Goal: Feedback & Contribution: Leave review/rating

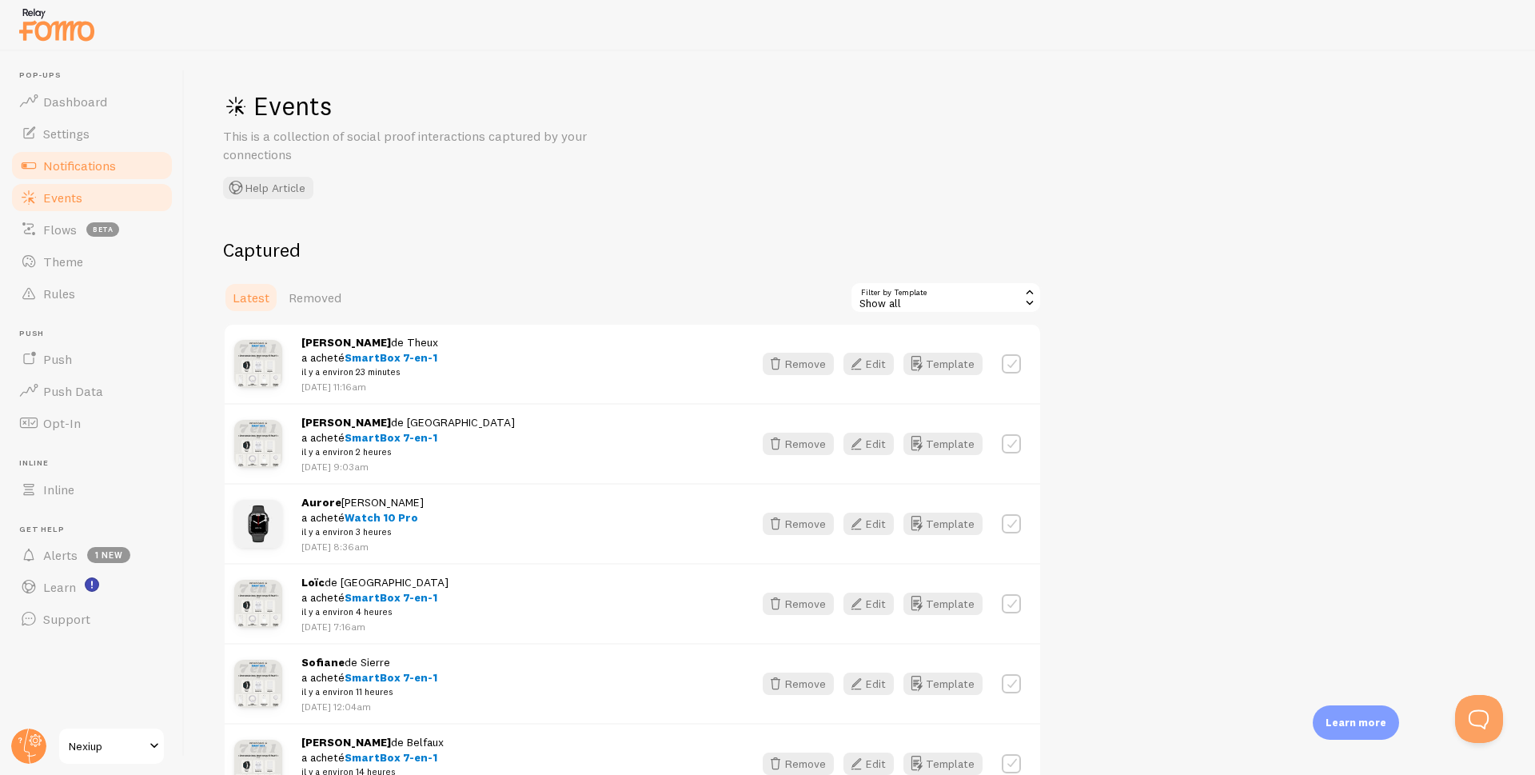
click at [70, 171] on span "Notifications" at bounding box center [79, 165] width 73 height 16
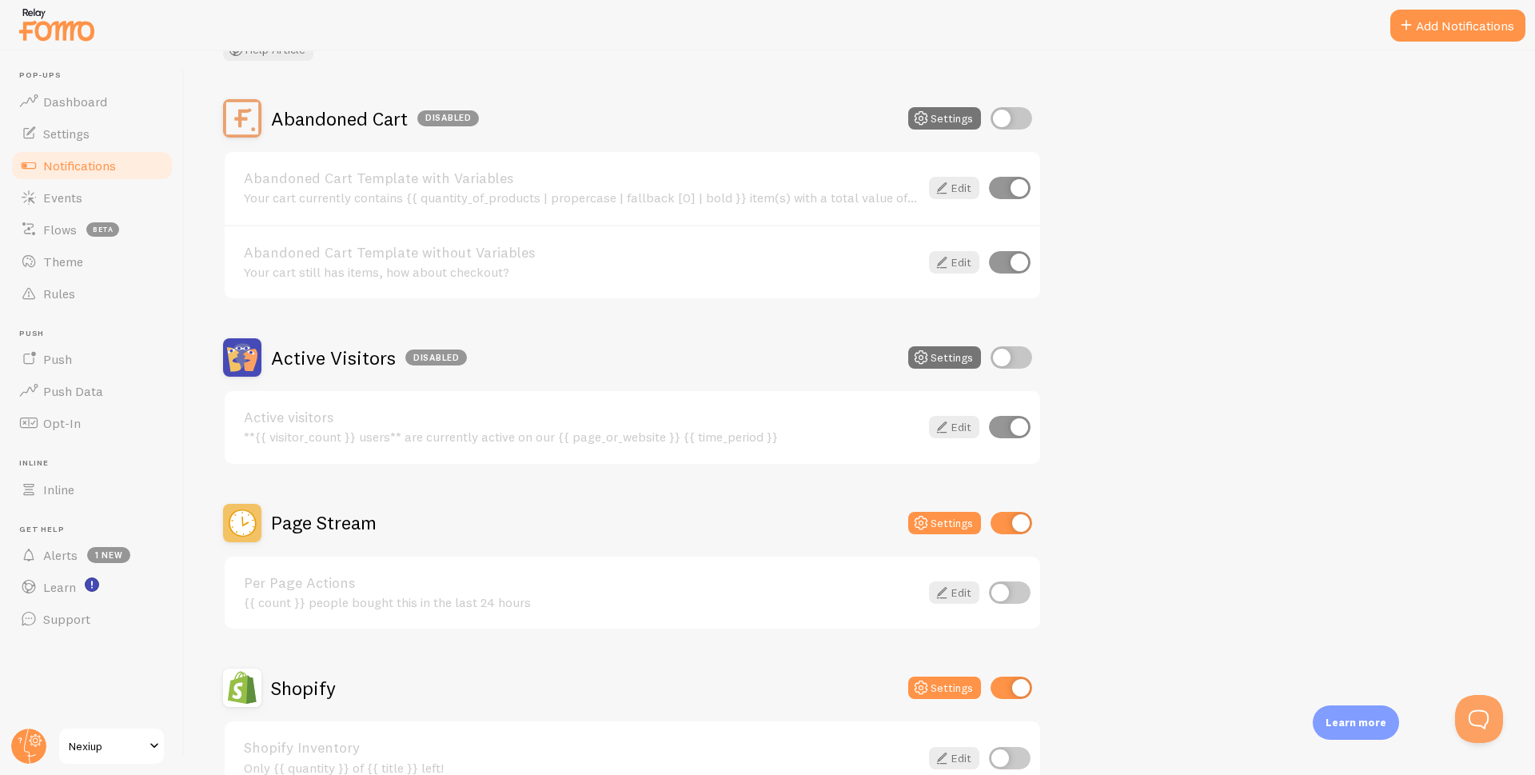
scroll to position [400, 0]
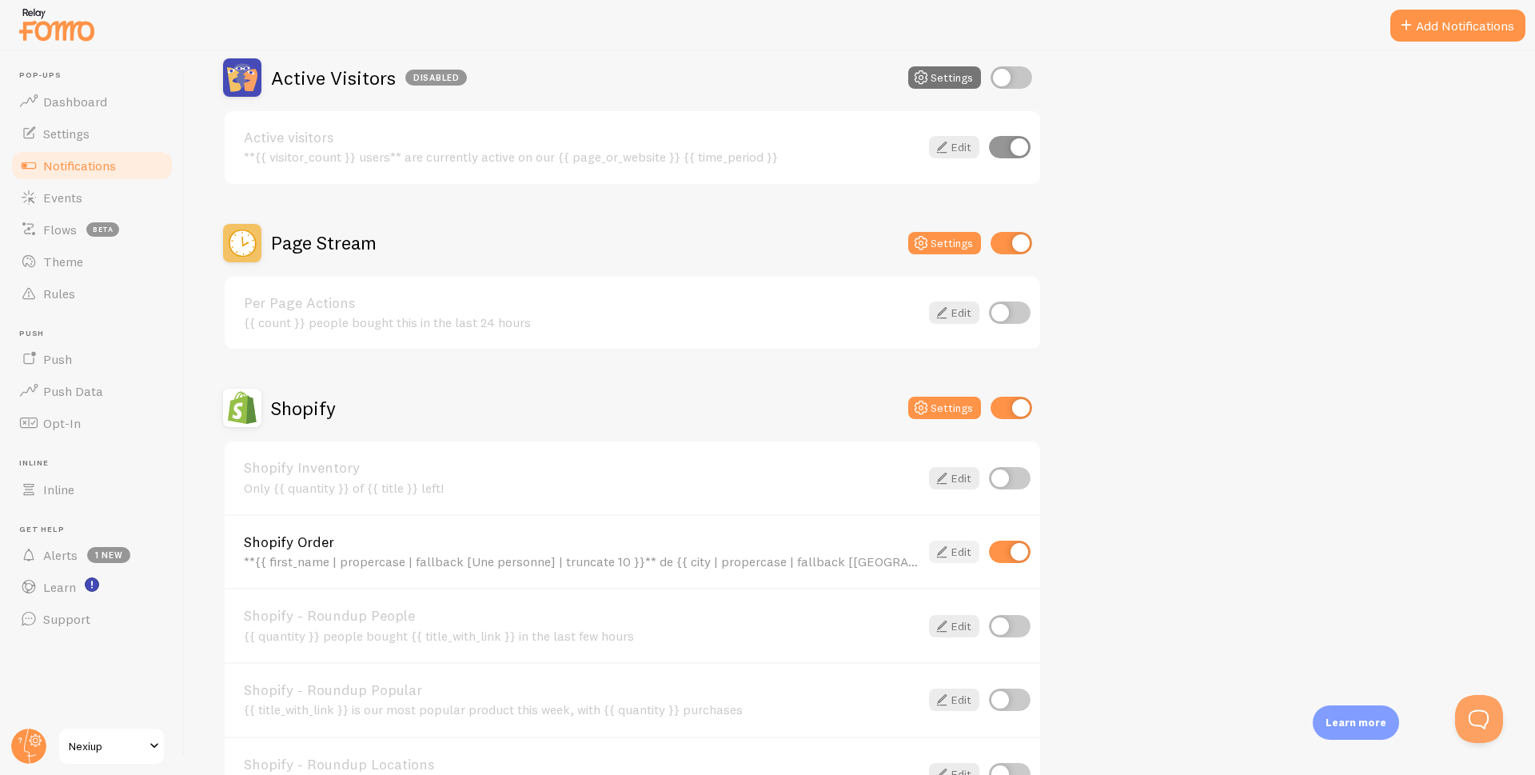
click at [950, 556] on icon at bounding box center [941, 551] width 19 height 19
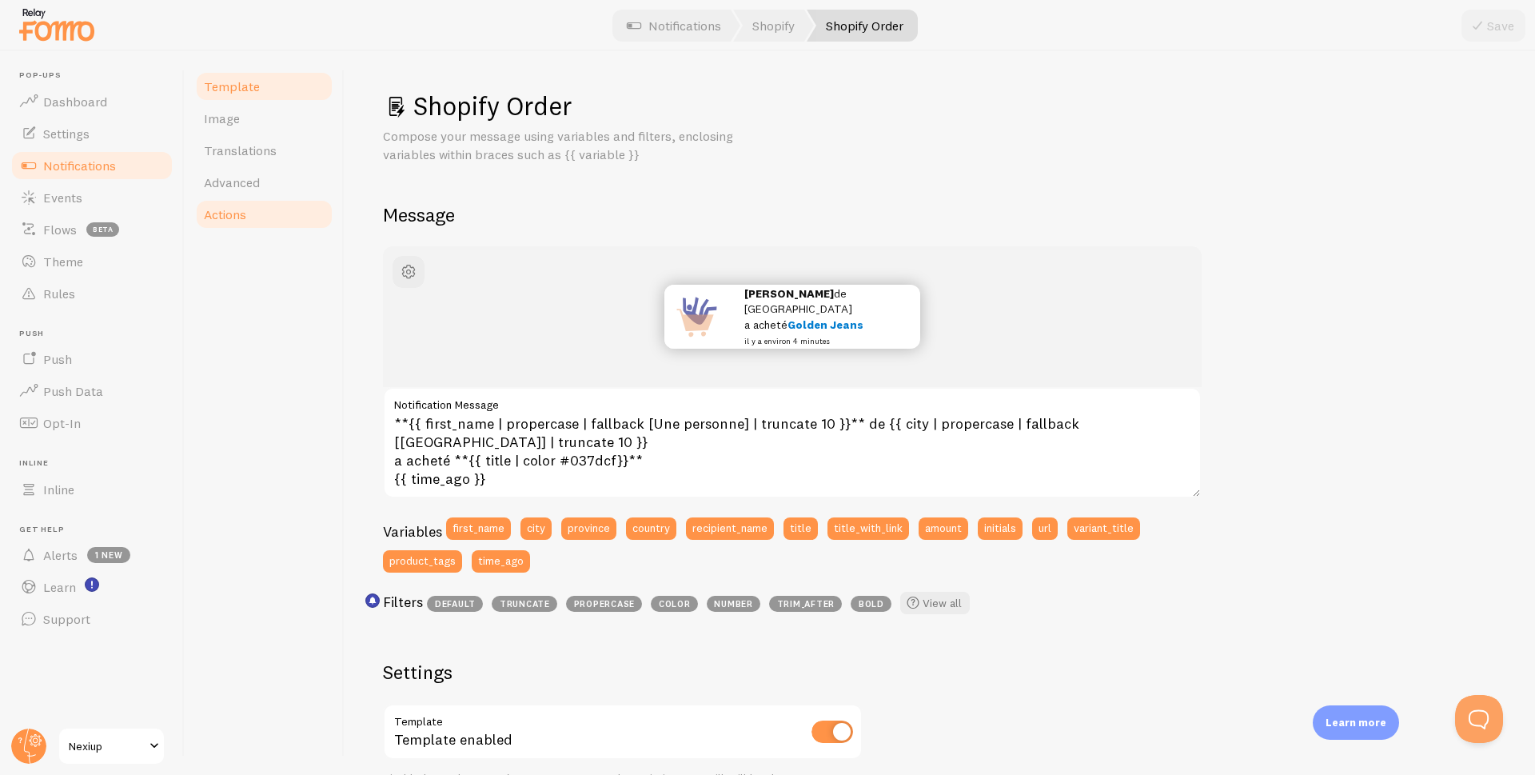
click at [231, 217] on span "Actions" at bounding box center [225, 214] width 42 height 16
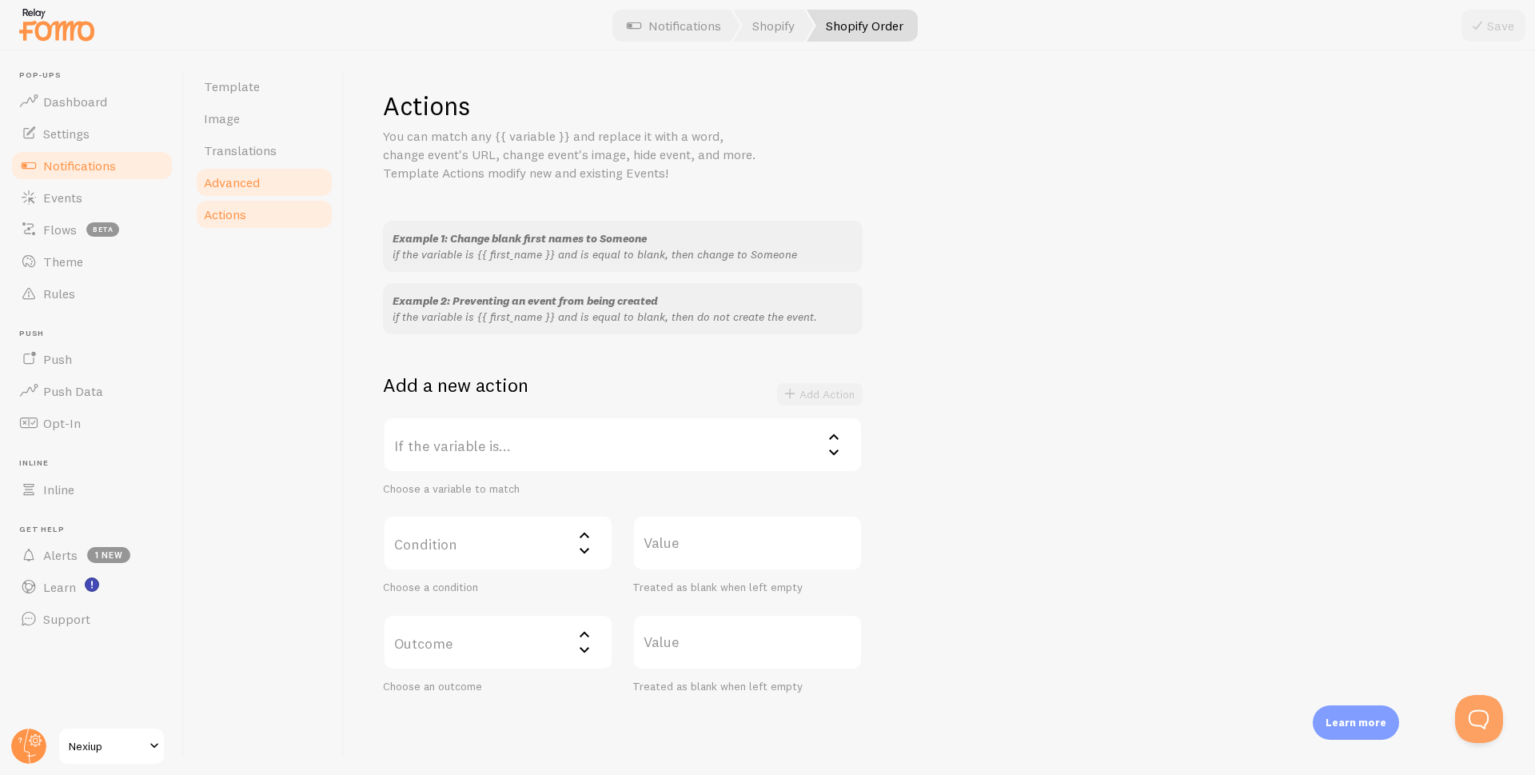
click at [247, 177] on span "Advanced" at bounding box center [232, 182] width 56 height 16
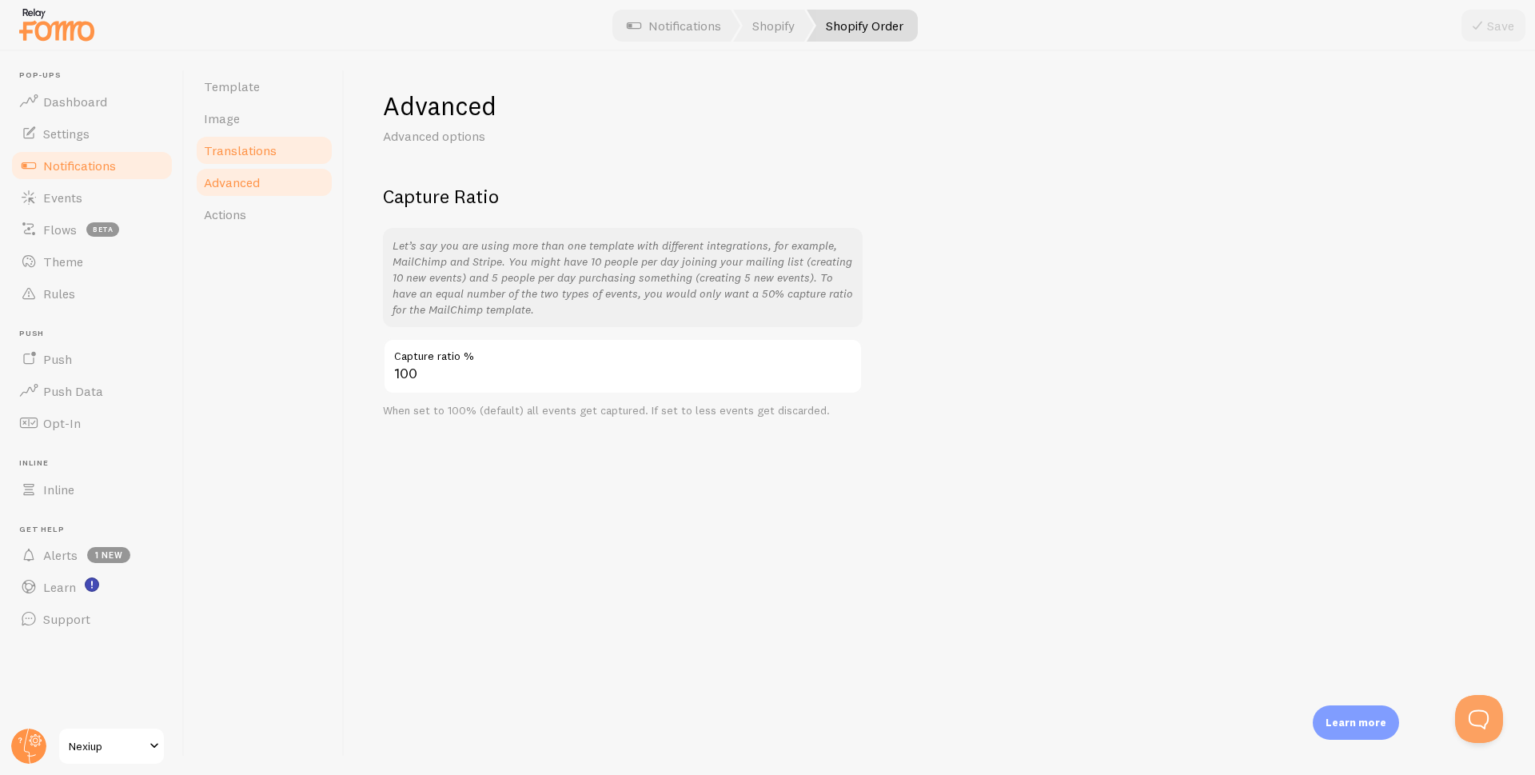
click at [243, 151] on span "Translations" at bounding box center [240, 150] width 73 height 16
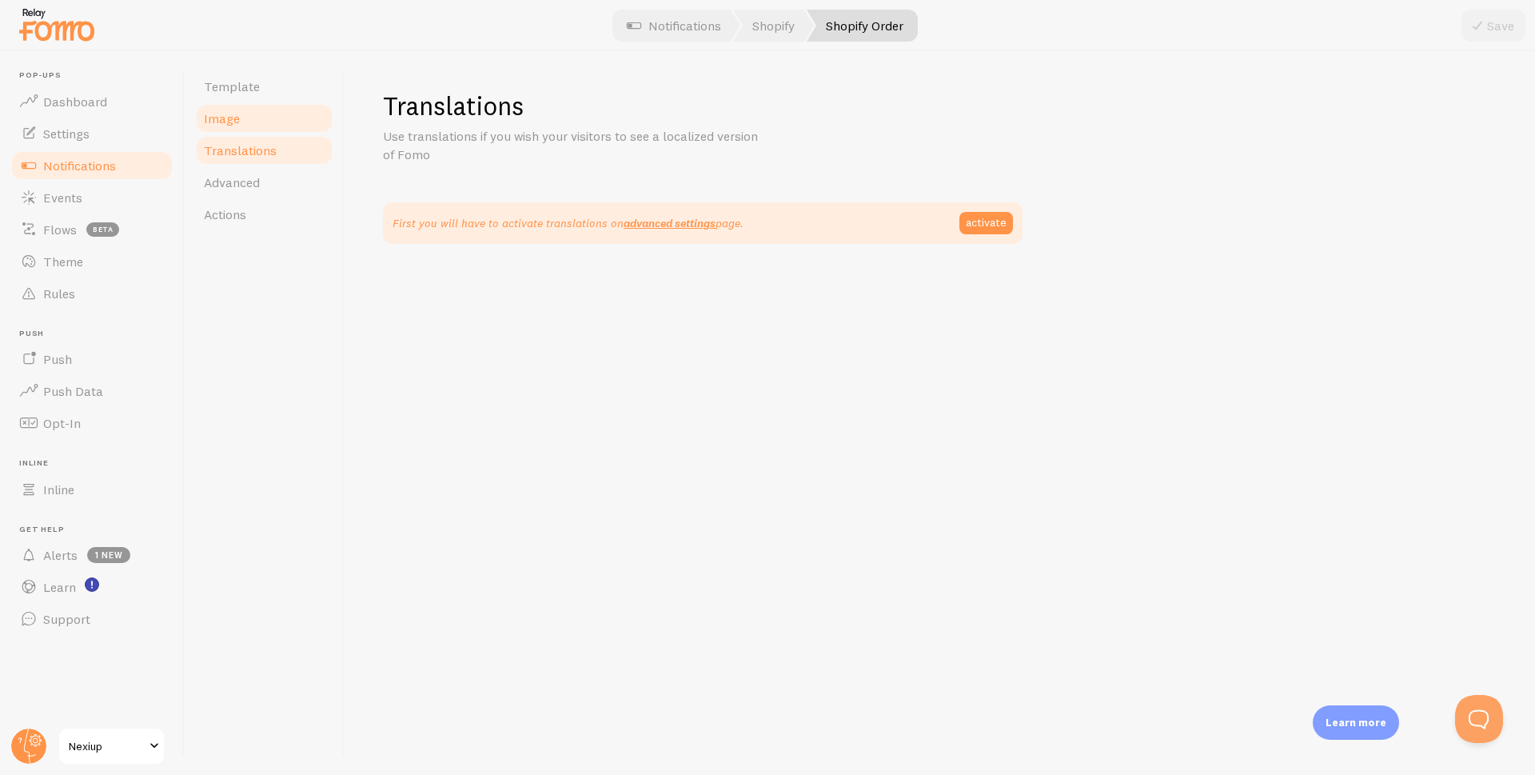
click at [233, 119] on span "Image" at bounding box center [222, 118] width 36 height 16
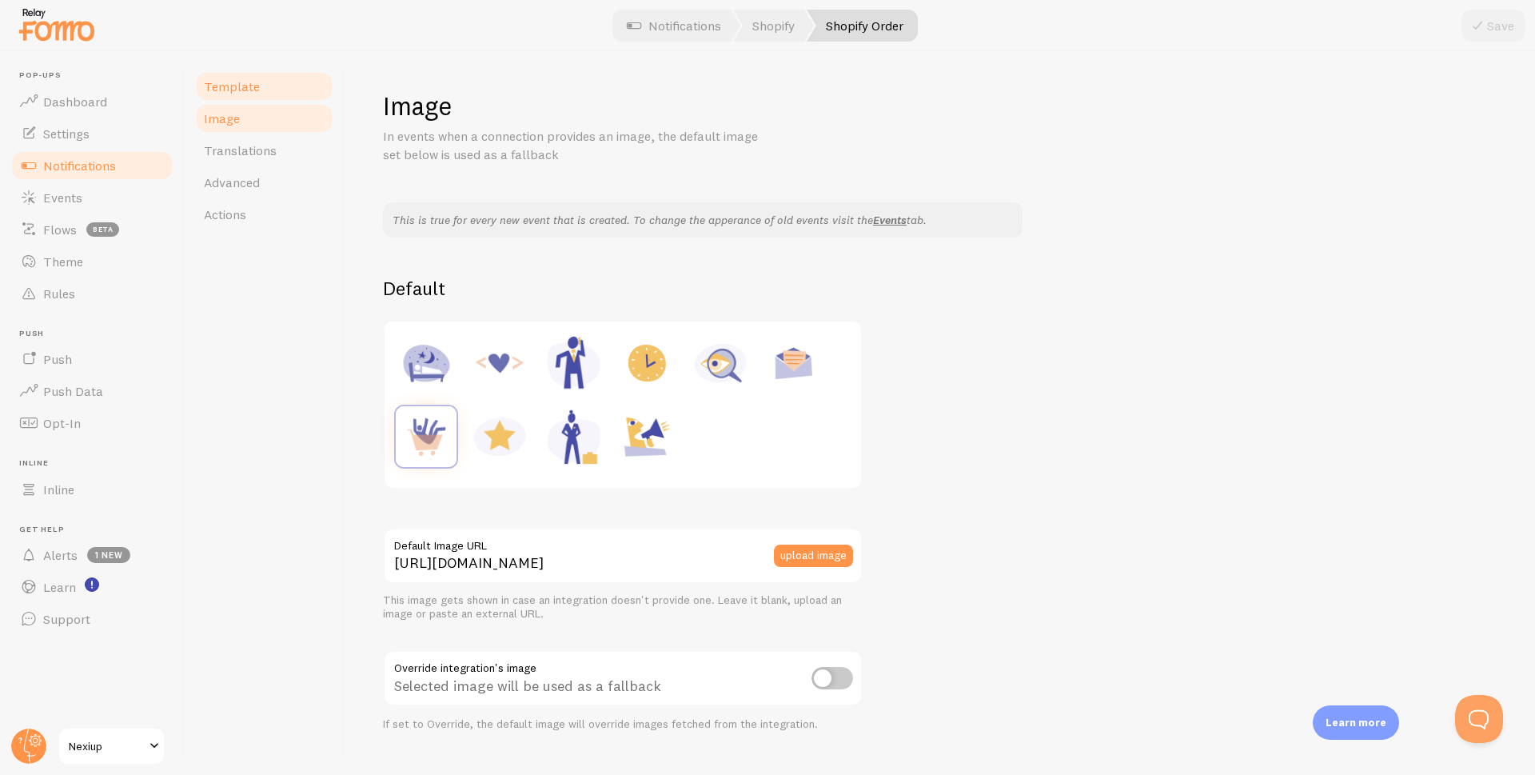
click at [244, 90] on span "Template" at bounding box center [232, 86] width 56 height 16
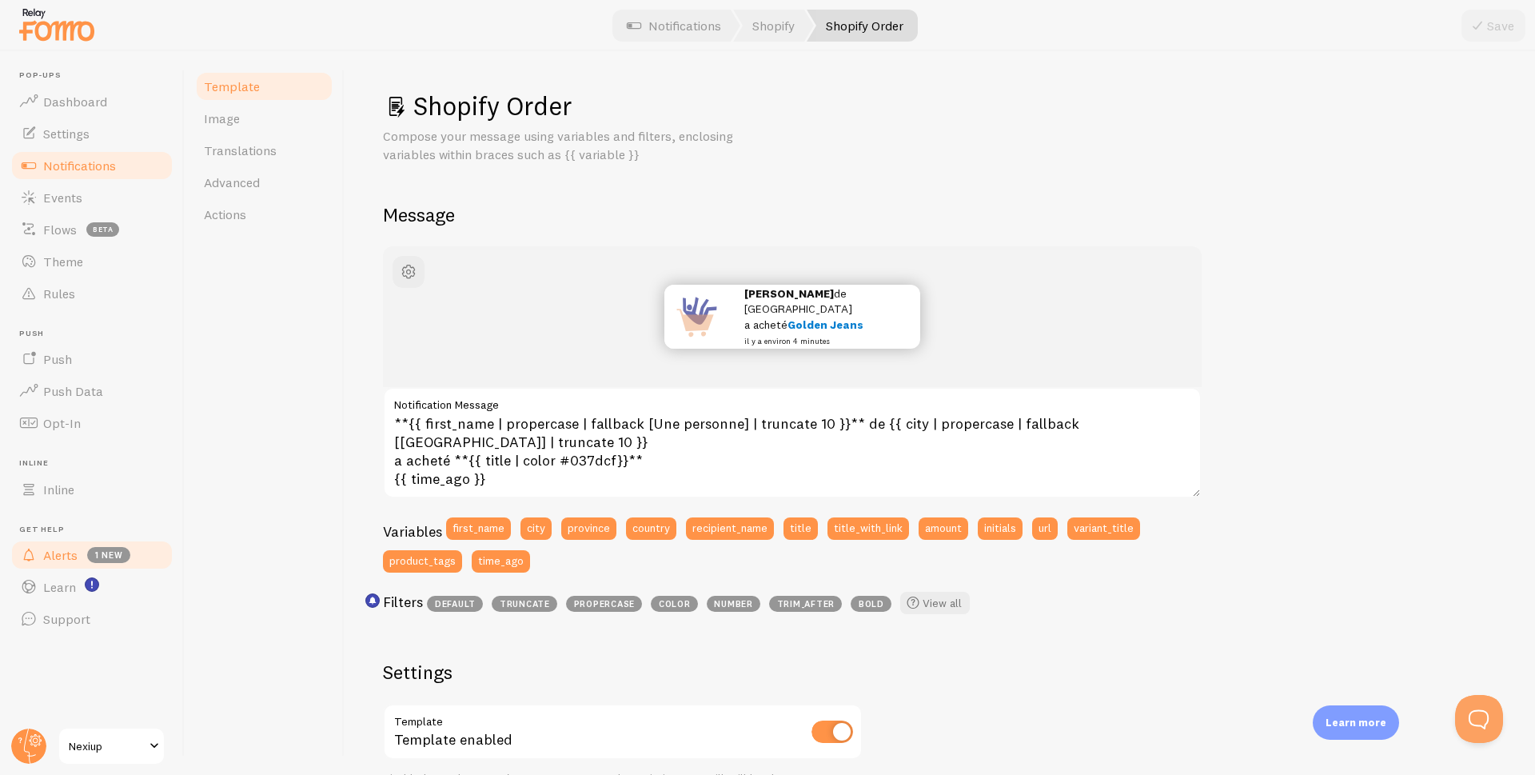
click at [40, 553] on link "Alerts 1 new" at bounding box center [92, 555] width 165 height 32
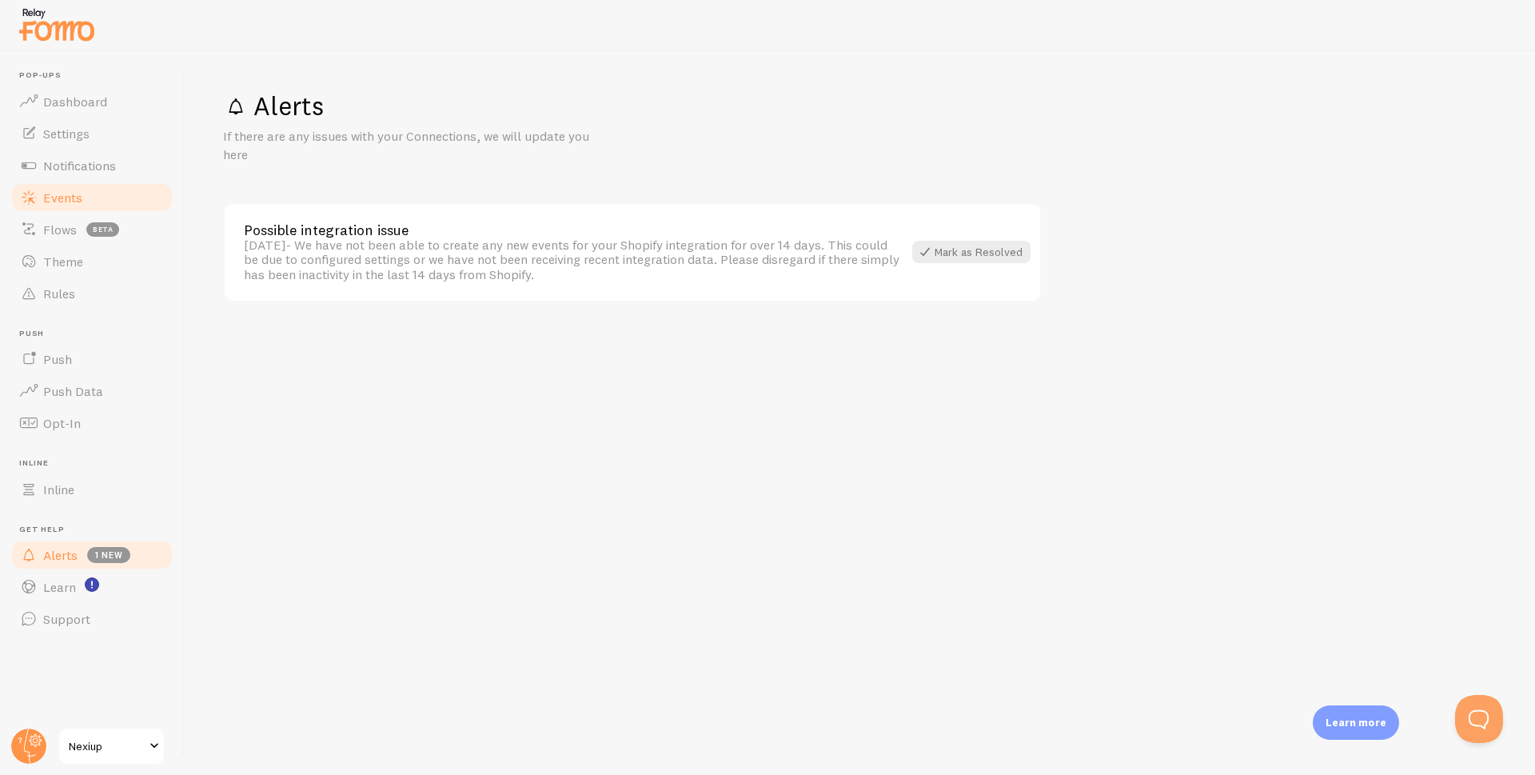
click at [61, 189] on span "Events" at bounding box center [62, 197] width 39 height 16
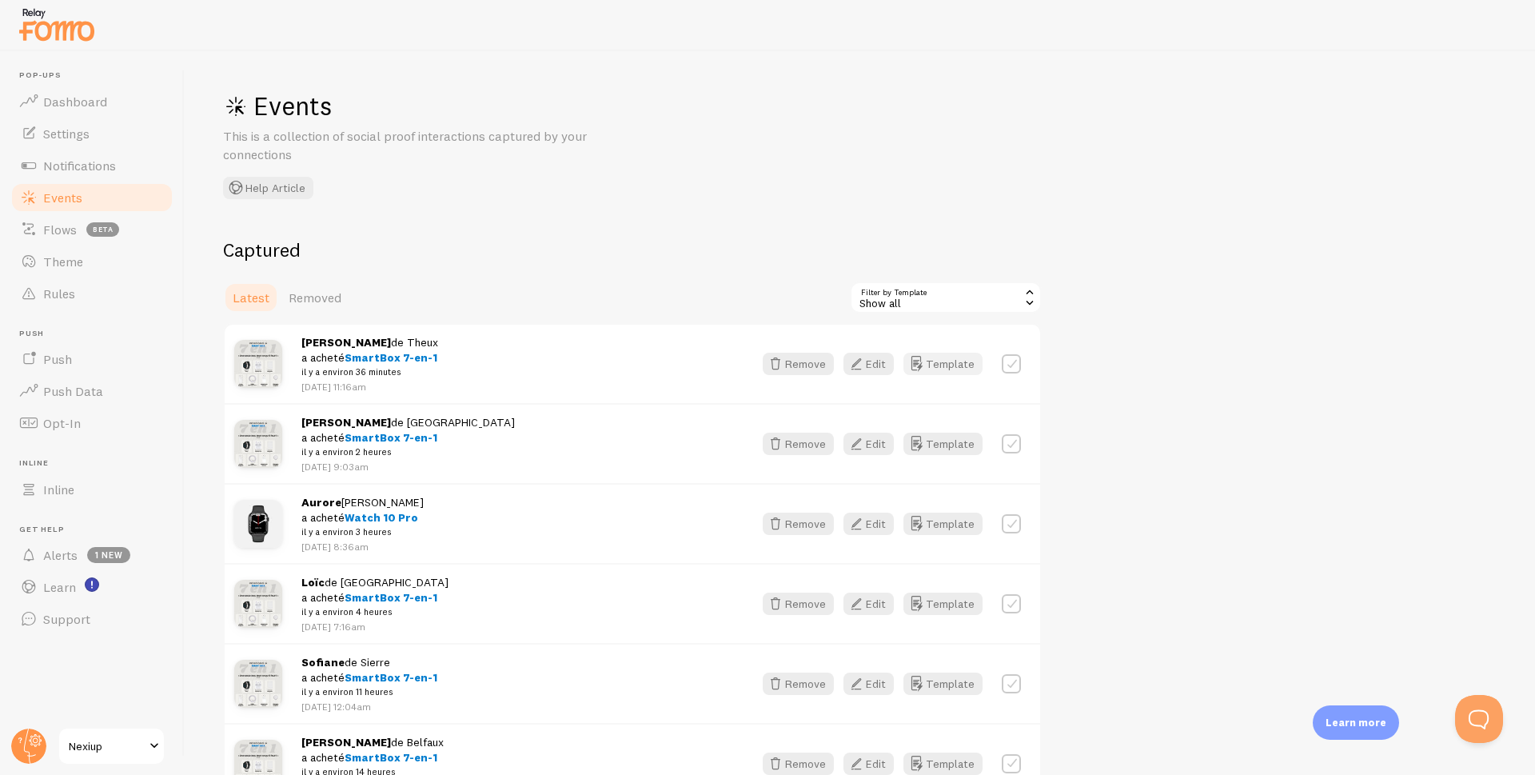
click at [968, 365] on button "Template" at bounding box center [942, 364] width 79 height 22
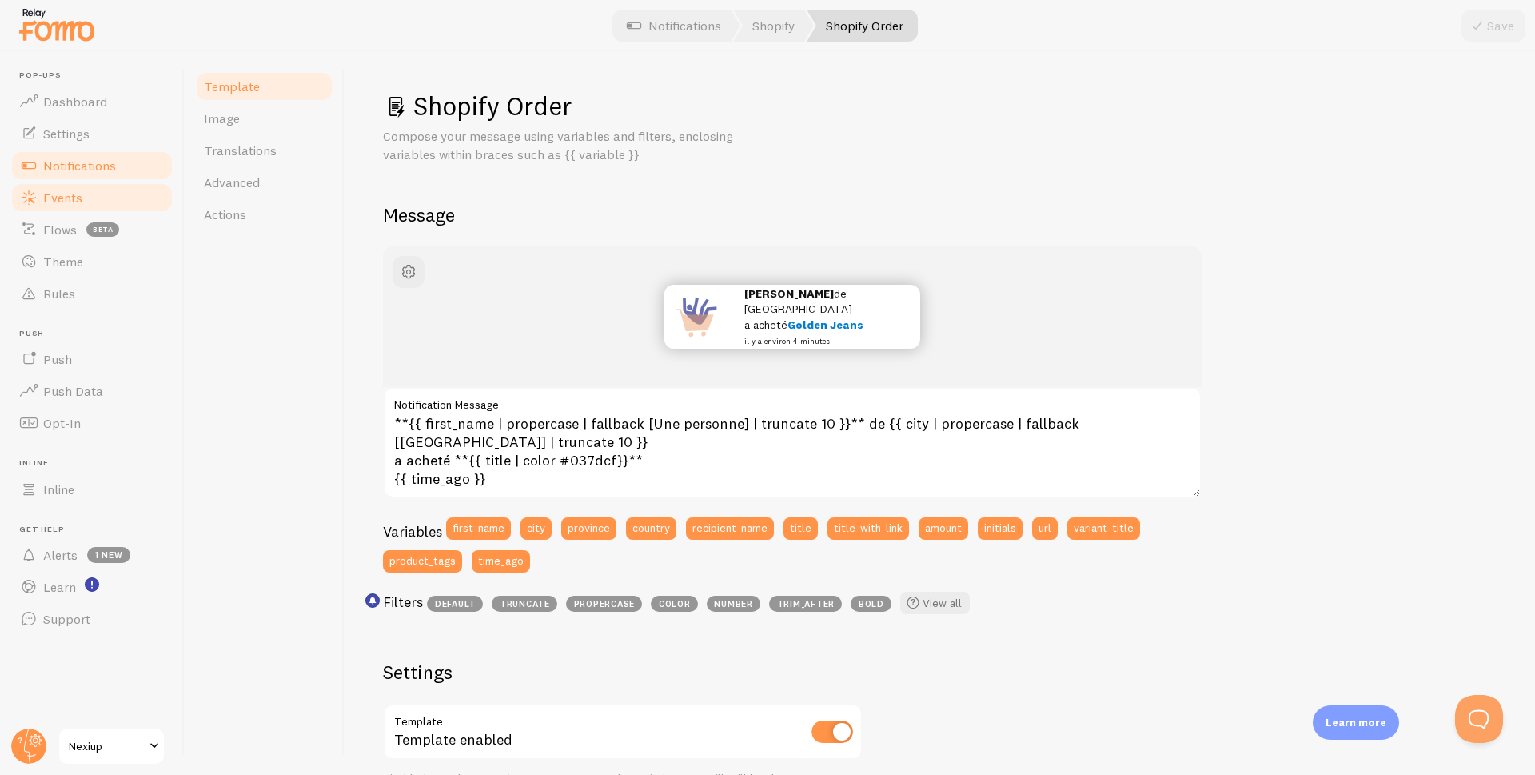
click at [64, 190] on span "Events" at bounding box center [62, 197] width 39 height 16
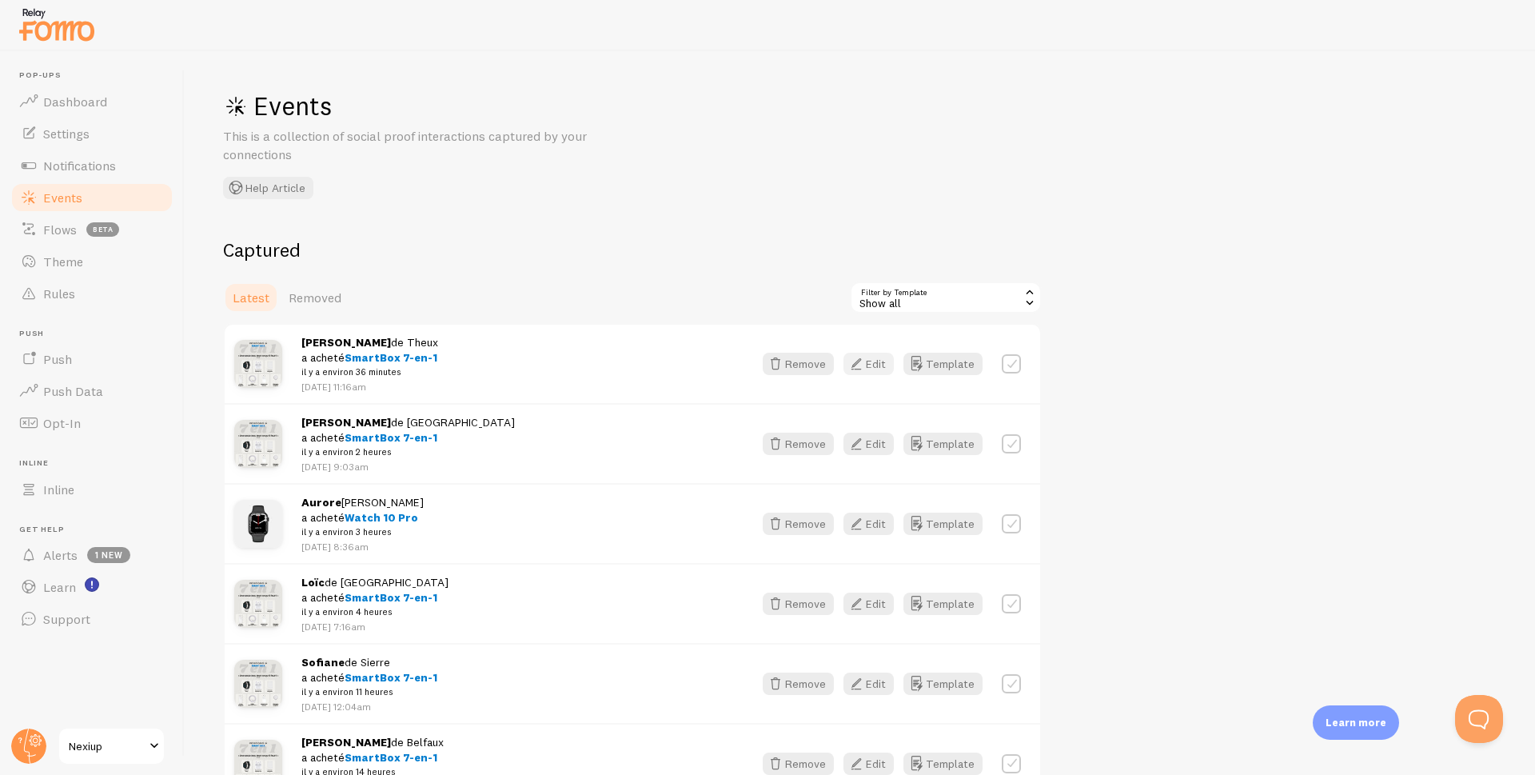
click at [879, 365] on button "Edit" at bounding box center [868, 364] width 50 height 22
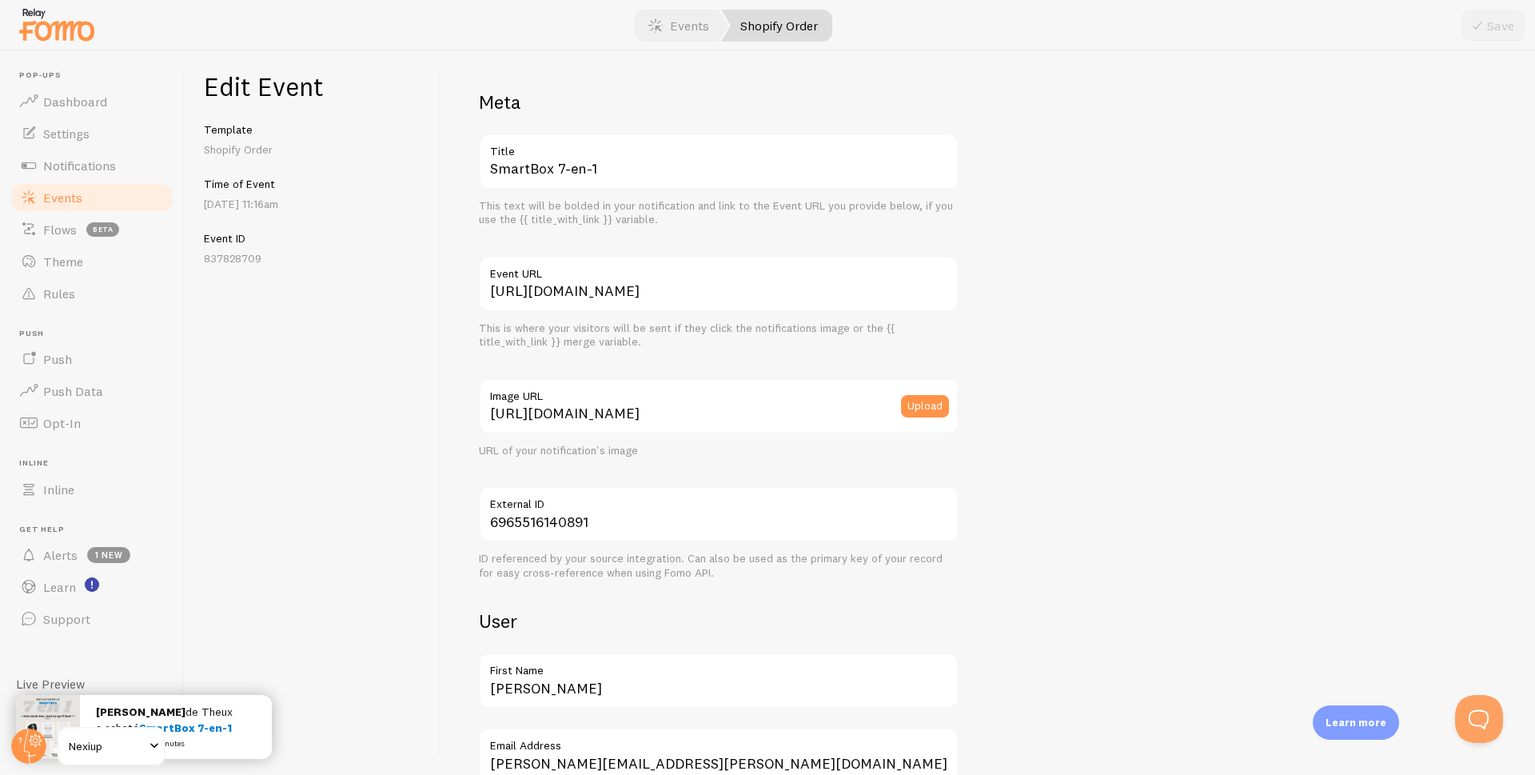
click at [69, 195] on span "Events" at bounding box center [62, 197] width 39 height 16
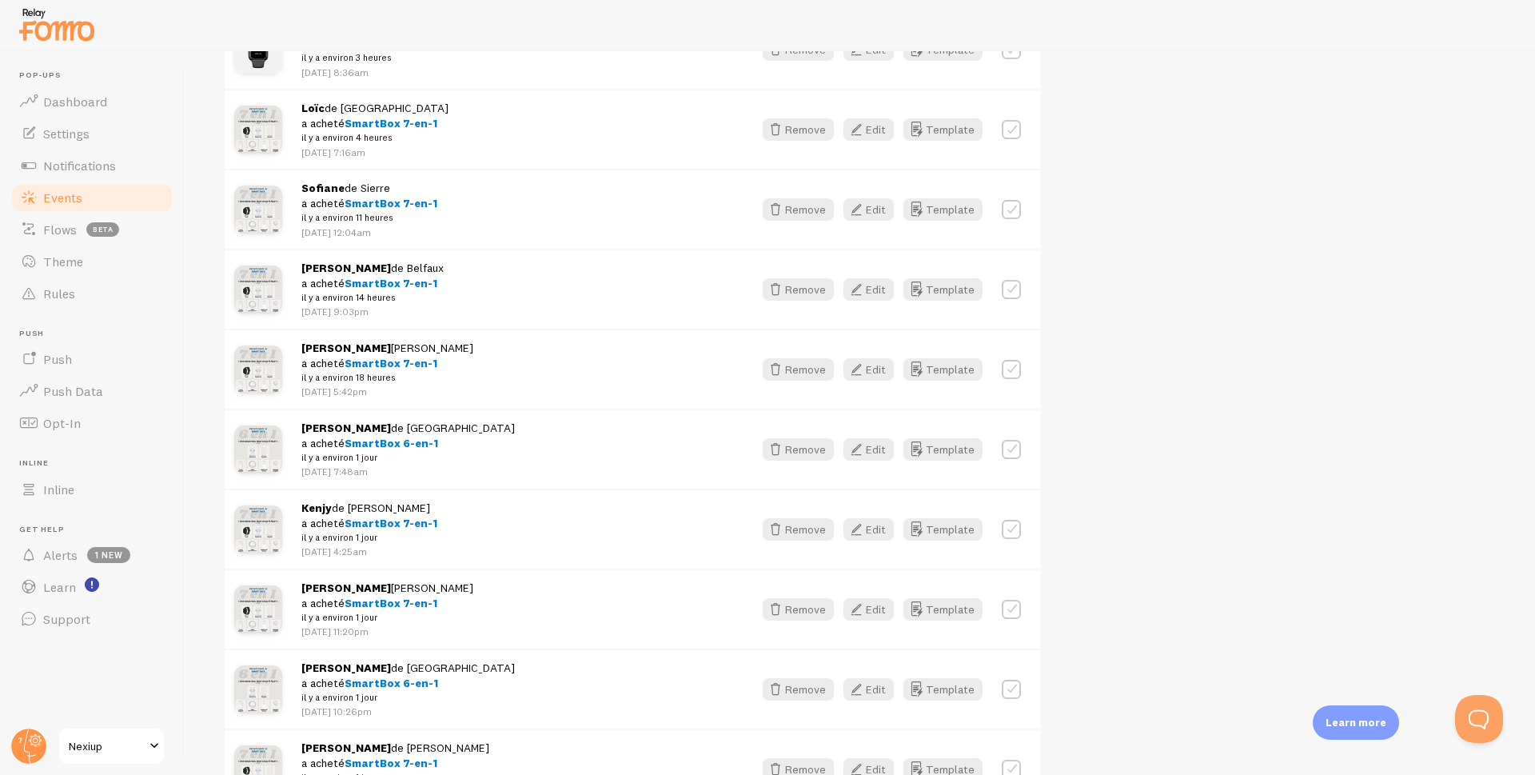
scroll to position [480, 0]
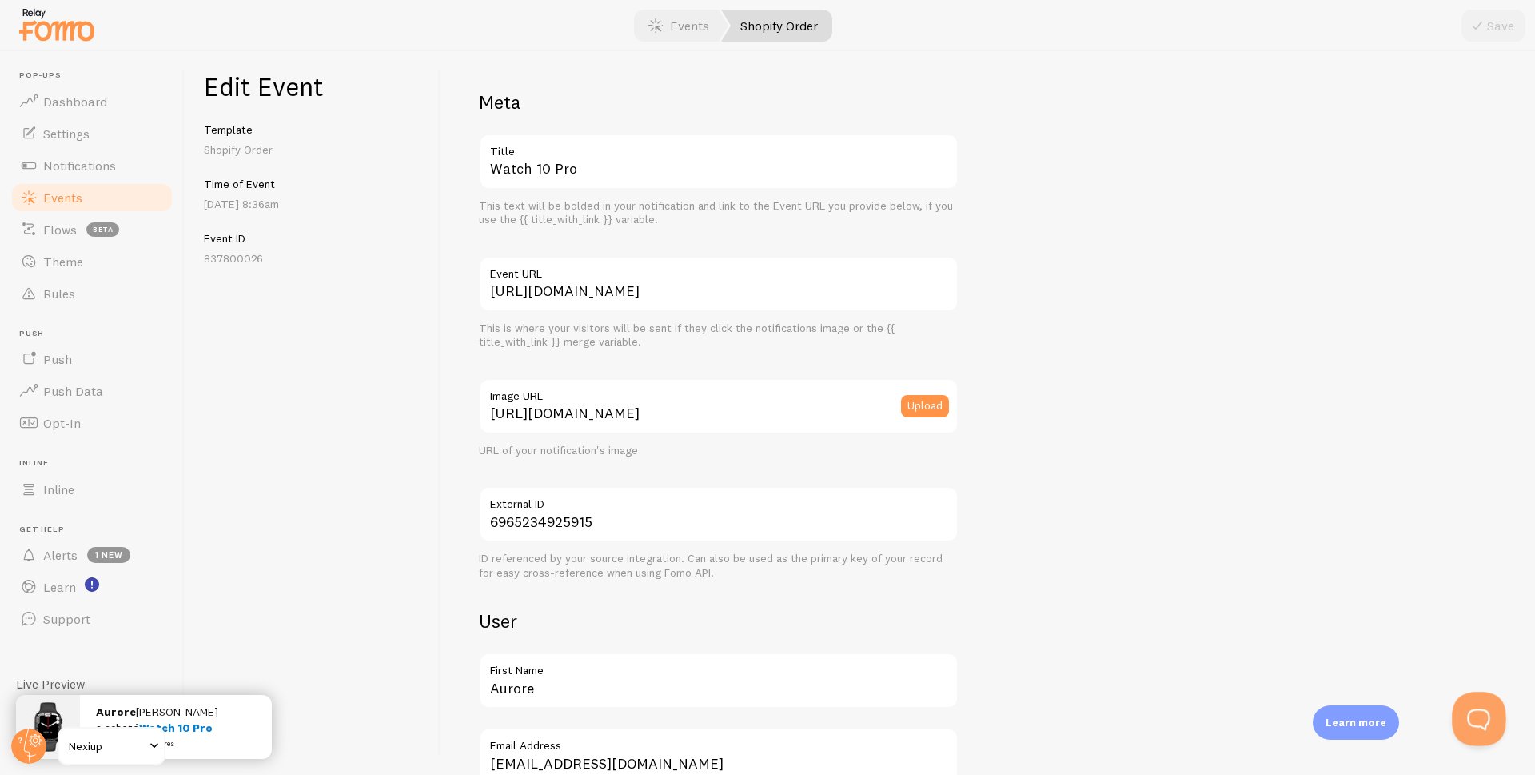
click at [1474, 722] on button "Open Beacon popover" at bounding box center [1476, 716] width 48 height 48
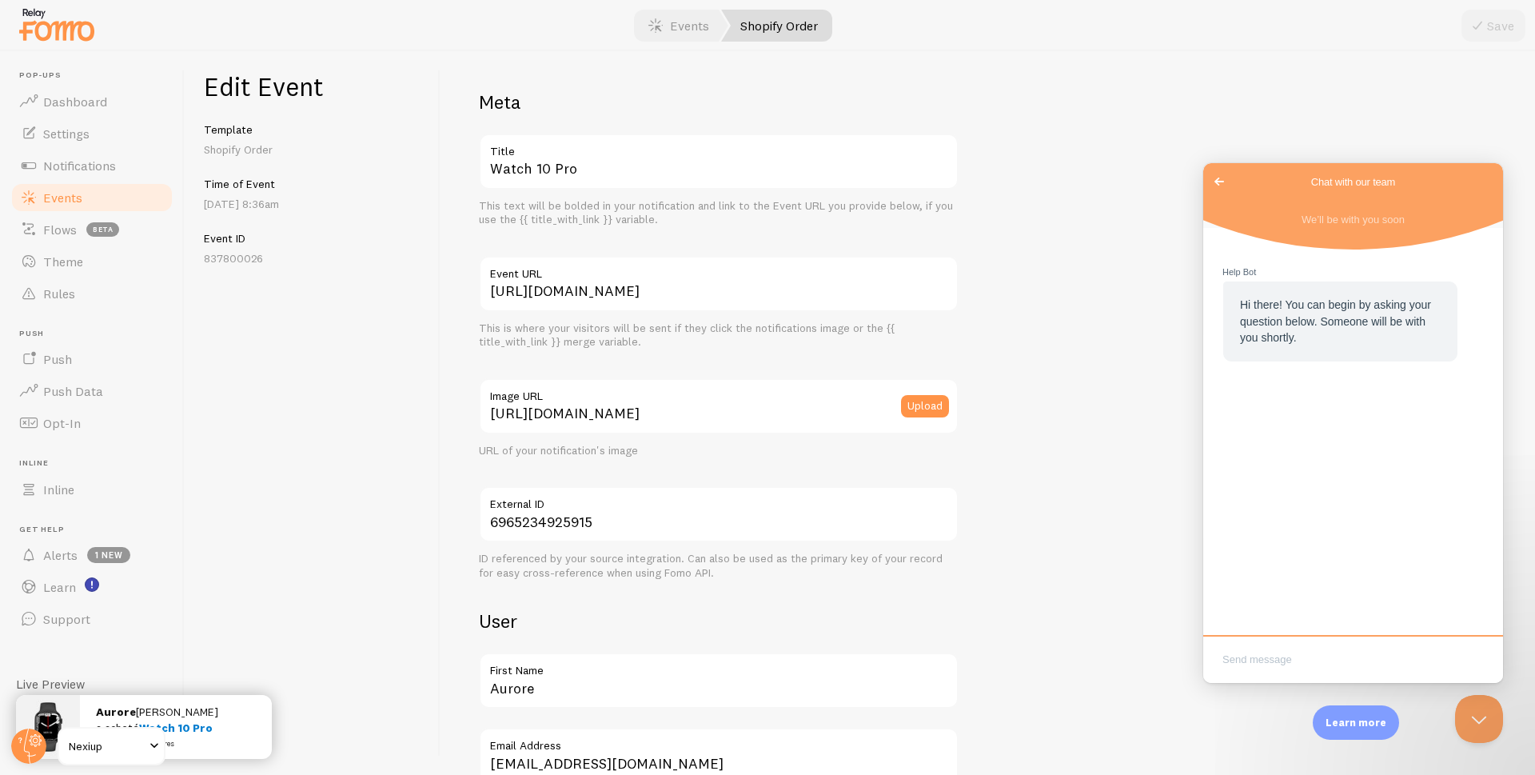
click at [1302, 656] on textarea "Write chat message" at bounding box center [1352, 661] width 293 height 38
drag, startPoint x: 1309, startPoint y: 659, endPoint x: 2405, endPoint y: 847, distance: 1112.2
click at [1203, 683] on html "Go back Chat with our team We’ll be with you soon Help Bot Hi there! You can be…" at bounding box center [1353, 423] width 300 height 520
type textarea "hello"
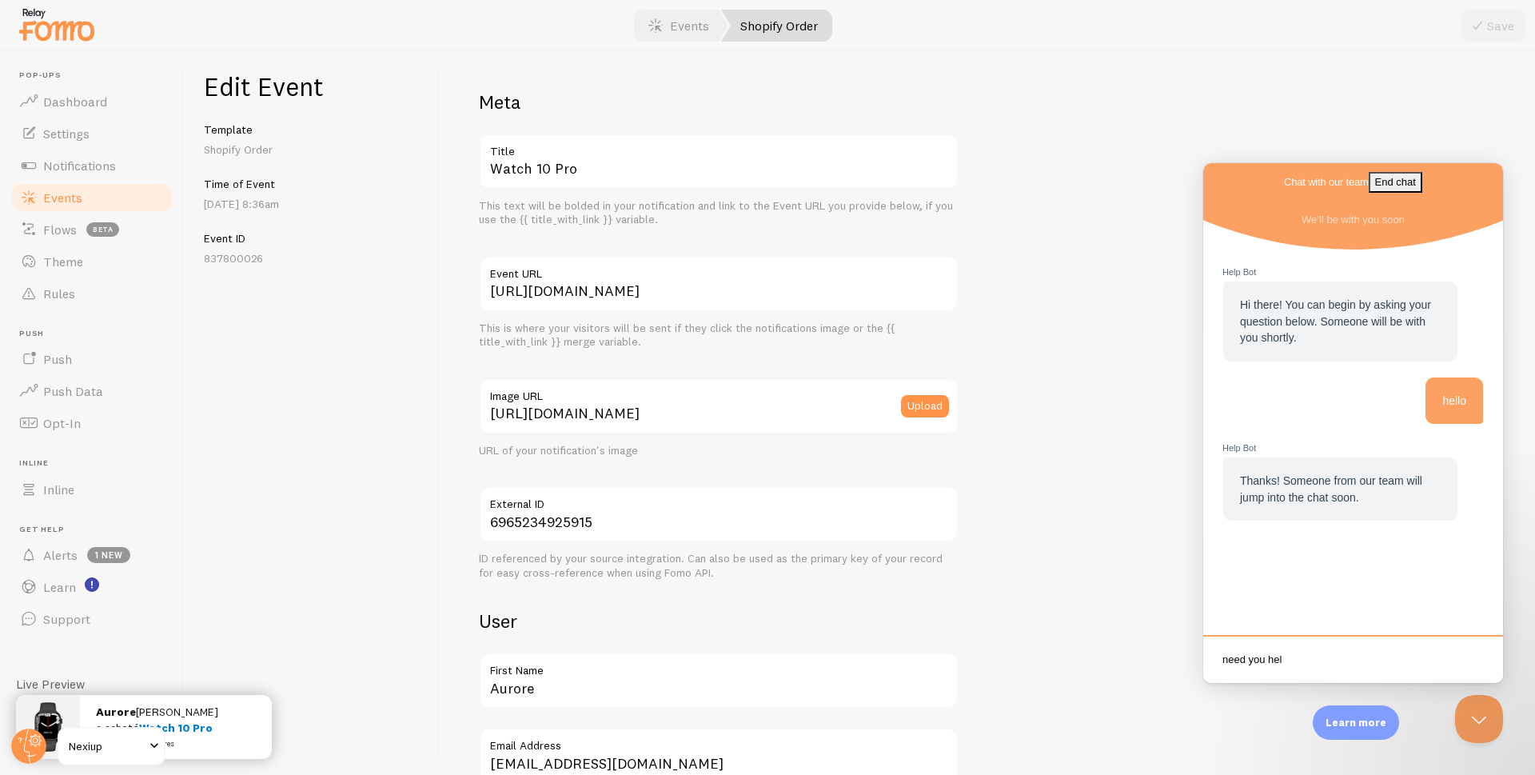
type textarea "need you help"
click at [1254, 663] on textarea "Write chat message" at bounding box center [1352, 661] width 293 height 38
paste textarea "Yesterday, I activated the page broadcast mode to display notifications only on…"
type textarea "Yesterday, I activated the page broadcast mode to display notifications only on…"
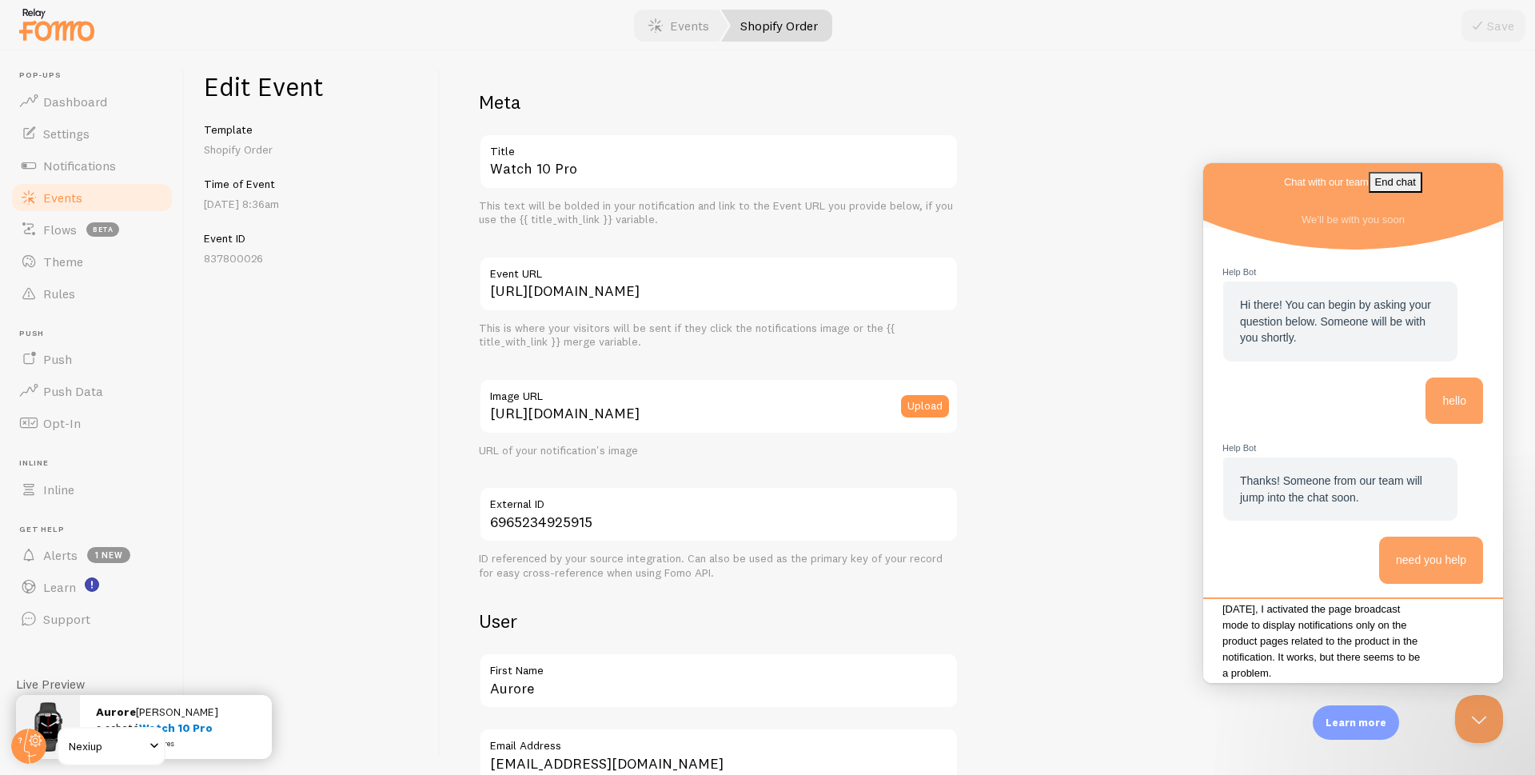
scroll to position [94, 0]
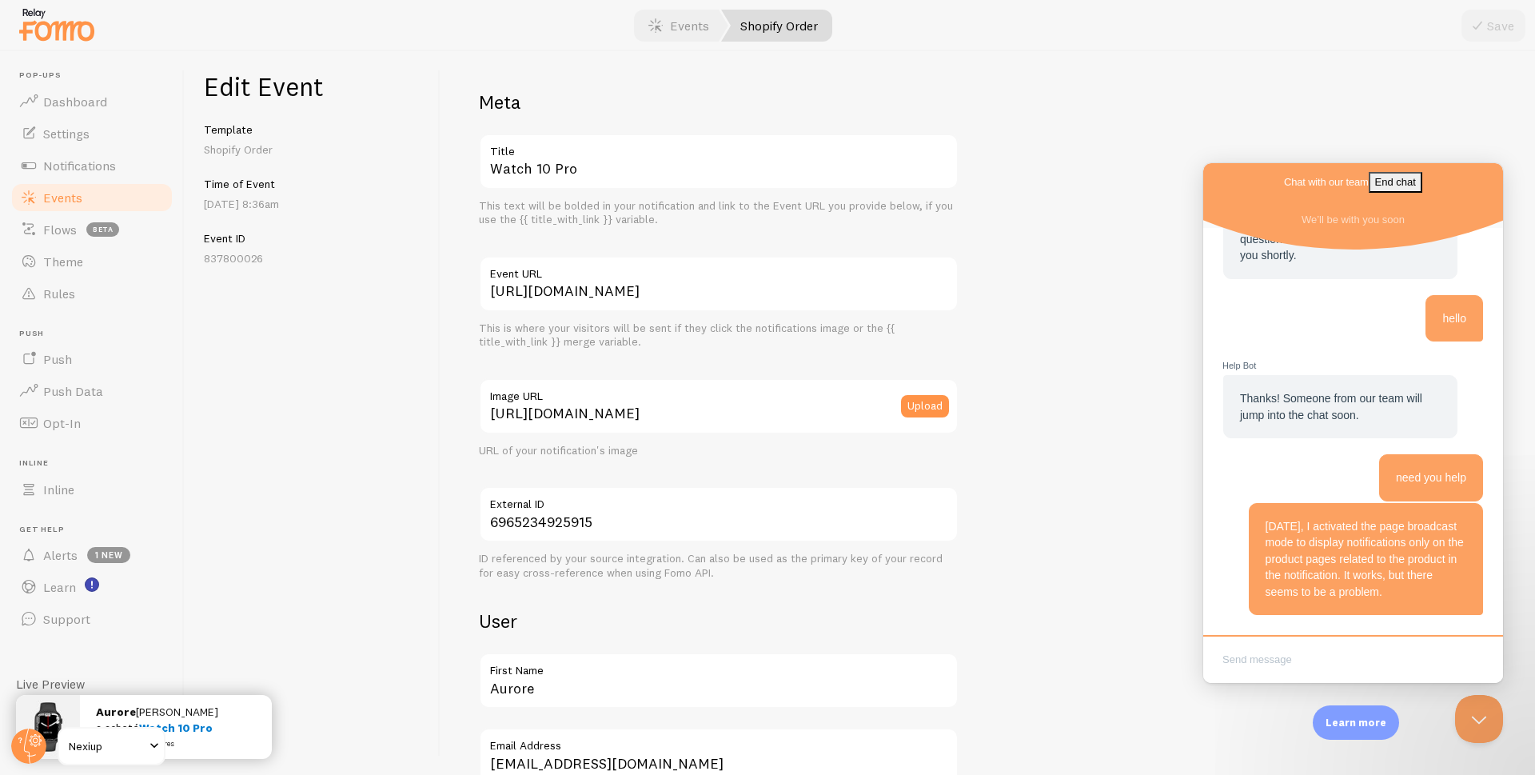
click at [1265, 664] on textarea "Write chat message" at bounding box center [1352, 661] width 293 height 38
paste textarea "Any sales notifications created after activating this mode are not displayed on…"
type textarea "Any sales notifications created after activating this mode are not displayed on…"
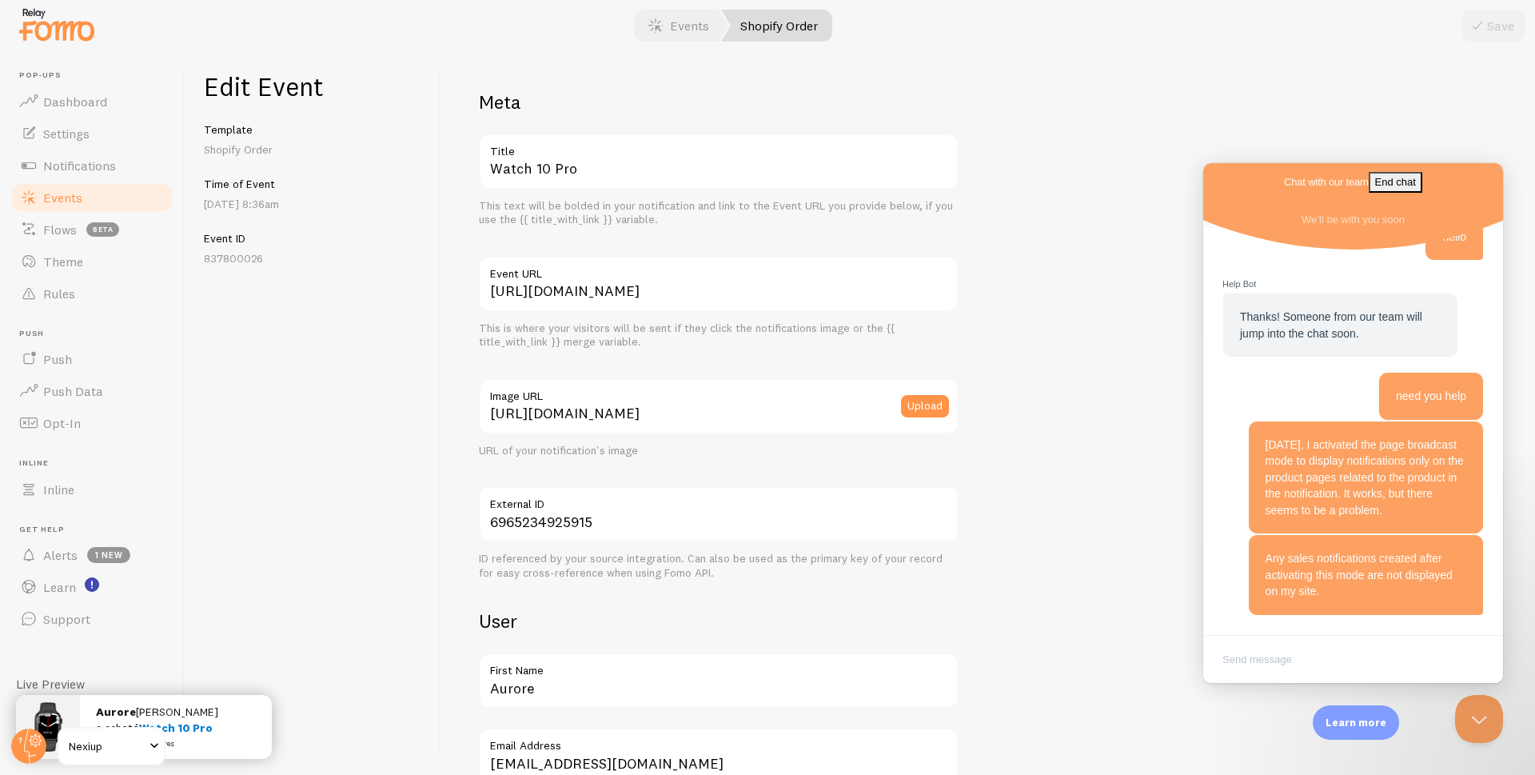
click at [1326, 656] on textarea "Write chat message" at bounding box center [1352, 661] width 293 height 38
paste textarea "Looking at the information in these notifications, I noticed a problem in the U…"
type textarea "Looking at the information in these notifications, I noticed a problem in the U…"
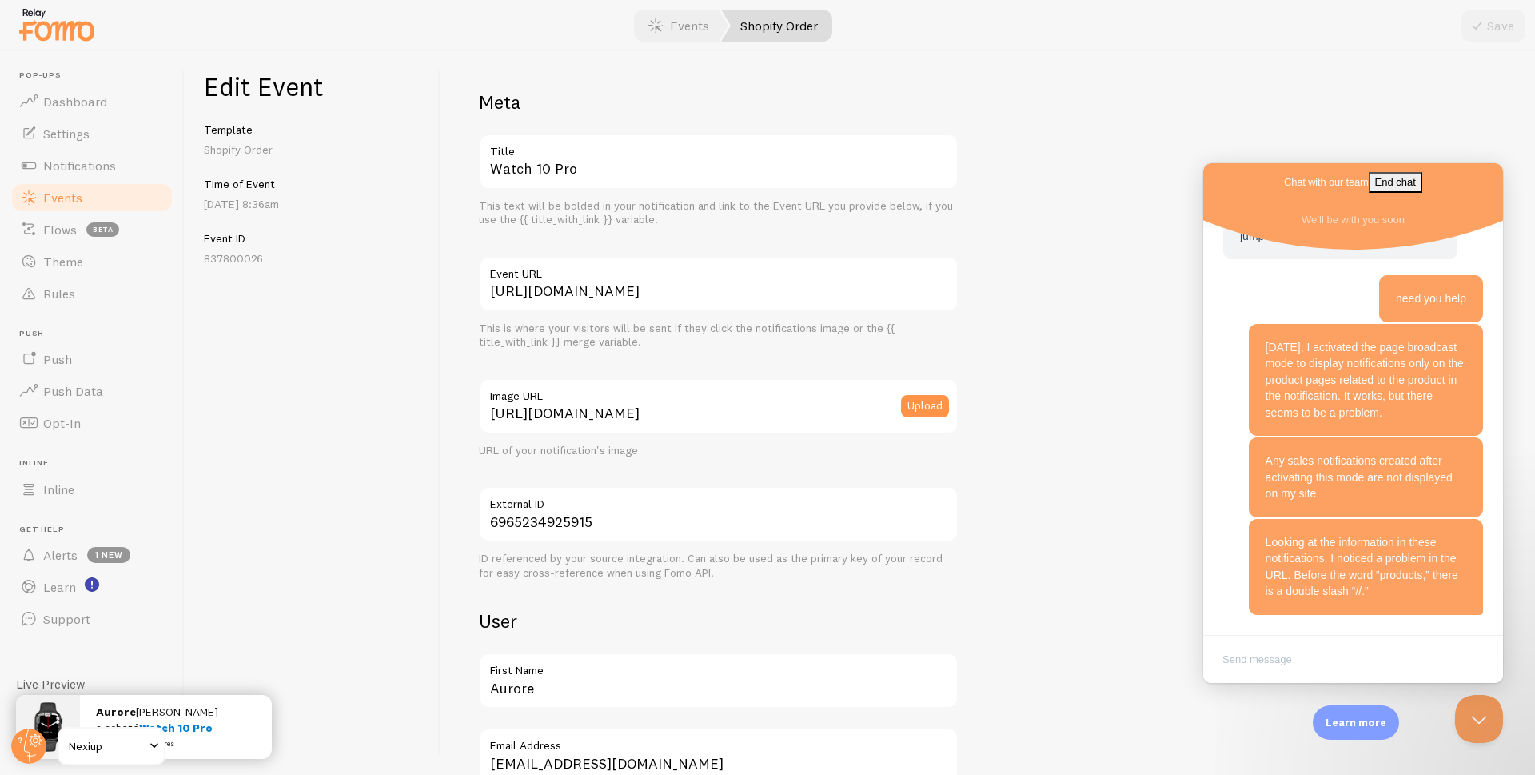
click at [1296, 659] on textarea "Write chat message" at bounding box center [1352, 661] width 293 height 38
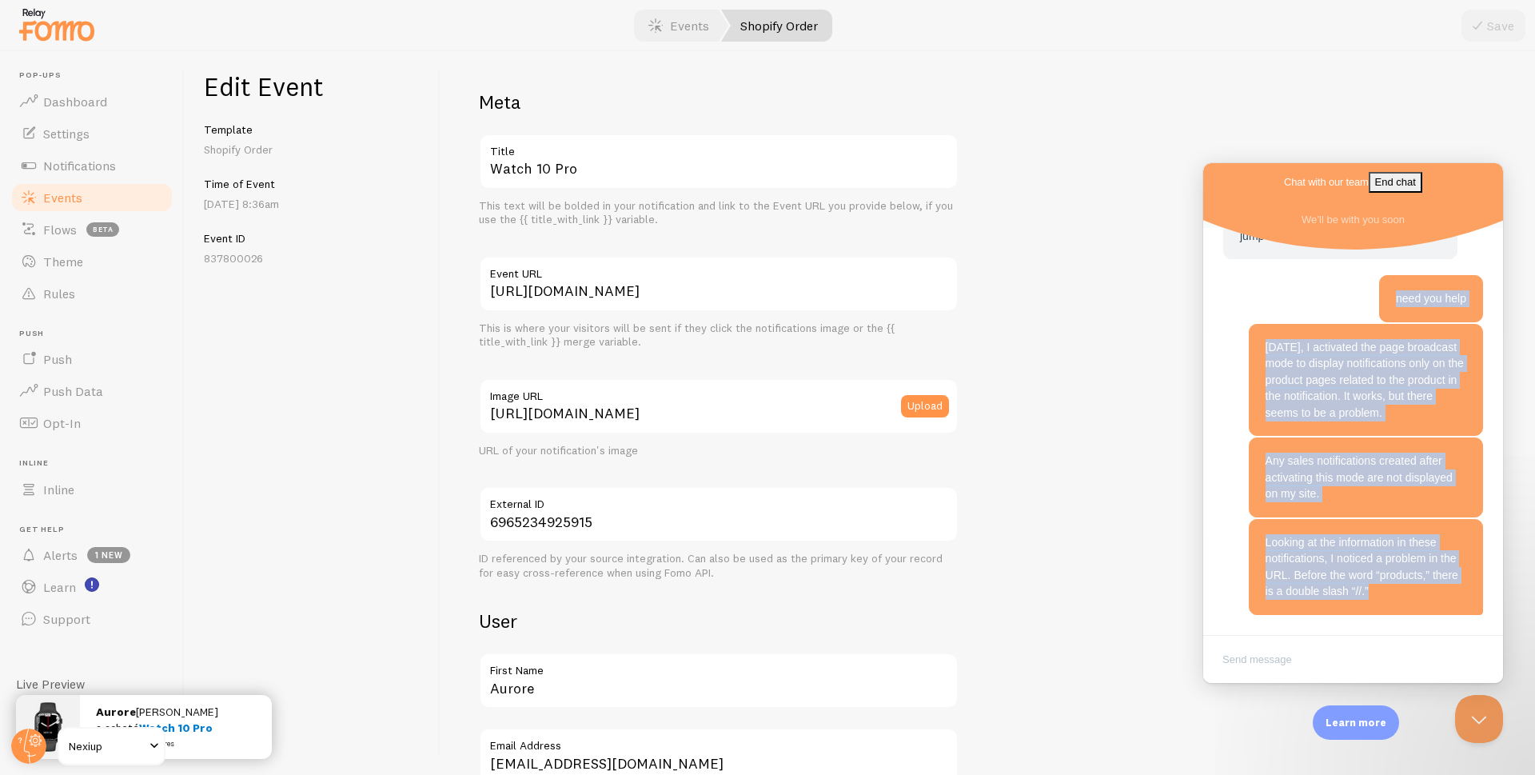
drag, startPoint x: 1373, startPoint y: 571, endPoint x: 1370, endPoint y: 297, distance: 274.2
click at [1370, 297] on div "need you help Yesterday, I activated the page broadcast mode to display notific…" at bounding box center [1352, 445] width 261 height 341
copy div "need you help Yesterday, I activated the page broadcast mode to display notific…"
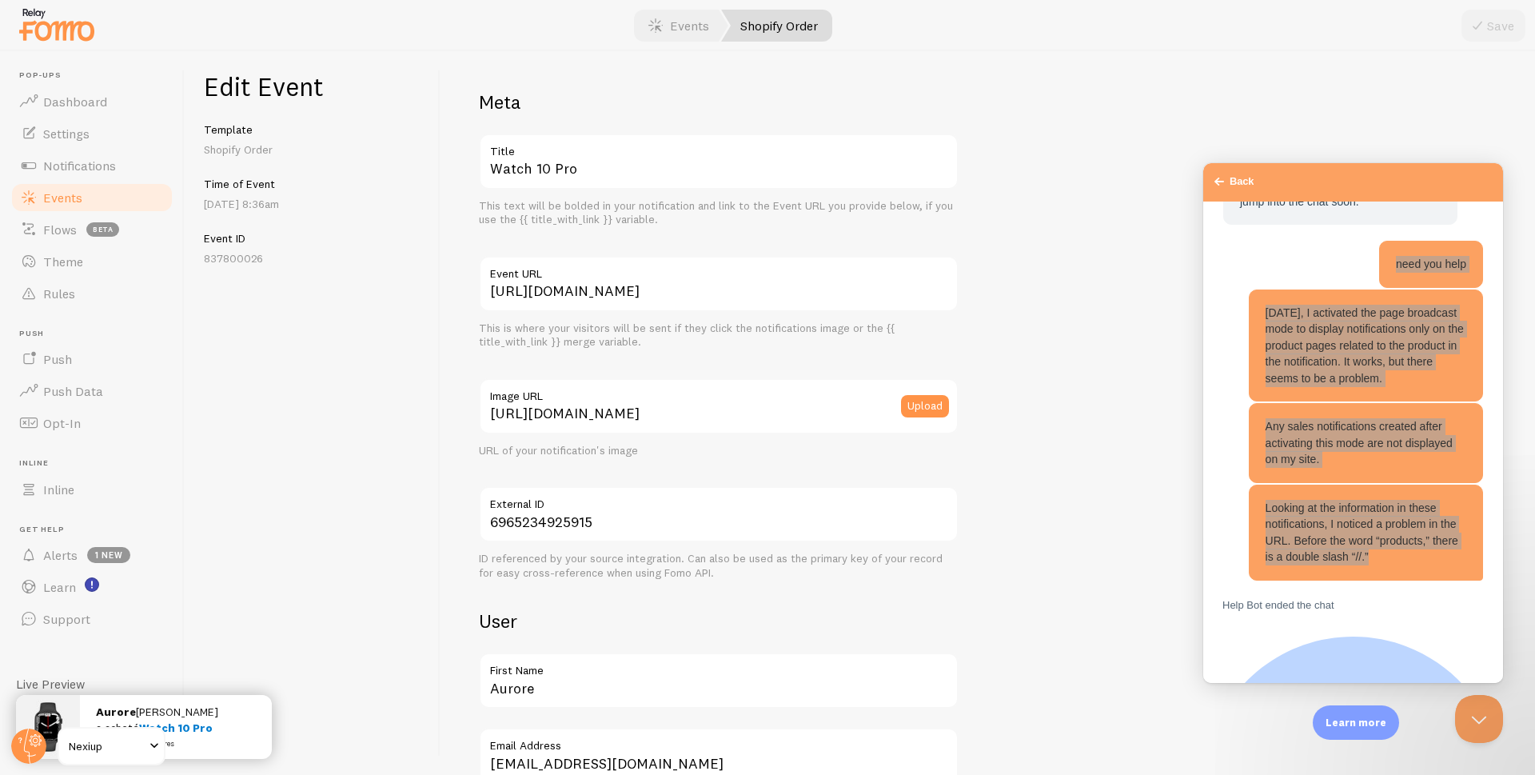
scroll to position [406, 0]
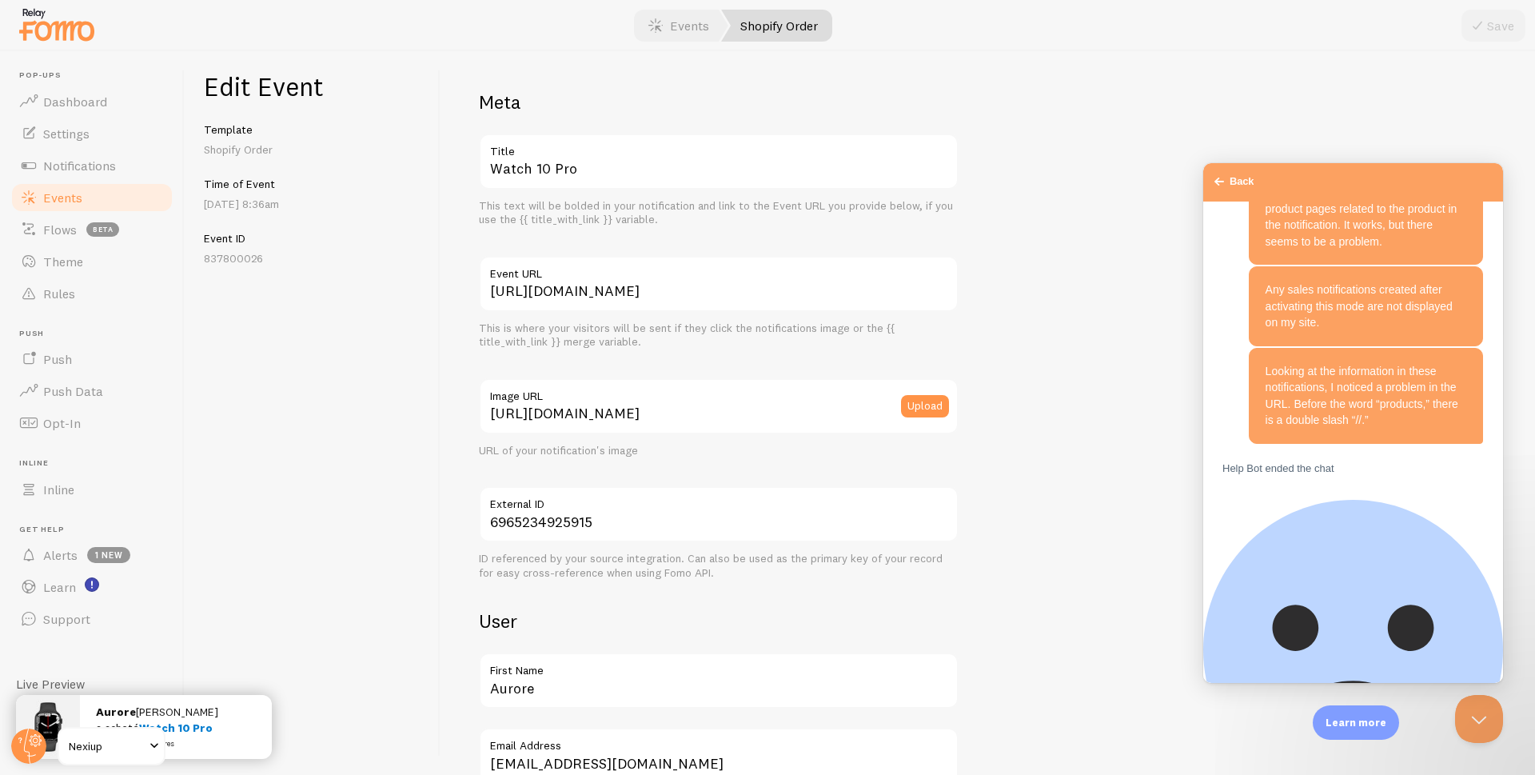
drag, startPoint x: 1418, startPoint y: 642, endPoint x: 1238, endPoint y: 614, distance: 182.8
click at [1246, 492] on div "Help Bot ended the chat Help Bot Hi there! You can begin by asking your questio…" at bounding box center [1352, 158] width 277 height 668
drag, startPoint x: 654, startPoint y: 337, endPoint x: 467, endPoint y: 328, distance: 187.3
click at [467, 328] on div "Meta Watch 10 Pro Title This text will be bolded in your notification and link …" at bounding box center [988, 413] width 1094 height 724
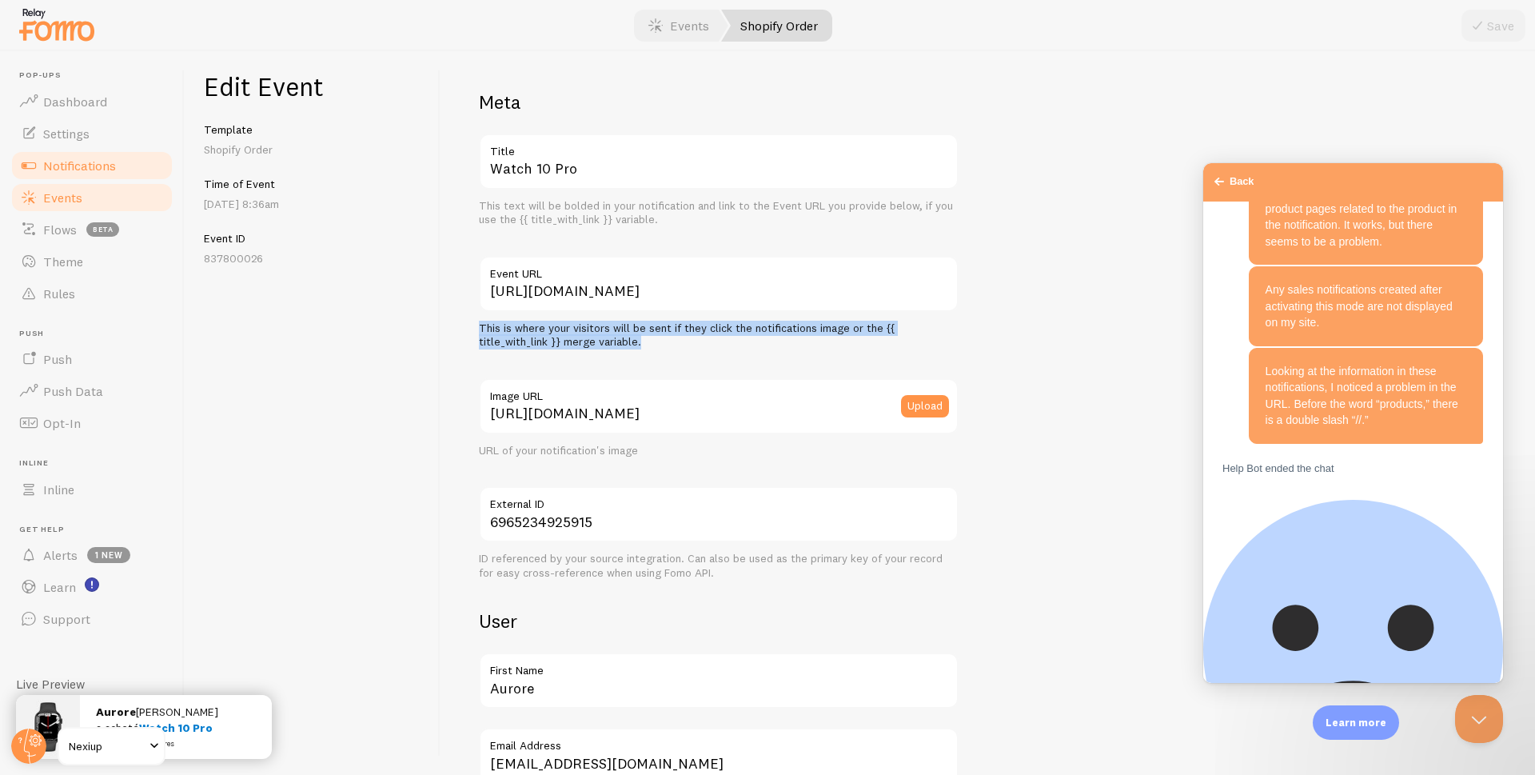
click at [99, 171] on span "Notifications" at bounding box center [79, 165] width 73 height 16
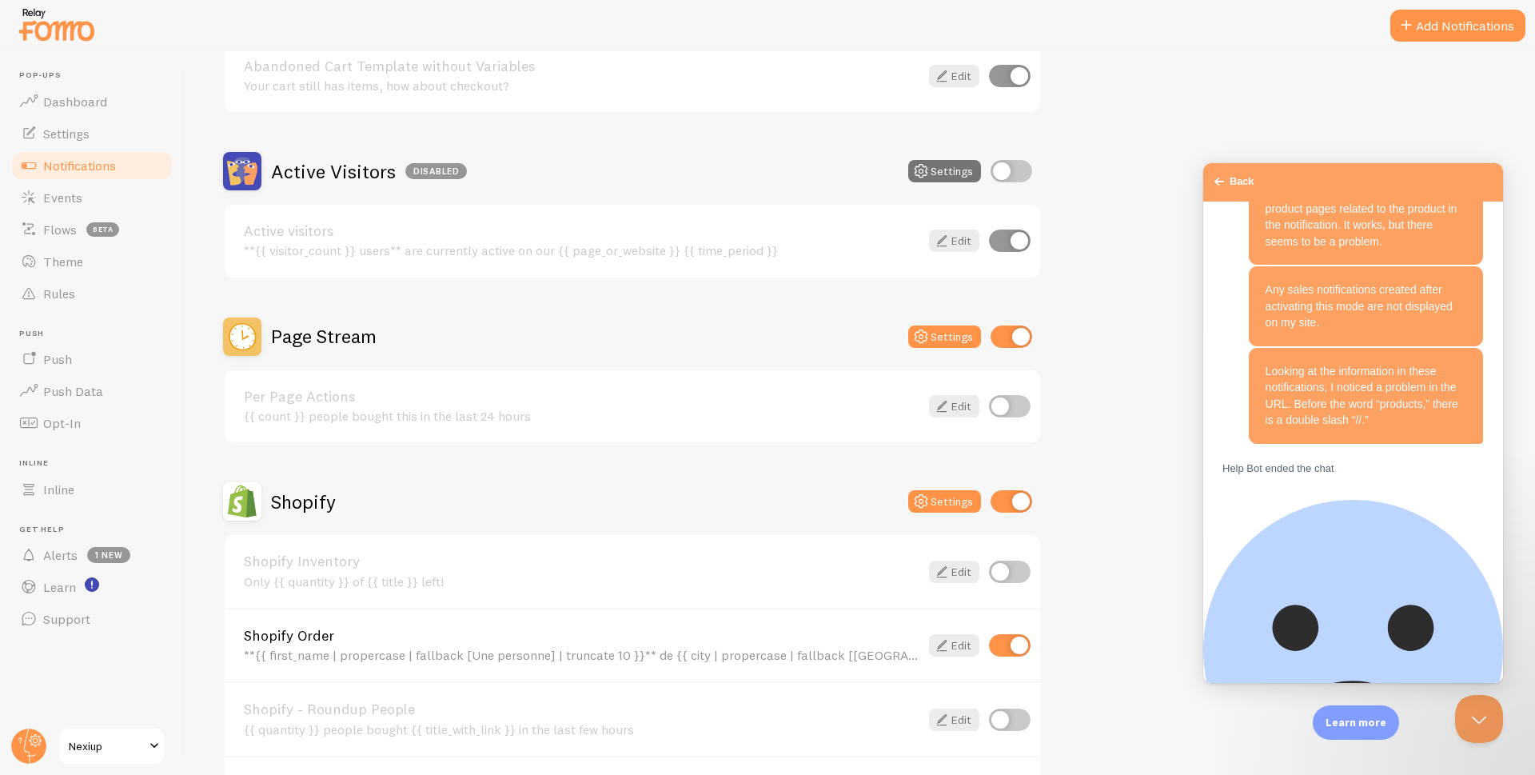
scroll to position [320, 0]
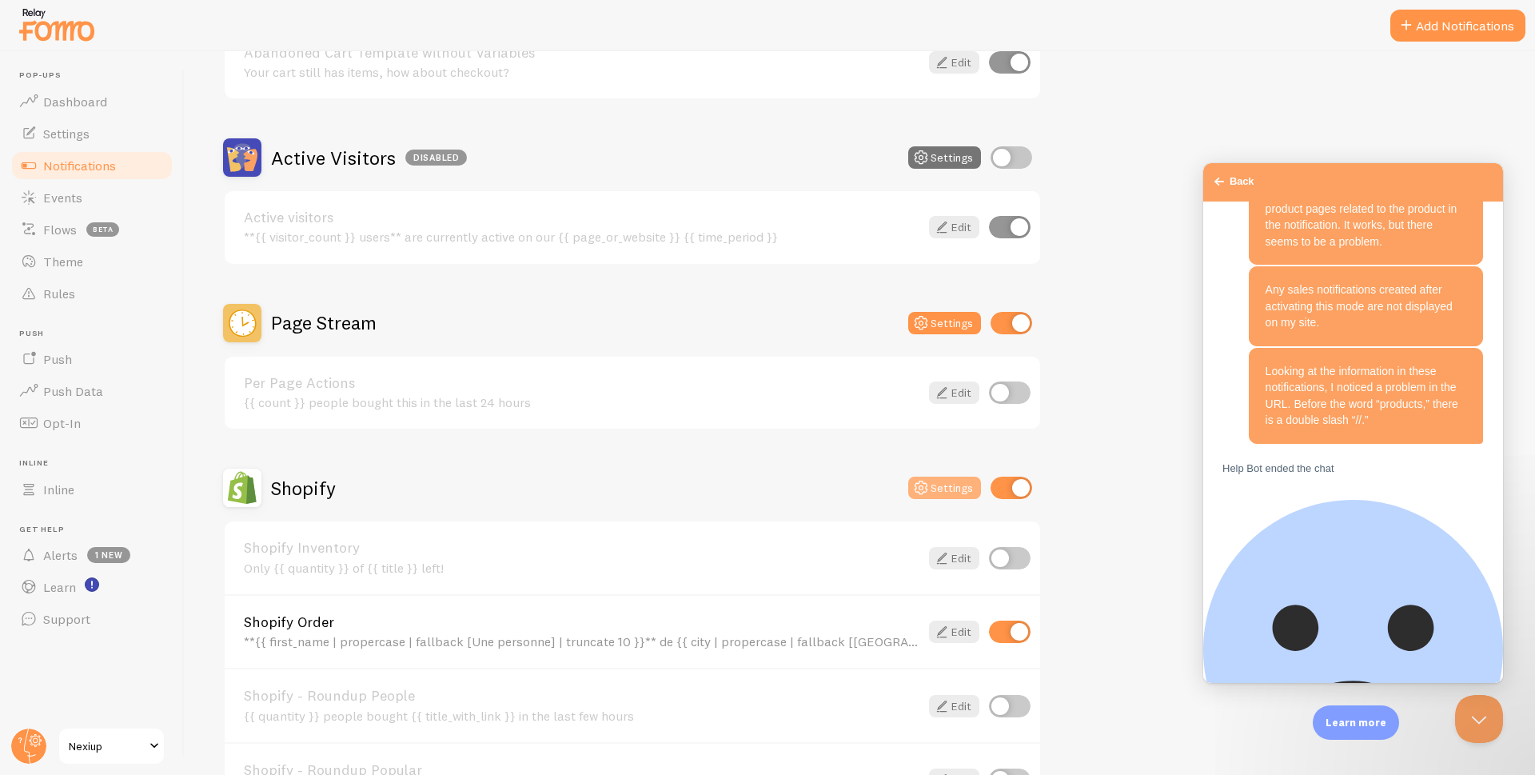
click at [941, 482] on button "Settings" at bounding box center [944, 487] width 73 height 22
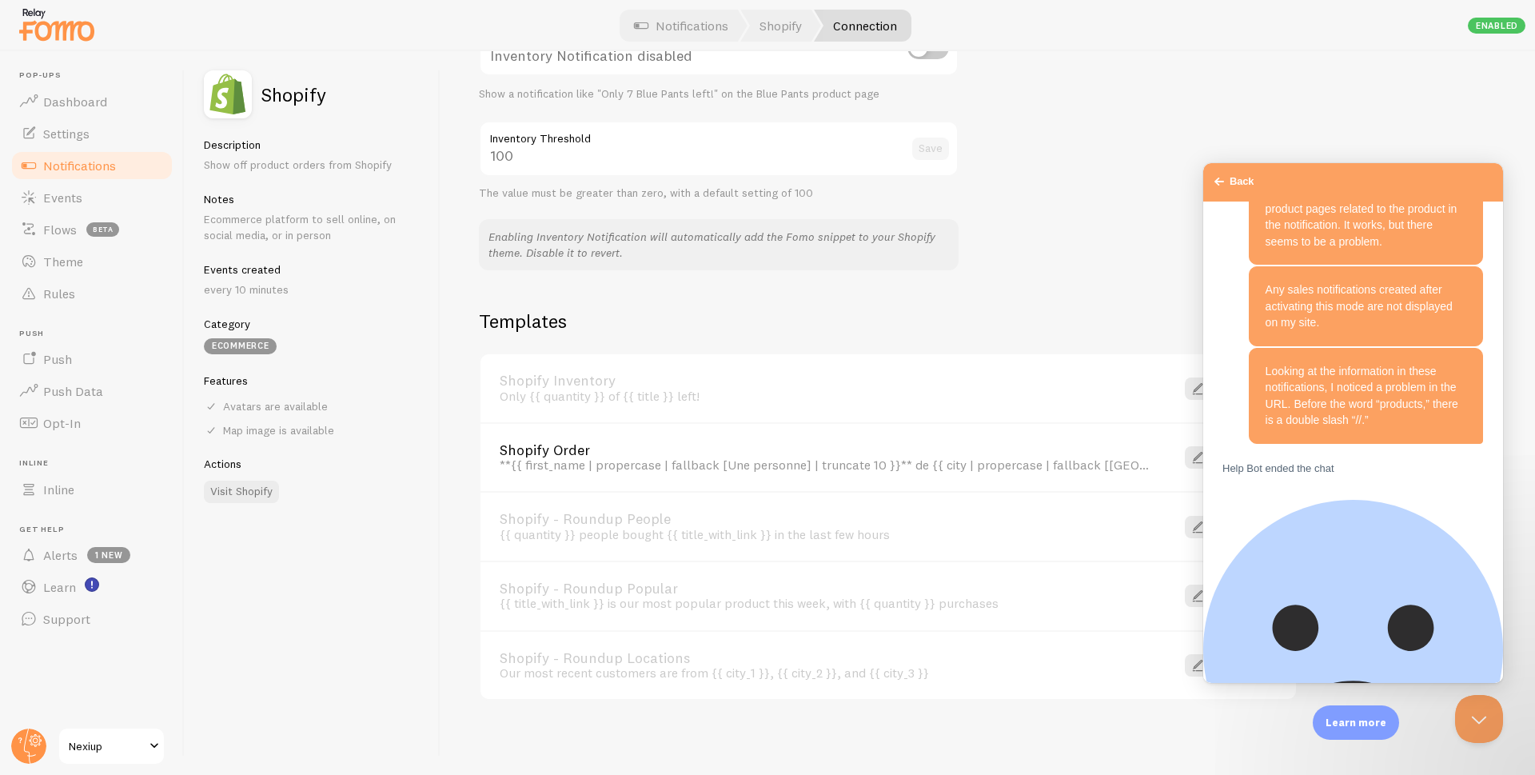
scroll to position [907, 0]
click at [1198, 459] on span at bounding box center [1197, 454] width 19 height 19
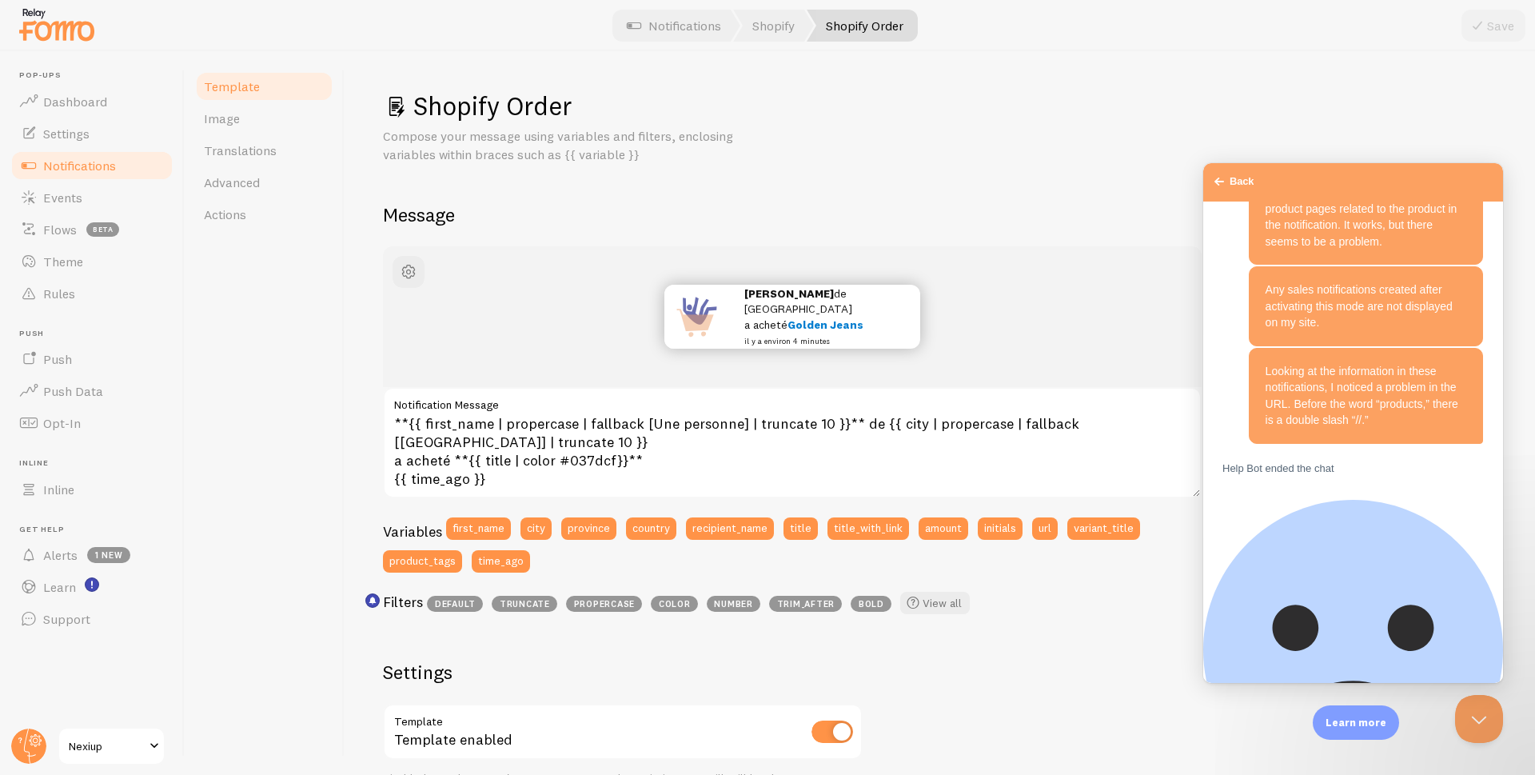
click at [81, 168] on span "Notifications" at bounding box center [79, 165] width 73 height 16
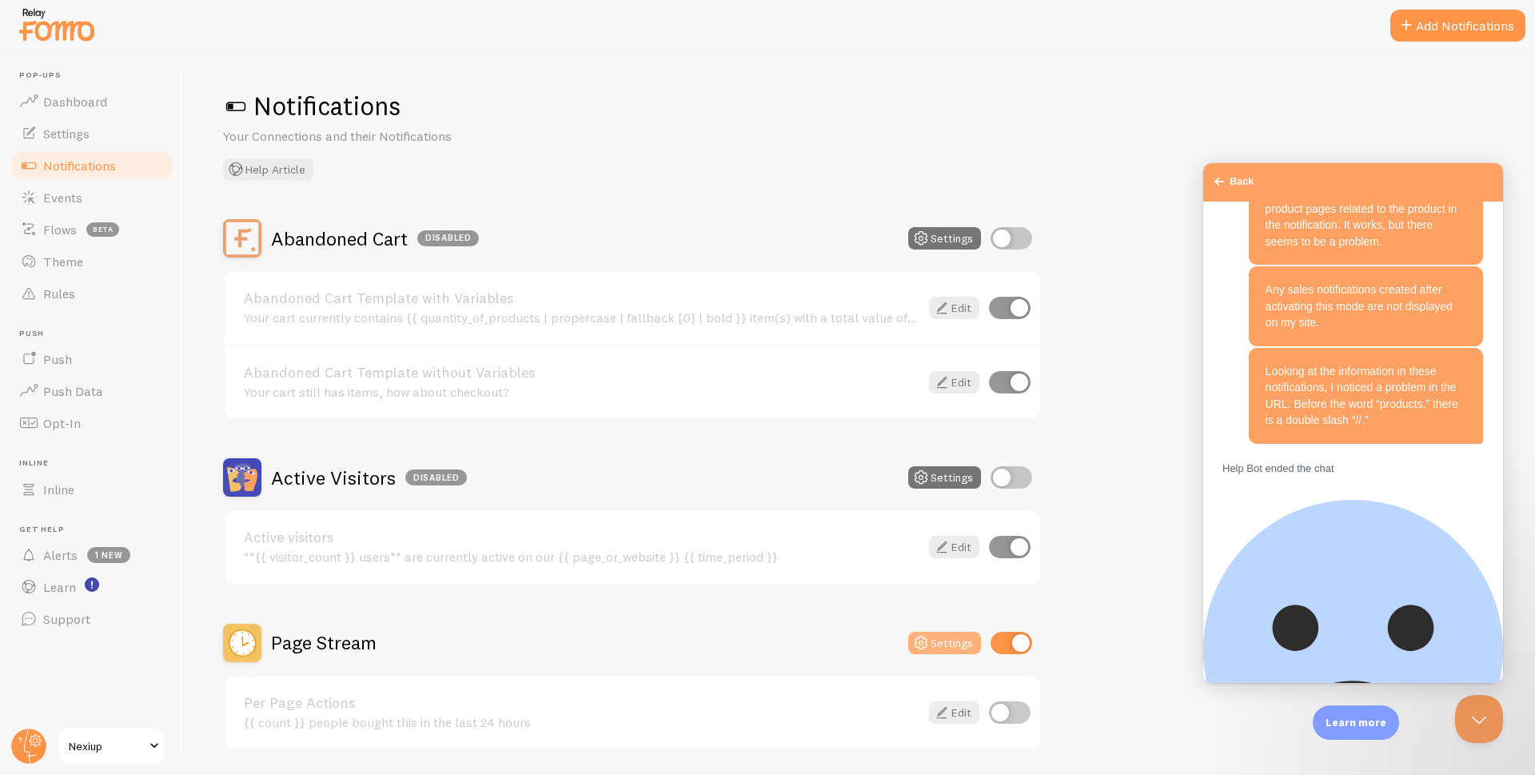
click at [953, 645] on button "Settings" at bounding box center [944, 643] width 73 height 22
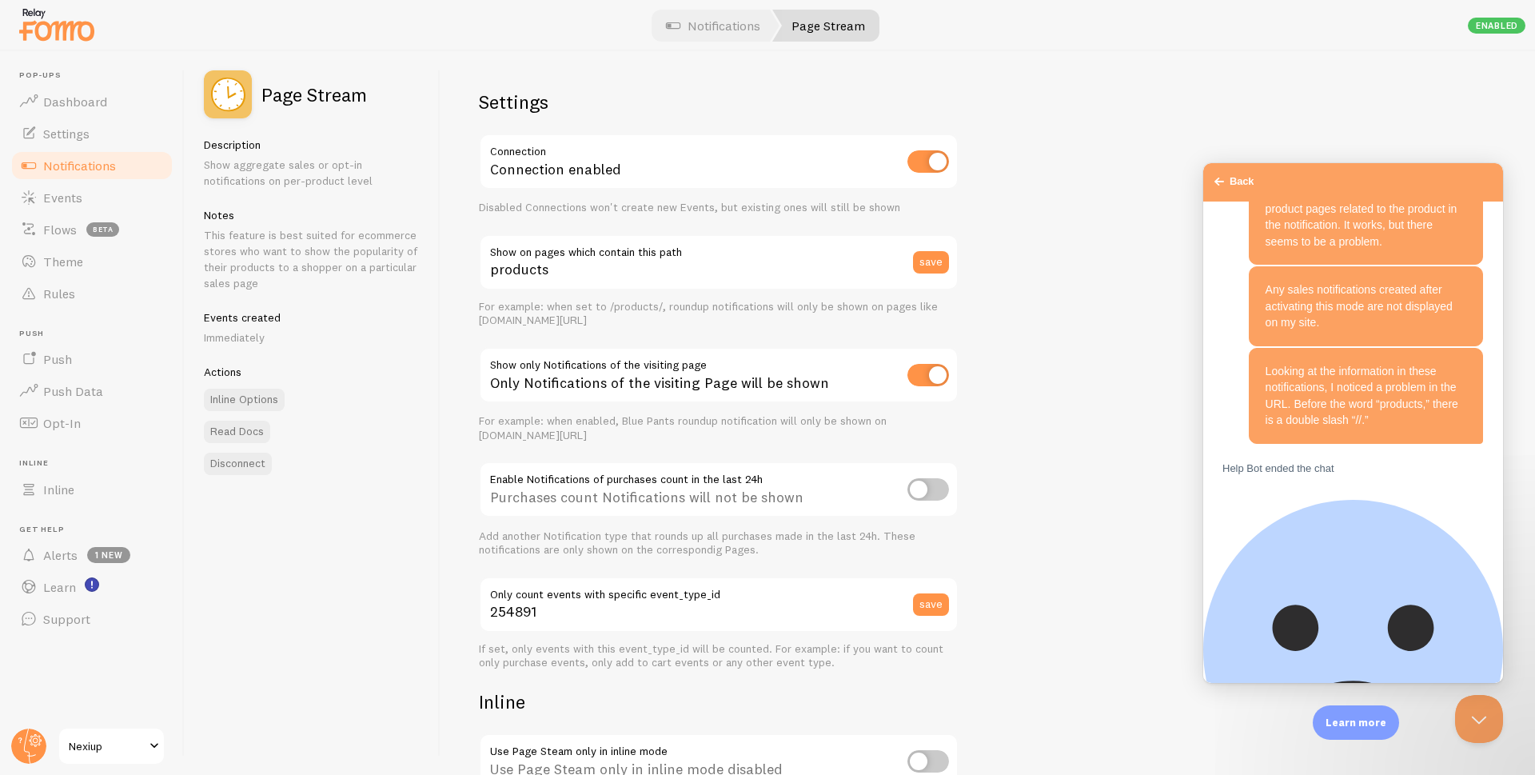
drag, startPoint x: 637, startPoint y: 323, endPoint x: 479, endPoint y: 305, distance: 159.4
click at [479, 305] on div "For example: when set to /products/, roundup notifications will only be shown o…" at bounding box center [719, 314] width 480 height 28
drag, startPoint x: 648, startPoint y: 434, endPoint x: 477, endPoint y: 420, distance: 170.9
click at [477, 420] on div "Settings Connection Connection enabled Disabled Connections won't create new Ev…" at bounding box center [988, 413] width 1094 height 724
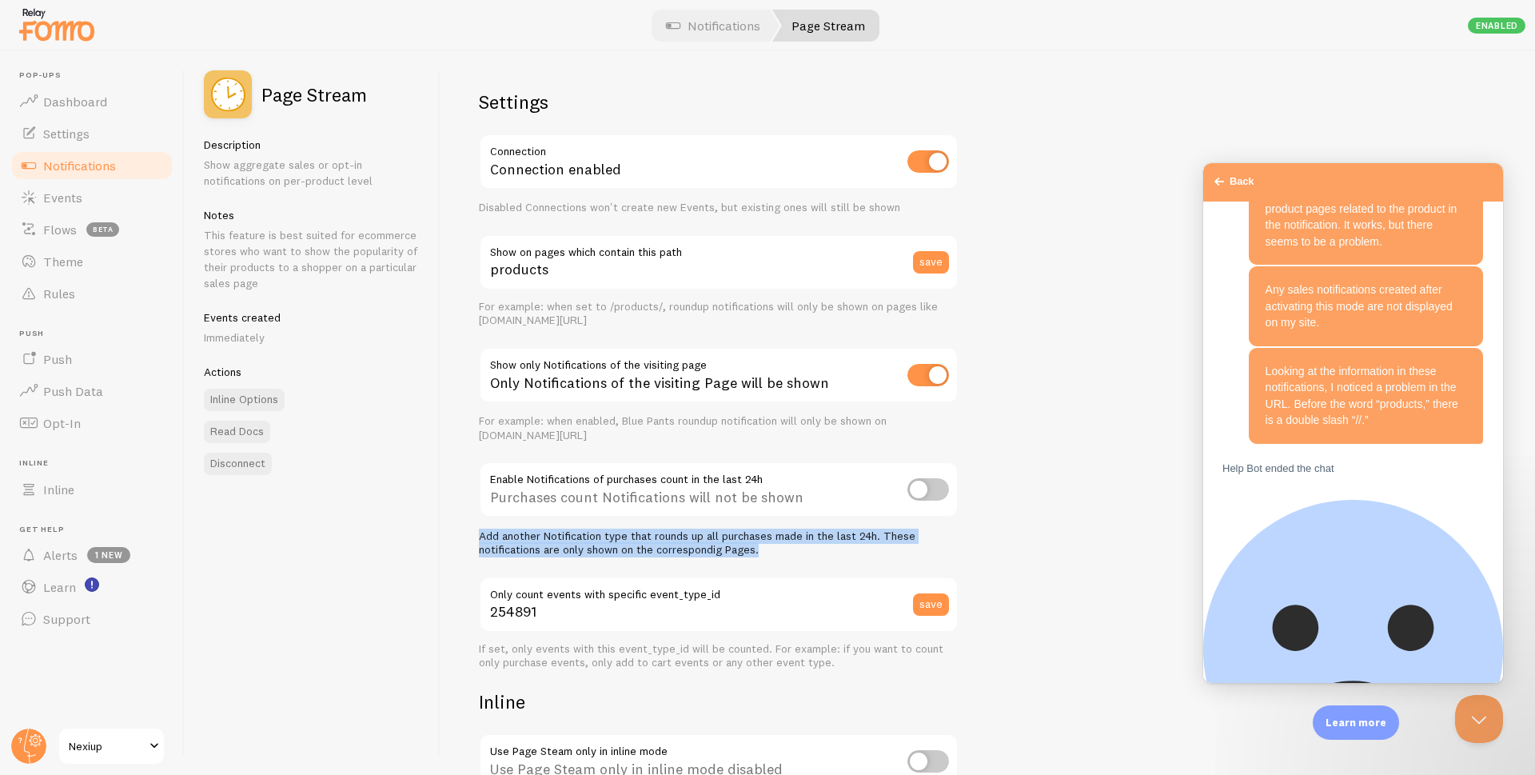
drag, startPoint x: 772, startPoint y: 555, endPoint x: 480, endPoint y: 532, distance: 291.9
click at [480, 532] on div "Add another Notification type that rounds up all purchases made in the last 24h…" at bounding box center [719, 543] width 480 height 28
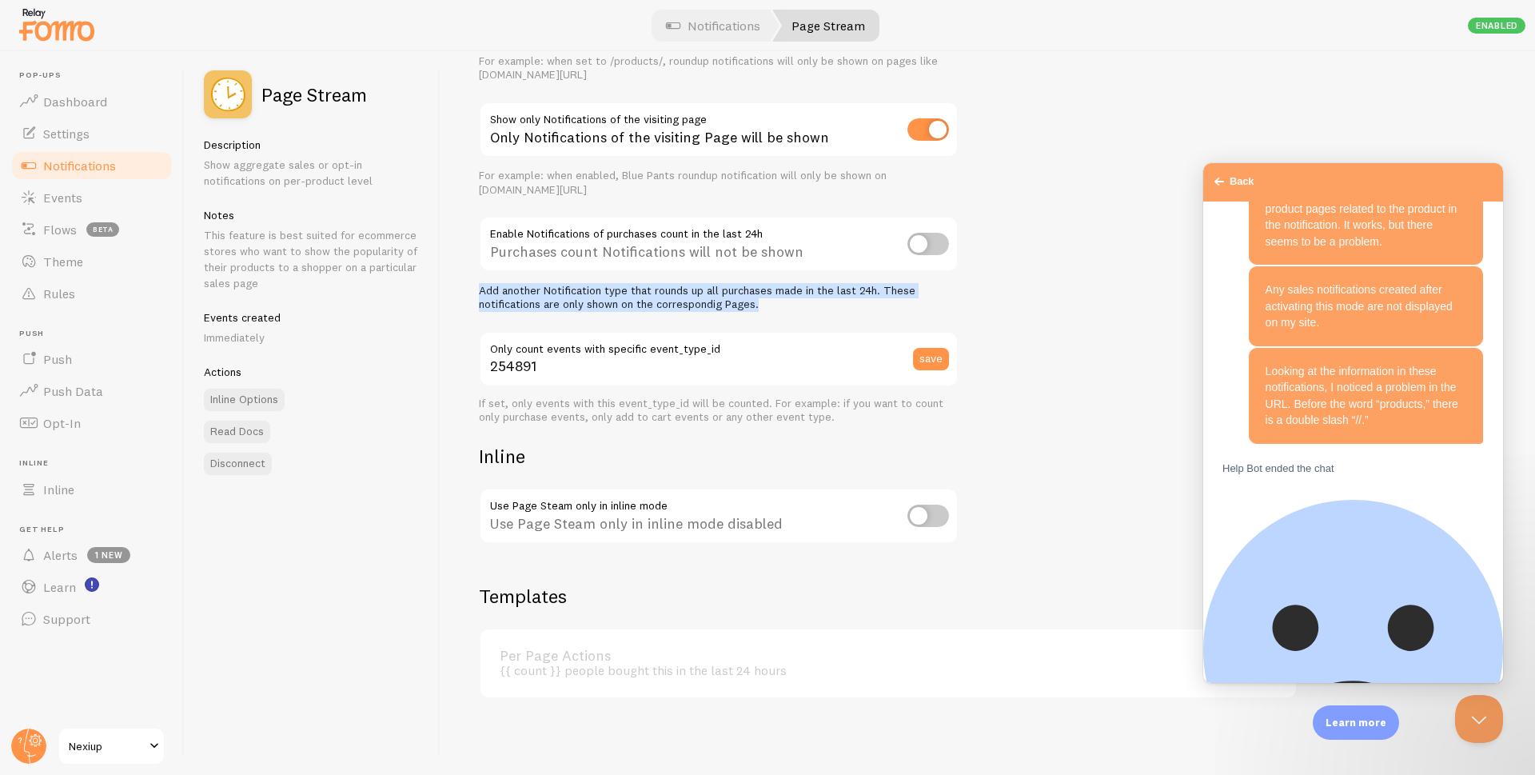
scroll to position [246, 0]
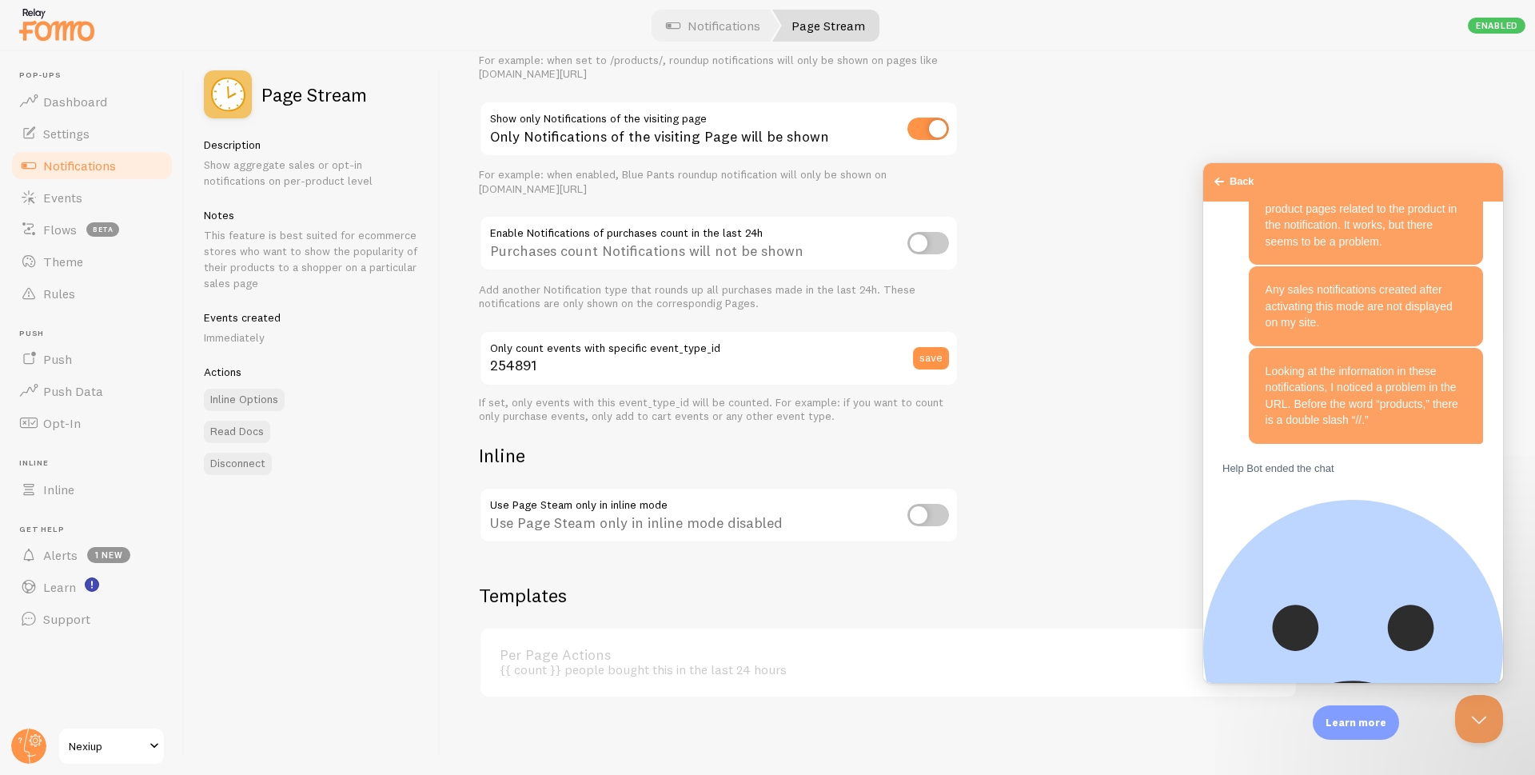
click at [1143, 413] on div "Settings Connection Connection enabled Disabled Connections won't create new Ev…" at bounding box center [988, 413] width 1094 height 724
click at [57, 490] on span "Inline" at bounding box center [58, 489] width 31 height 16
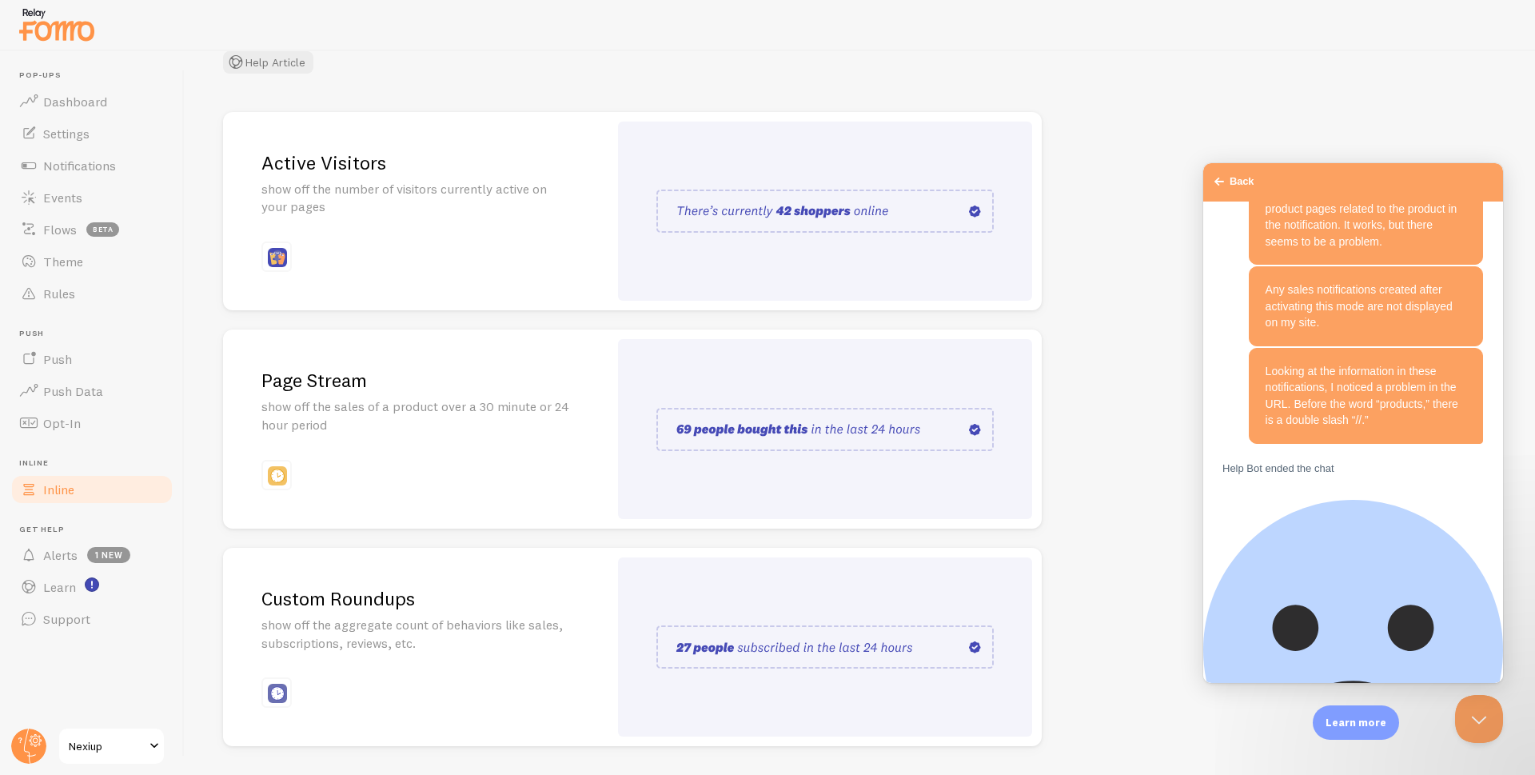
scroll to position [112, 0]
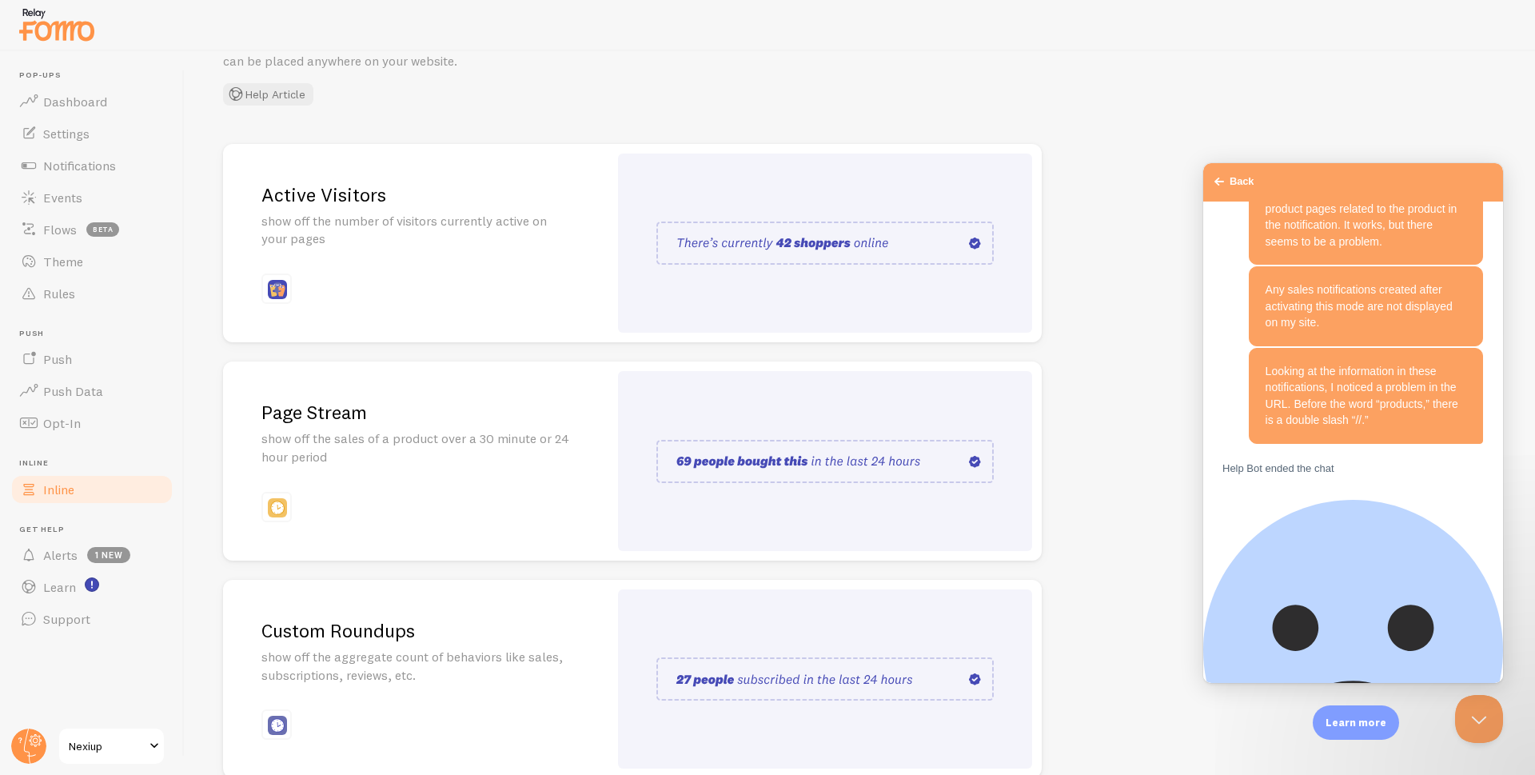
click at [447, 475] on div "Page Stream show off the sales of a product over a 30 minute or 24 hour period" at bounding box center [415, 460] width 385 height 199
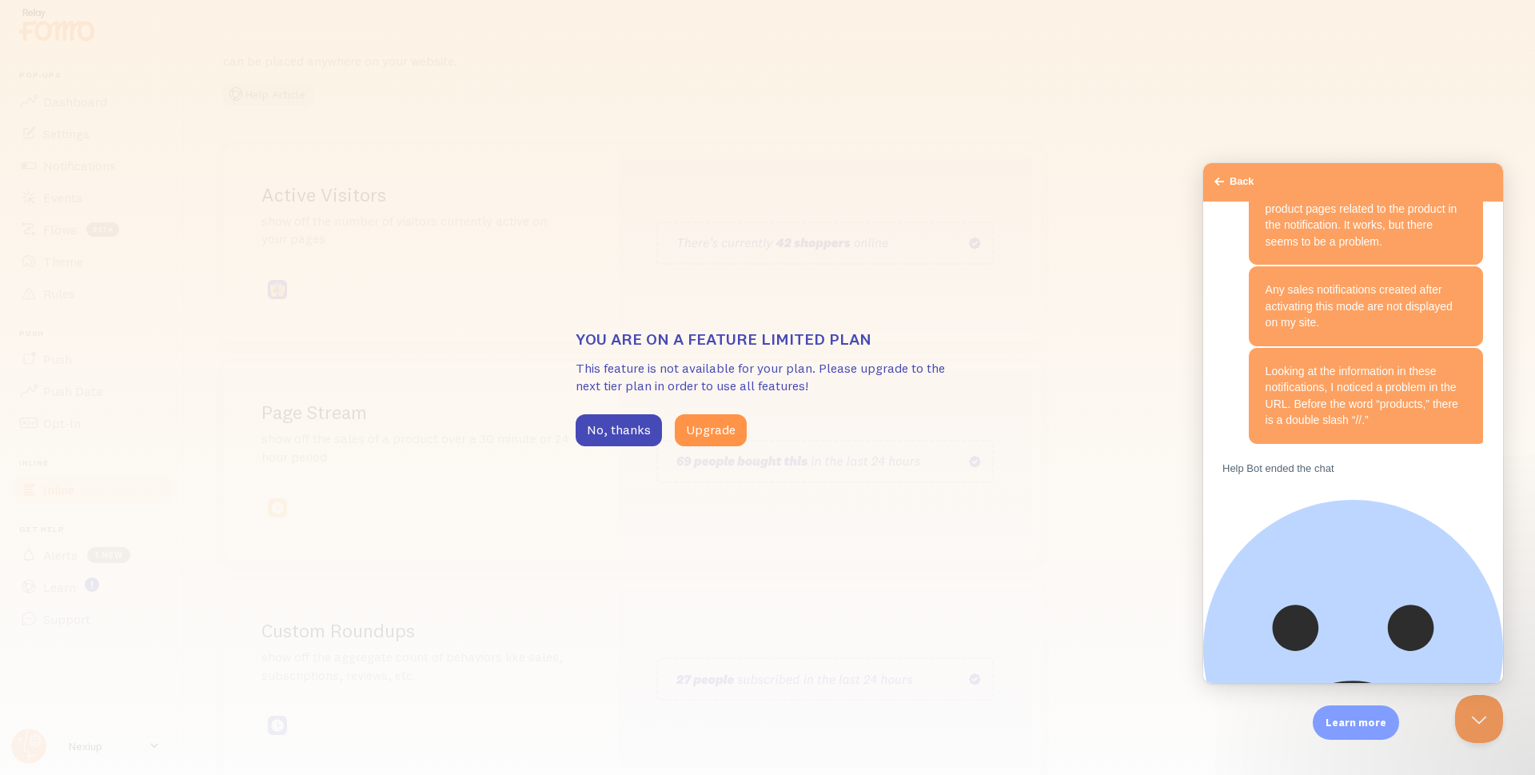
click at [1022, 260] on div "You are on a feature limited plan This feature is not available for your plan. …" at bounding box center [767, 387] width 1535 height 775
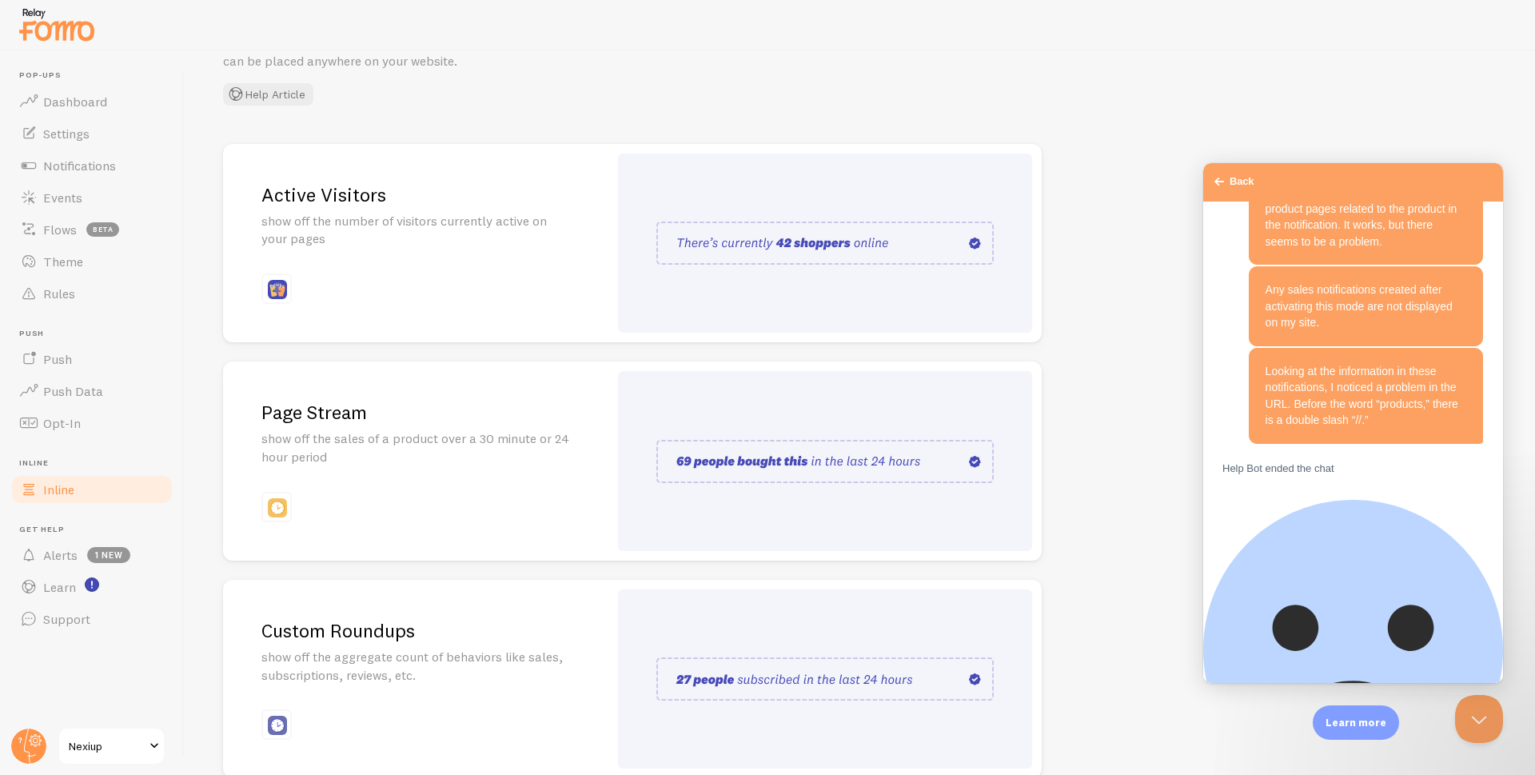
click at [1408, 500] on div "Help Bot ended the chat Help Bot Hi there! You can begin by asking your questio…" at bounding box center [1353, 147] width 300 height 704
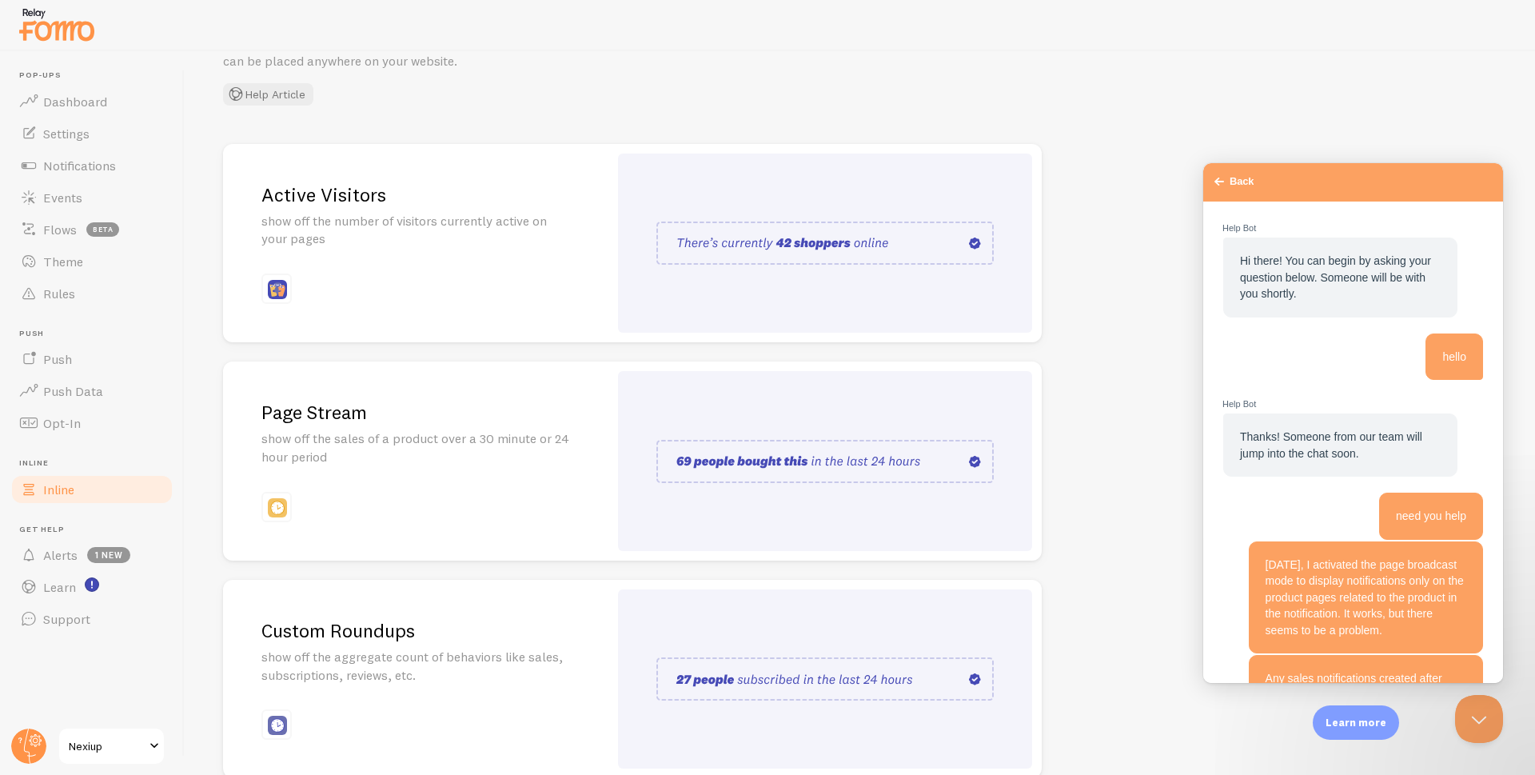
scroll to position [0, 0]
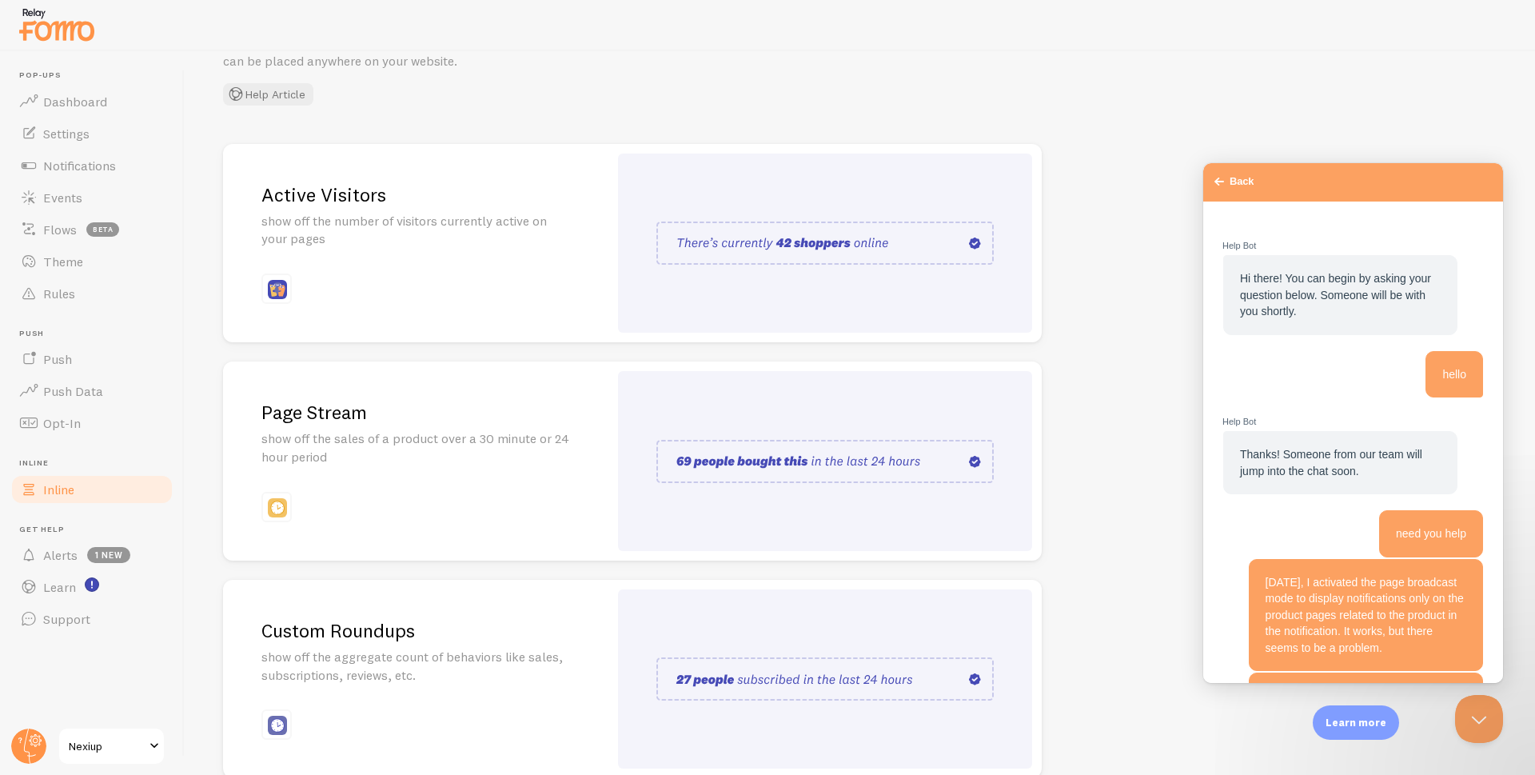
click at [1219, 185] on span "Go back" at bounding box center [1219, 181] width 19 height 19
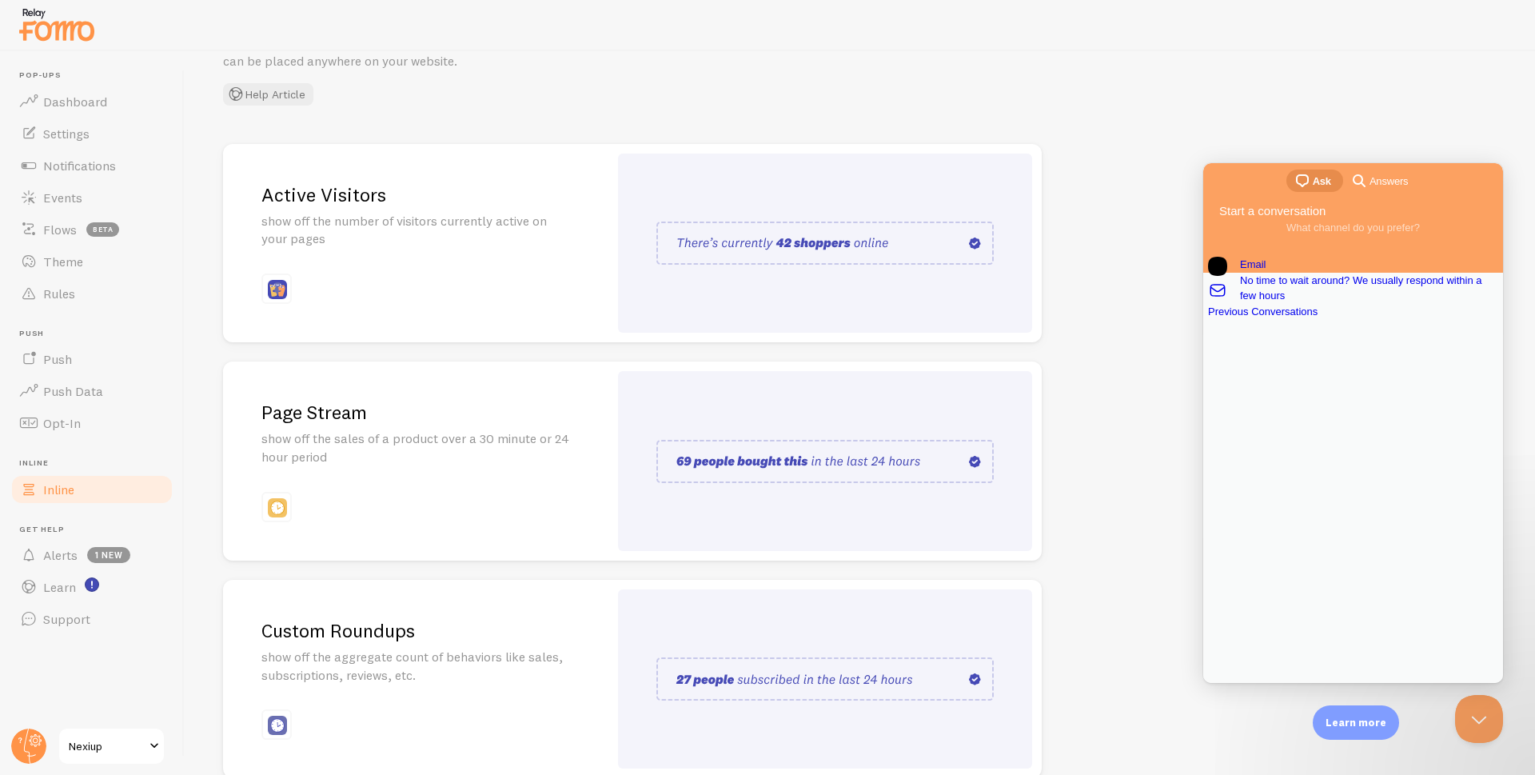
click at [1382, 182] on span "Answers" at bounding box center [1389, 181] width 38 height 16
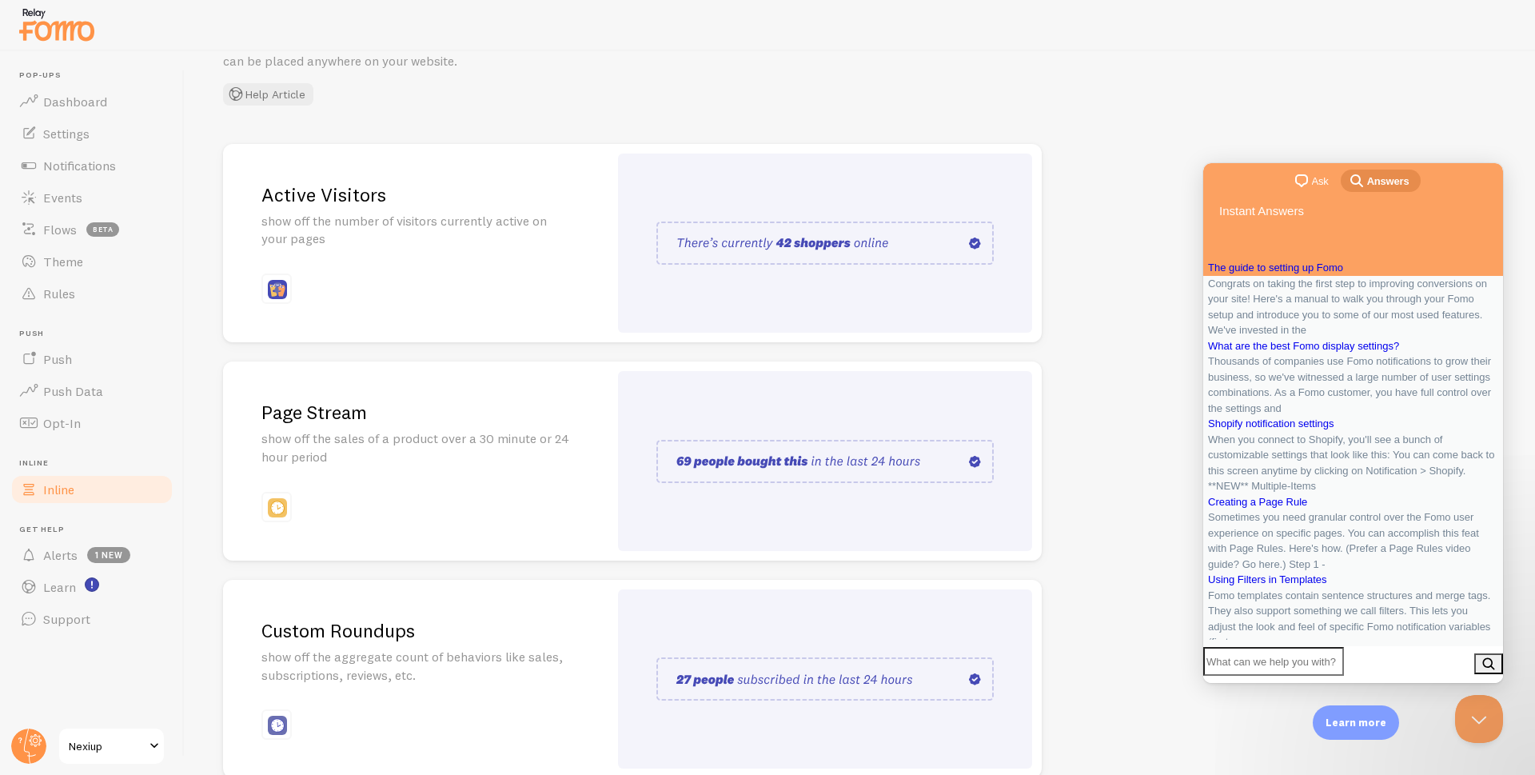
click at [1312, 180] on span "Ask" at bounding box center [1320, 181] width 17 height 16
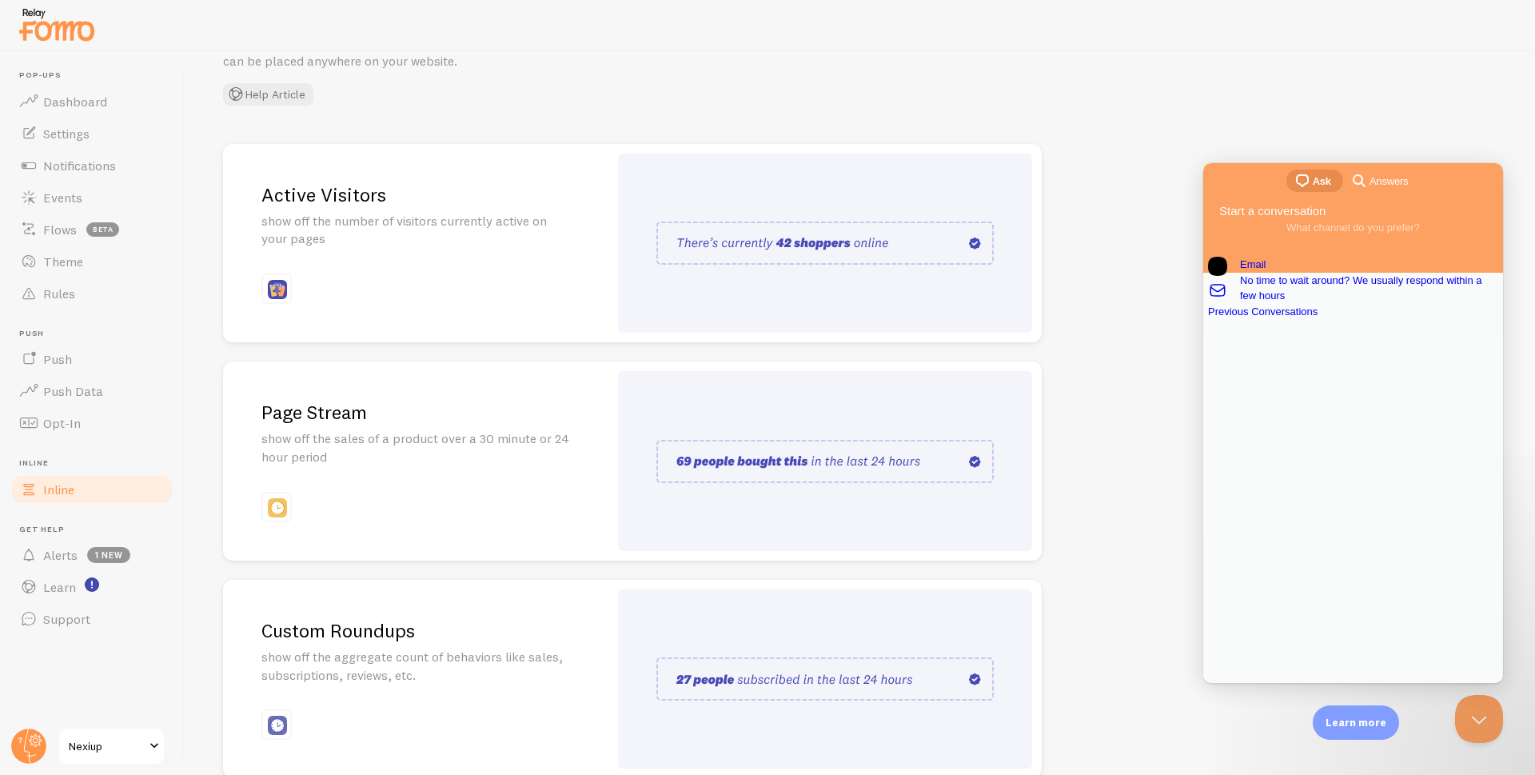
scroll to position [192, 0]
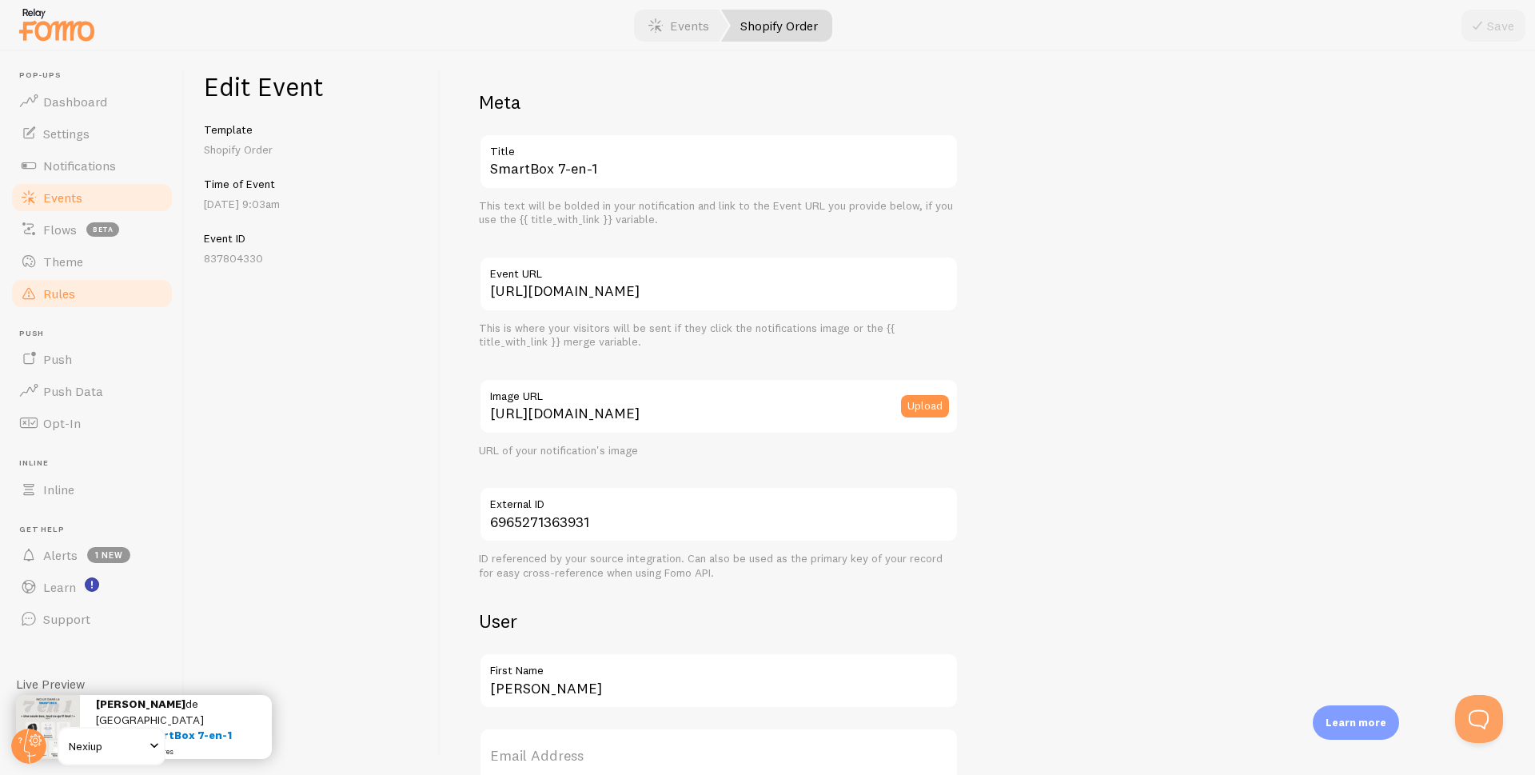
click at [62, 295] on span "Rules" at bounding box center [59, 293] width 32 height 16
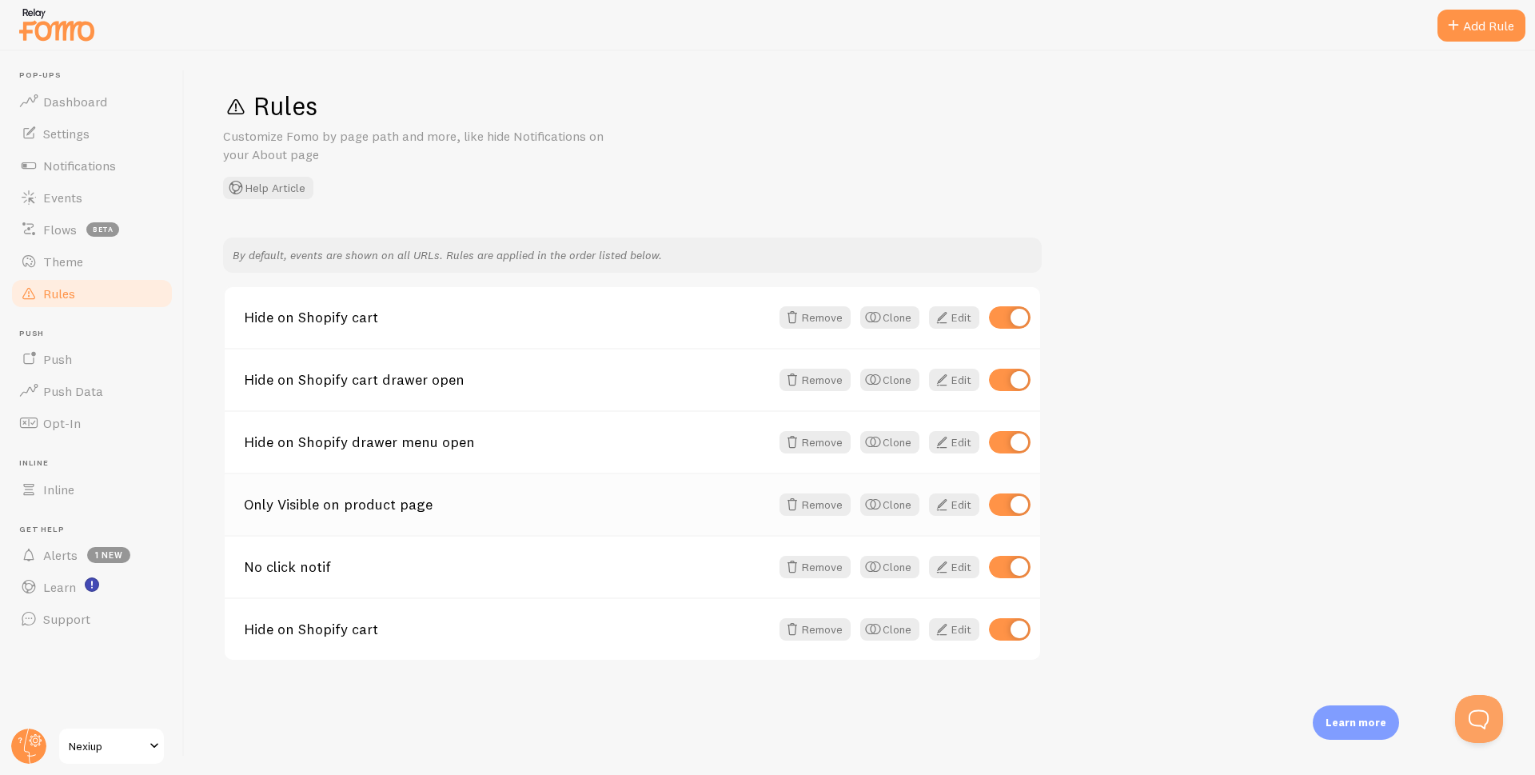
click at [1005, 505] on input "checkbox" at bounding box center [1010, 504] width 42 height 22
checkbox input "false"
click at [82, 165] on span "Notifications" at bounding box center [79, 165] width 73 height 16
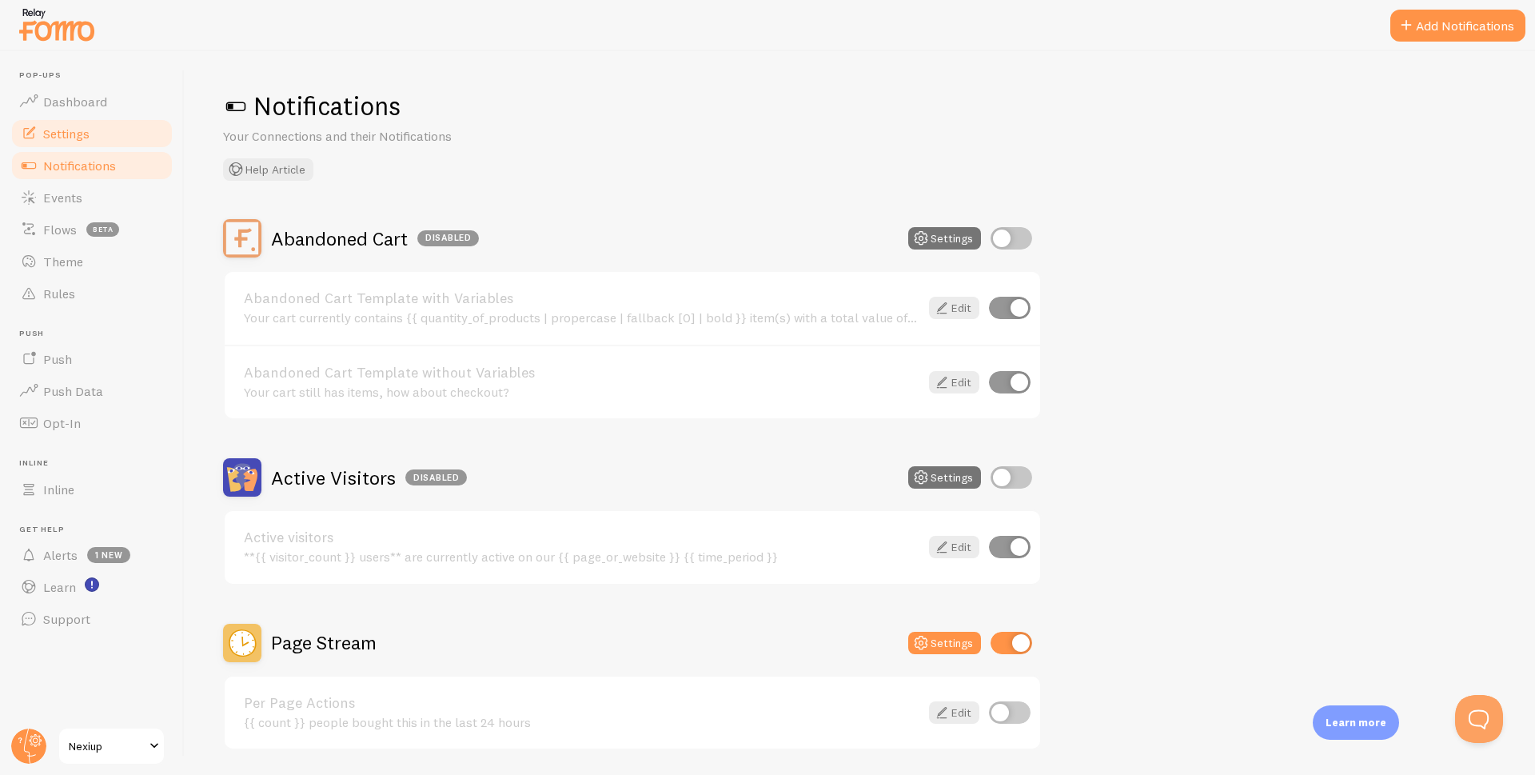
click at [71, 129] on span "Settings" at bounding box center [66, 134] width 46 height 16
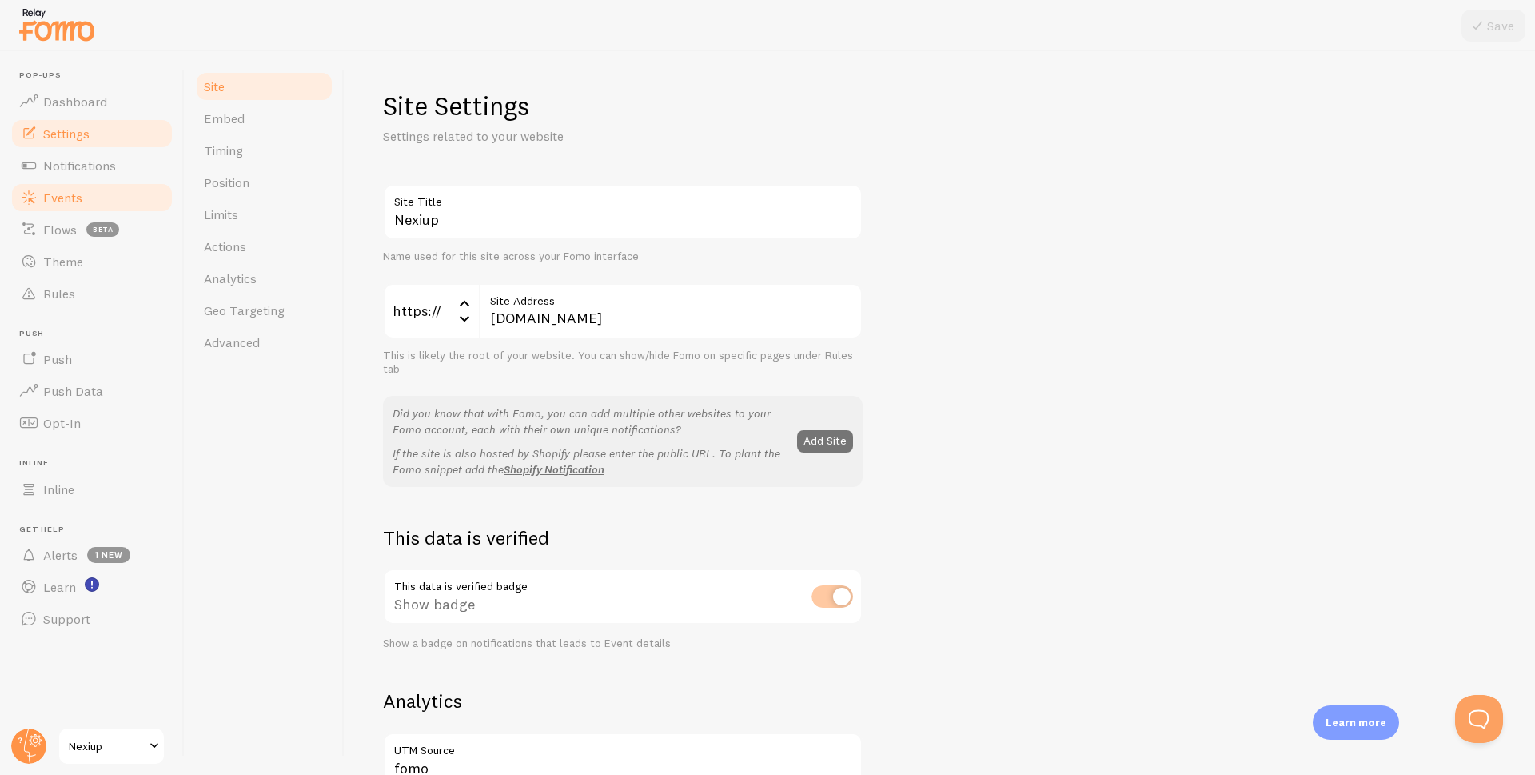
click at [71, 195] on span "Events" at bounding box center [62, 197] width 39 height 16
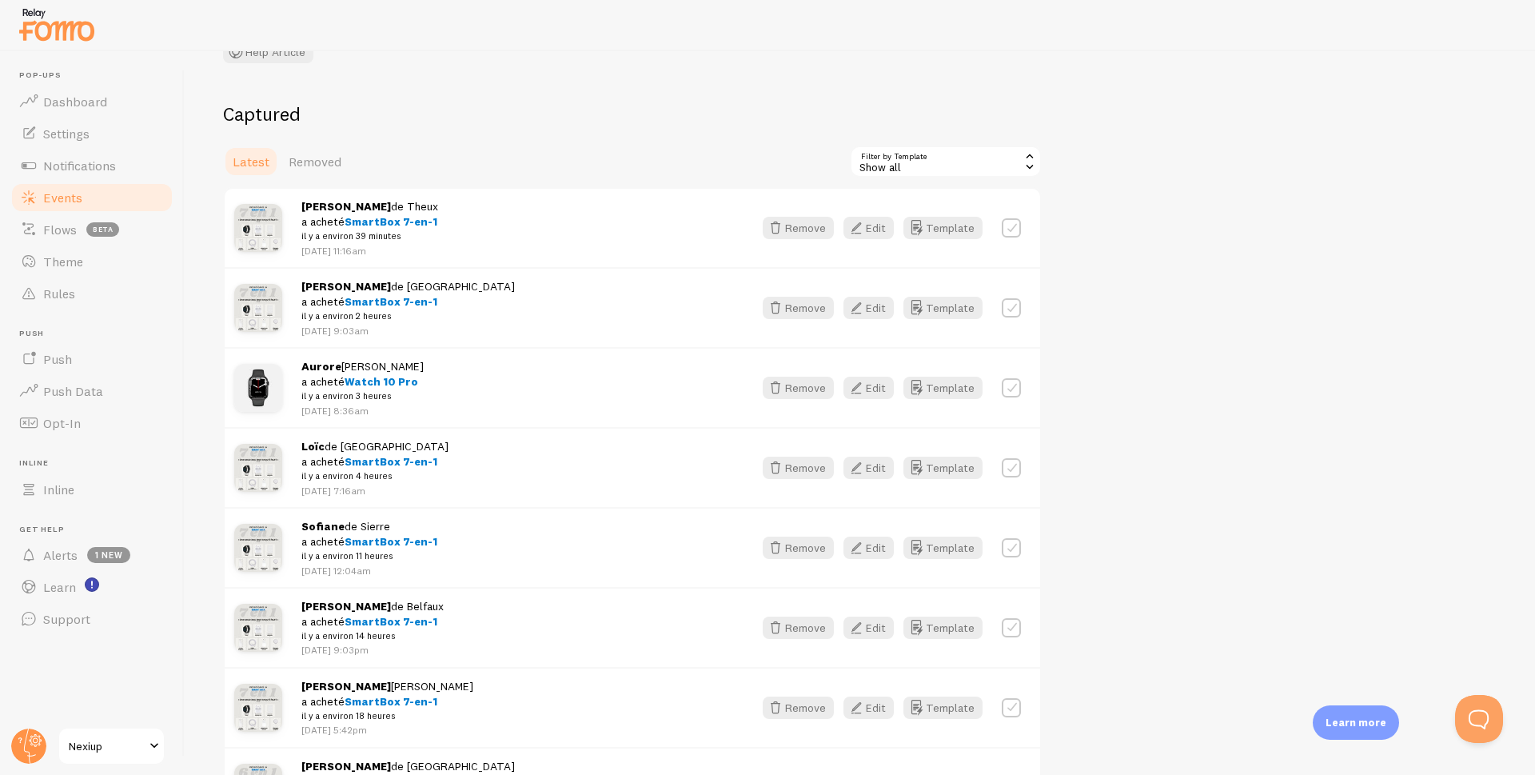
scroll to position [400, 0]
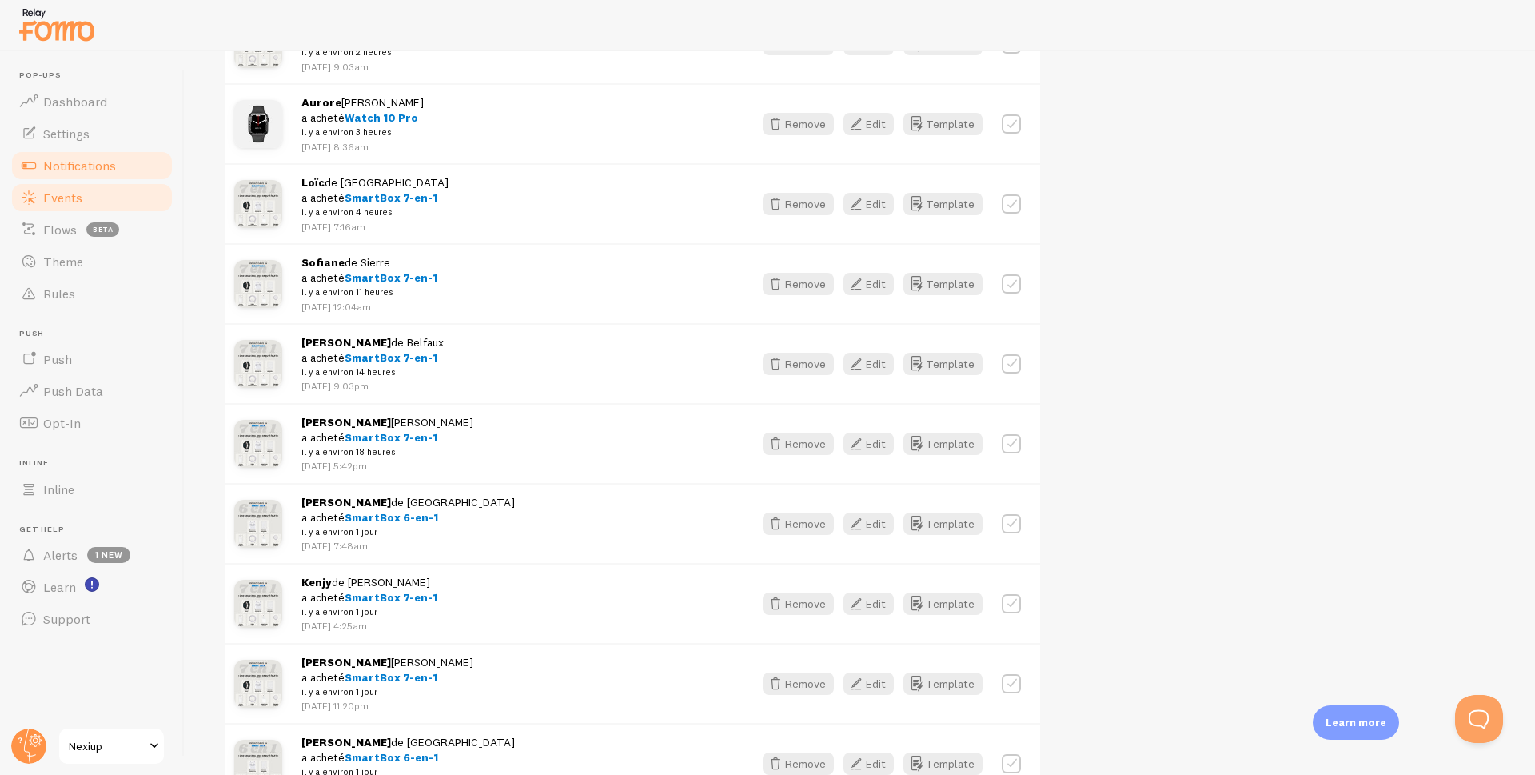
click at [86, 166] on span "Notifications" at bounding box center [79, 165] width 73 height 16
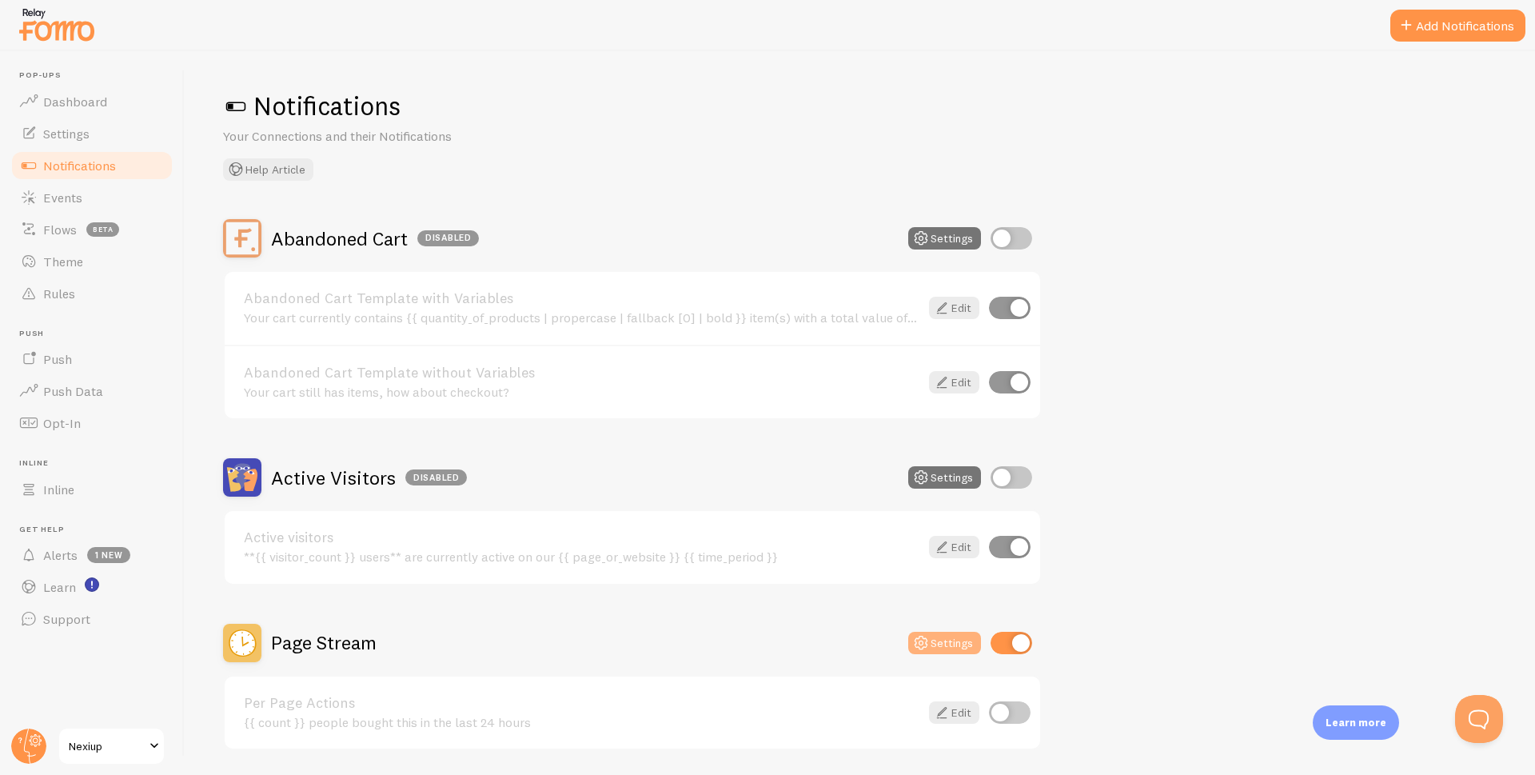
click at [943, 644] on button "Settings" at bounding box center [944, 643] width 73 height 22
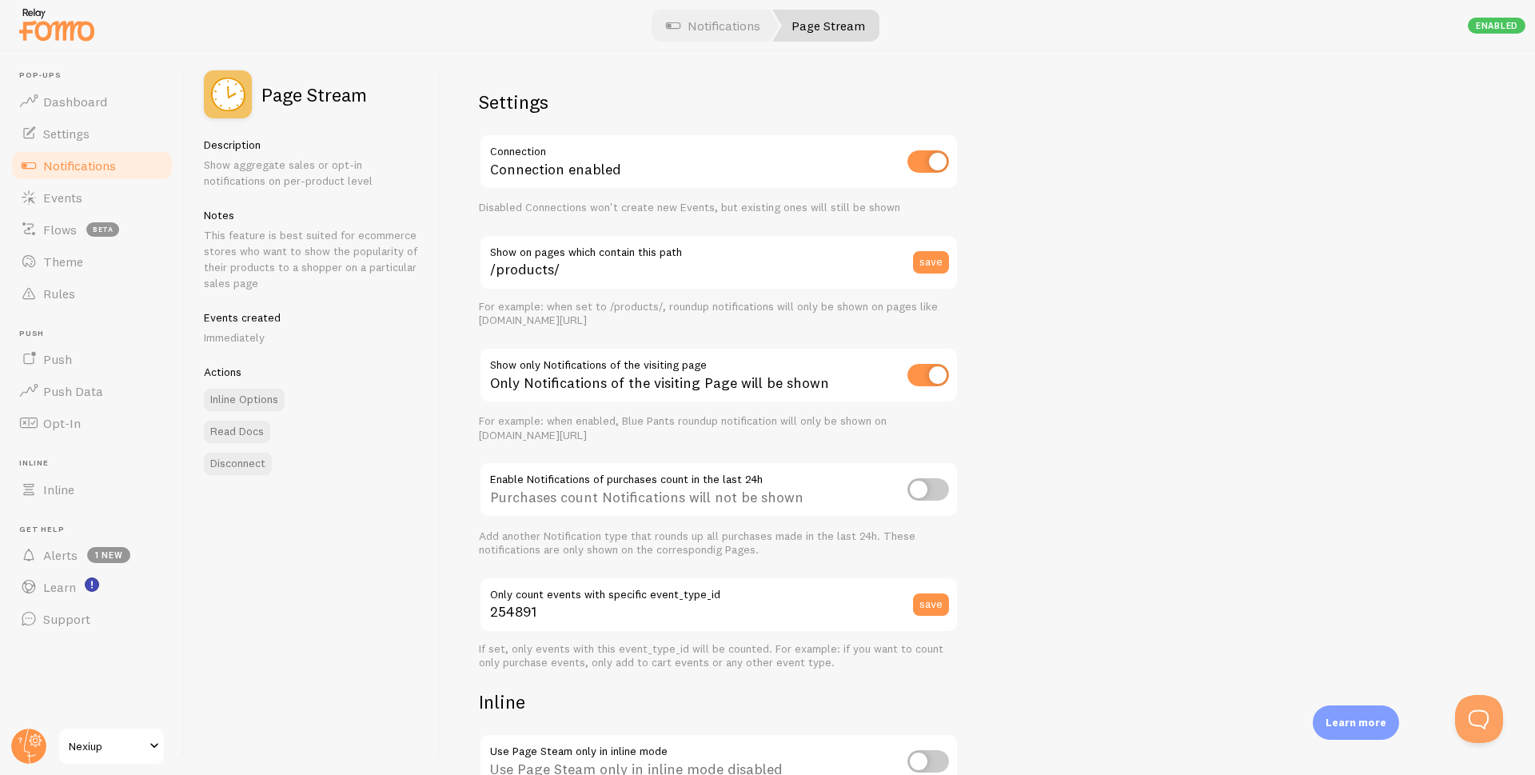
click at [92, 164] on span "Notifications" at bounding box center [79, 165] width 73 height 16
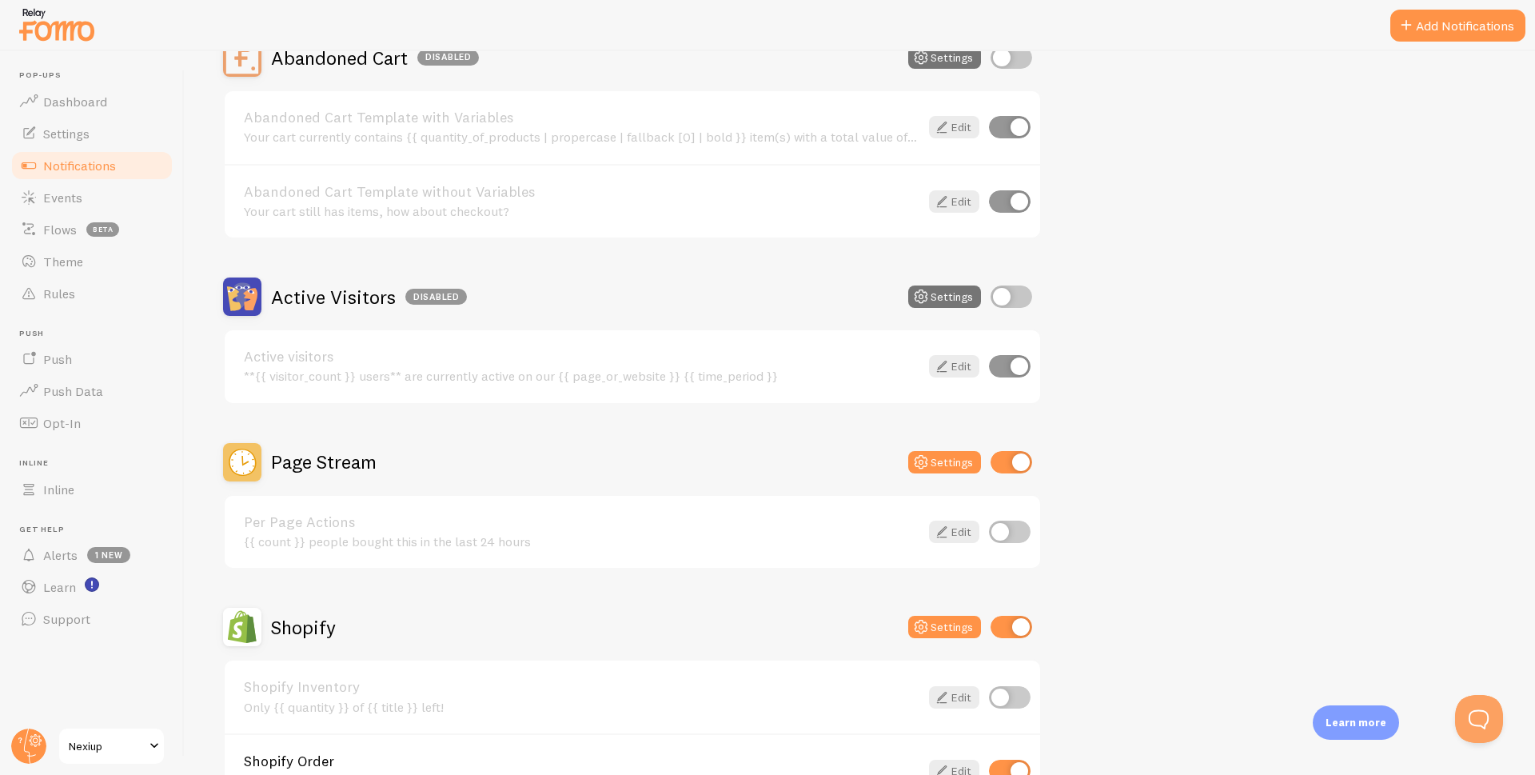
scroll to position [320, 0]
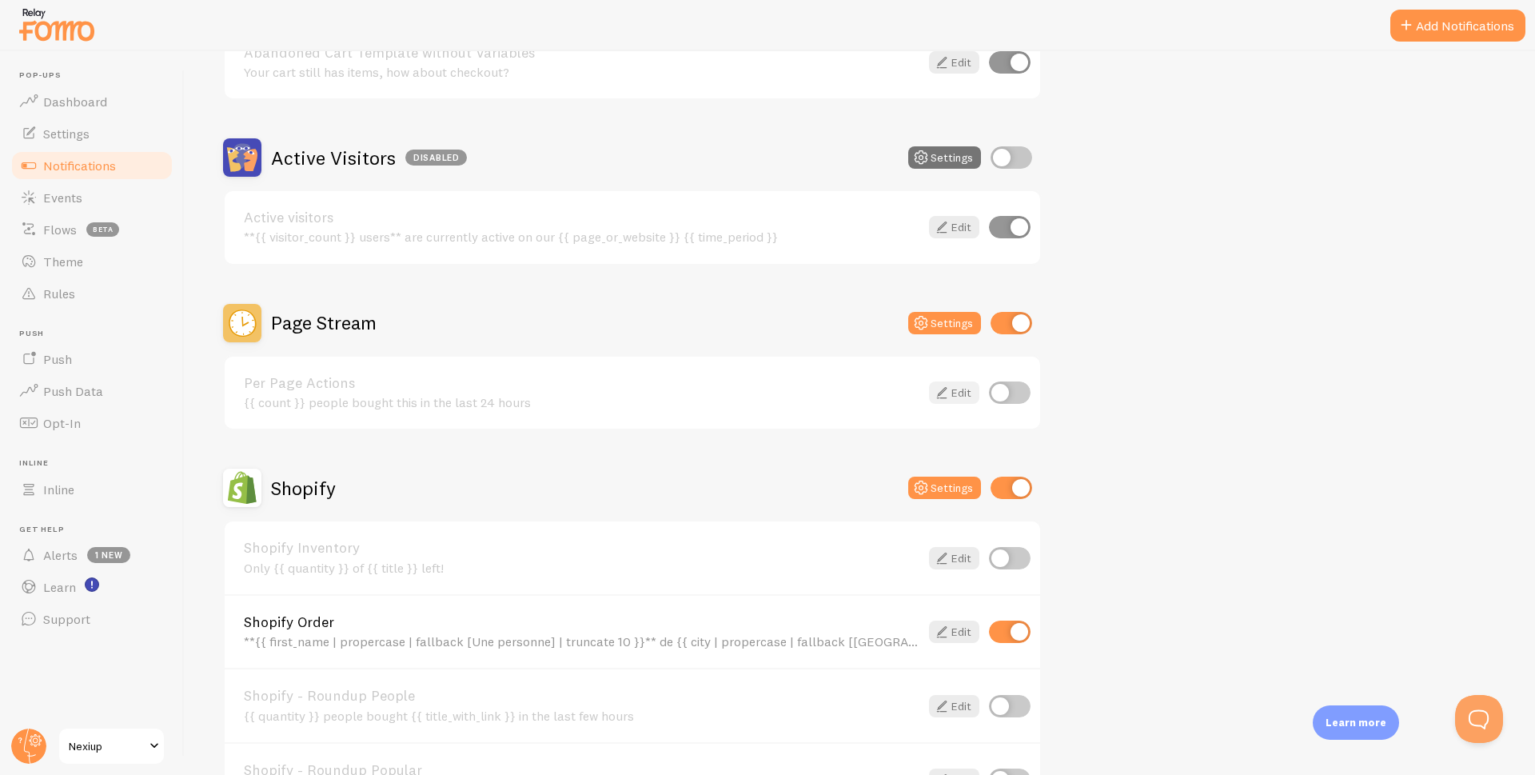
click at [955, 393] on link "Edit" at bounding box center [954, 392] width 50 height 22
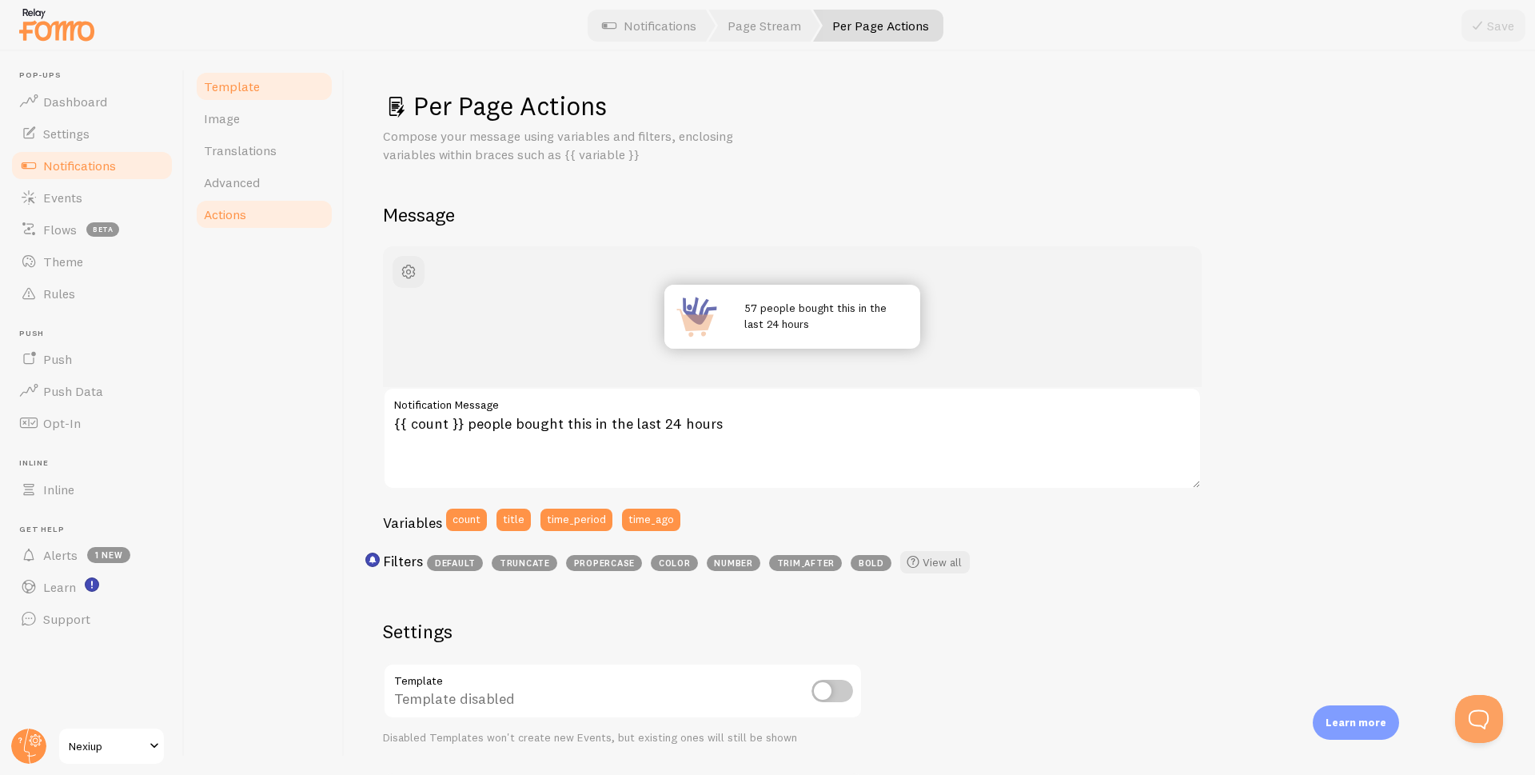
click at [248, 217] on link "Actions" at bounding box center [264, 214] width 140 height 32
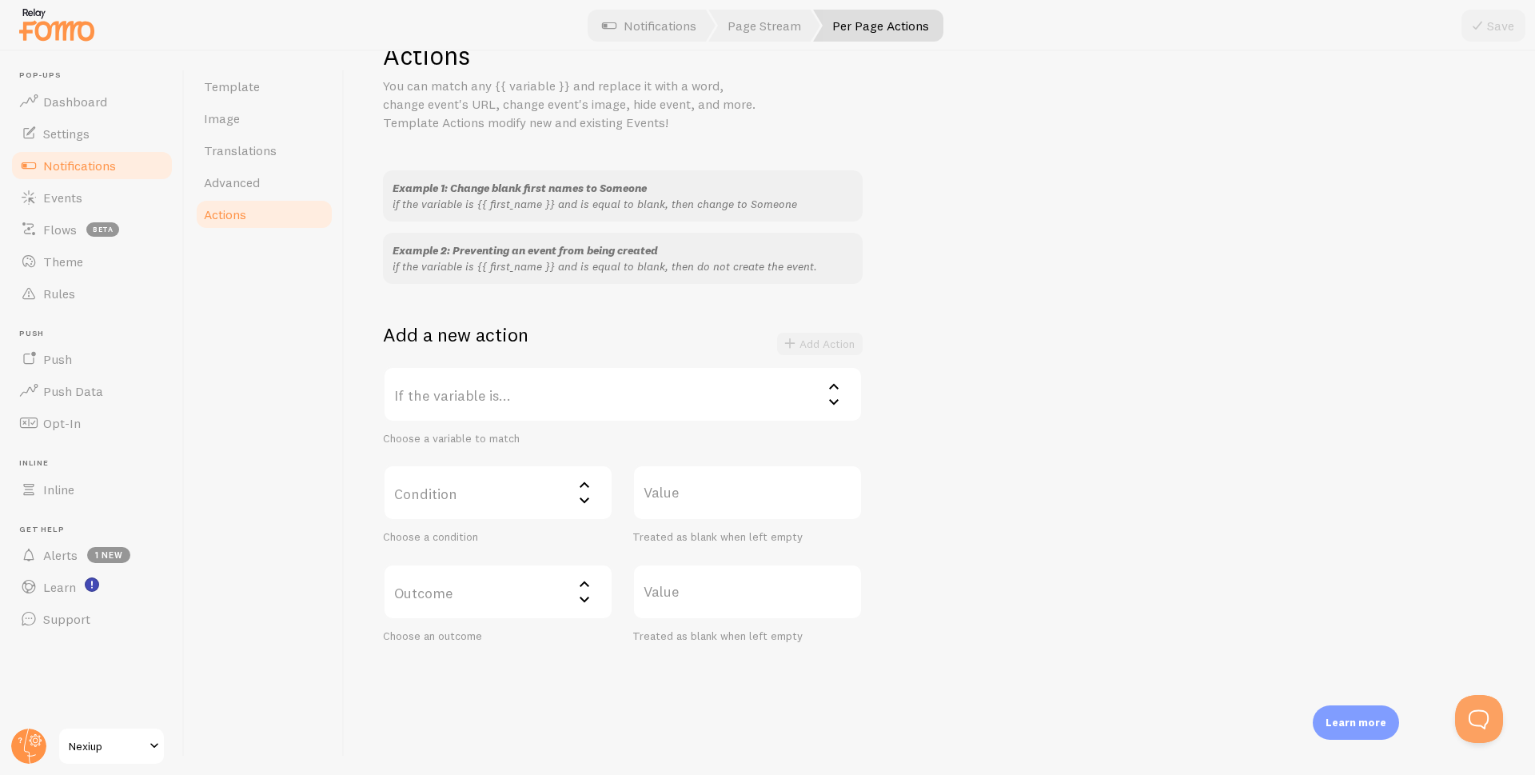
scroll to position [57, 0]
click at [219, 90] on span "Template" at bounding box center [232, 86] width 56 height 16
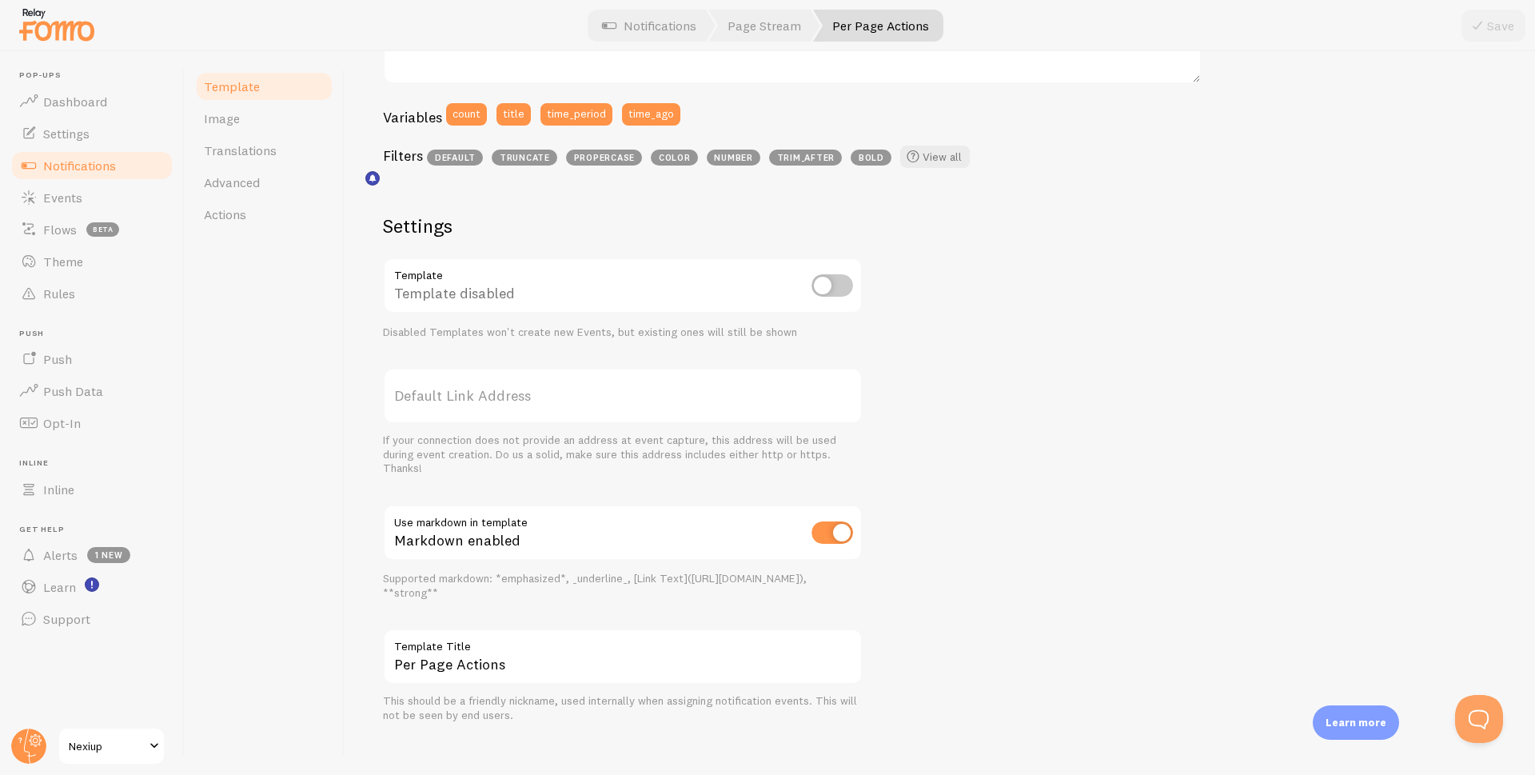
scroll to position [420, 0]
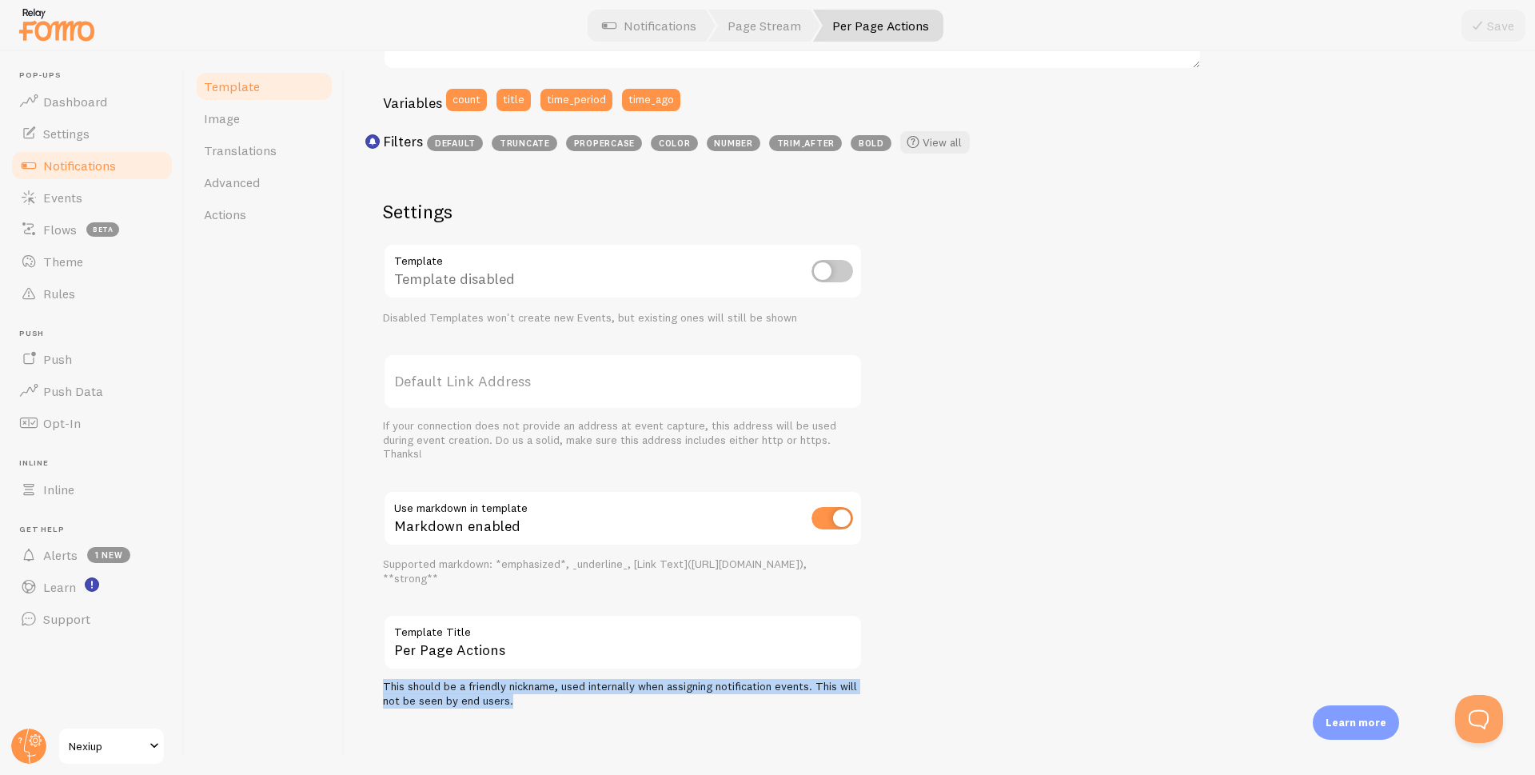
drag, startPoint x: 524, startPoint y: 704, endPoint x: 385, endPoint y: 692, distance: 138.8
click at [385, 692] on div "This should be a friendly nickname, used internally when assigning notification…" at bounding box center [623, 694] width 480 height 28
click at [987, 639] on div "57 people bought this in the last 24 hours {{ count }} people bought this in th…" at bounding box center [940, 268] width 1114 height 882
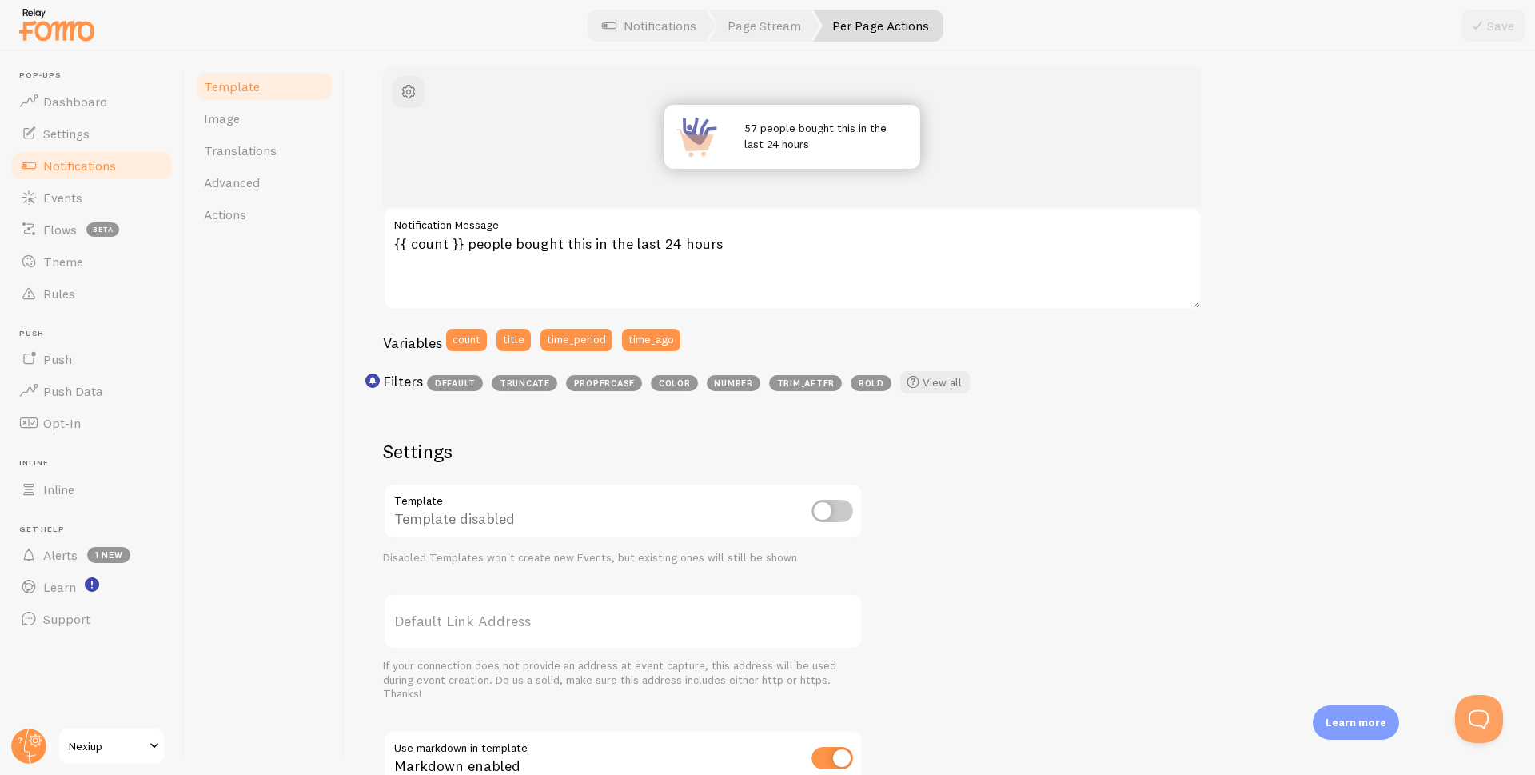
scroll to position [0, 0]
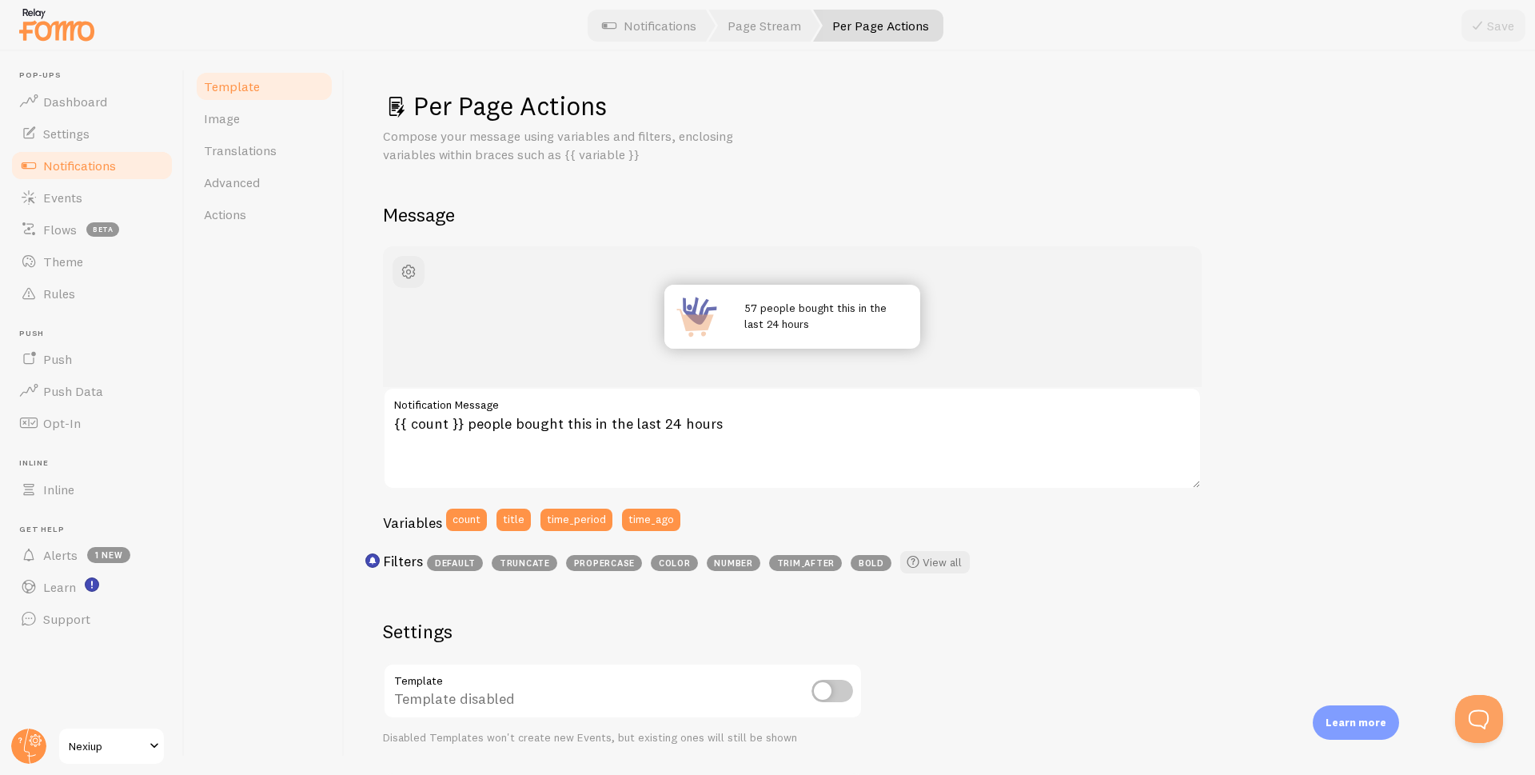
click at [70, 164] on span "Notifications" at bounding box center [79, 165] width 73 height 16
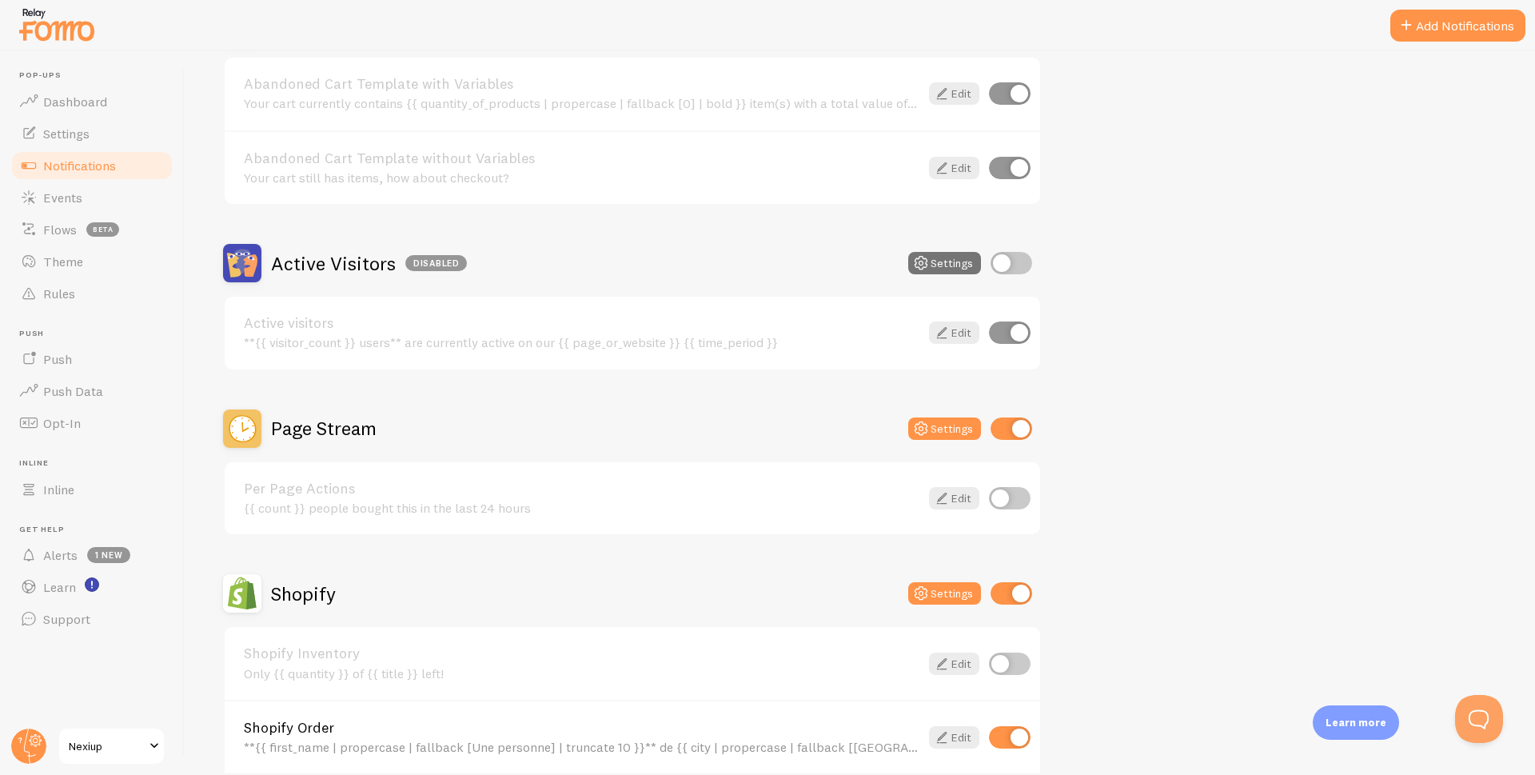
scroll to position [240, 0]
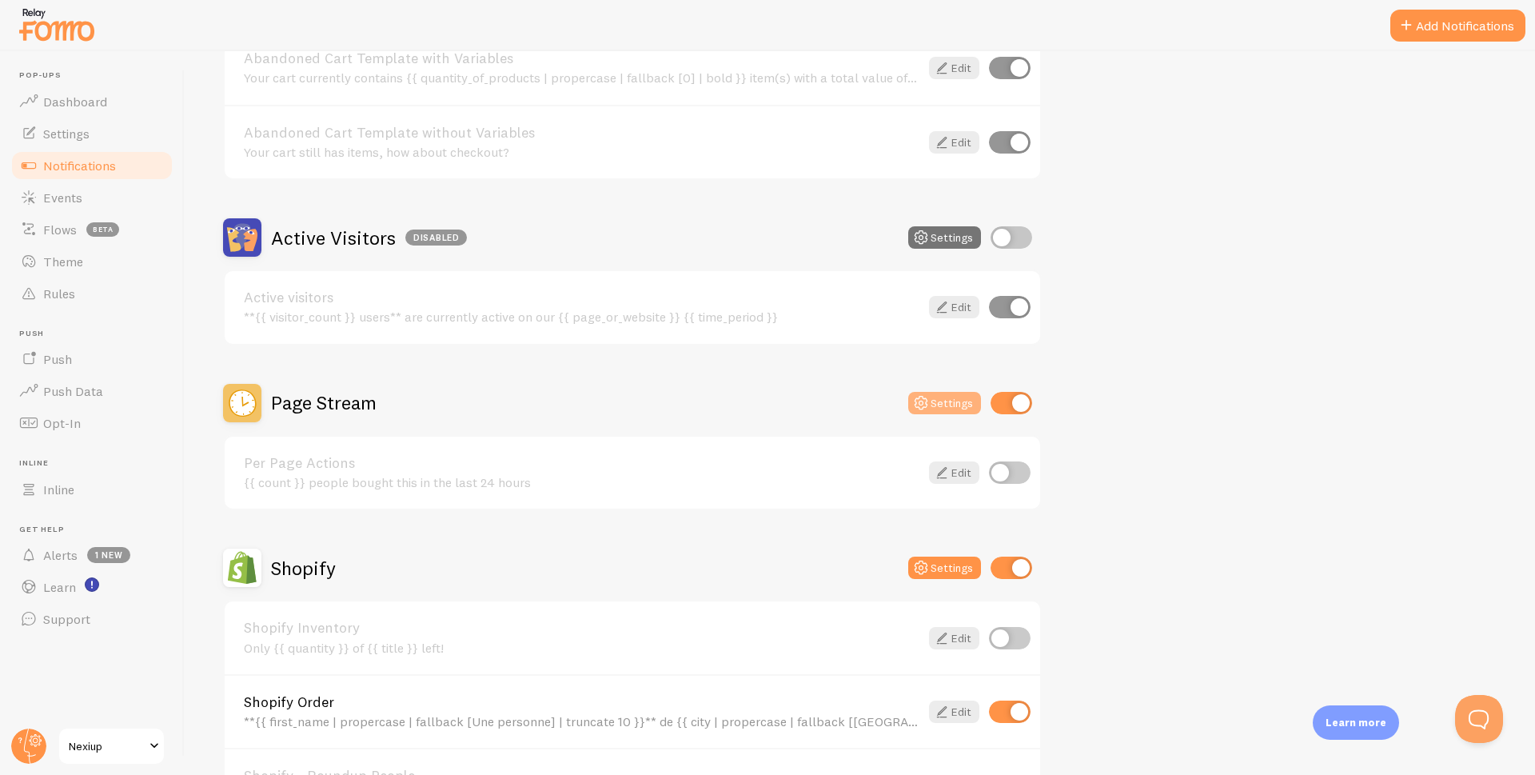
click at [948, 404] on button "Settings" at bounding box center [944, 403] width 73 height 22
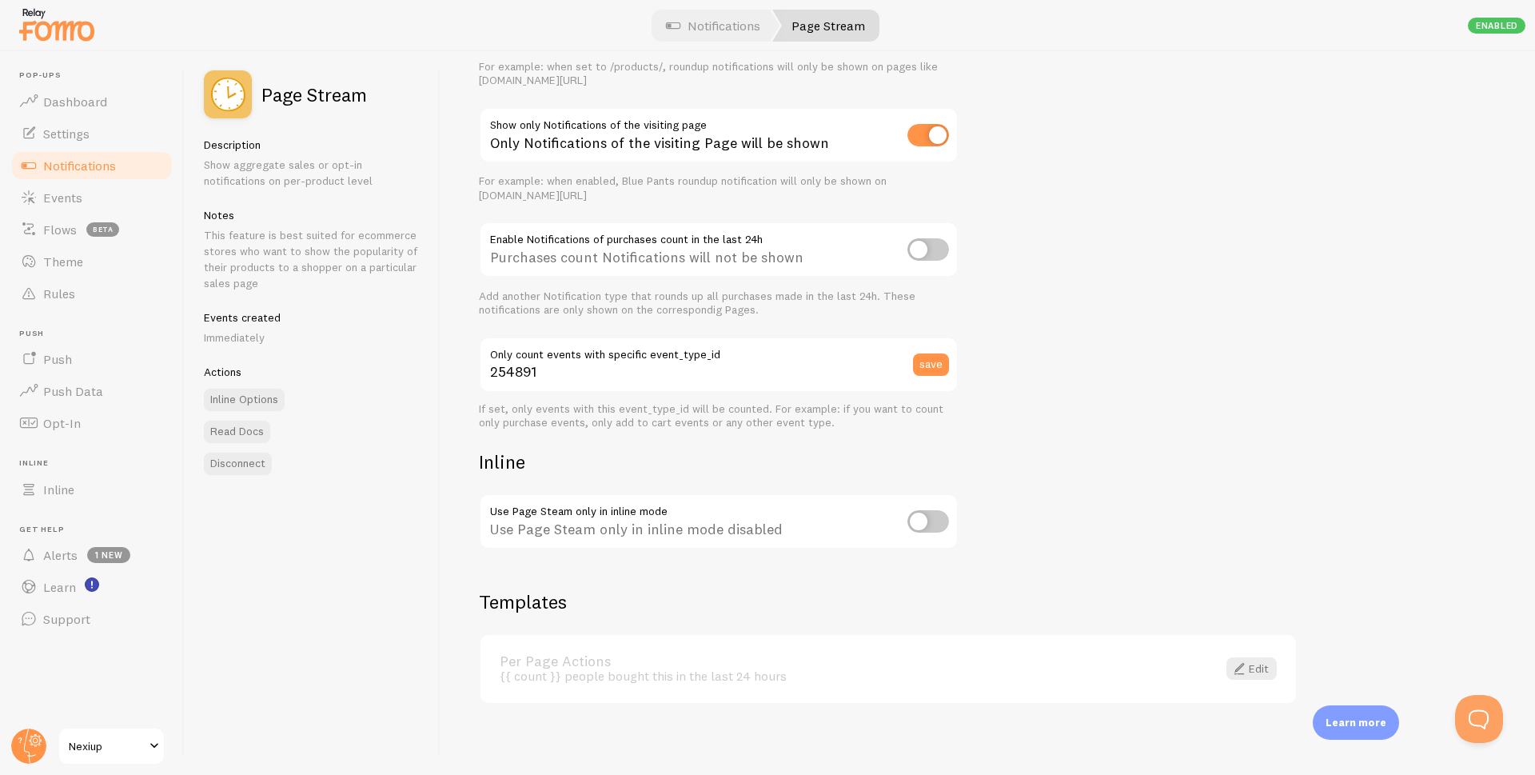
scroll to position [246, 0]
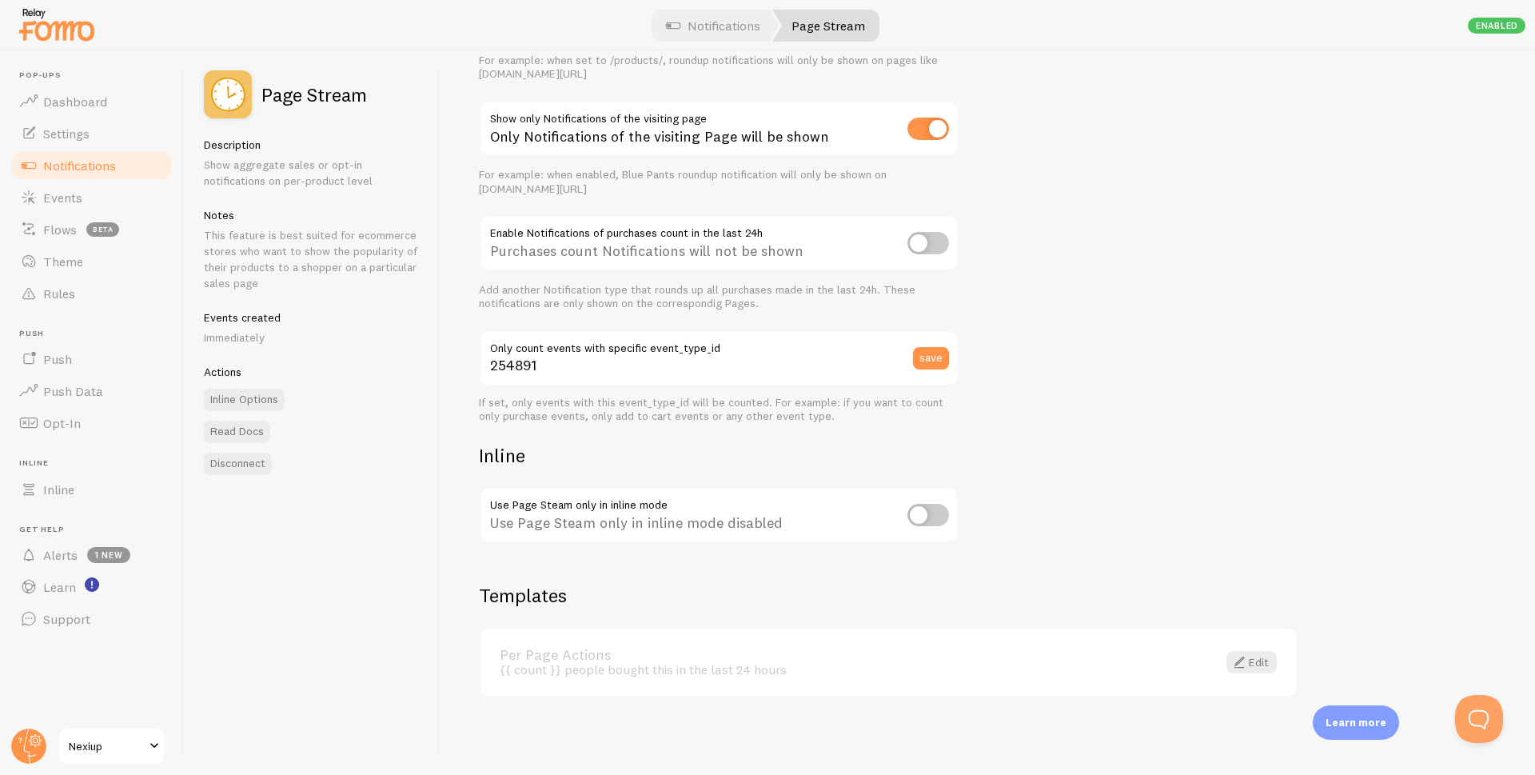
click at [931, 241] on input "checkbox" at bounding box center [928, 243] width 42 height 22
checkbox input "true"
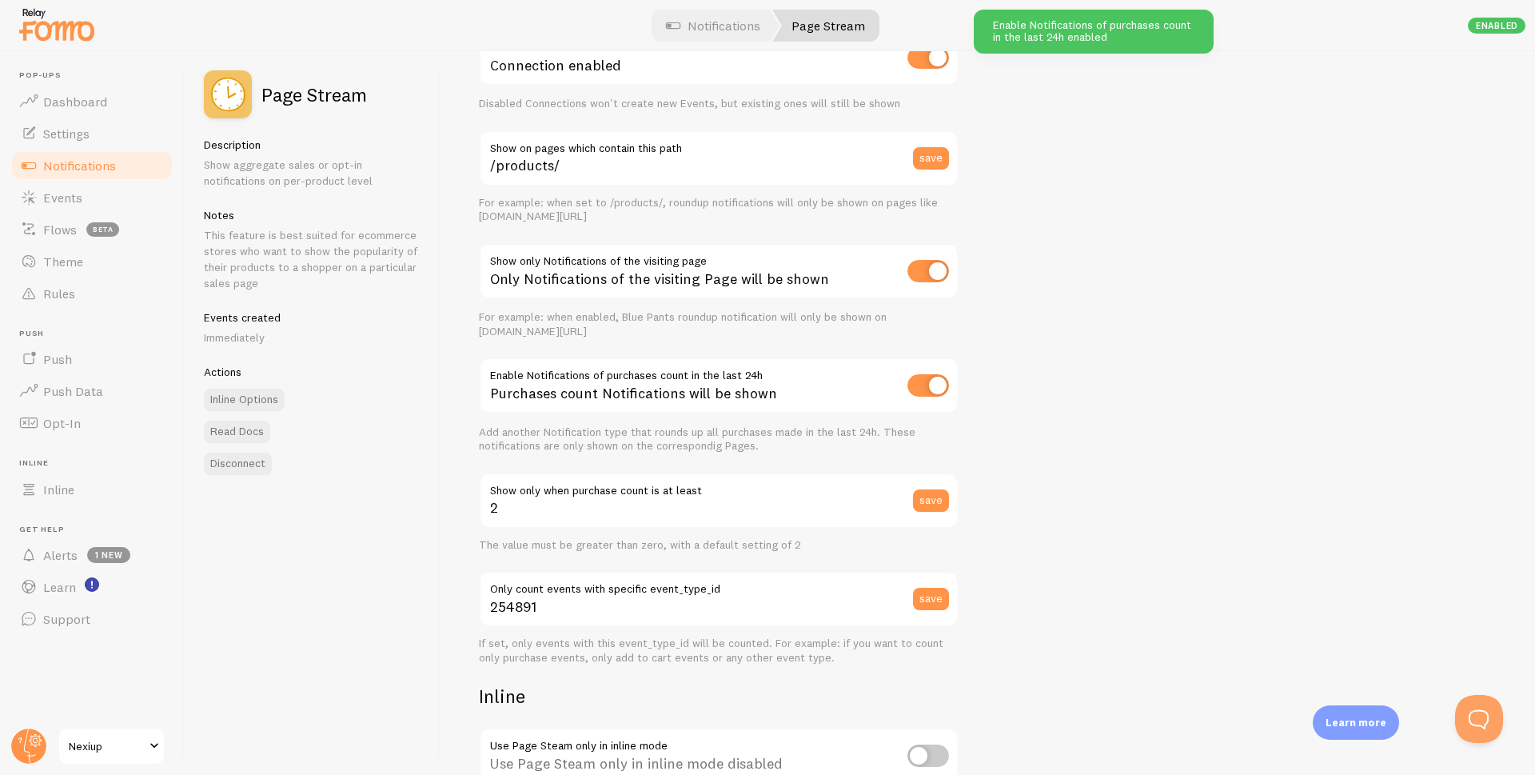
scroll to position [25, 0]
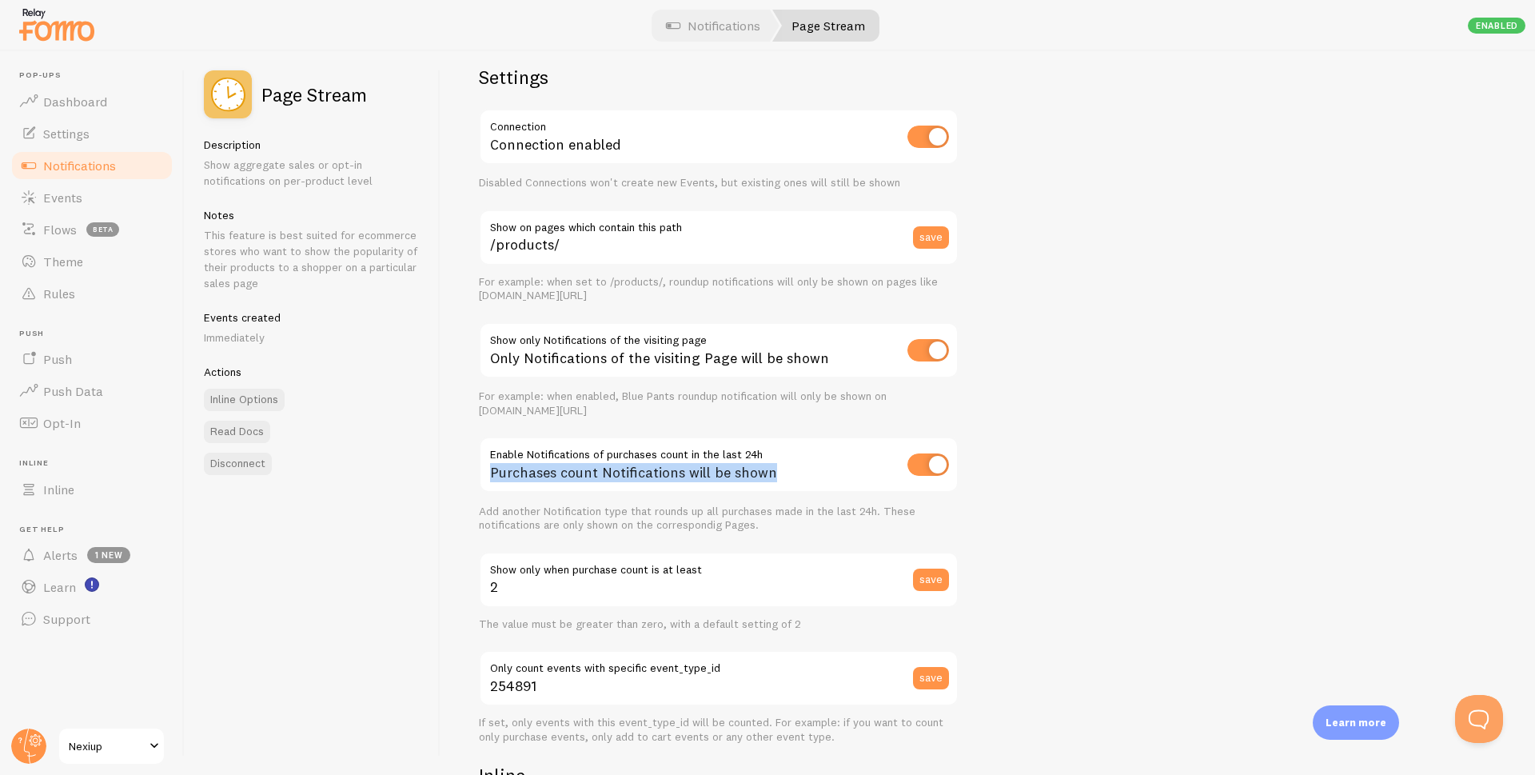
drag, startPoint x: 481, startPoint y: 449, endPoint x: 841, endPoint y: 480, distance: 361.1
click at [841, 480] on div "Purchases count Notifications will be shown" at bounding box center [719, 466] width 480 height 58
click at [397, 512] on div "Page Stream Description Show aggregate sales or opt-in notifications on per-pro…" at bounding box center [313, 413] width 256 height 724
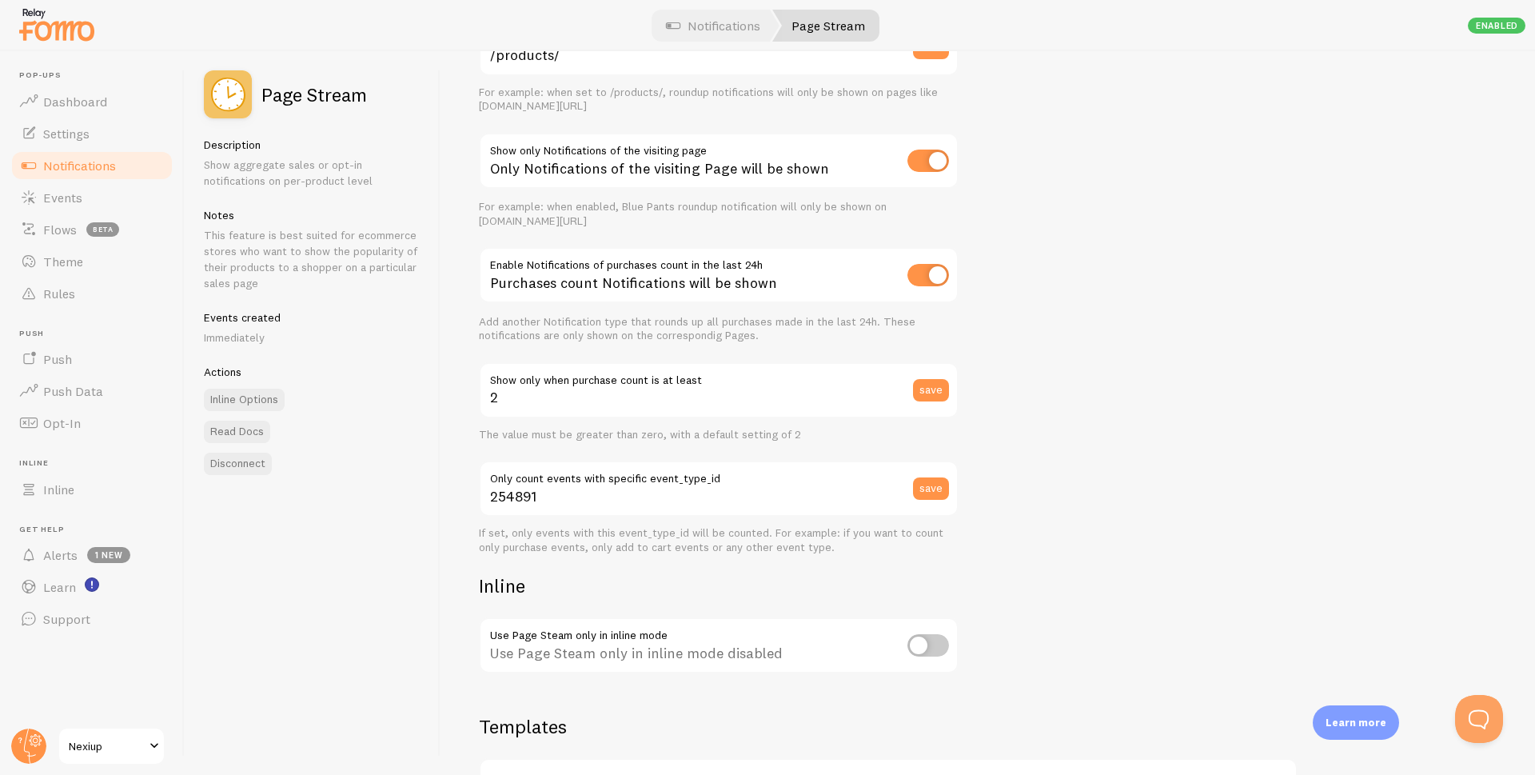
scroll to position [345, 0]
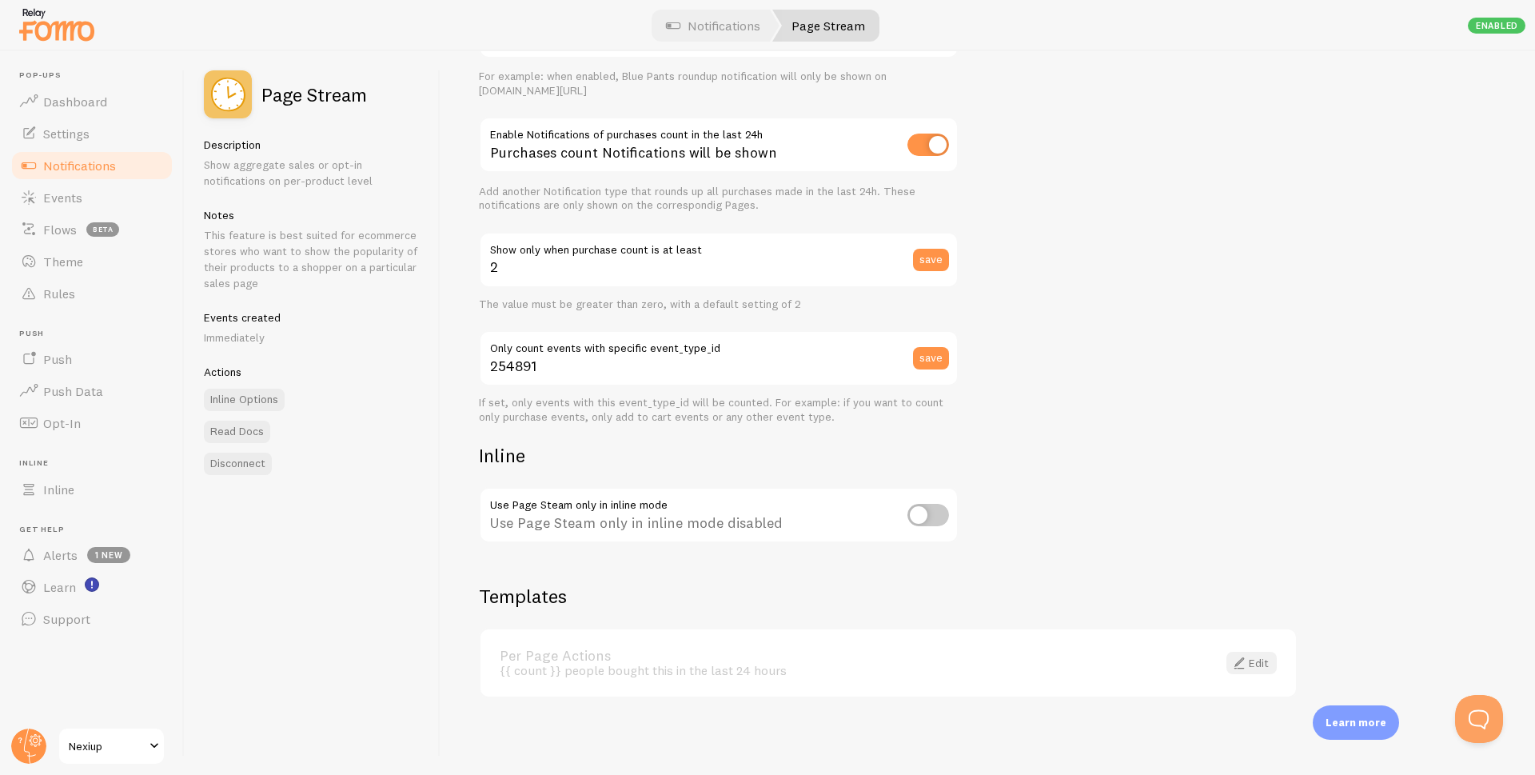
click at [1257, 663] on link "Edit" at bounding box center [1251, 663] width 50 height 22
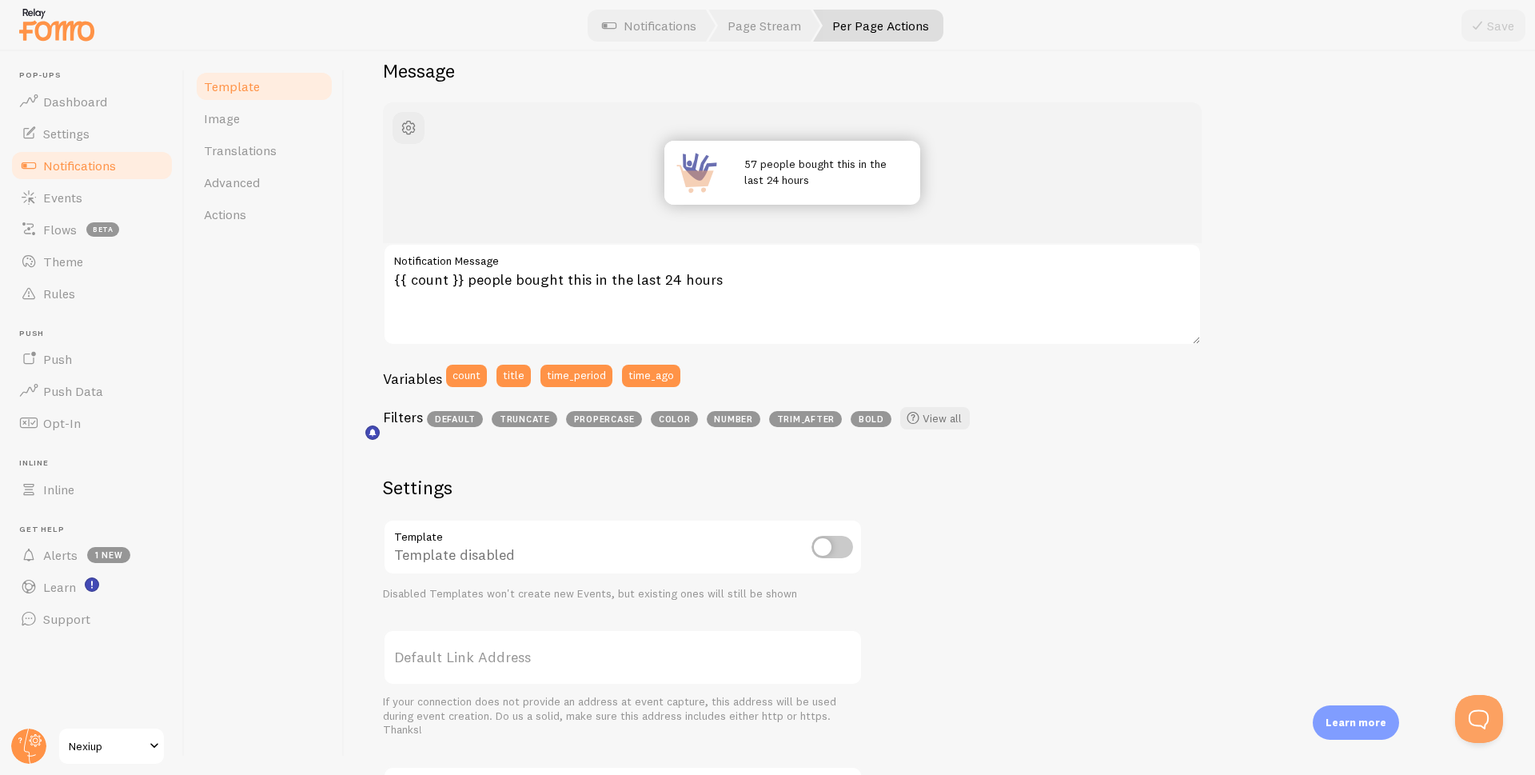
scroll to position [100, 0]
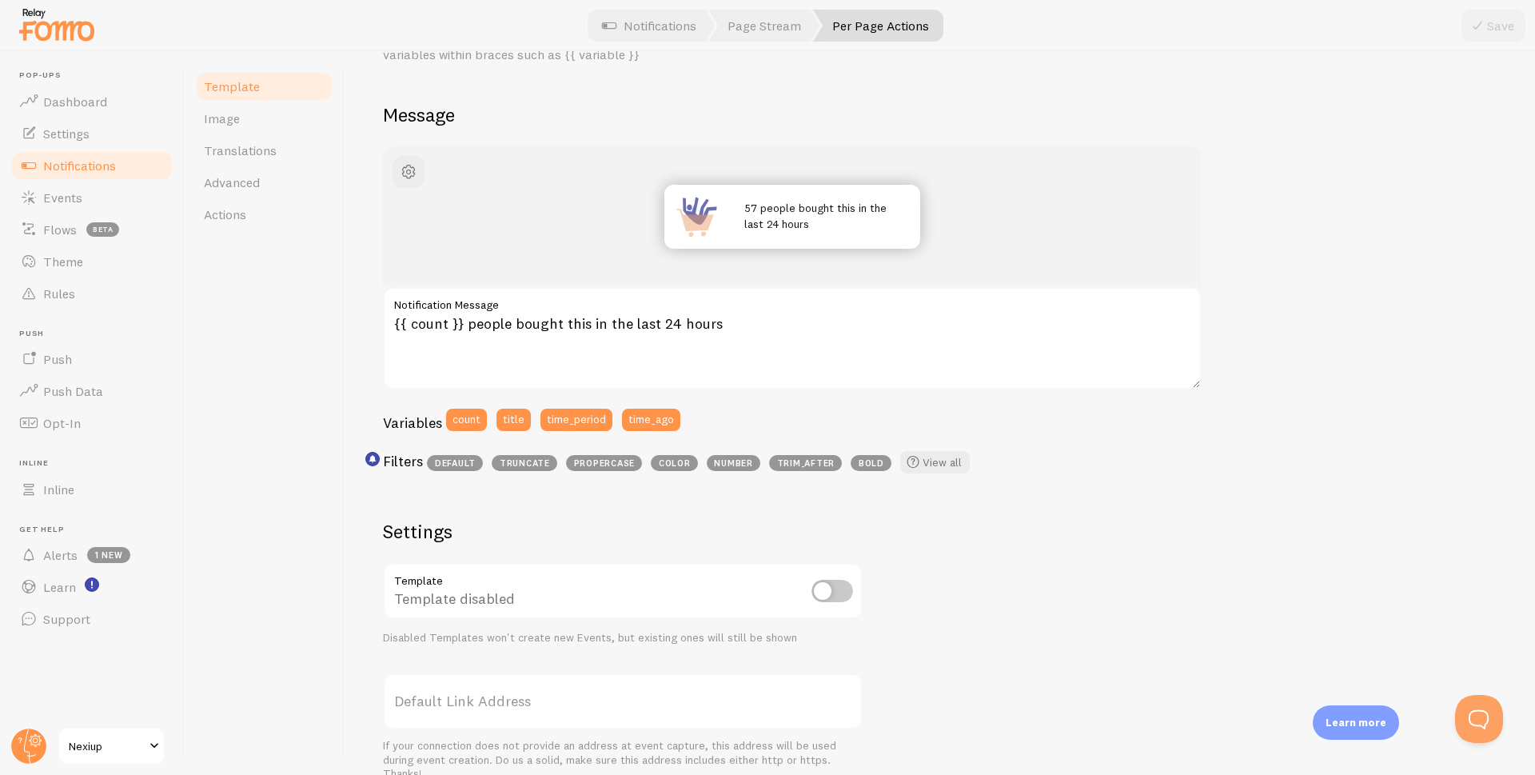
click at [95, 168] on span "Notifications" at bounding box center [79, 165] width 73 height 16
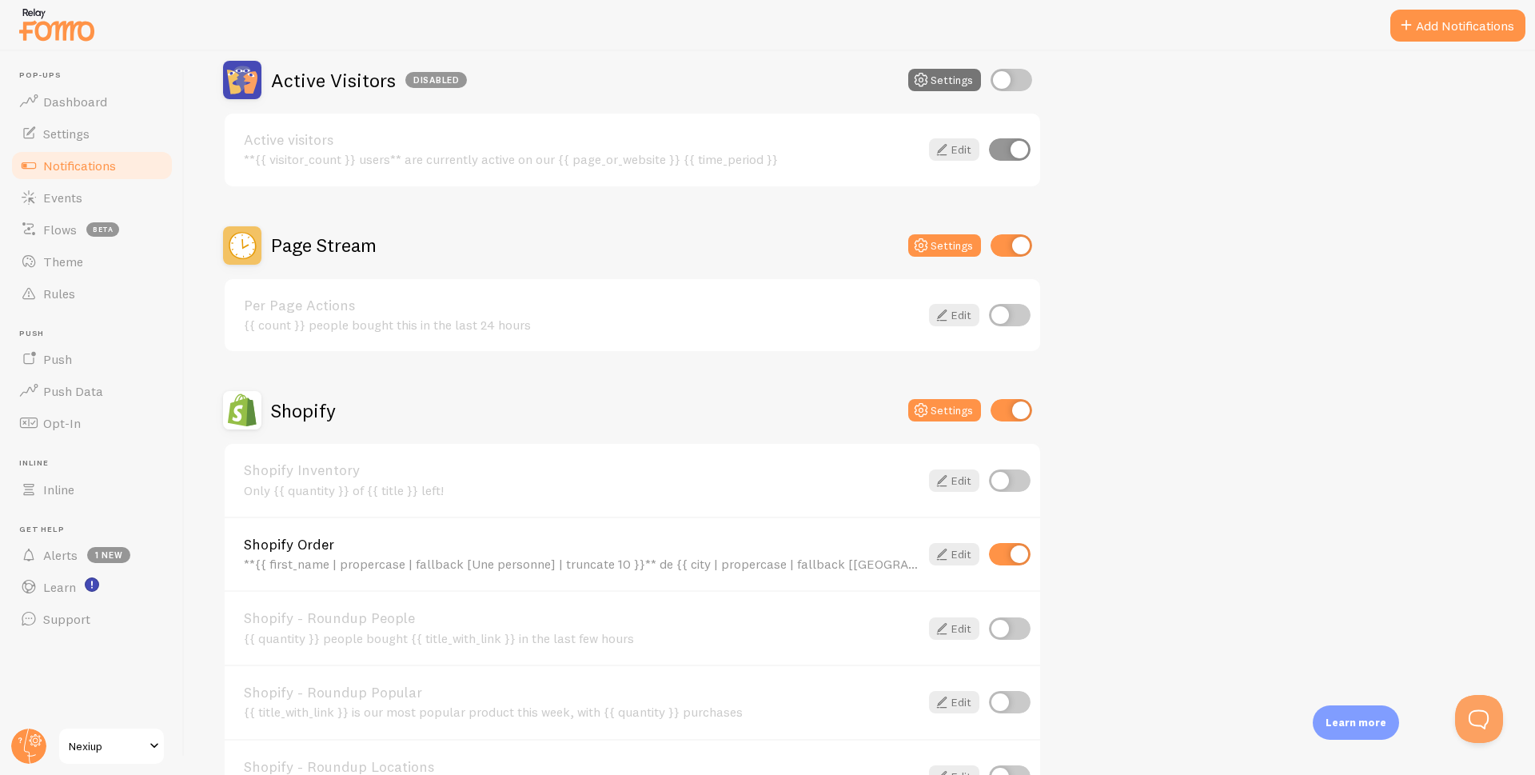
scroll to position [400, 0]
click at [943, 245] on button "Settings" at bounding box center [944, 243] width 73 height 22
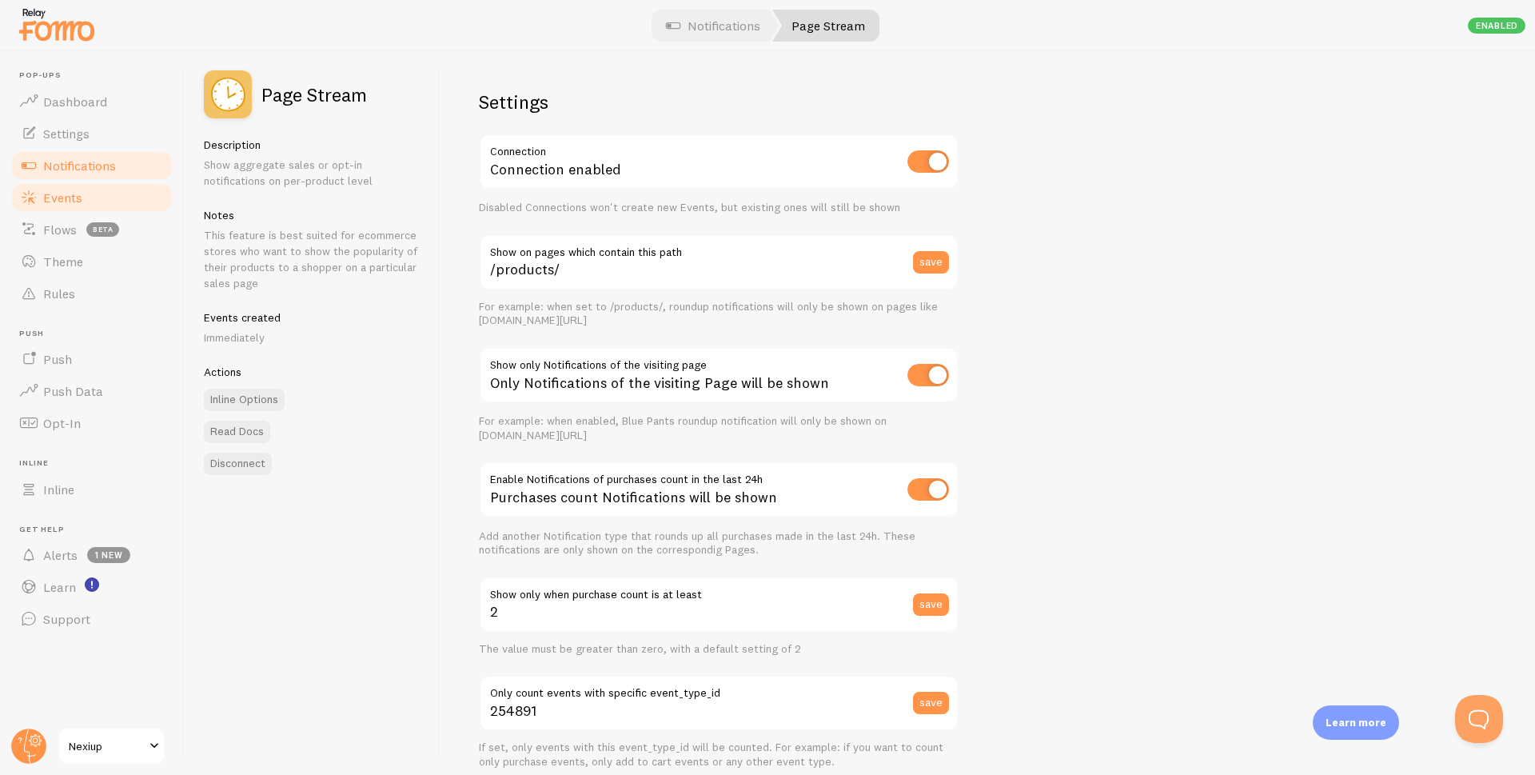
click at [64, 195] on span "Events" at bounding box center [62, 197] width 39 height 16
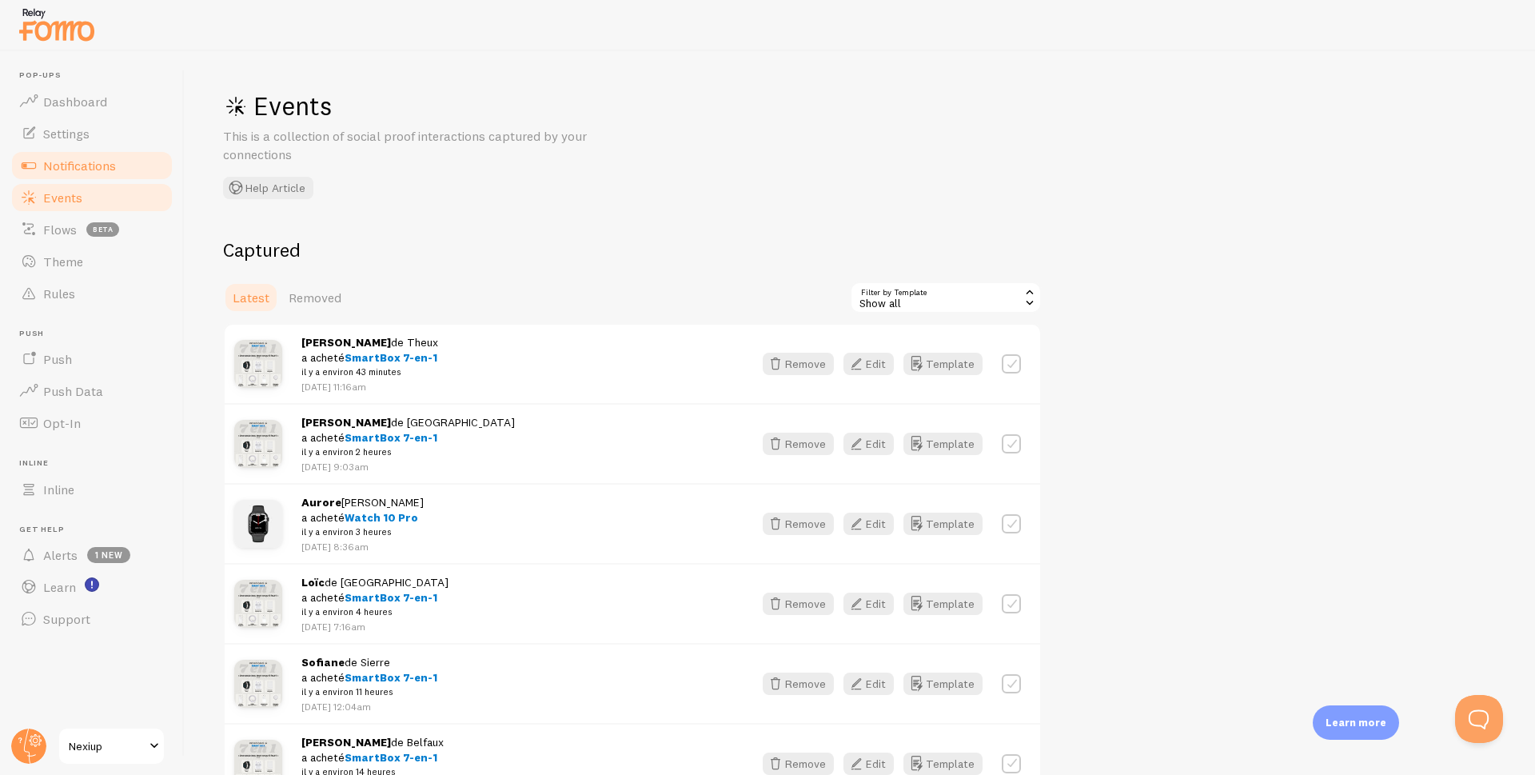
click at [76, 167] on span "Notifications" at bounding box center [79, 165] width 73 height 16
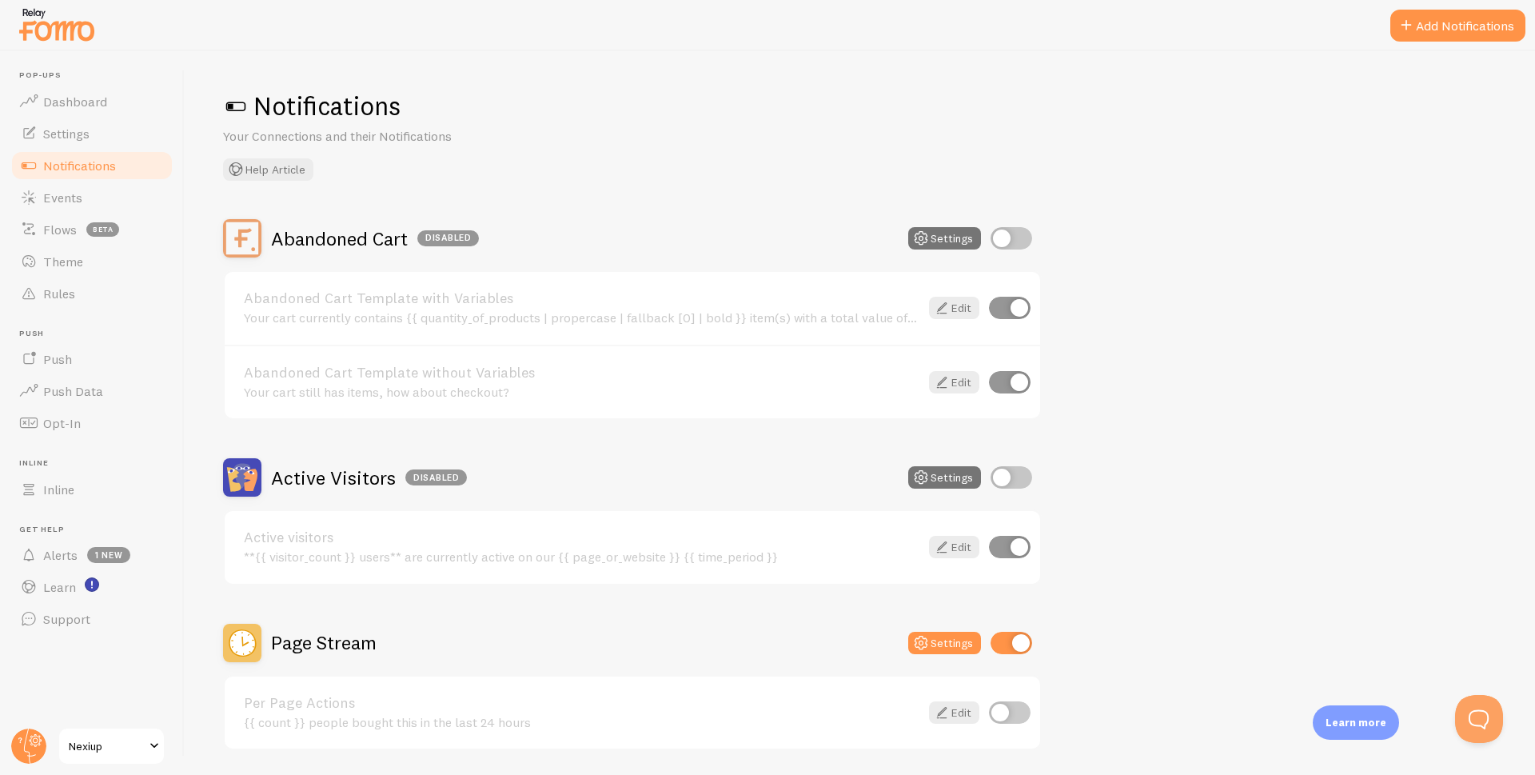
scroll to position [240, 0]
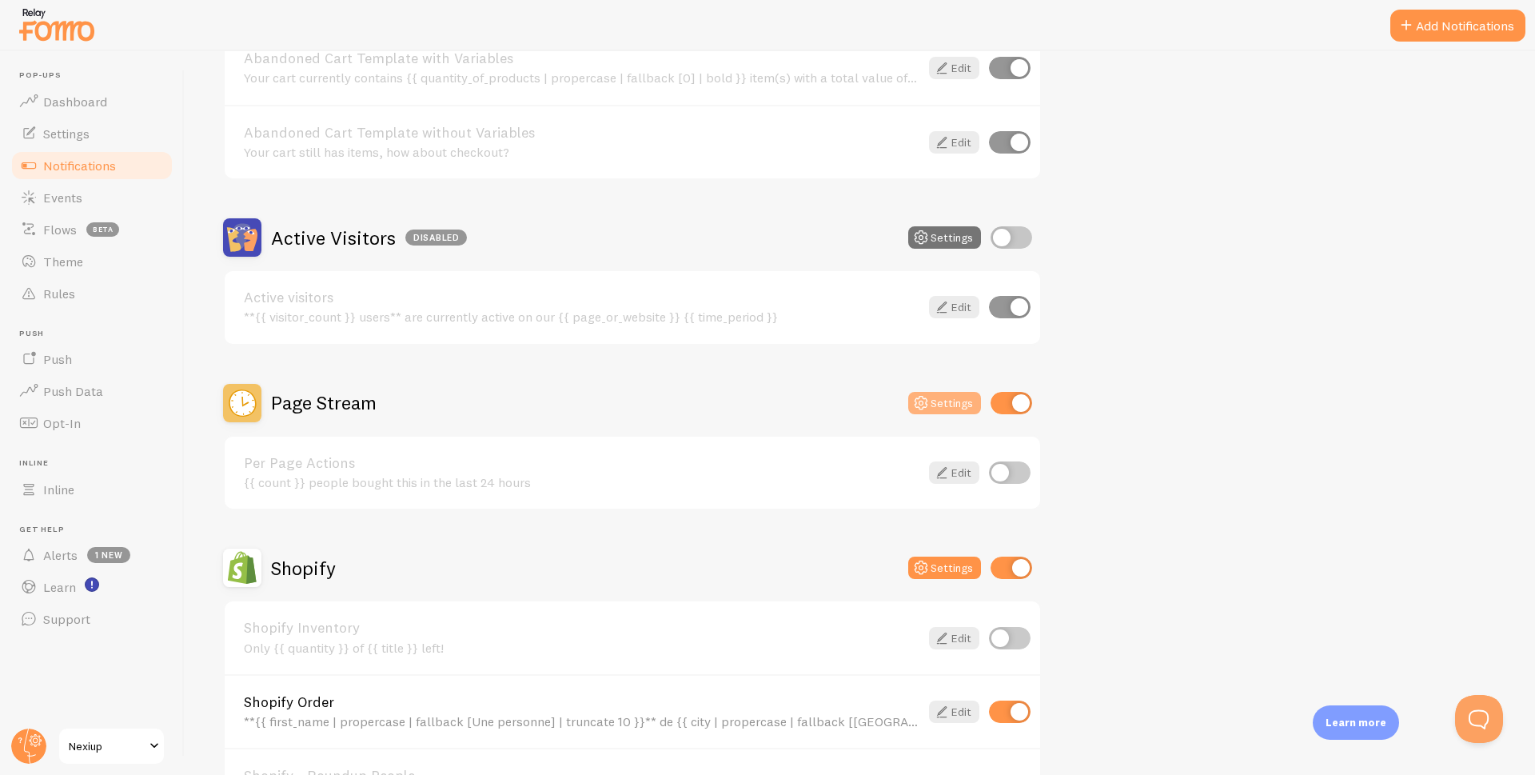
click at [951, 404] on button "Settings" at bounding box center [944, 403] width 73 height 22
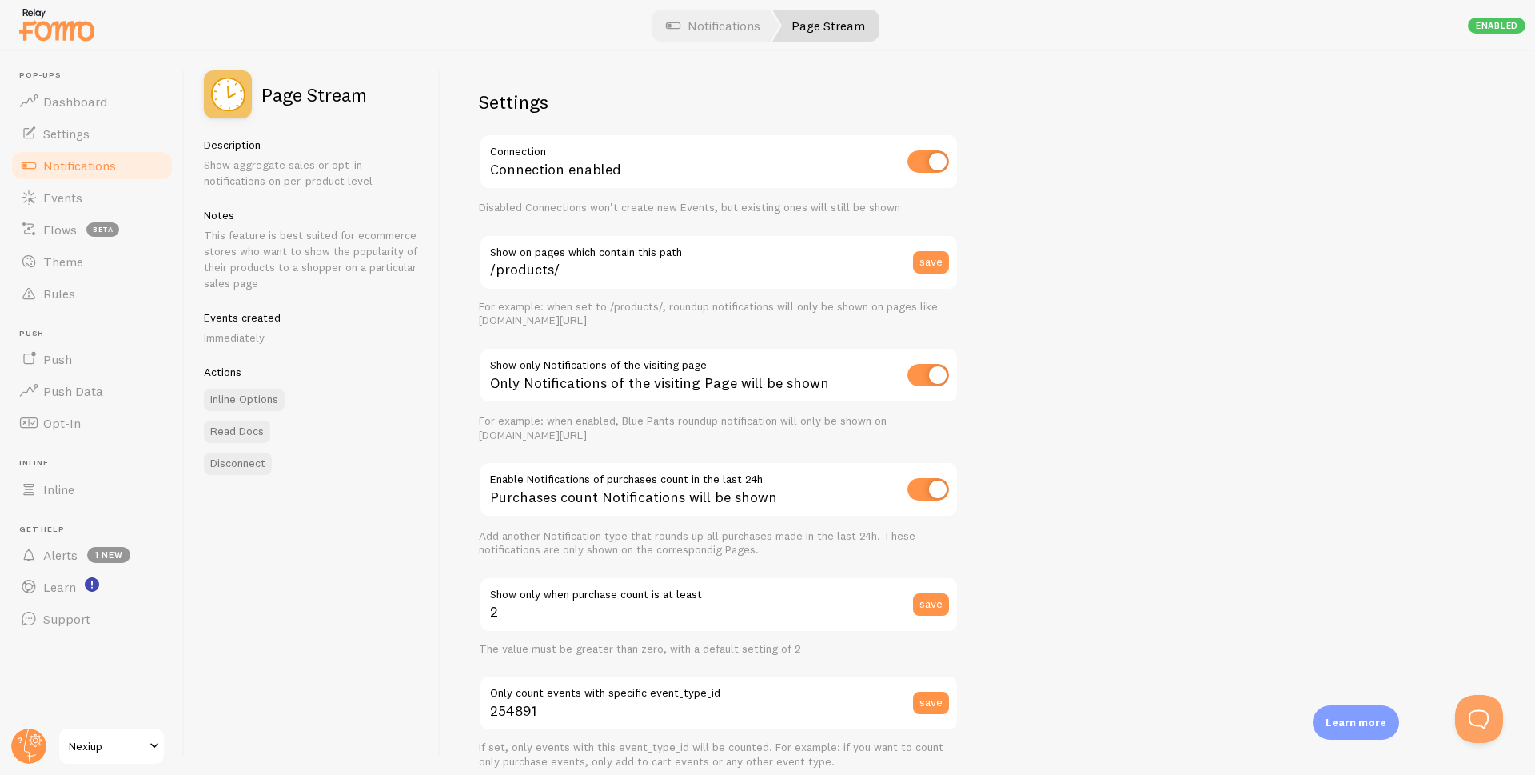
scroll to position [345, 0]
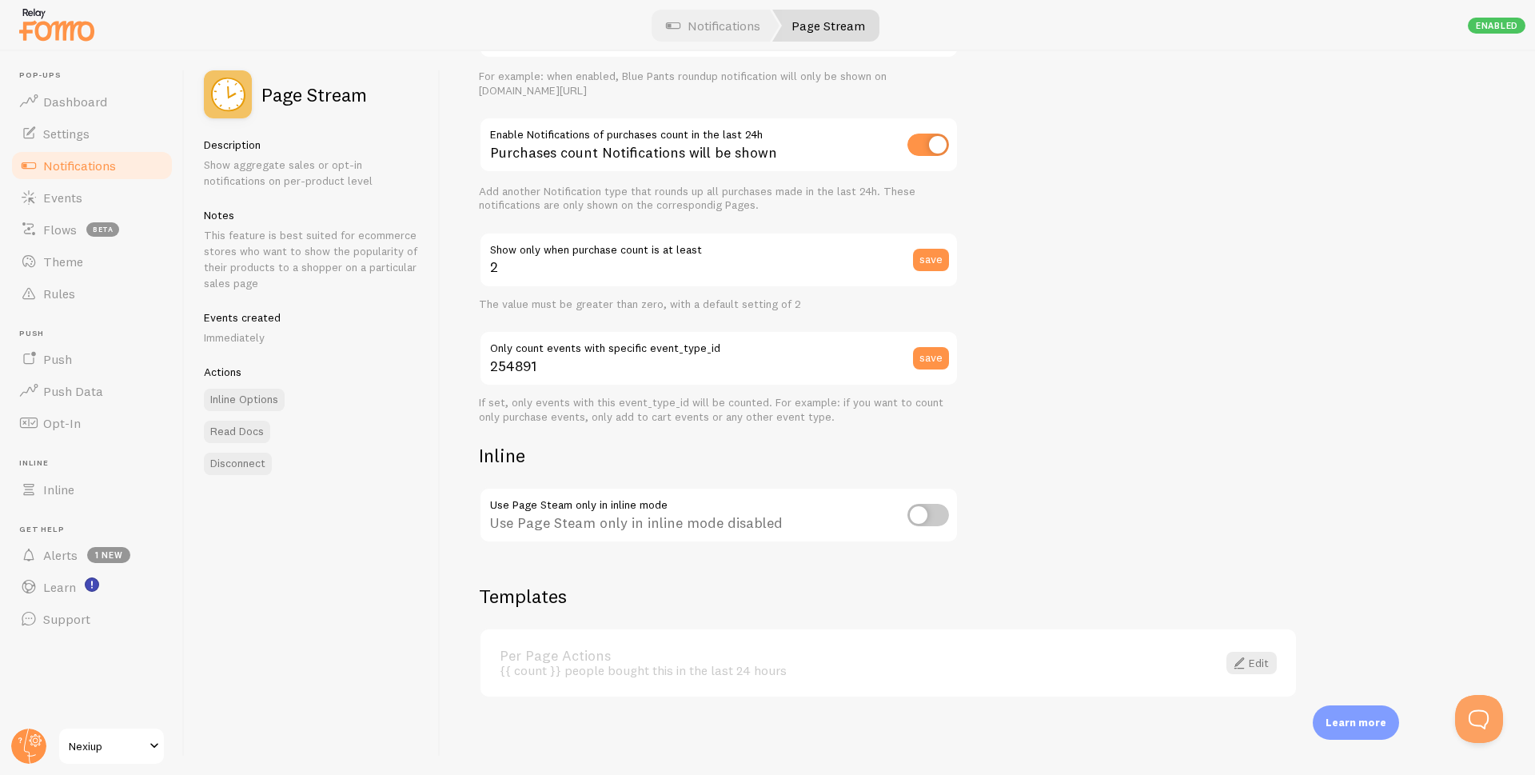
click at [918, 151] on input "checkbox" at bounding box center [928, 145] width 42 height 22
checkbox input "false"
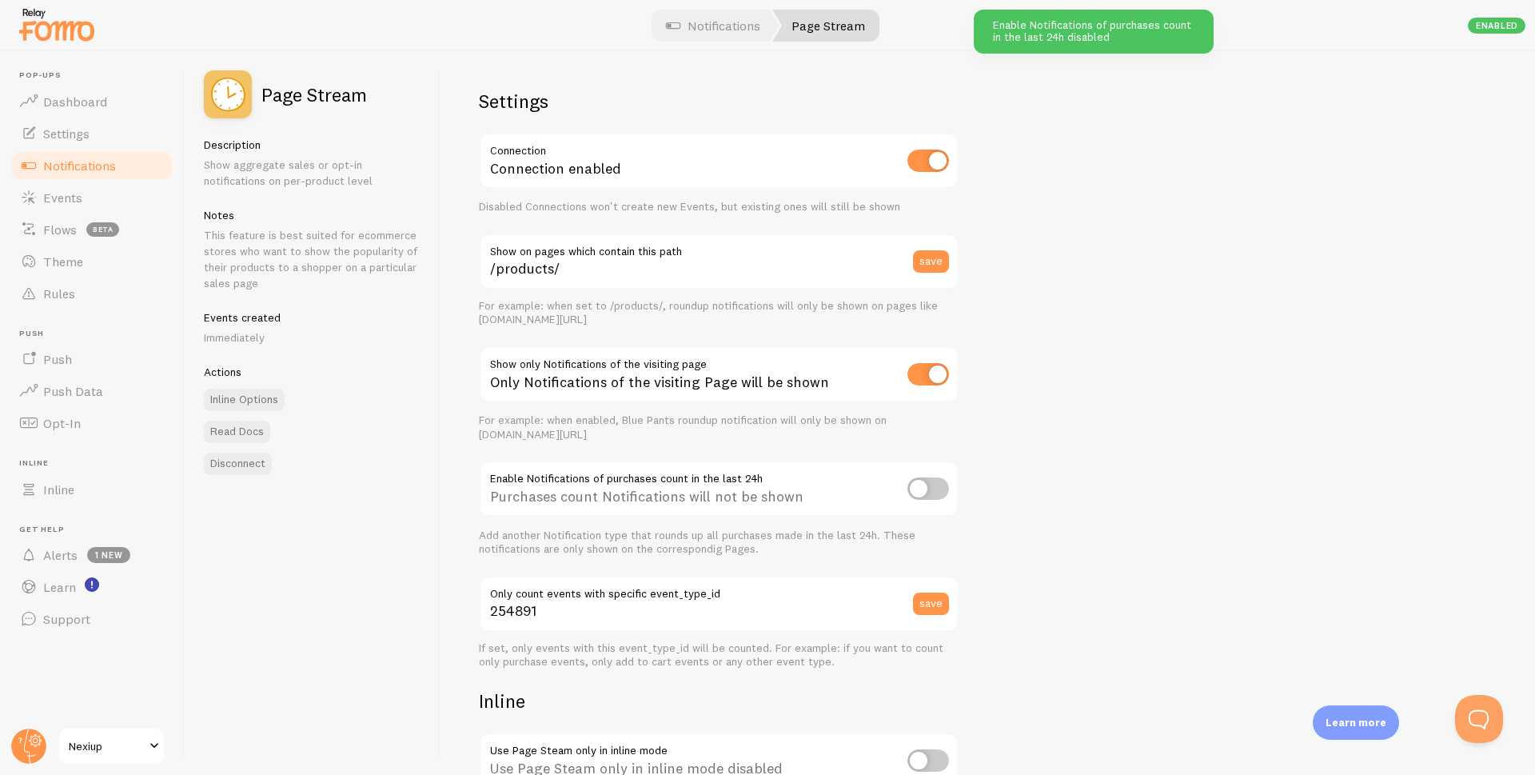
scroll to position [0, 0]
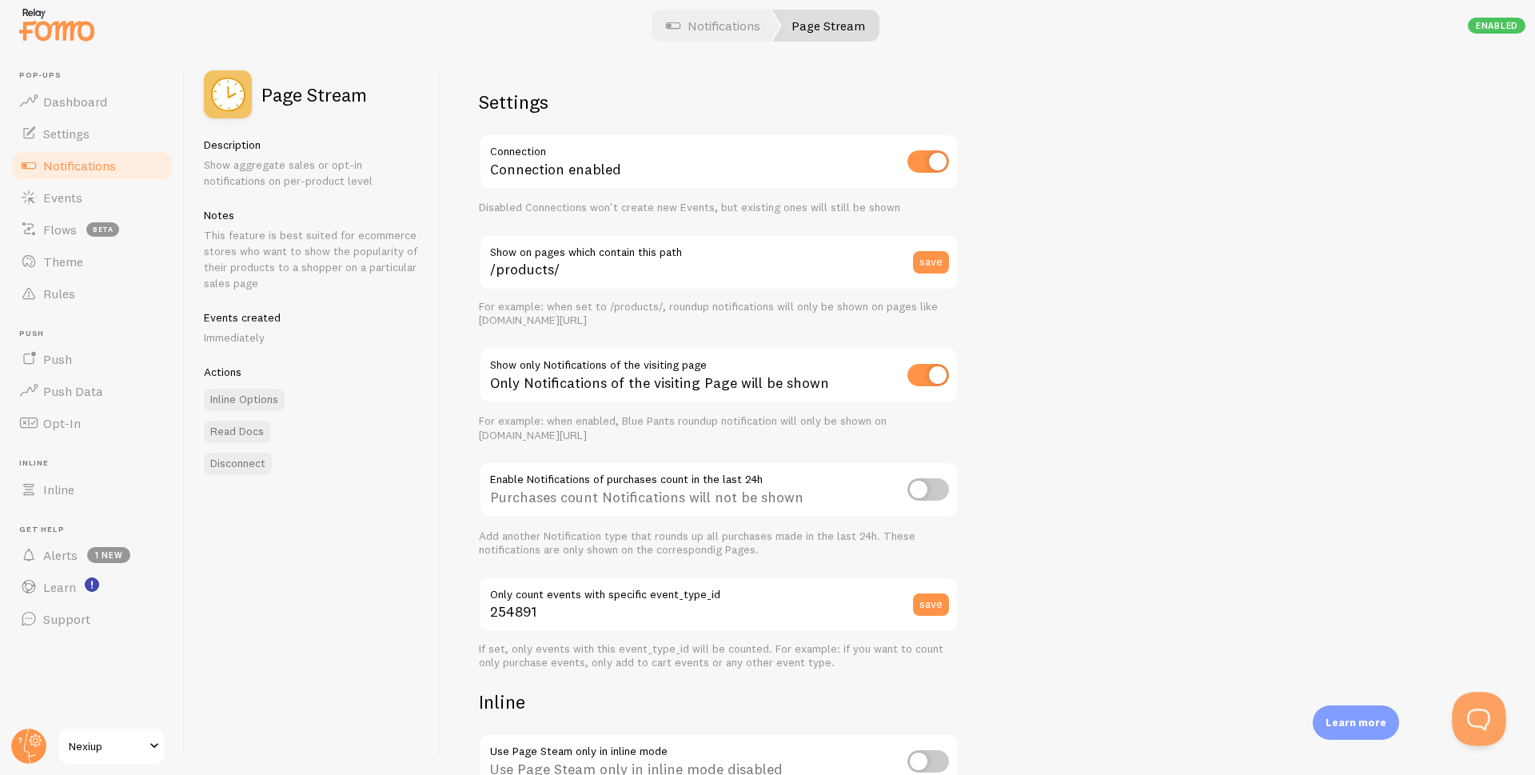
click at [1482, 720] on button "Open Beacon popover" at bounding box center [1476, 716] width 48 height 48
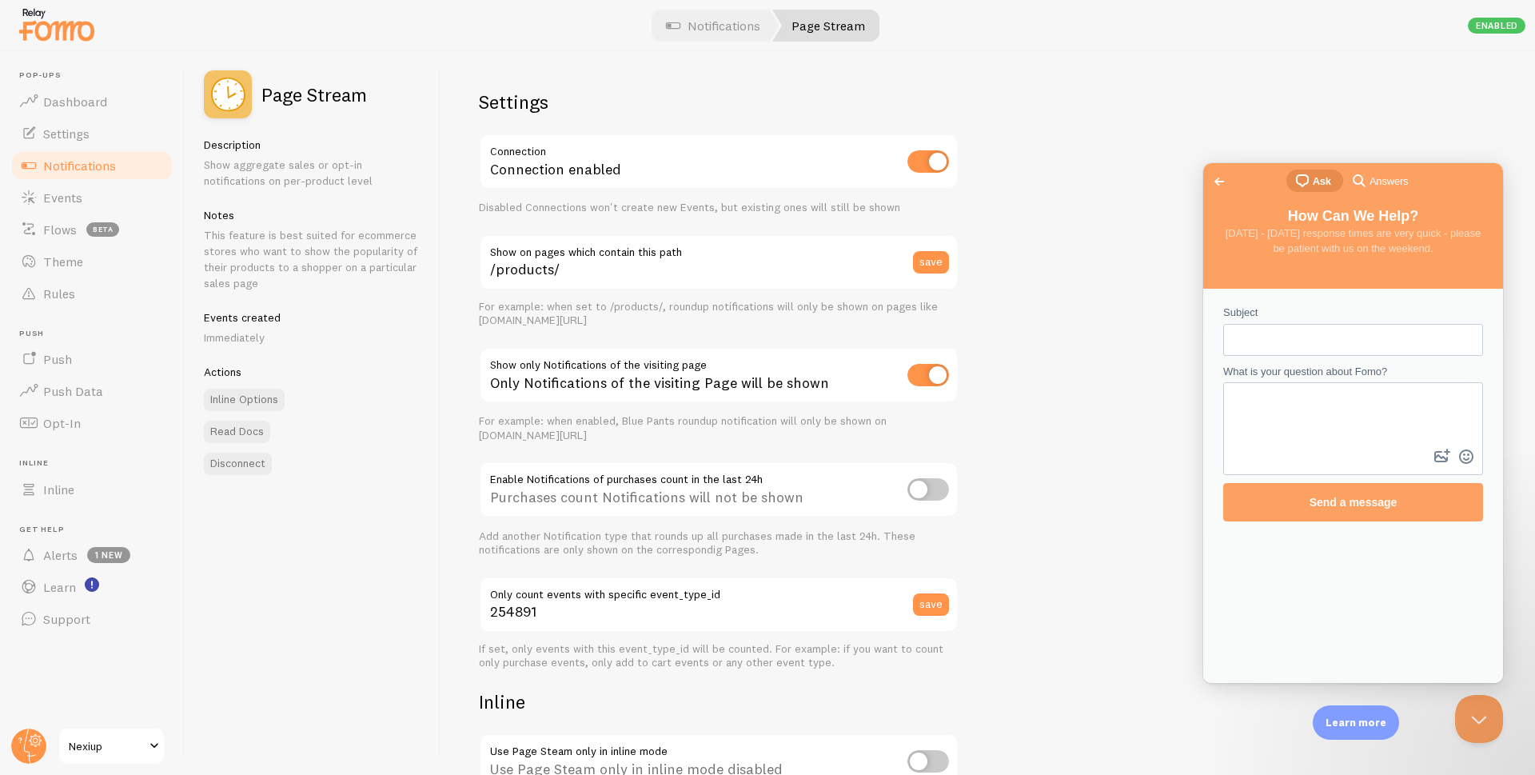
click at [1351, 418] on textarea "What is your question about Fomo?" at bounding box center [1353, 415] width 257 height 62
click at [1299, 341] on input "Subject" at bounding box center [1353, 339] width 234 height 29
type input "Need you help"
click at [1290, 414] on textarea "What is your question about Fomo?" at bounding box center [1353, 415] width 257 height 62
type textarea "???"
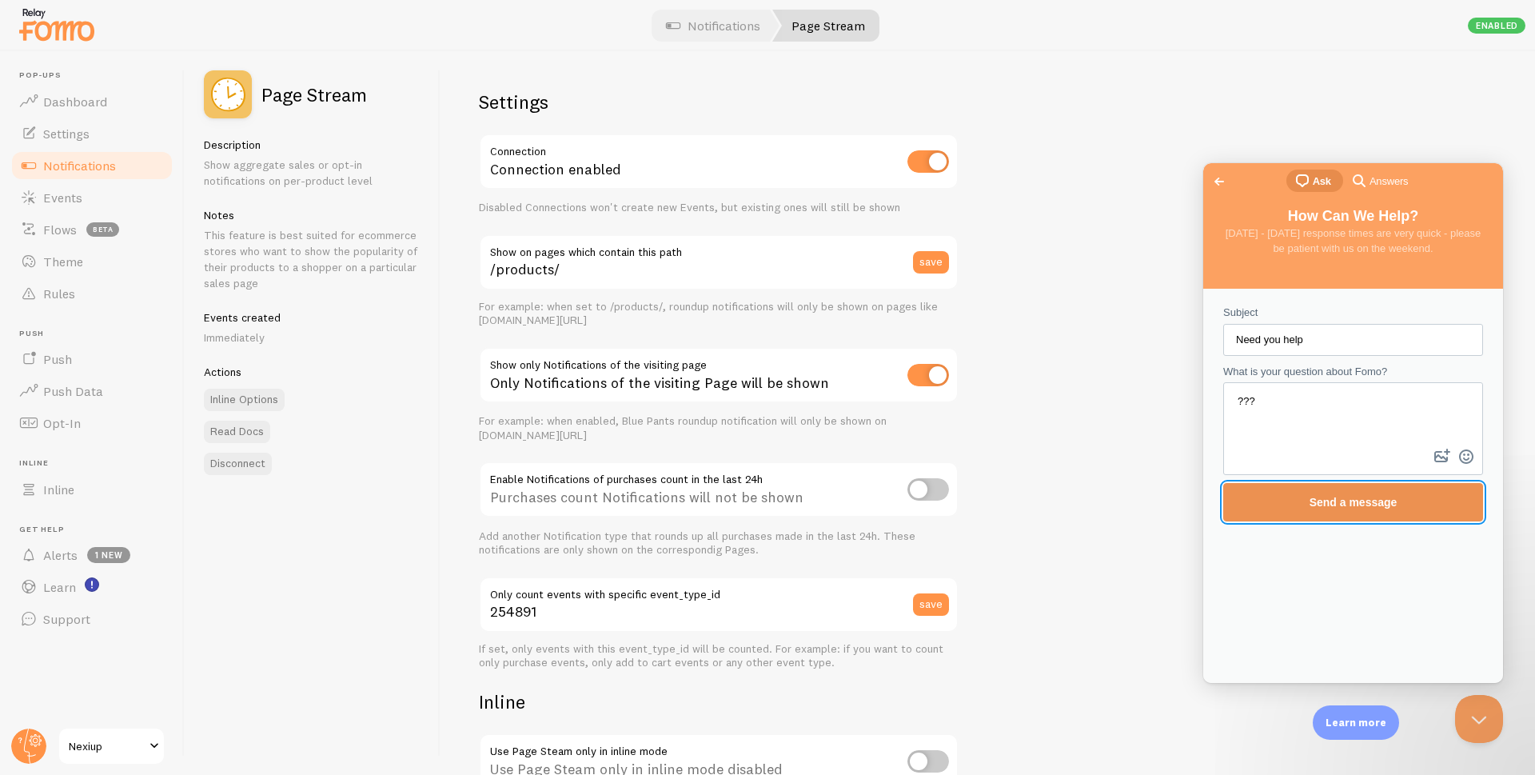
click at [1321, 496] on span "Send a message" at bounding box center [1354, 502] width 88 height 13
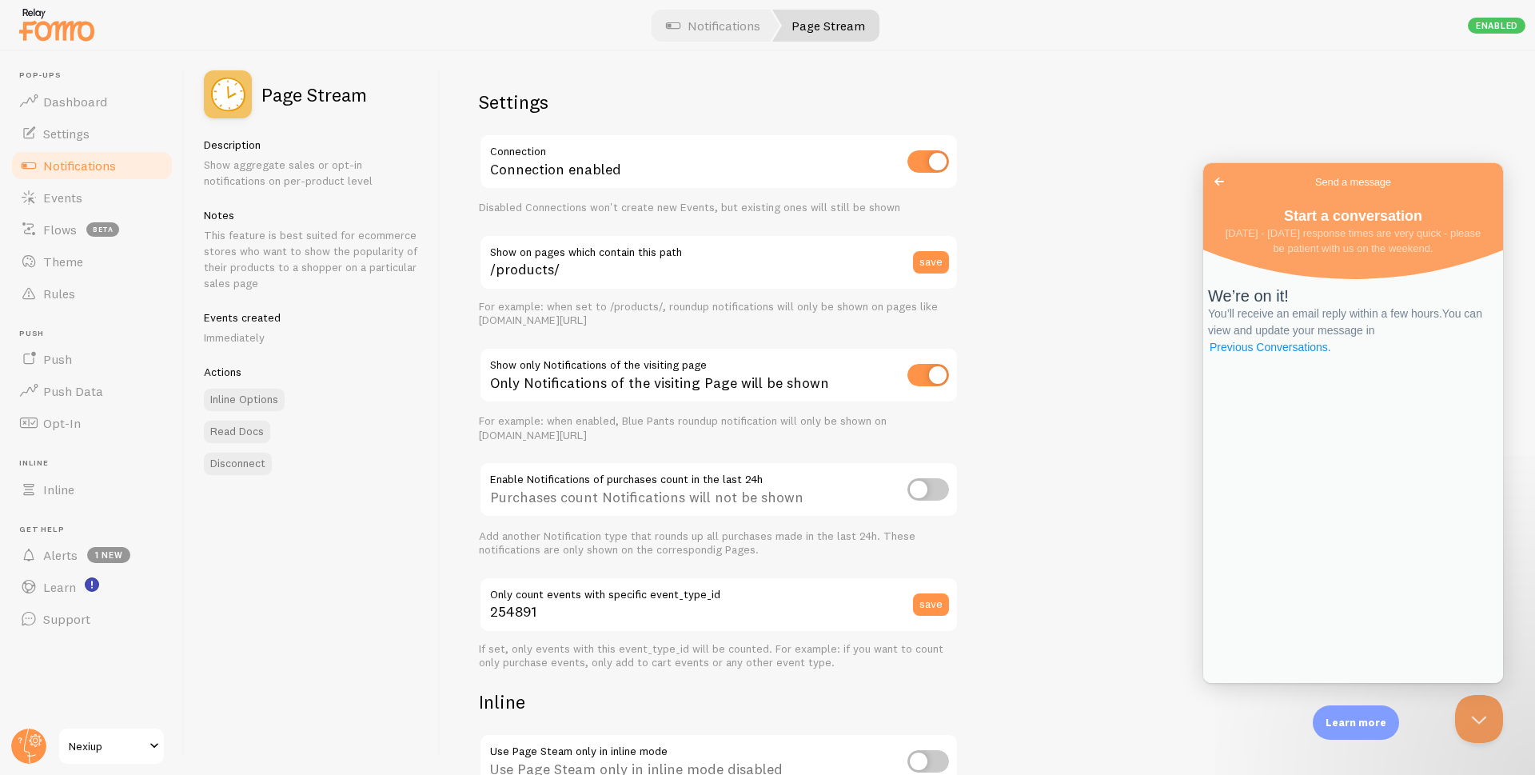
click at [1333, 356] on link "Previous Conversations ." at bounding box center [1270, 347] width 125 height 17
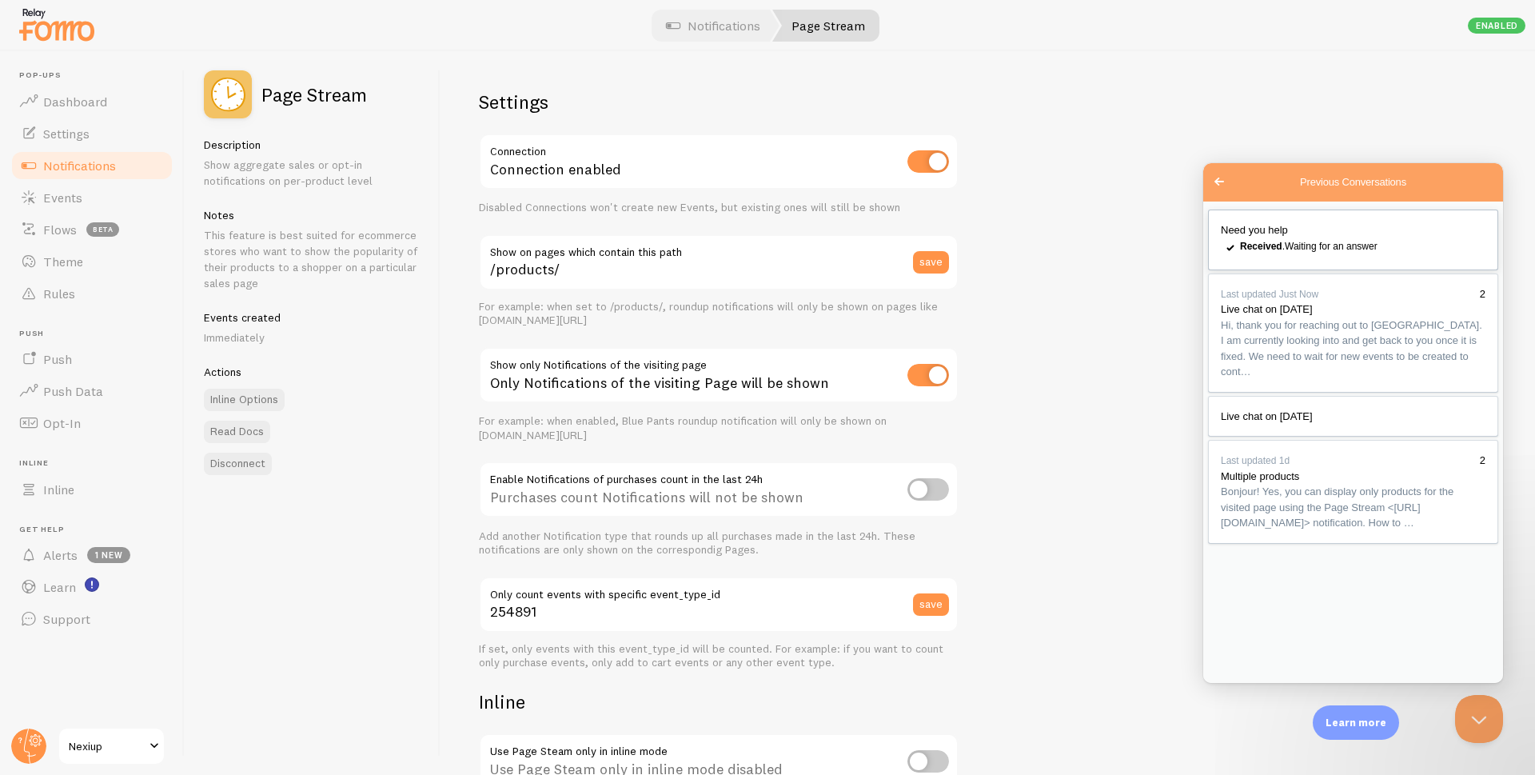
click at [1409, 257] on div "checkmark Received . Waiting for an answer" at bounding box center [1353, 247] width 265 height 19
paste textarea "Hello, need you help. Yesterday, I activated the page broadcast mode to display…"
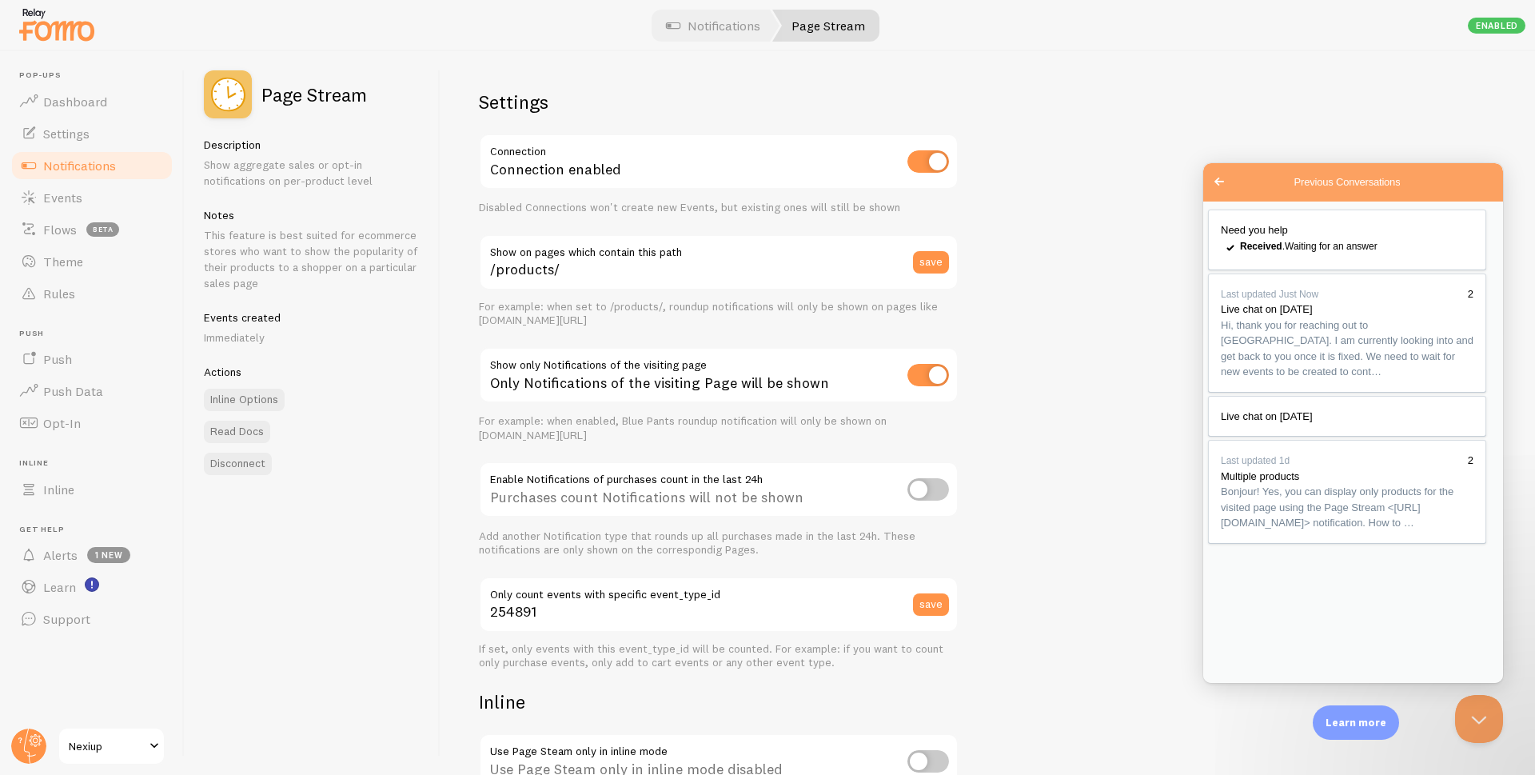
type textarea "Hello, need you help. Yesterday, I activated the page broadcast mode to display…"
type input "C:\fakepath\ntwu33A1lC.png"
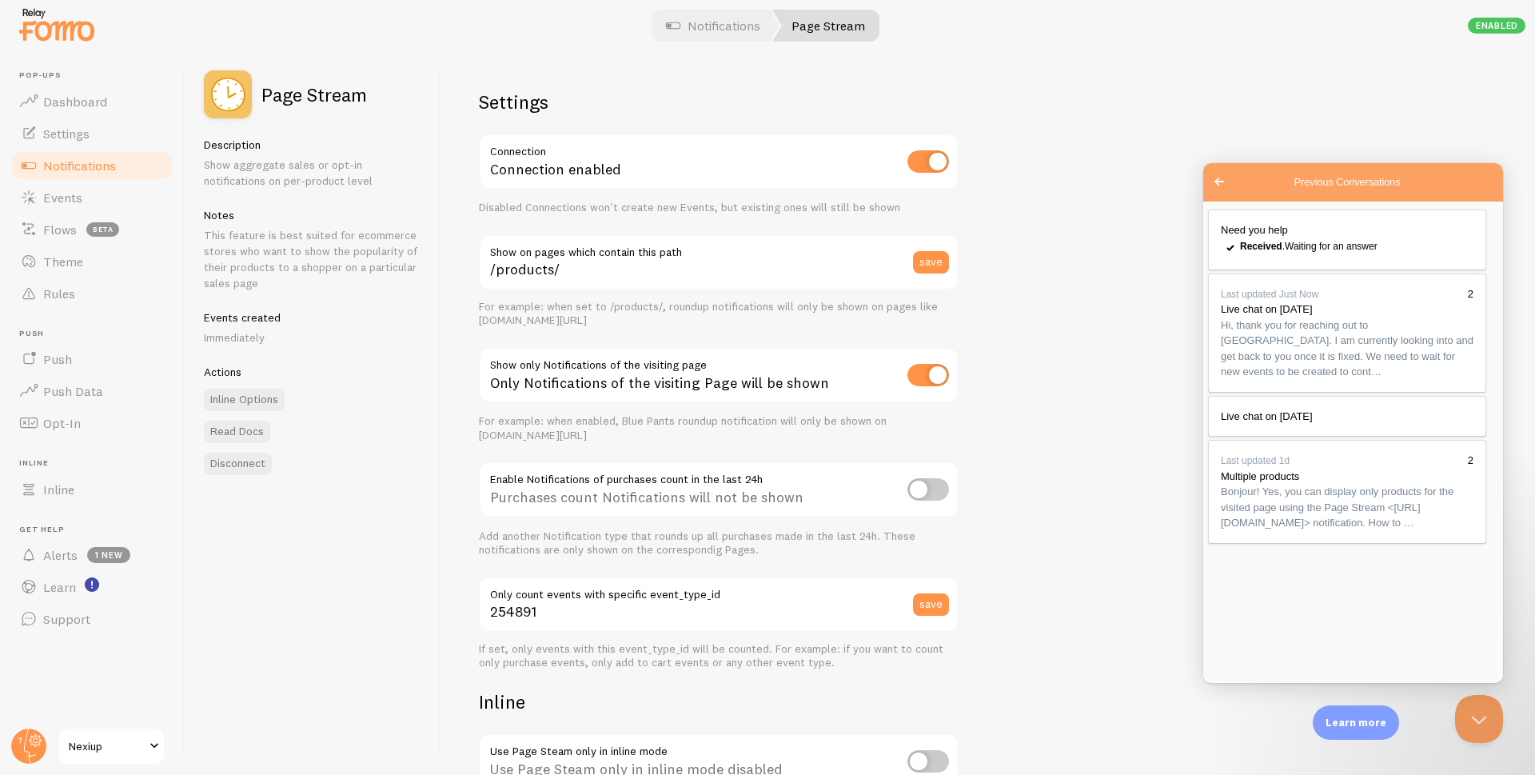
click at [1082, 262] on div "Settings Connection Connection enabled Disabled Connections won't create new Ev…" at bounding box center [988, 413] width 1094 height 724
click at [60, 135] on span "Settings" at bounding box center [66, 134] width 46 height 16
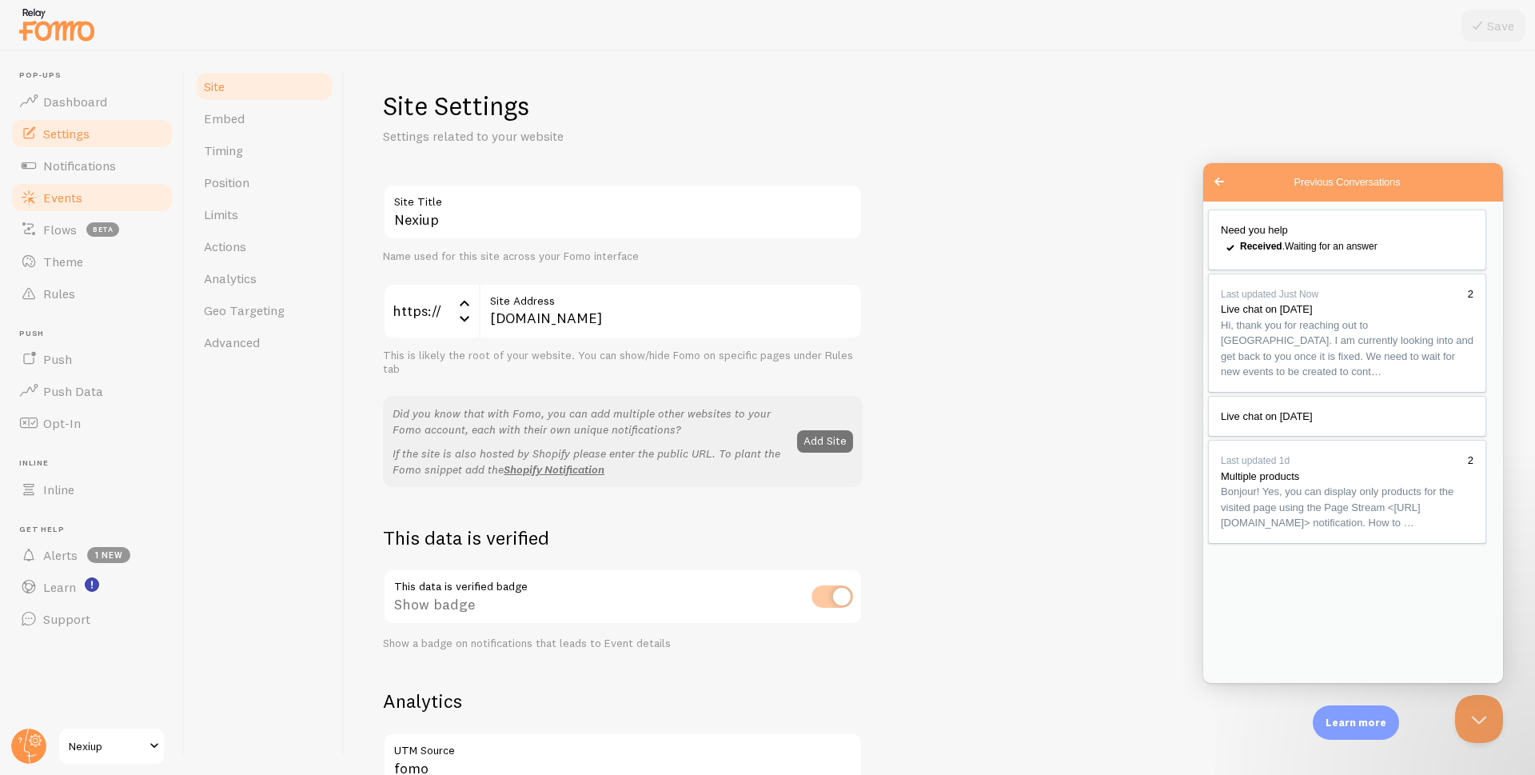
click at [78, 189] on span "Events" at bounding box center [62, 197] width 39 height 16
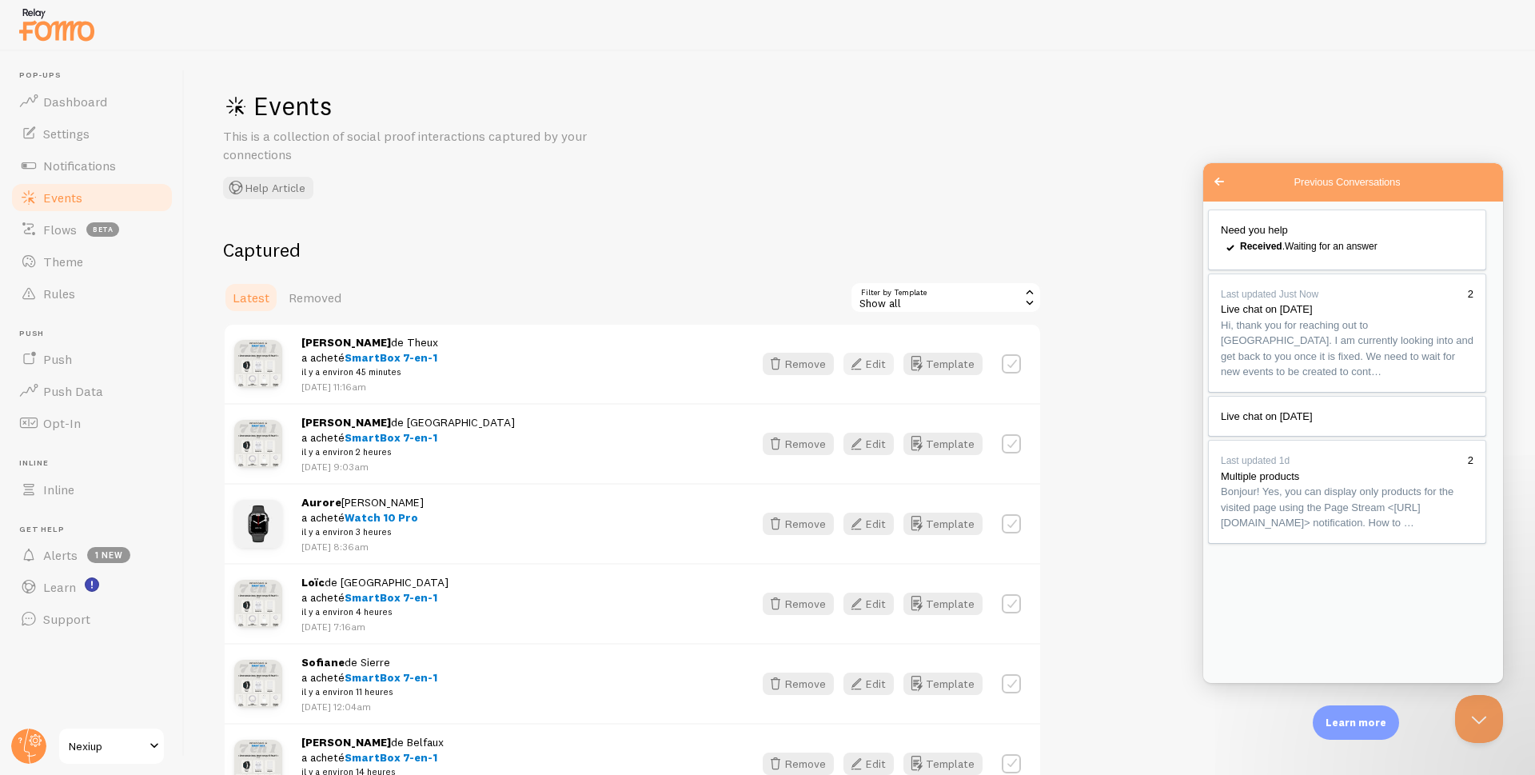
click at [870, 365] on button "Edit" at bounding box center [868, 364] width 50 height 22
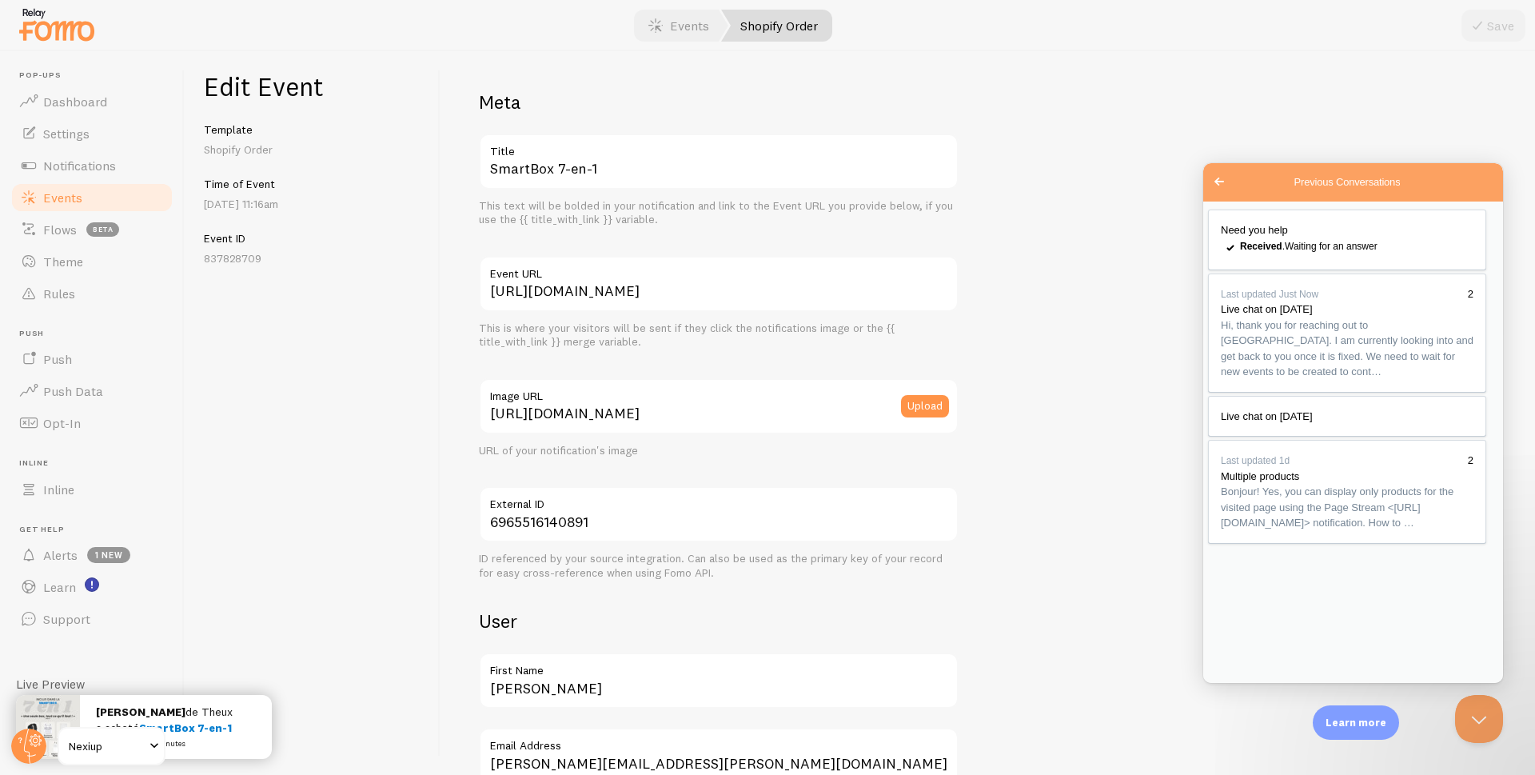
click at [66, 197] on span "Events" at bounding box center [62, 197] width 39 height 16
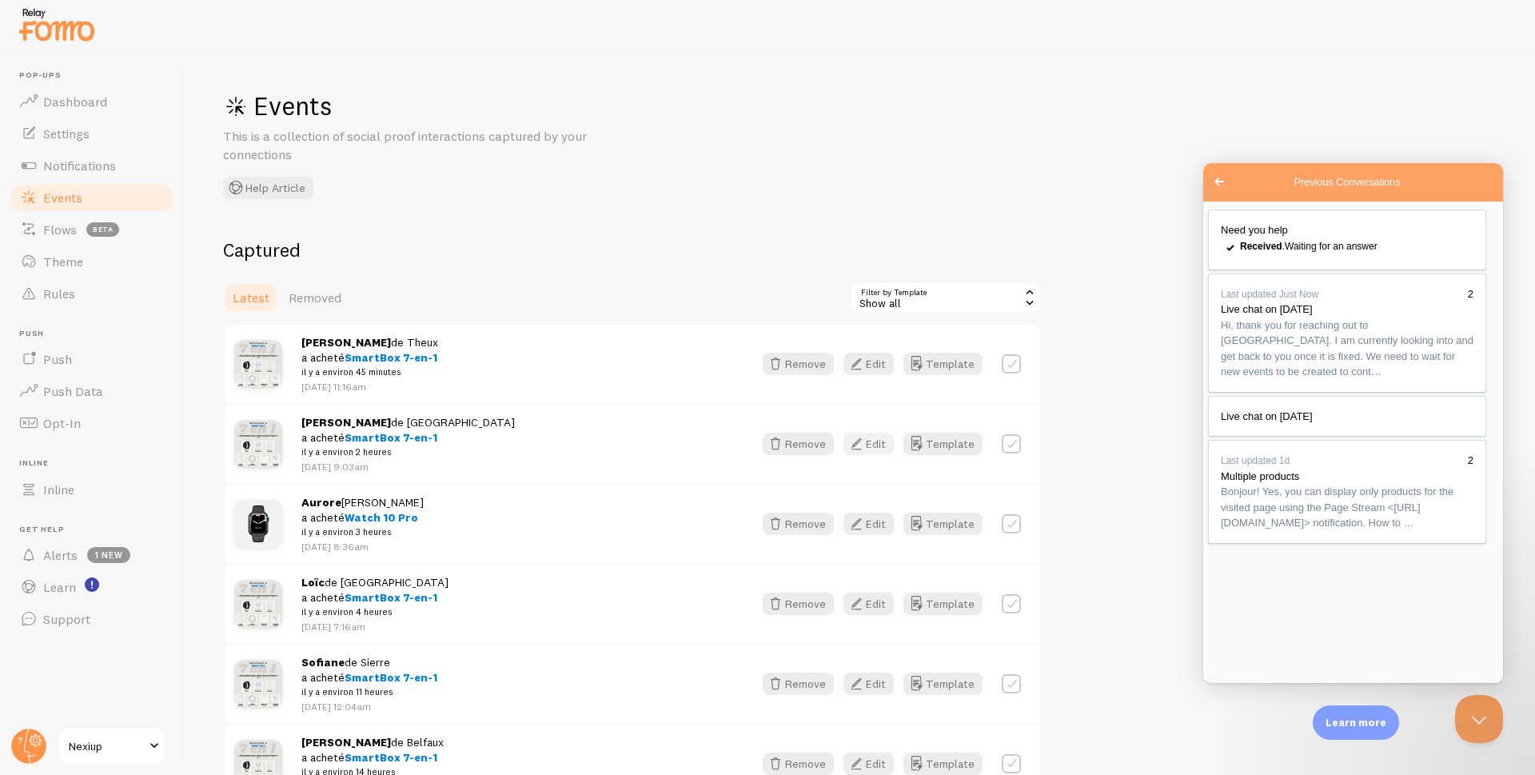
click at [866, 437] on icon "button" at bounding box center [856, 443] width 19 height 19
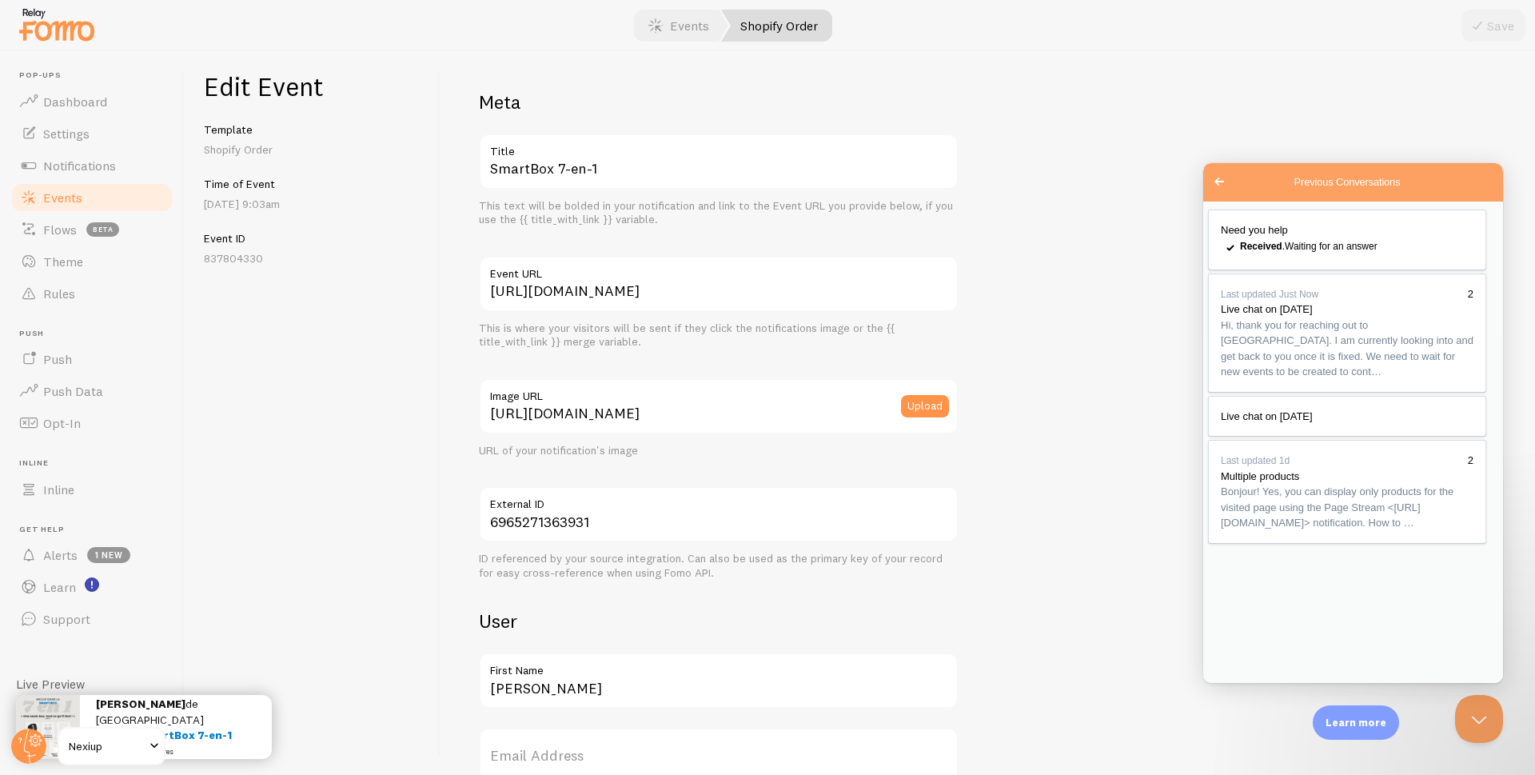
click at [50, 196] on span "Events" at bounding box center [62, 197] width 39 height 16
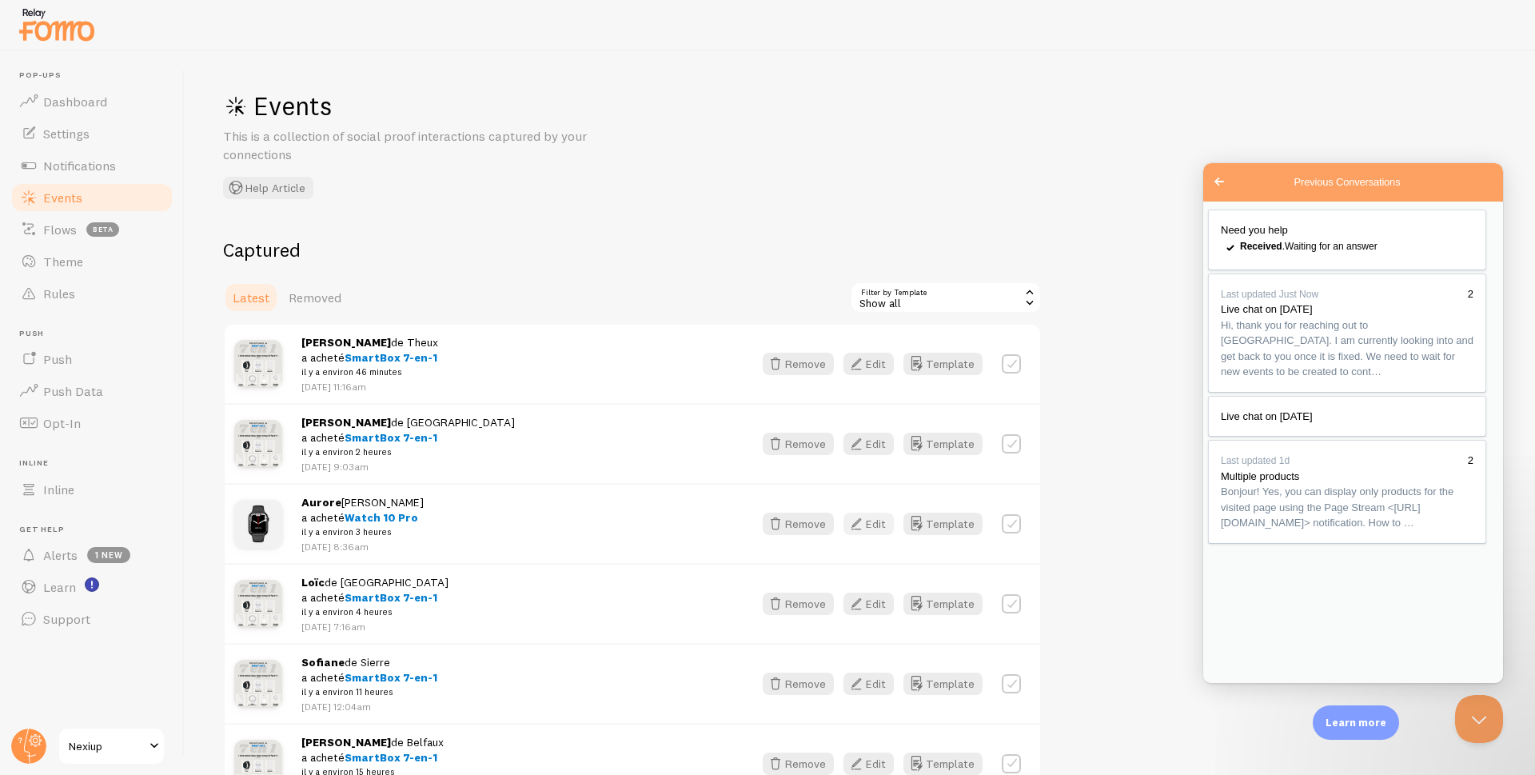
click at [877, 526] on button "Edit" at bounding box center [868, 523] width 50 height 22
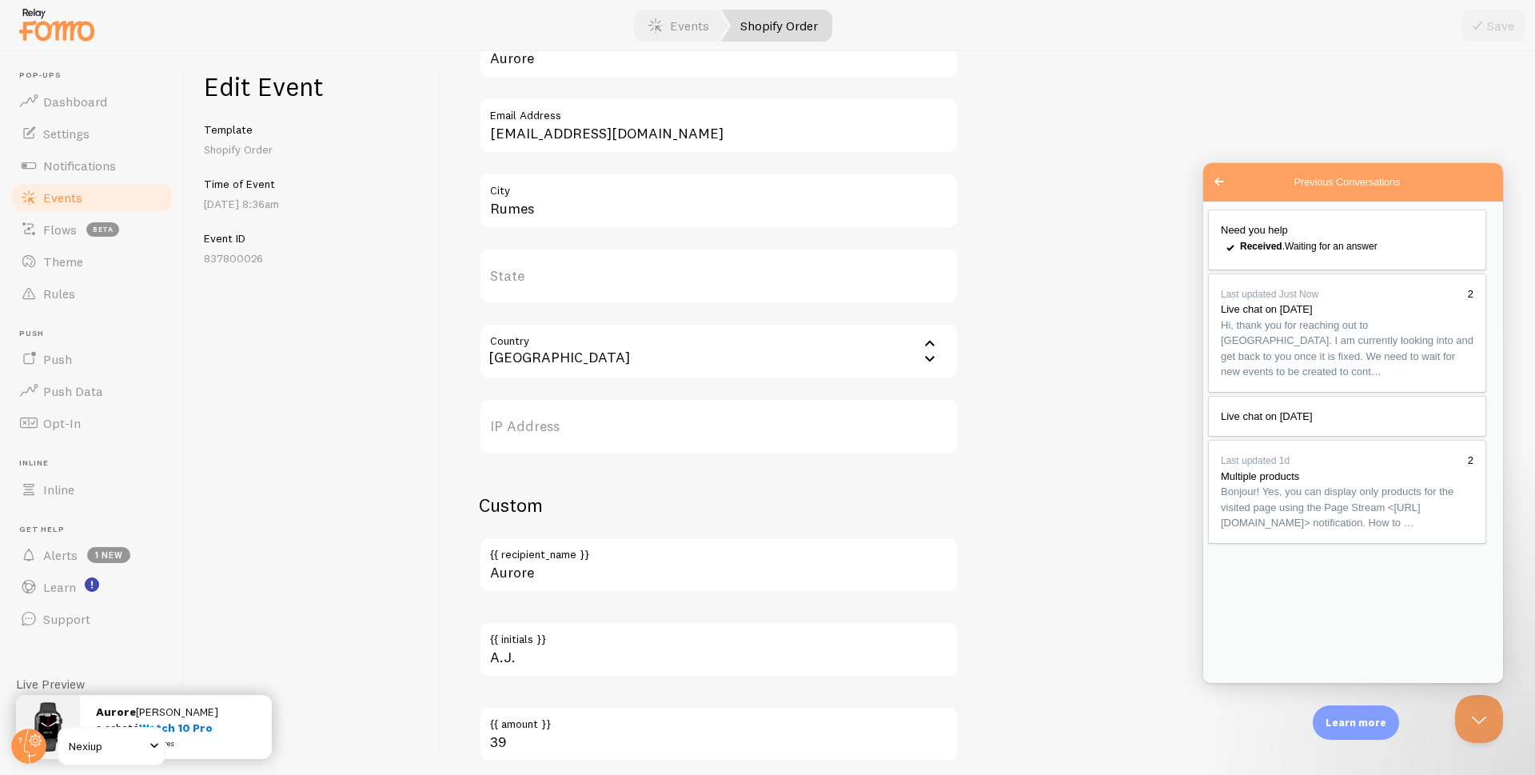
scroll to position [640, 0]
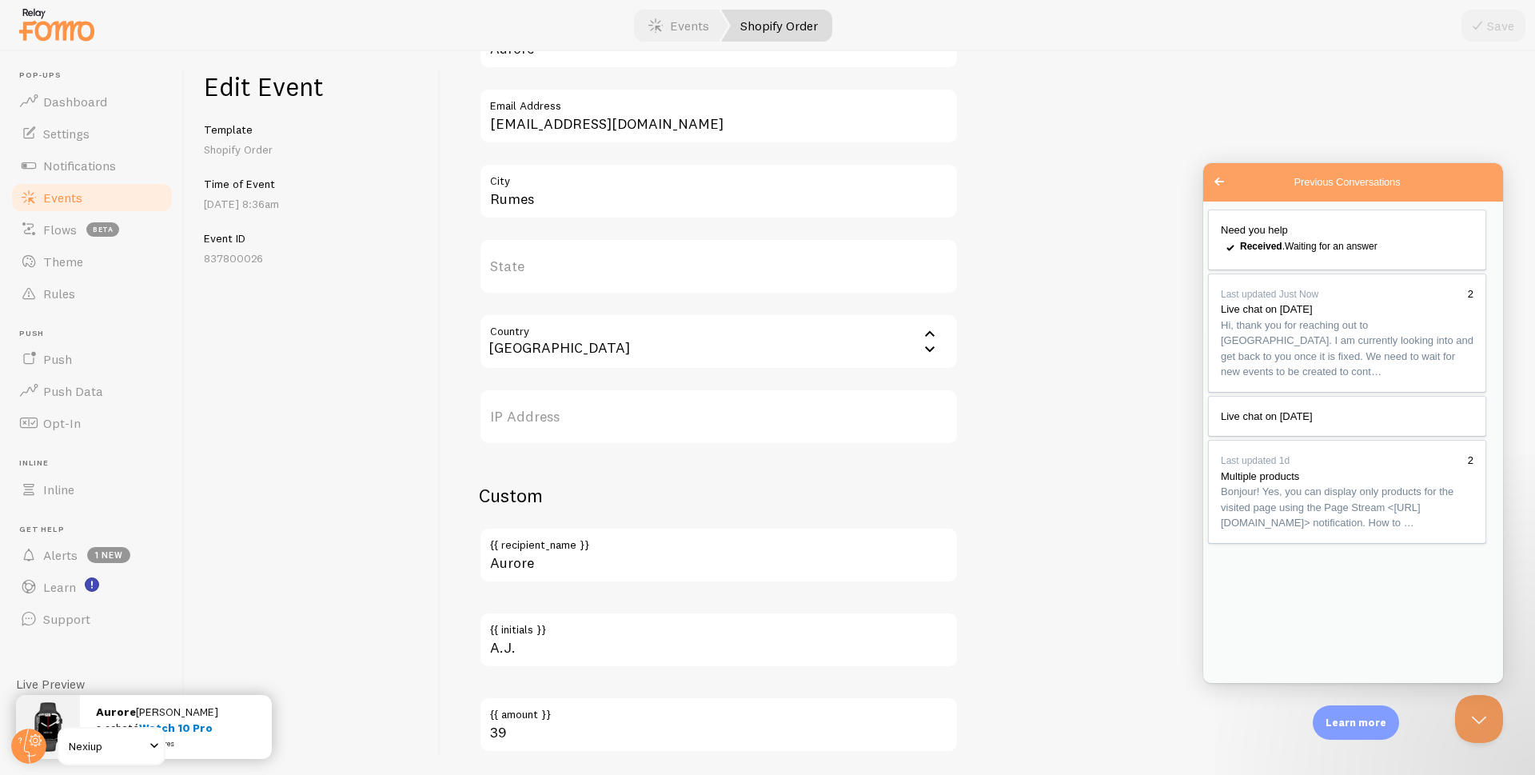
click at [54, 201] on span "Events" at bounding box center [62, 197] width 39 height 16
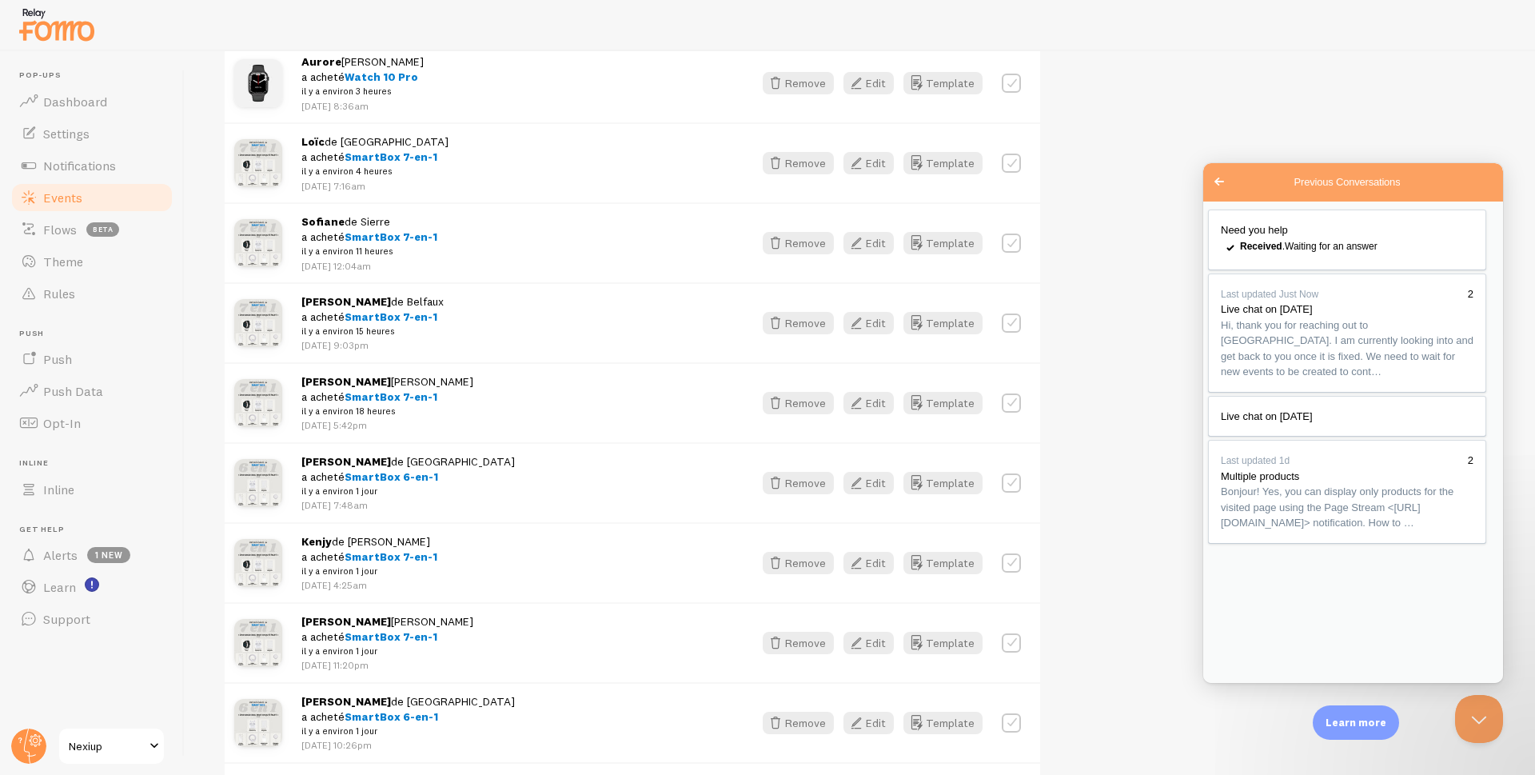
scroll to position [560, 0]
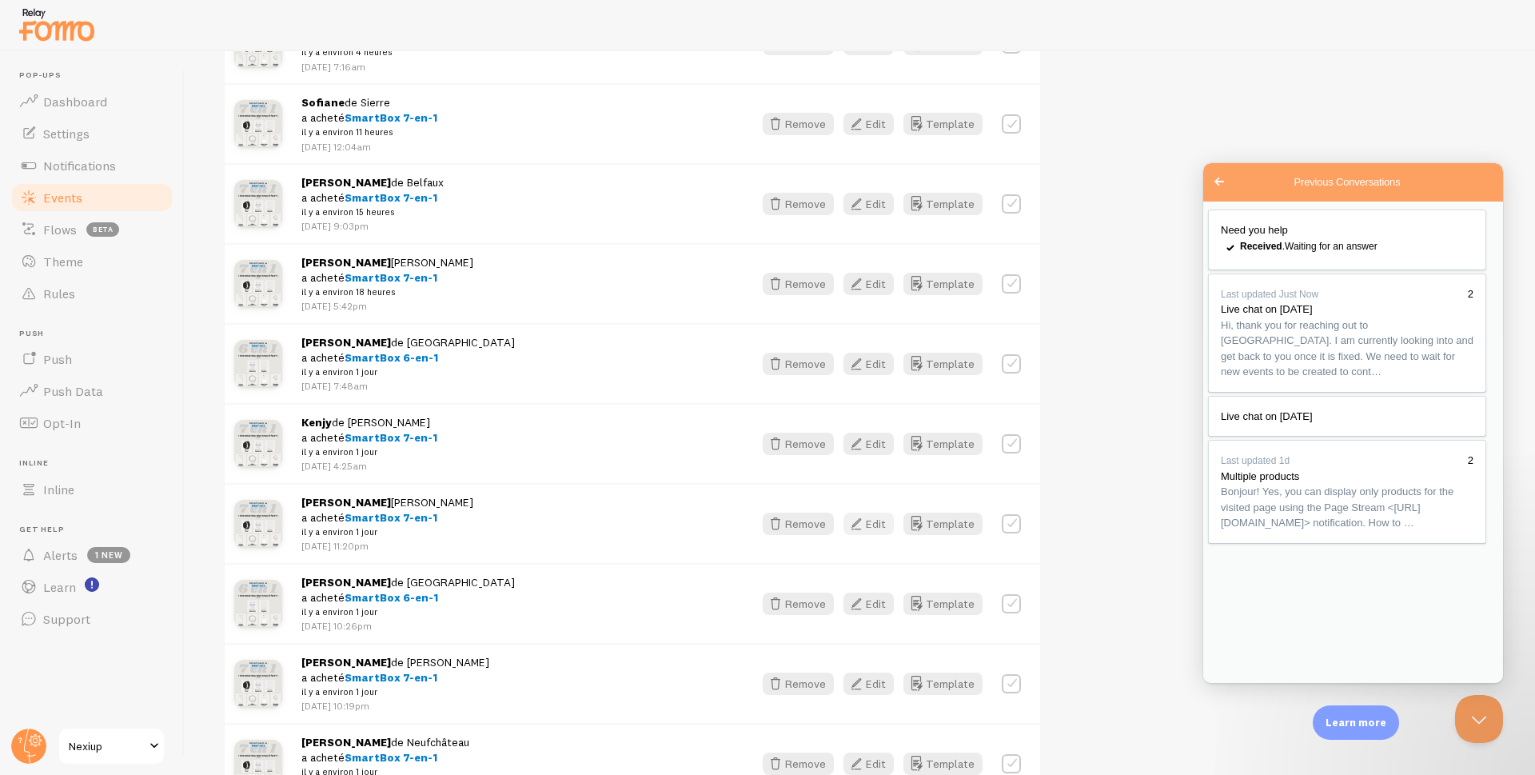
click at [866, 528] on icon "button" at bounding box center [856, 523] width 19 height 19
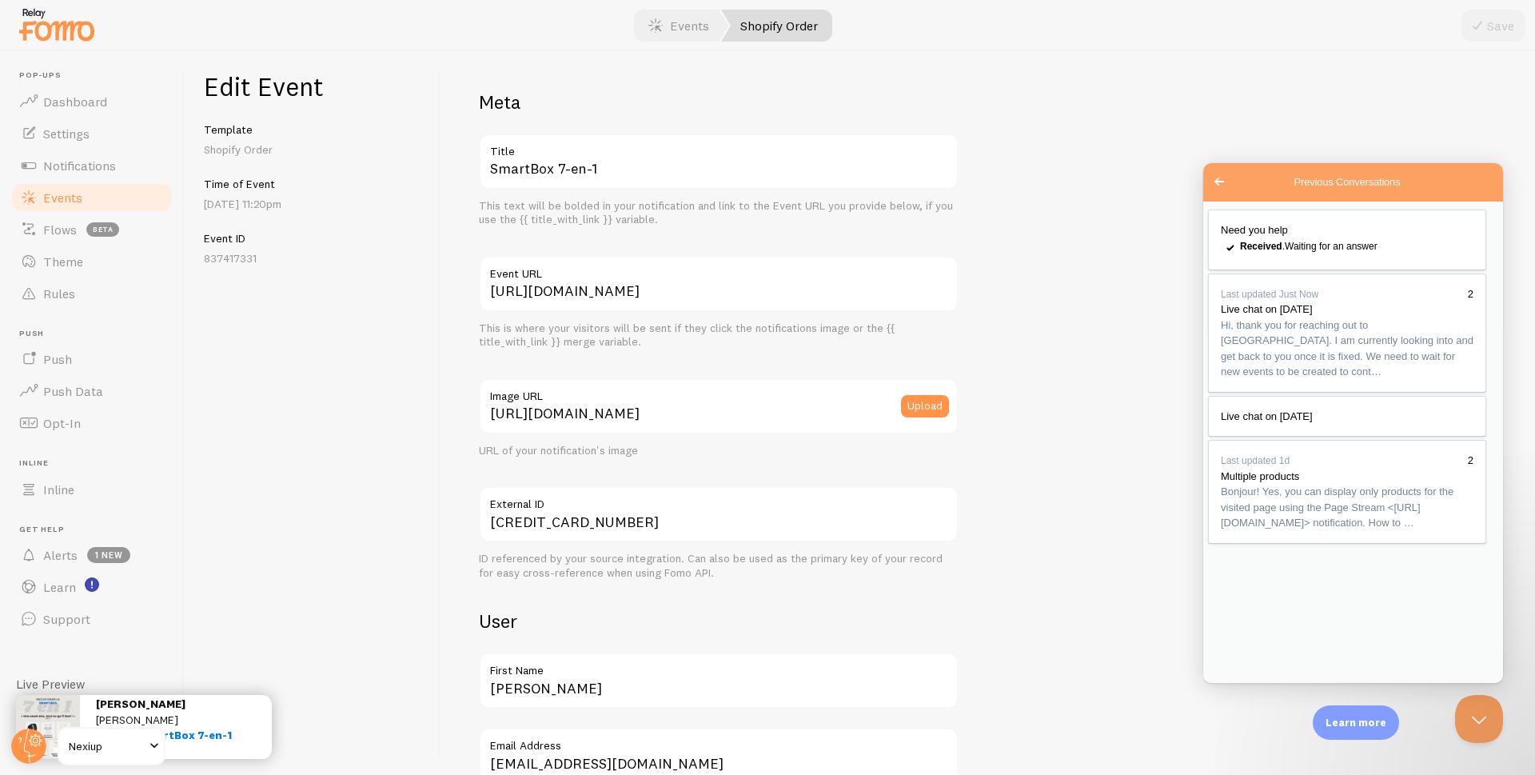
click at [68, 190] on span "Events" at bounding box center [62, 197] width 39 height 16
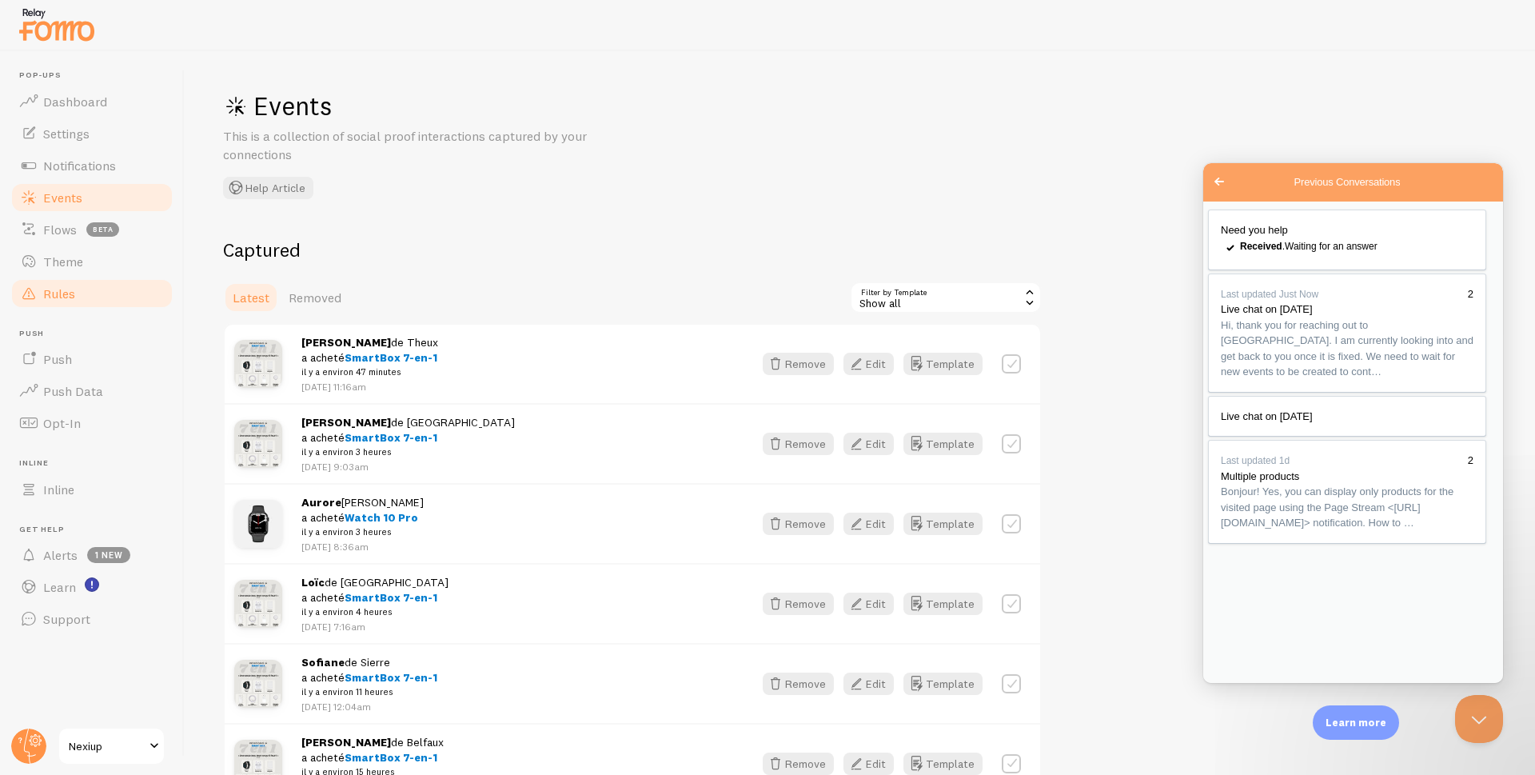
click at [54, 293] on span "Rules" at bounding box center [59, 293] width 32 height 16
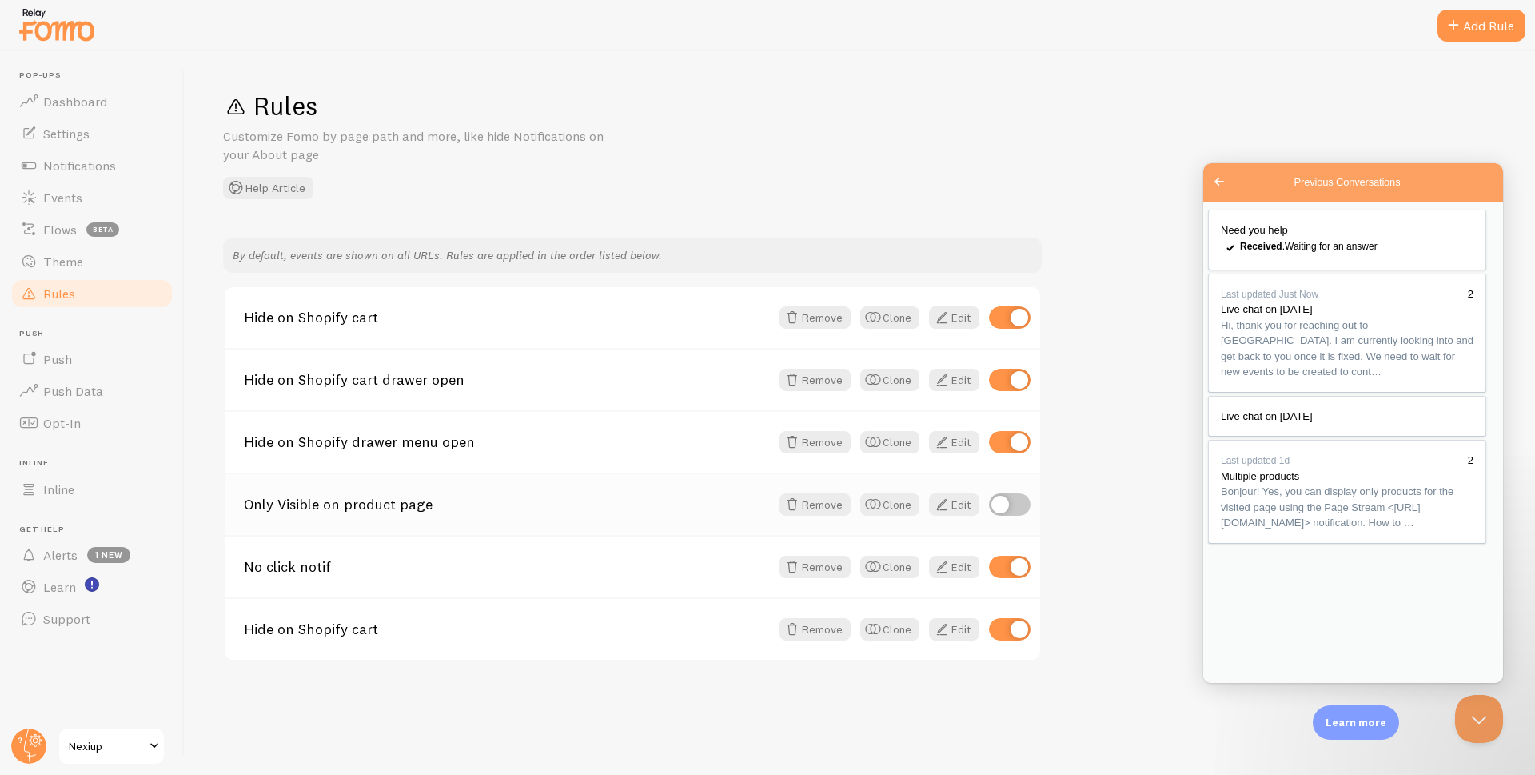
click at [1014, 506] on input "checkbox" at bounding box center [1010, 504] width 42 height 22
checkbox input "true"
click at [72, 171] on span "Notifications" at bounding box center [79, 165] width 73 height 16
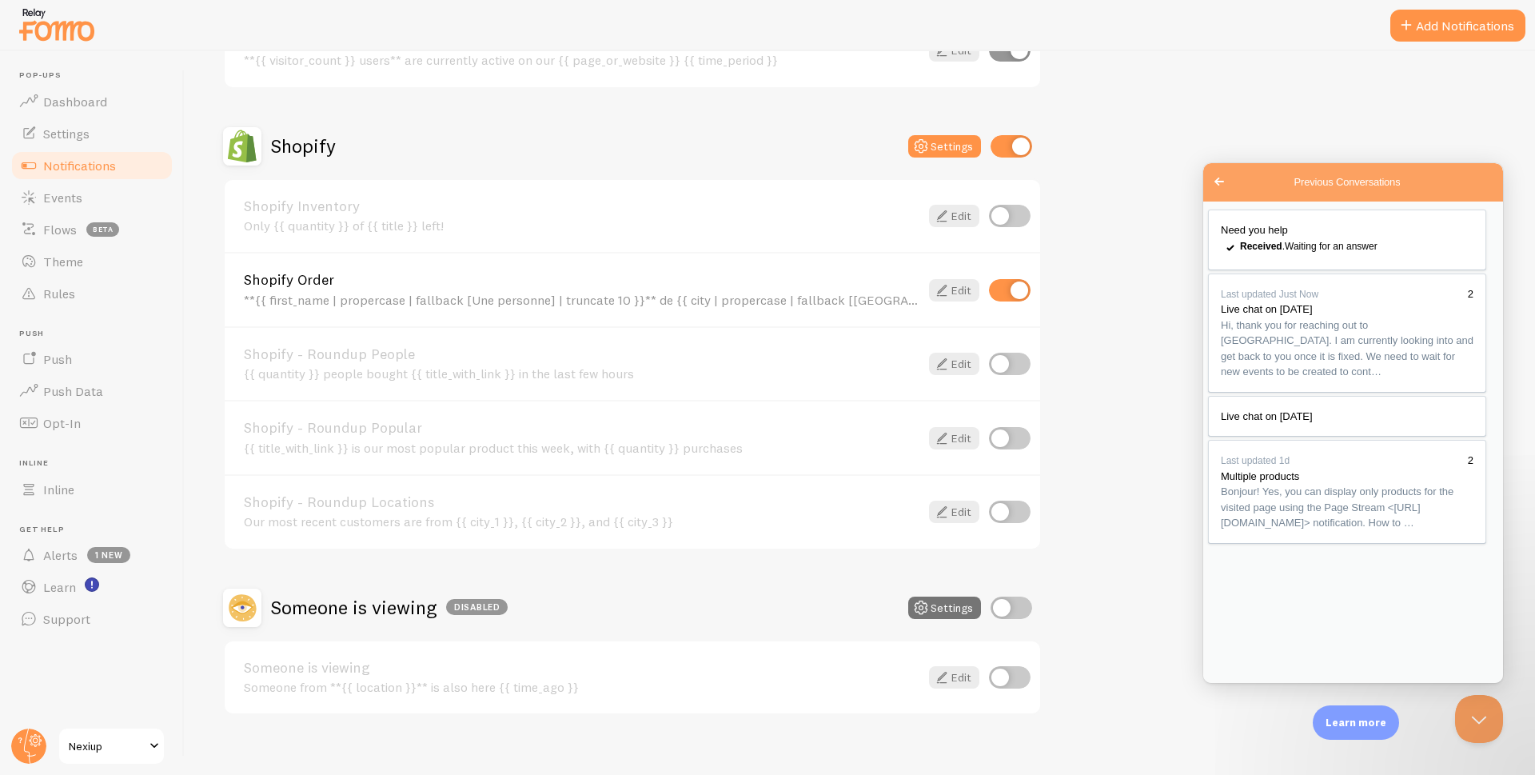
scroll to position [513, 0]
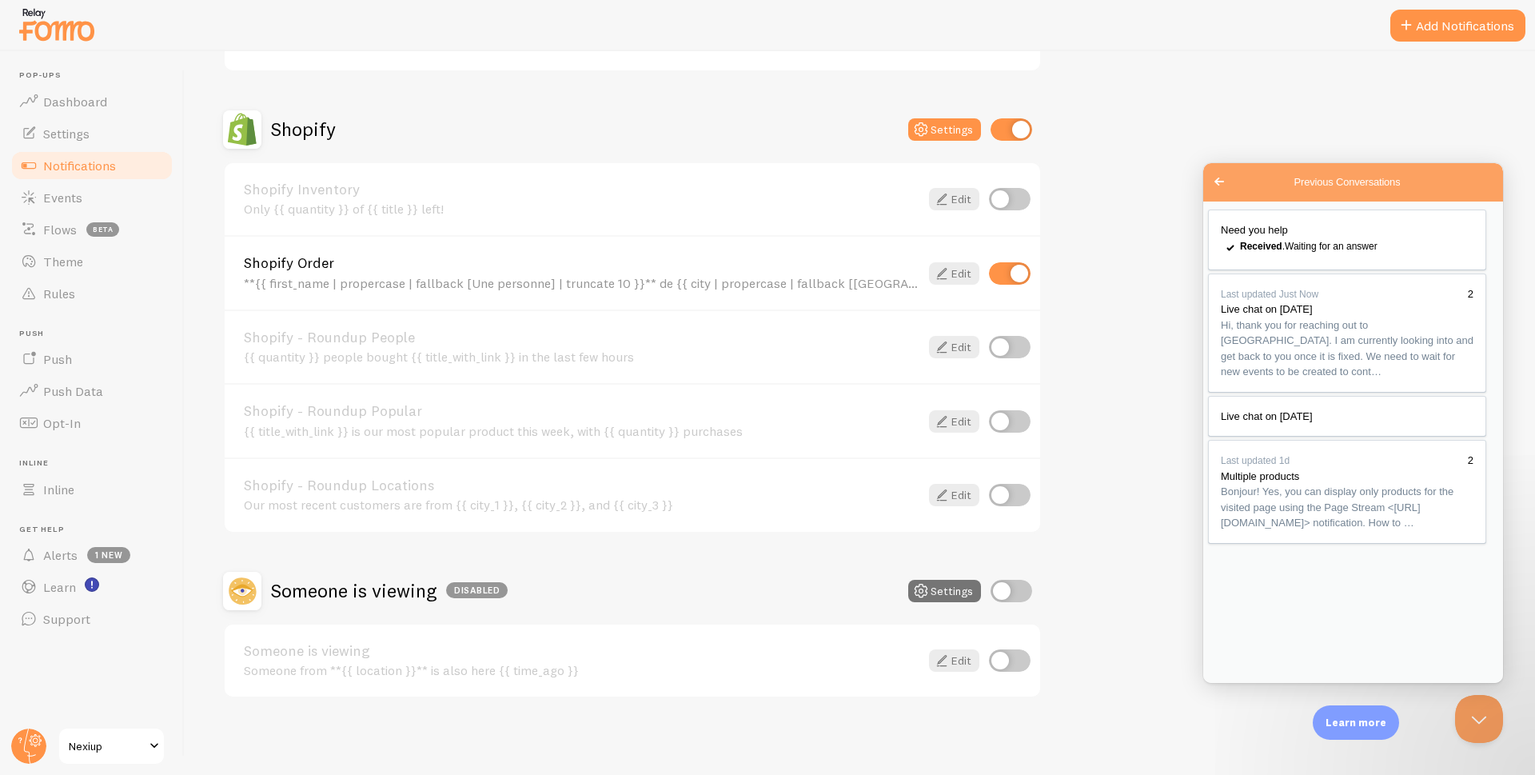
click at [72, 167] on span "Notifications" at bounding box center [79, 165] width 73 height 16
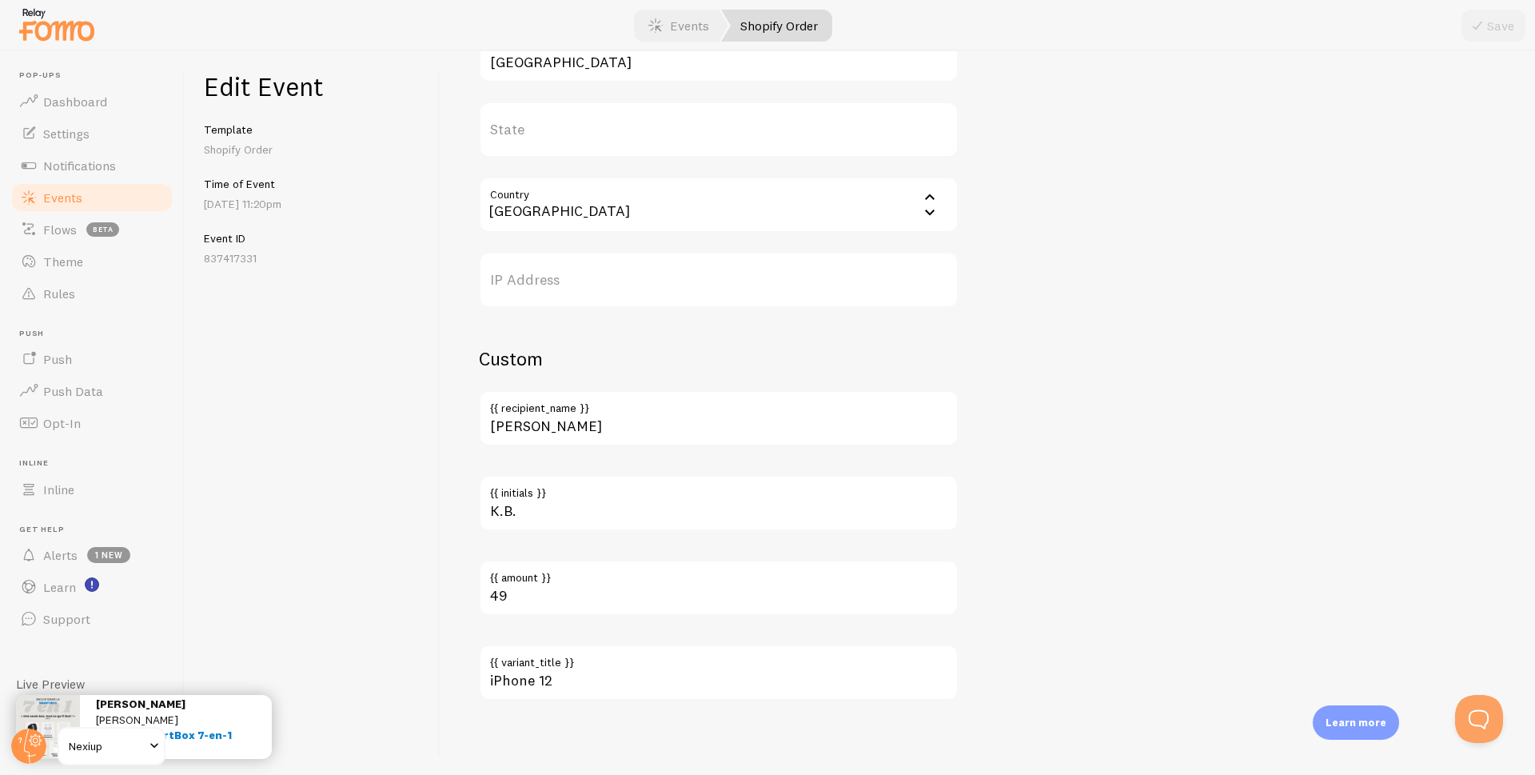
scroll to position [779, 0]
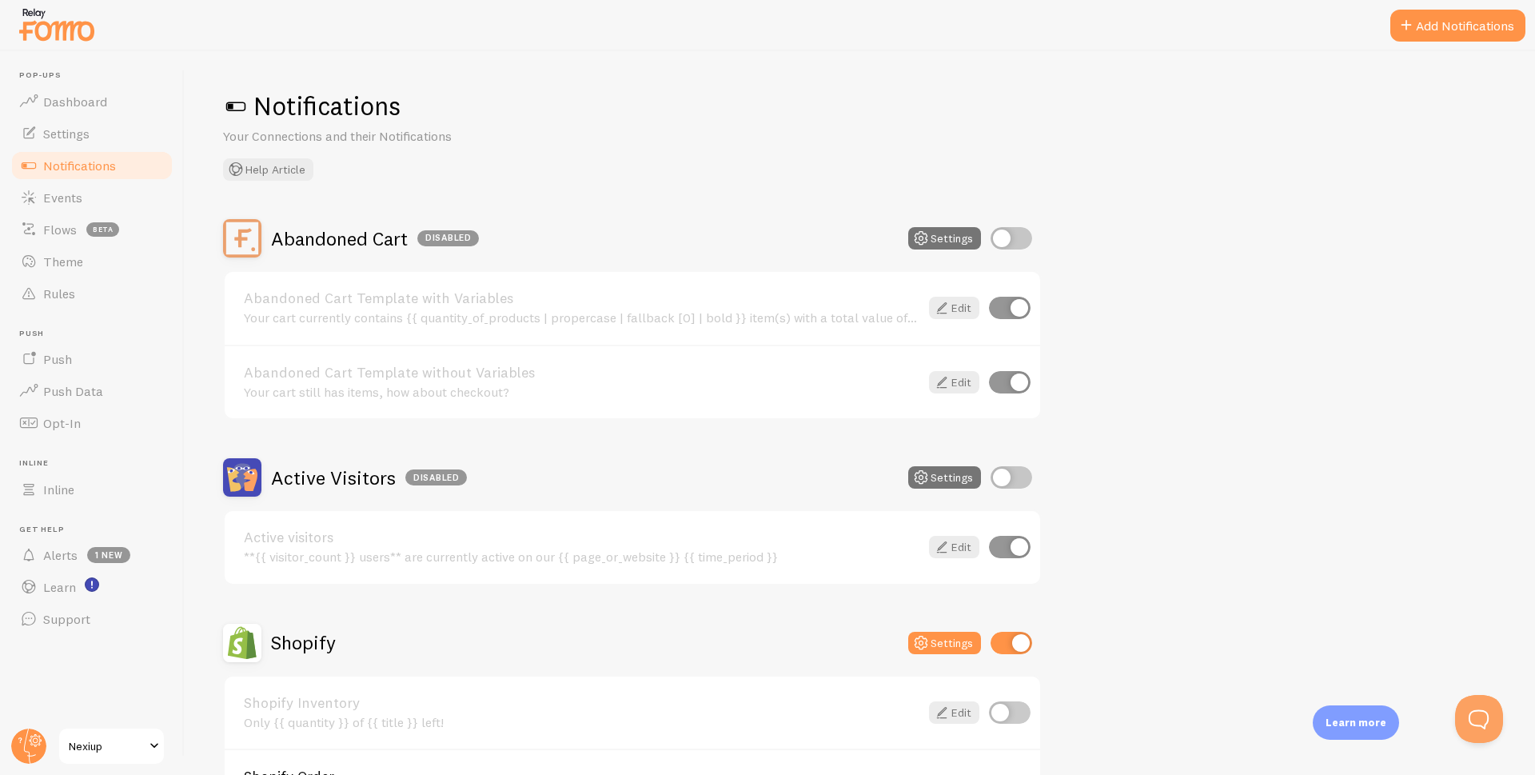
click at [84, 170] on span "Notifications" at bounding box center [79, 165] width 73 height 16
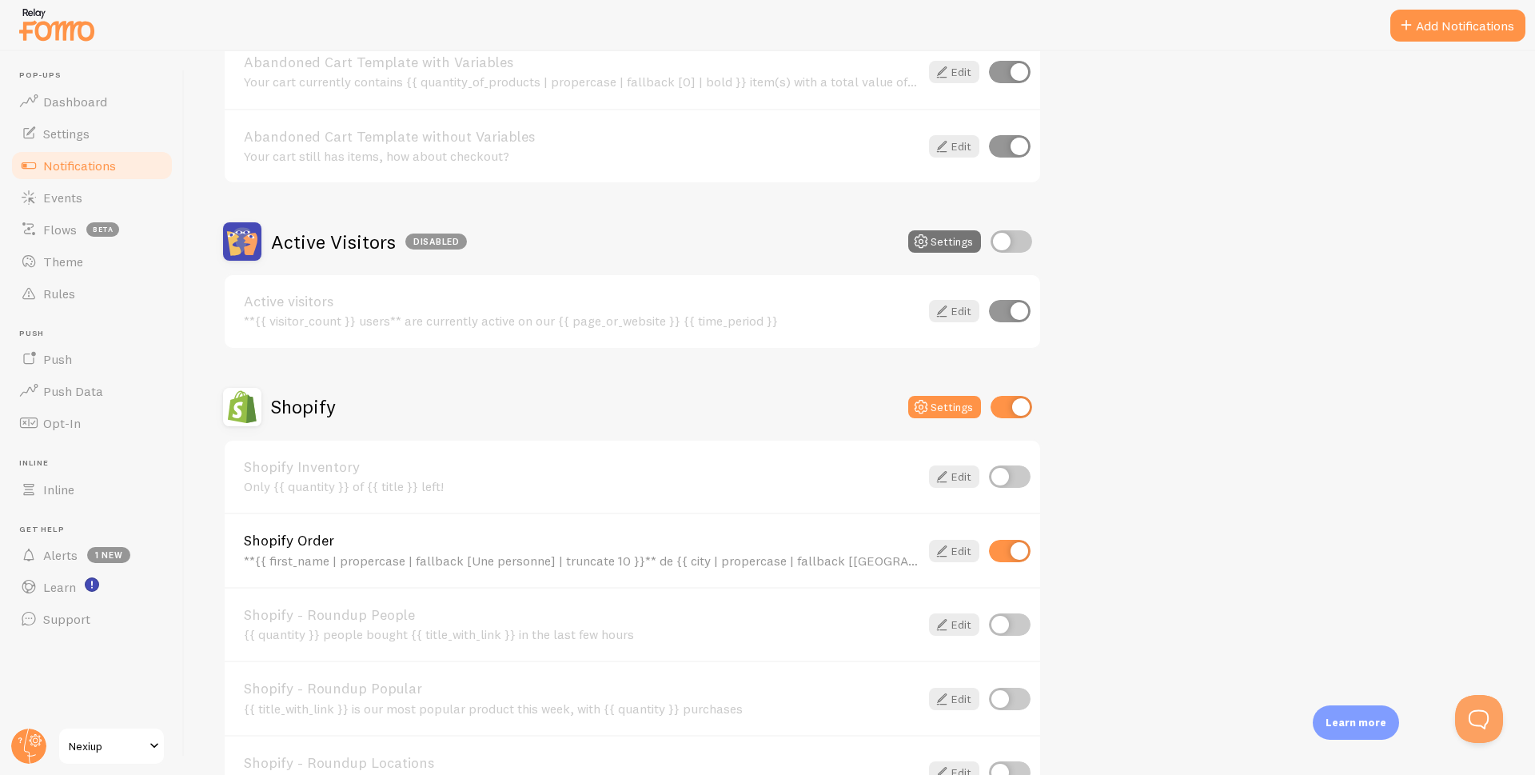
scroll to position [240, 0]
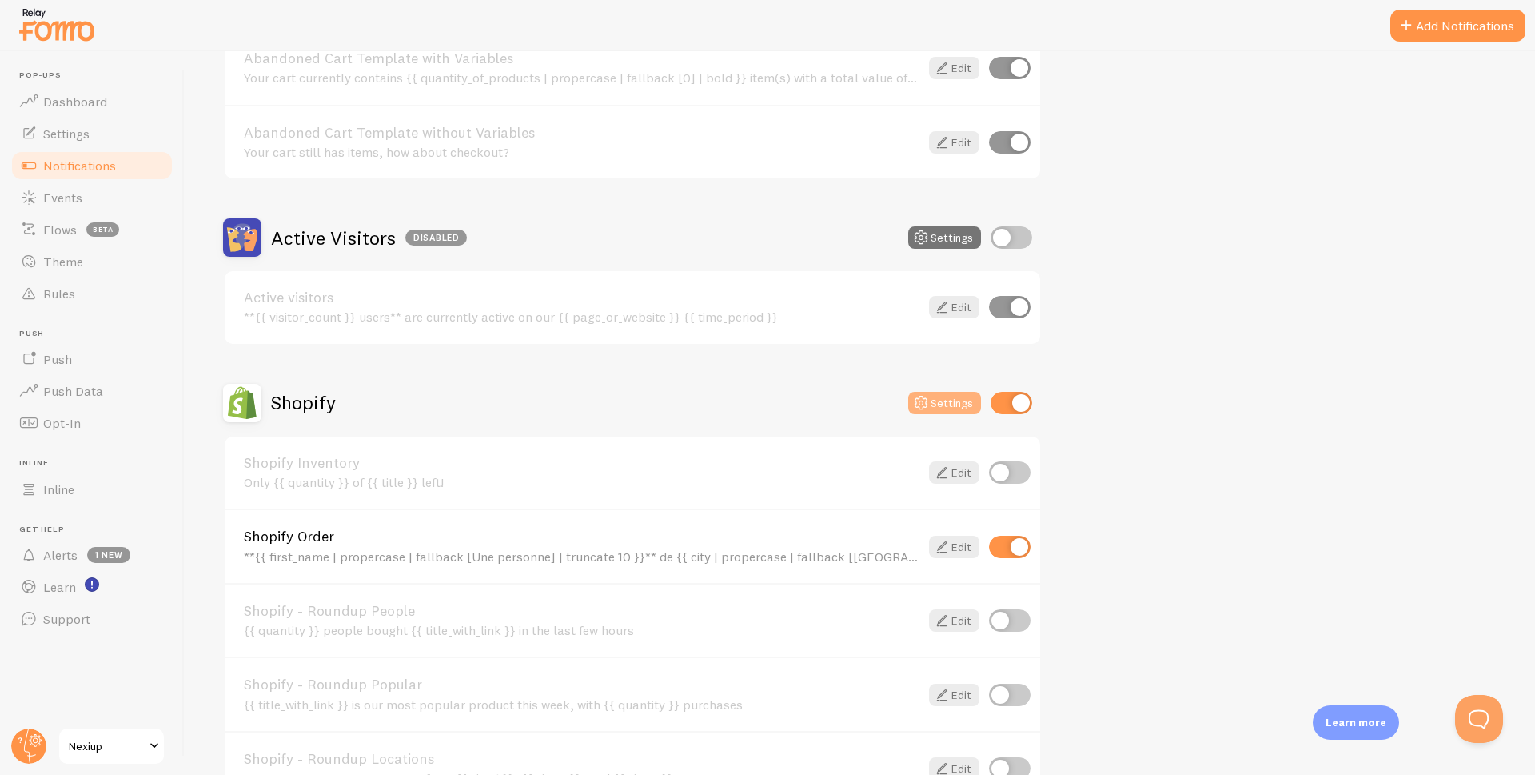
click at [943, 406] on button "Settings" at bounding box center [944, 403] width 73 height 22
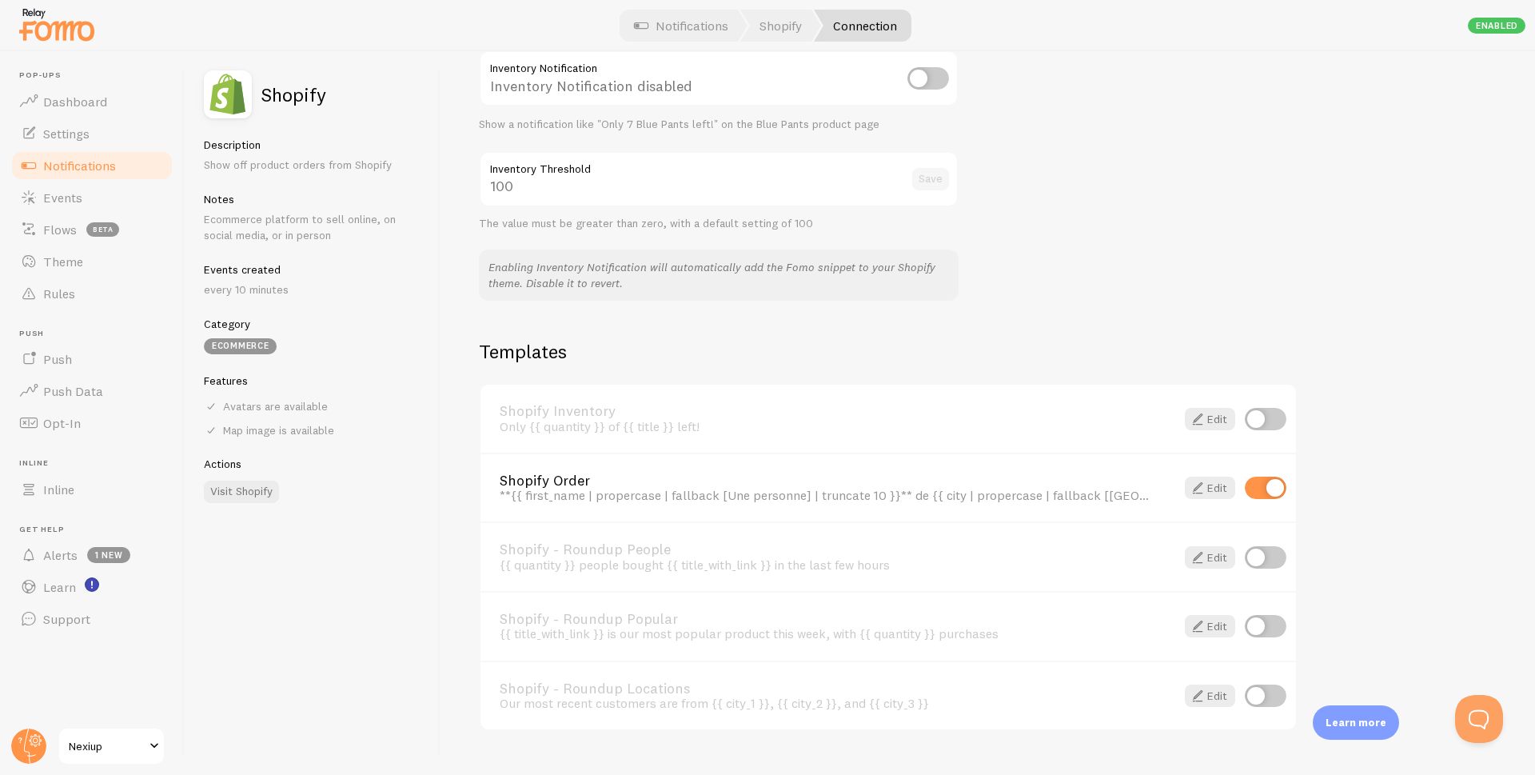
scroll to position [907, 0]
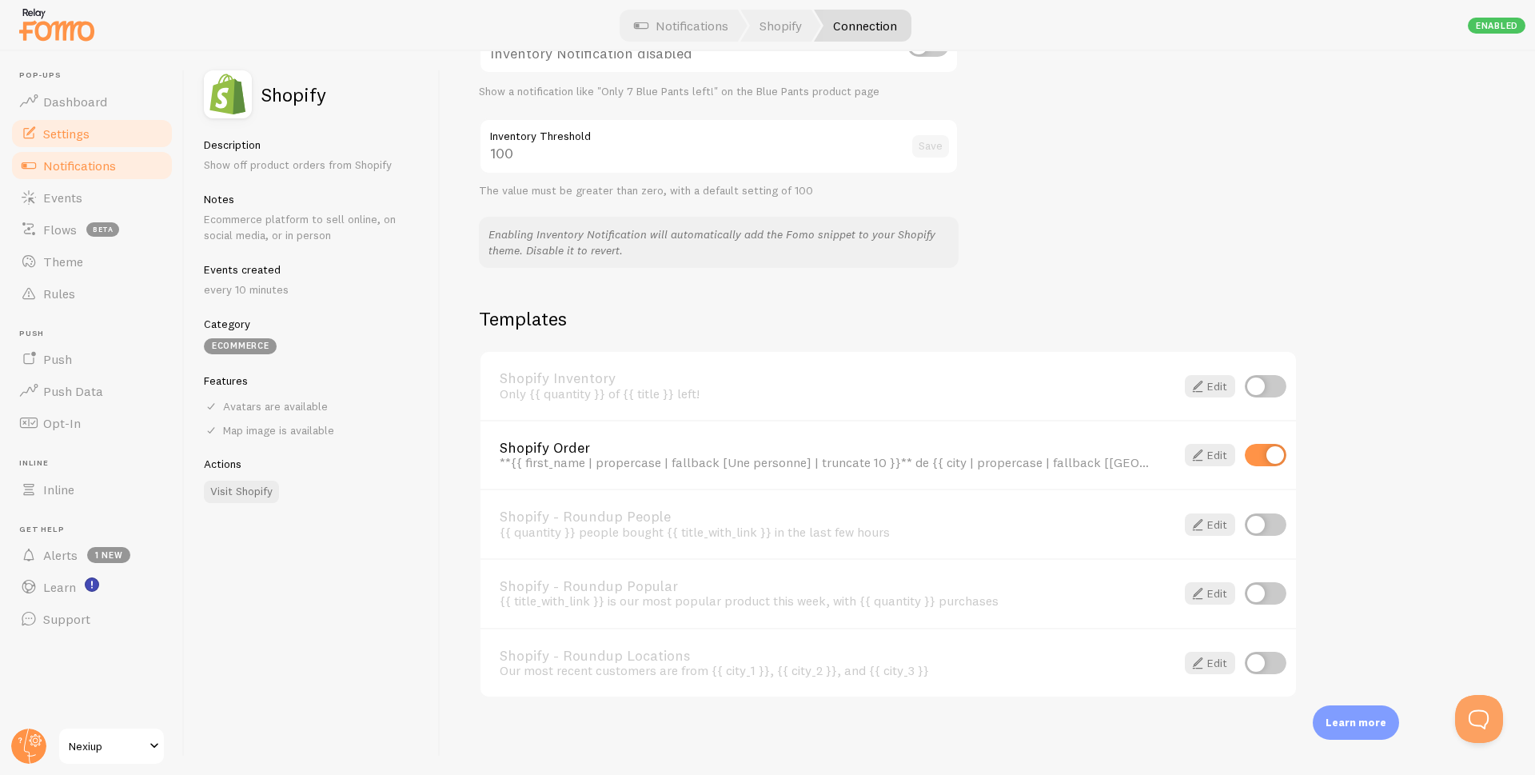
click at [59, 126] on span "Settings" at bounding box center [66, 134] width 46 height 16
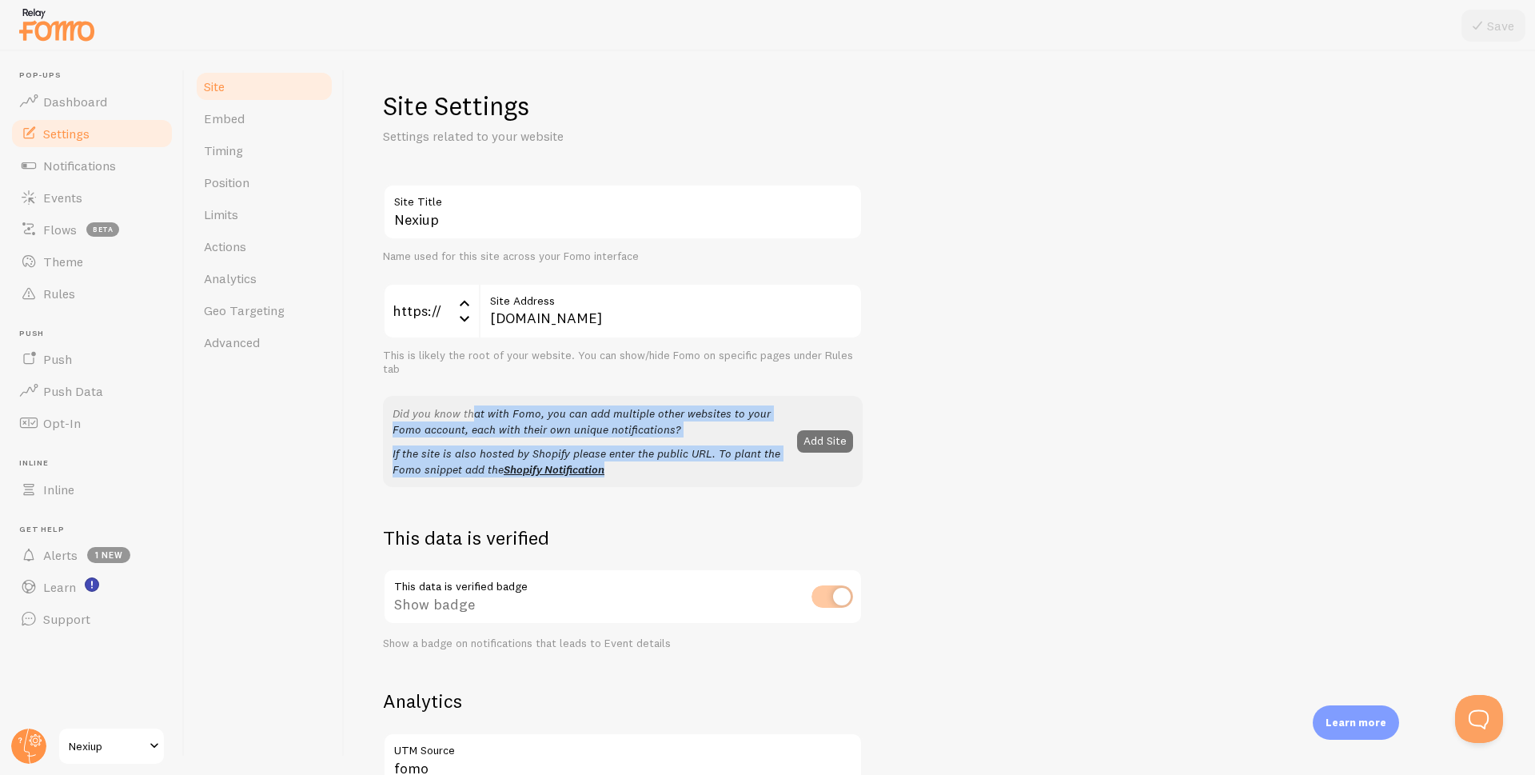
drag, startPoint x: 617, startPoint y: 471, endPoint x: 392, endPoint y: 415, distance: 232.3
click at [392, 415] on div "Did you know that with Fomo, you can add multiple other websites to your Fomo a…" at bounding box center [623, 441] width 480 height 91
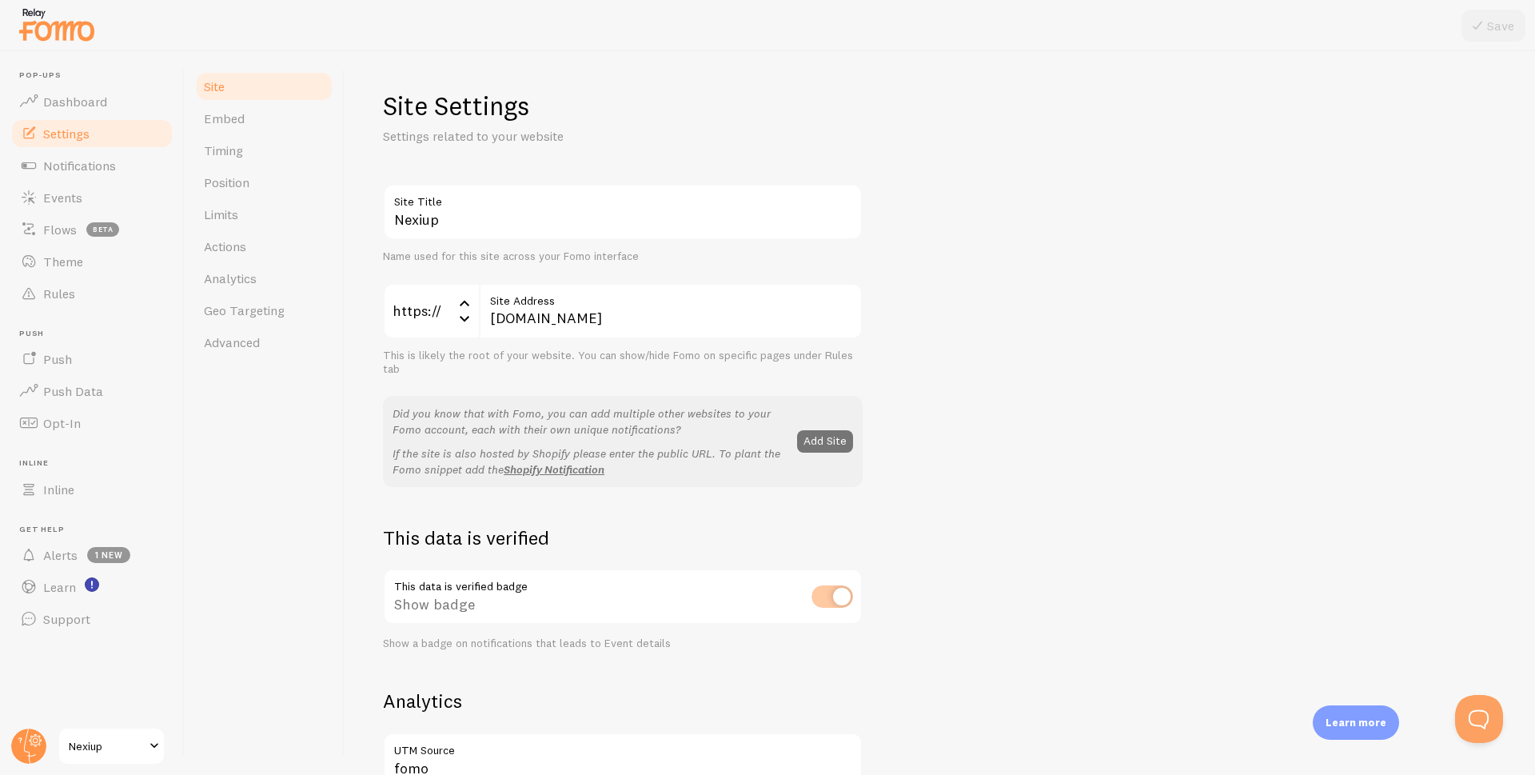
click at [1011, 275] on div "Nexiup Site Title Name used for this site across your Fomo interface https:// h…" at bounding box center [940, 725] width 1114 height 1082
click at [239, 115] on span "Embed" at bounding box center [224, 118] width 41 height 16
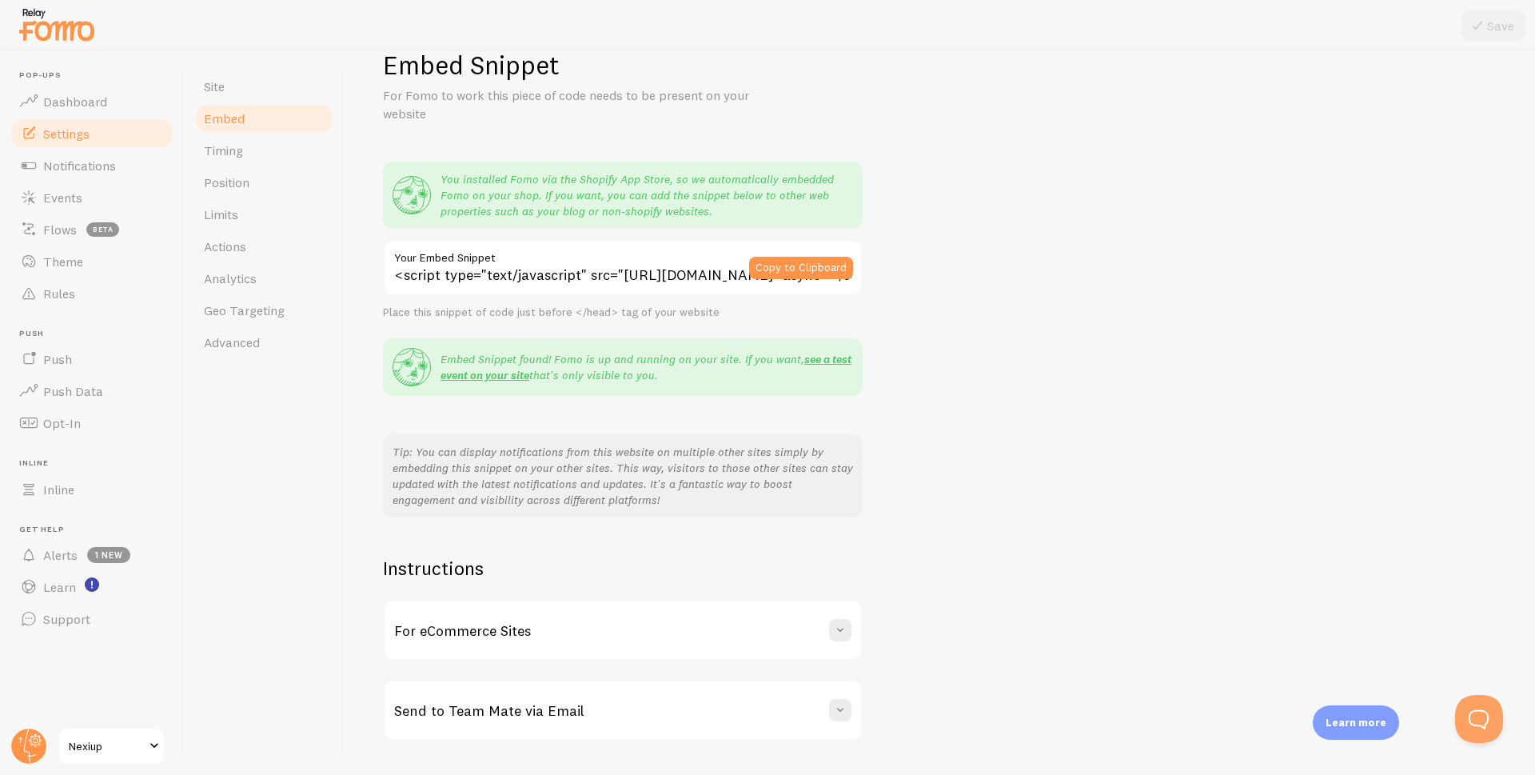
scroll to position [83, 0]
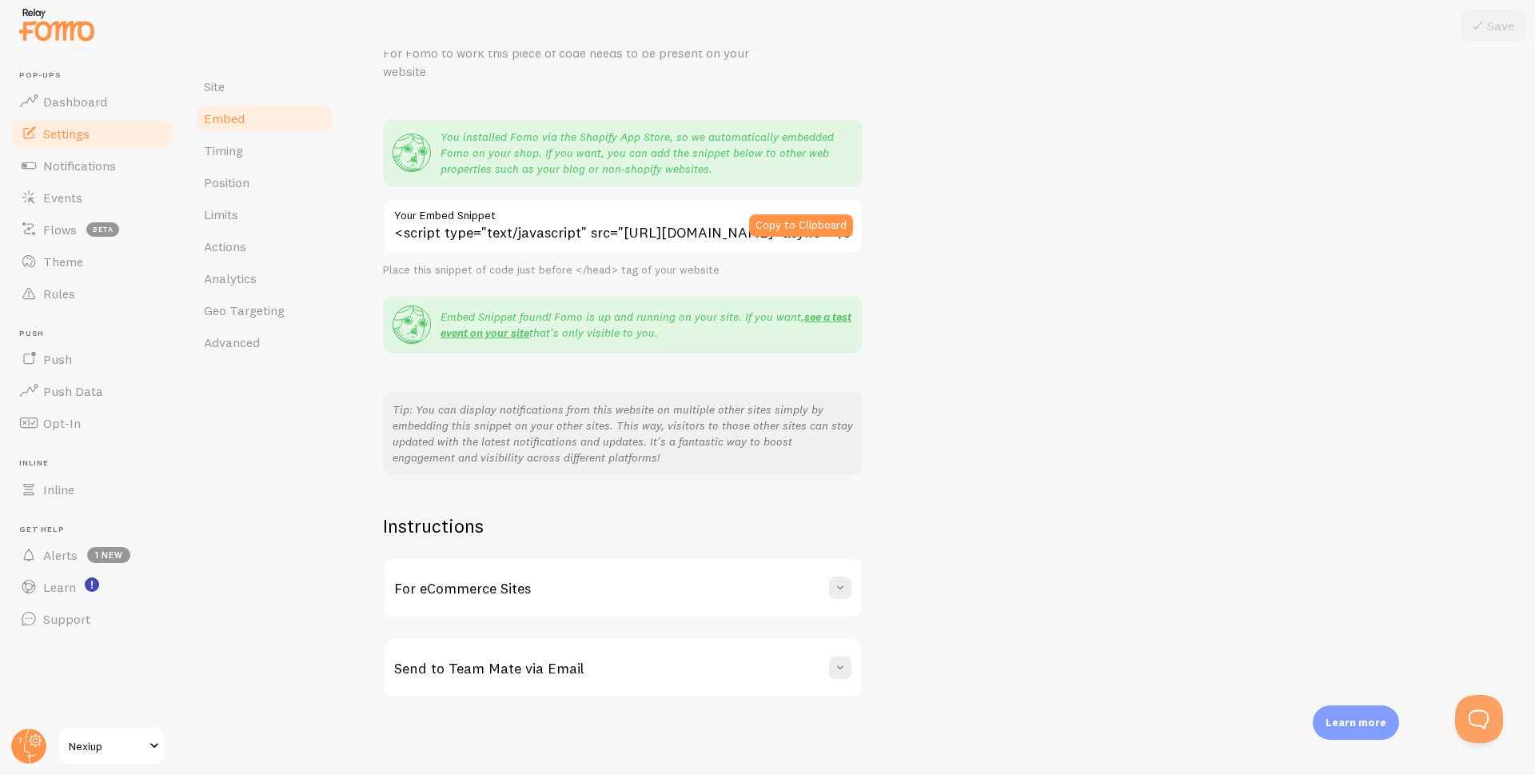
click at [830, 600] on div "For eCommerce Sites" at bounding box center [623, 588] width 476 height 58
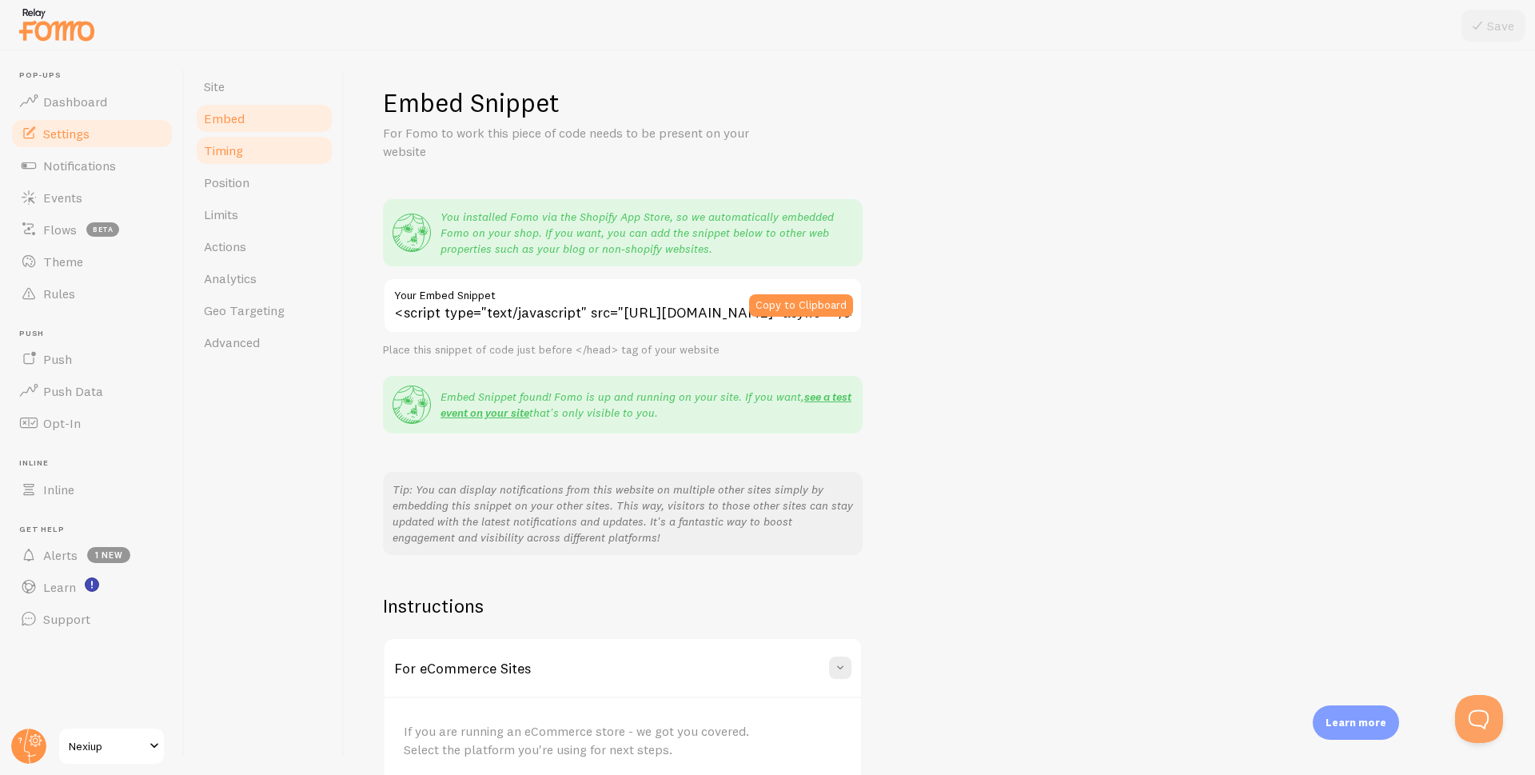
click at [231, 153] on span "Timing" at bounding box center [223, 150] width 39 height 16
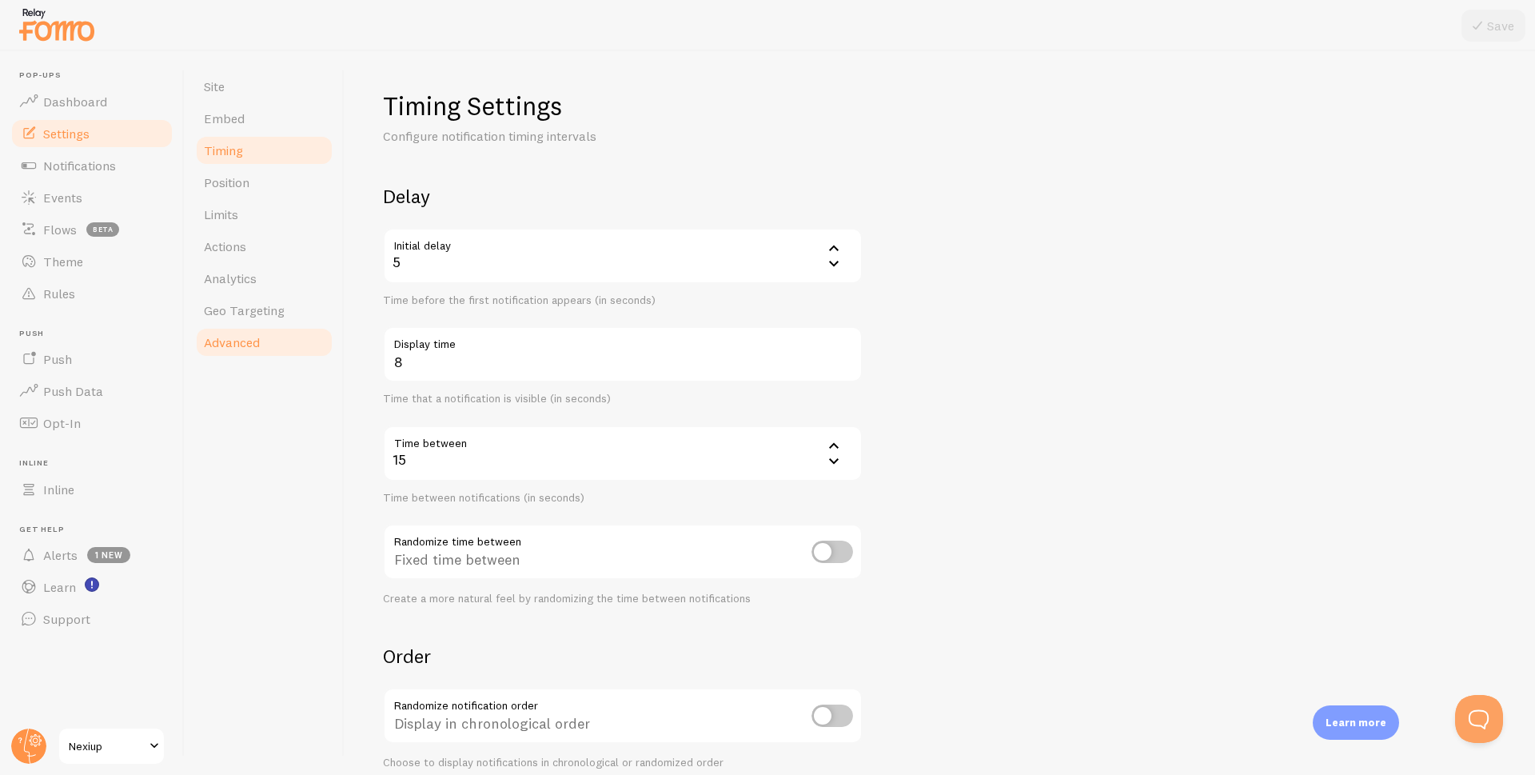
click at [226, 341] on span "Advanced" at bounding box center [232, 342] width 56 height 16
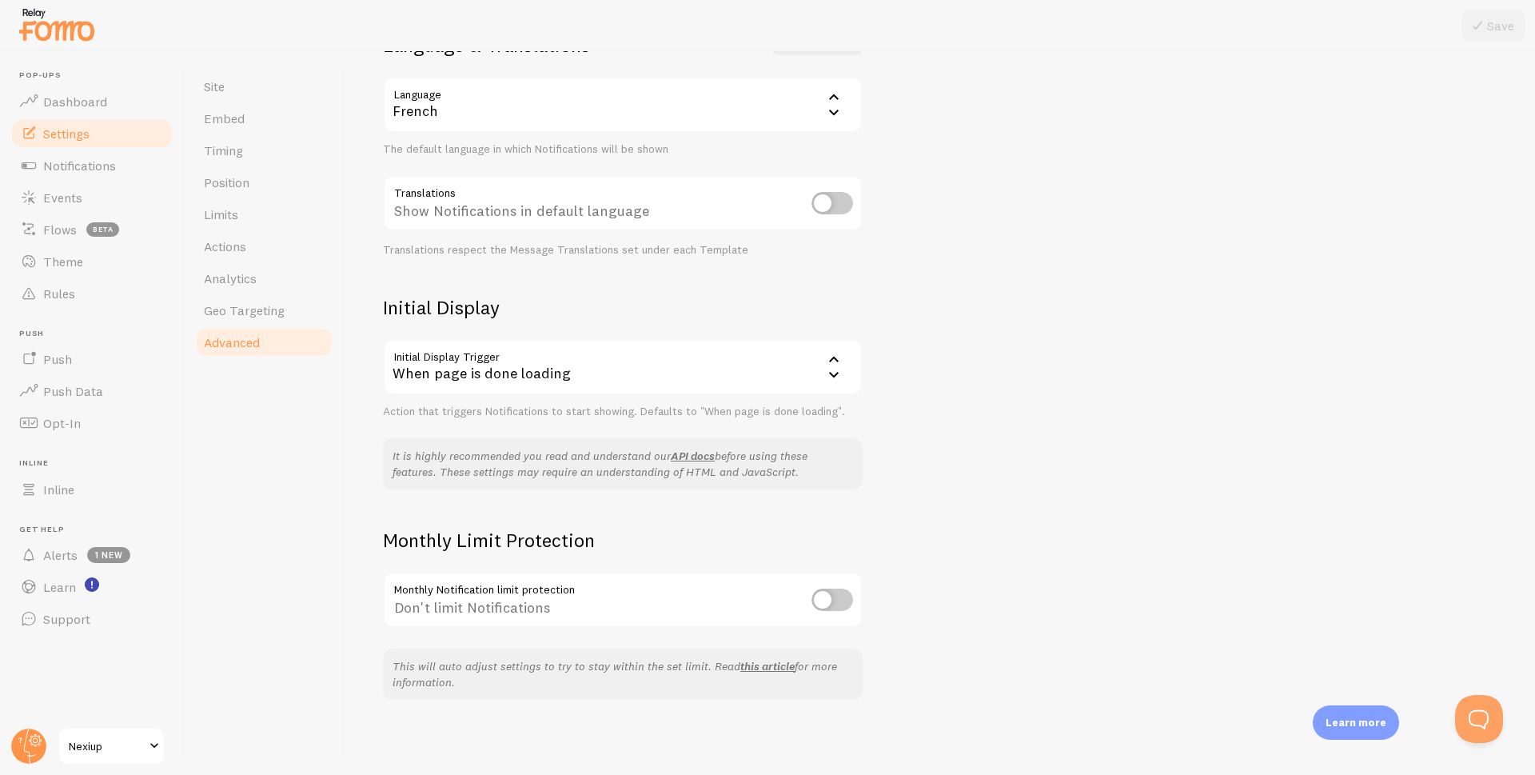
scroll to position [153, 0]
click at [260, 310] on span "Geo Targeting" at bounding box center [244, 310] width 81 height 16
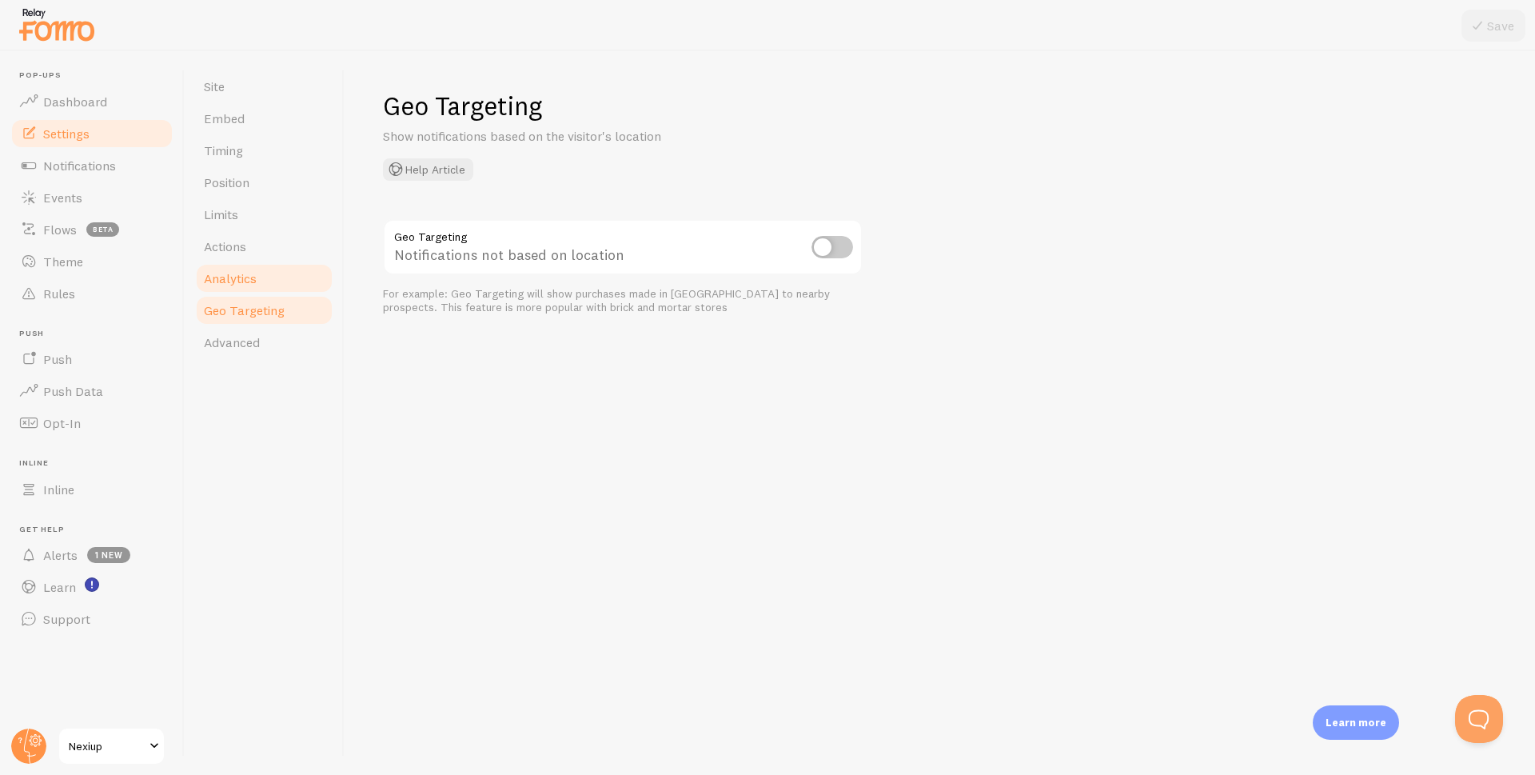
click at [212, 270] on span "Analytics" at bounding box center [230, 278] width 53 height 16
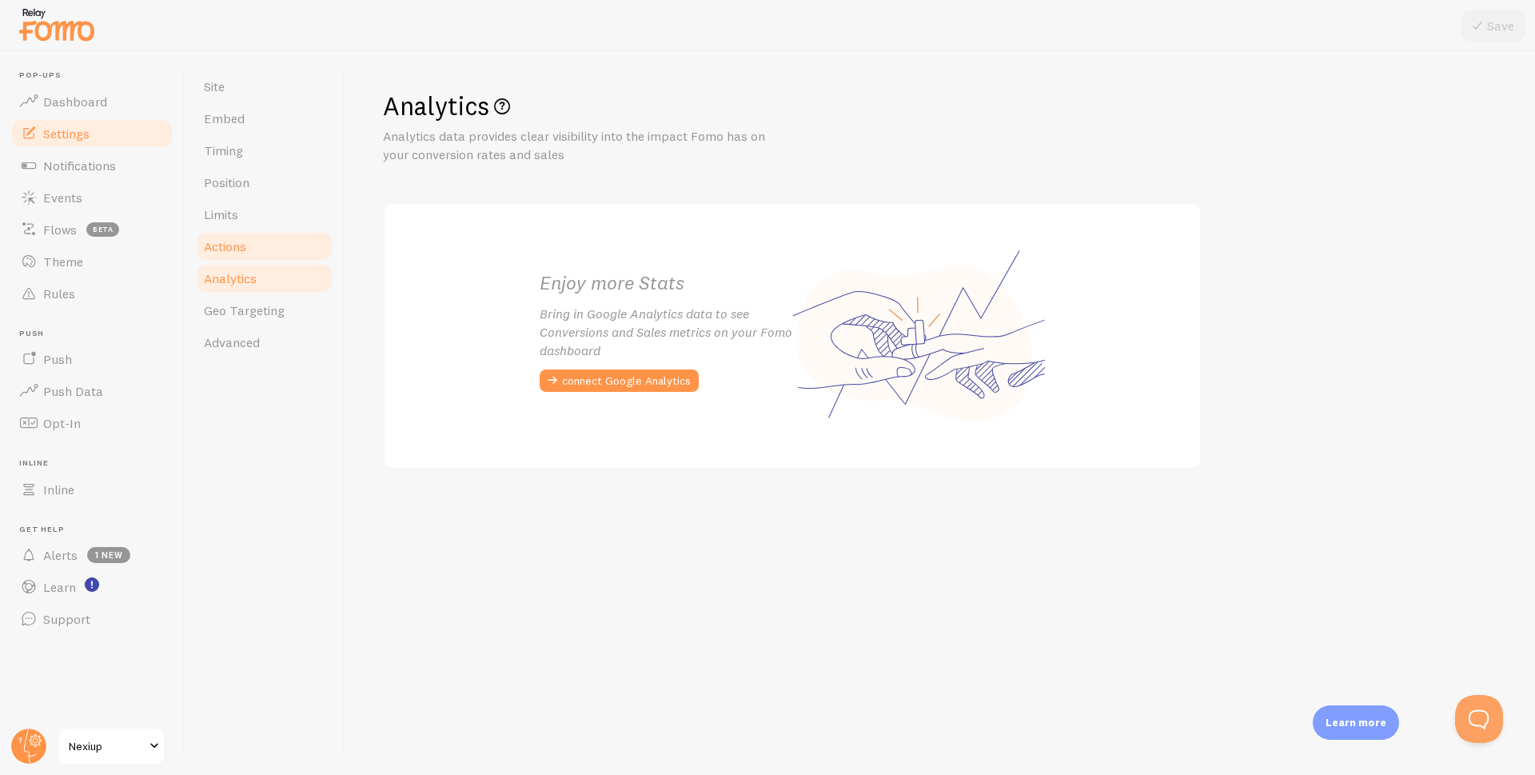
click at [221, 250] on span "Actions" at bounding box center [225, 246] width 42 height 16
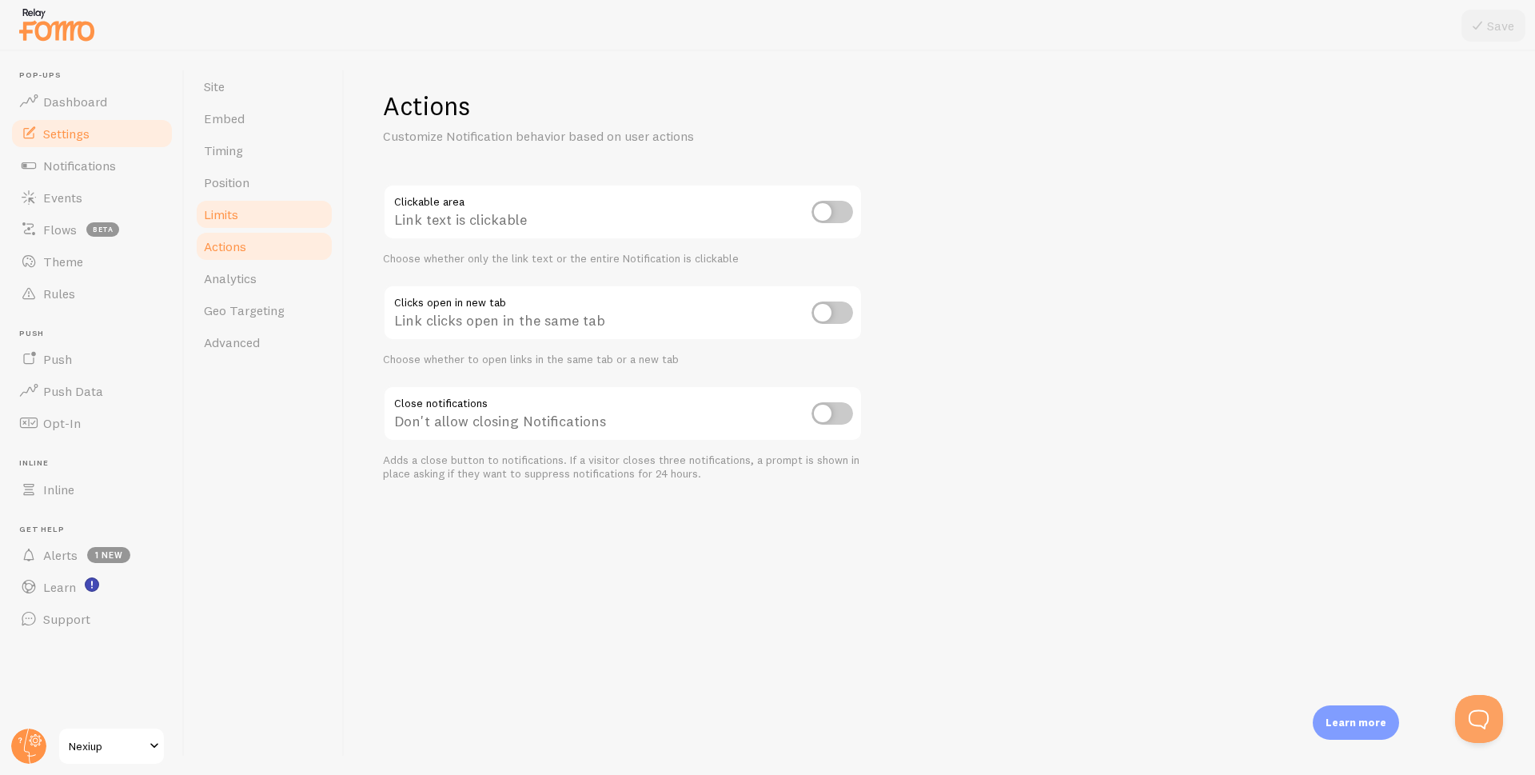
click at [243, 222] on link "Limits" at bounding box center [264, 214] width 140 height 32
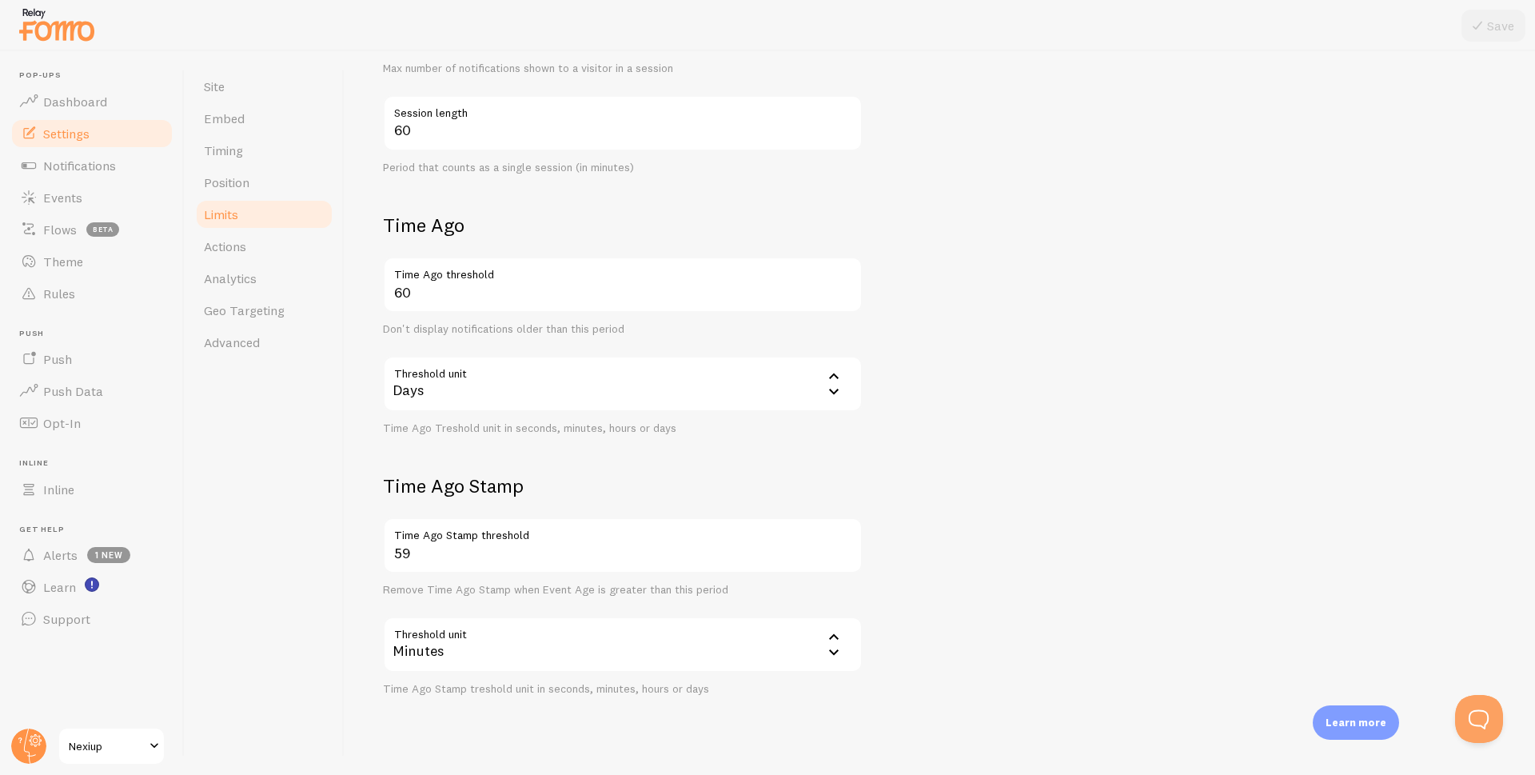
scroll to position [460, 0]
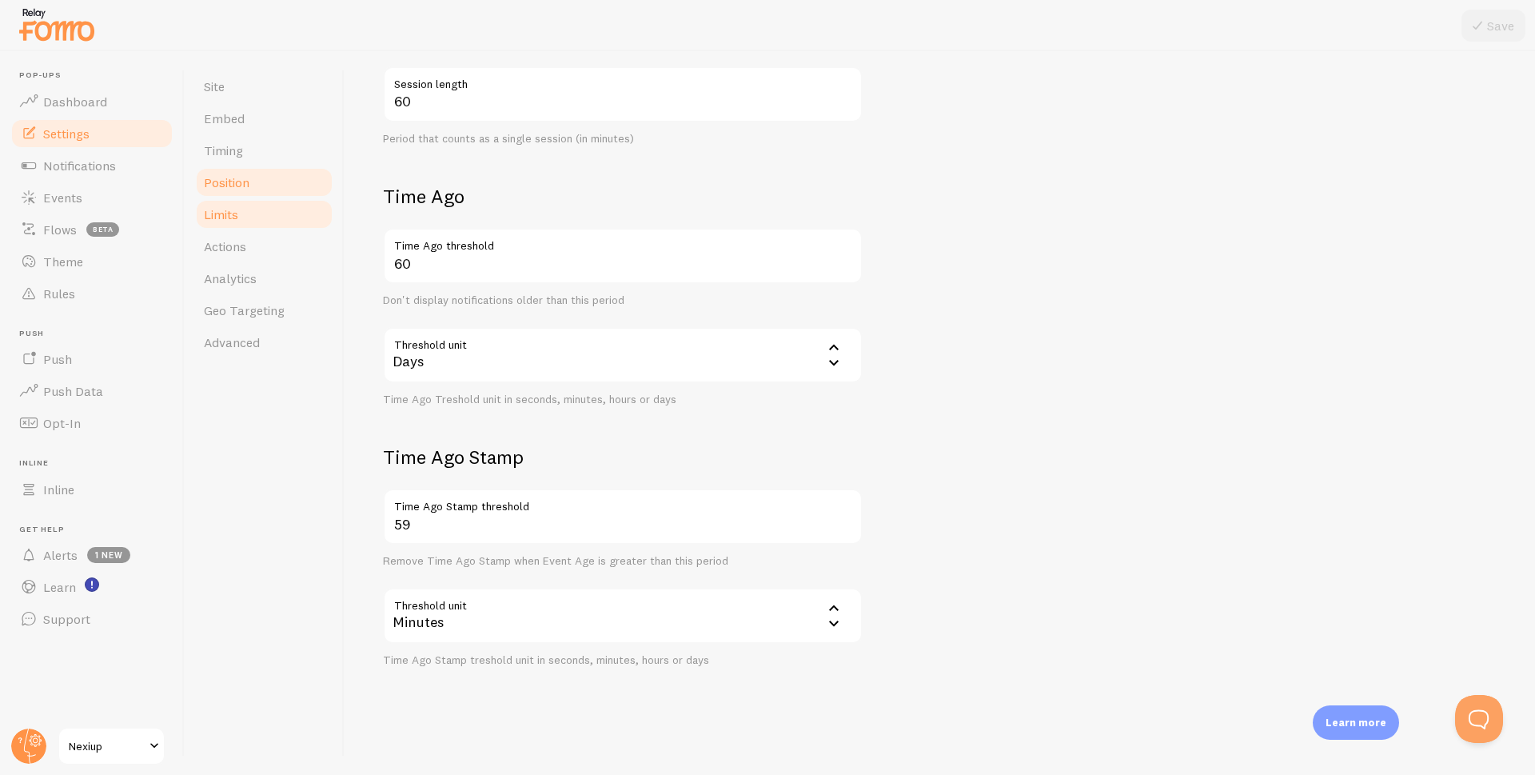
click at [247, 177] on span "Position" at bounding box center [227, 182] width 46 height 16
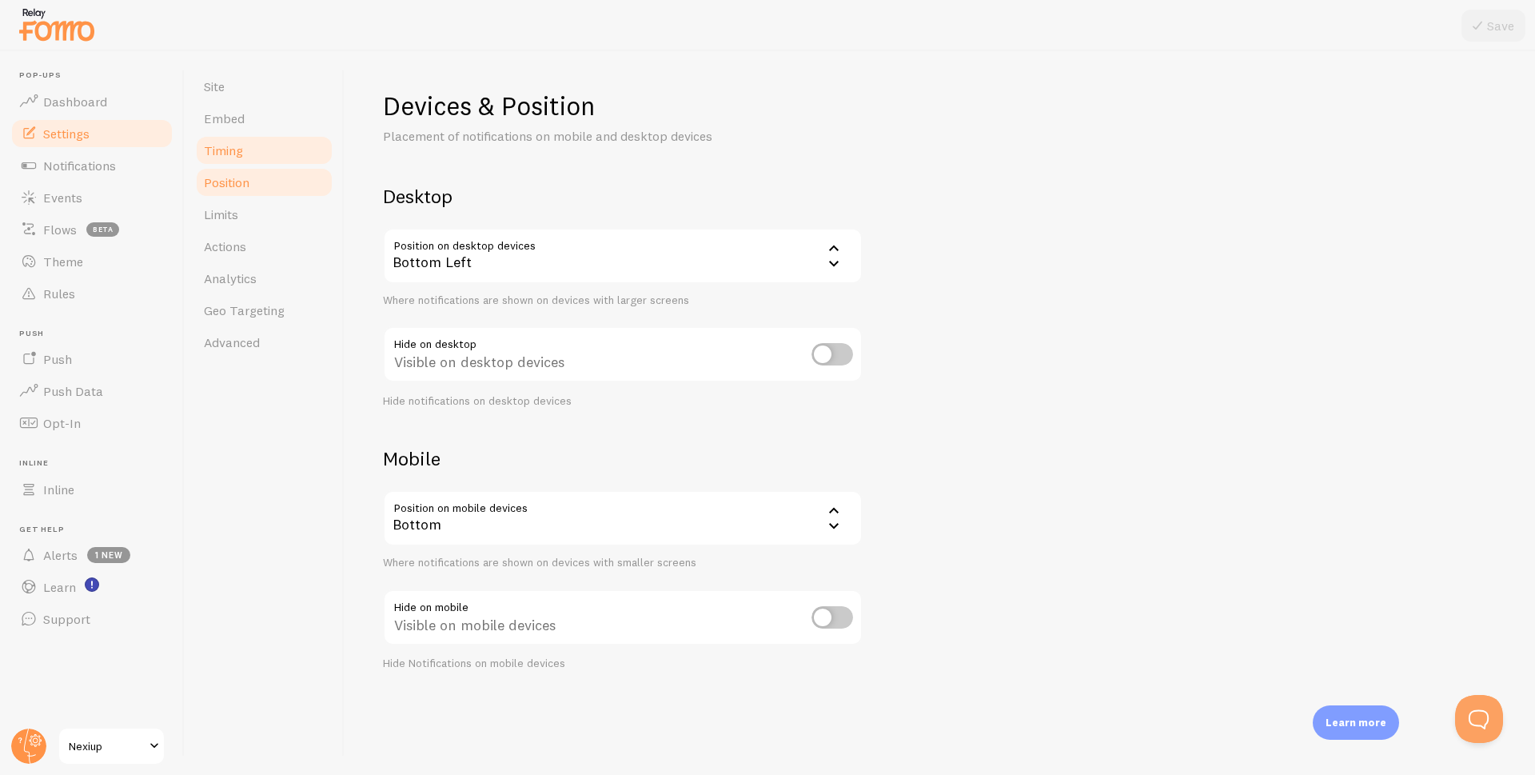
click at [222, 142] on link "Timing" at bounding box center [264, 150] width 140 height 32
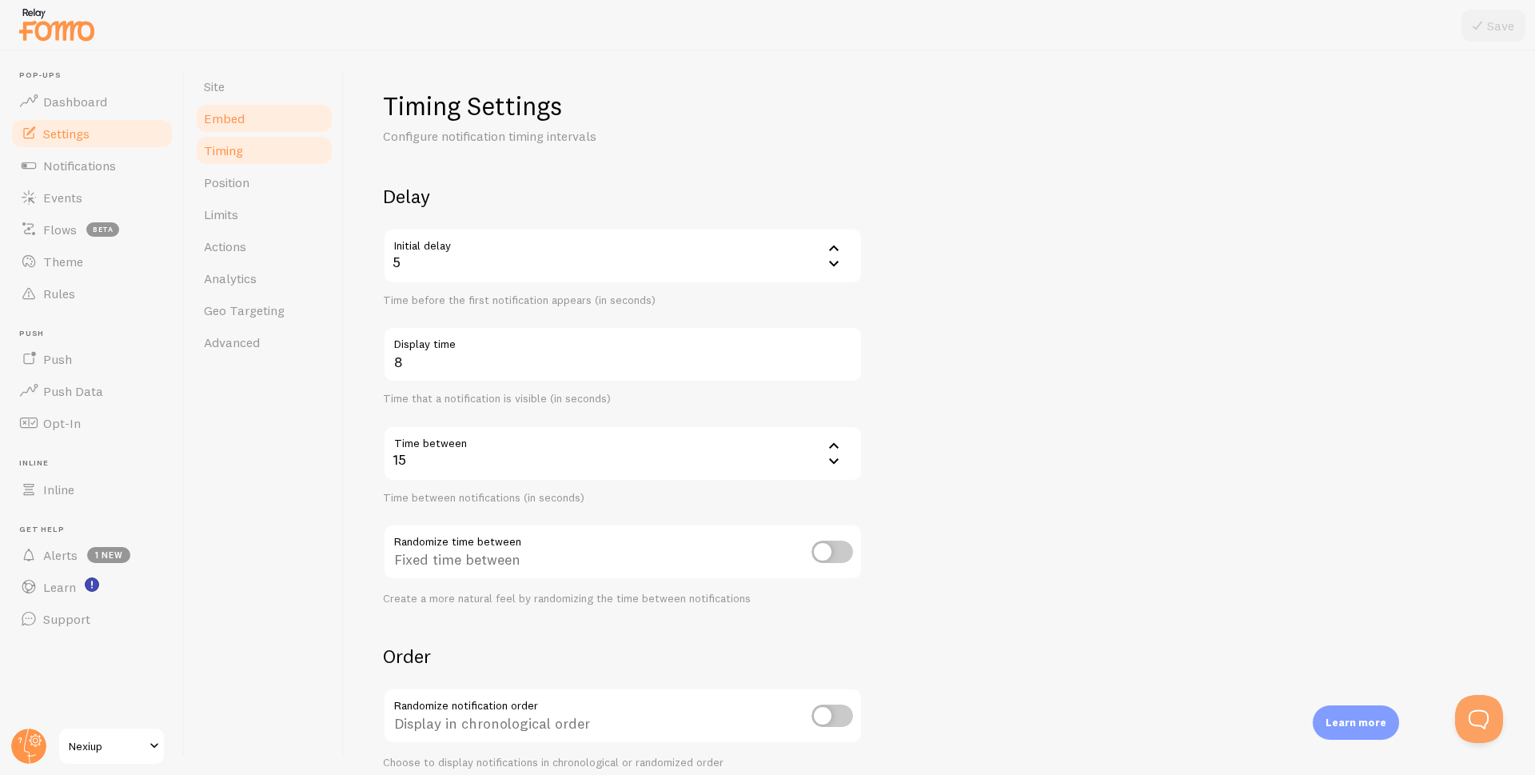
click at [227, 124] on span "Embed" at bounding box center [224, 118] width 41 height 16
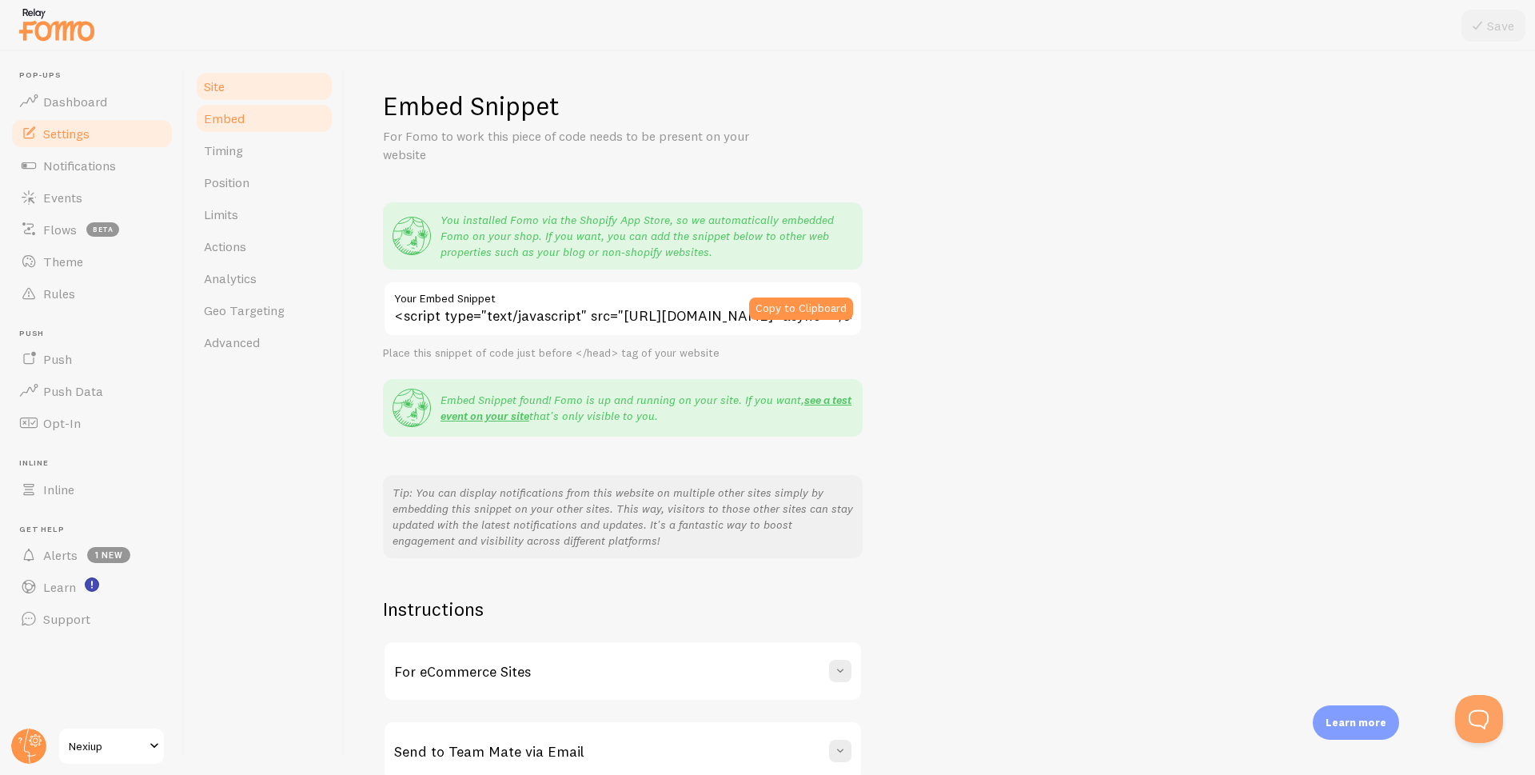
click at [217, 94] on span "Site" at bounding box center [214, 86] width 21 height 16
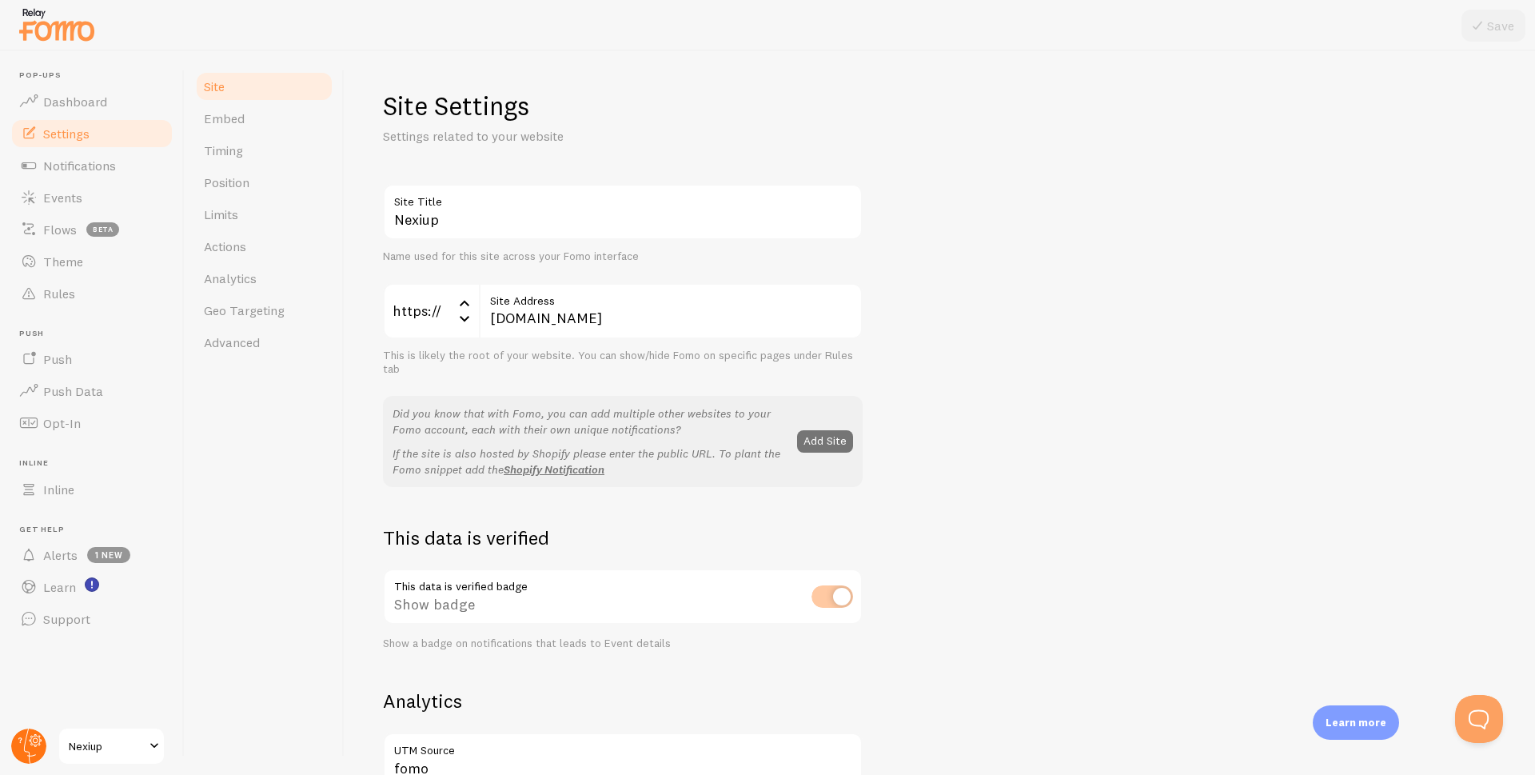
click at [35, 746] on icon at bounding box center [36, 740] width 13 height 13
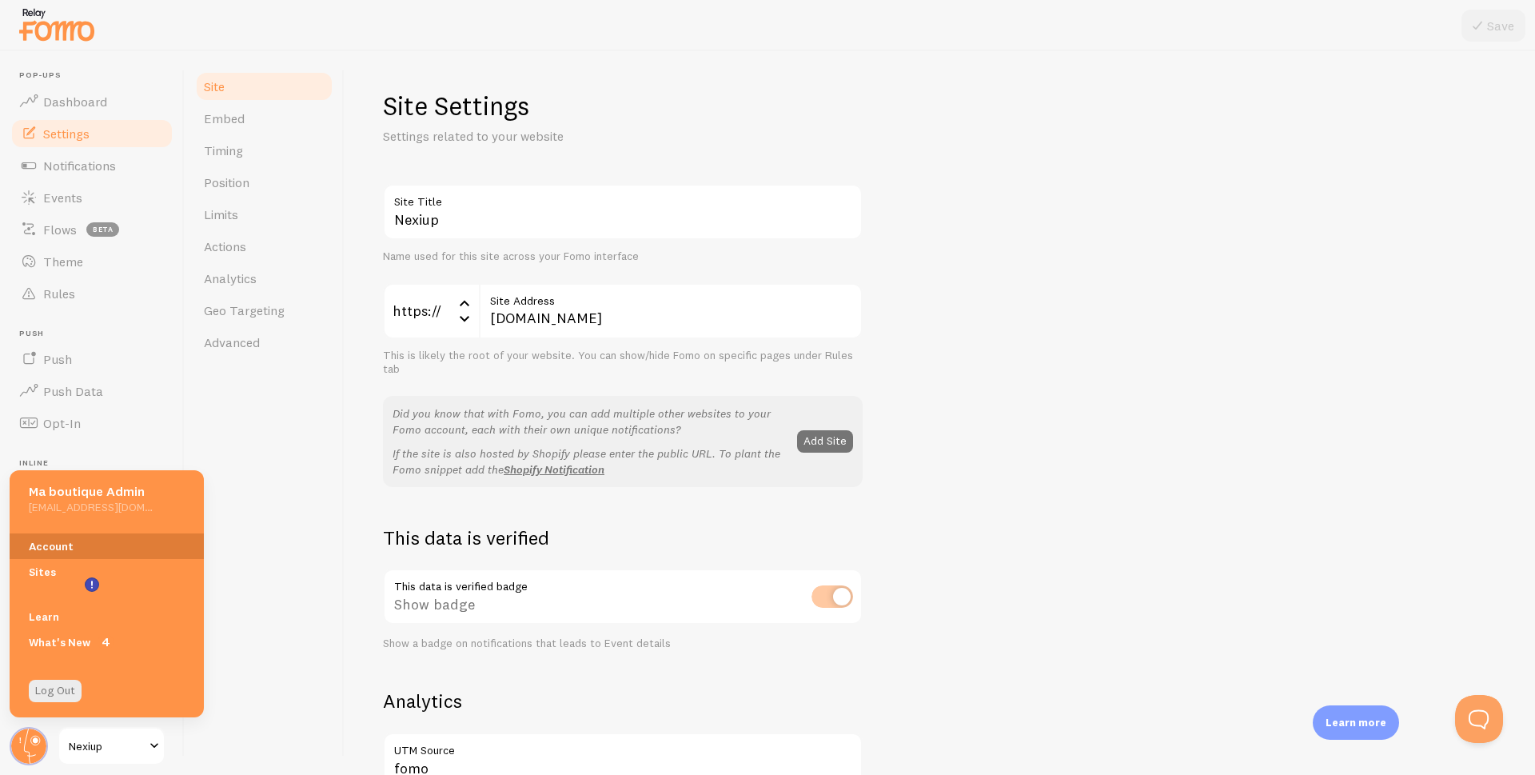
click at [43, 545] on link "Account" at bounding box center [107, 546] width 194 height 26
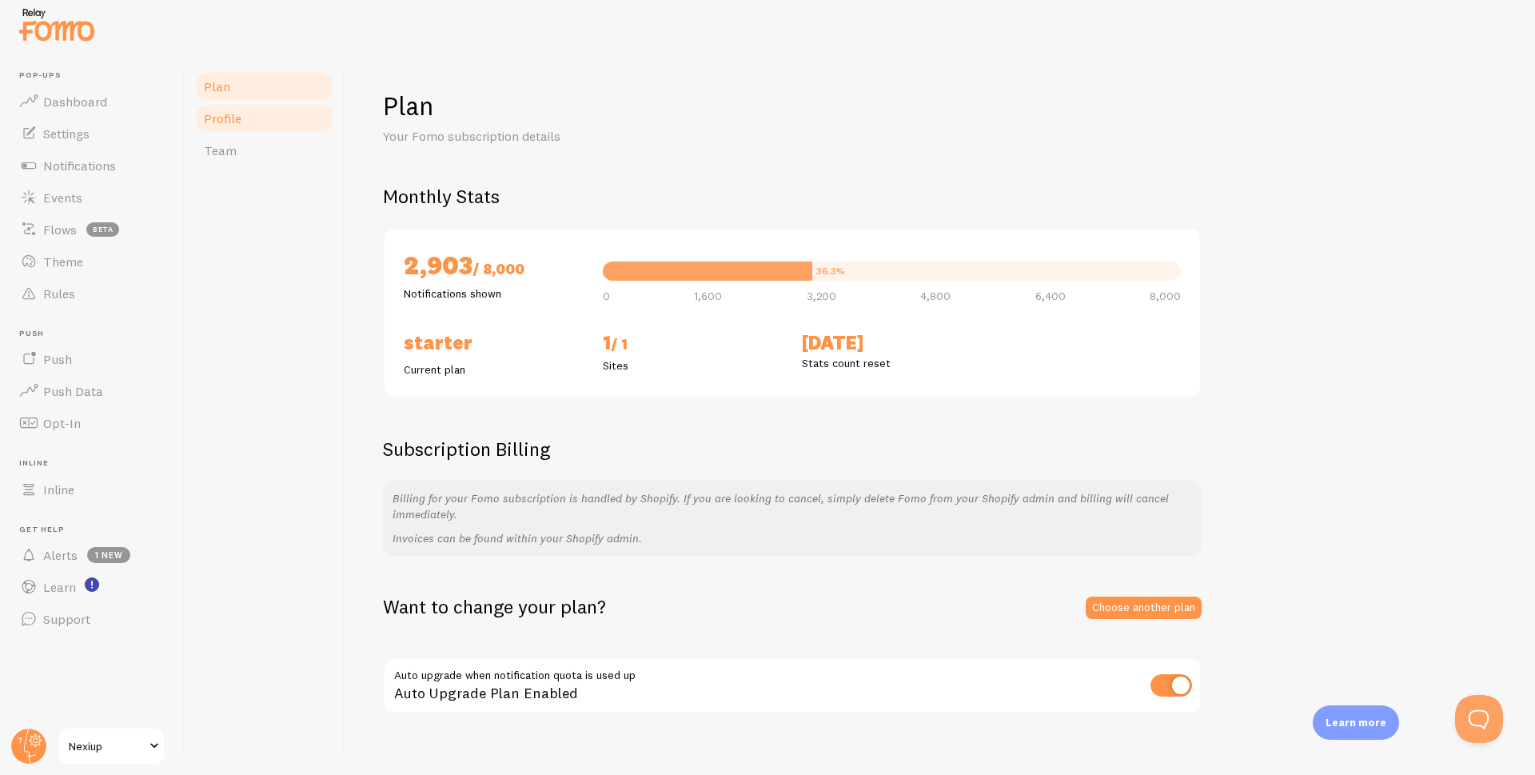
click at [237, 122] on span "Profile" at bounding box center [223, 118] width 38 height 16
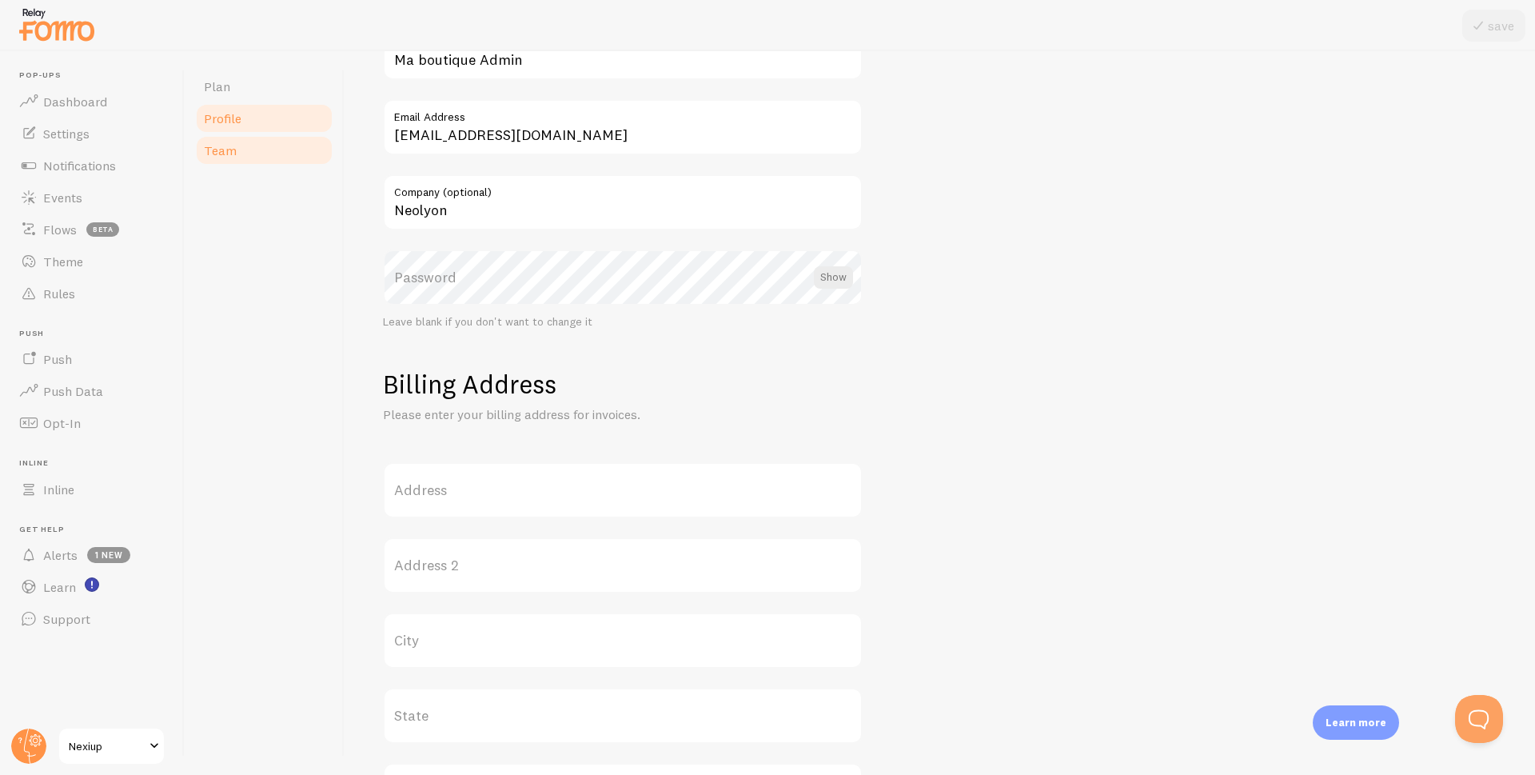
scroll to position [114, 0]
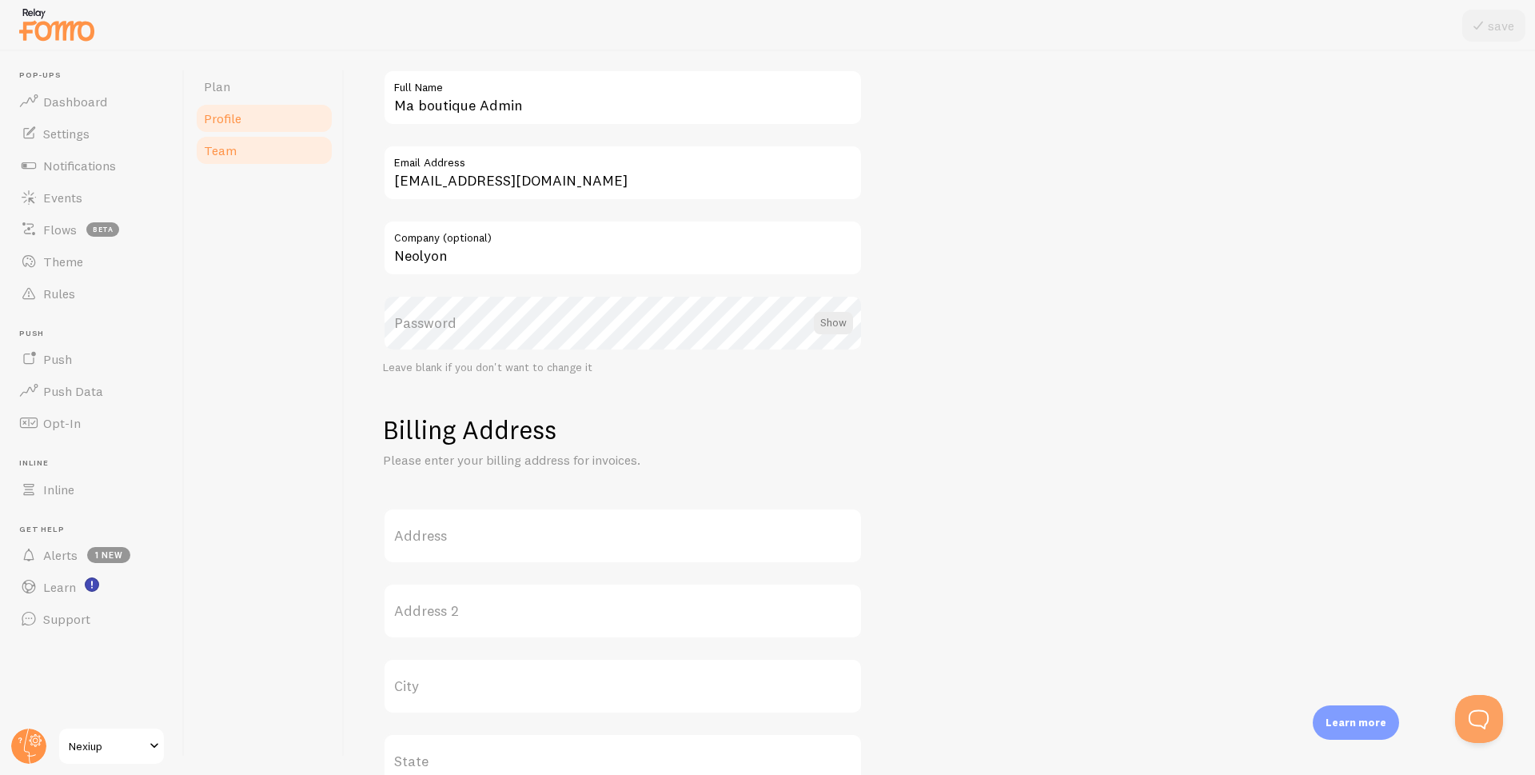
click at [237, 148] on link "Team" at bounding box center [264, 150] width 140 height 32
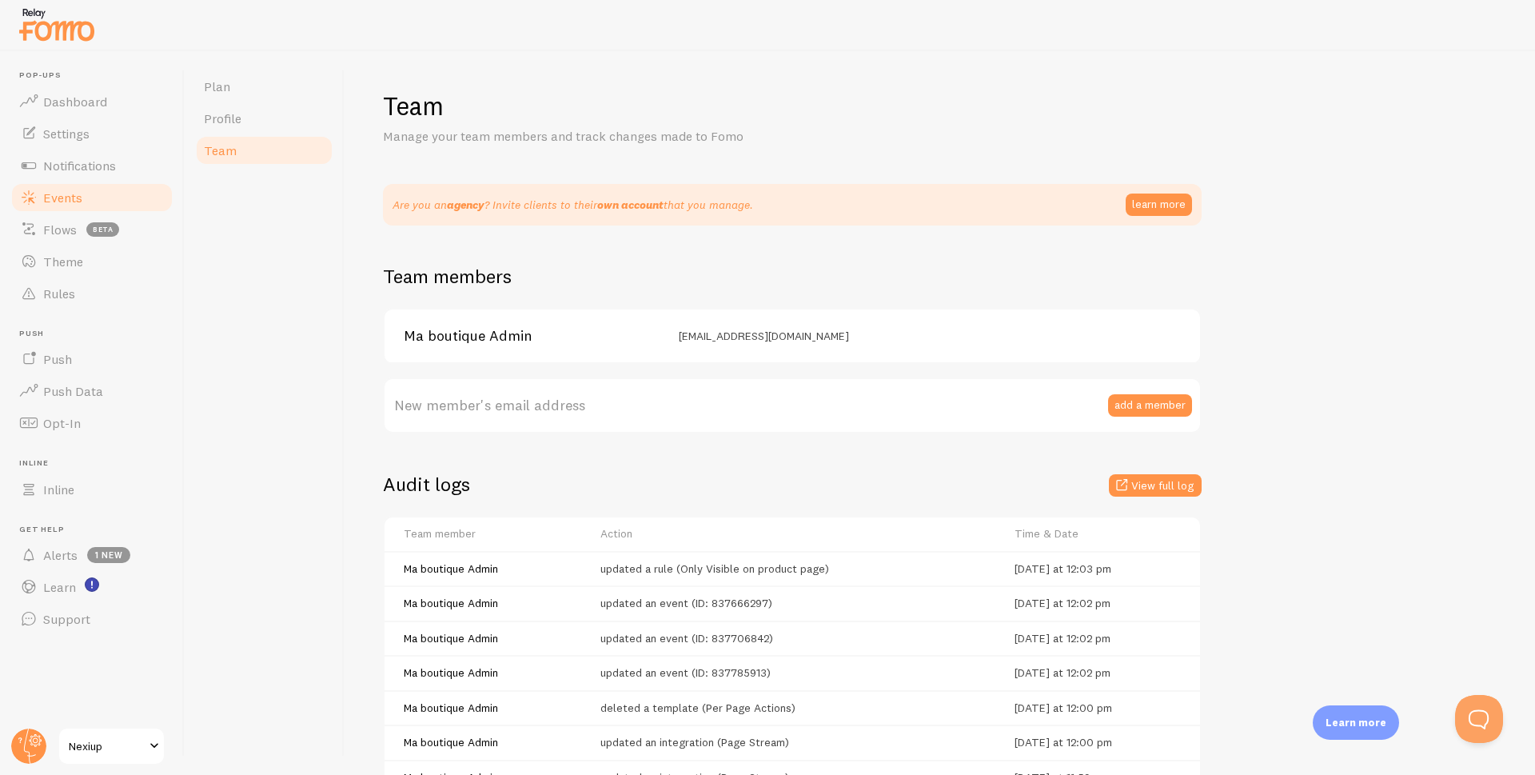
click at [70, 201] on span "Events" at bounding box center [62, 197] width 39 height 16
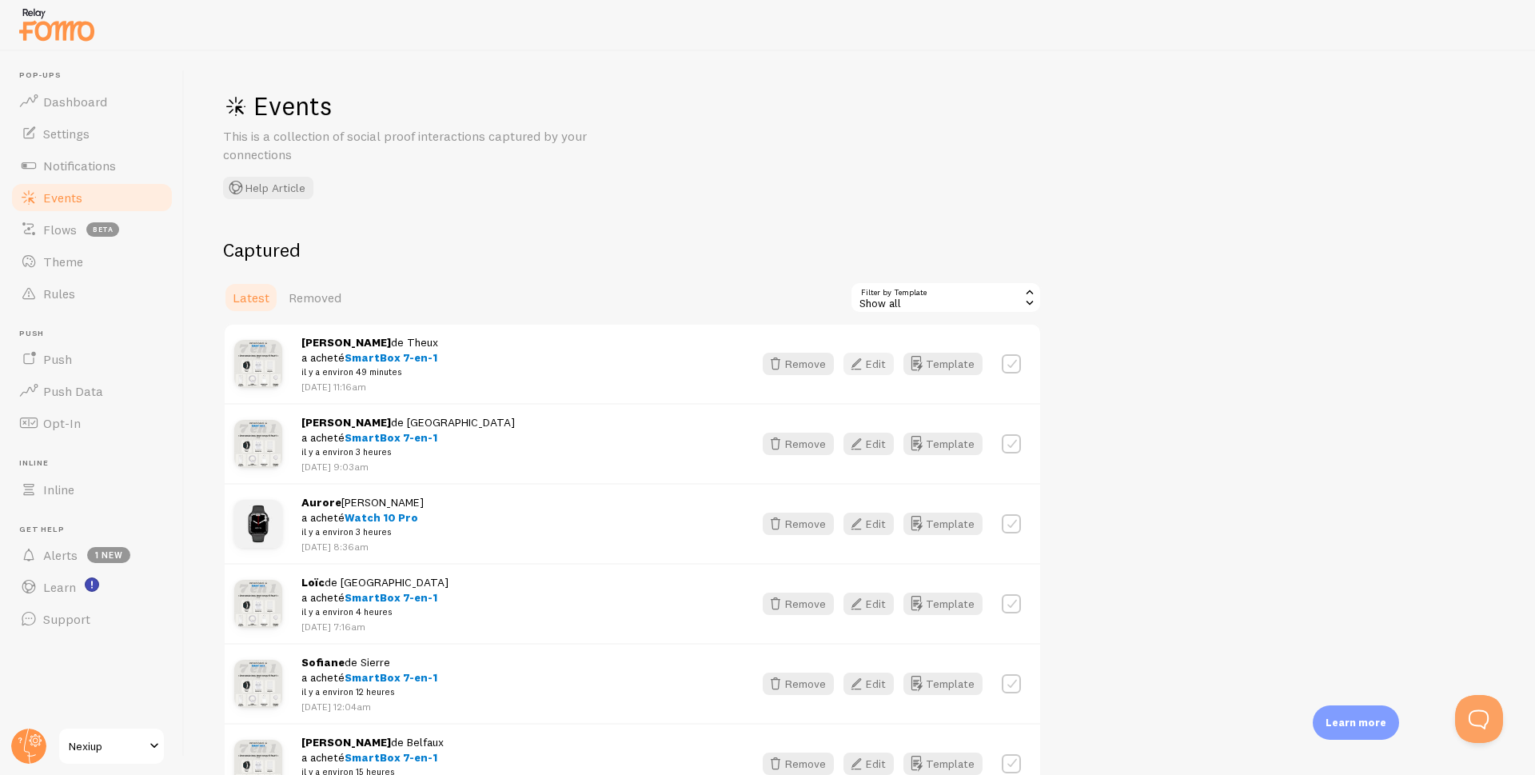
click at [865, 365] on icon "button" at bounding box center [856, 363] width 19 height 19
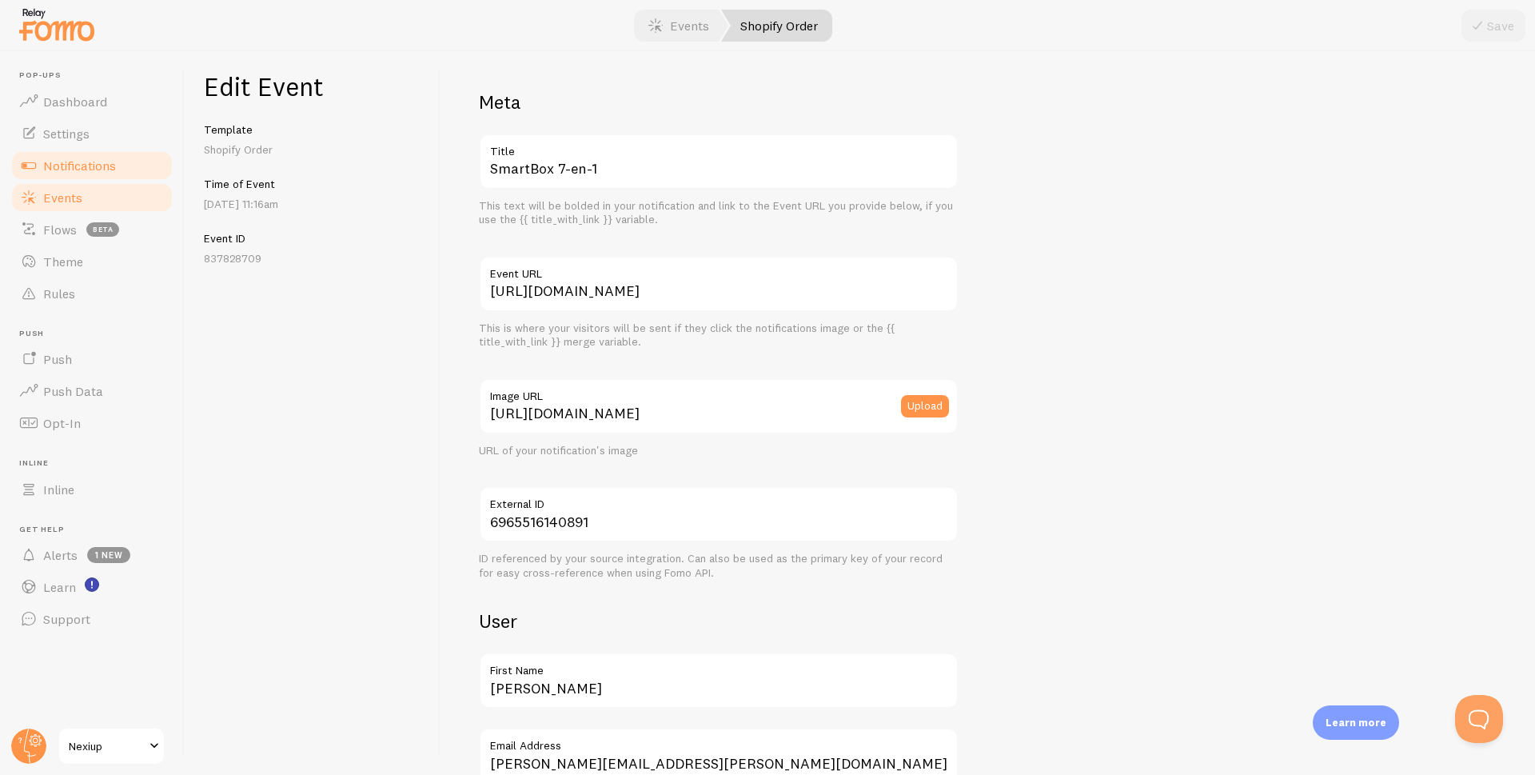
click at [67, 166] on span "Notifications" at bounding box center [79, 165] width 73 height 16
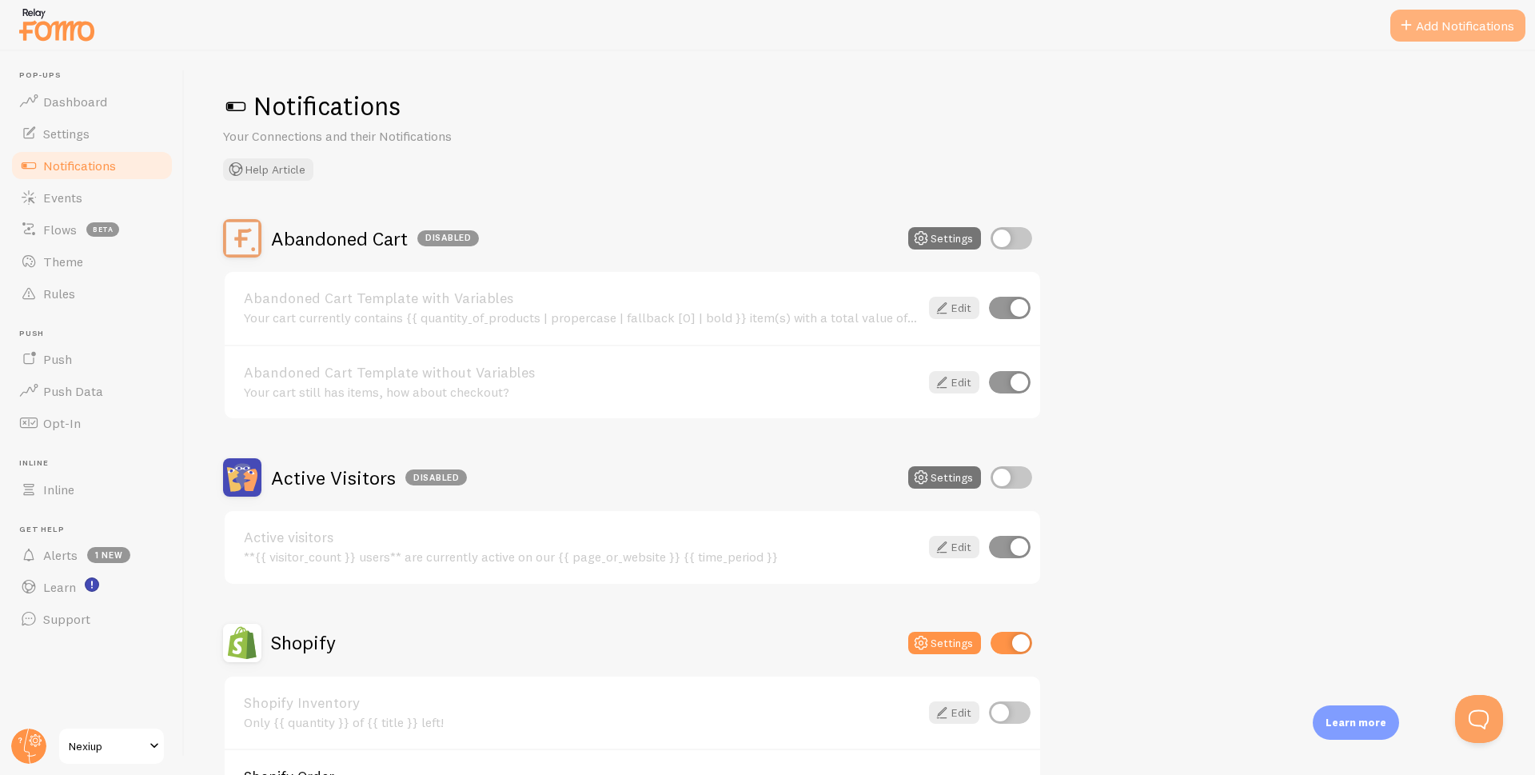
click at [1437, 21] on button "Add Notifications" at bounding box center [1457, 26] width 135 height 32
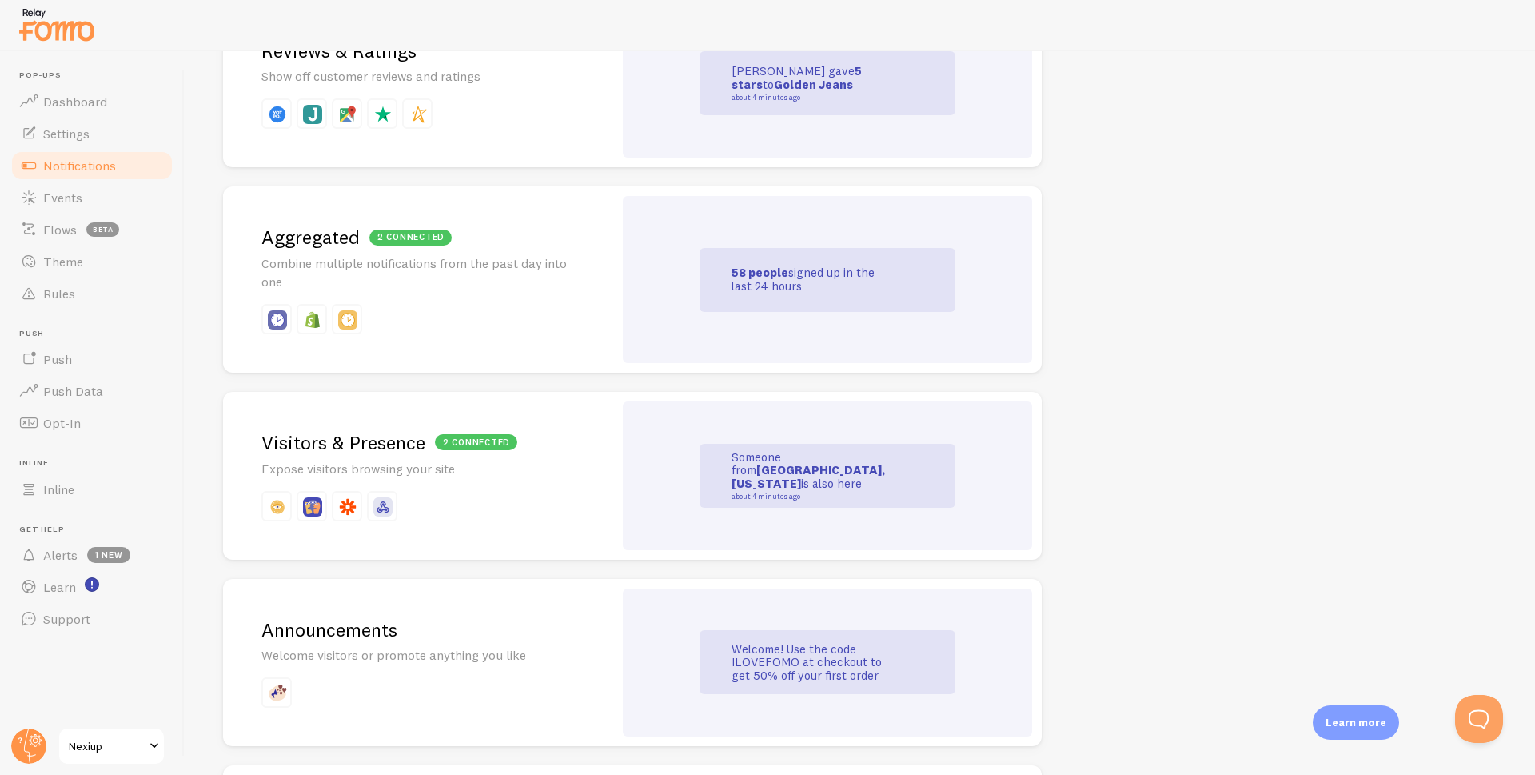
scroll to position [640, 0]
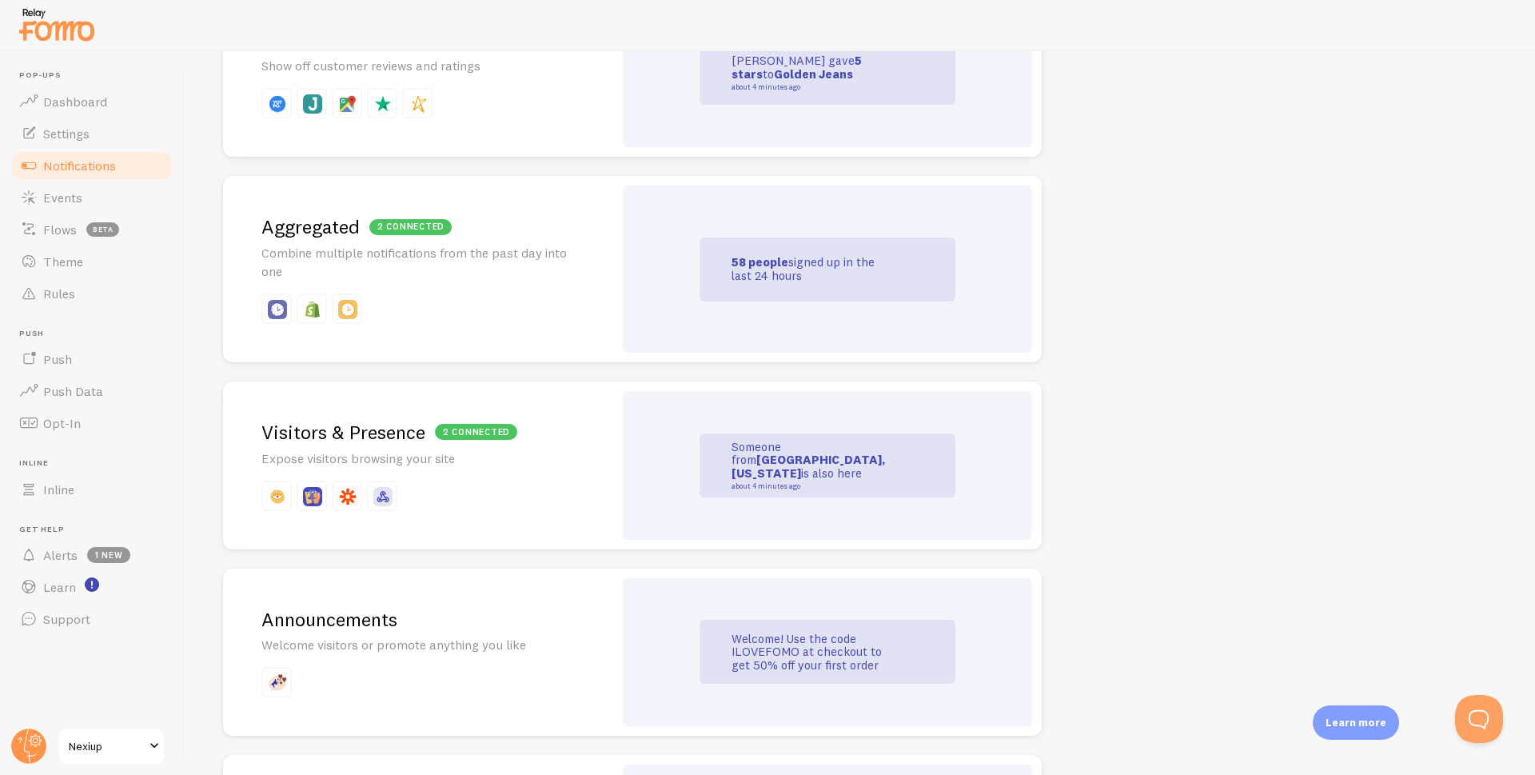
click at [779, 275] on p "58 people signed up in the last 24 hours" at bounding box center [812, 269] width 160 height 26
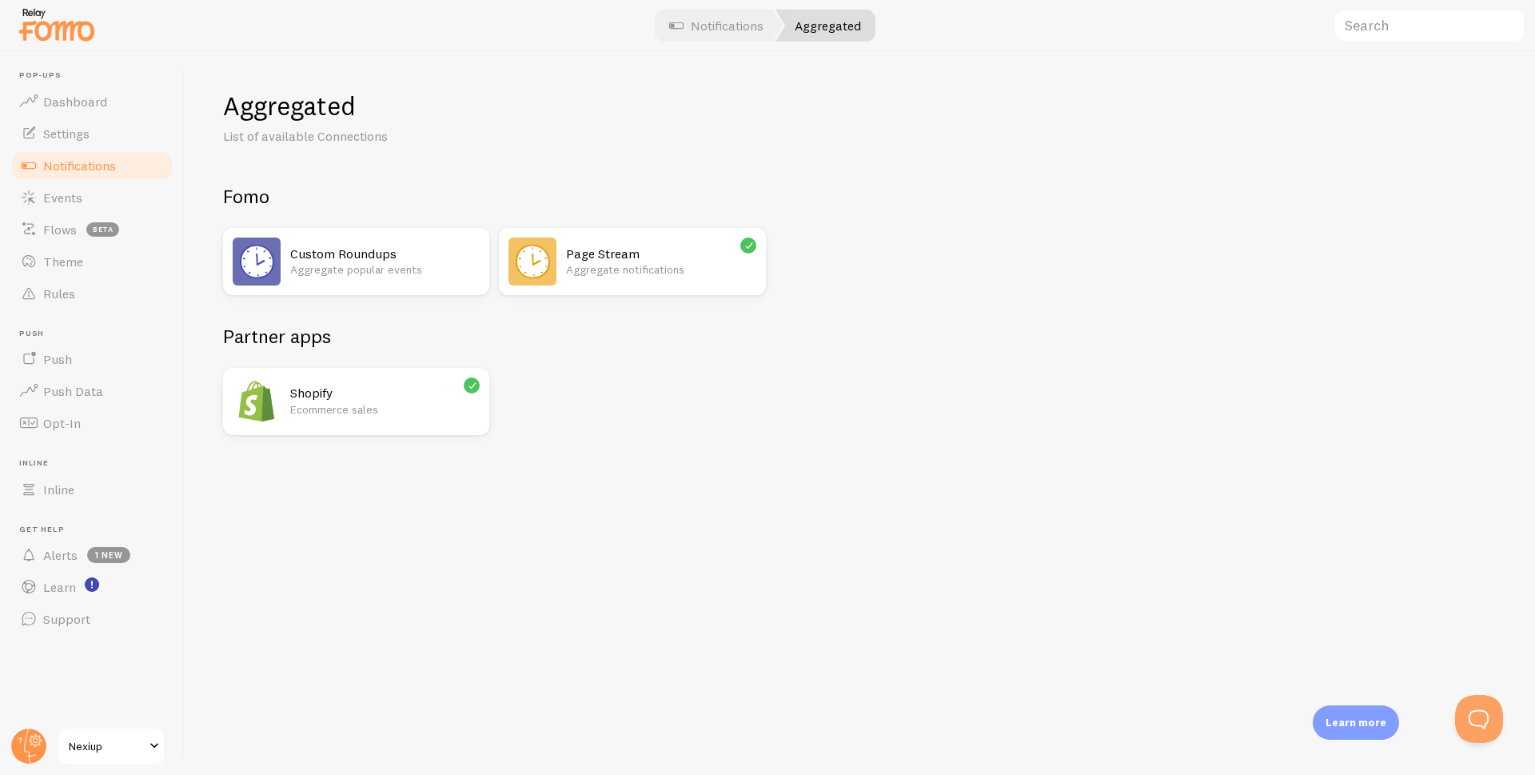
click at [635, 265] on p "Aggregate notifications" at bounding box center [660, 269] width 189 height 16
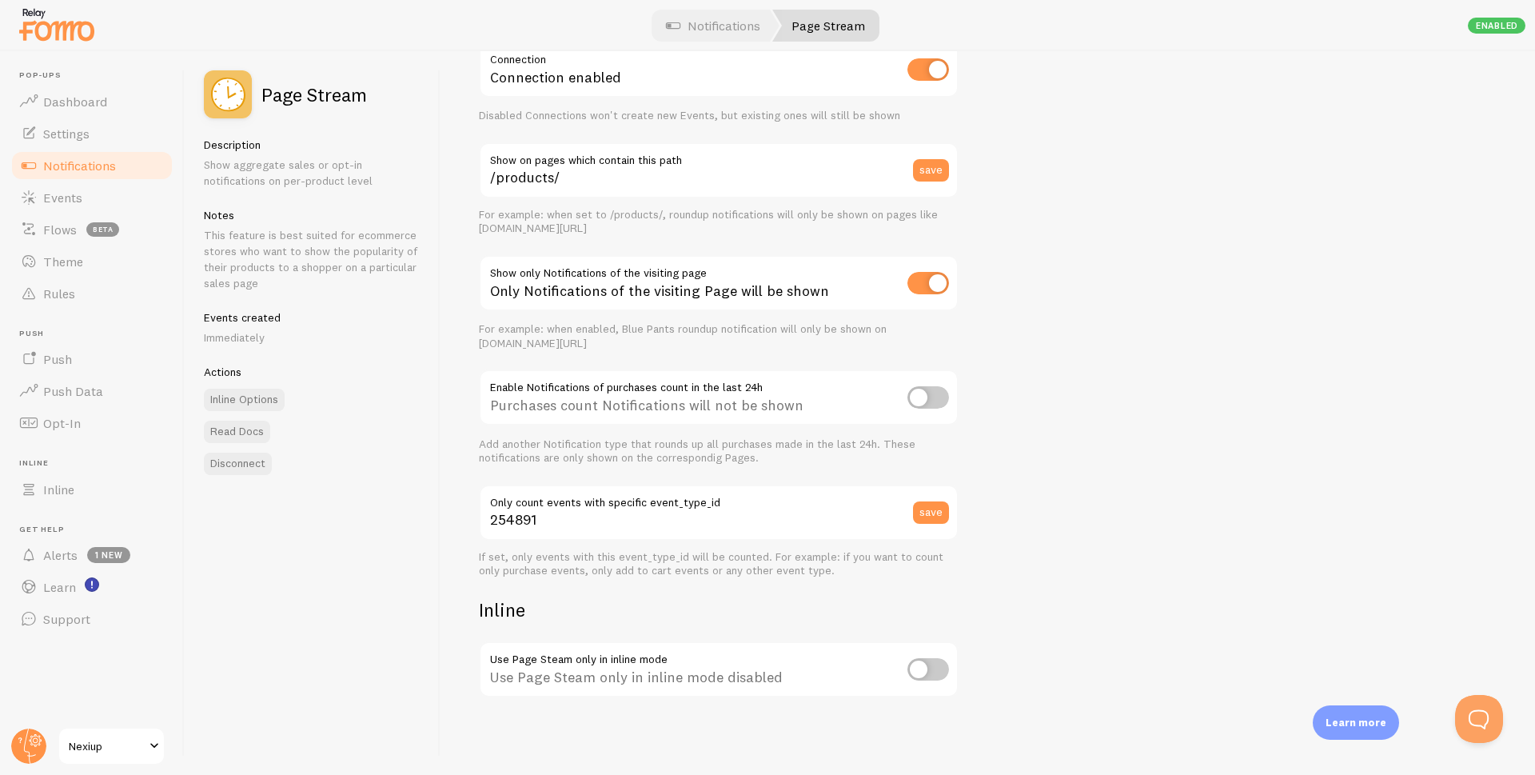
scroll to position [93, 0]
click at [60, 171] on span "Notifications" at bounding box center [79, 165] width 73 height 16
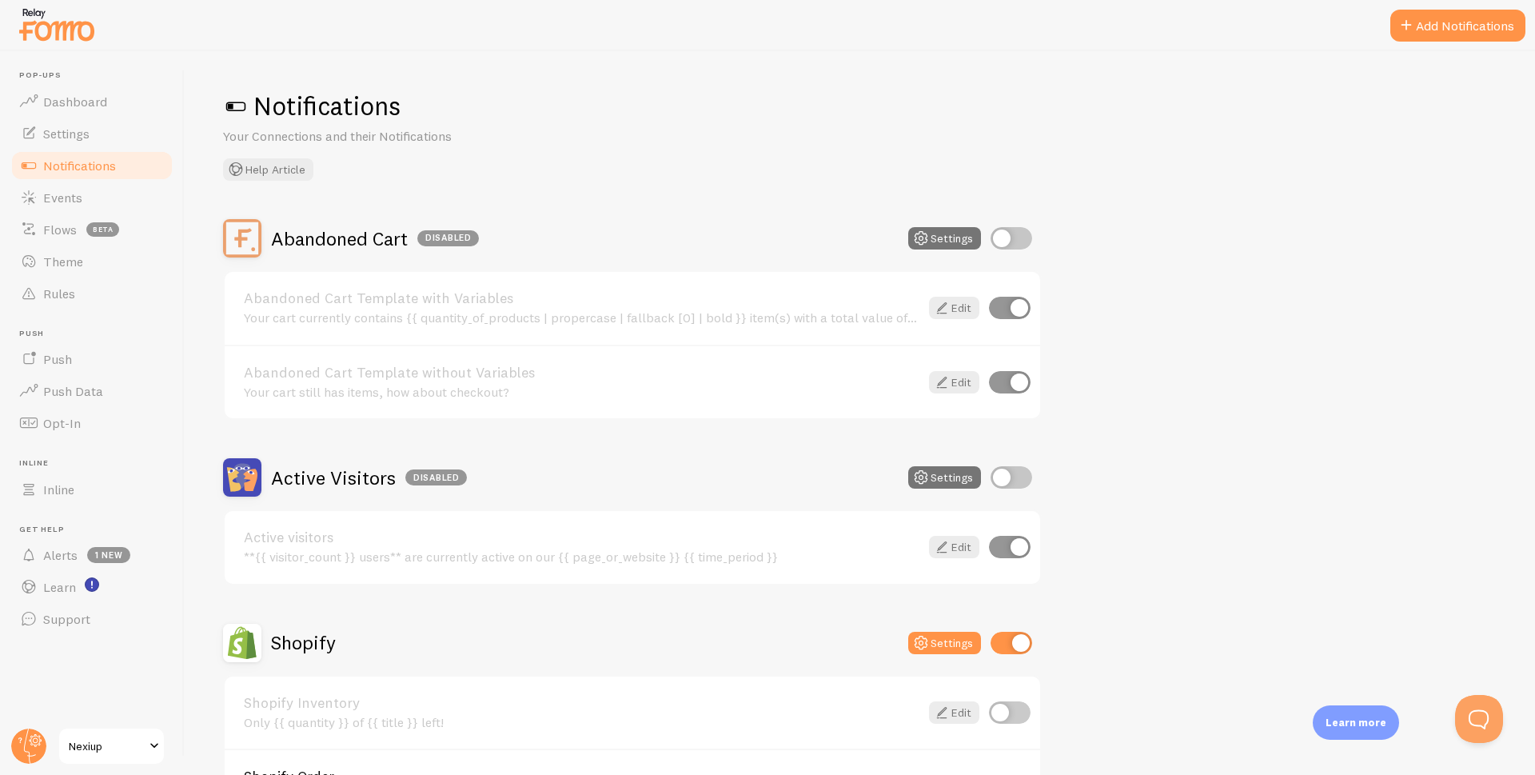
click at [75, 169] on span "Notifications" at bounding box center [79, 165] width 73 height 16
click at [33, 192] on span at bounding box center [28, 197] width 19 height 19
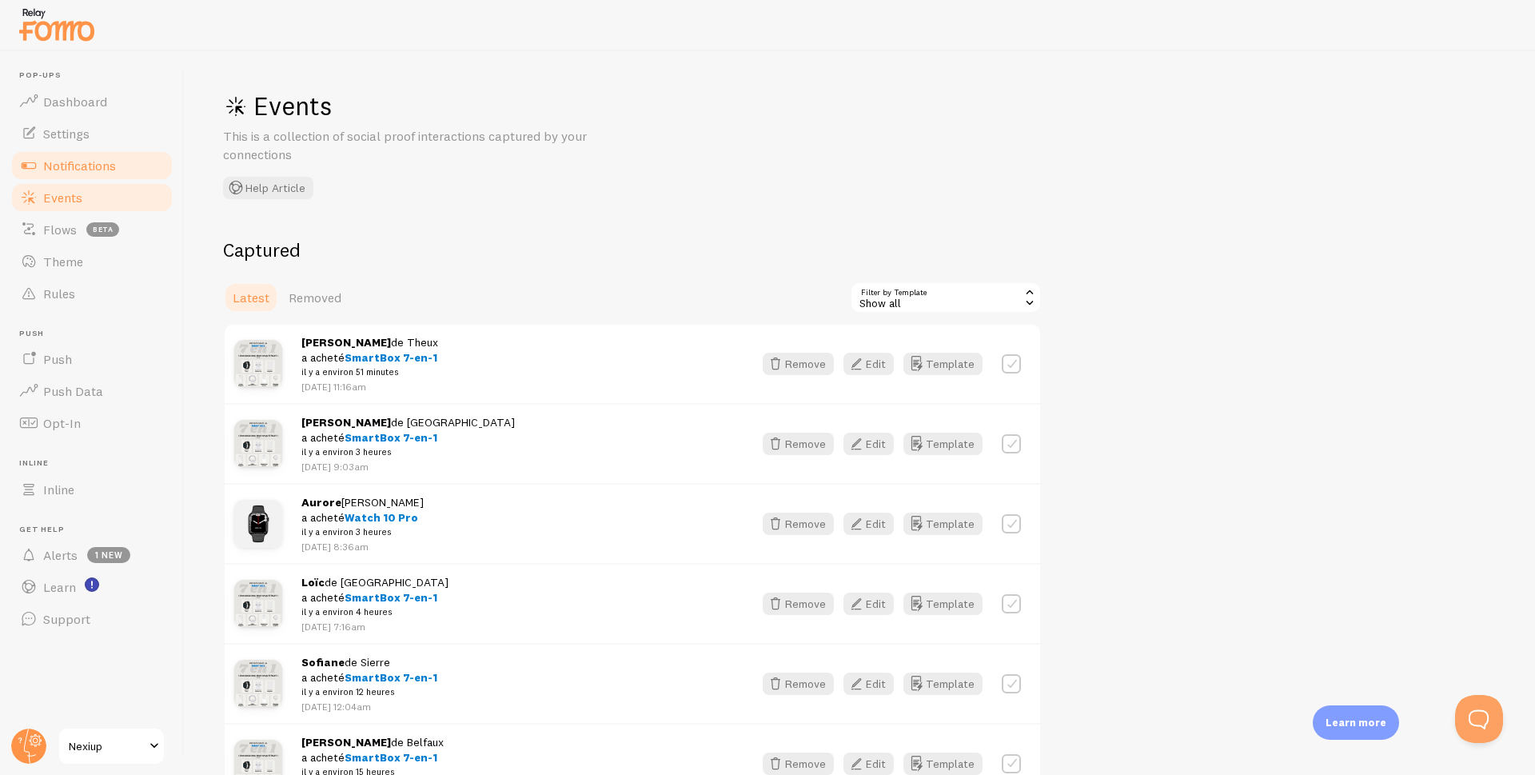
click at [69, 172] on span "Notifications" at bounding box center [79, 165] width 73 height 16
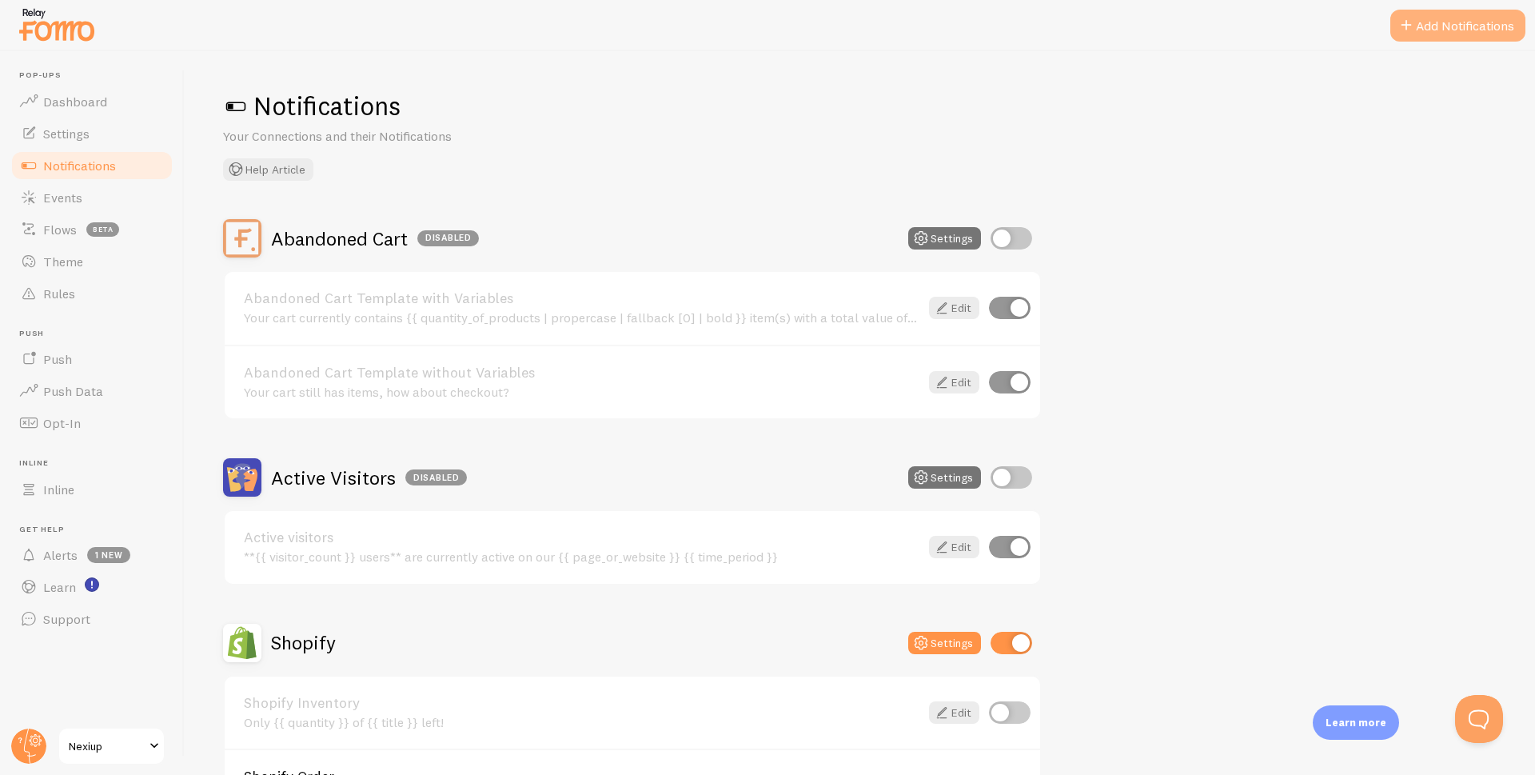
click at [1421, 29] on button "Add Notifications" at bounding box center [1457, 26] width 135 height 32
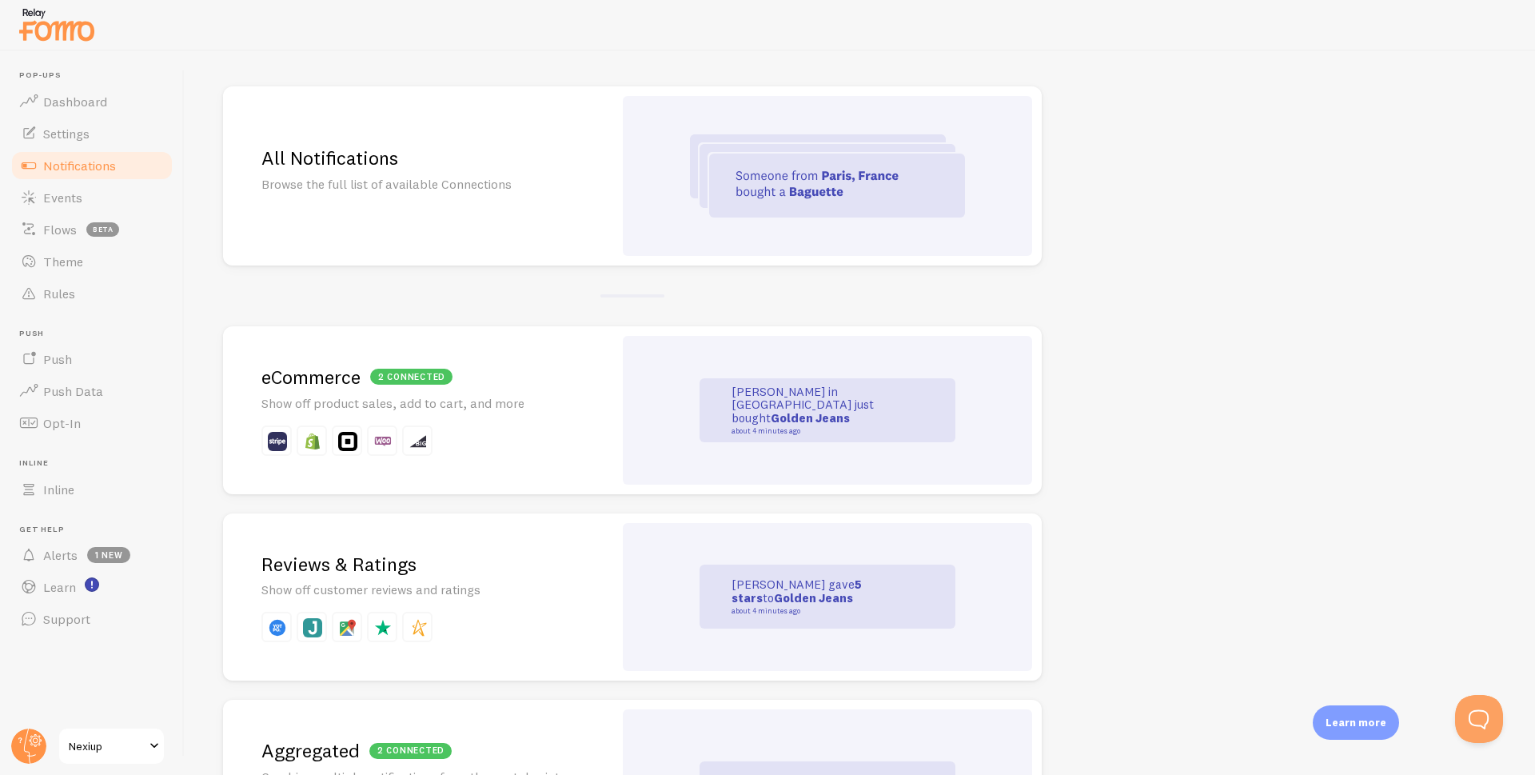
scroll to position [320, 0]
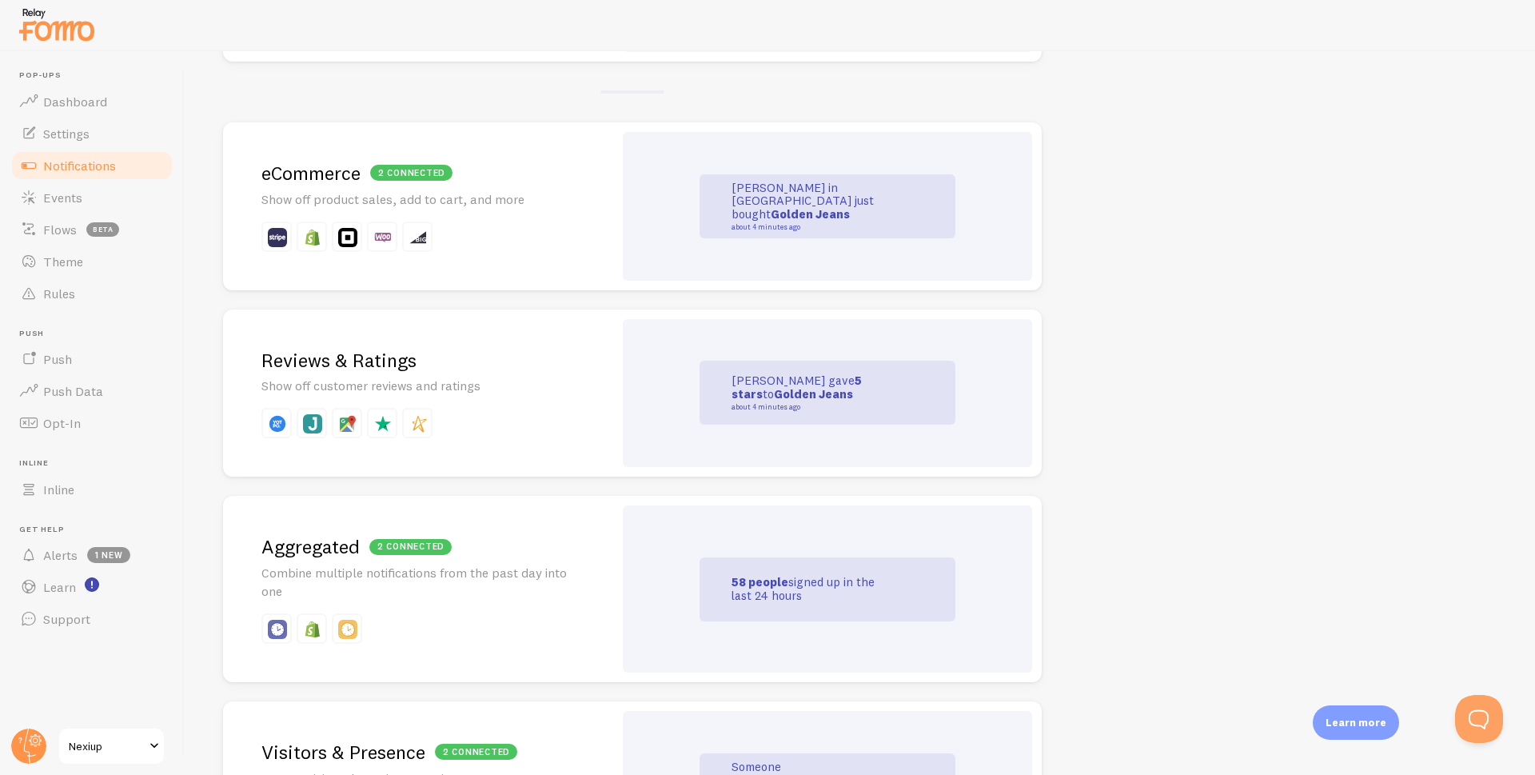
click at [564, 582] on p "Combine multiple notifications from the past day into one" at bounding box center [417, 582] width 313 height 37
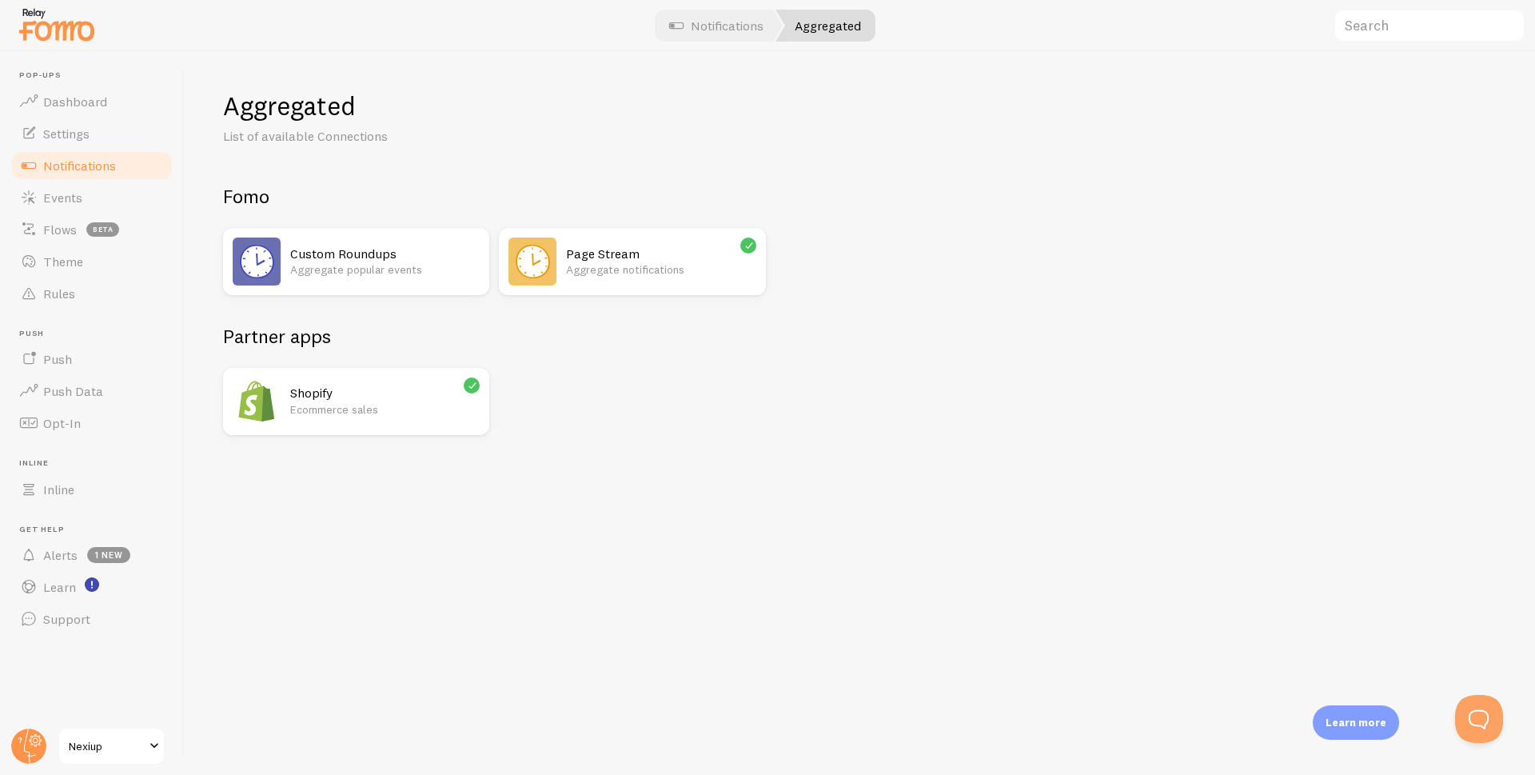
click at [643, 269] on p "Aggregate notifications" at bounding box center [660, 269] width 189 height 16
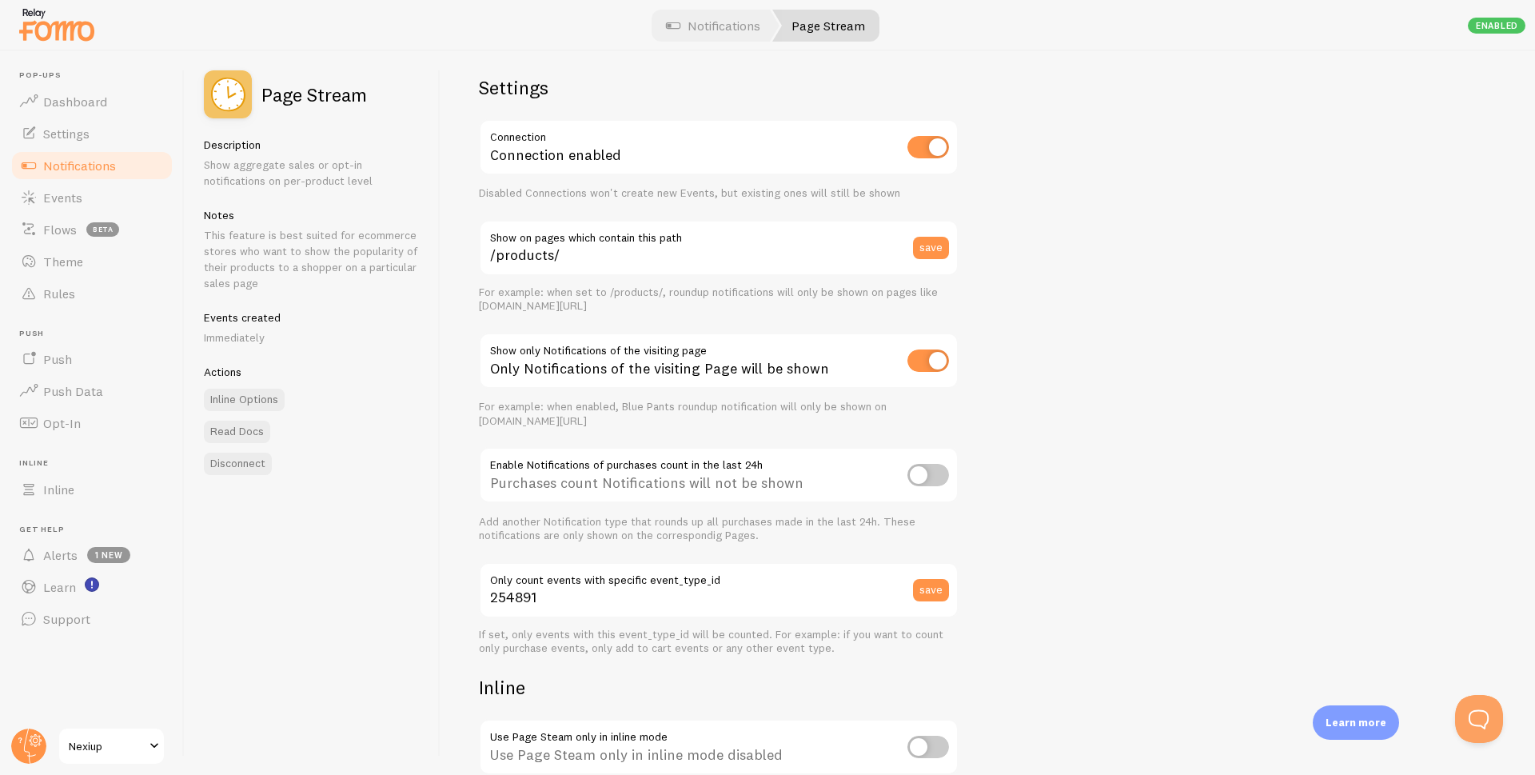
scroll to position [13, 0]
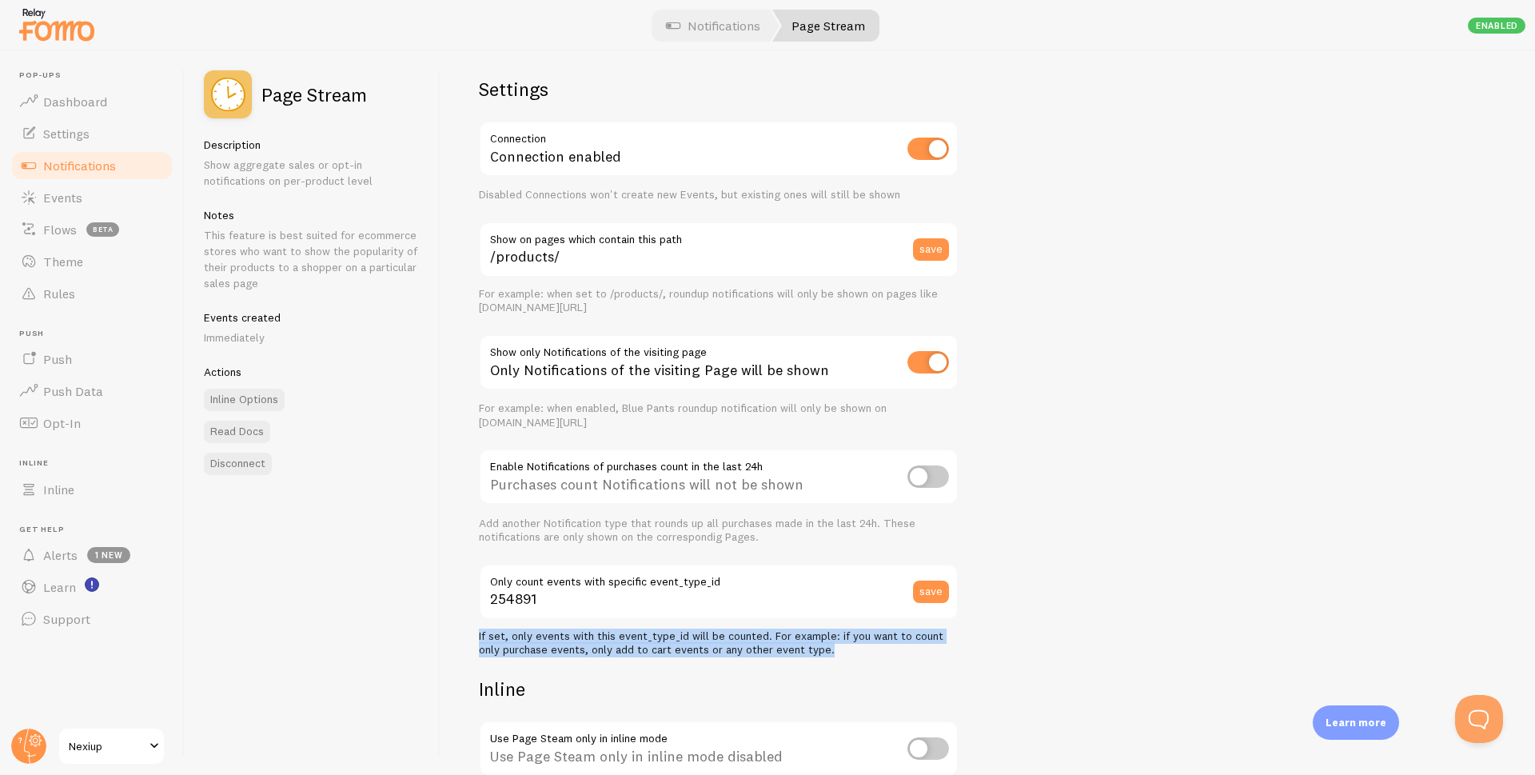
drag, startPoint x: 807, startPoint y: 652, endPoint x: 480, endPoint y: 638, distance: 327.3
click at [480, 638] on div "If set, only events with this event_type_id will be counted. For example: if yo…" at bounding box center [719, 643] width 480 height 28
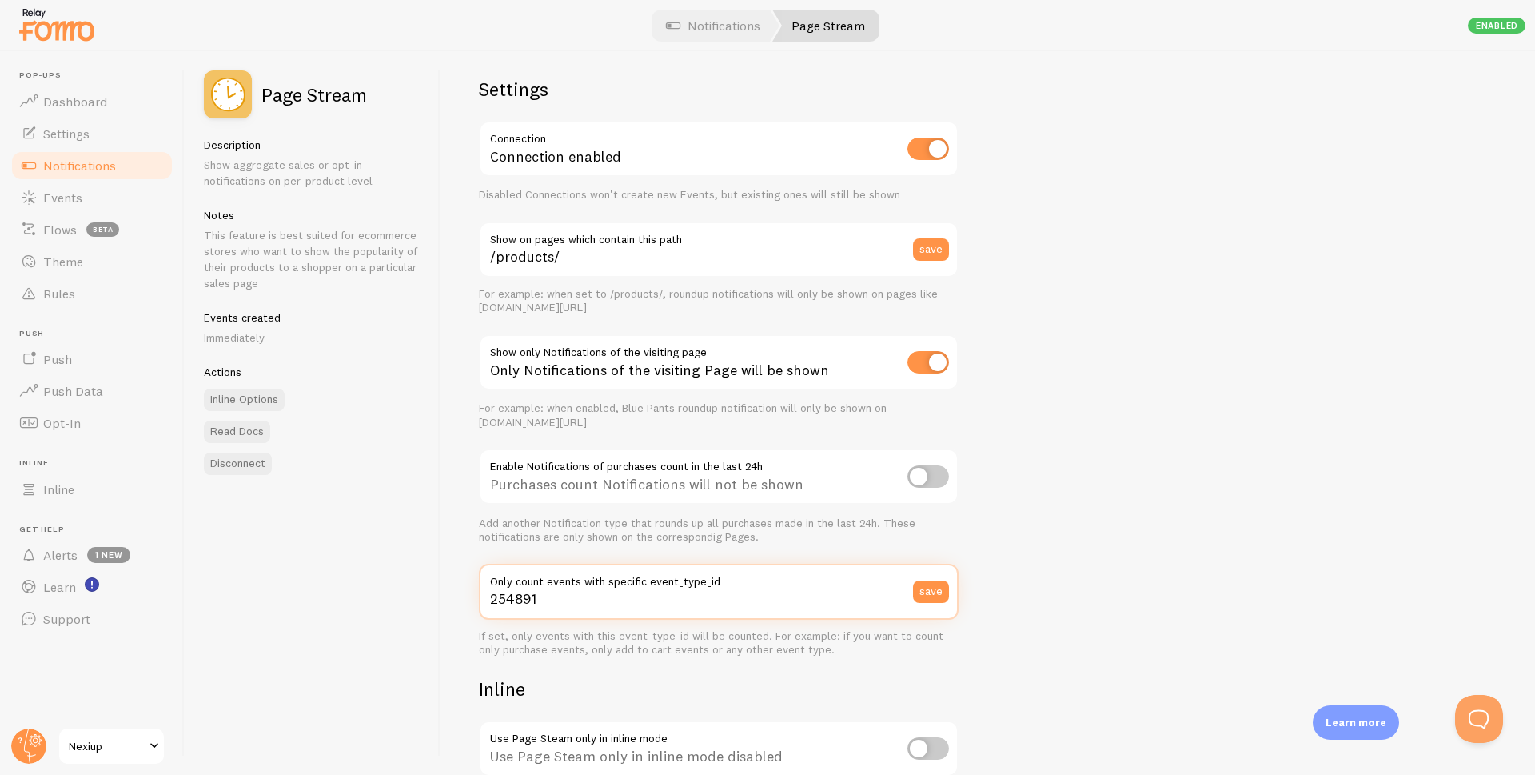
drag, startPoint x: 580, startPoint y: 600, endPoint x: 477, endPoint y: 604, distance: 103.2
click at [477, 604] on div "Settings Connection Connection enabled Disabled Connections won't create new Ev…" at bounding box center [988, 413] width 1094 height 724
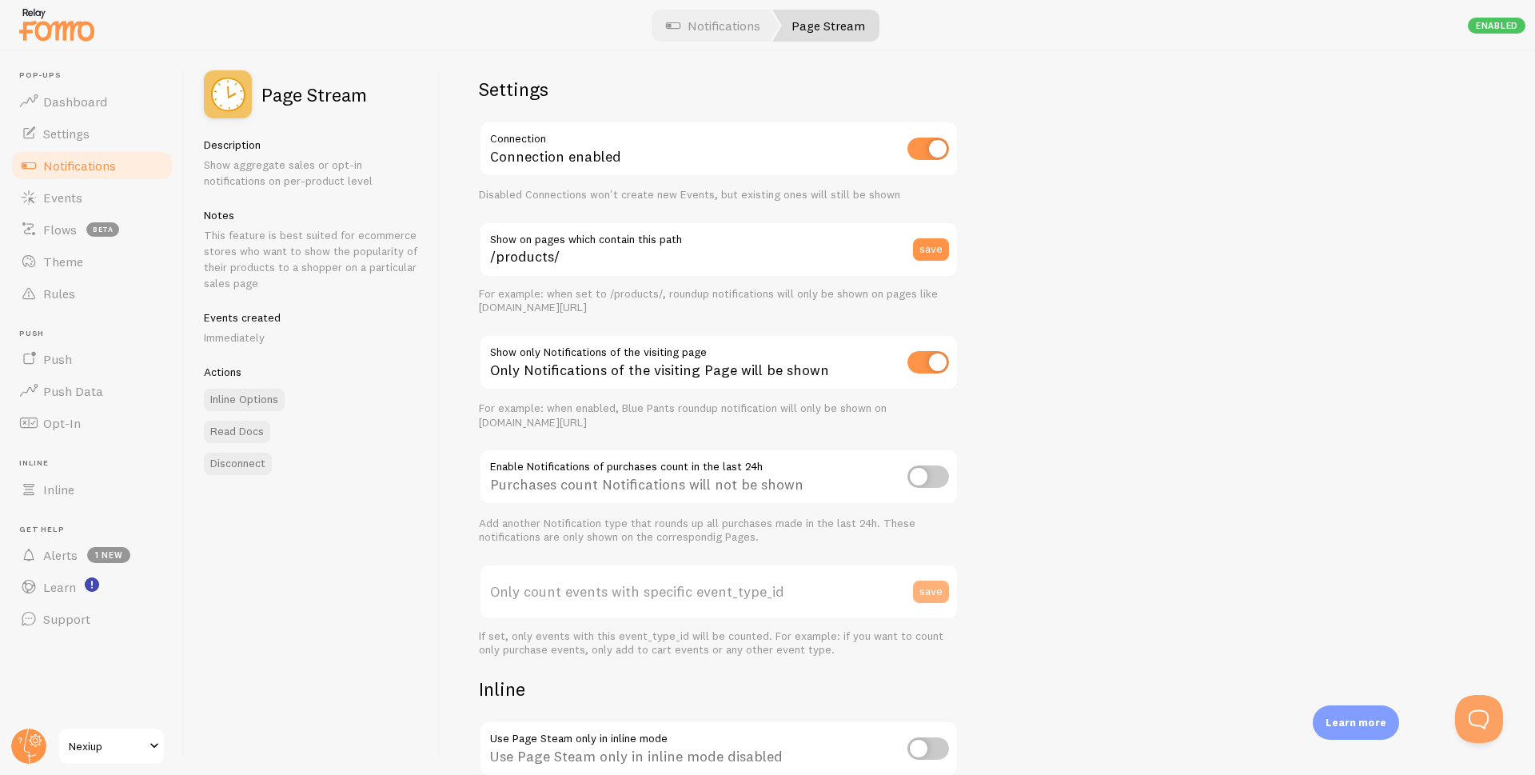
click at [928, 591] on button "save" at bounding box center [931, 591] width 36 height 22
type input "0"
click at [923, 149] on input "checkbox" at bounding box center [928, 149] width 42 height 22
click at [927, 147] on input "checkbox" at bounding box center [928, 149] width 42 height 22
checkbox input "true"
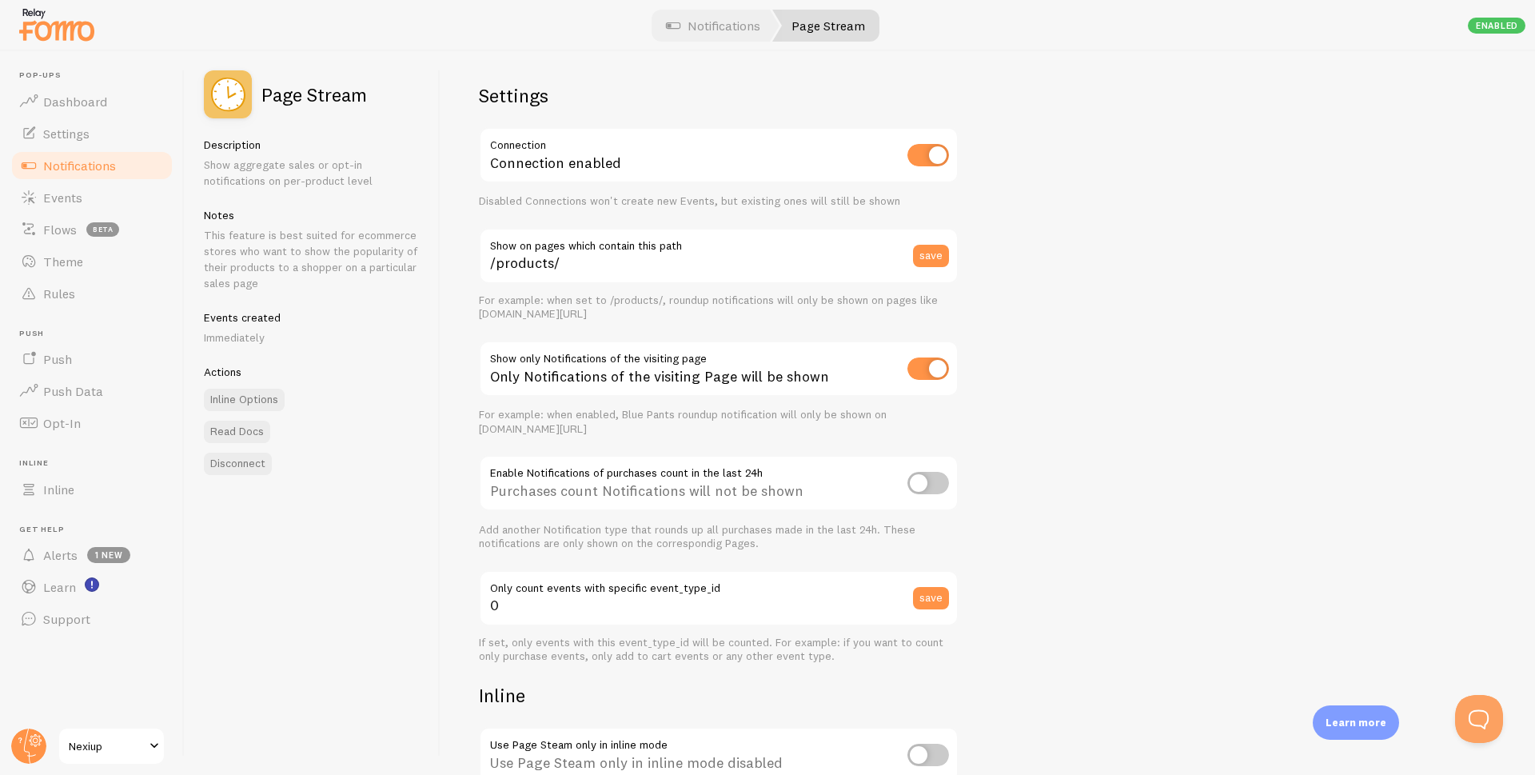
scroll to position [0, 0]
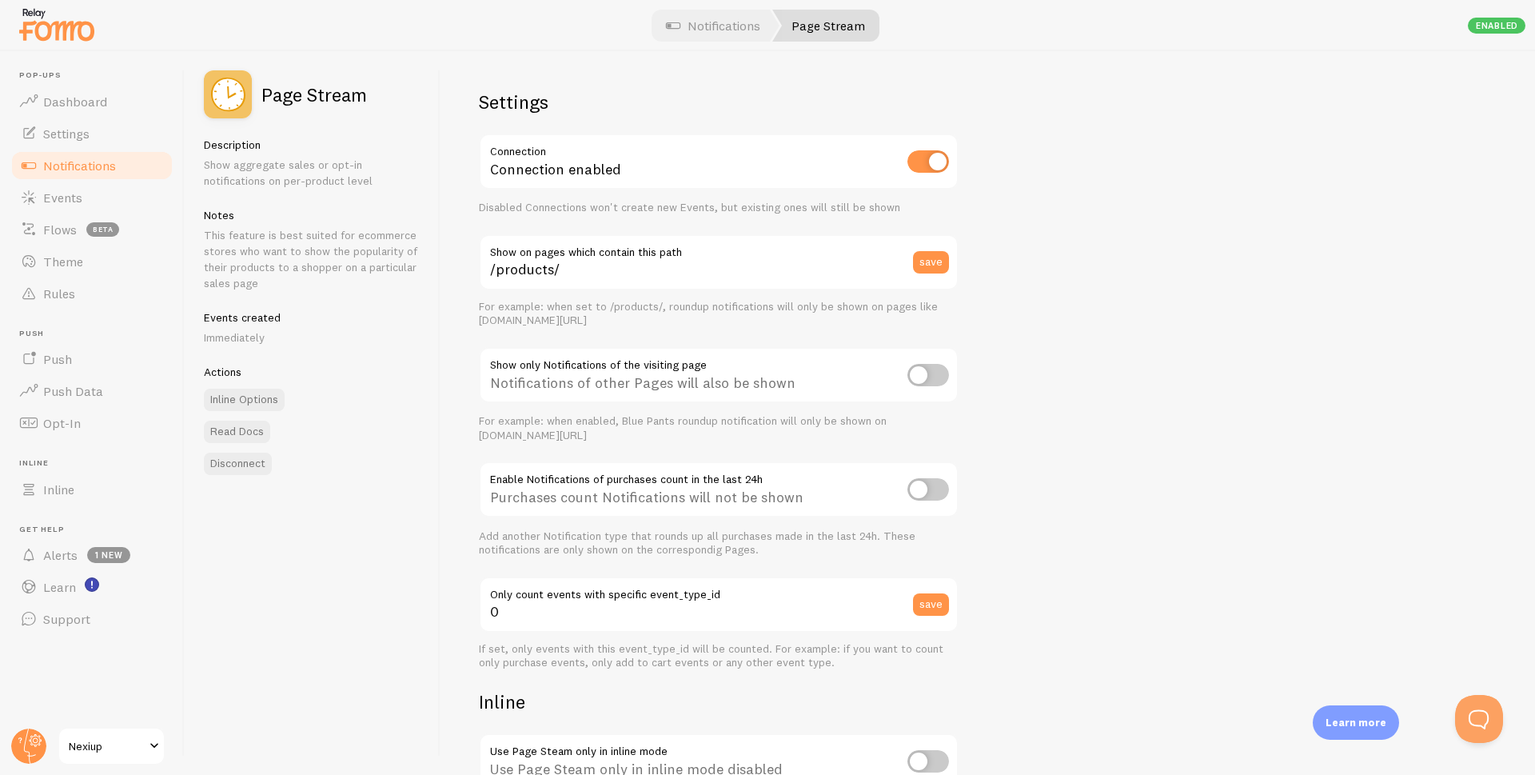
click at [83, 169] on span "Notifications" at bounding box center [79, 165] width 73 height 16
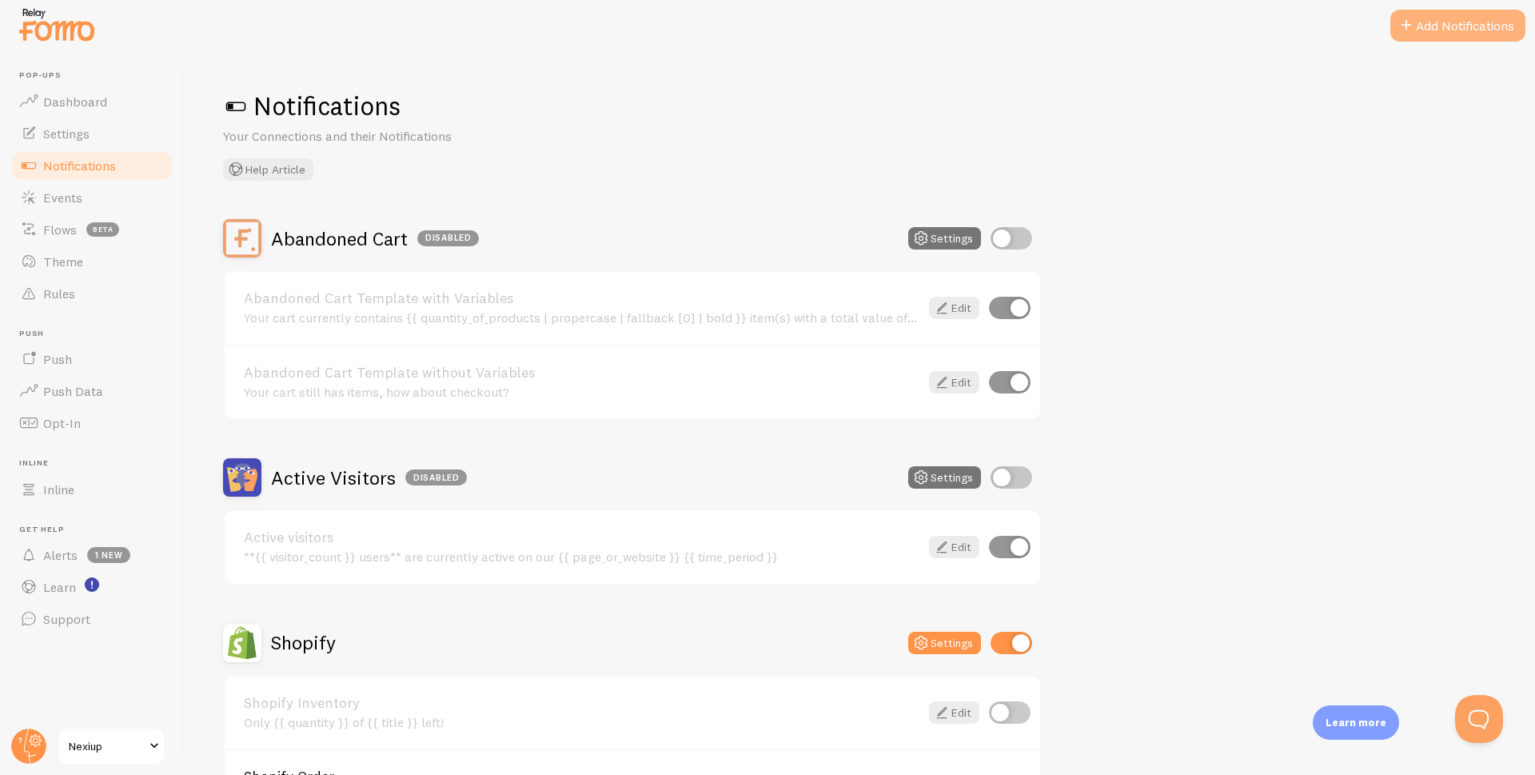
click at [1453, 23] on button "Add Notifications" at bounding box center [1457, 26] width 135 height 32
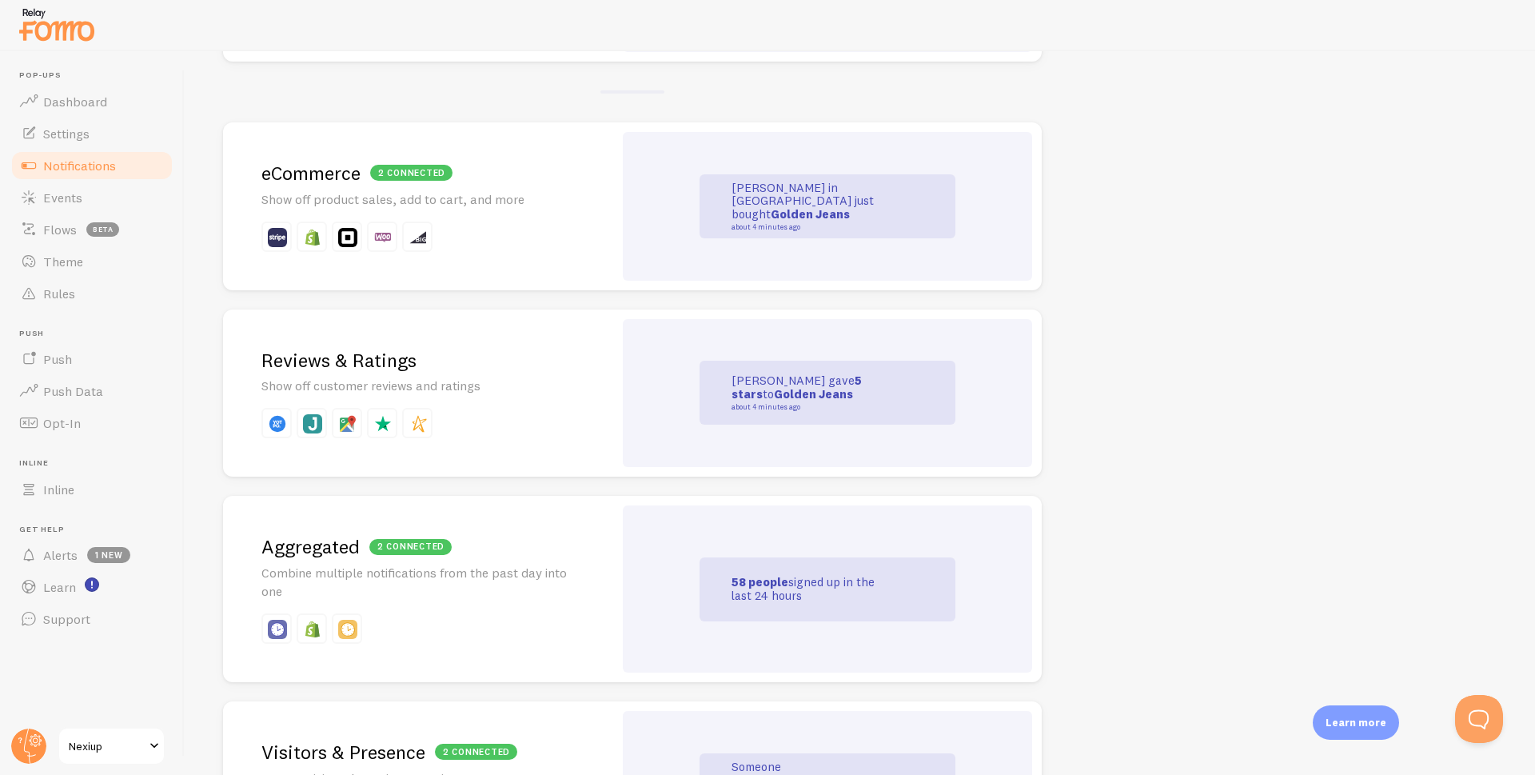
scroll to position [560, 0]
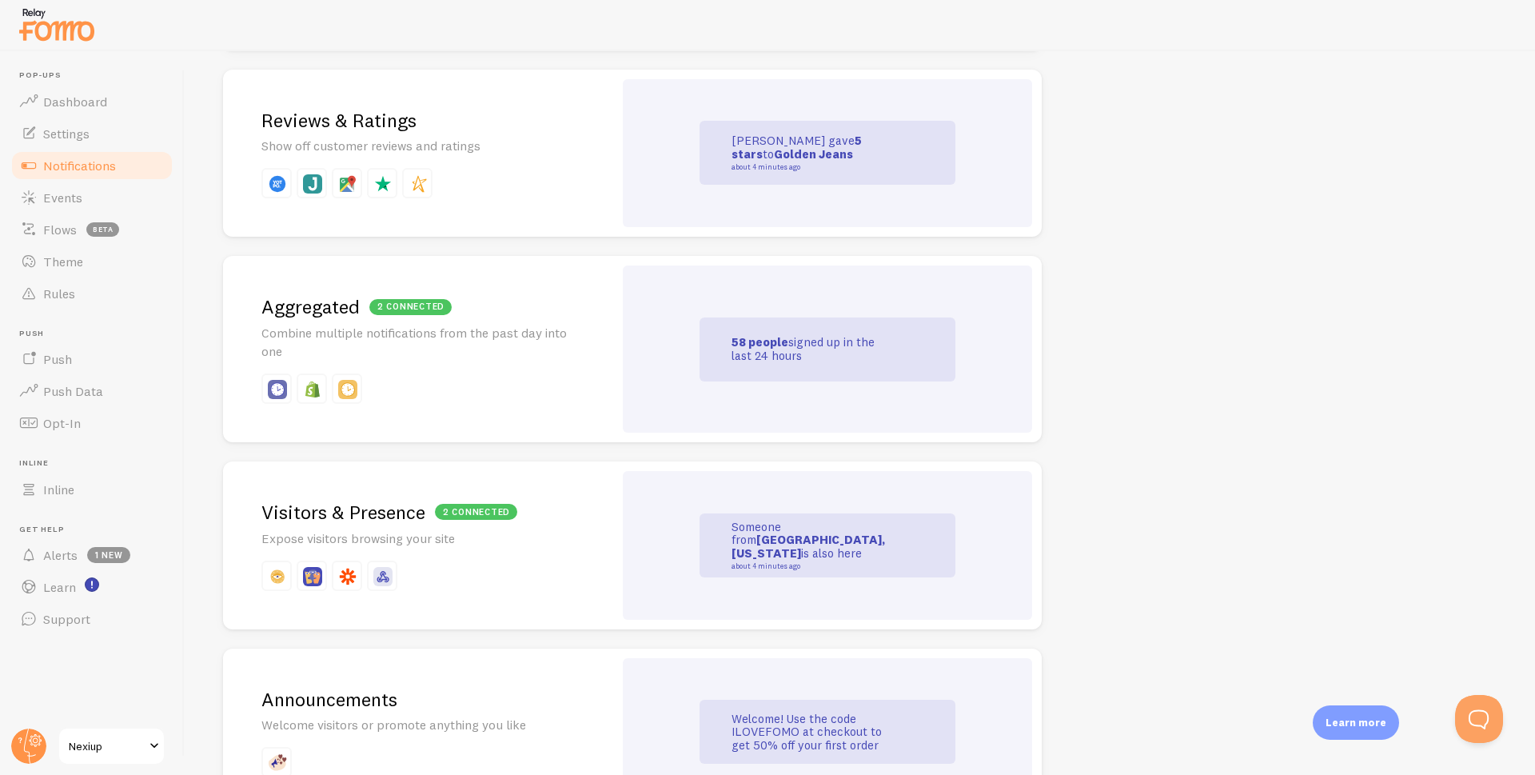
click at [468, 396] on p at bounding box center [417, 388] width 313 height 30
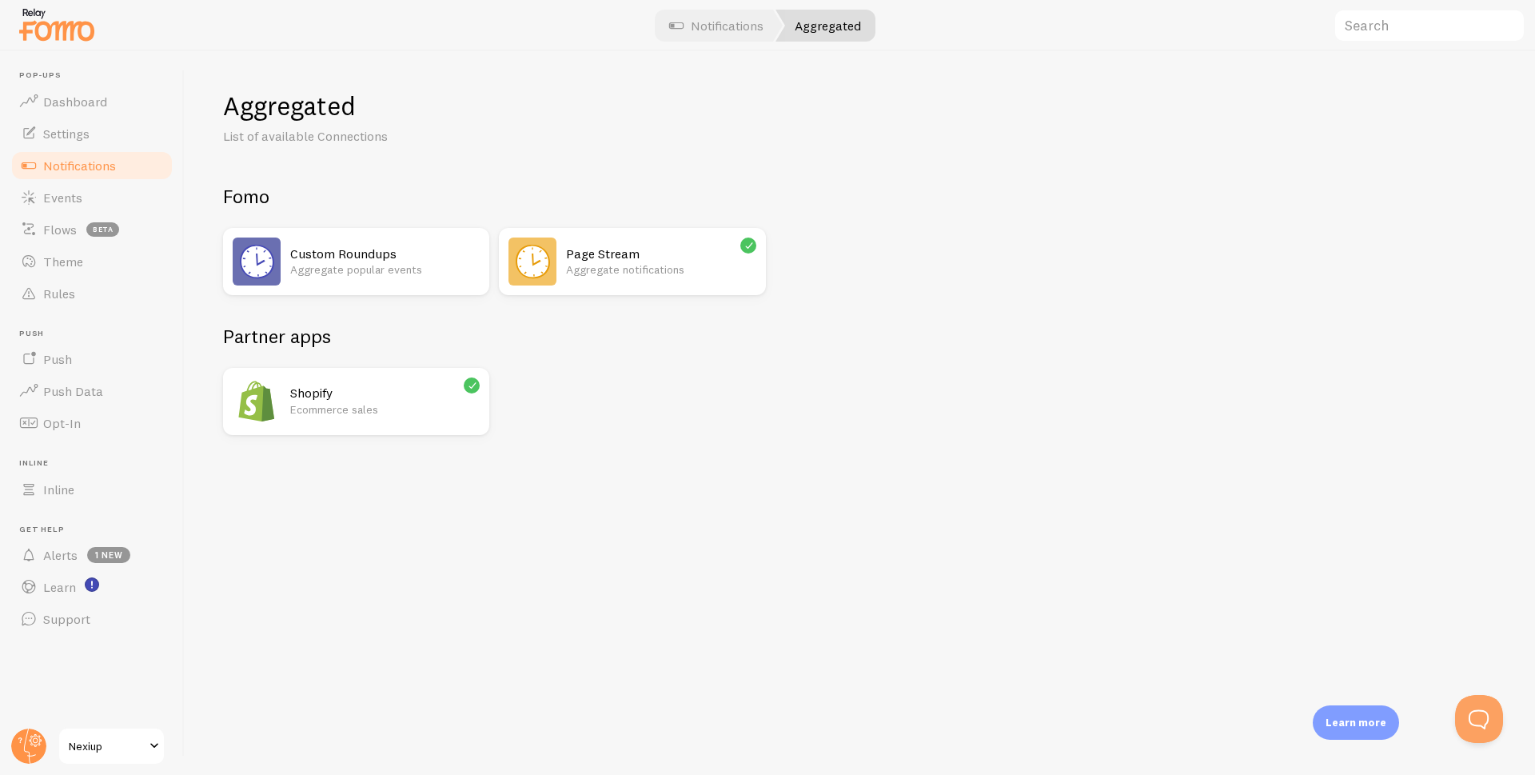
click at [643, 260] on h2 "Page Stream" at bounding box center [660, 253] width 189 height 17
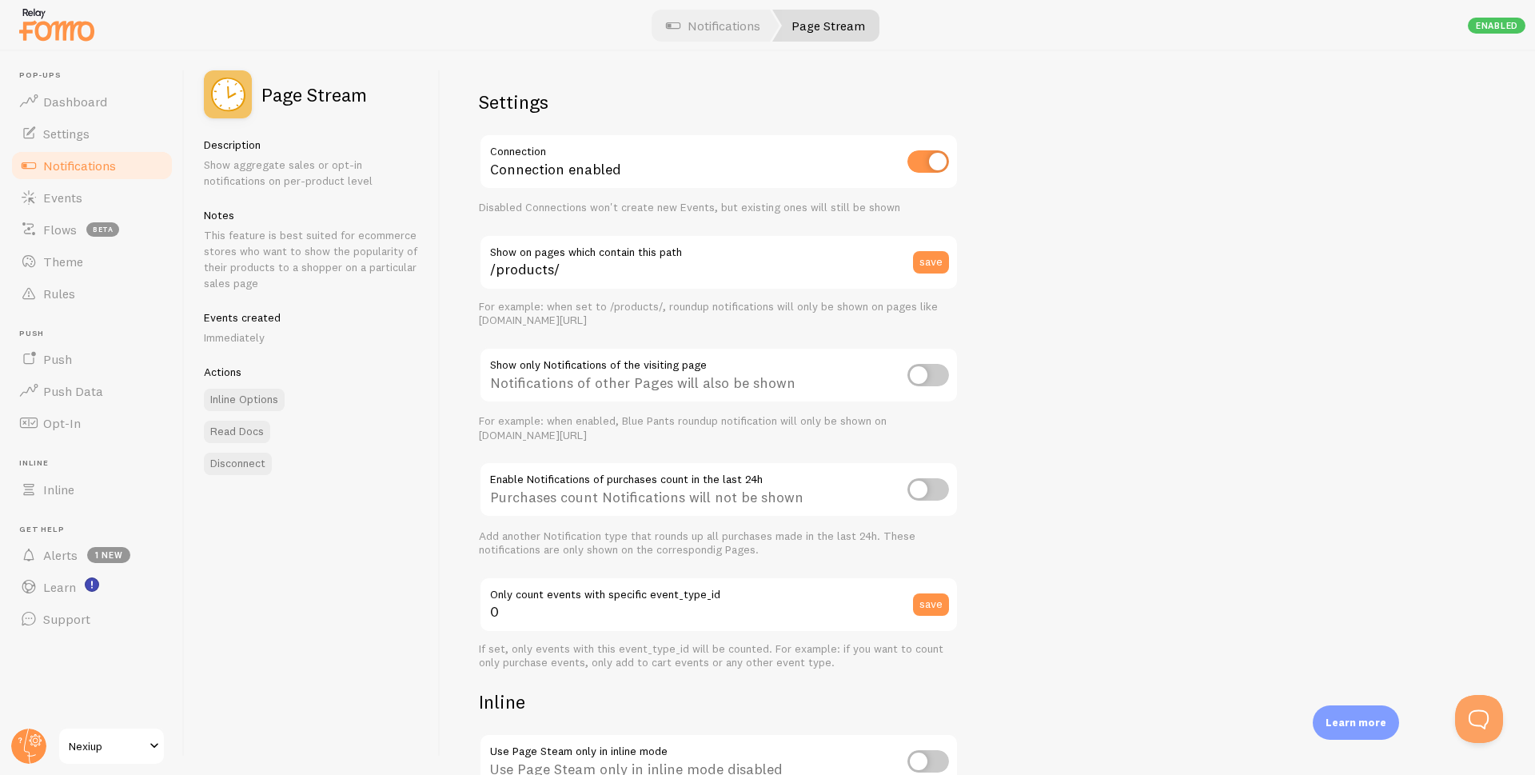
click at [92, 167] on span "Notifications" at bounding box center [79, 165] width 73 height 16
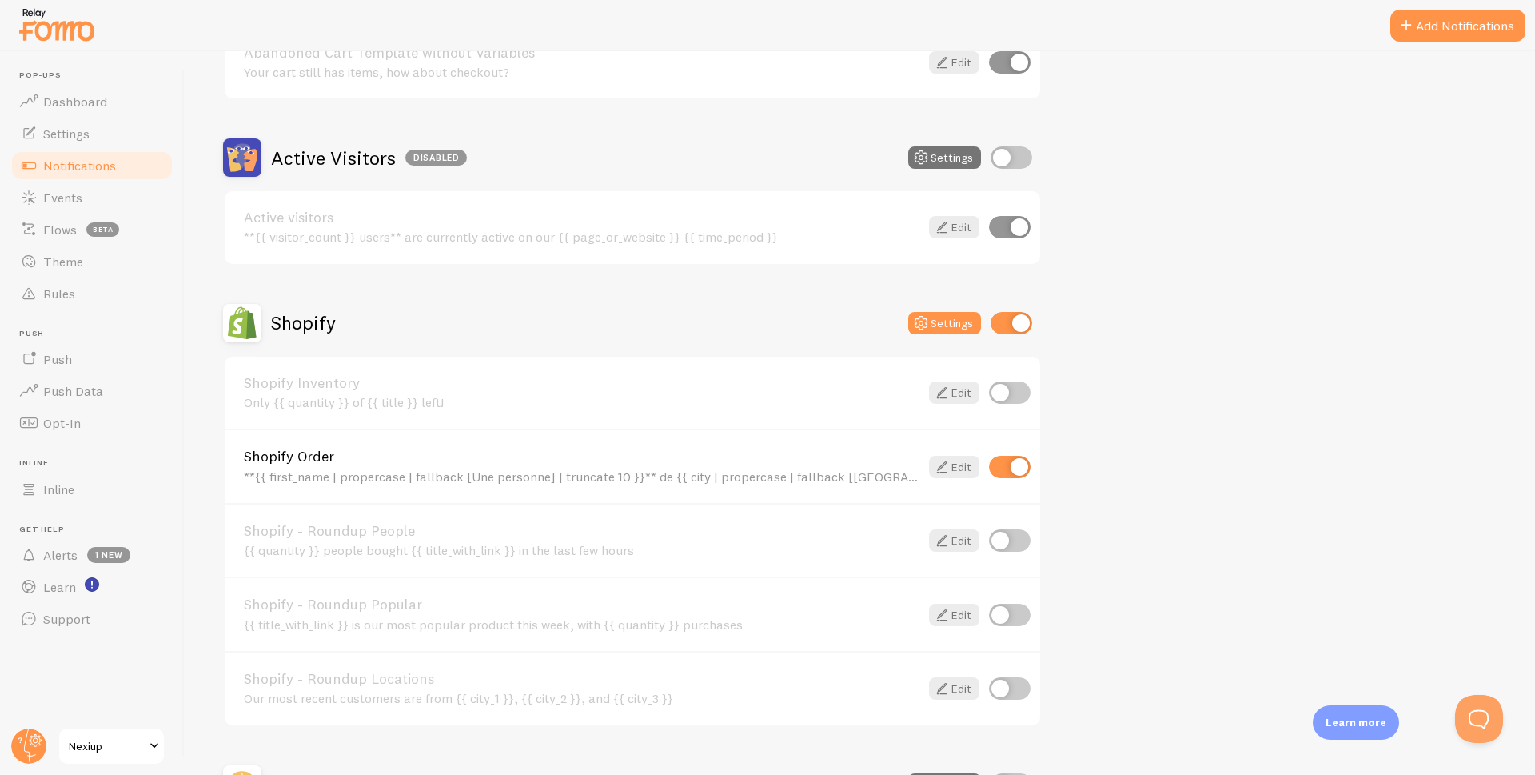
scroll to position [513, 0]
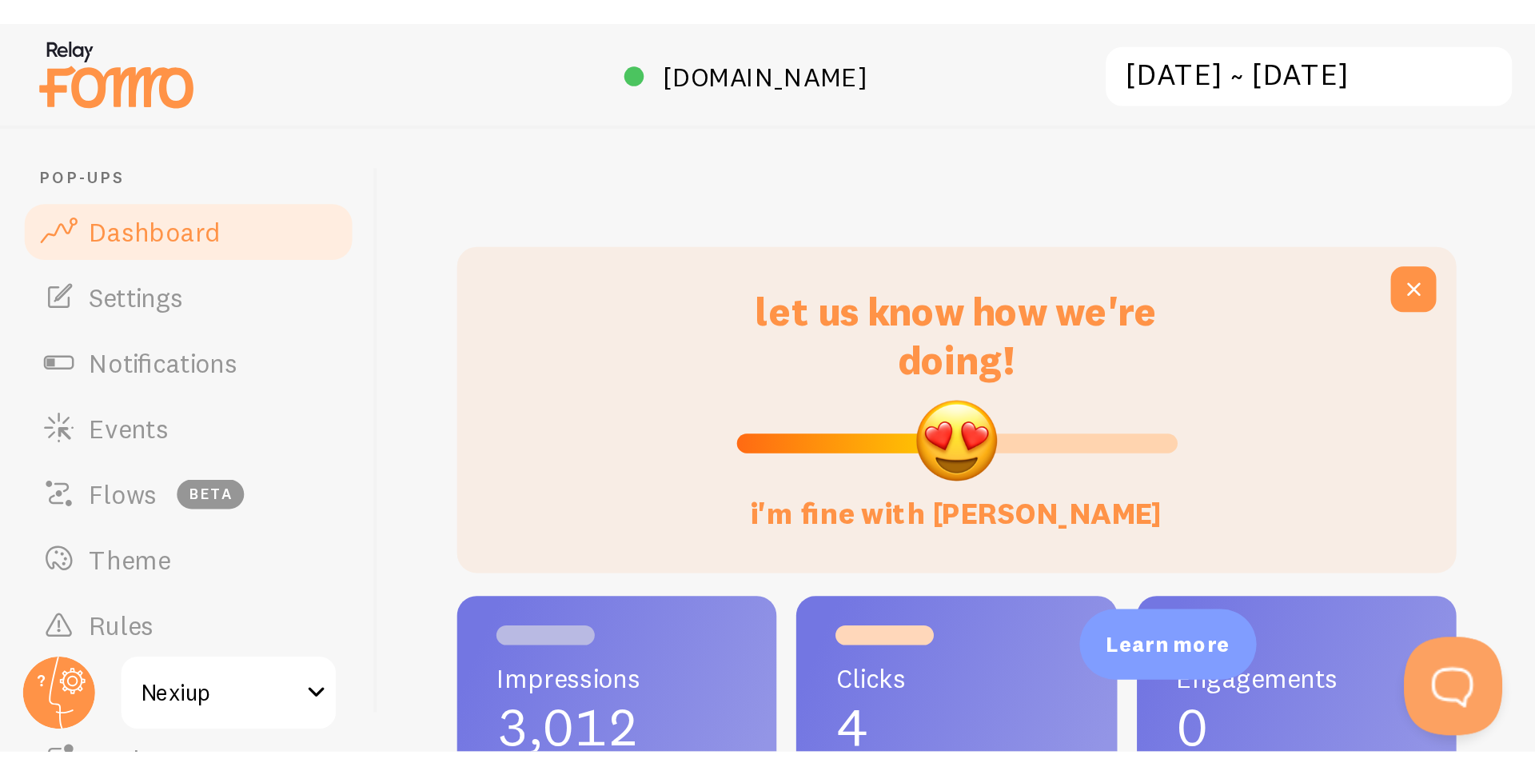
scroll to position [420, 1262]
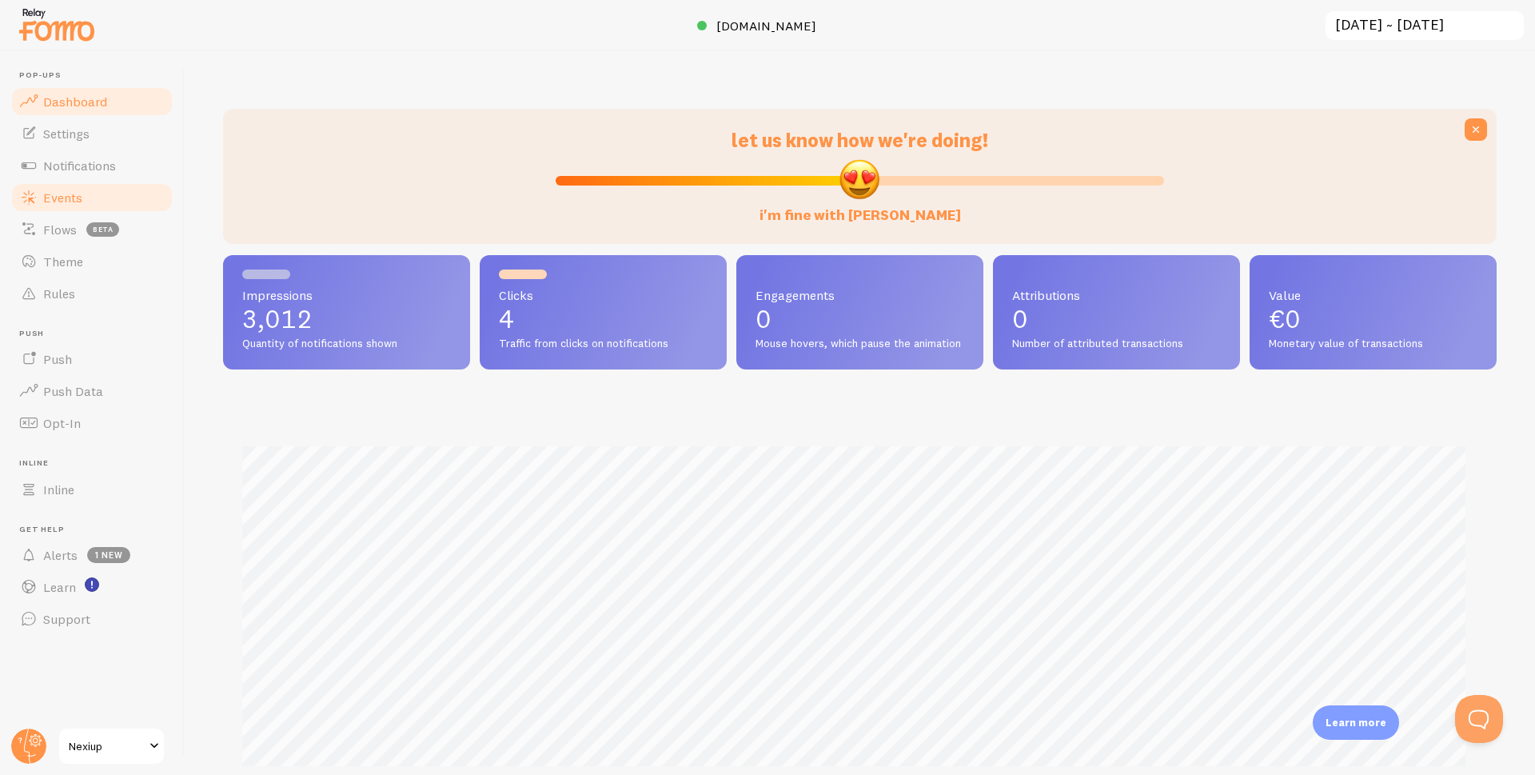
click at [66, 202] on span "Events" at bounding box center [62, 197] width 39 height 16
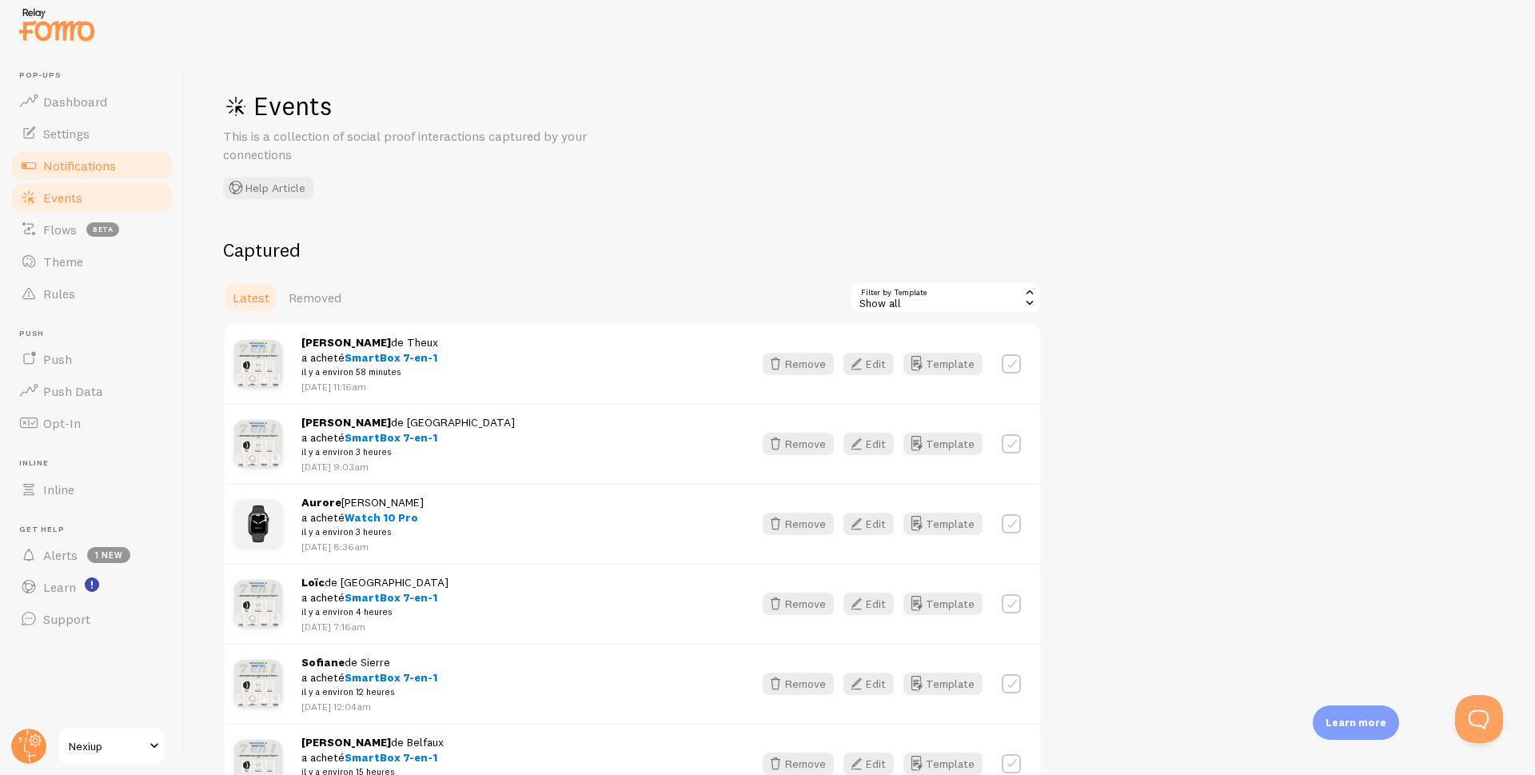
click at [72, 170] on span "Notifications" at bounding box center [79, 165] width 73 height 16
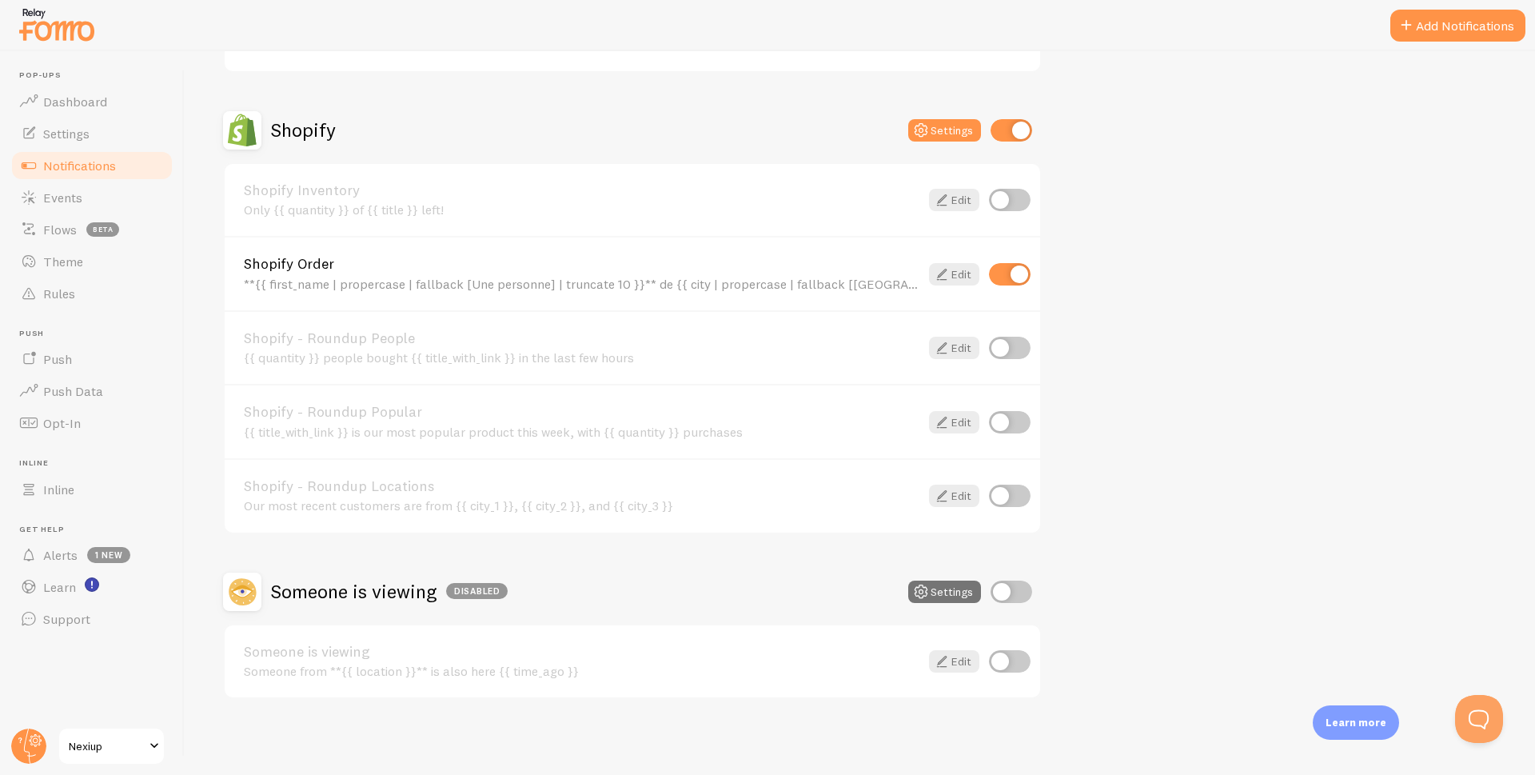
scroll to position [513, 0]
click at [1481, 709] on button "Open Beacon popover" at bounding box center [1476, 716] width 48 height 48
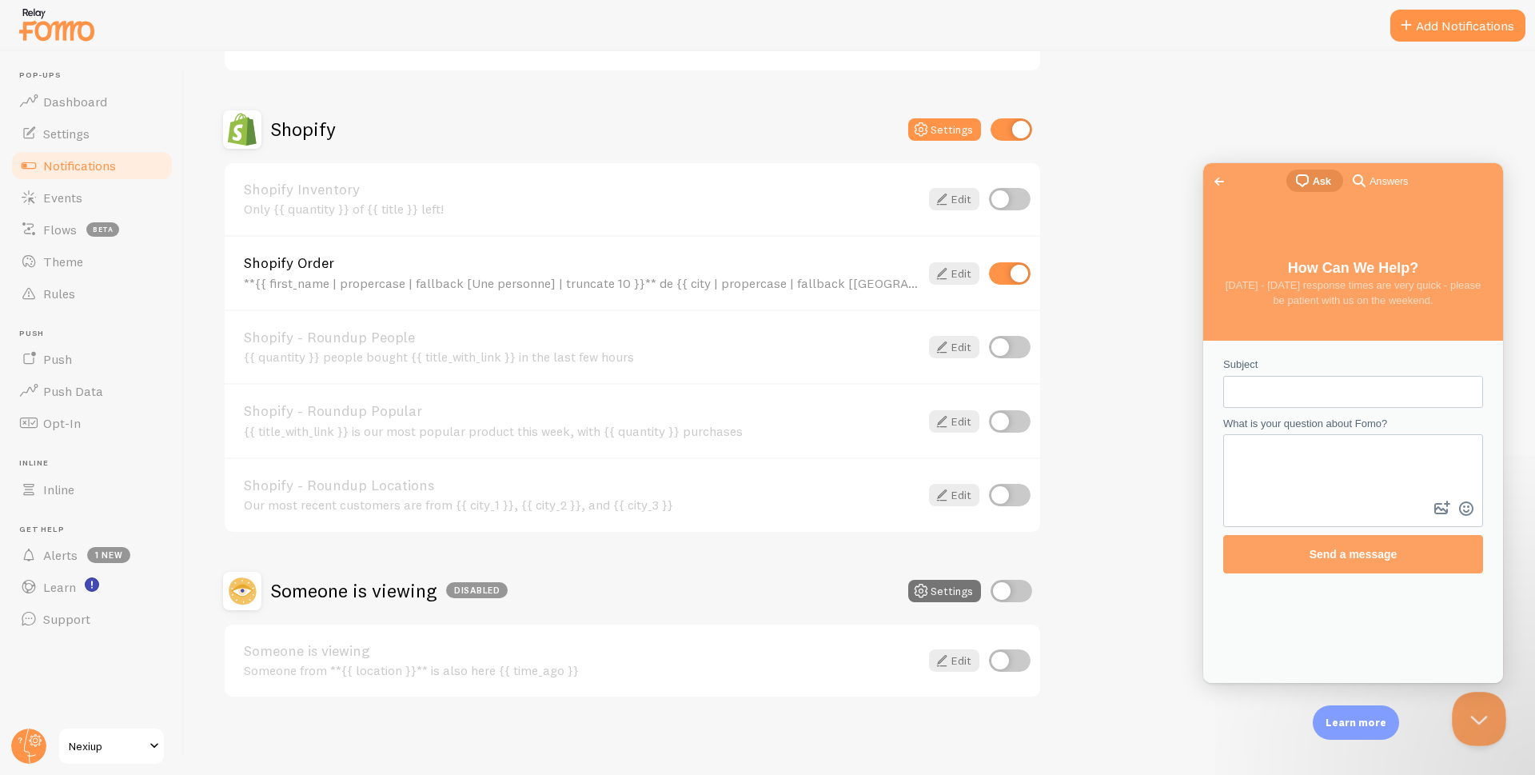
scroll to position [0, 0]
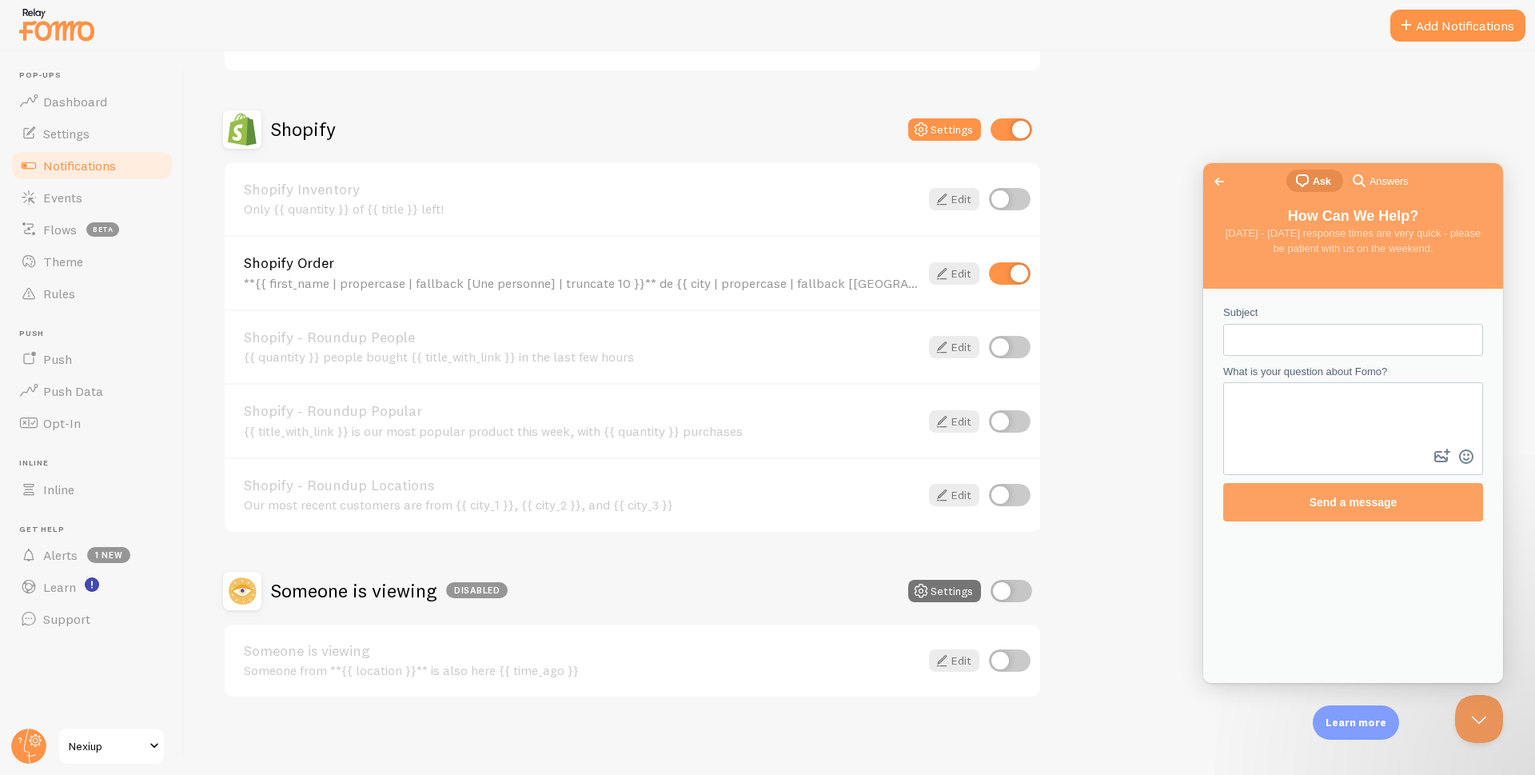
click at [1218, 173] on span "Go back" at bounding box center [1219, 181] width 19 height 19
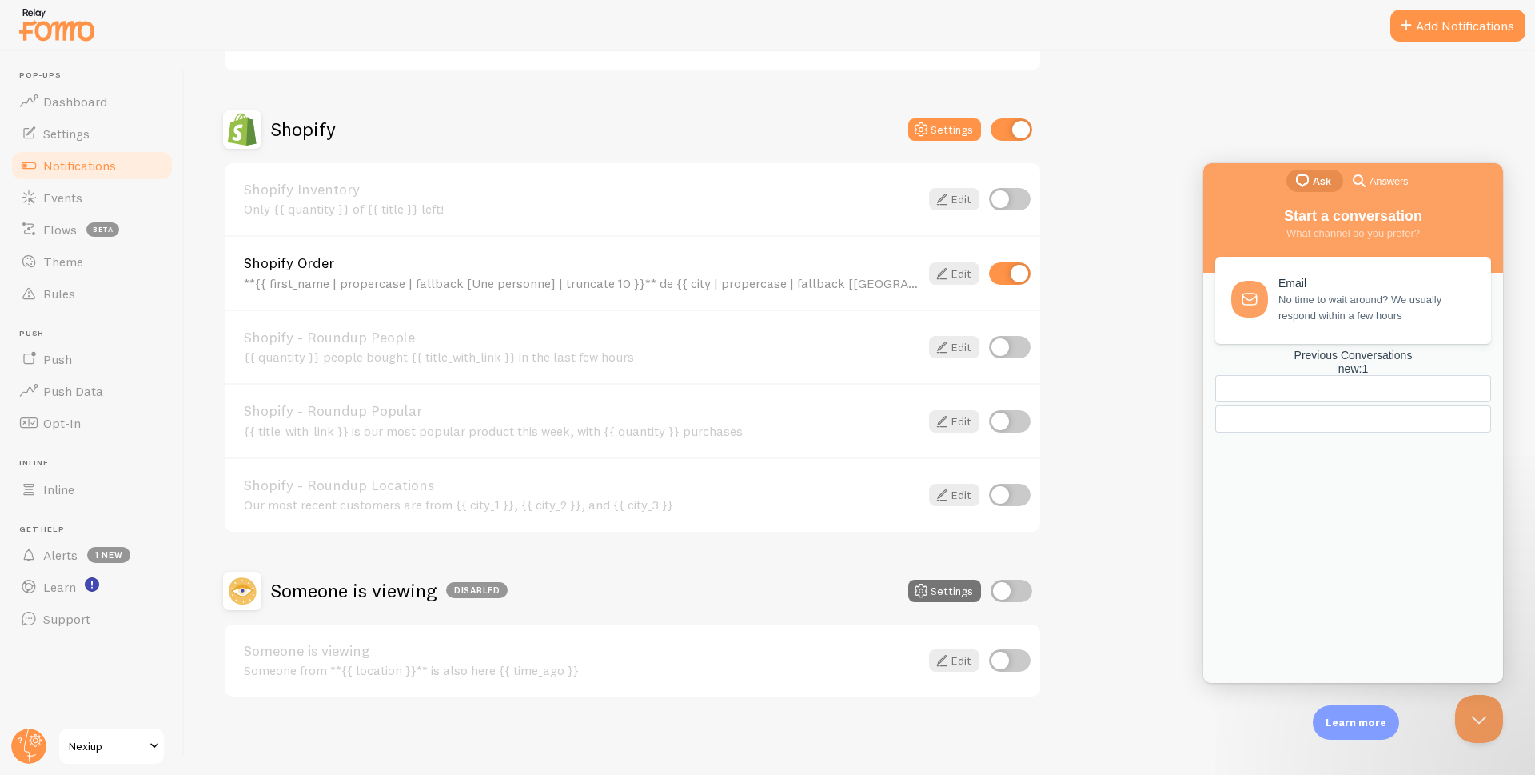
click at [1412, 376] on div "new : 1" at bounding box center [1353, 369] width 276 height 14
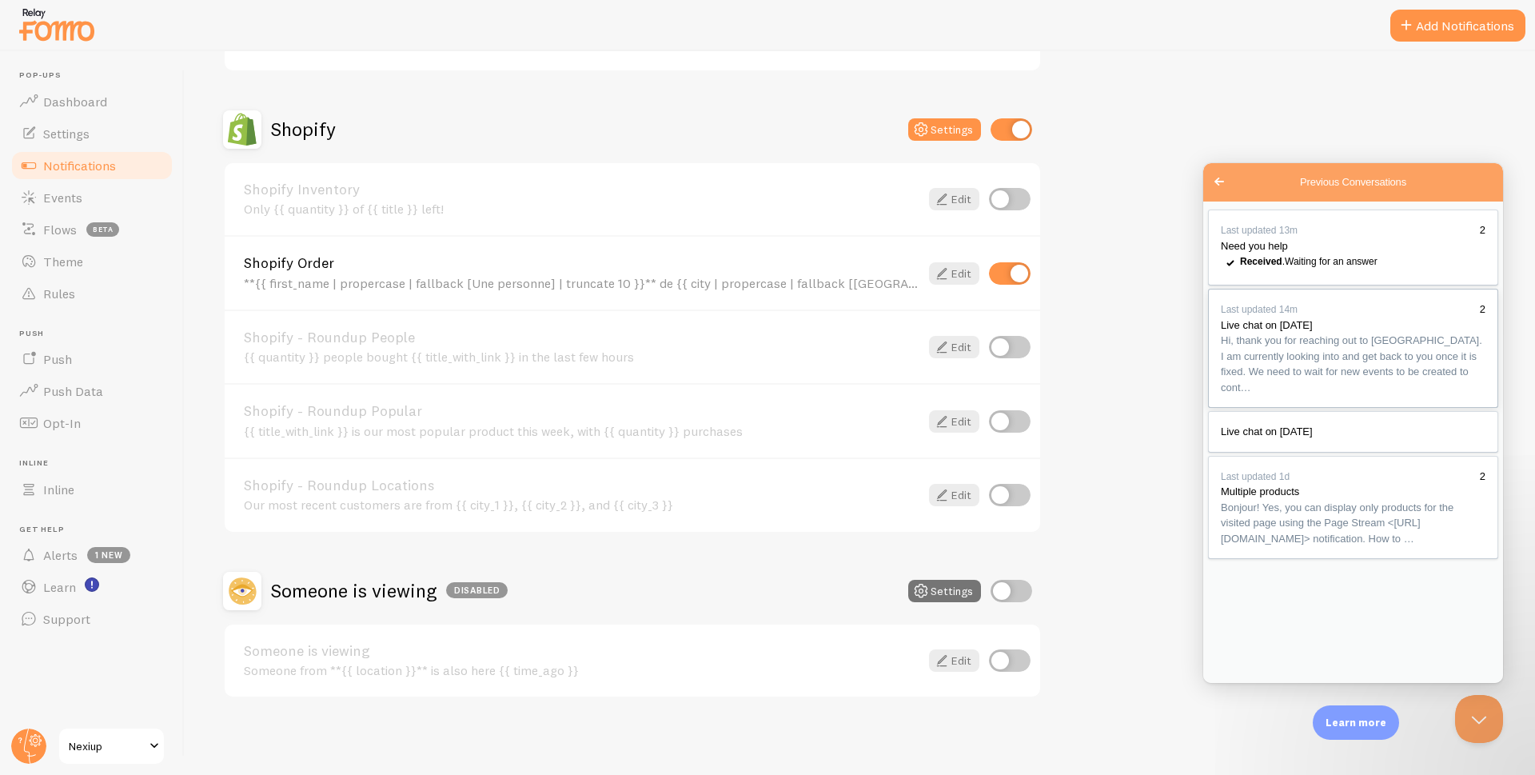
click at [1364, 372] on link "Last updated 14m 2 Live chat on Aug 27 Hi, thank you for reaching out to Fomo. …" at bounding box center [1353, 348] width 290 height 119
type textarea "hello"
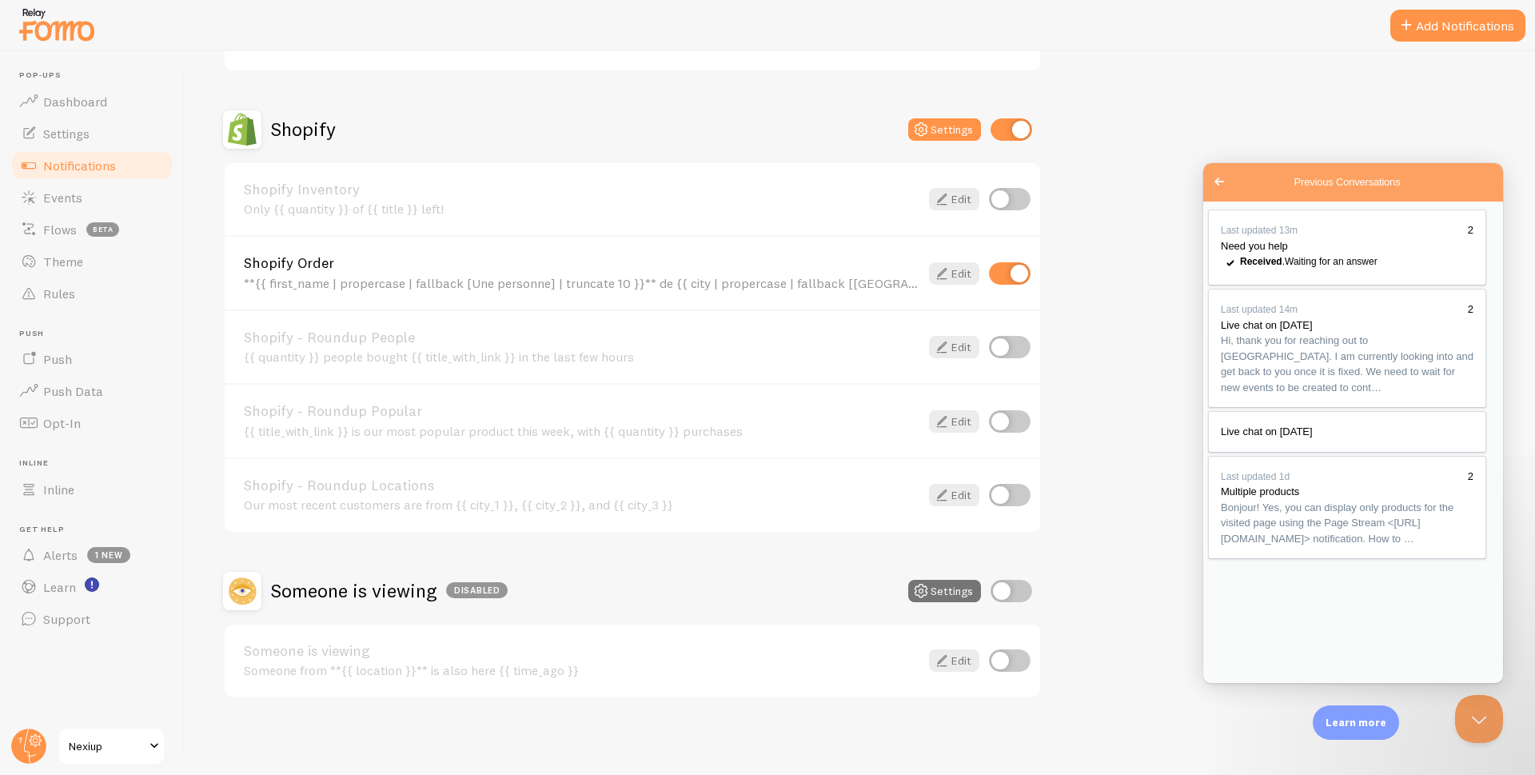
scroll to position [302, 0]
drag, startPoint x: 1382, startPoint y: 508, endPoint x: 1222, endPoint y: 414, distance: 185.9
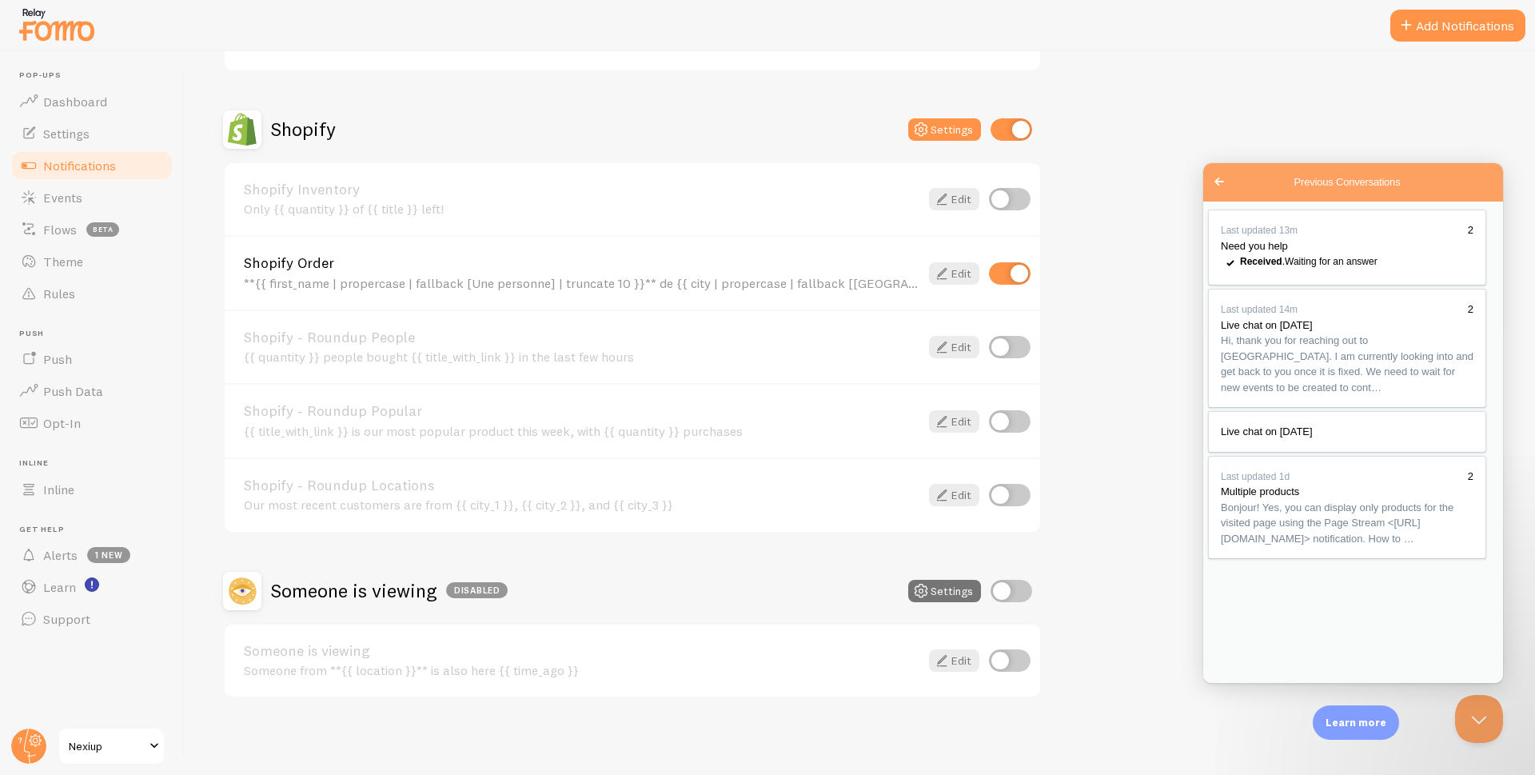
type textarea "There is no need to wait for another event. You can already see it. Also, why c…"
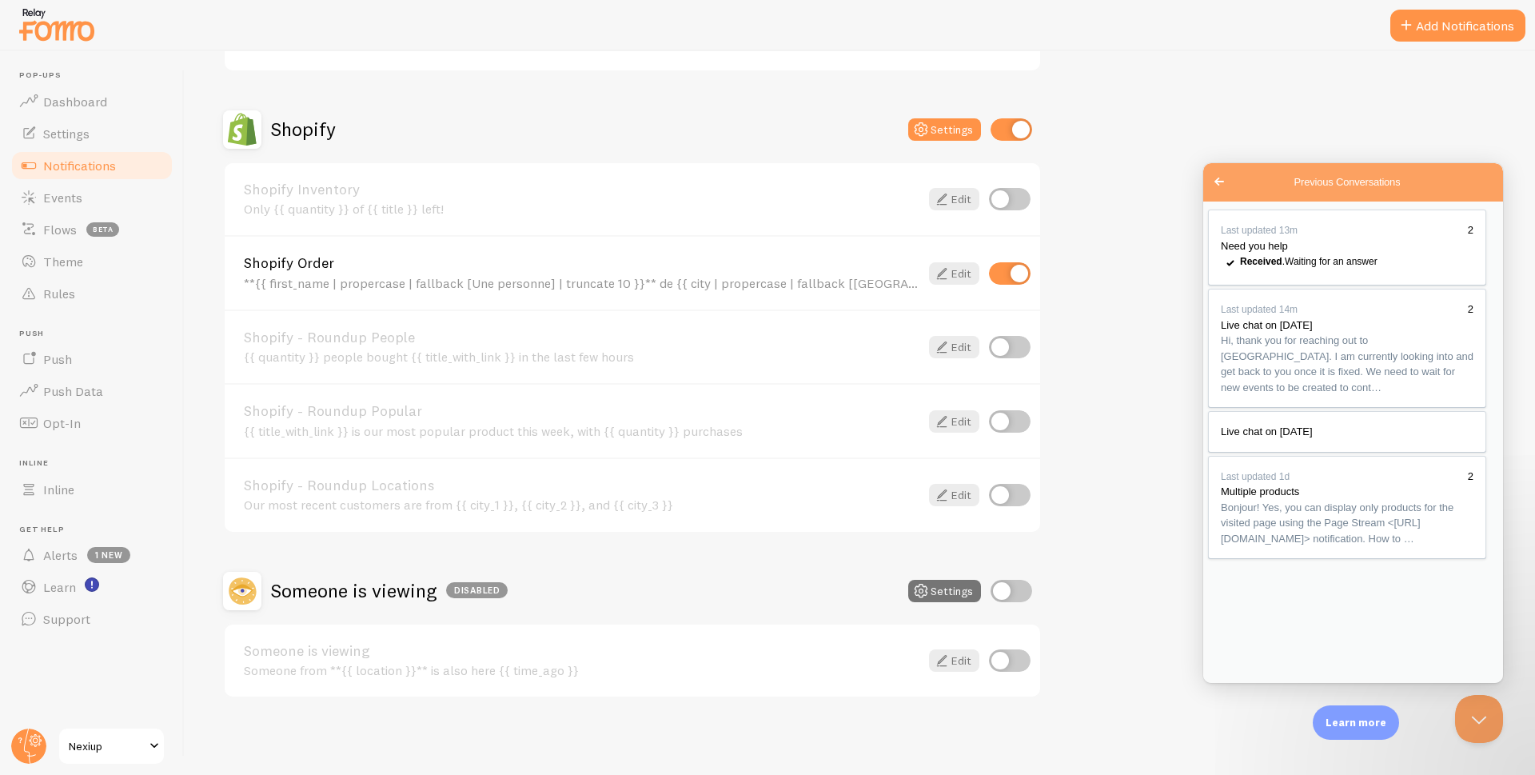
paste textarea "I don't sell much at the moment, so you may have to wait a long time."
type textarea "I don't sell much at the moment, so you may have to wait a long time."
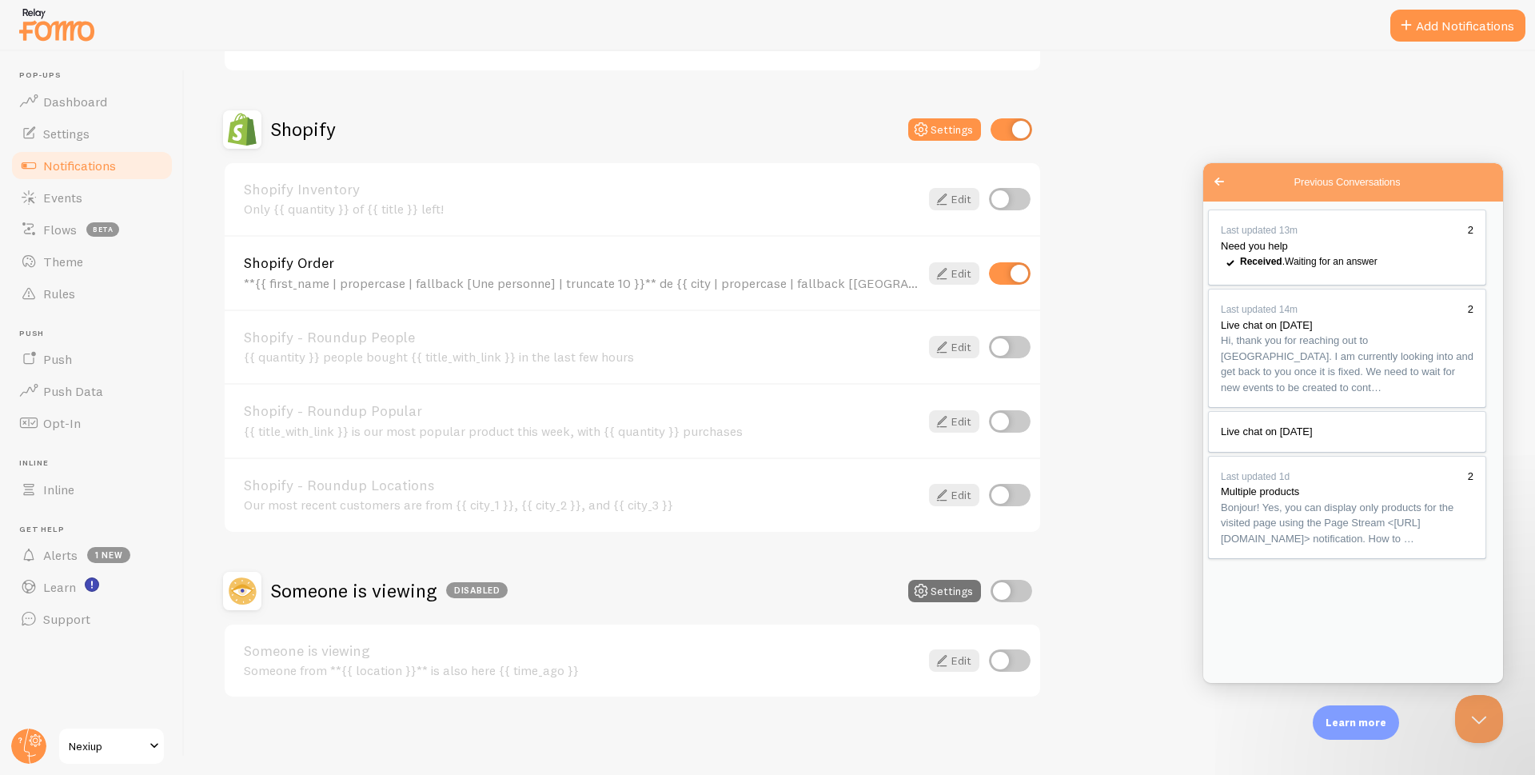
paste textarea "What's more, I just reactivated the page stream option and now it's not working…"
type textarea "What's more, I just reactivated the page stream option and now it's not working…"
click at [67, 197] on span "Events" at bounding box center [62, 197] width 39 height 16
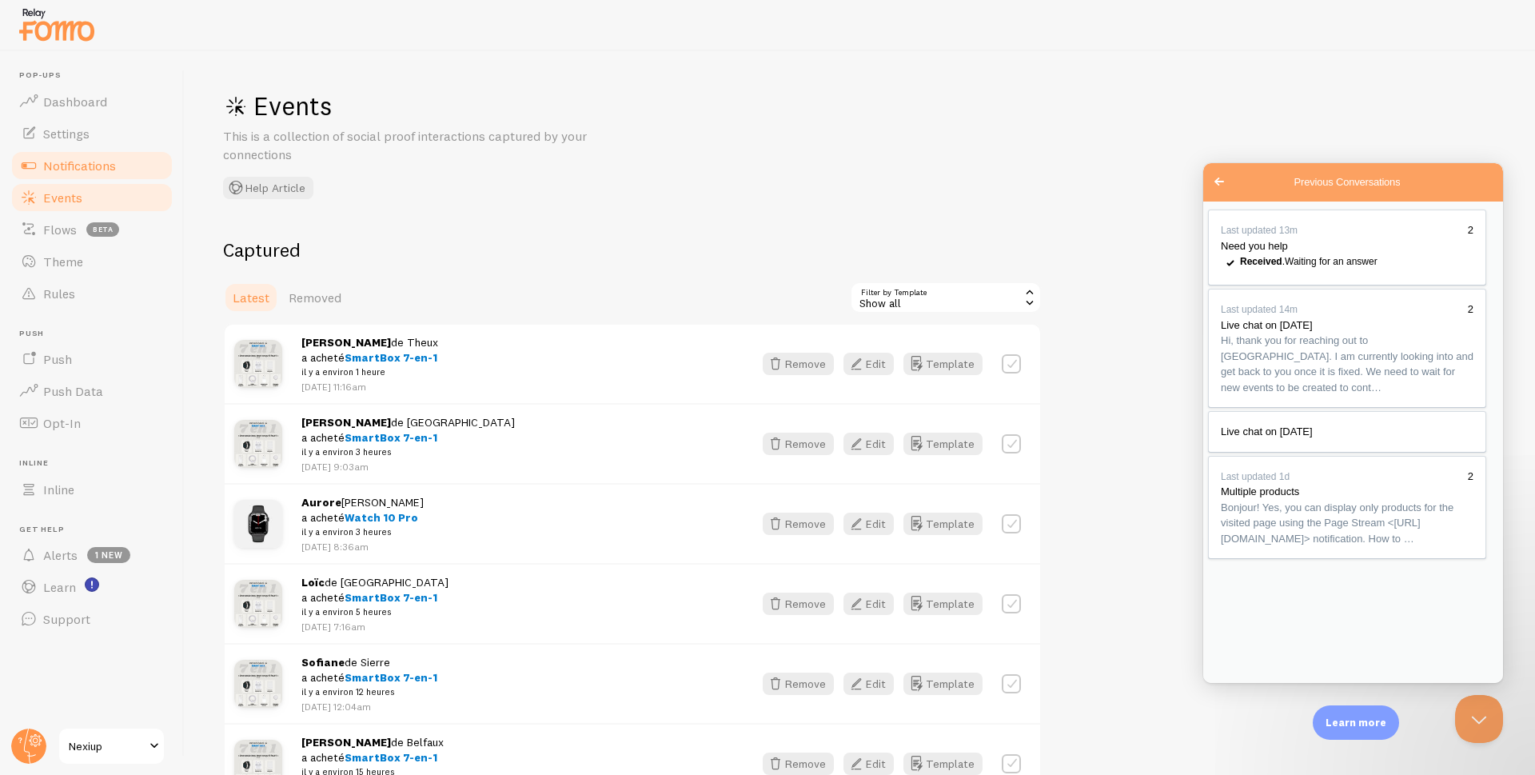
click at [79, 172] on span "Notifications" at bounding box center [79, 165] width 73 height 16
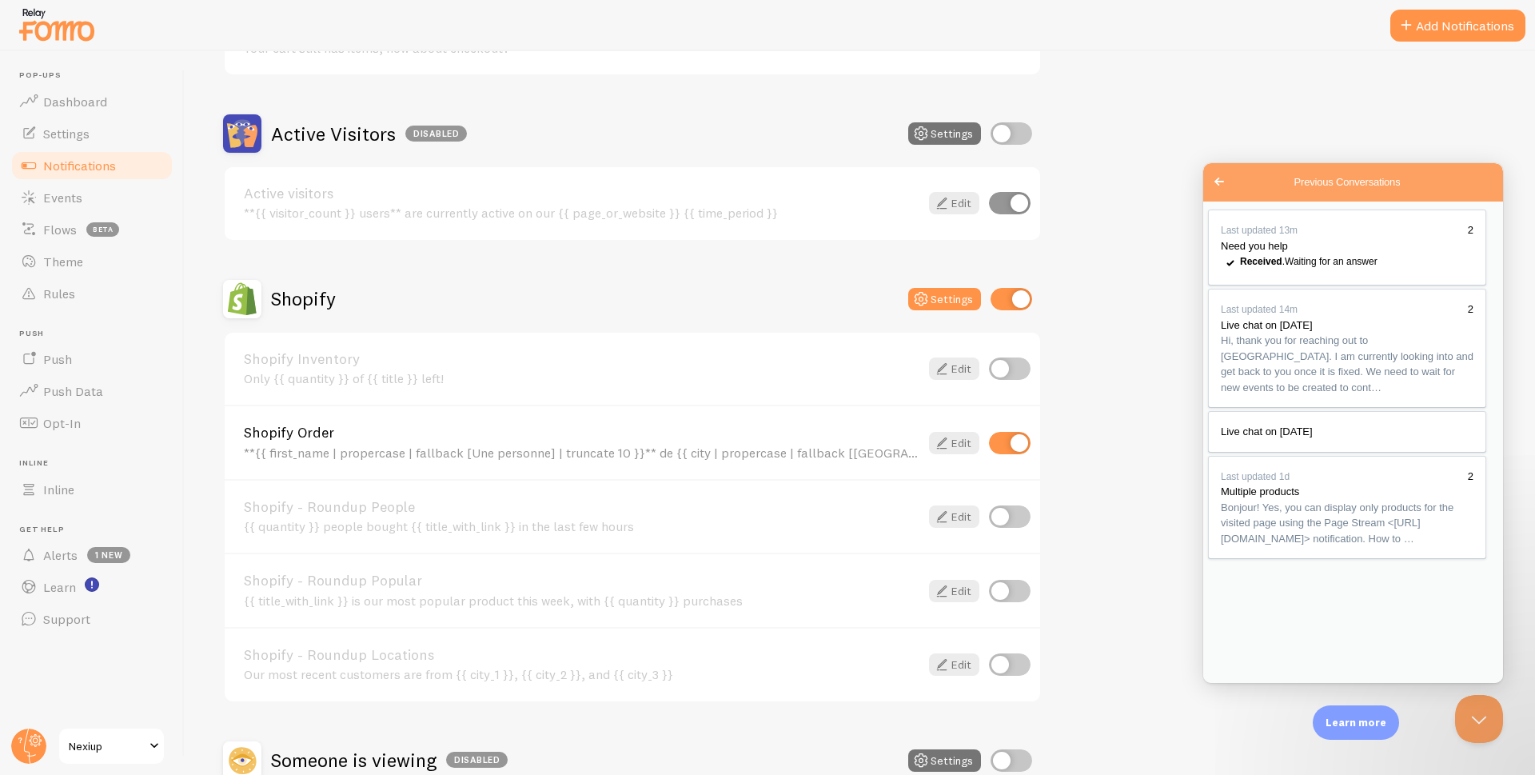
scroll to position [400, 0]
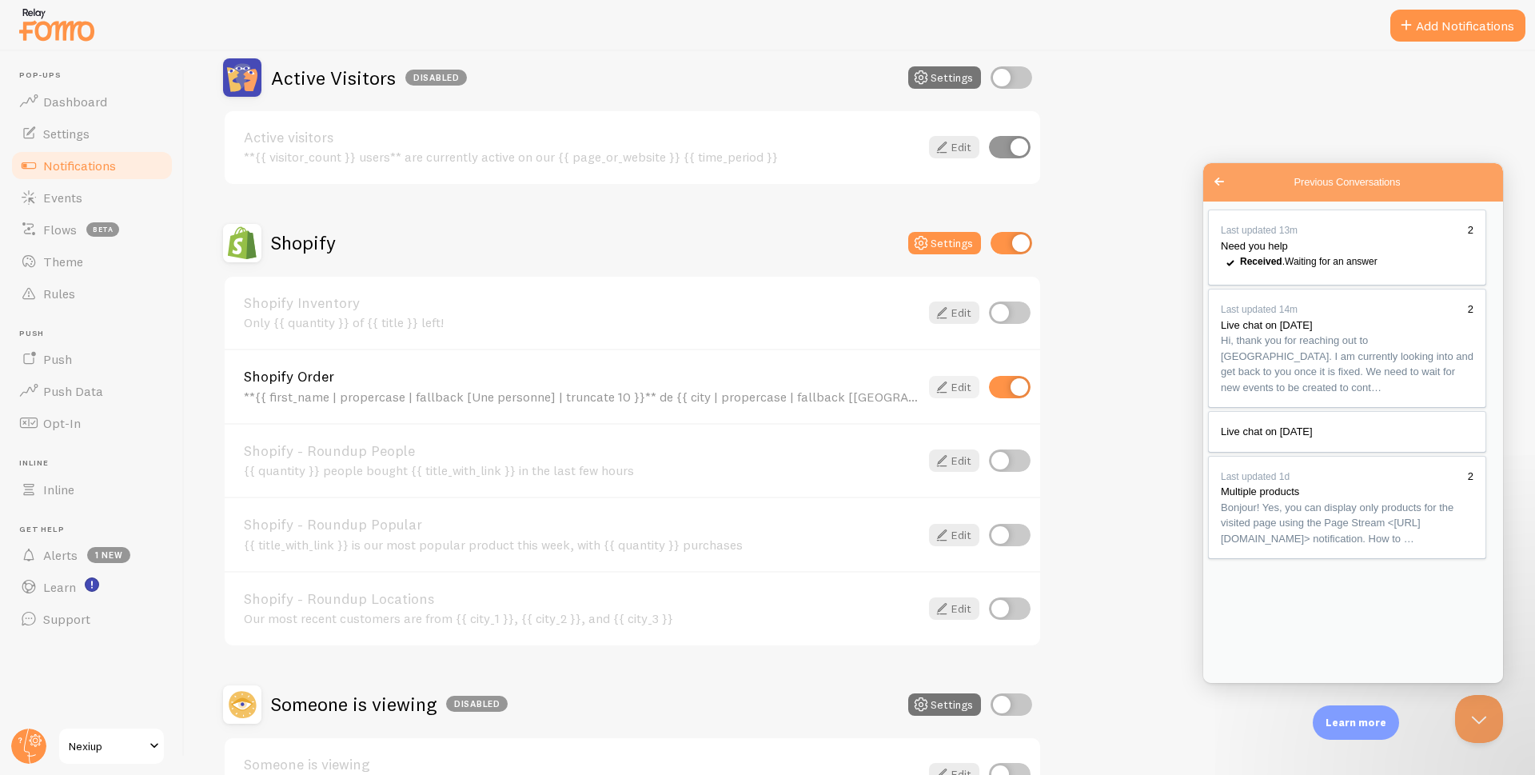
click at [952, 385] on link "Edit" at bounding box center [954, 387] width 50 height 22
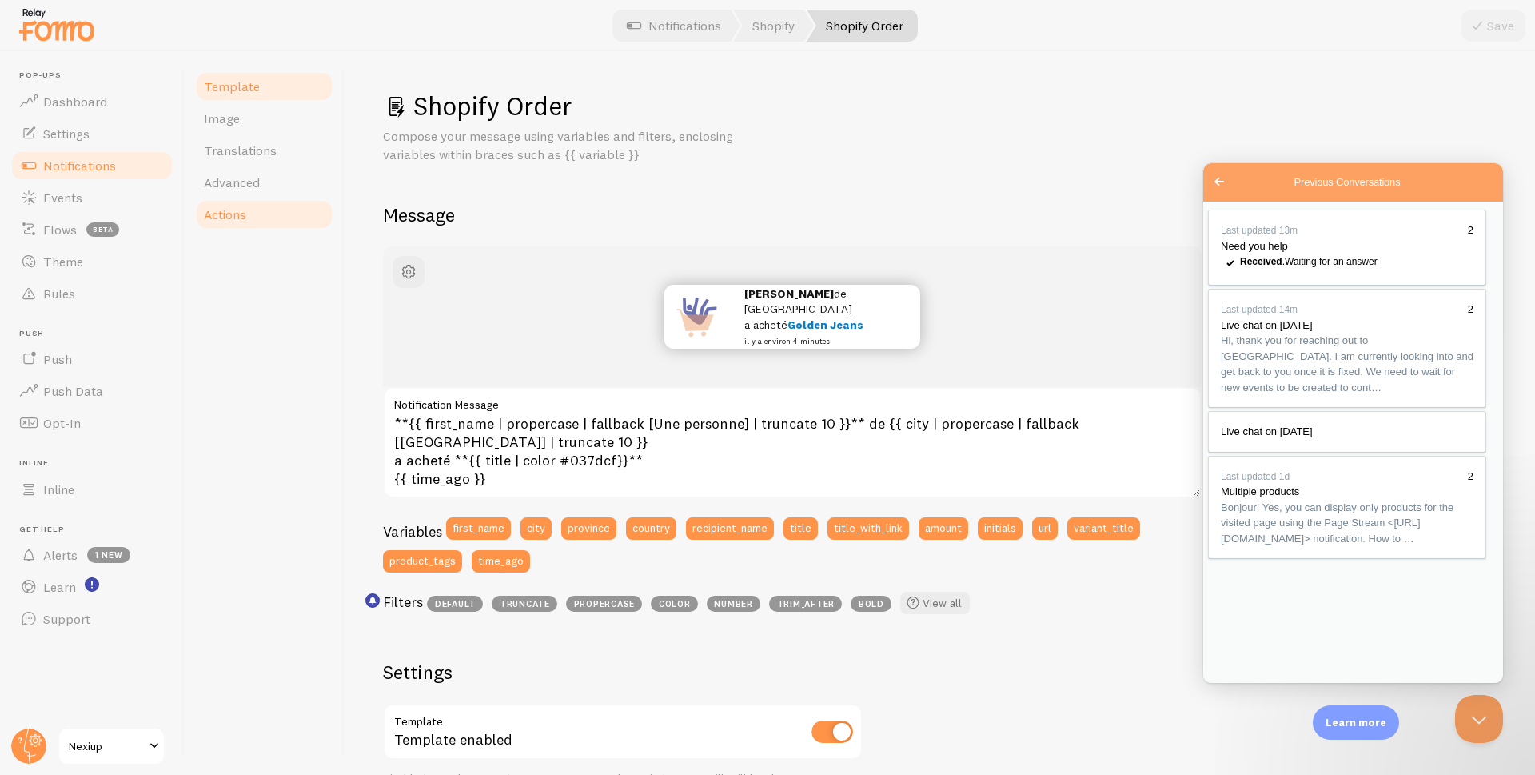
click at [245, 218] on span "Actions" at bounding box center [225, 214] width 42 height 16
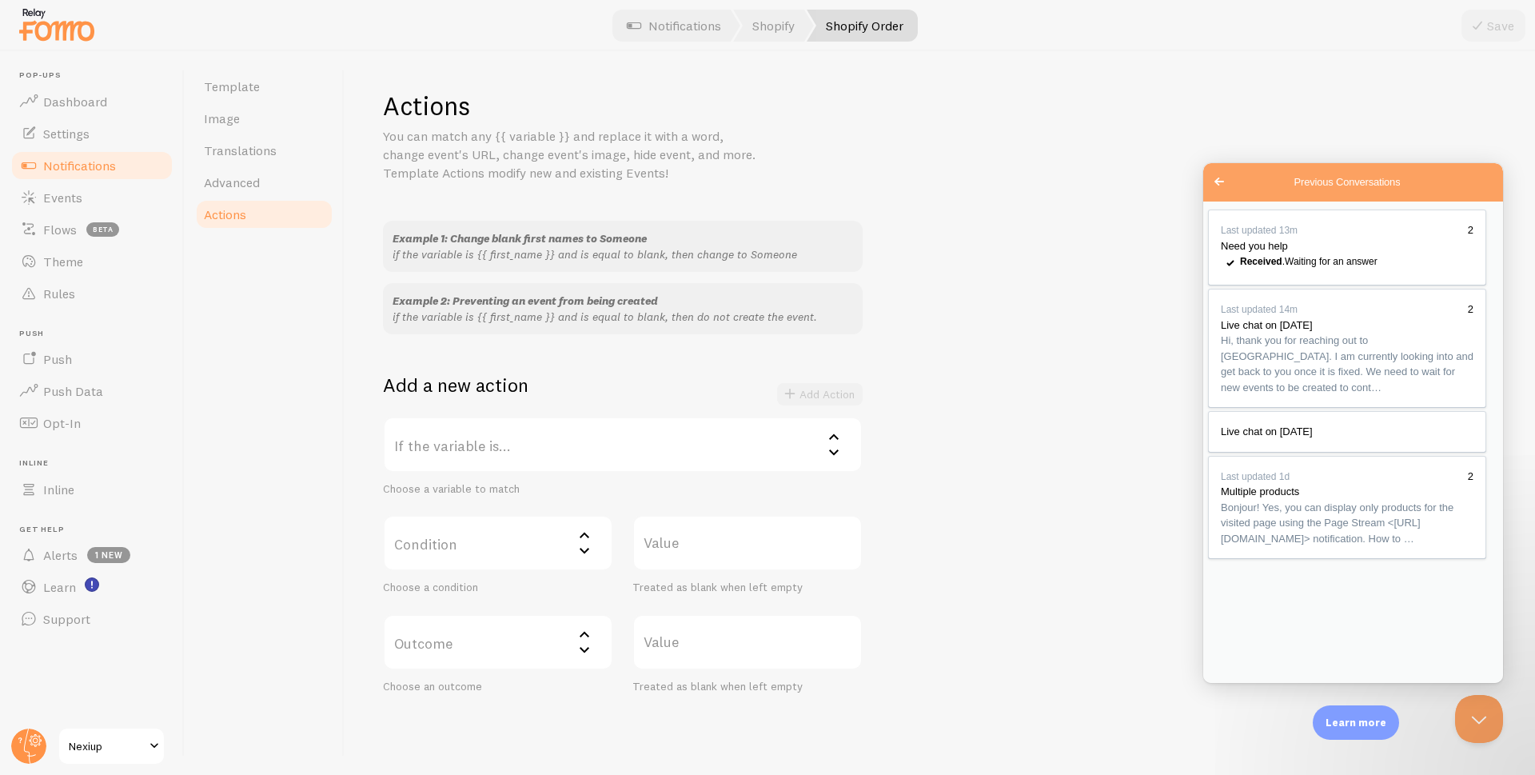
click at [481, 452] on label "If the variable is..." at bounding box center [623, 445] width 480 height 56
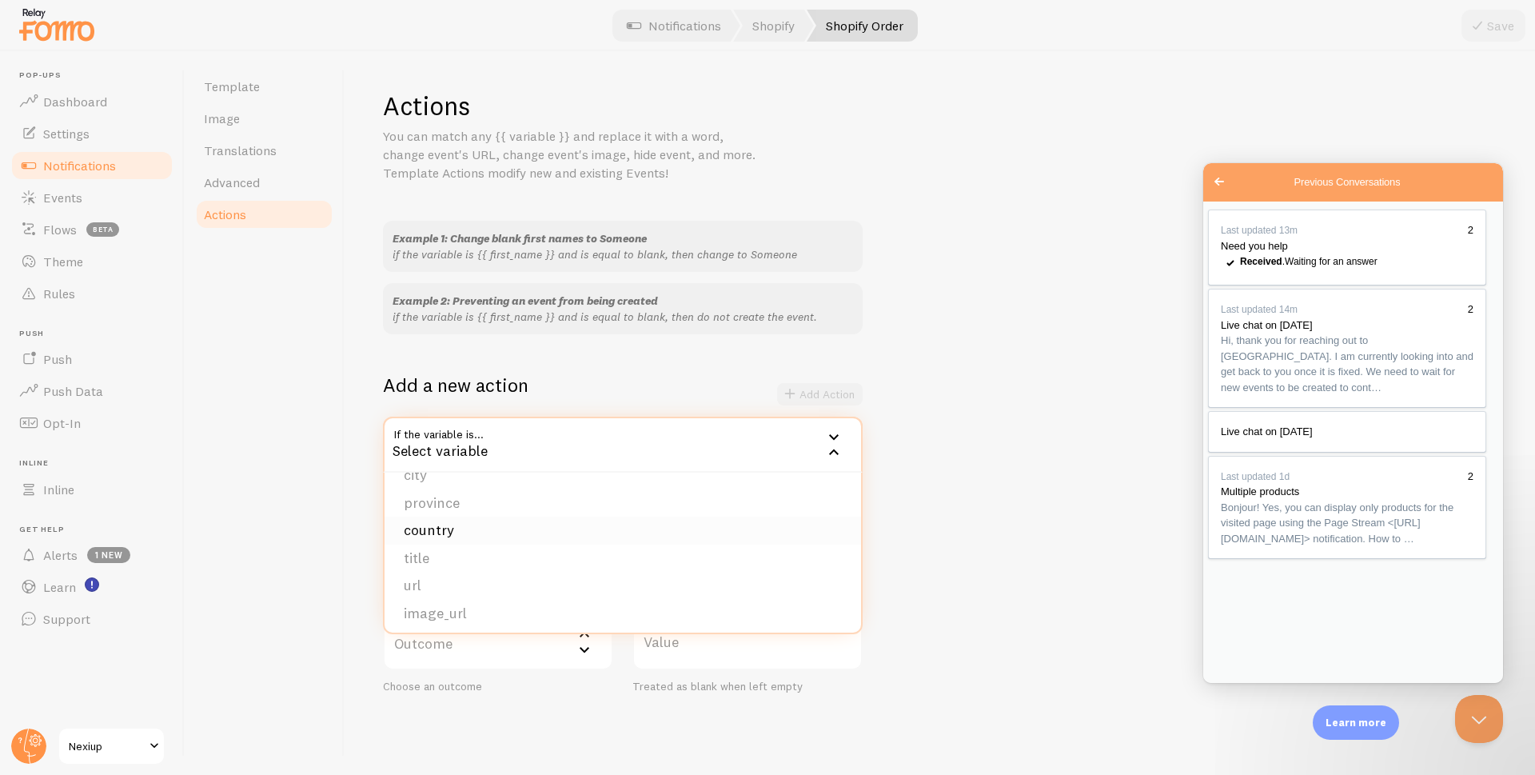
scroll to position [80, 0]
click at [436, 523] on li "title" at bounding box center [623, 526] width 476 height 28
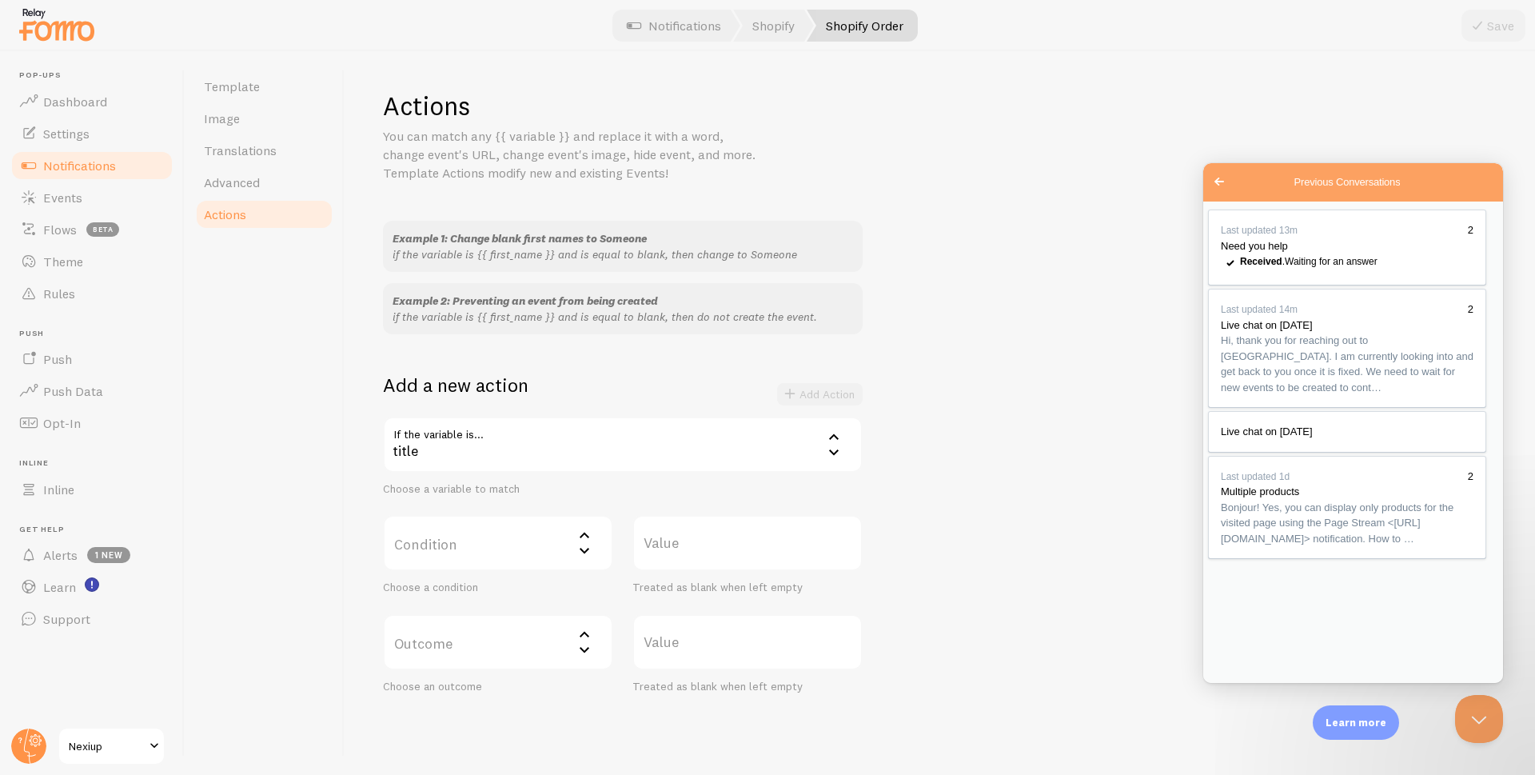
click at [512, 546] on label "Condition" at bounding box center [498, 543] width 230 height 56
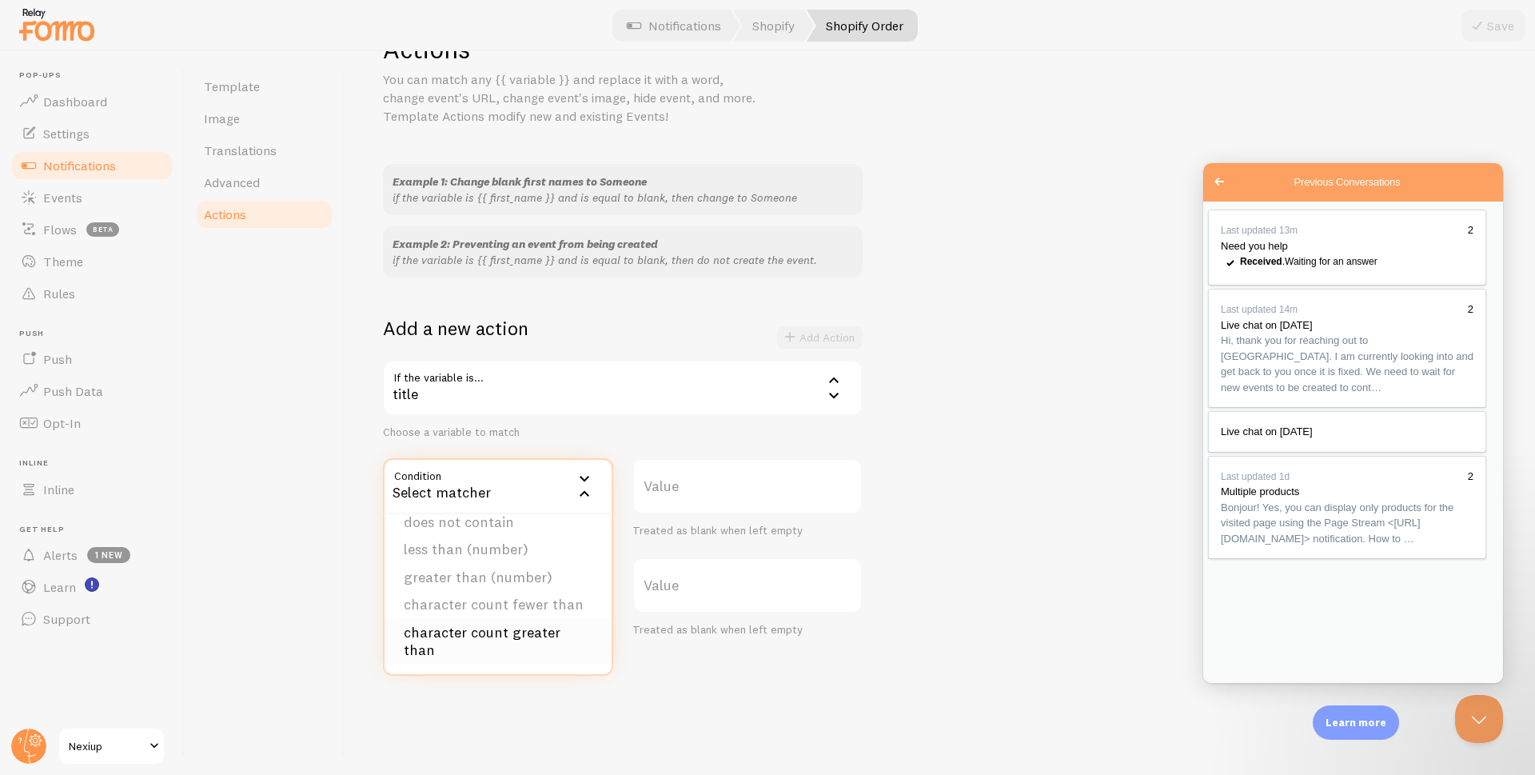
scroll to position [18, 0]
click at [310, 552] on div "Template Image Translations Advanced Actions" at bounding box center [265, 413] width 160 height 724
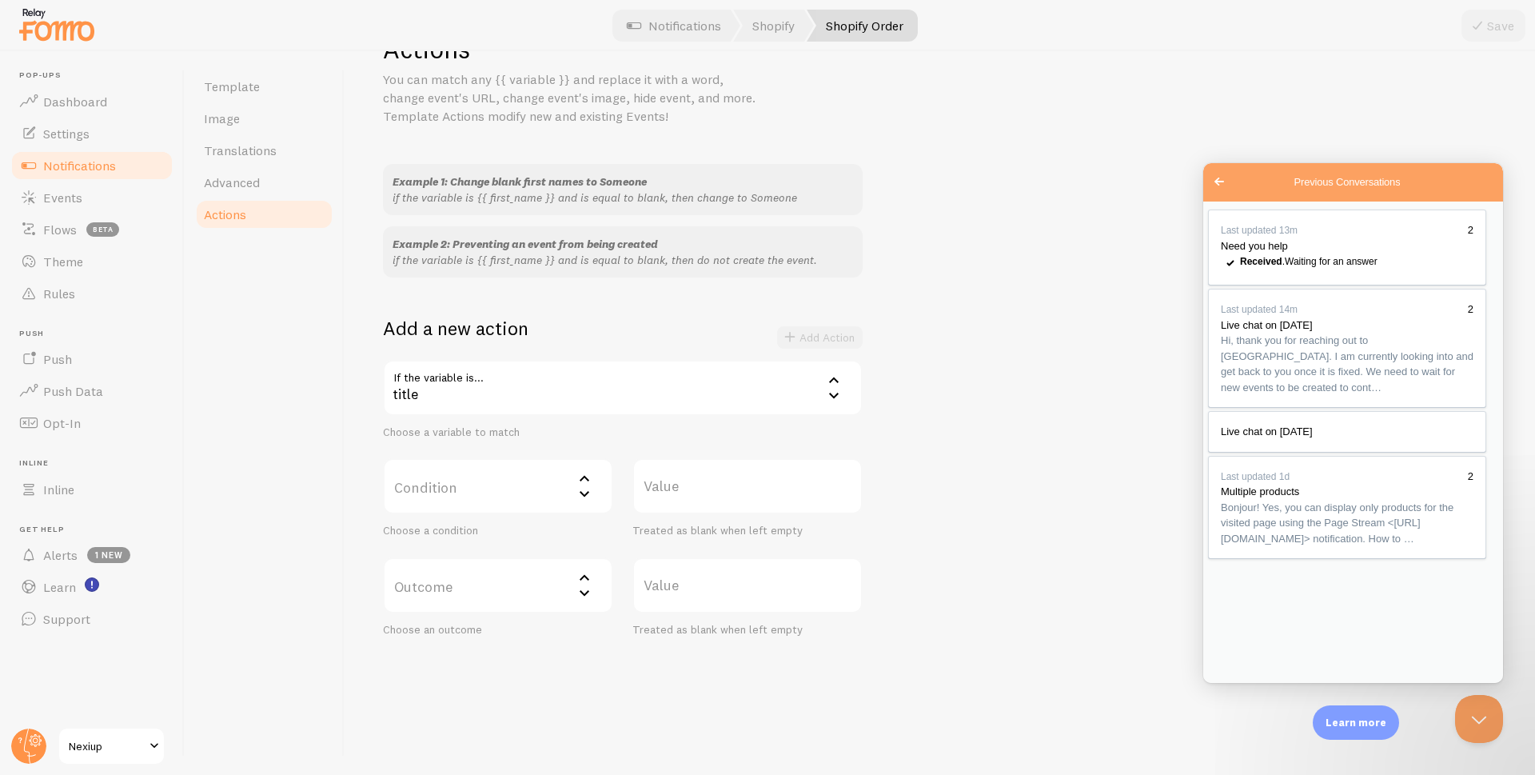
click at [84, 165] on span "Notifications" at bounding box center [79, 165] width 73 height 16
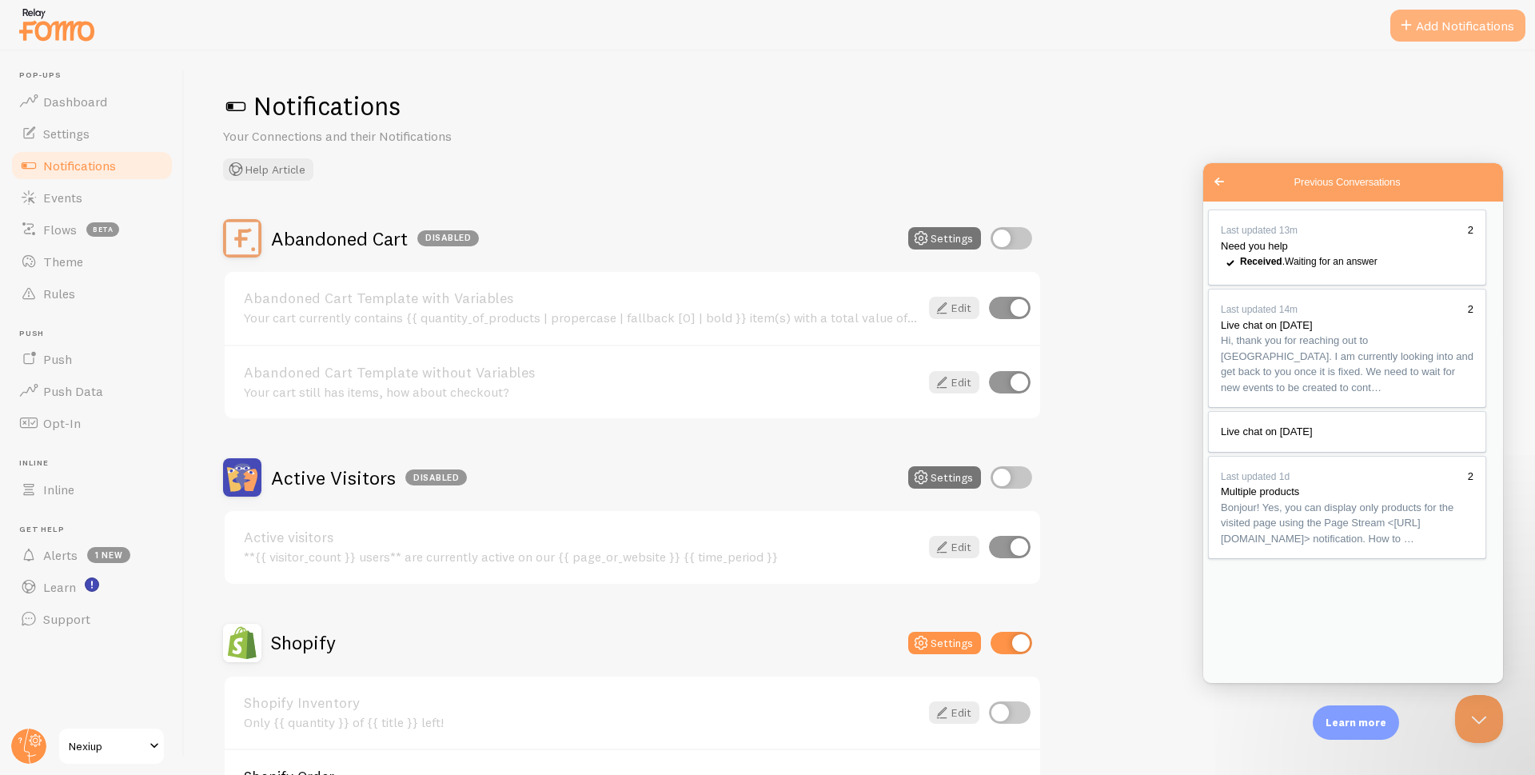
click at [1459, 27] on button "Add Notifications" at bounding box center [1457, 26] width 135 height 32
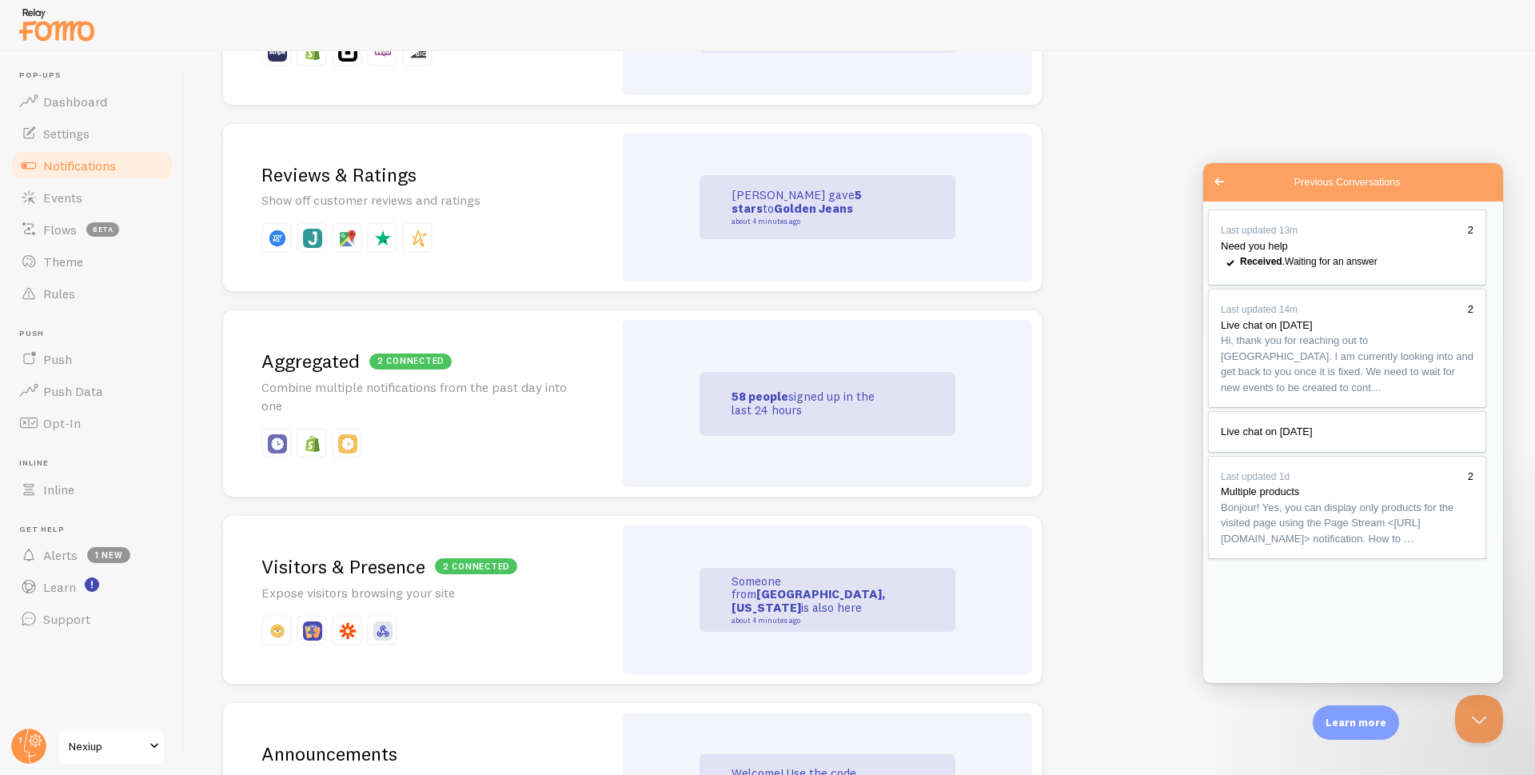
scroll to position [560, 0]
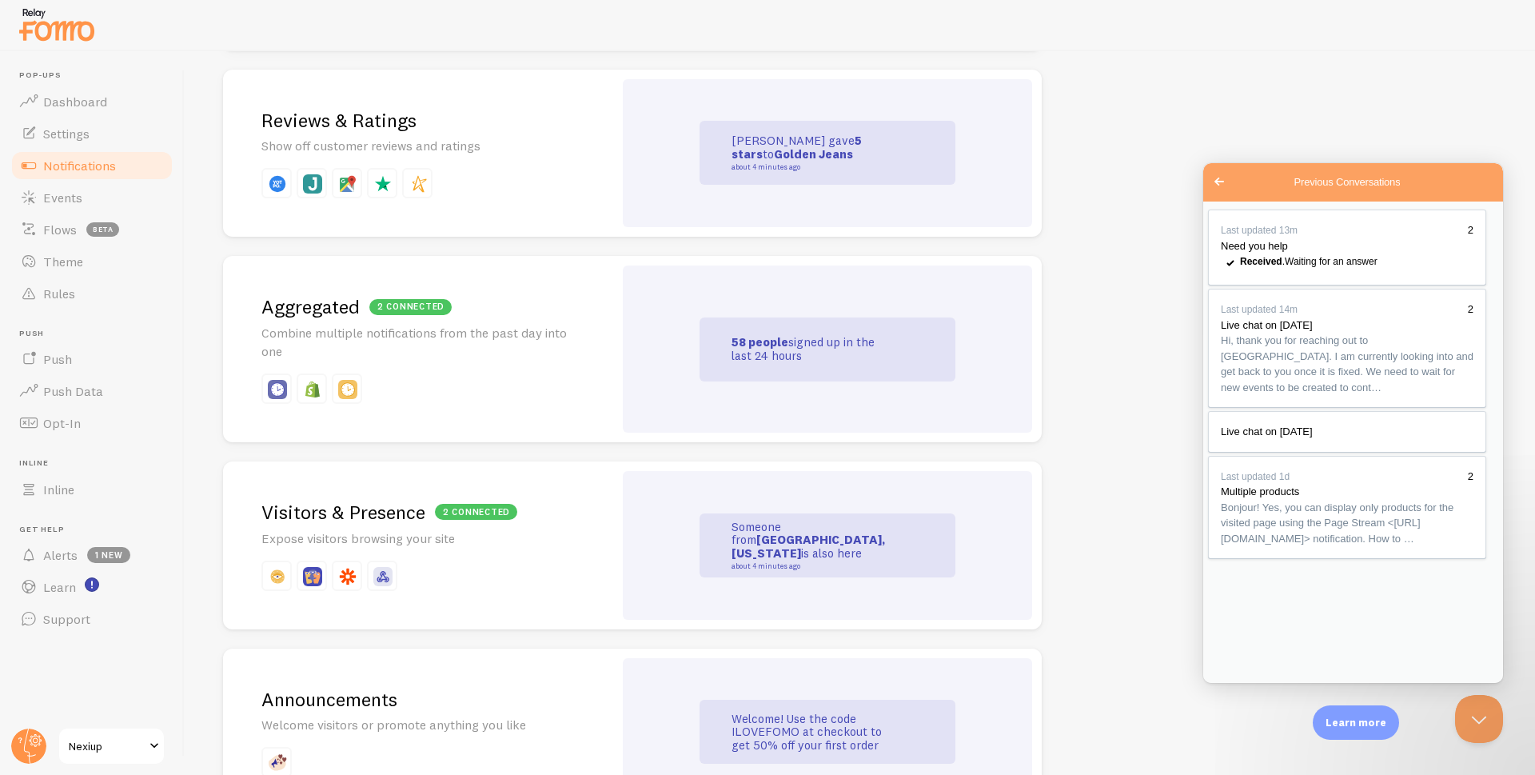
click at [509, 362] on div "2 connected Aggregated Combine multiple notifications from the past day into one" at bounding box center [418, 349] width 390 height 186
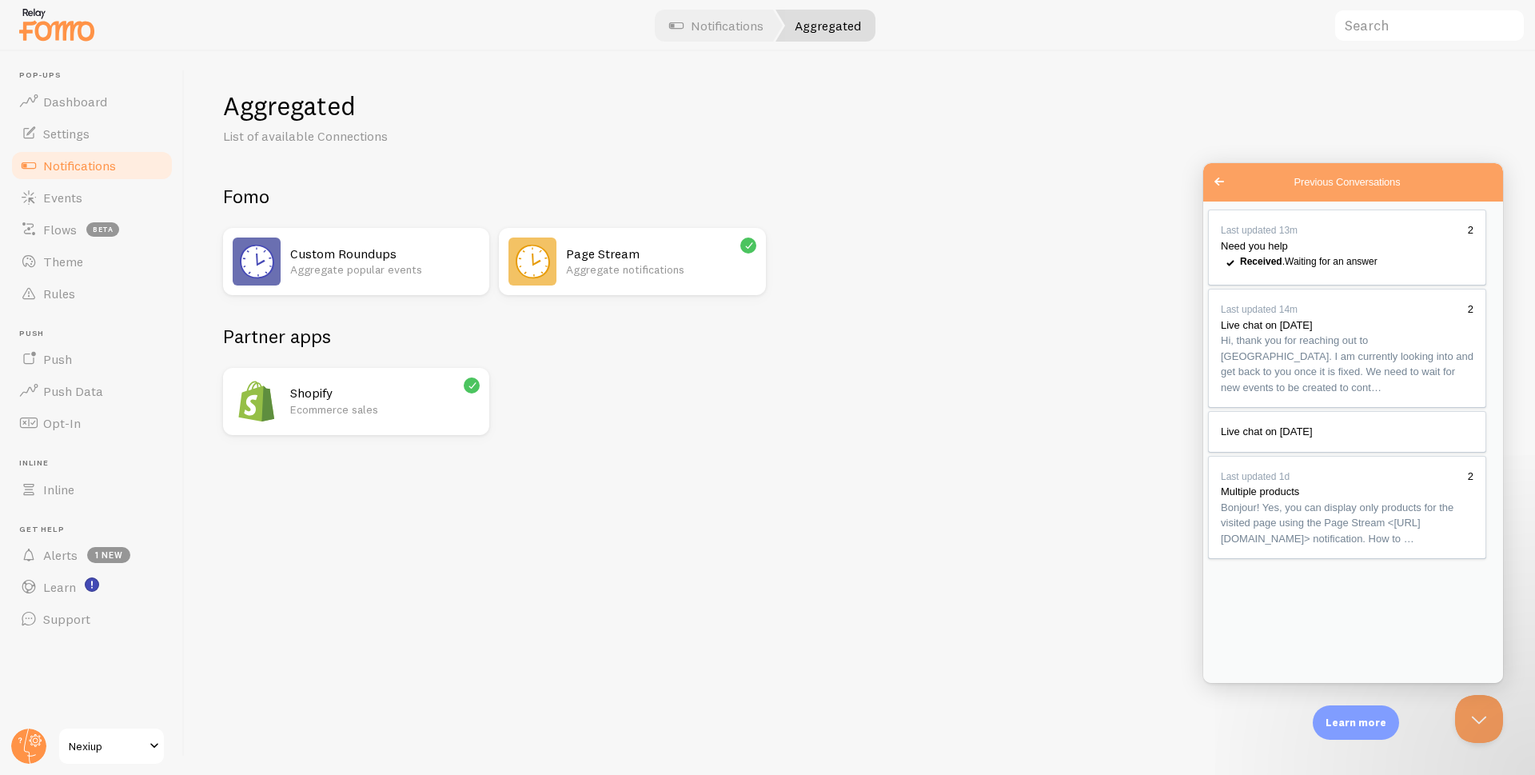
click at [624, 275] on p "Aggregate notifications" at bounding box center [660, 269] width 189 height 16
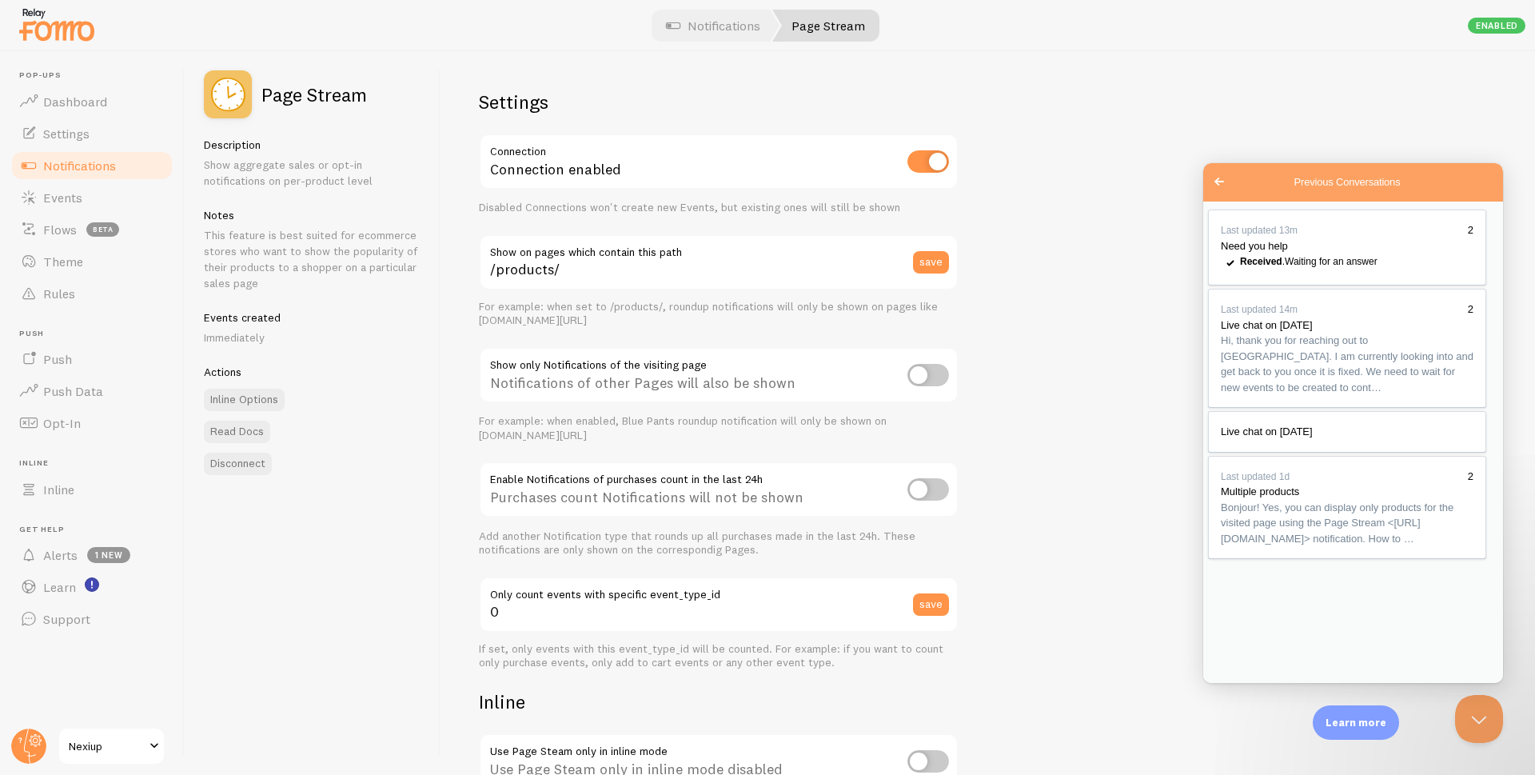
click at [929, 376] on input "checkbox" at bounding box center [928, 375] width 42 height 22
checkbox input "true"
type textarea "The problem seems to stem from this option:"
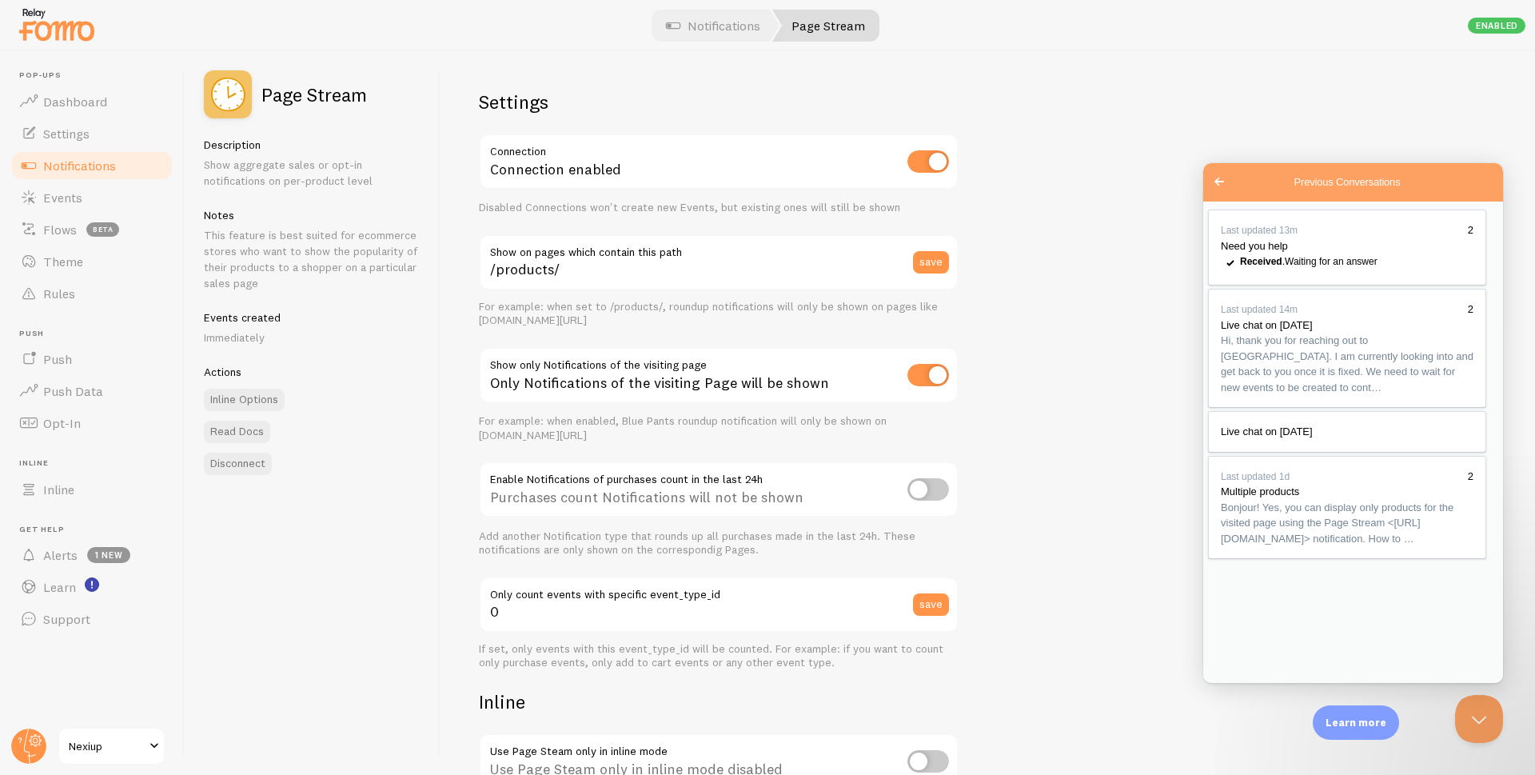
type input "C:\fakepath\brave_xnMdVjmYmC.png"
paste textarea "When it is activated, notifications are displayed correctly only on the relevan…"
type textarea "The problem seems to stem from this option. When it is activated, notifications…"
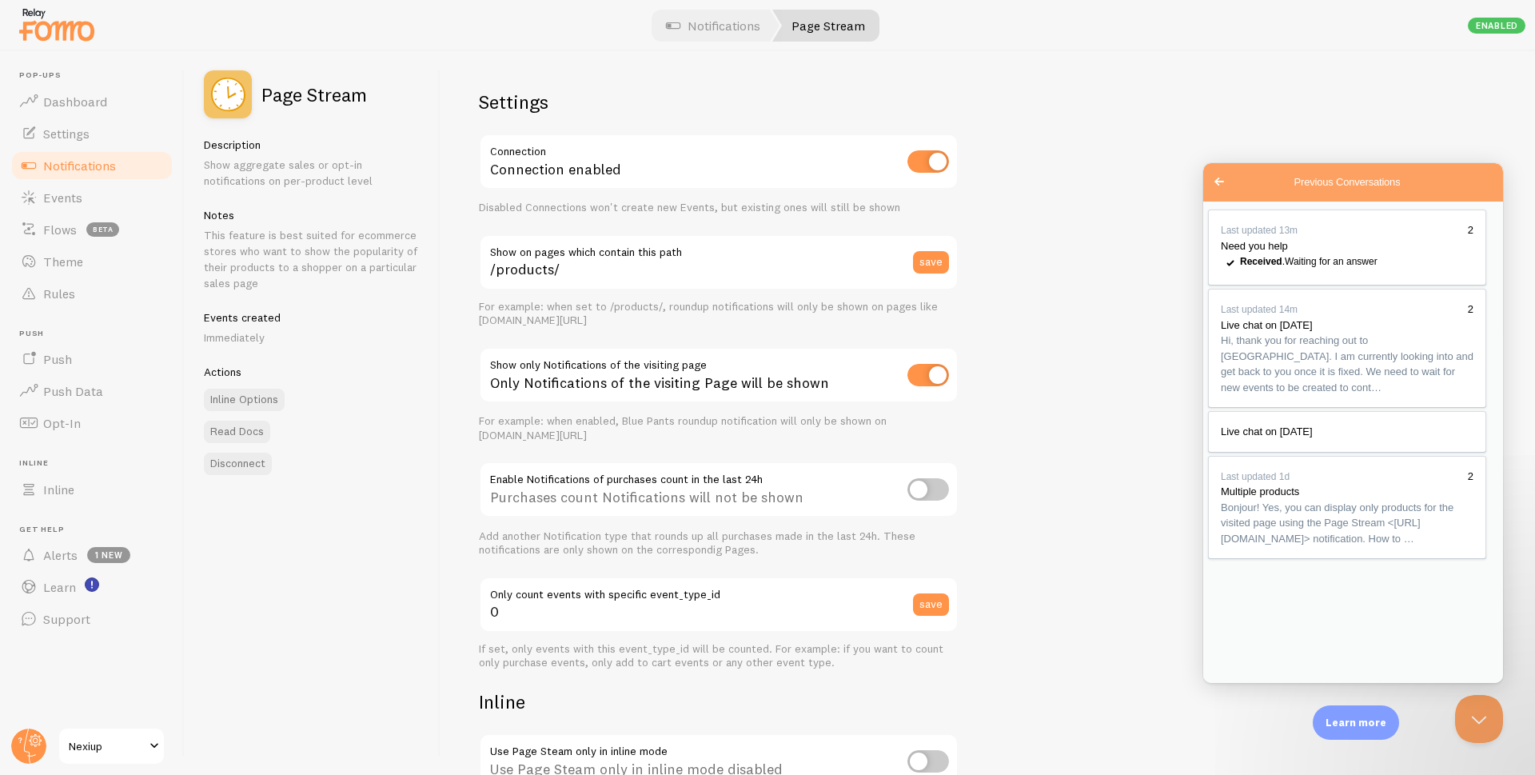
scroll to position [747, 0]
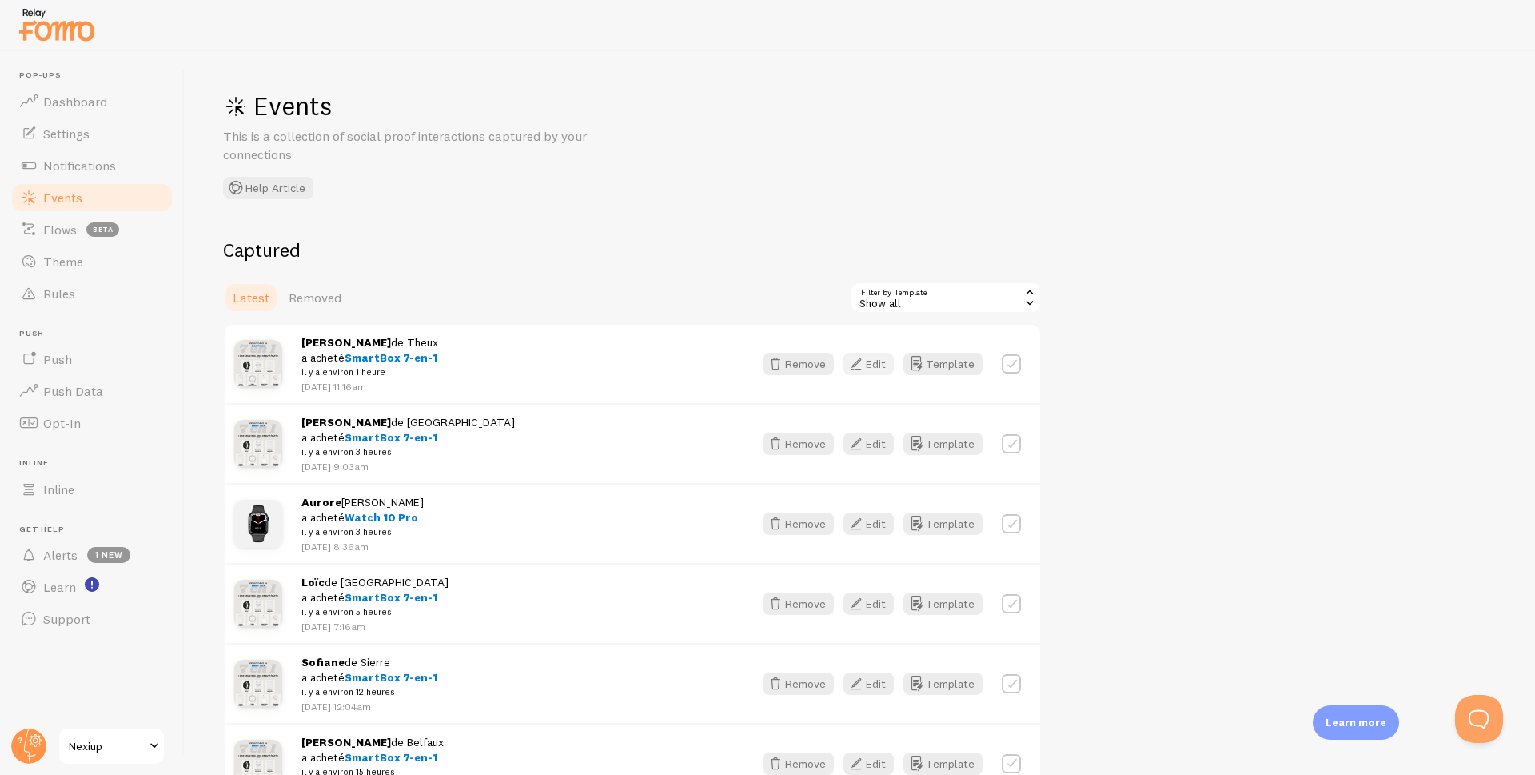
click at [879, 364] on button "Edit" at bounding box center [868, 364] width 50 height 22
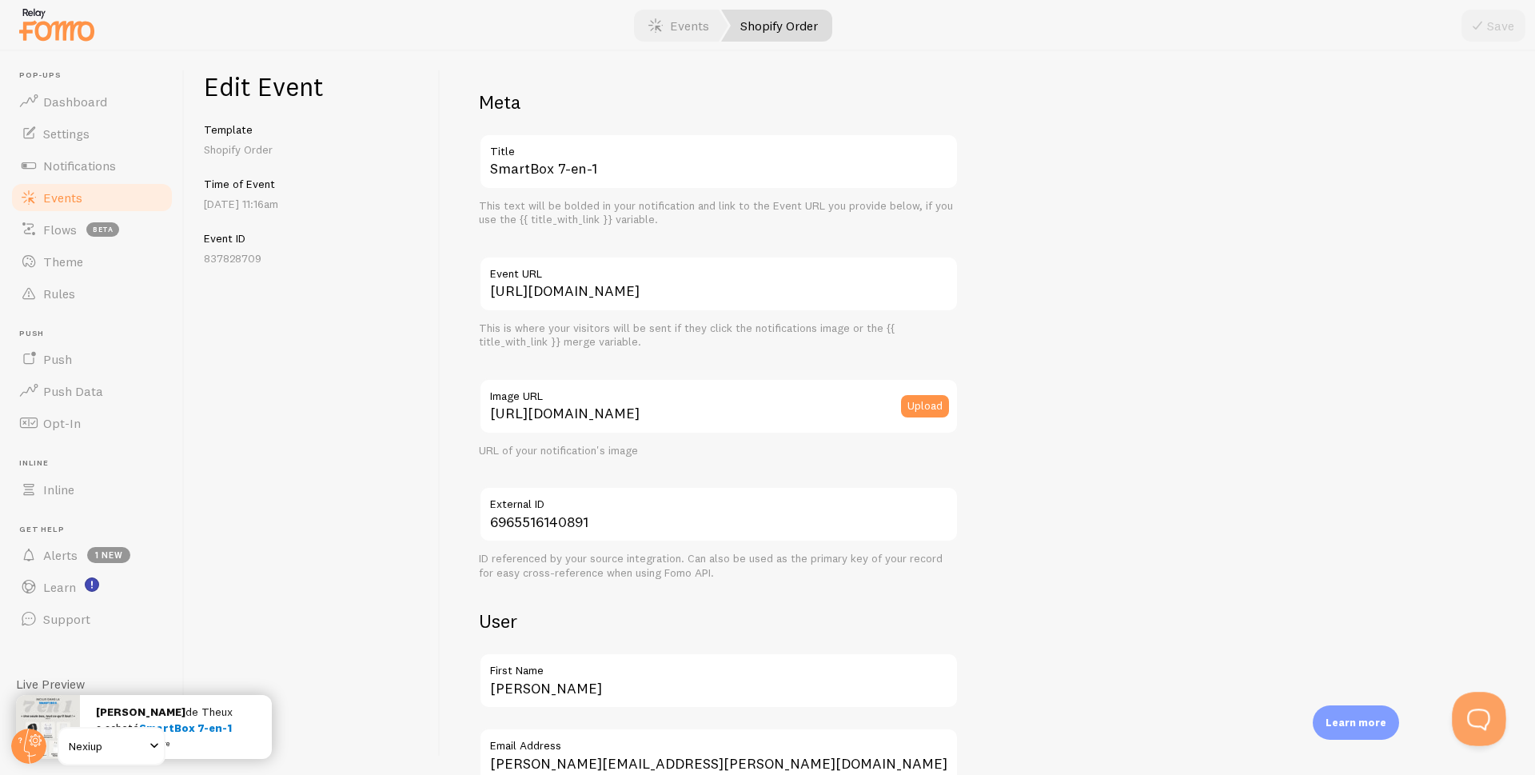
click at [1485, 726] on button "Open Beacon popover" at bounding box center [1476, 716] width 48 height 48
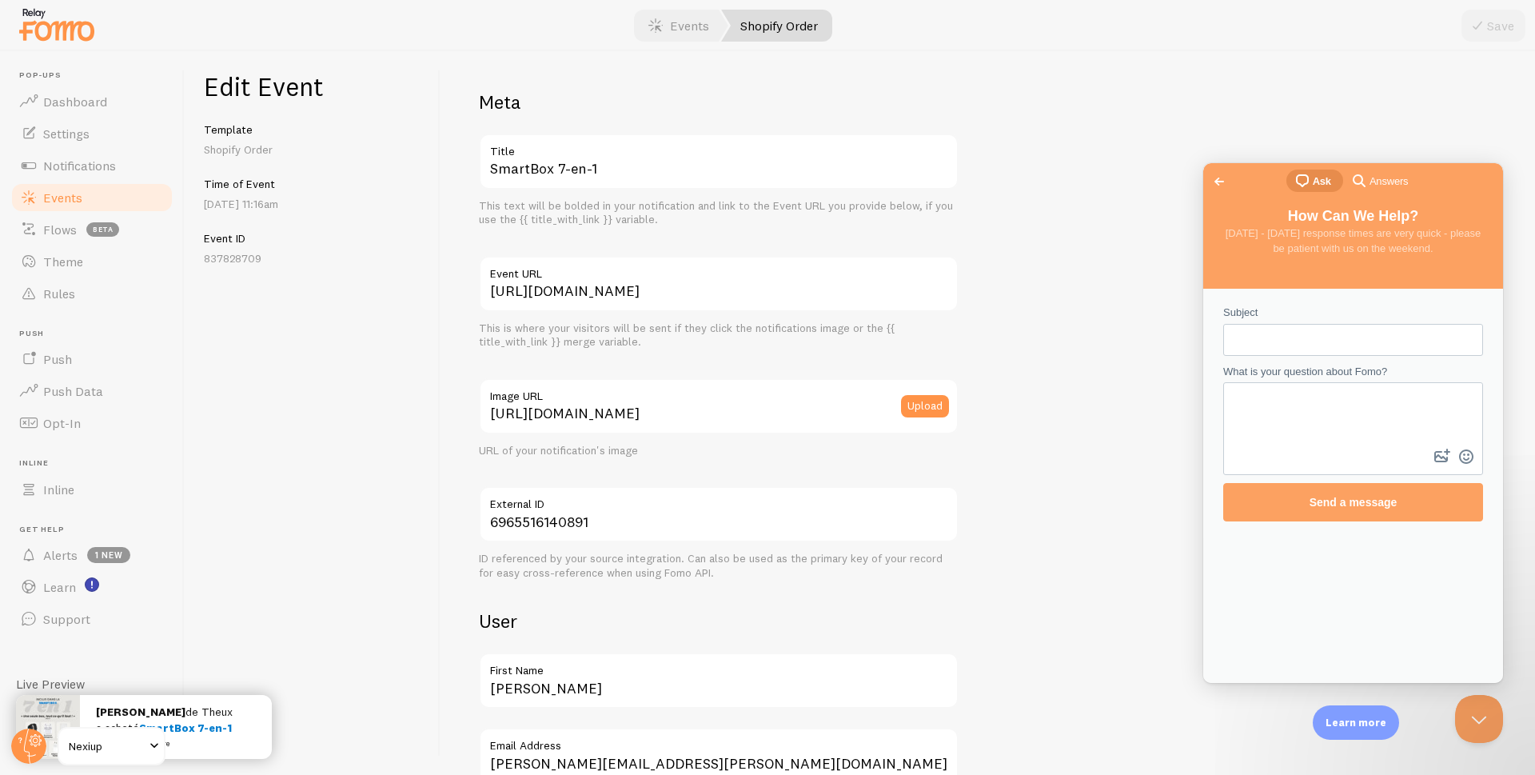
click at [1214, 185] on span "Go back" at bounding box center [1219, 181] width 19 height 19
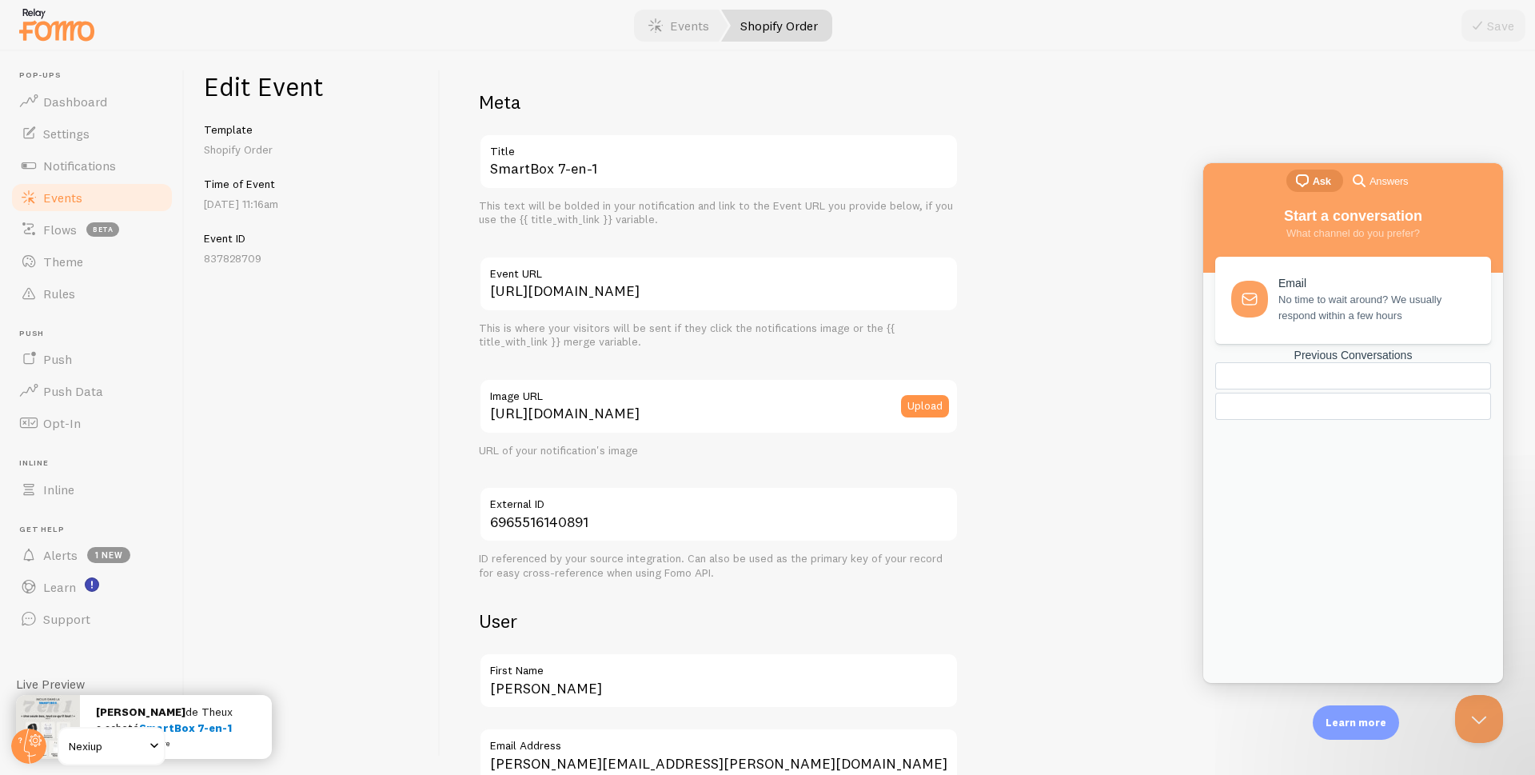
click at [1308, 420] on div at bounding box center [1353, 406] width 276 height 27
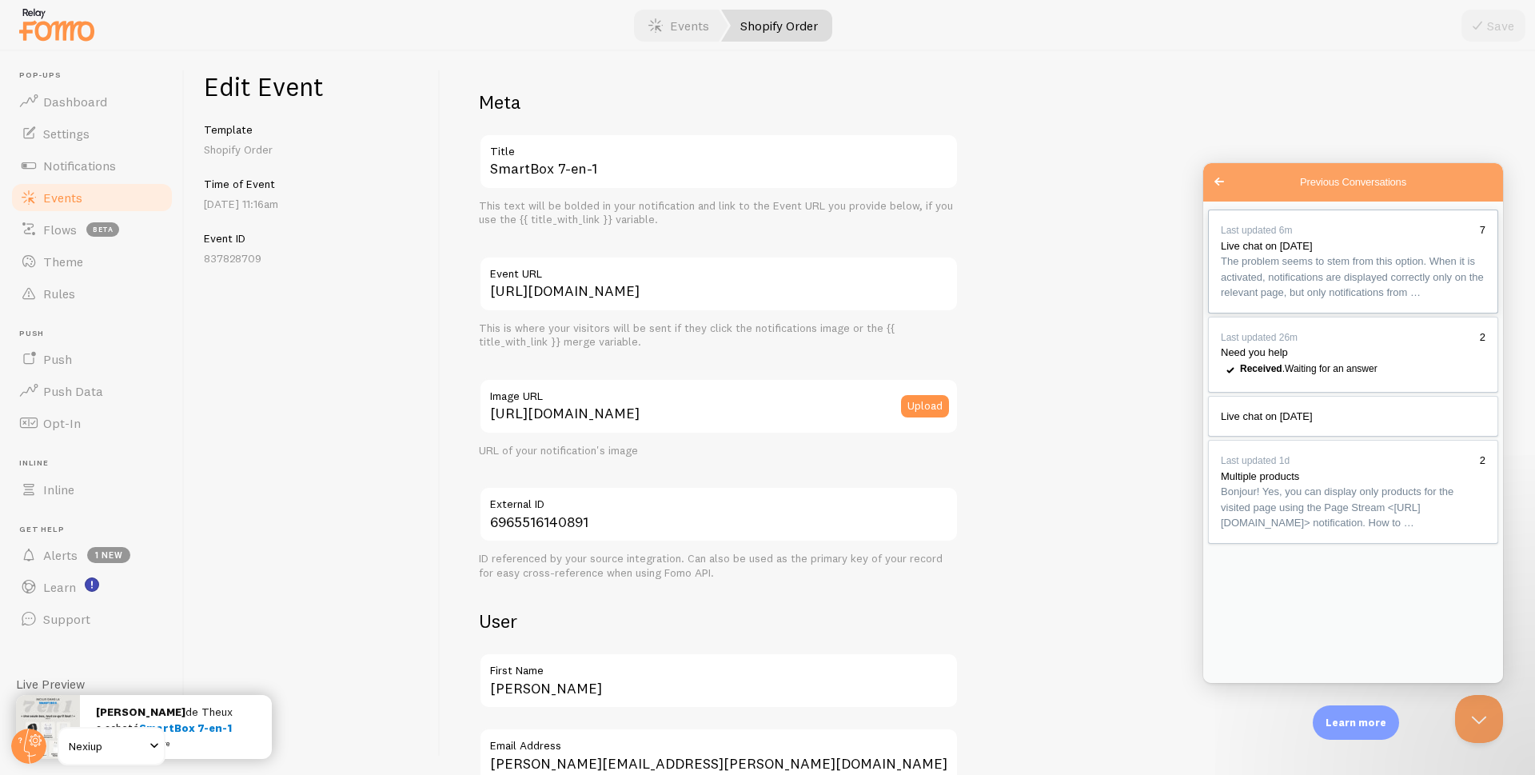
click at [1374, 301] on div "Previous Conversations" at bounding box center [1353, 301] width 265 height 0
click at [46, 193] on span "Events" at bounding box center [62, 197] width 39 height 16
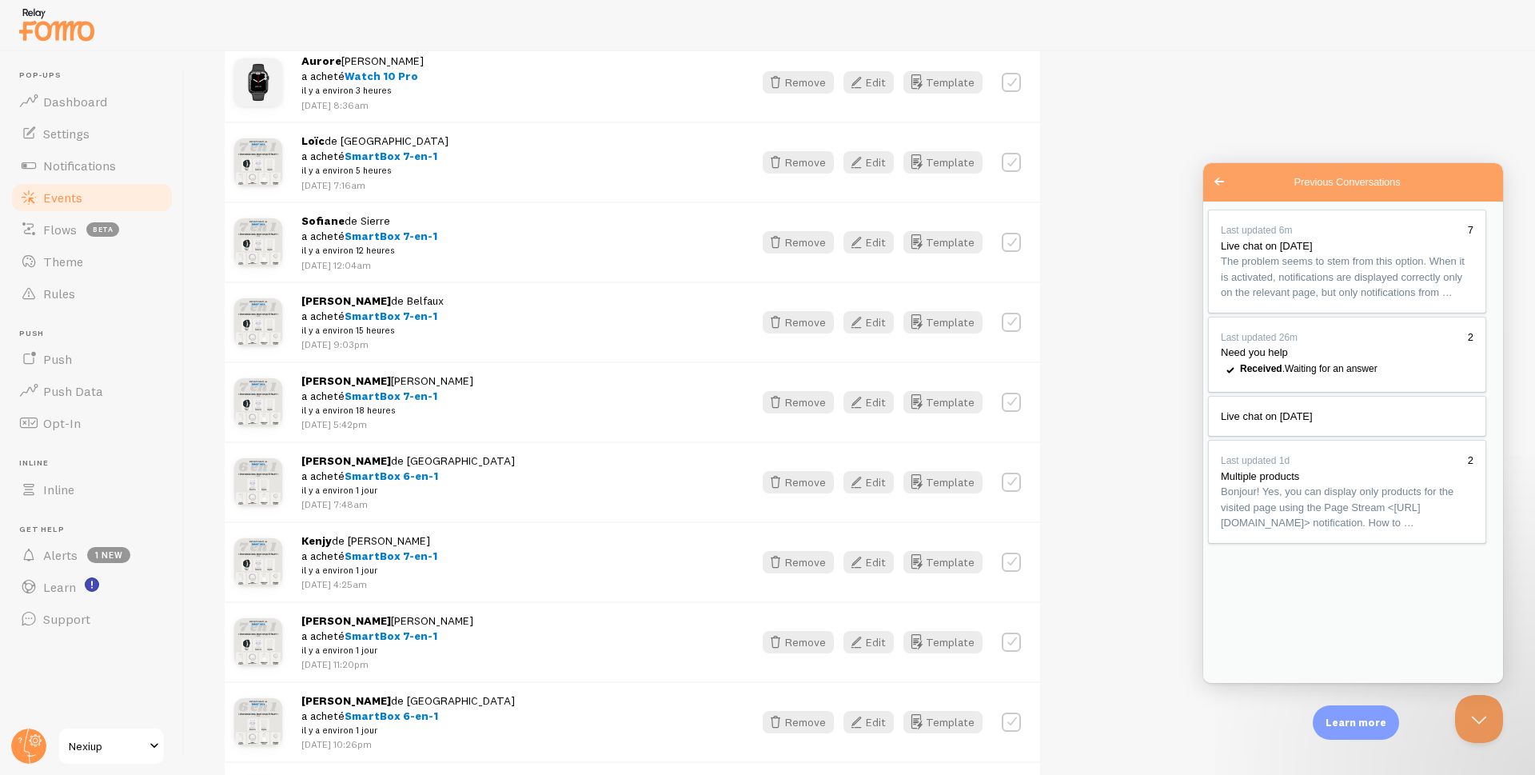
scroll to position [480, 0]
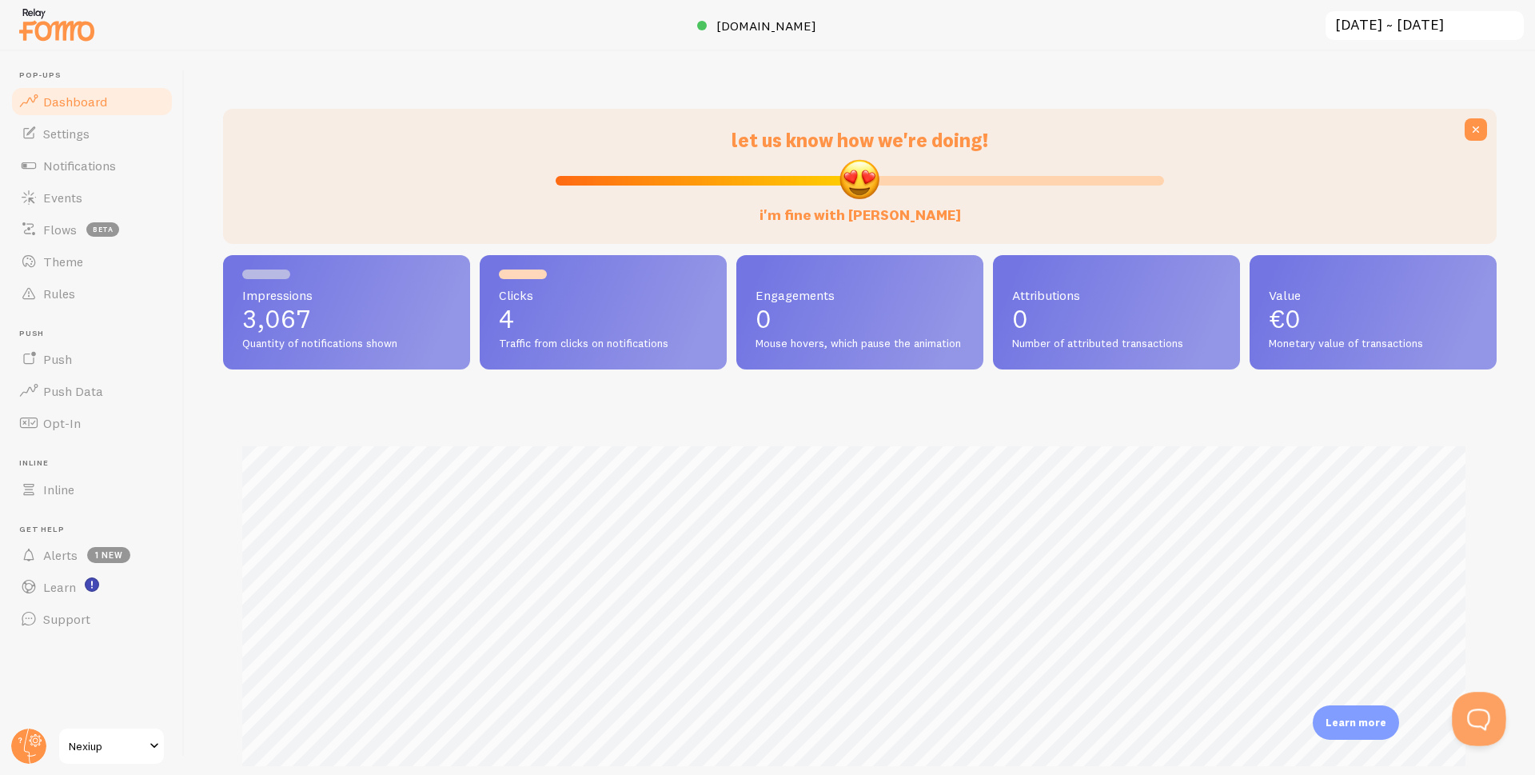
click at [1483, 714] on button "Open Beacon popover" at bounding box center [1476, 716] width 48 height 48
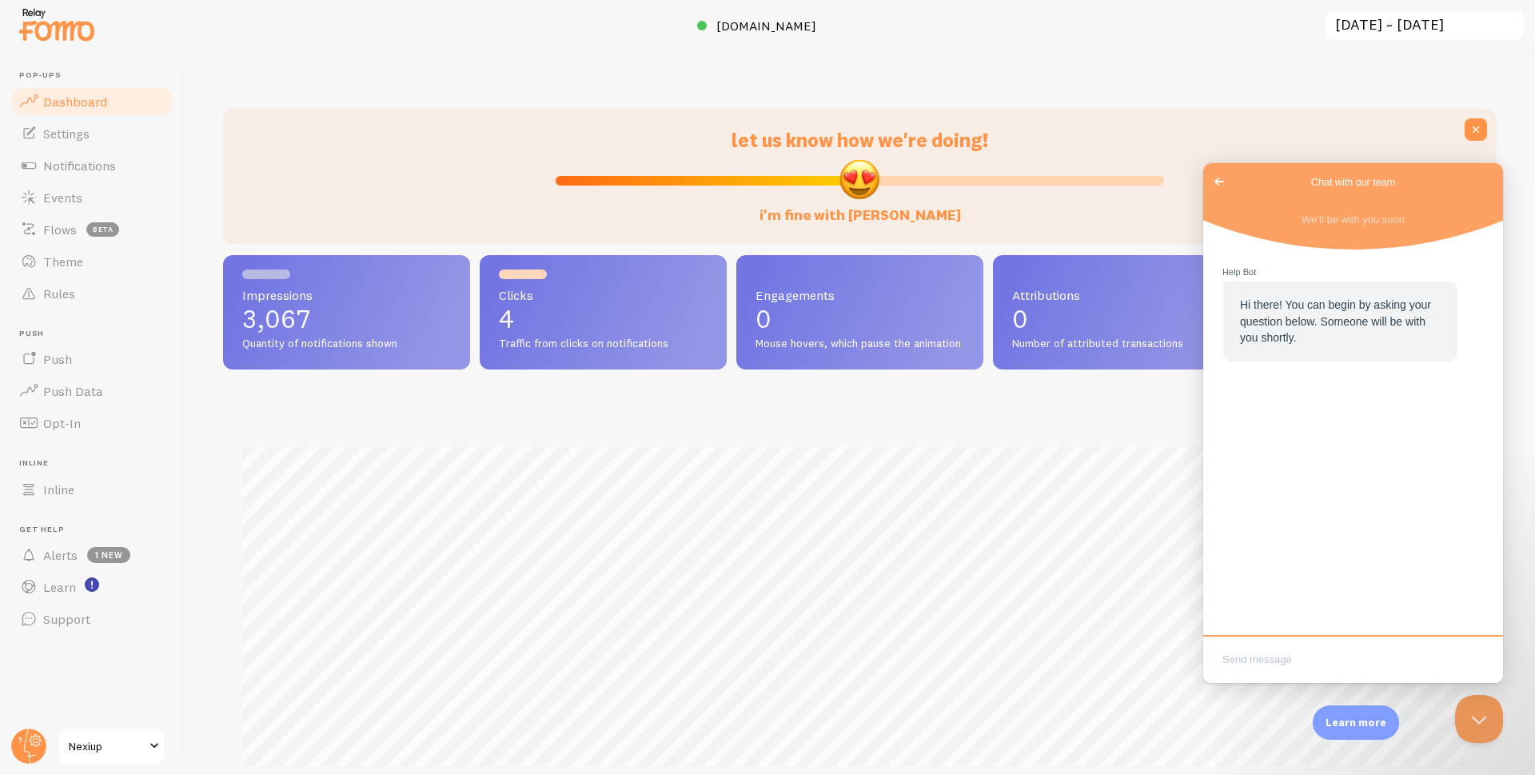
click at [1262, 655] on textarea "Write chat message" at bounding box center [1352, 661] width 293 height 38
click at [1244, 664] on textarea "speek human" at bounding box center [1352, 661] width 293 height 38
type textarea "speak human"
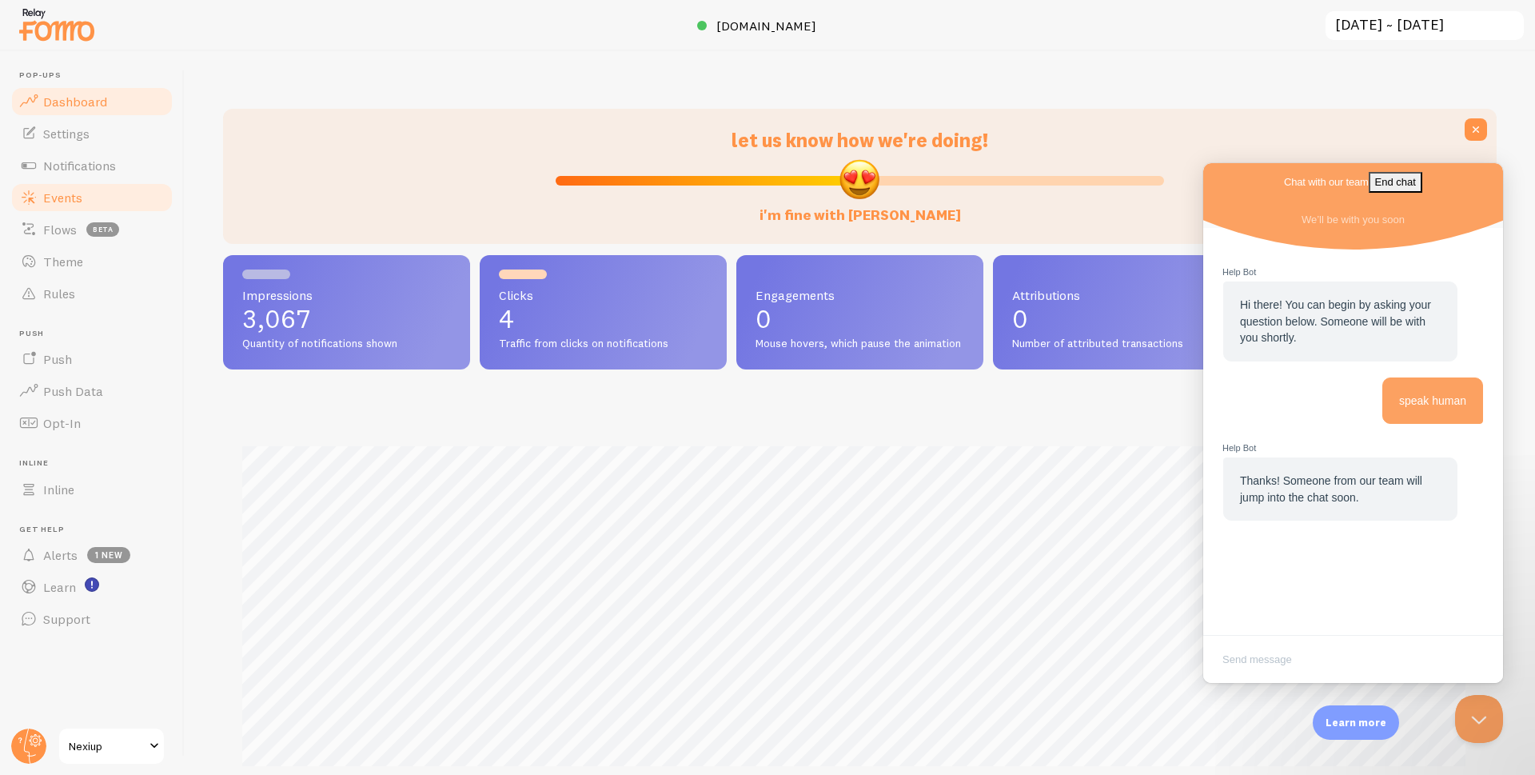
click at [54, 198] on span "Events" at bounding box center [62, 197] width 39 height 16
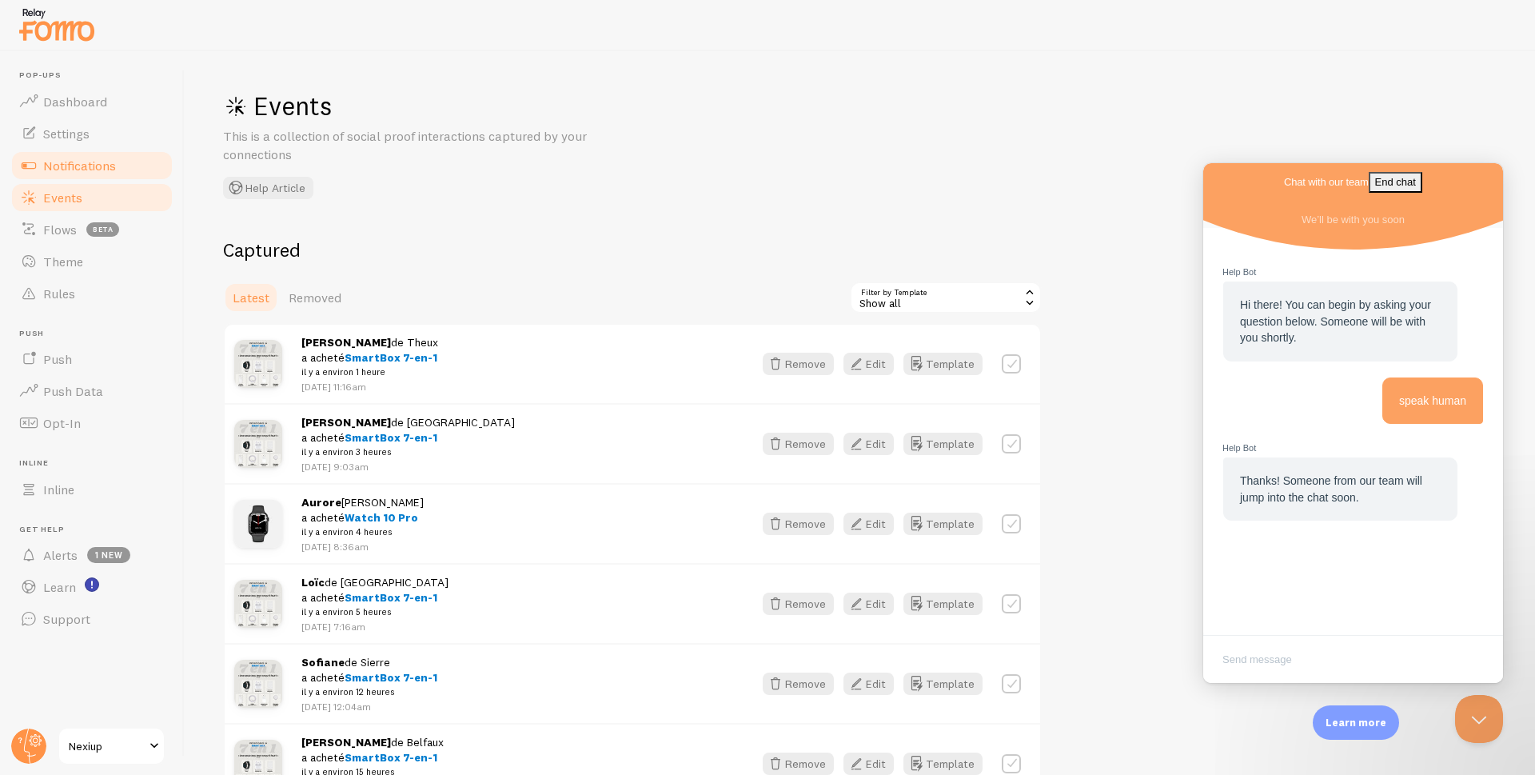
click at [82, 166] on span "Notifications" at bounding box center [79, 165] width 73 height 16
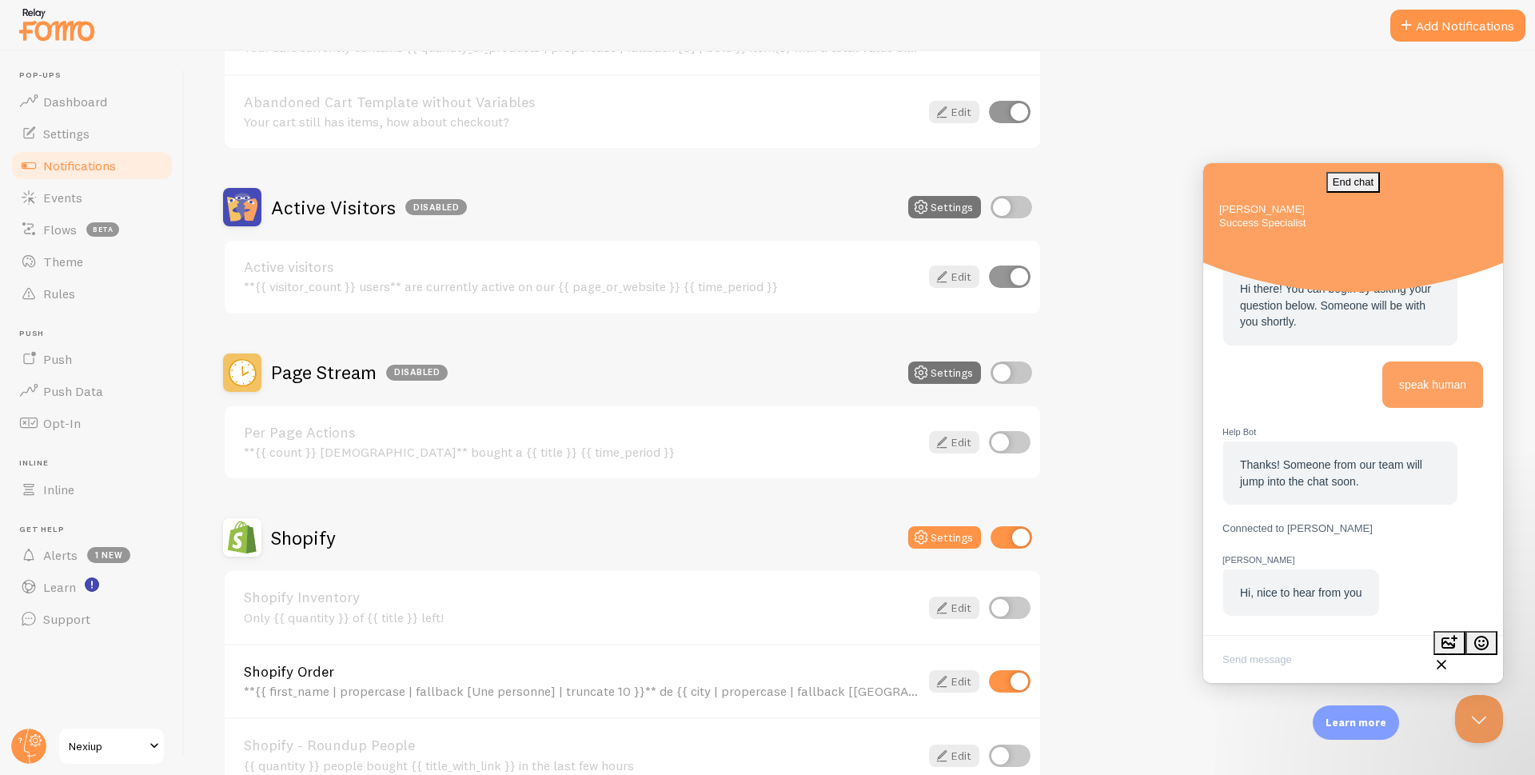
scroll to position [240, 0]
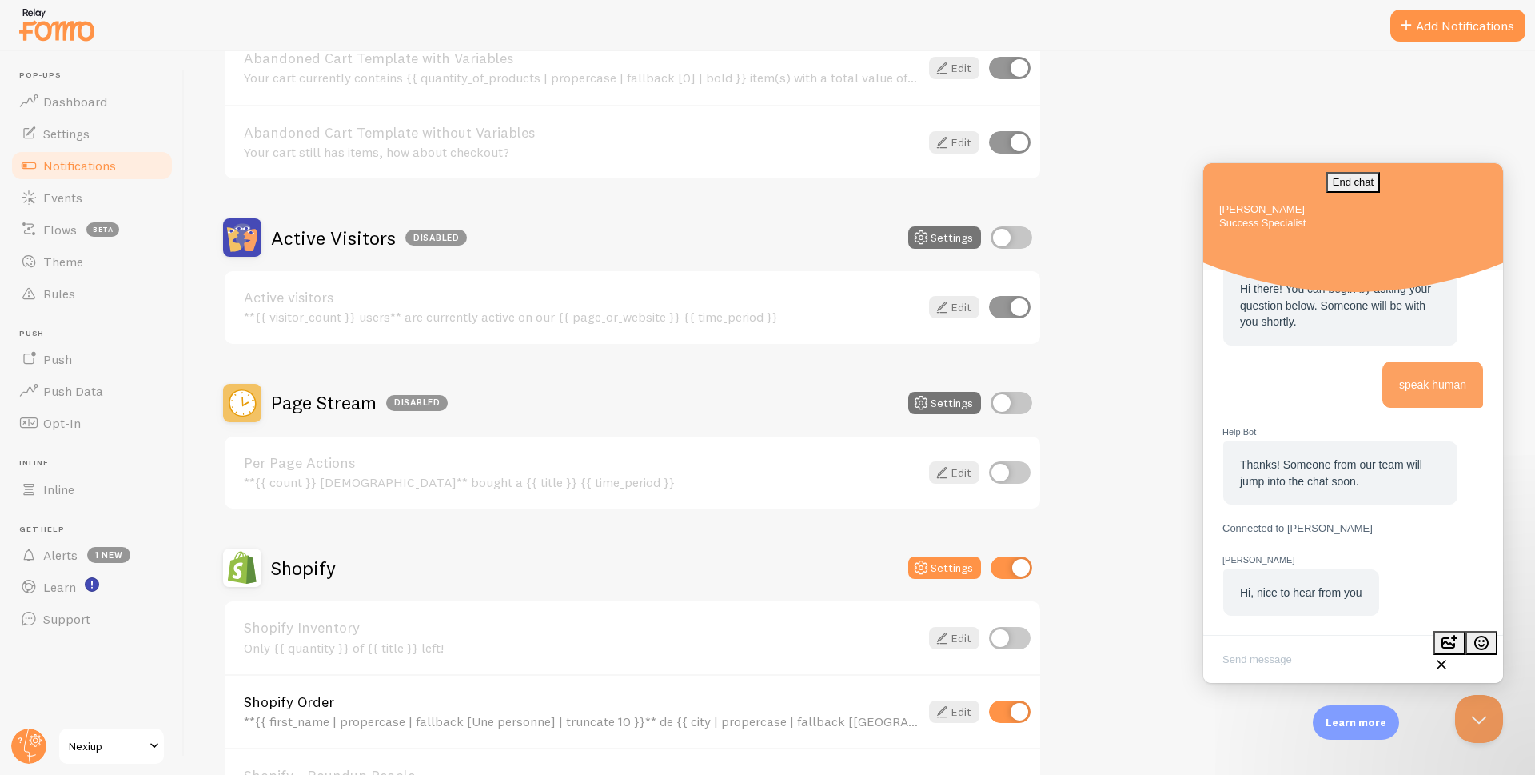
click at [1292, 656] on textarea "Write chat message" at bounding box center [1352, 661] width 293 height 38
paste textarea "Hello, need you help. Yesterday, I activated the page broadcast mode to display…"
type textarea "Hello, need you help. Yesterday, I activated the page broadcast mode to display…"
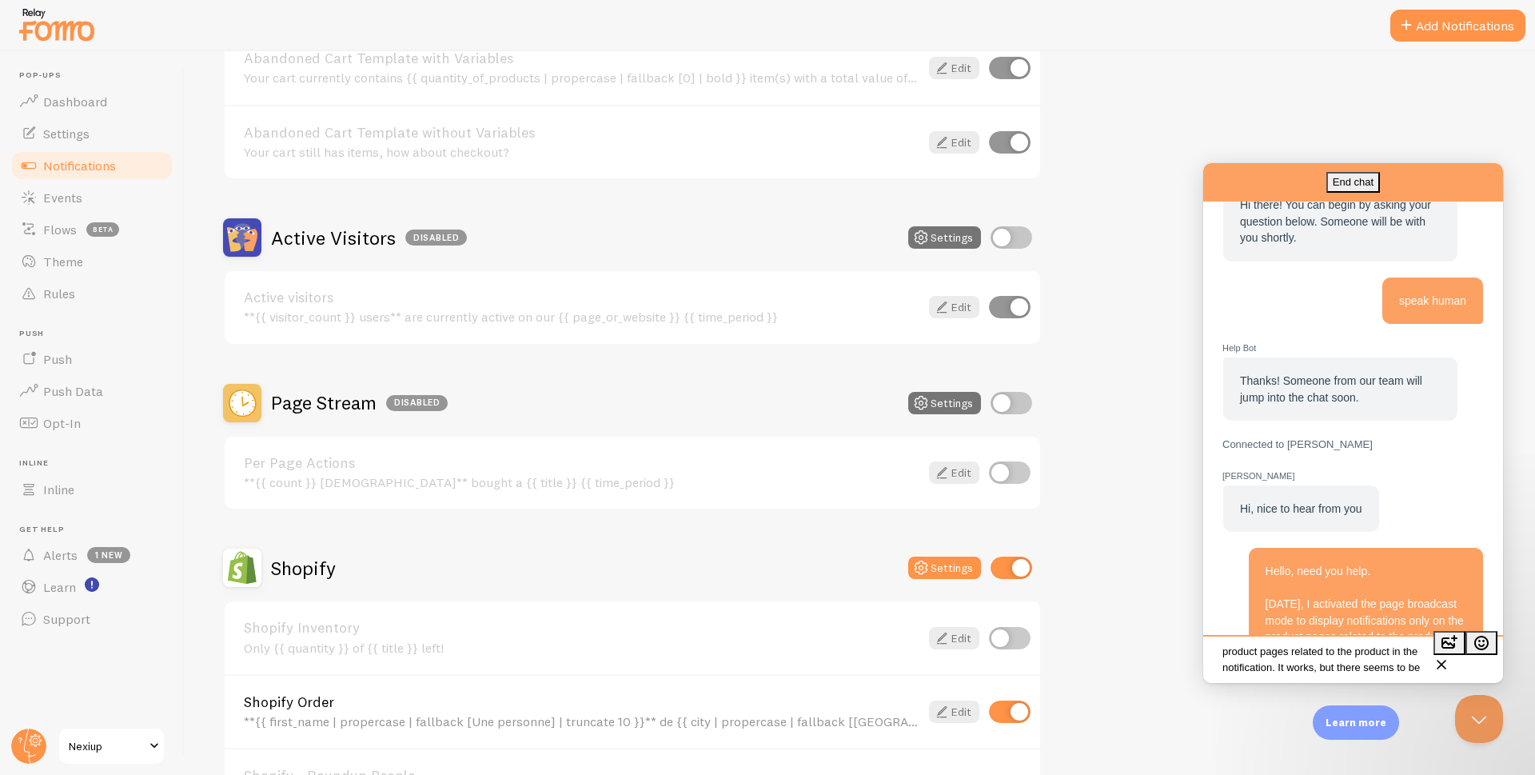
scroll to position [228, 0]
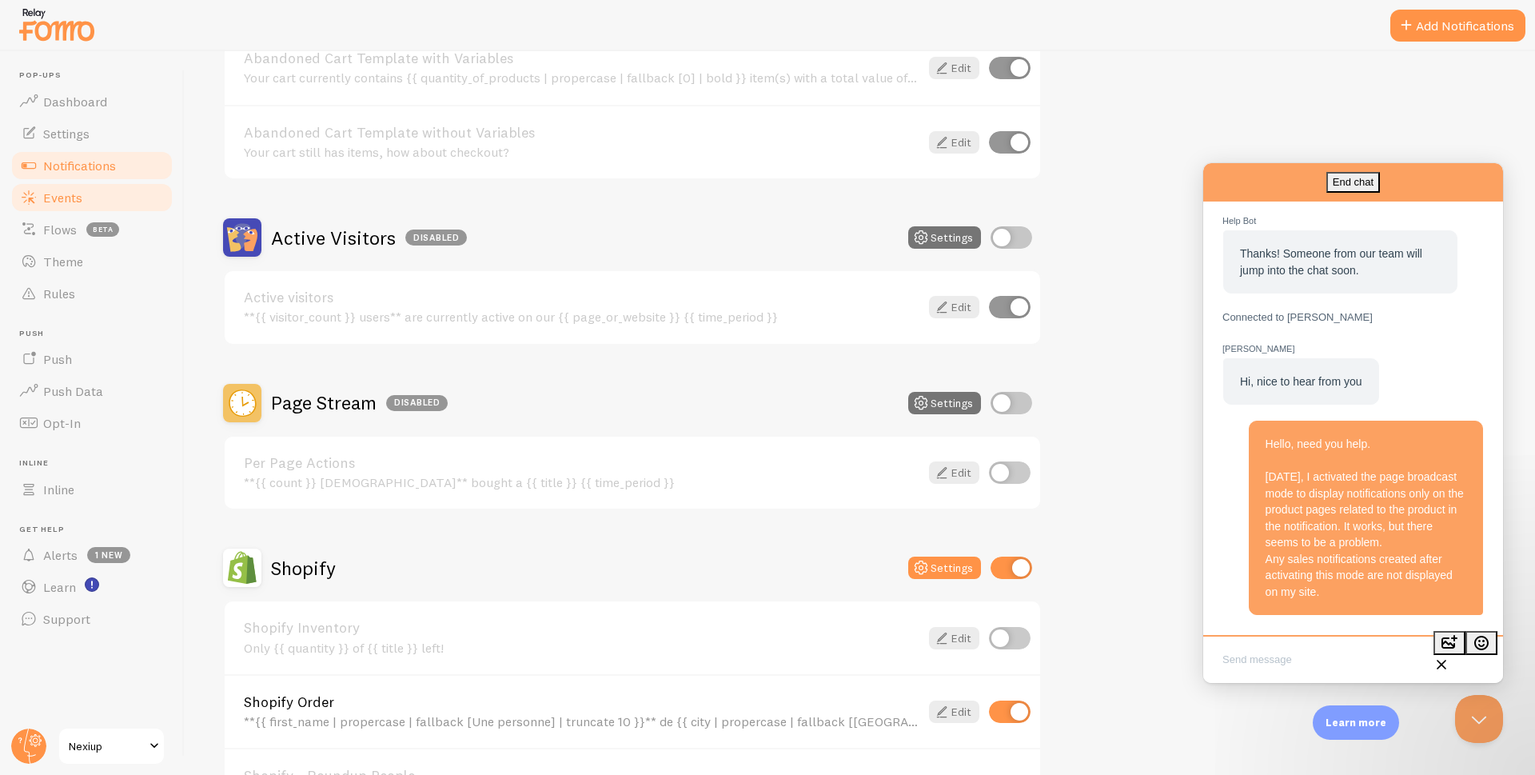
click at [53, 200] on span "Events" at bounding box center [62, 197] width 39 height 16
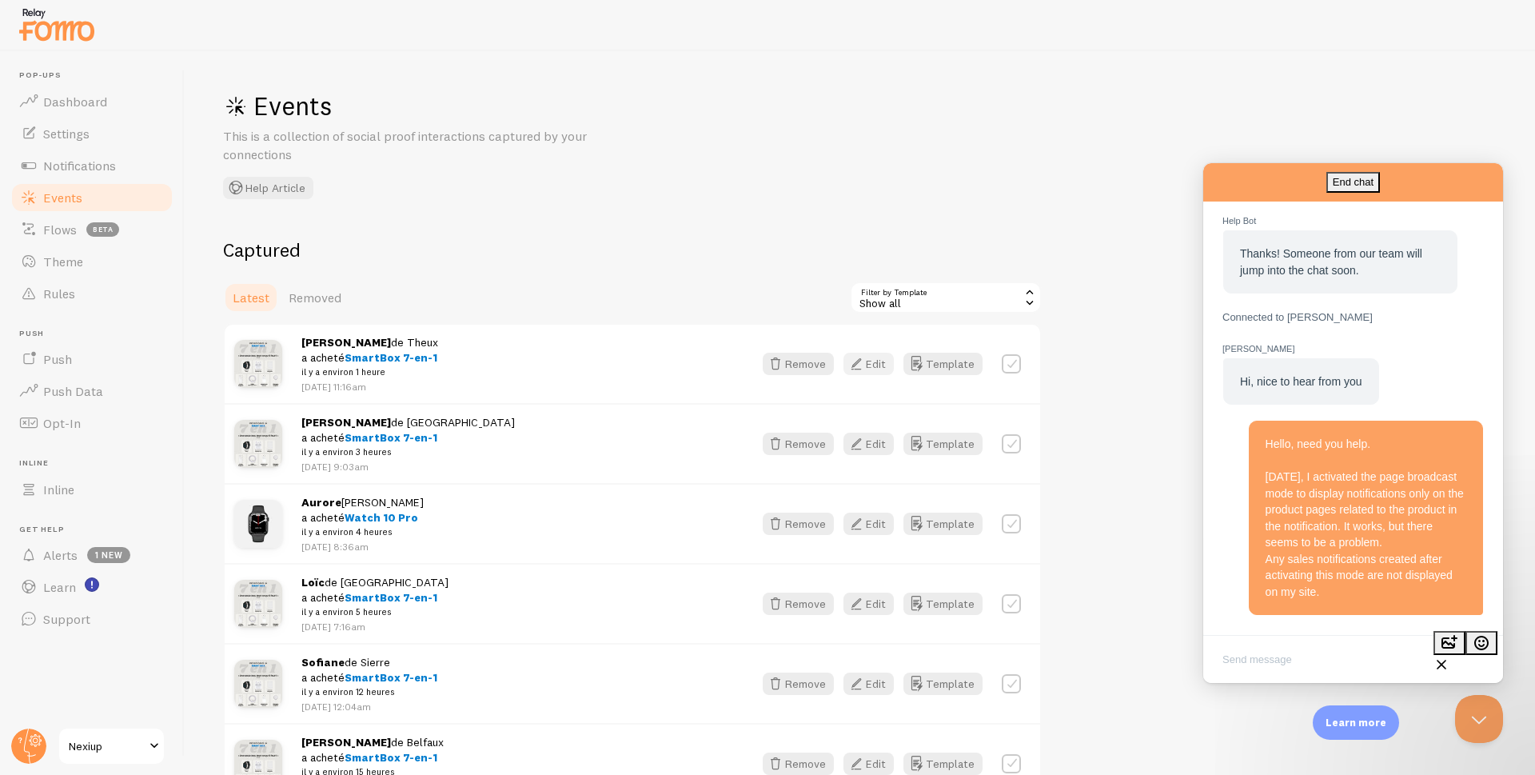
click at [866, 367] on icon "button" at bounding box center [856, 363] width 19 height 19
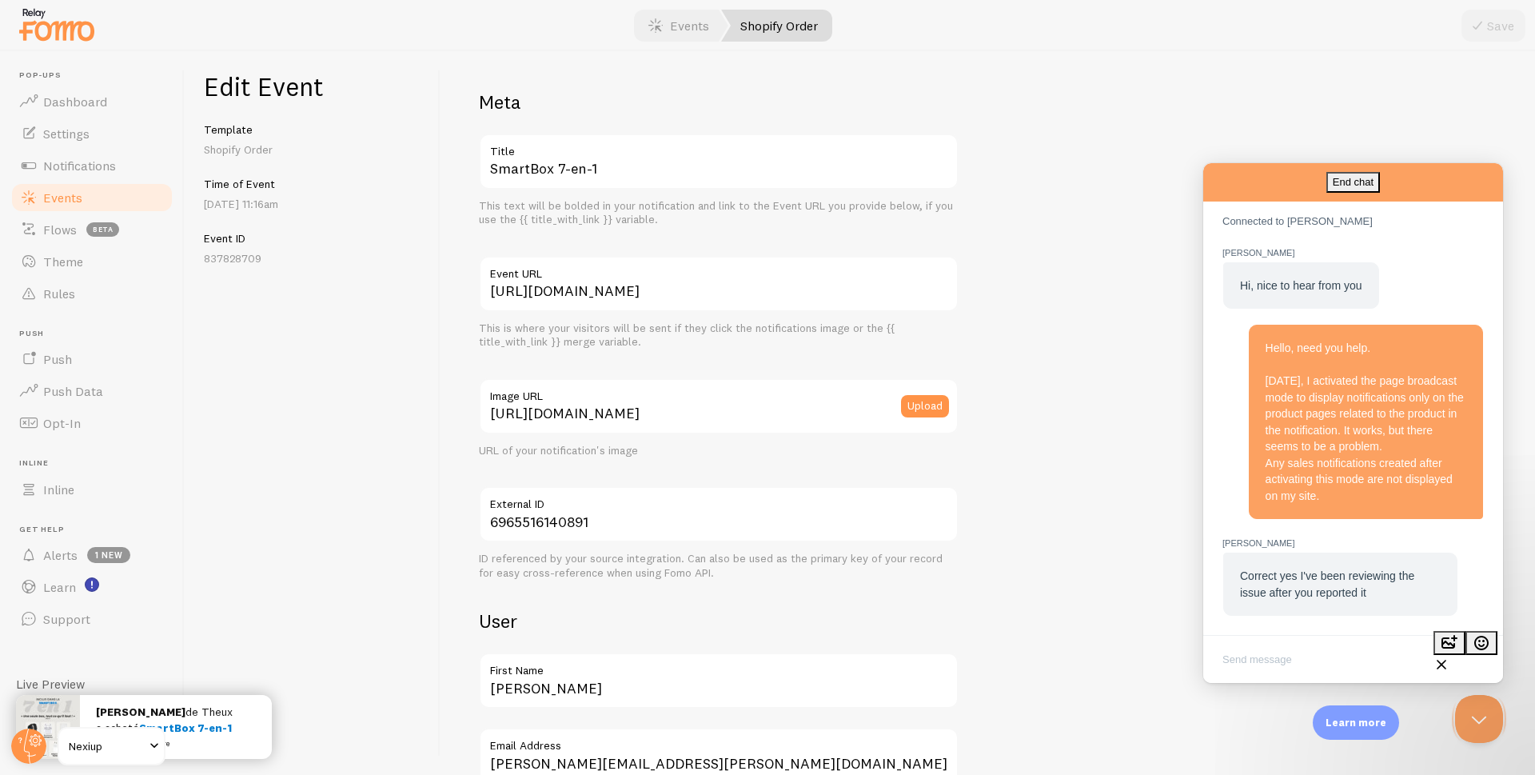
scroll to position [370, 0]
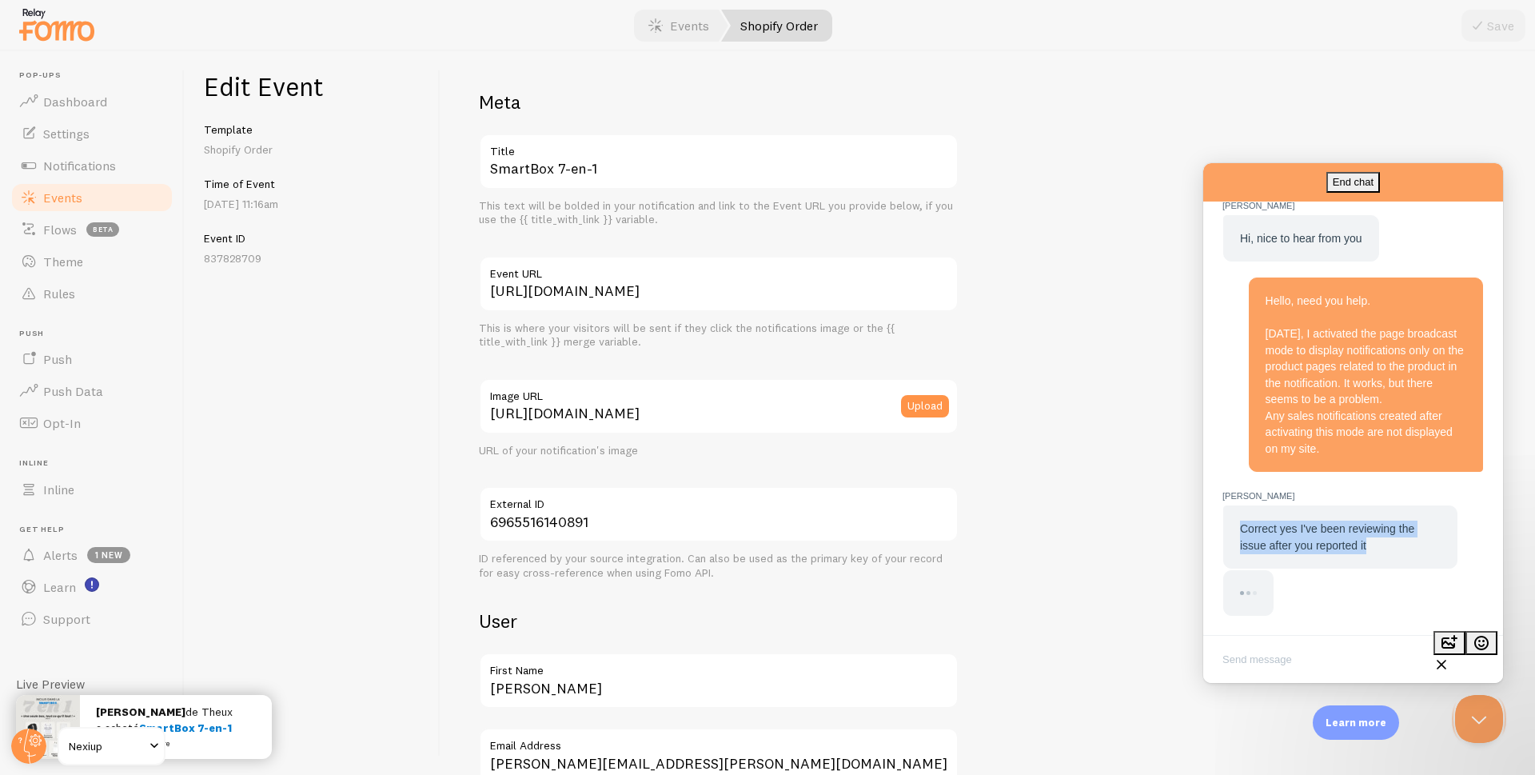
drag, startPoint x: 1241, startPoint y: 529, endPoint x: 1397, endPoint y: 544, distance: 157.4
click at [1397, 544] on div "Correct yes I've been reviewing the issue after you reported it" at bounding box center [1340, 536] width 201 height 33
copy span "Correct yes I've been reviewing the issue after you reported it"
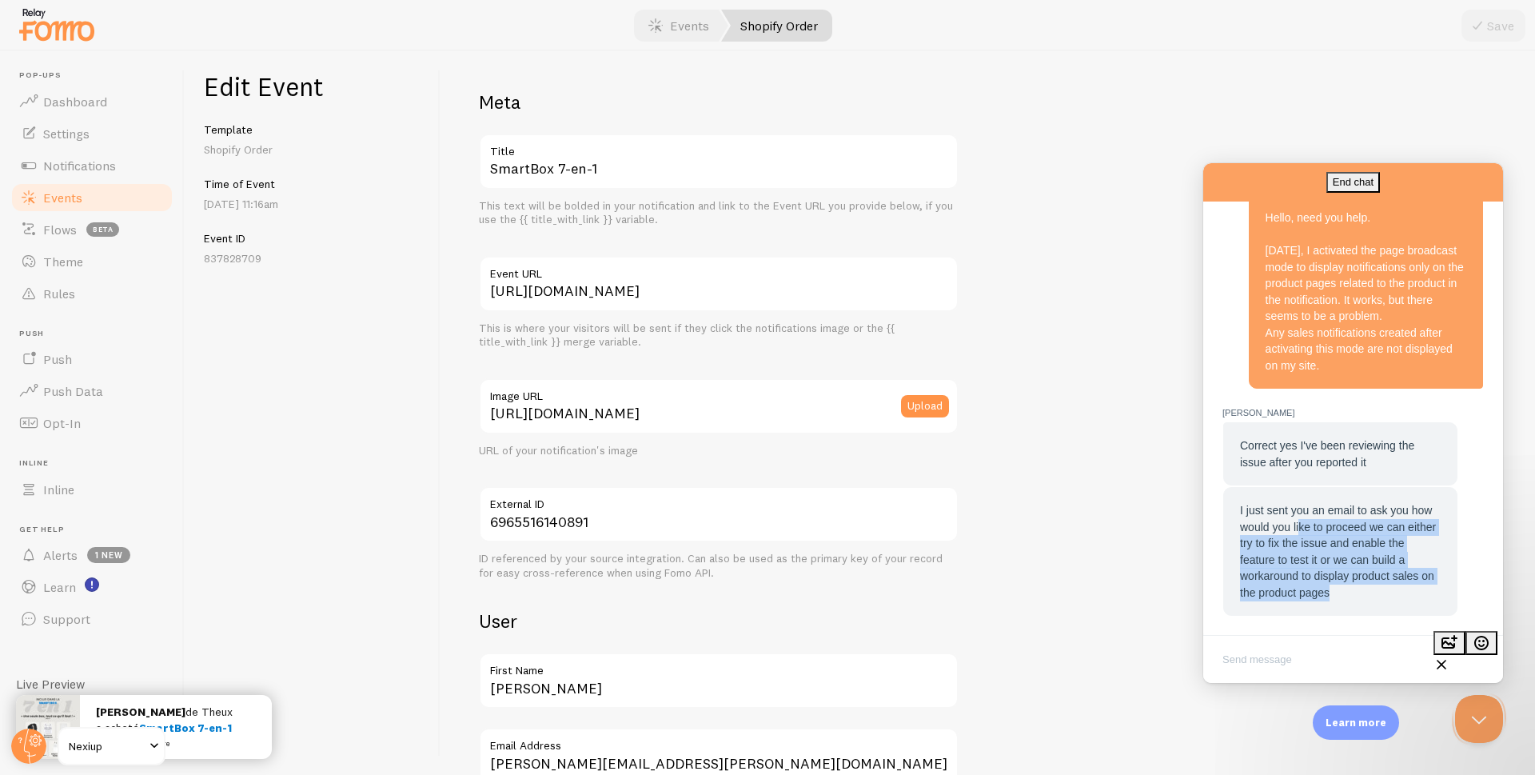
scroll to position [451, 0]
drag, startPoint x: 1353, startPoint y: 546, endPoint x: 1240, endPoint y: 512, distance: 117.9
click at [1240, 512] on div "I just sent you an email to ask you how would you like to proceed we can either…" at bounding box center [1340, 551] width 201 height 98
copy span "I just sent you an email to ask you how would you like to proceed we can either…"
click at [1278, 660] on textarea "Write chat message" at bounding box center [1352, 661] width 293 height 38
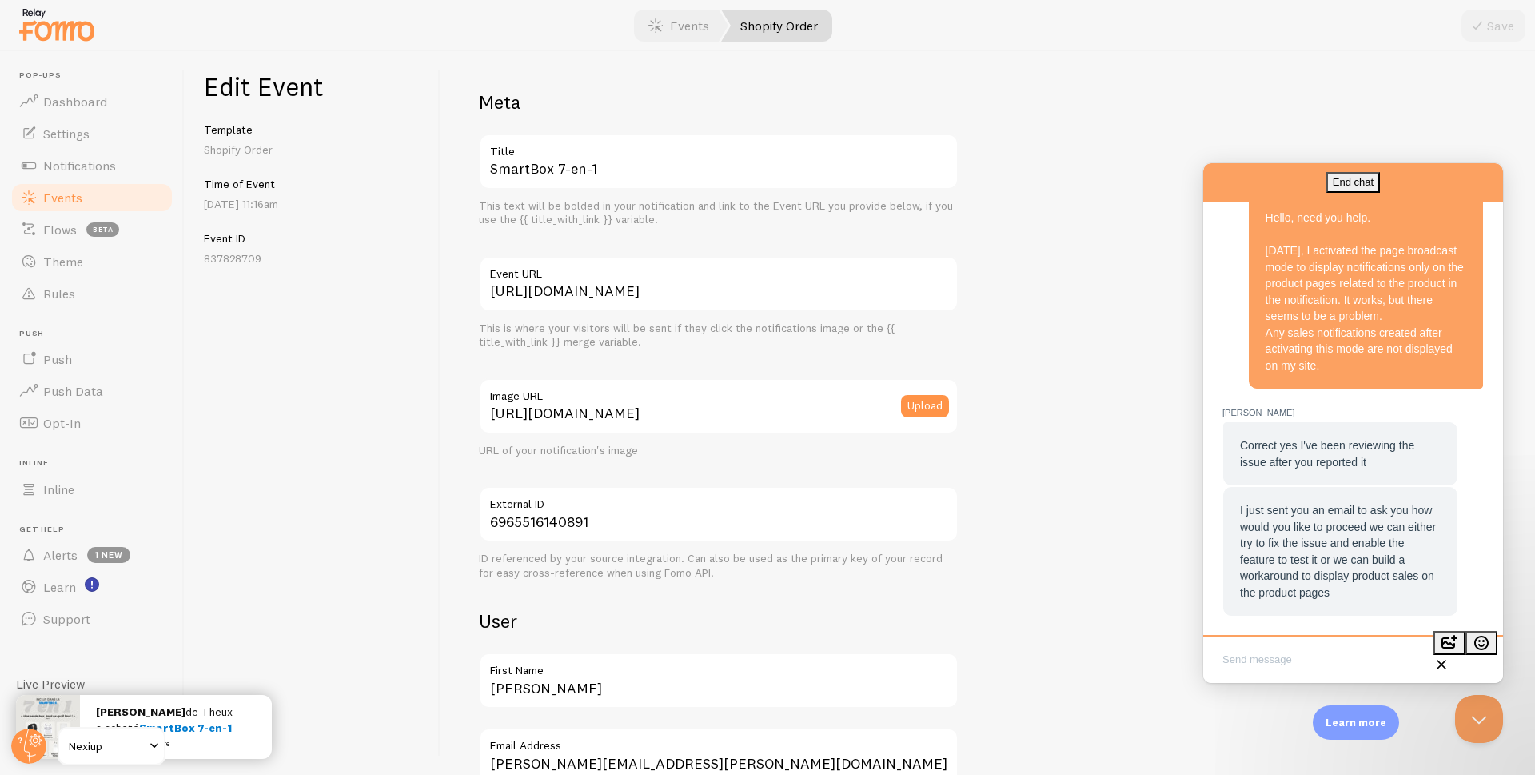
paste textarea "Does the workaround not involve the page stream option?"
type textarea "Does the workaround not involve the page stream option?"
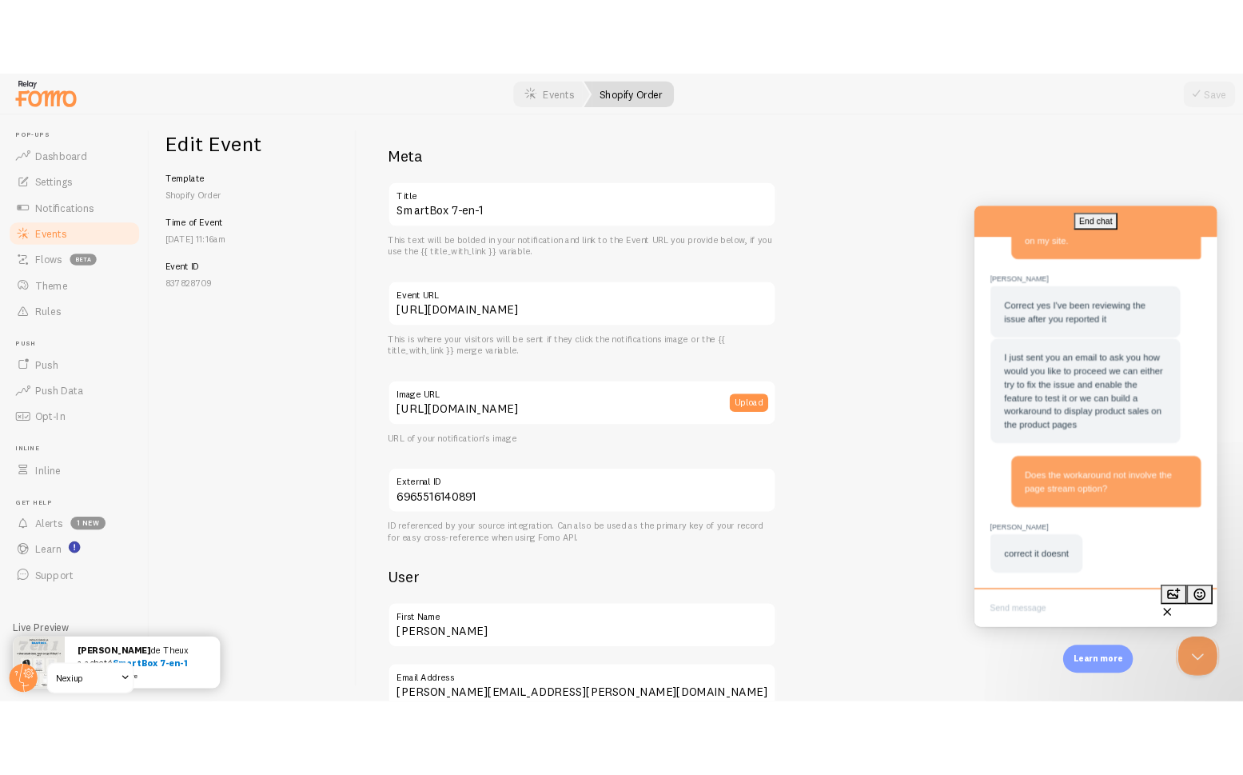
scroll to position [609, 0]
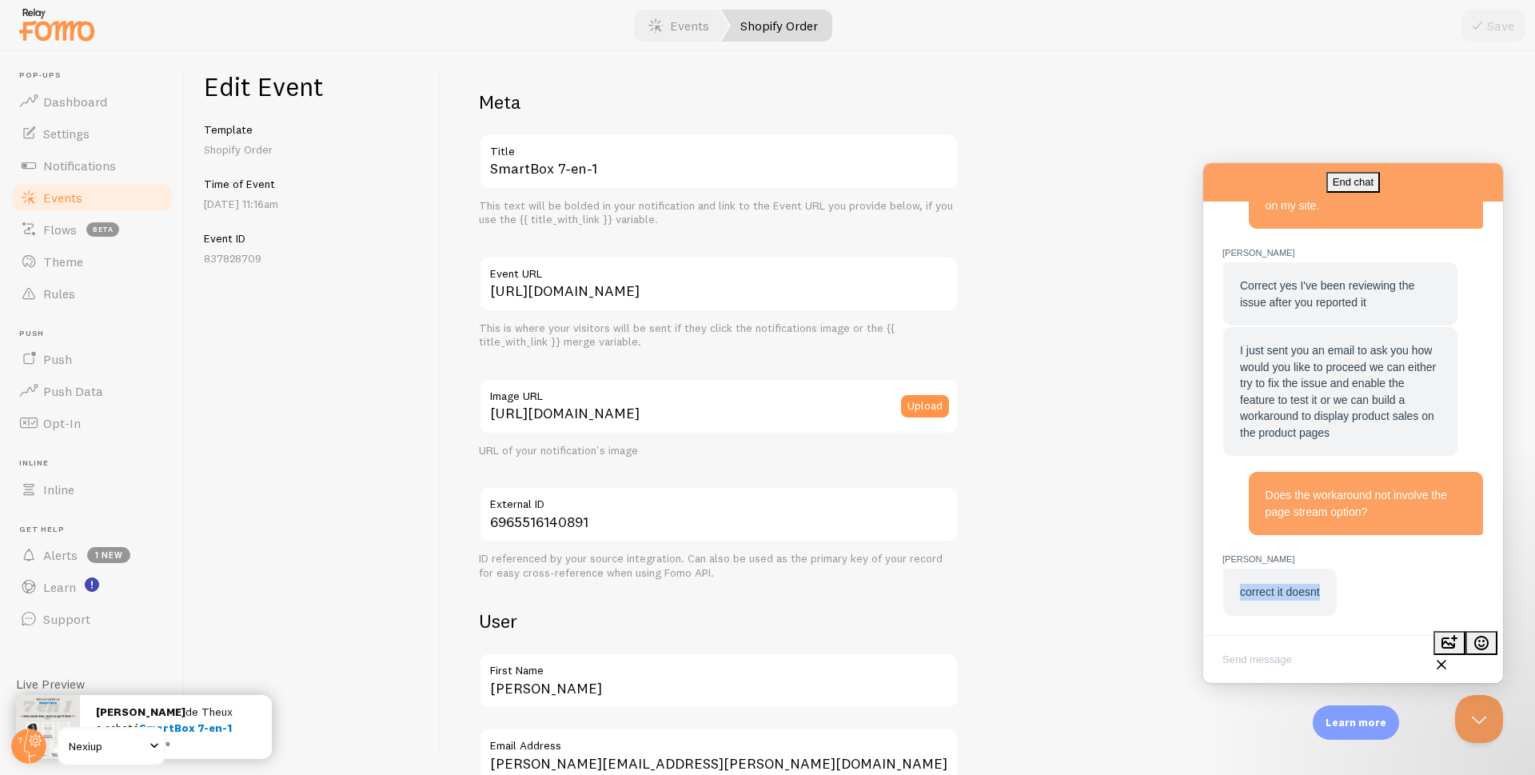
drag, startPoint x: 1324, startPoint y: 589, endPoint x: 1212, endPoint y: 589, distance: 111.9
click at [1212, 589] on div "Elias M: correct it doesnt Help Bot Hi there! You can begin by asking your ques…" at bounding box center [1353, 127] width 300 height 1025
copy span "correct it doesnt"
click at [1321, 654] on textarea "Write chat message" at bounding box center [1352, 661] width 293 height 38
paste textarea "And what does this other method involve? How does it differ from the page strea…"
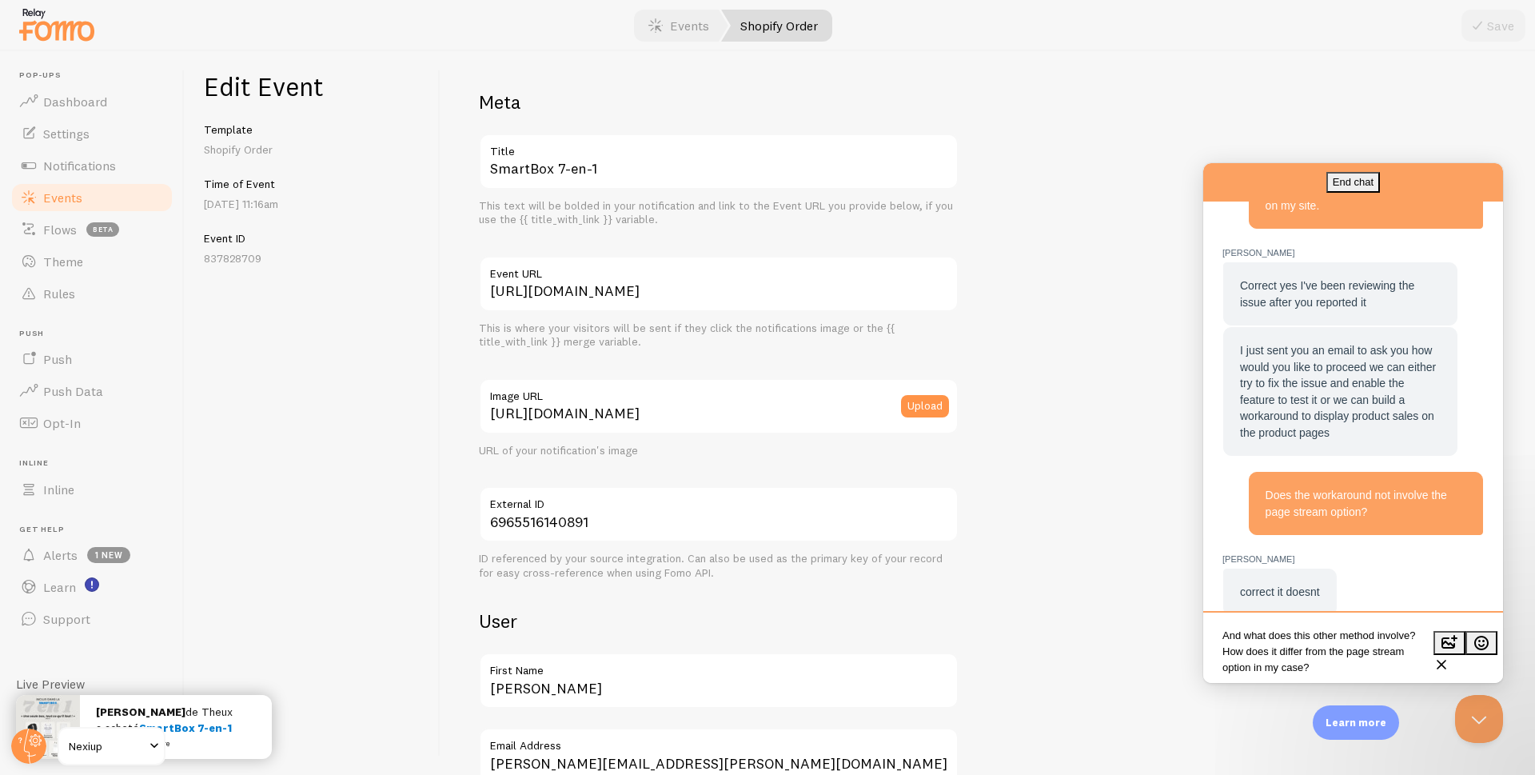
type textarea "And what does this other method involve? How does it differ from the page strea…"
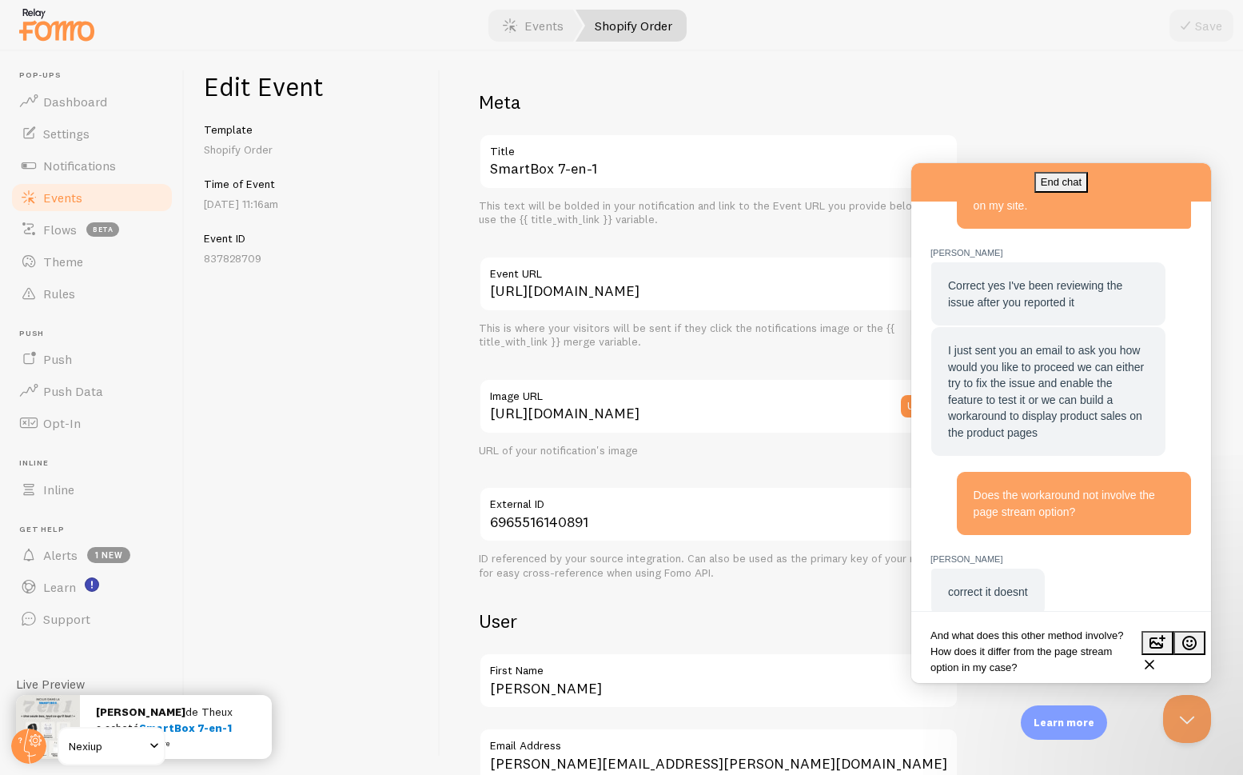
click at [1091, 673] on textarea "And what does this other method involve? How does it differ from the page strea…" at bounding box center [1061, 649] width 293 height 62
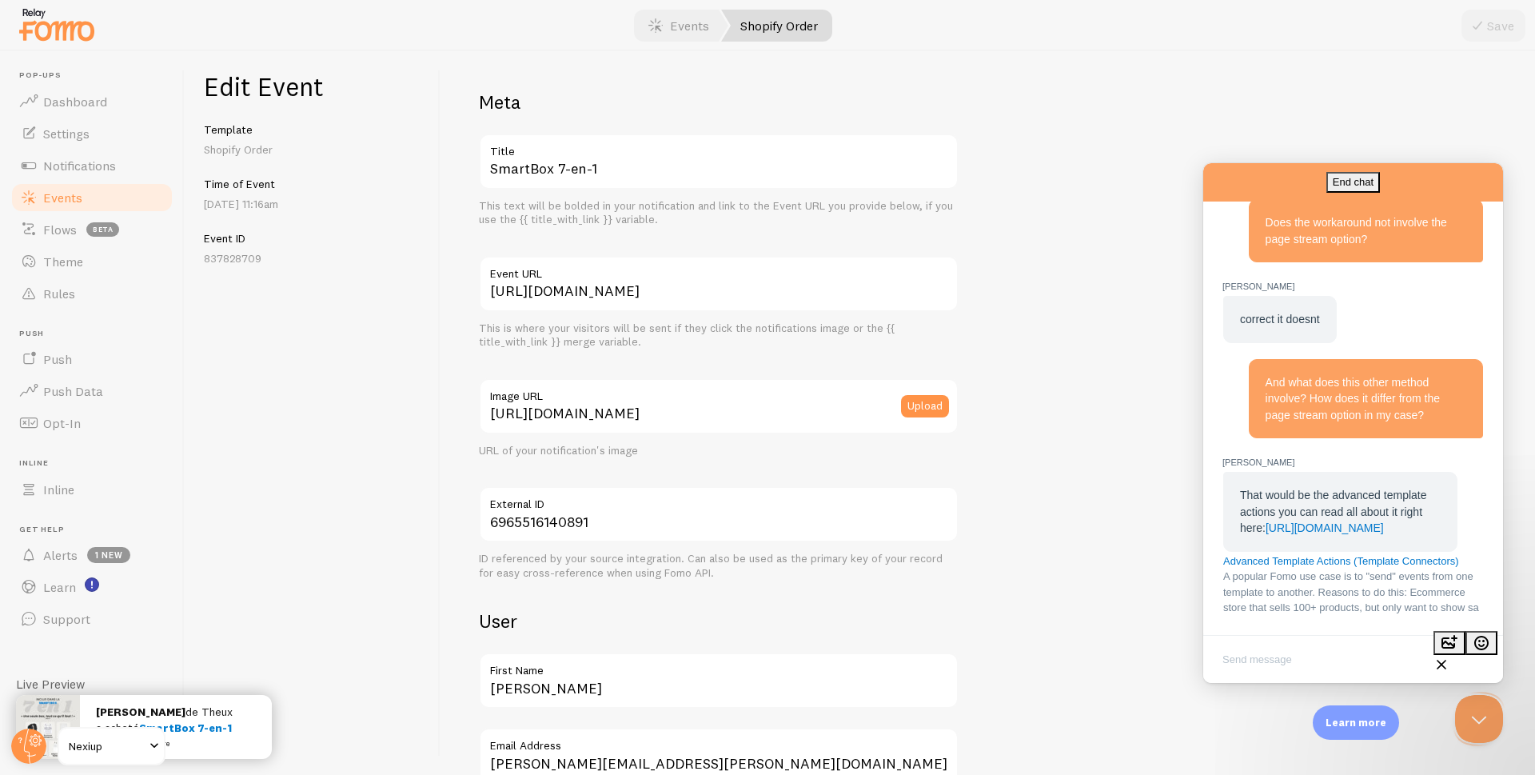
scroll to position [991, 0]
drag, startPoint x: 1242, startPoint y: 387, endPoint x: 1328, endPoint y: 462, distance: 113.9
click at [1328, 487] on div "That would be the advanced template actions you can read all about it right her…" at bounding box center [1340, 512] width 201 height 50
copy span "That would be the advanced template actions you can read all about it right her…"
click at [1270, 664] on textarea "Write chat message" at bounding box center [1352, 661] width 293 height 38
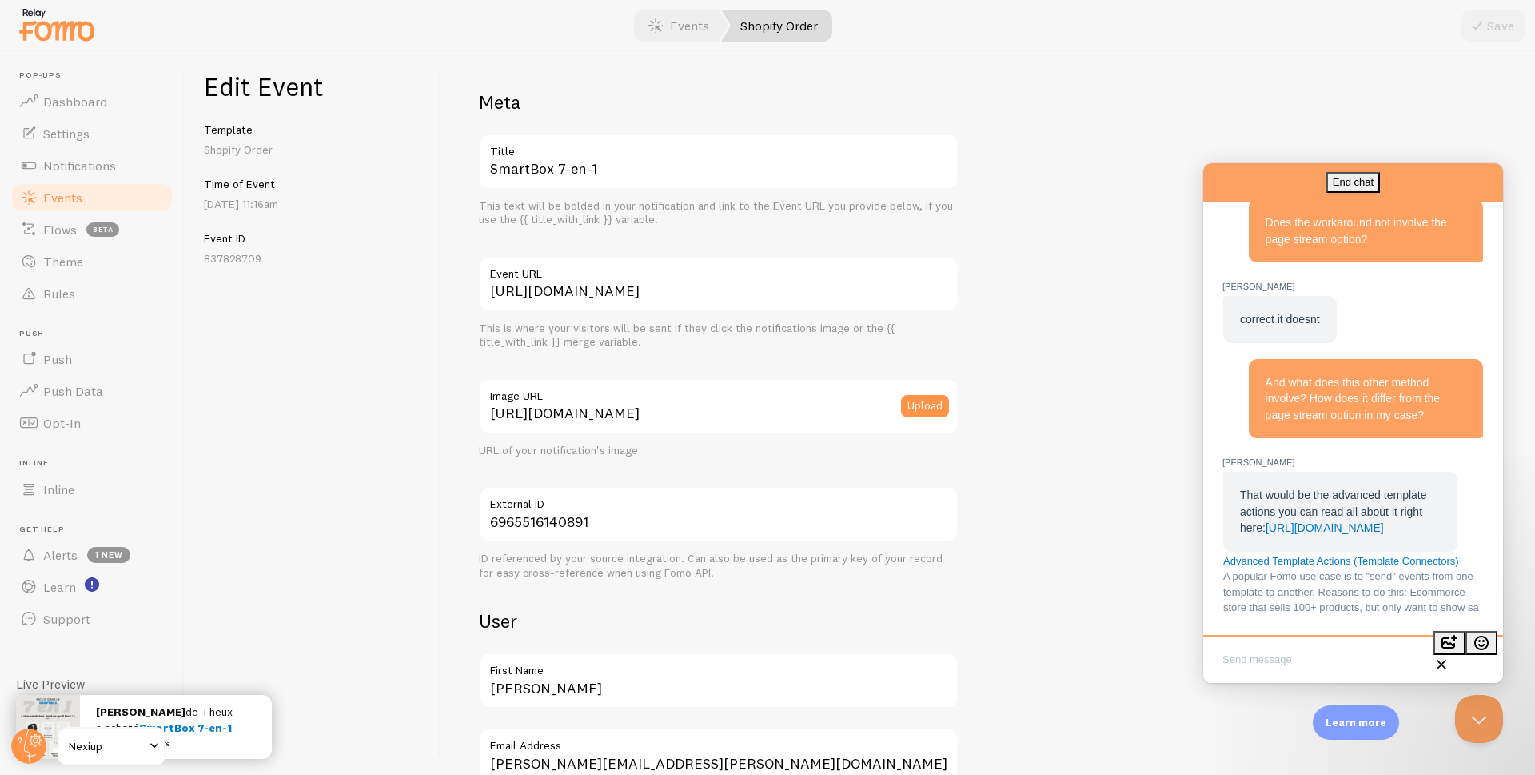
paste textarea "Can you help me set this up?"
type textarea "Can you help me set this up?"
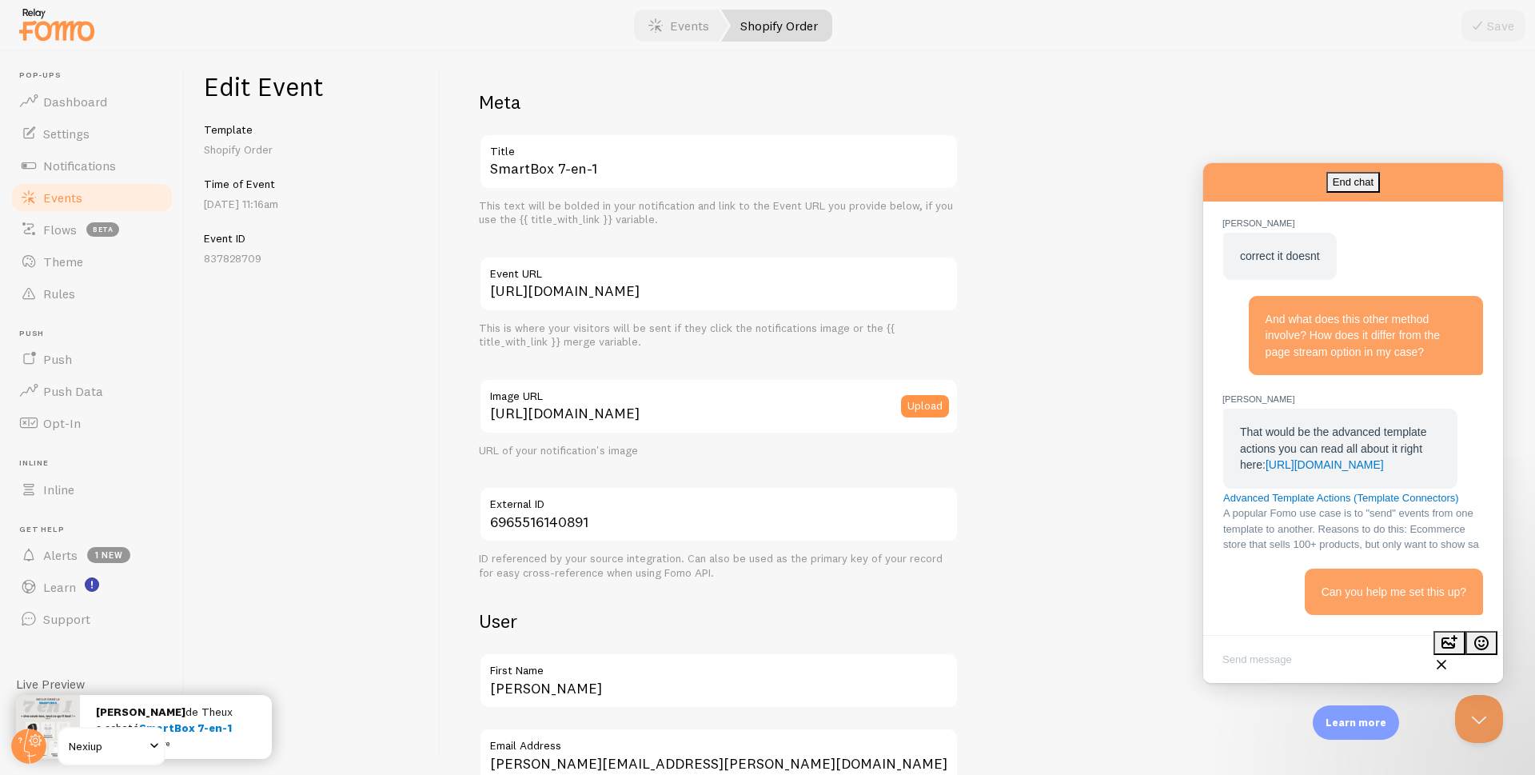
click at [1288, 661] on textarea "Write chat message" at bounding box center [1352, 661] width 293 height 38
paste textarea "I currently have 3 products for sale on my website."
type textarea "I currently have 3 products for sale on my website."
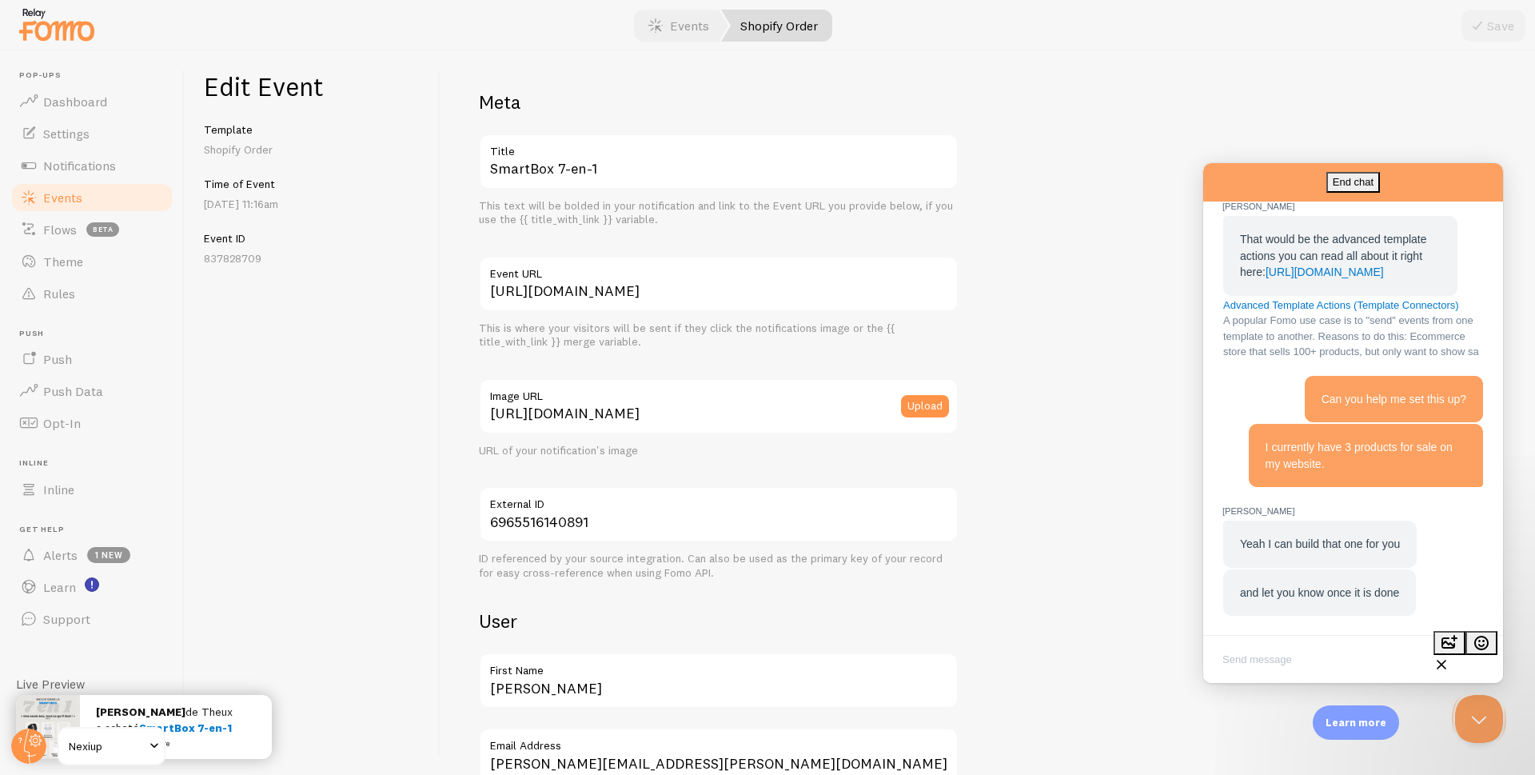
scroll to position [1292, 0]
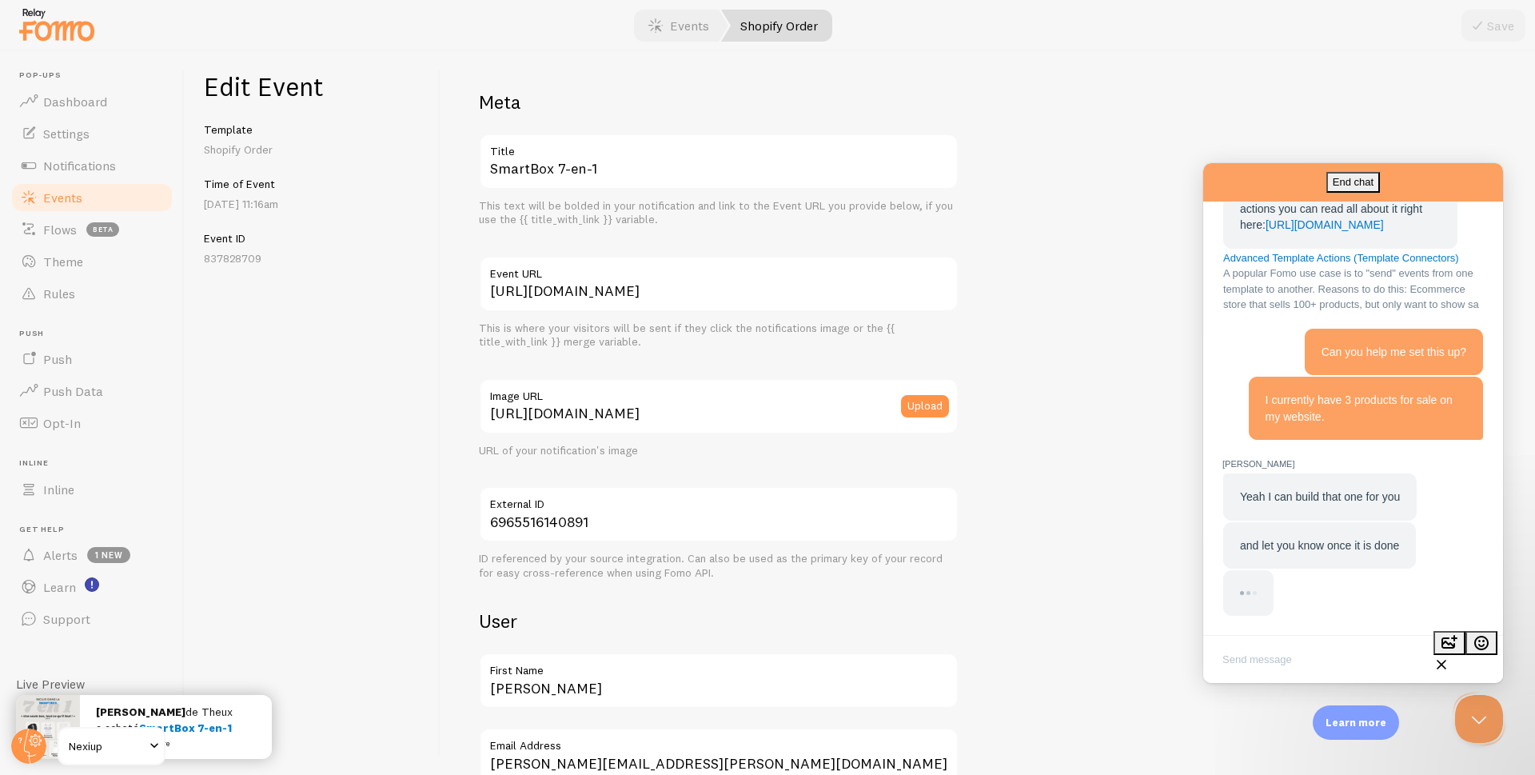
click at [1273, 654] on textarea "Write chat message" at bounding box center [1352, 661] width 293 height 38
paste textarea "I would really like the sales notifications for the watch not to appear on the …"
type textarea "I would really like the sales notifications for the watch not to appear on the …"
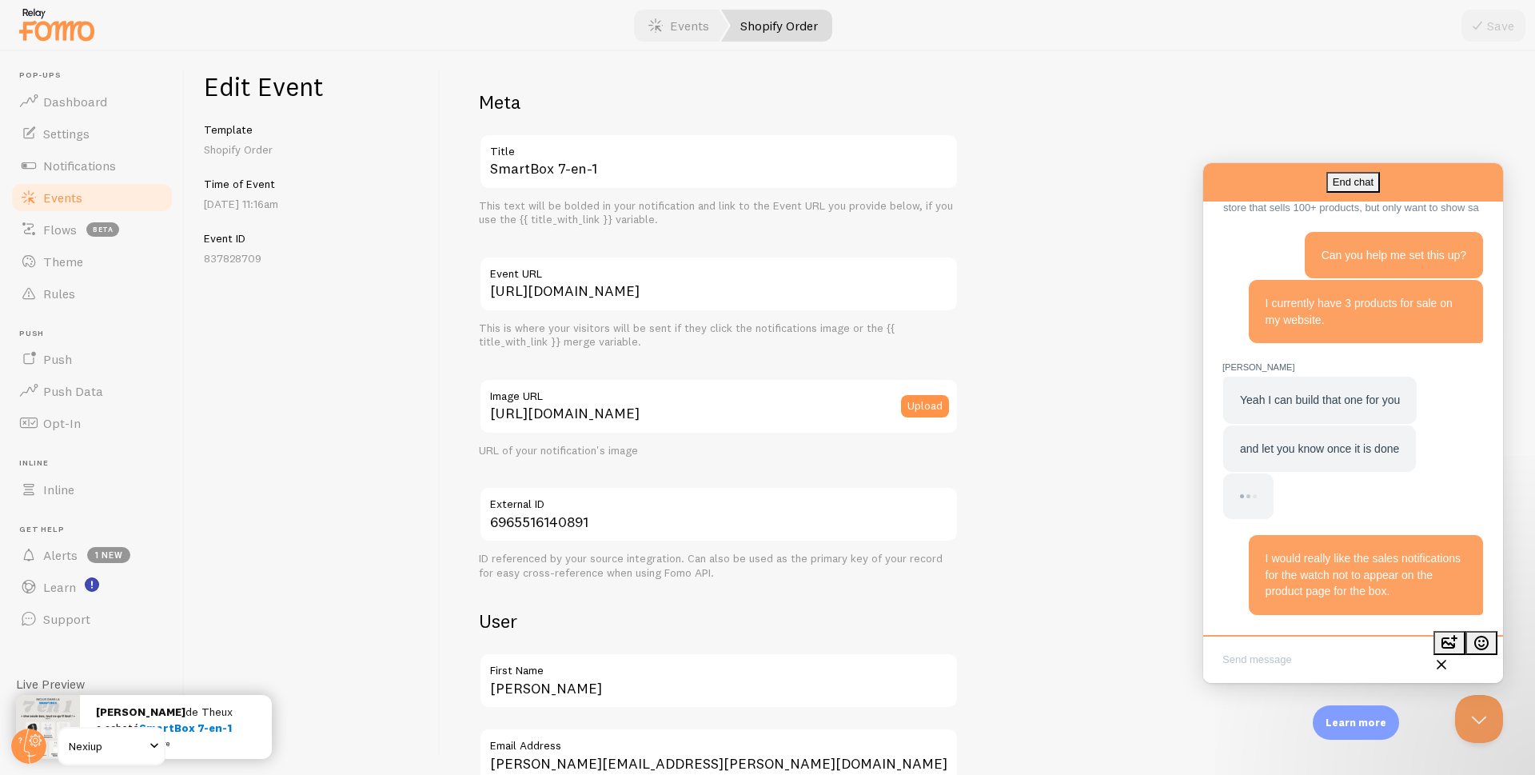
scroll to position [1356, 0]
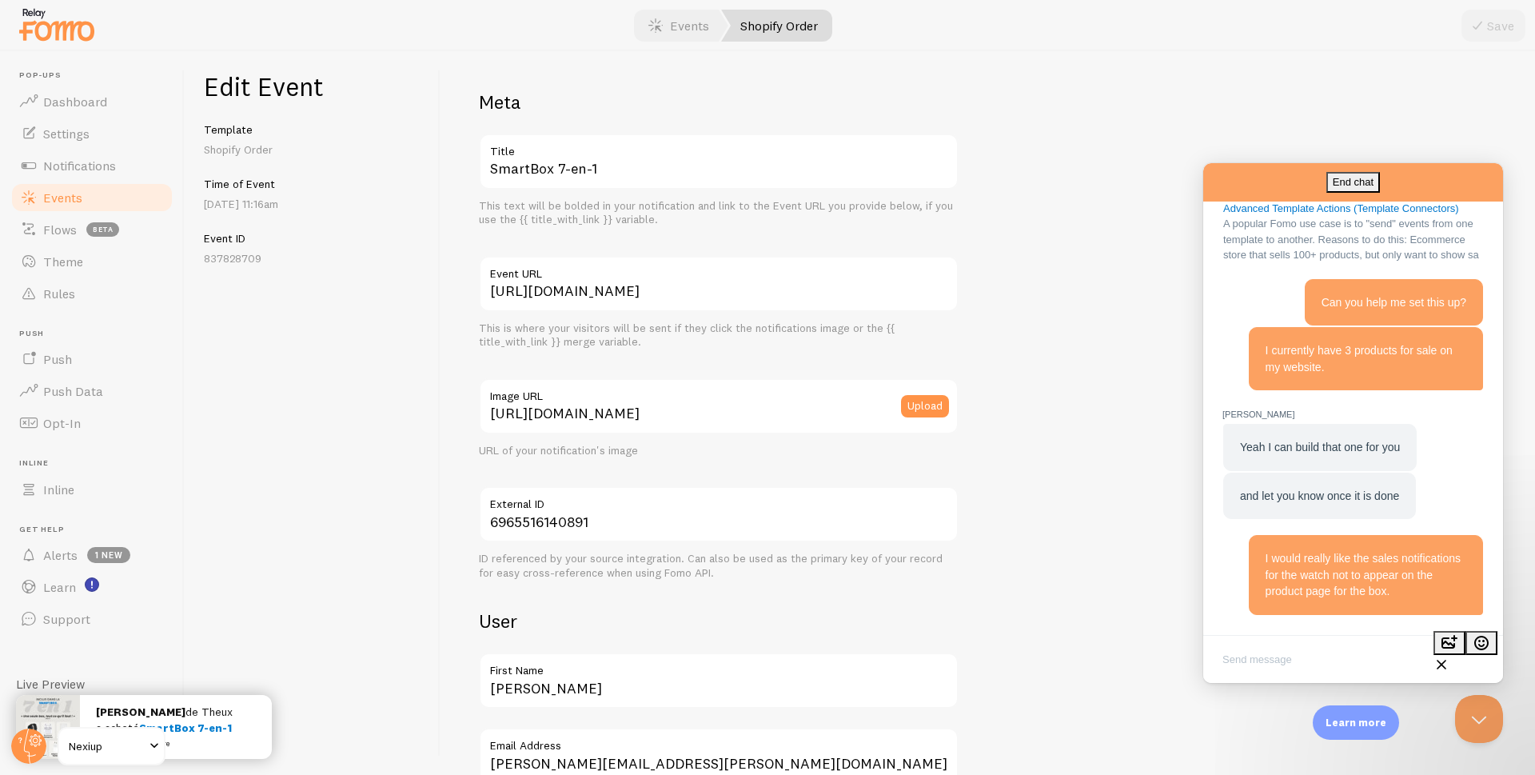
click at [1316, 660] on textarea "Write chat message" at bounding box center [1352, 661] width 293 height 38
paste textarea "this confuses customers"
type textarea "this confuses customers"
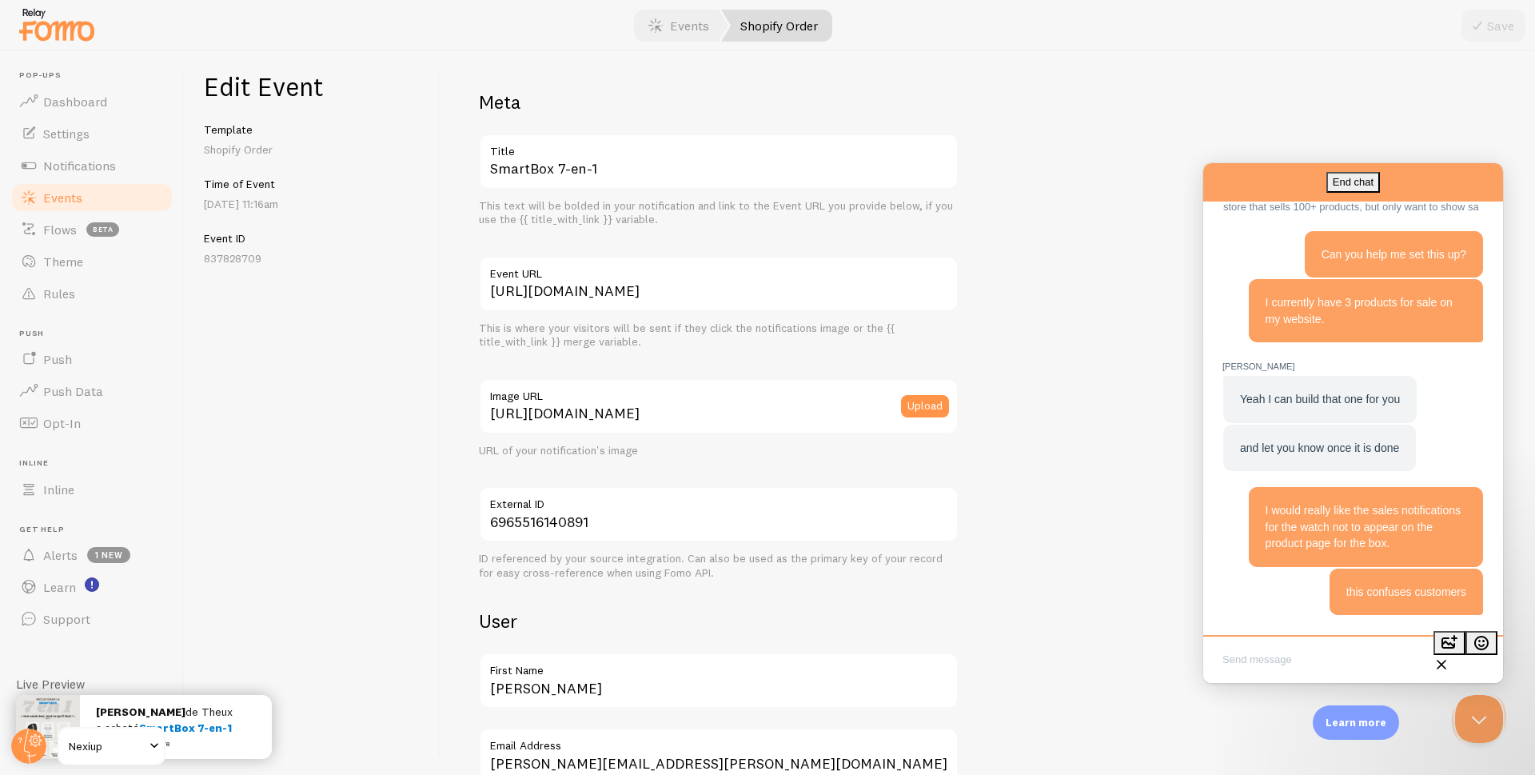
scroll to position [1482, 0]
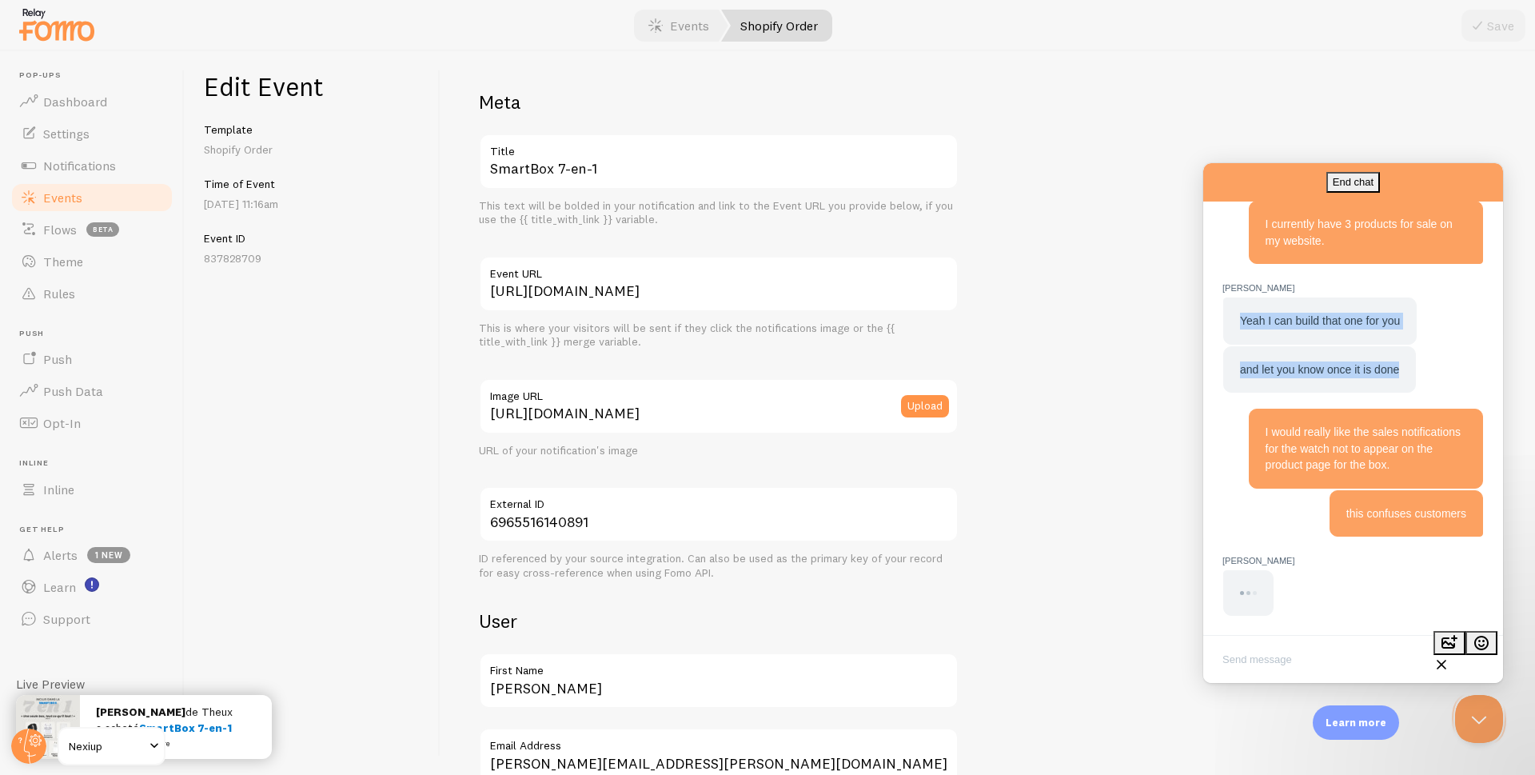
drag, startPoint x: 1403, startPoint y: 356, endPoint x: 1242, endPoint y: 315, distance: 166.6
click at [1242, 315] on div "Yeah I can build that one for you and let you know once it is done" at bounding box center [1352, 345] width 261 height 96
copy div "Yeah I can build that one for you and let you know once it is done"
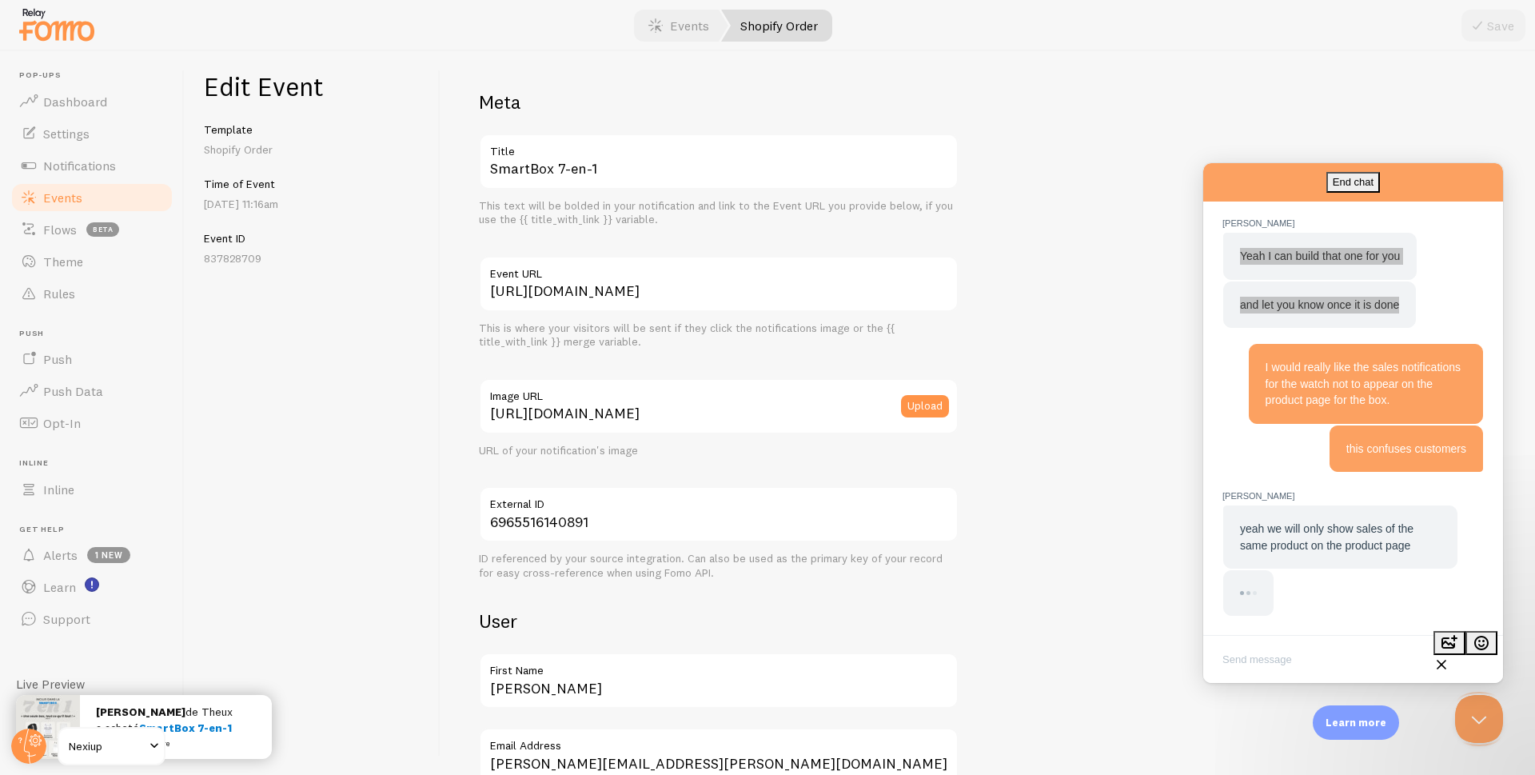
scroll to position [1499, 0]
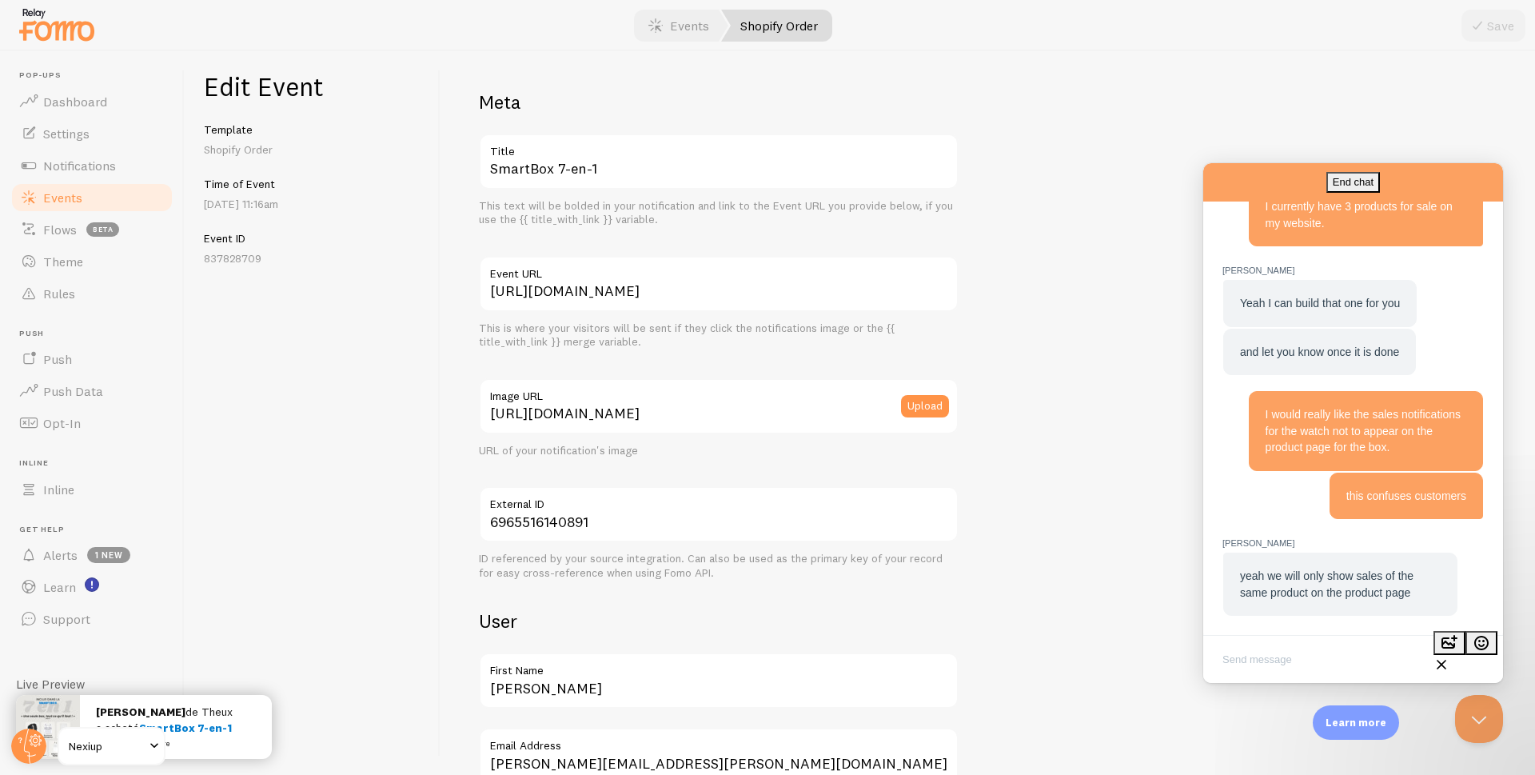
click at [1266, 653] on textarea "Write chat message" at bounding box center [1352, 661] width 293 height 38
paste textarea "Okay, I trust you and I'll wait."
type textarea "Okay, I trust you and I'll wait."
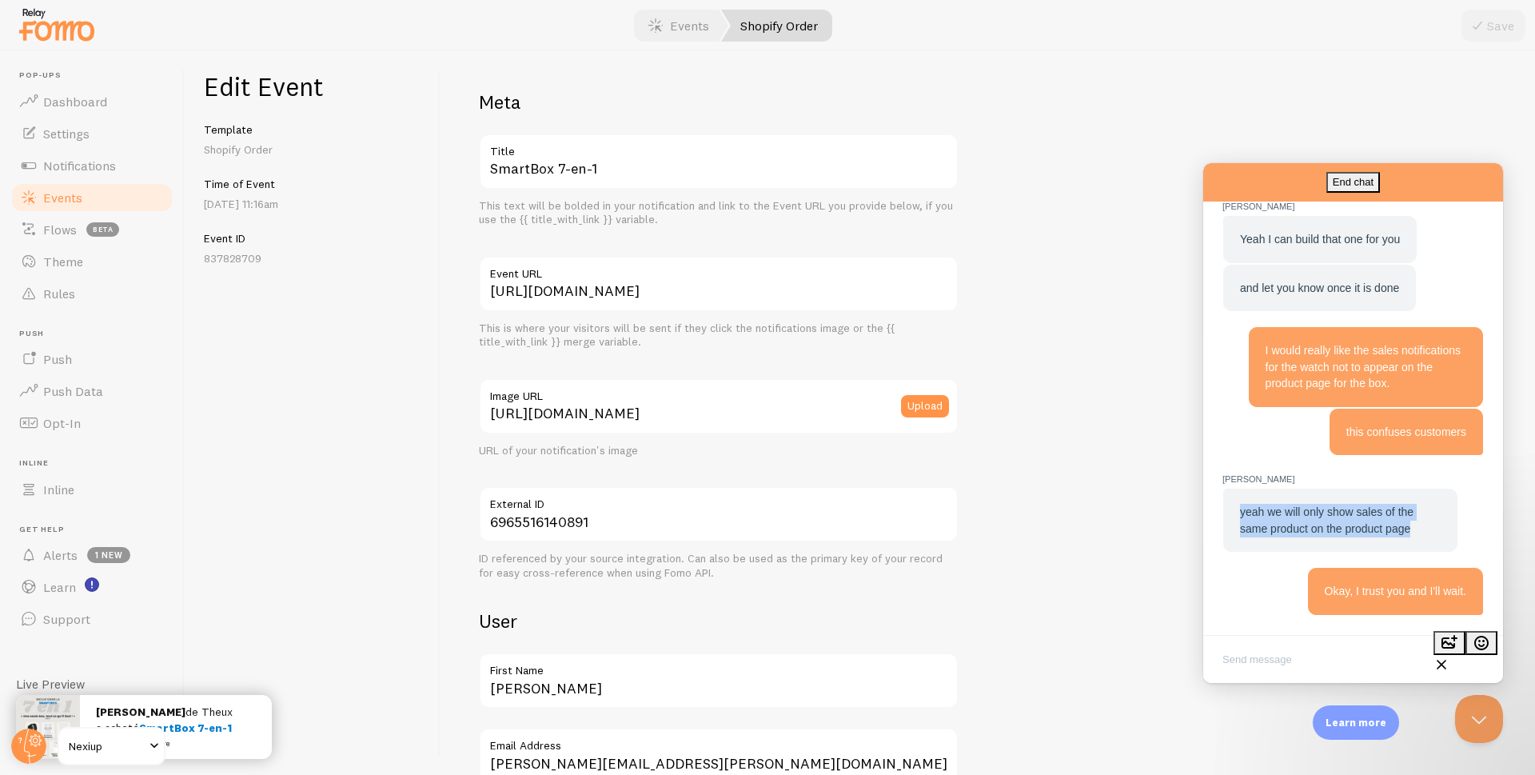
drag, startPoint x: 1415, startPoint y: 529, endPoint x: 1241, endPoint y: 516, distance: 174.8
click at [1241, 516] on div "yeah we will only show sales of the same product on the product page" at bounding box center [1340, 520] width 201 height 33
copy span "yeah we will only show sales of the same product on the product page"
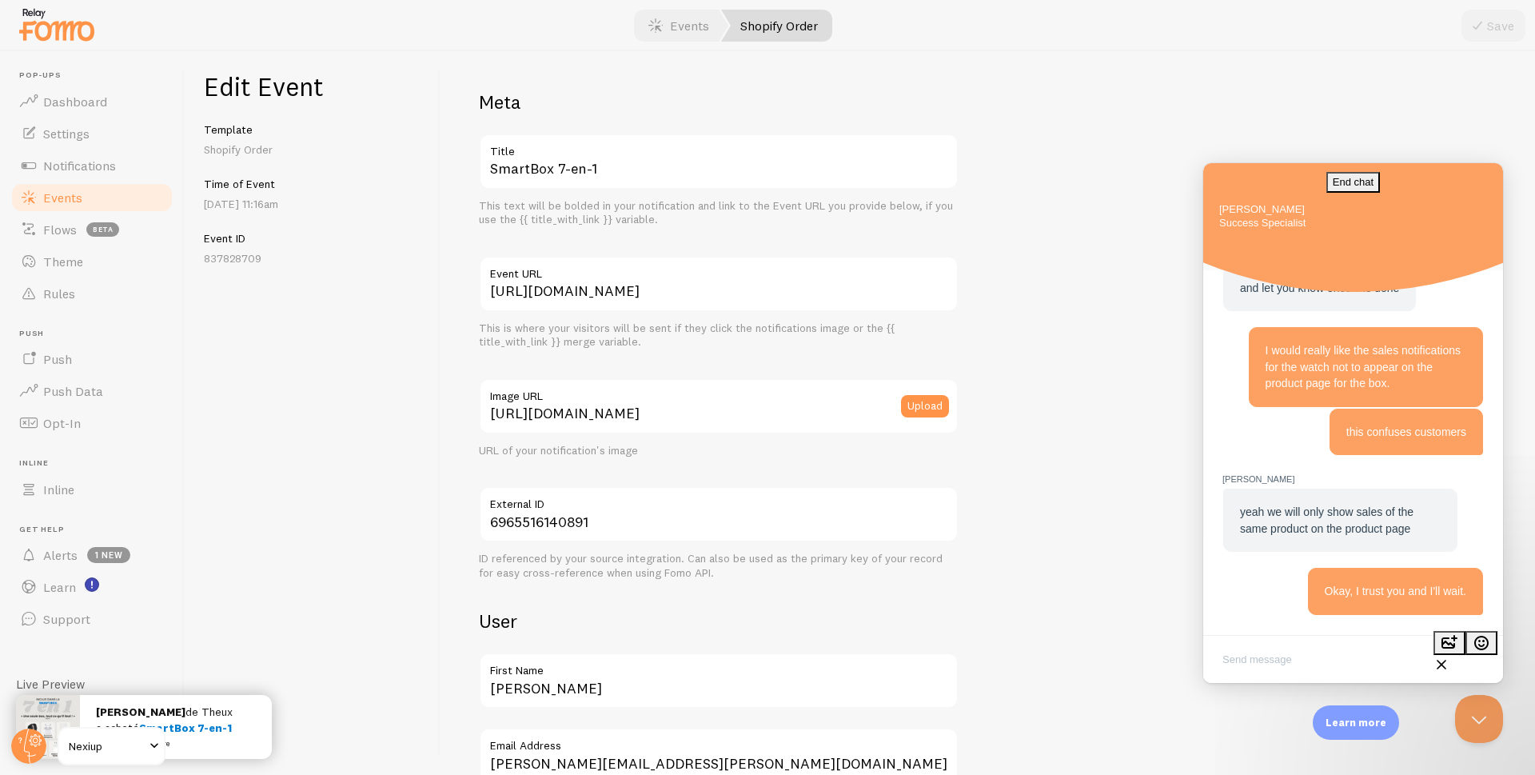
click at [1264, 456] on div "this confuses customers" at bounding box center [1352, 432] width 261 height 47
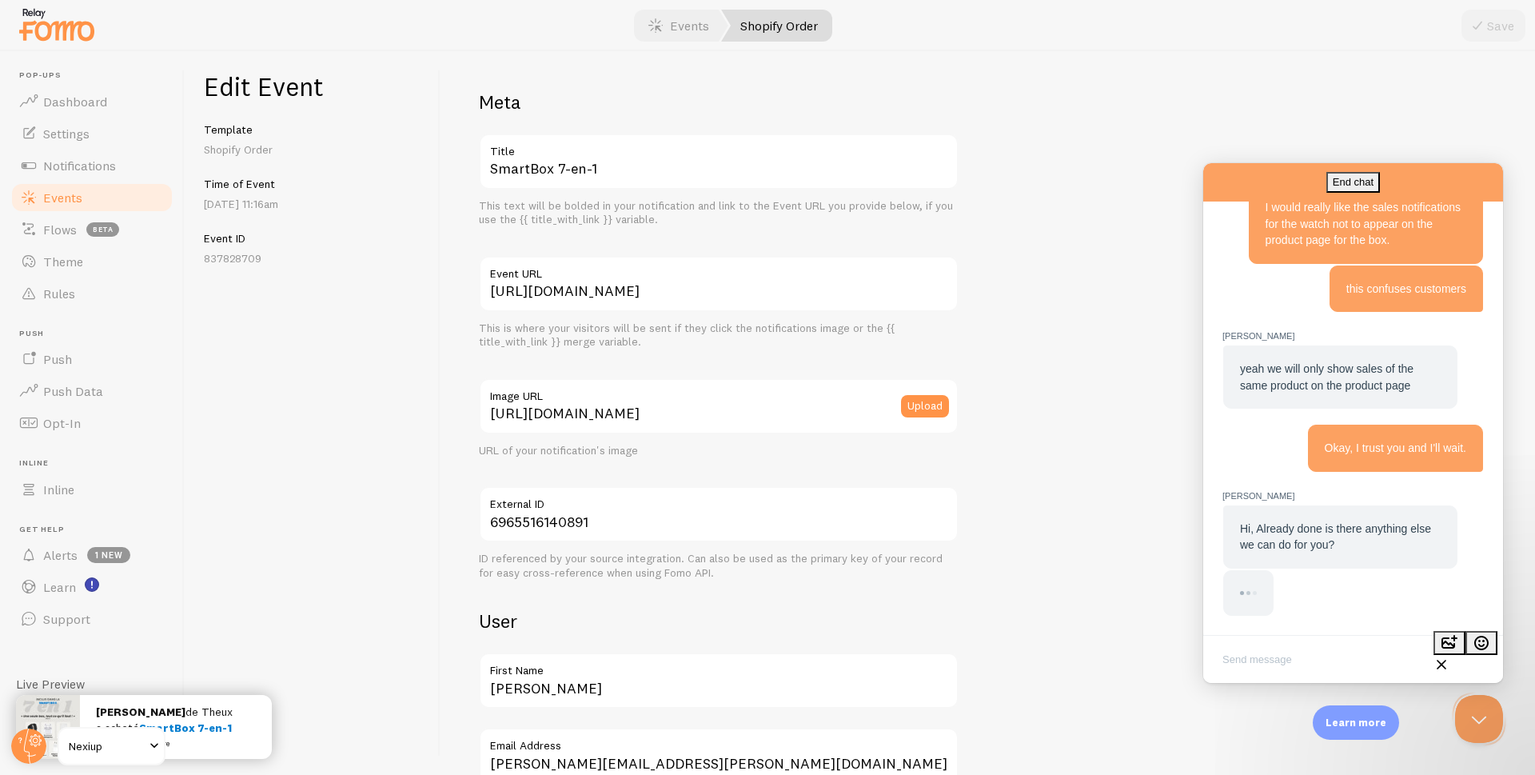
scroll to position [1657, 0]
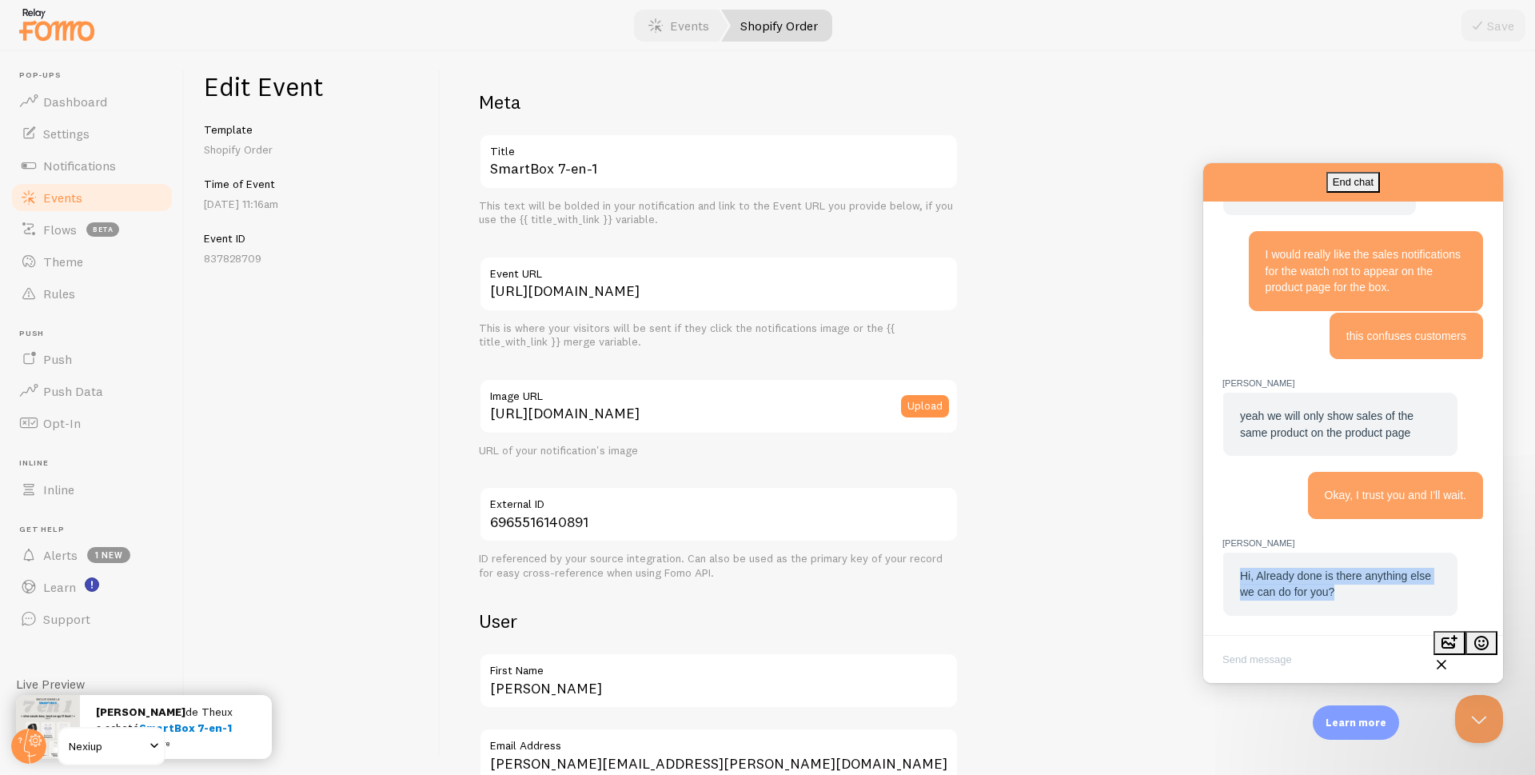
drag, startPoint x: 1334, startPoint y: 593, endPoint x: 1242, endPoint y: 579, distance: 93.1
click at [1242, 579] on div "Hi, Already done is there anything else we can do for you?" at bounding box center [1340, 584] width 201 height 33
copy span "Hi, Already done is there anything else we can do for you?"
click at [1326, 655] on textarea "Write chat message" at bounding box center [1352, 661] width 293 height 38
paste textarea "Can you give me two minutes to check?"
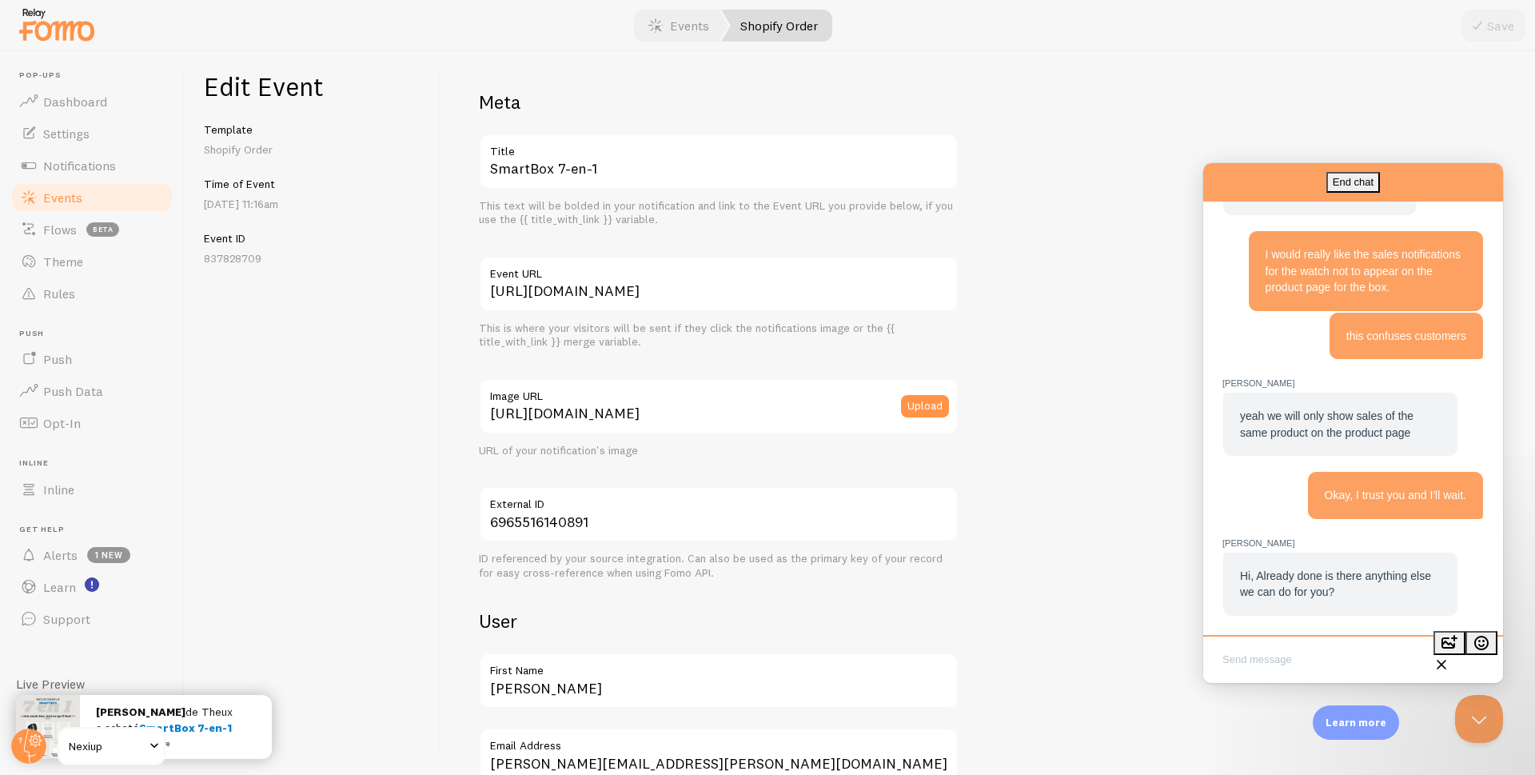
type textarea "Can you give me two minutes to check?"
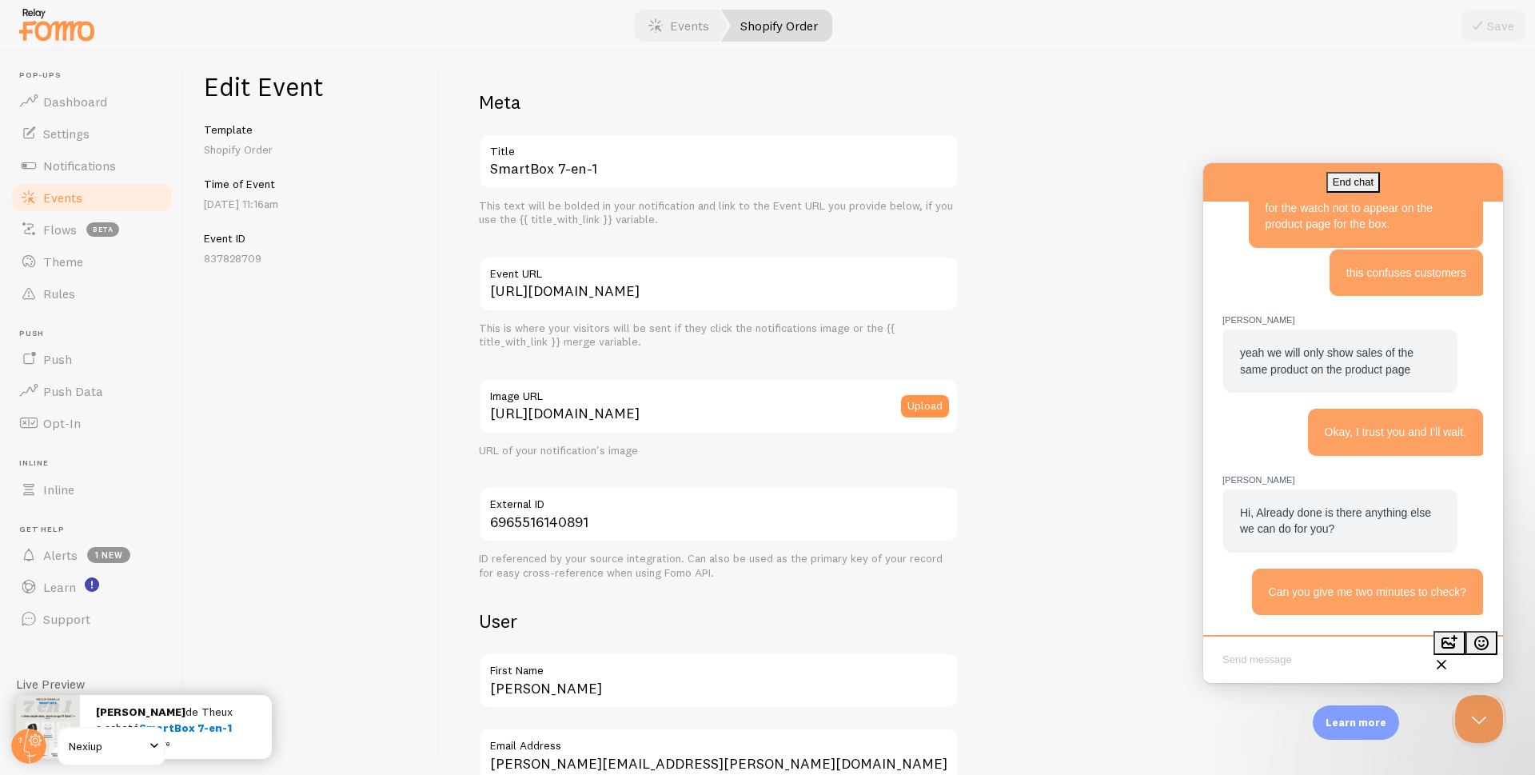
scroll to position [1815, 0]
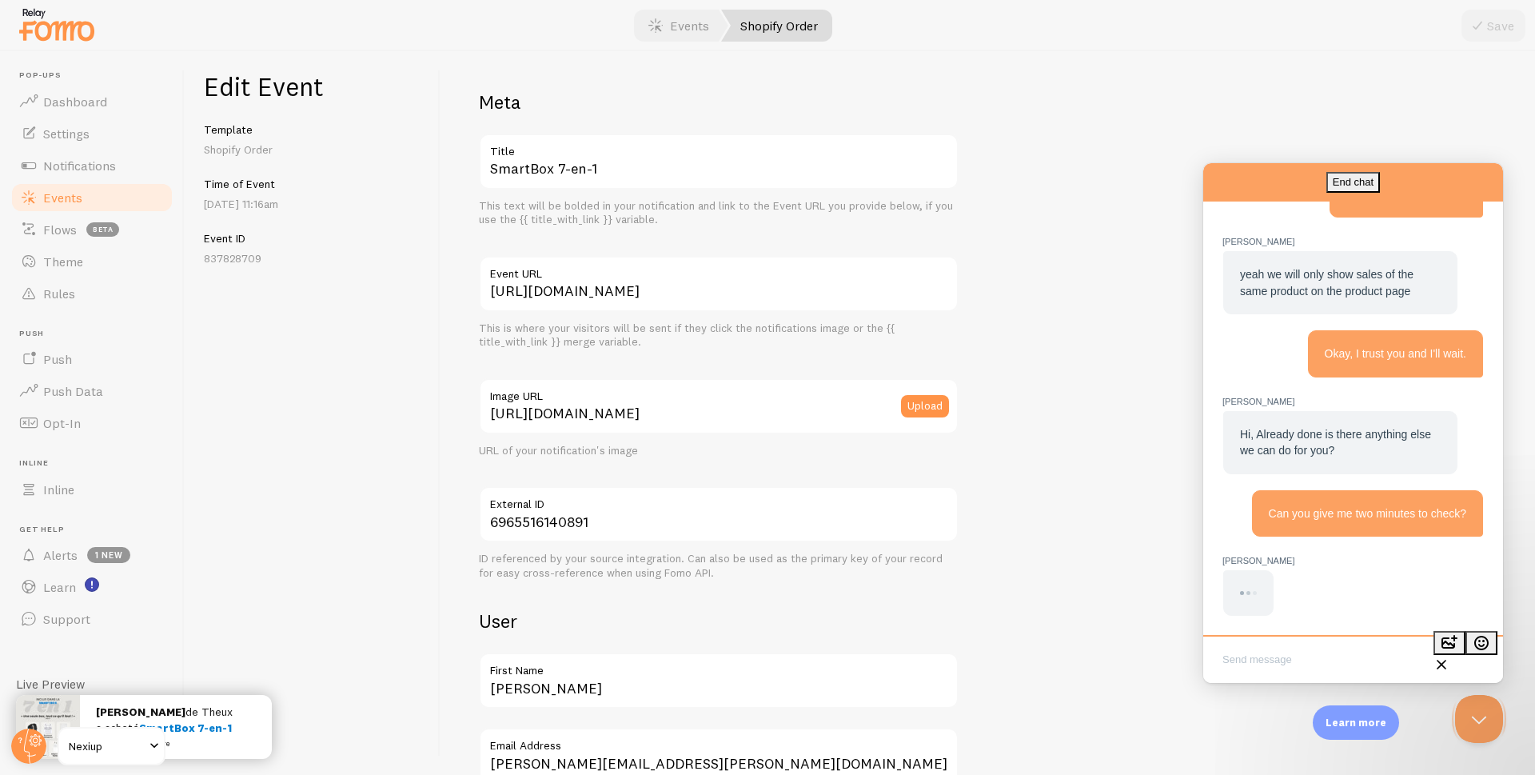
click at [66, 198] on span "Events" at bounding box center [62, 197] width 39 height 16
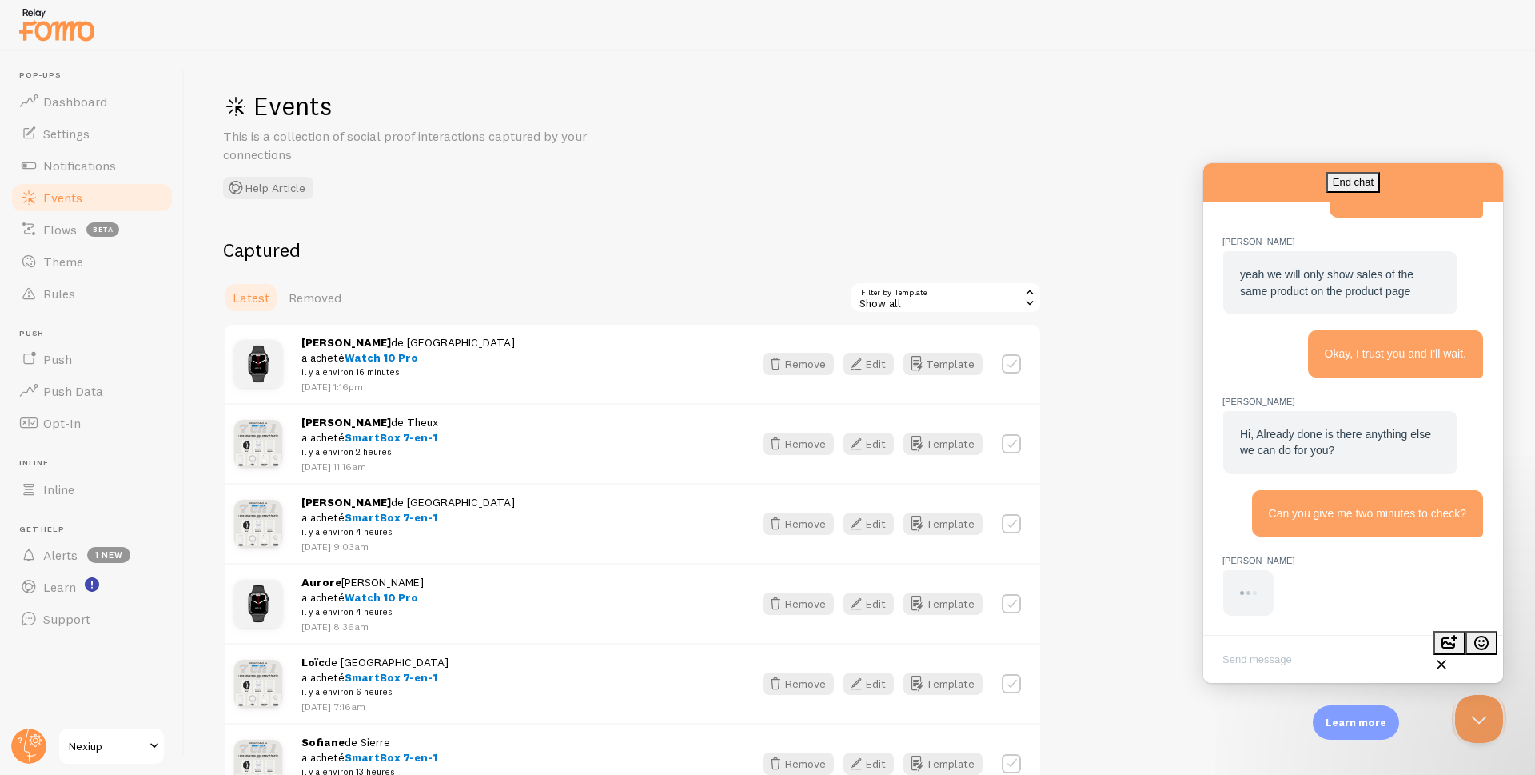
scroll to position [1736, 0]
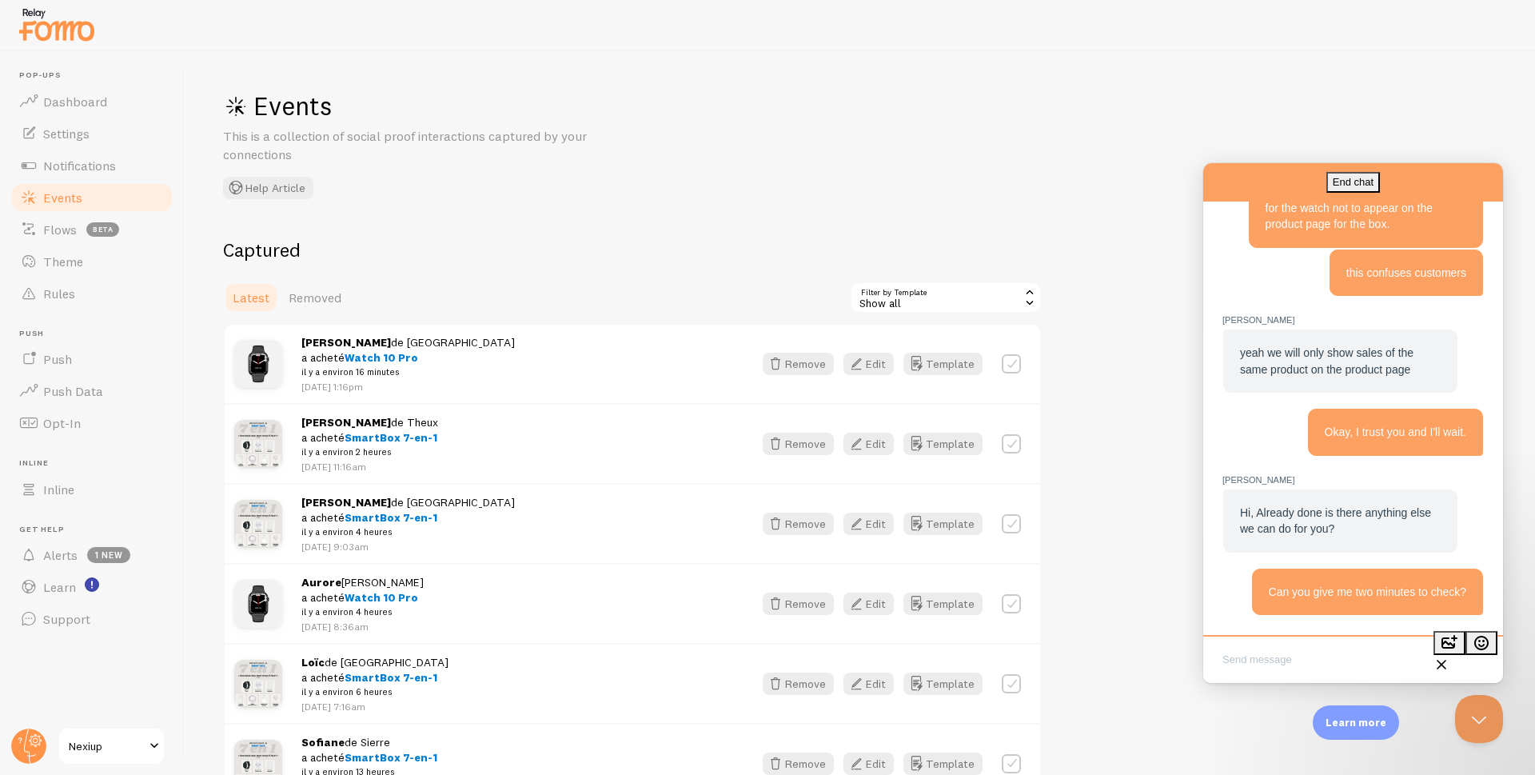
click at [1262, 656] on textarea "Write chat message" at bounding box center [1352, 661] width 293 height 38
type textarea "It works perfectly, thank you."
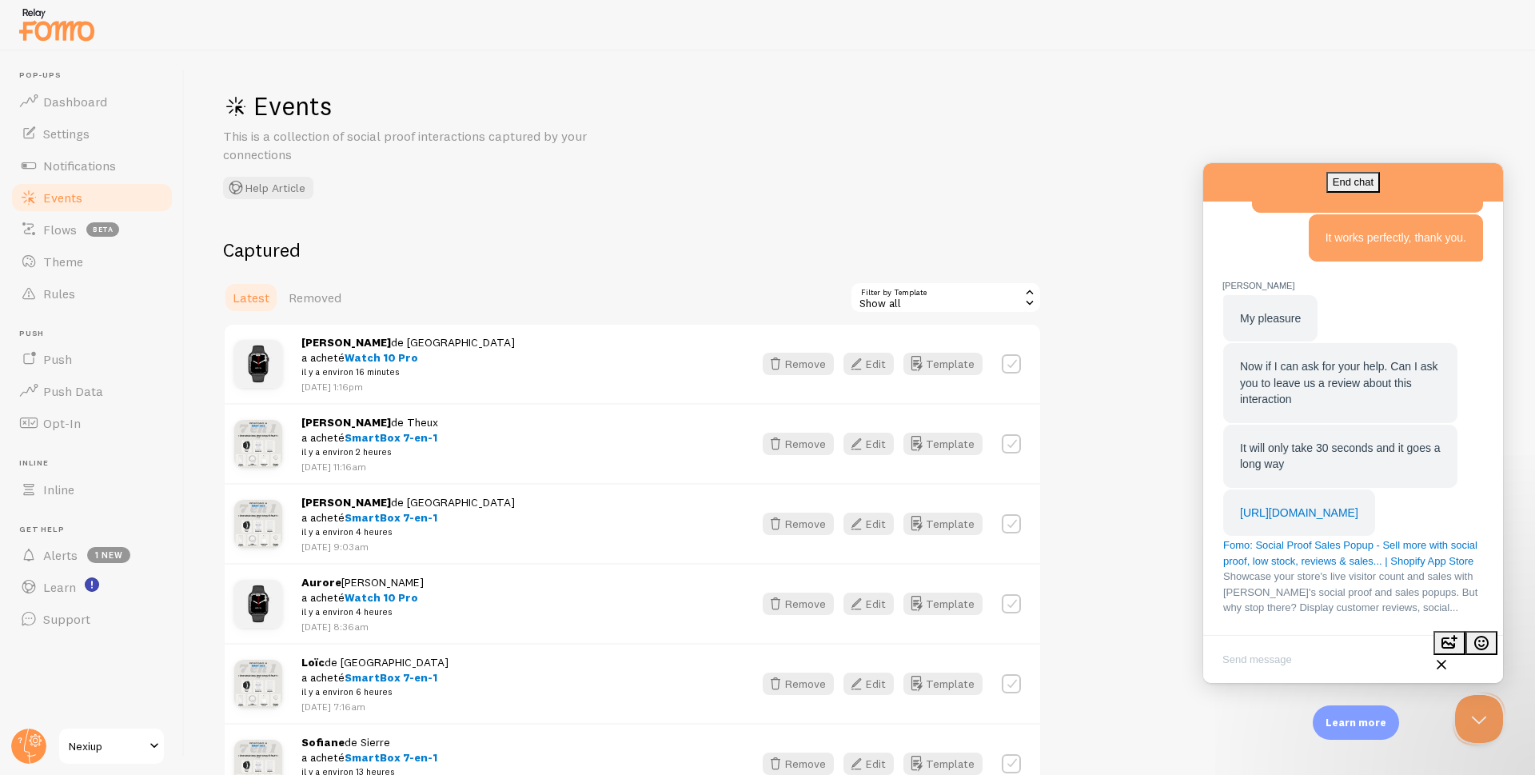
scroll to position [2259, 0]
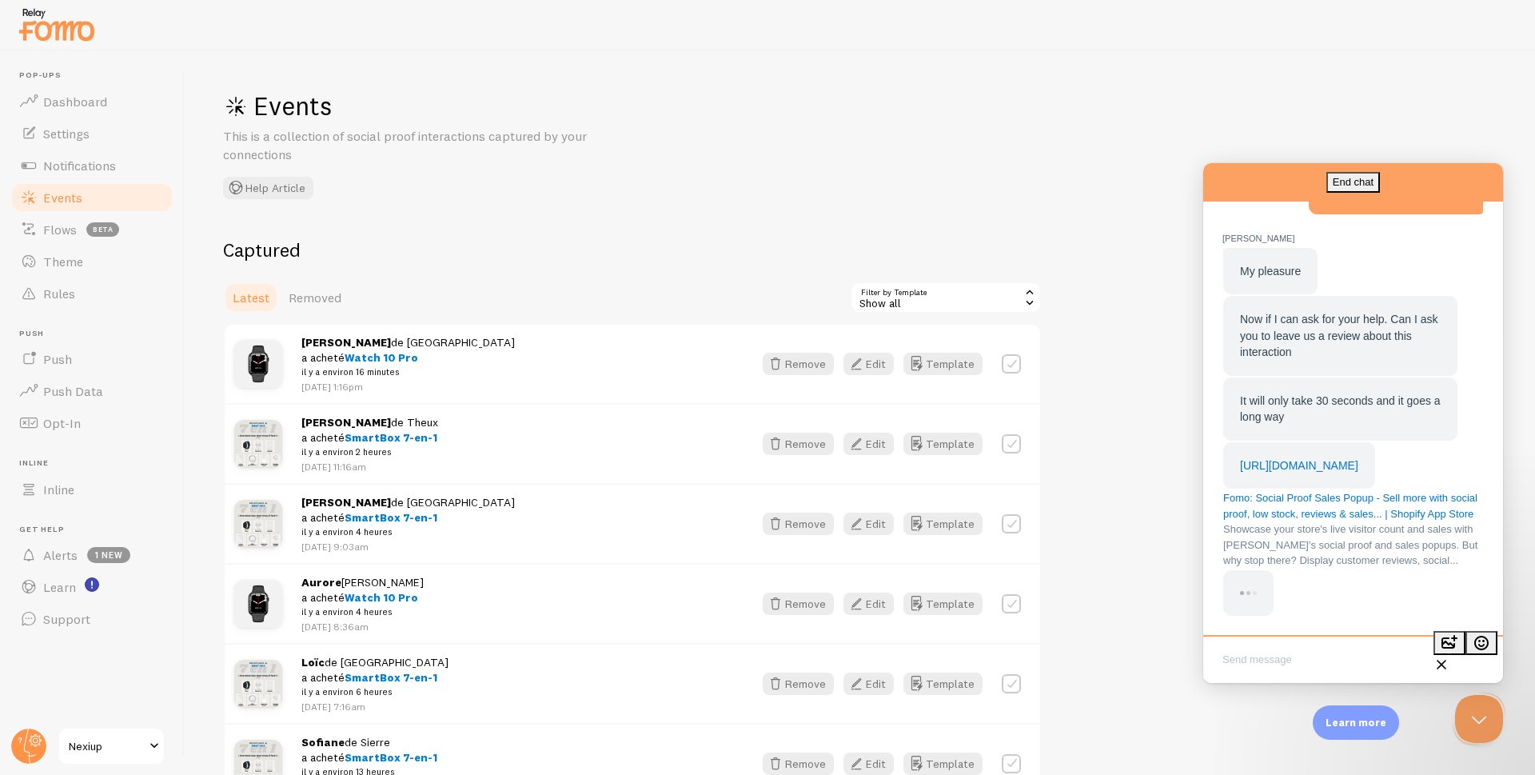
click at [1249, 655] on textarea "Write chat message" at bounding box center [1352, 661] width 293 height 38
paste textarea "Can you tell me which setting you used and how to access it to do this? I don't…"
type textarea "Can you tell me which setting you used and how to access it to do this? I don't…"
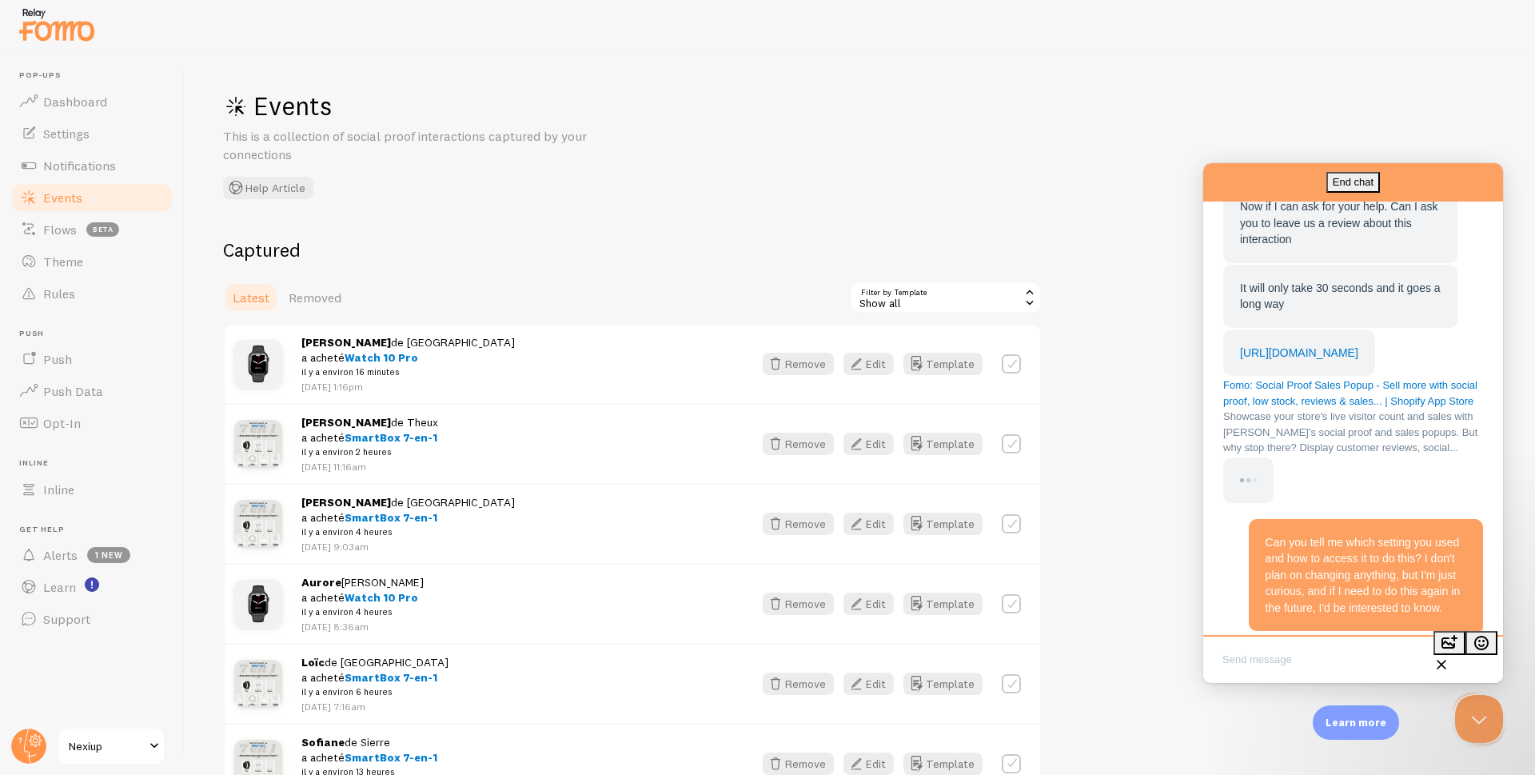
scroll to position [2162, 0]
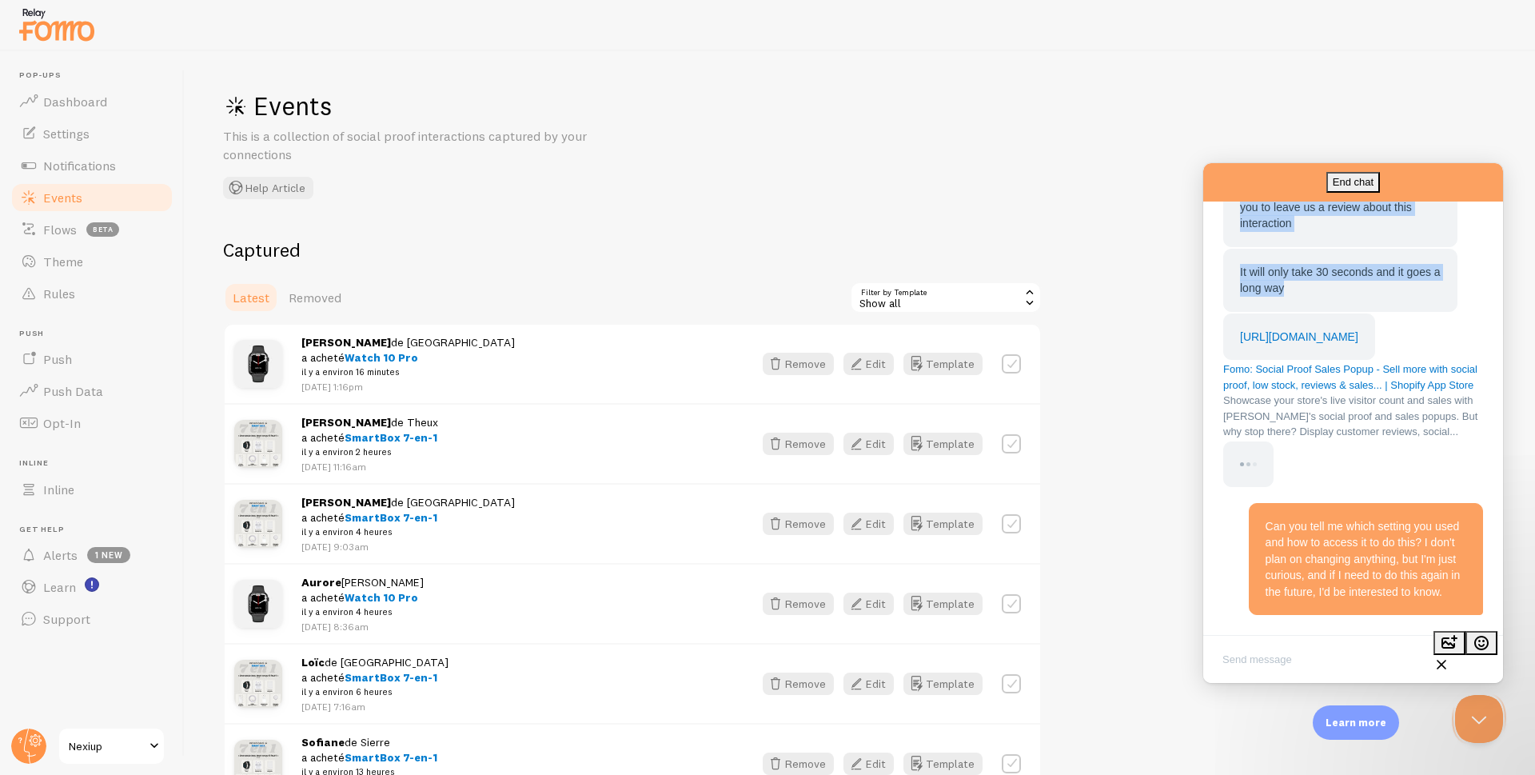
drag, startPoint x: 1300, startPoint y: 437, endPoint x: 1226, endPoint y: 301, distance: 154.9
click at [1226, 301] on div "My pleasure Now if I can ask for your help. Can I ask you to leave us a review …" at bounding box center [1352, 302] width 261 height 369
copy div "My pleasure Now if I can ask for your help. Can I ask you to leave us a review …"
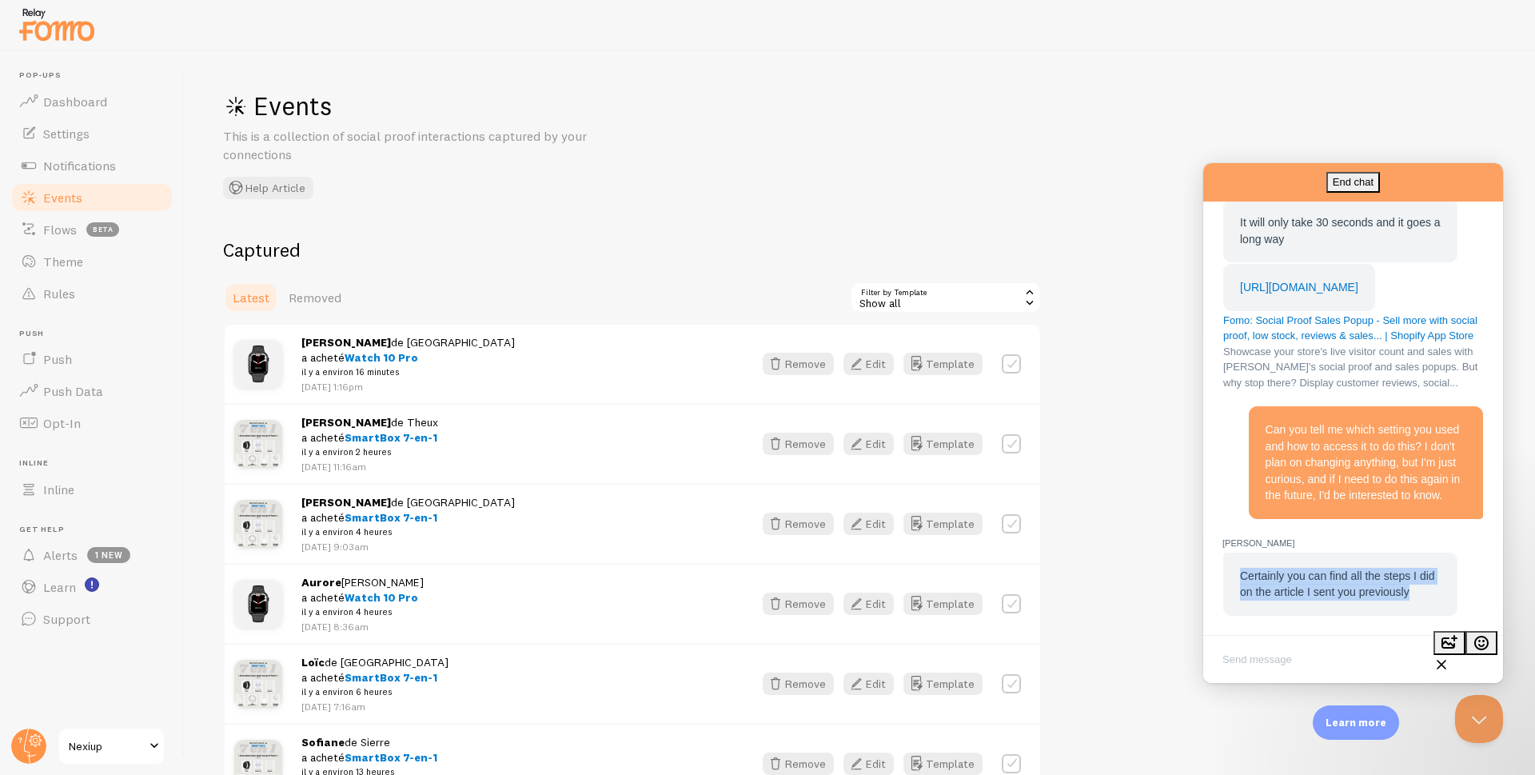
scroll to position [2178, 0]
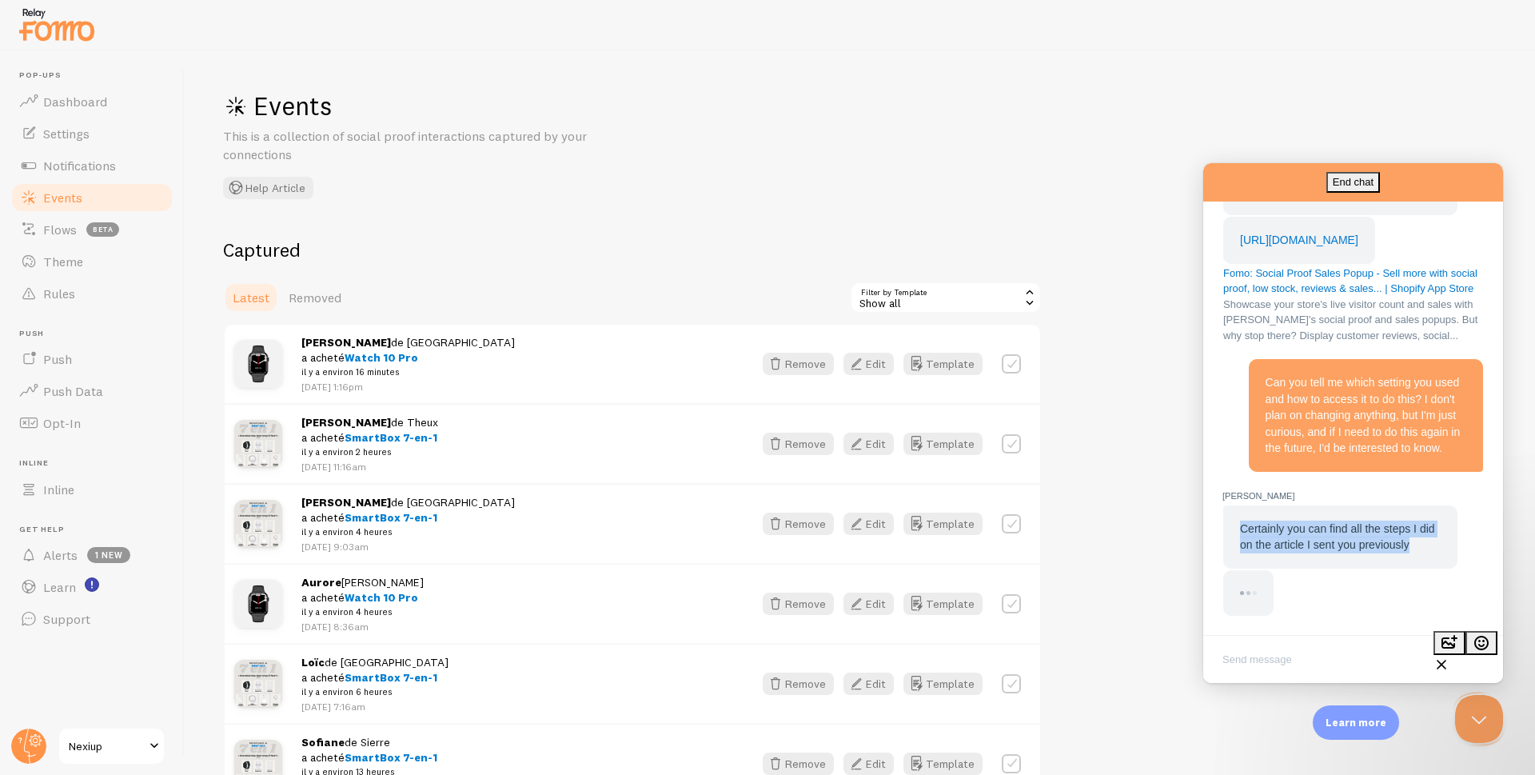
drag, startPoint x: 1429, startPoint y: 591, endPoint x: 1238, endPoint y: 533, distance: 199.6
click at [1238, 533] on div "Certainly you can find all the steps I did on the article I sent you previously" at bounding box center [1340, 536] width 234 height 63
copy span "Certainly you can find all the steps I did on the article I sent you previously"
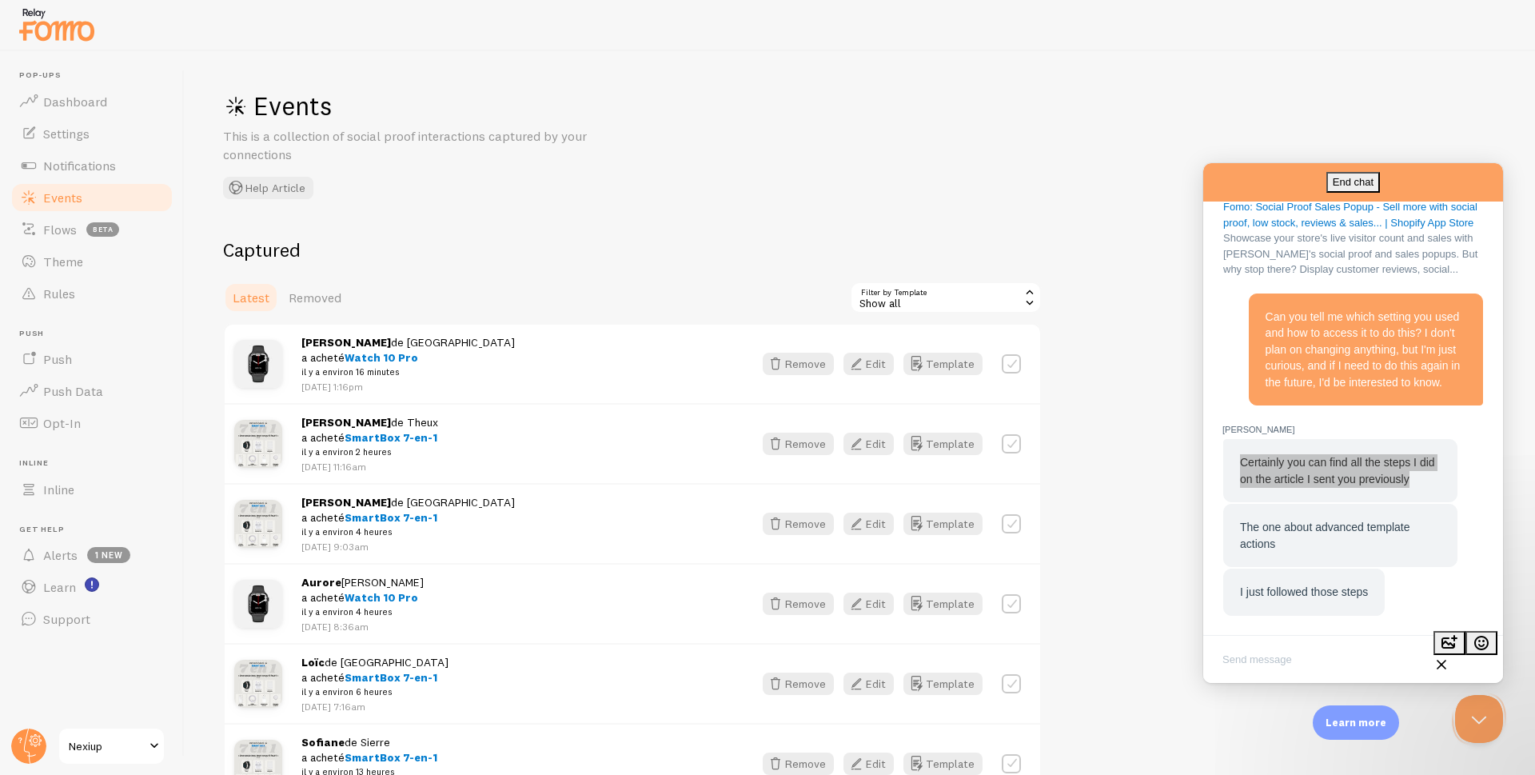
scroll to position [1988, 0]
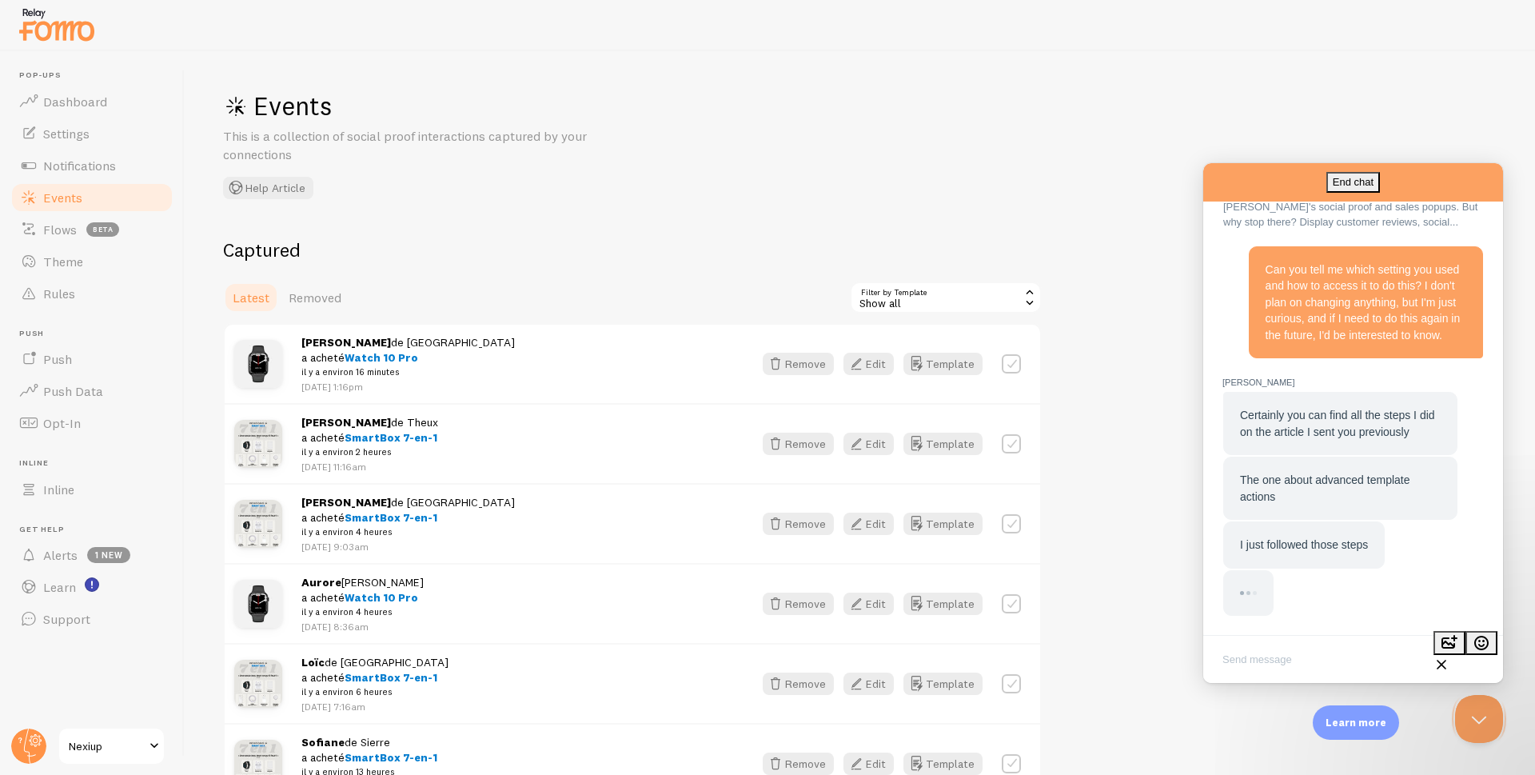
click at [1287, 499] on div "The one about advanced template actions" at bounding box center [1340, 488] width 201 height 33
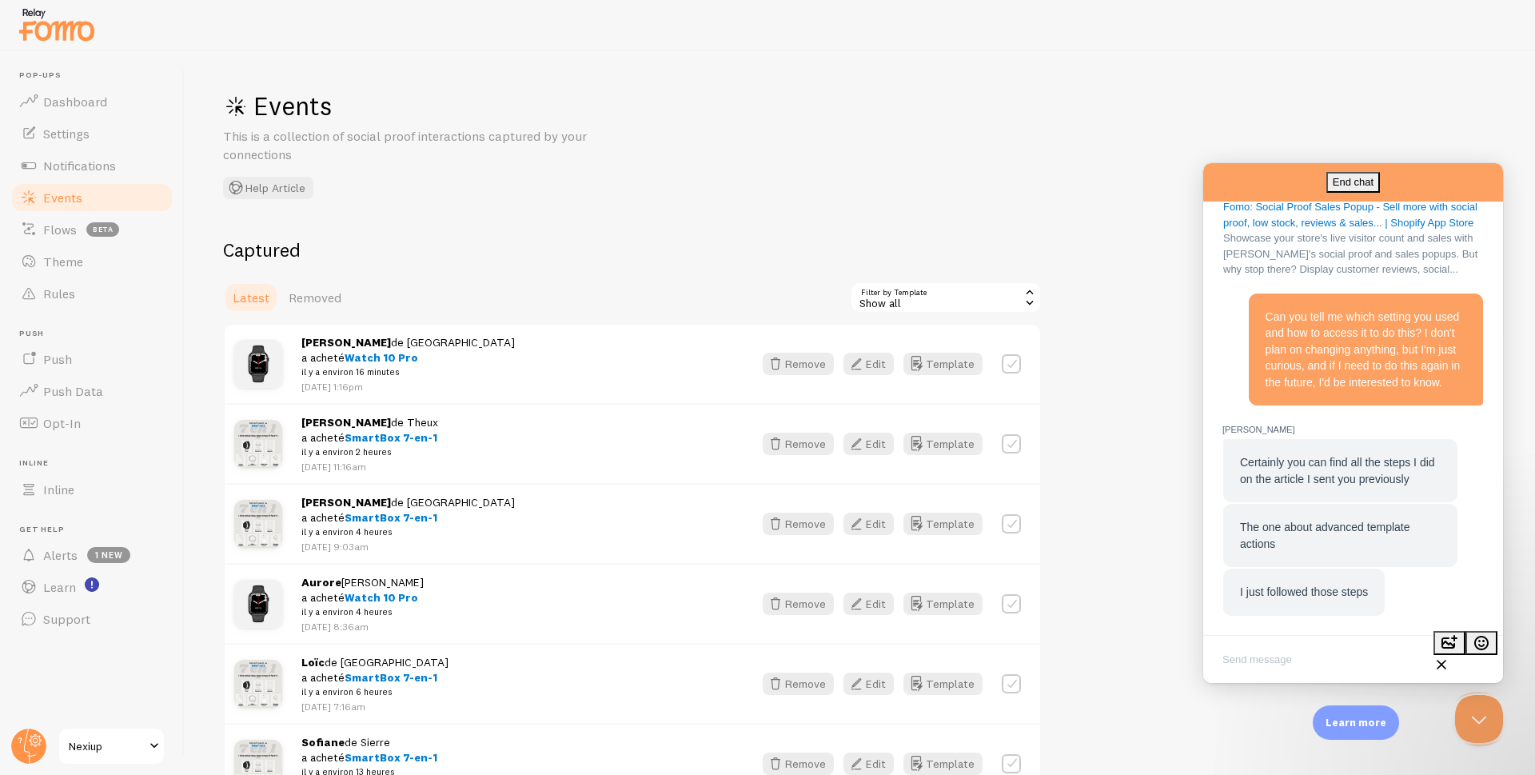
scroll to position [1940, 0]
drag, startPoint x: 1242, startPoint y: 528, endPoint x: 1369, endPoint y: 594, distance: 142.3
click at [1369, 594] on div "Certainly you can find all the steps I did on the article I sent you previously…" at bounding box center [1352, 526] width 261 height 177
copy div "The one about advanced template actions I just followed those steps"
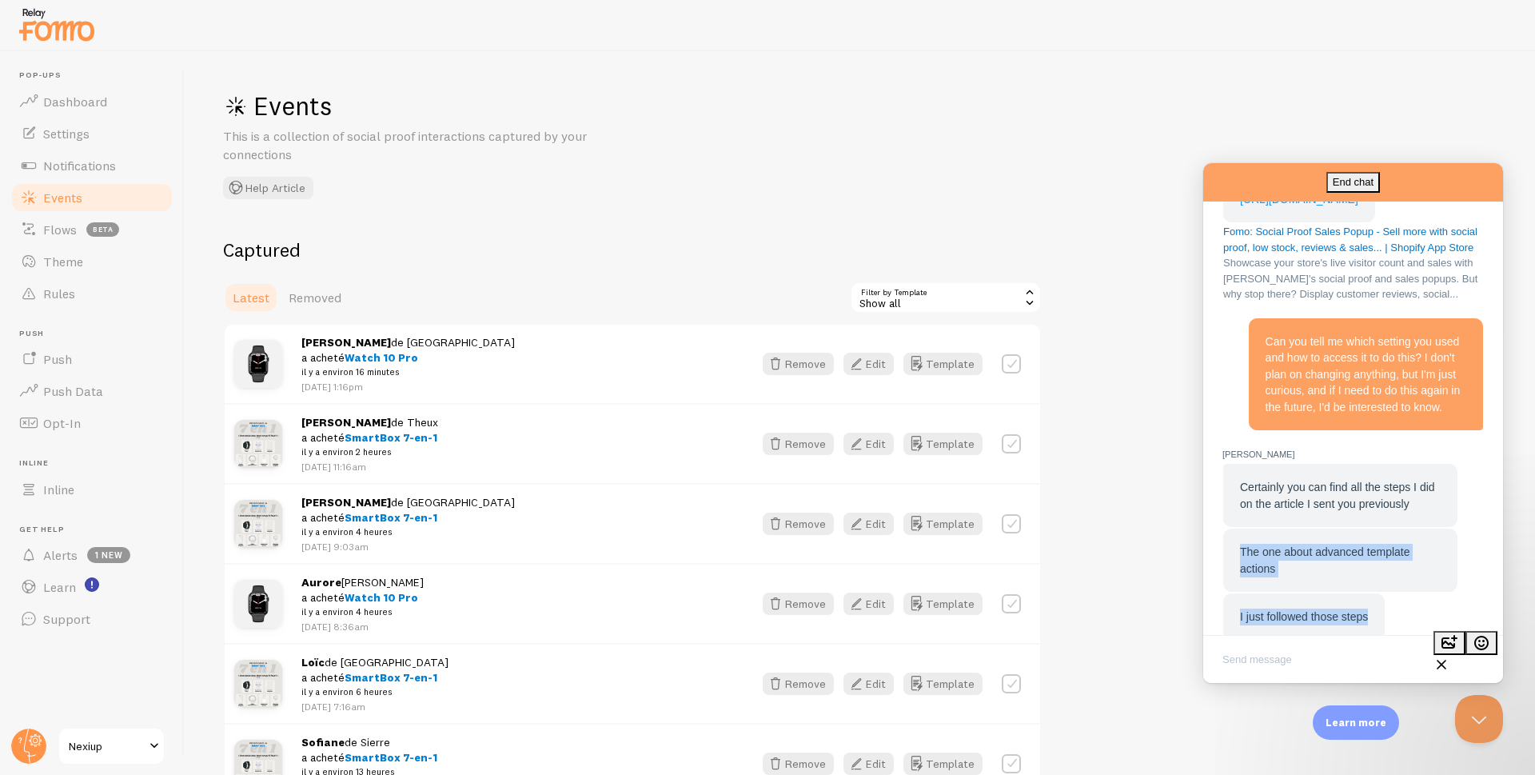
click at [1302, 205] on link "https://apps.shopify.com/fomo#modal-show=WriteReviewModal" at bounding box center [1299, 199] width 118 height 13
click at [1272, 662] on textarea "Write chat message" at bounding box center [1352, 661] width 293 height 38
paste textarea "Thank you very much, I just left a review."
type textarea "Thank you very much, I just left a review."
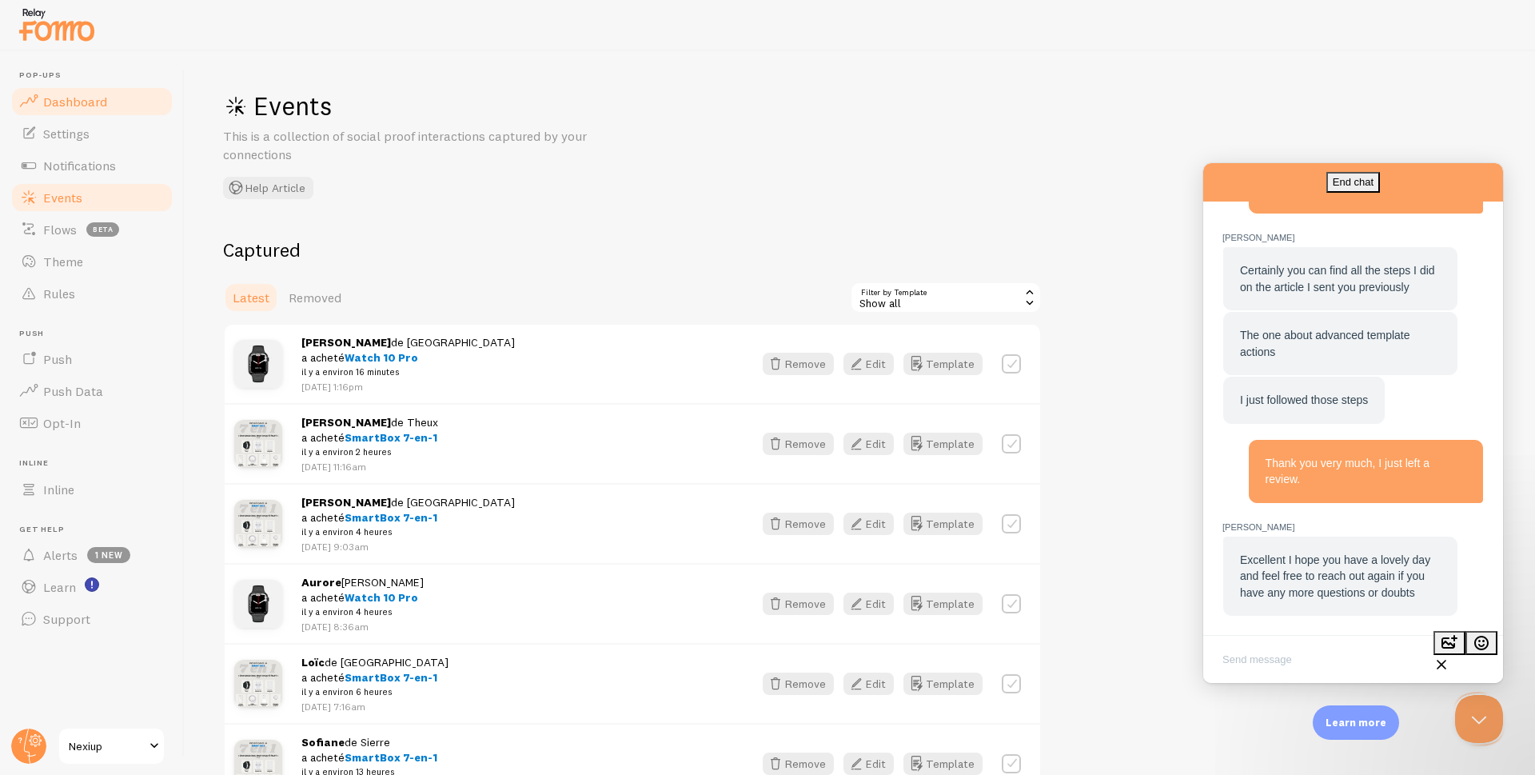
scroll to position [1908, 0]
drag, startPoint x: 1386, startPoint y: 589, endPoint x: 1242, endPoint y: 559, distance: 147.1
click at [1242, 559] on div "Excellent I hope you have a lovely day and feel free to reach out again if you …" at bounding box center [1340, 577] width 201 height 50
click at [1294, 647] on textarea "Write chat message" at bounding box center [1352, 661] width 293 height 38
type textarea "thx"
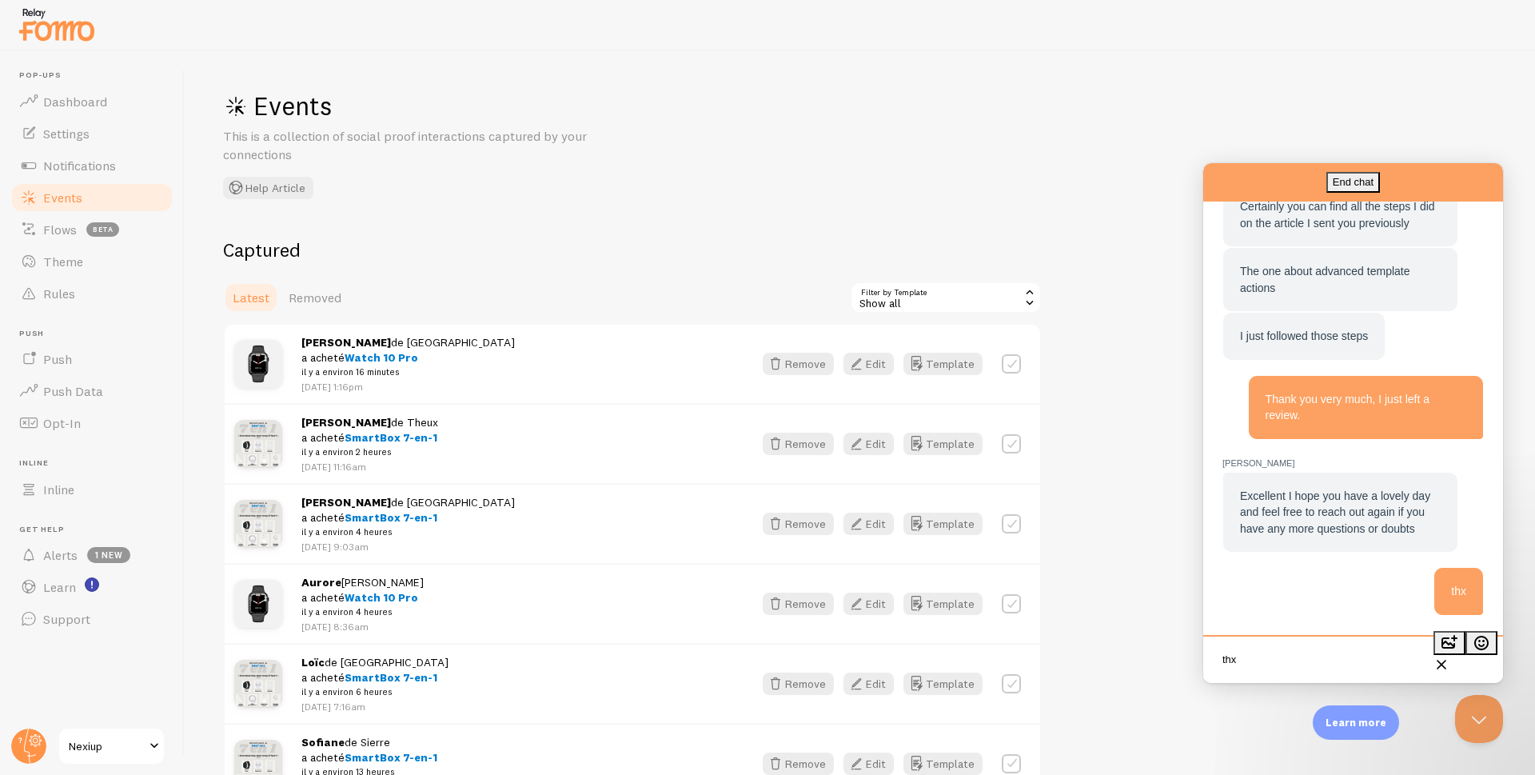
scroll to position [1971, 0]
click at [1380, 184] on button "End chat" at bounding box center [1353, 182] width 54 height 21
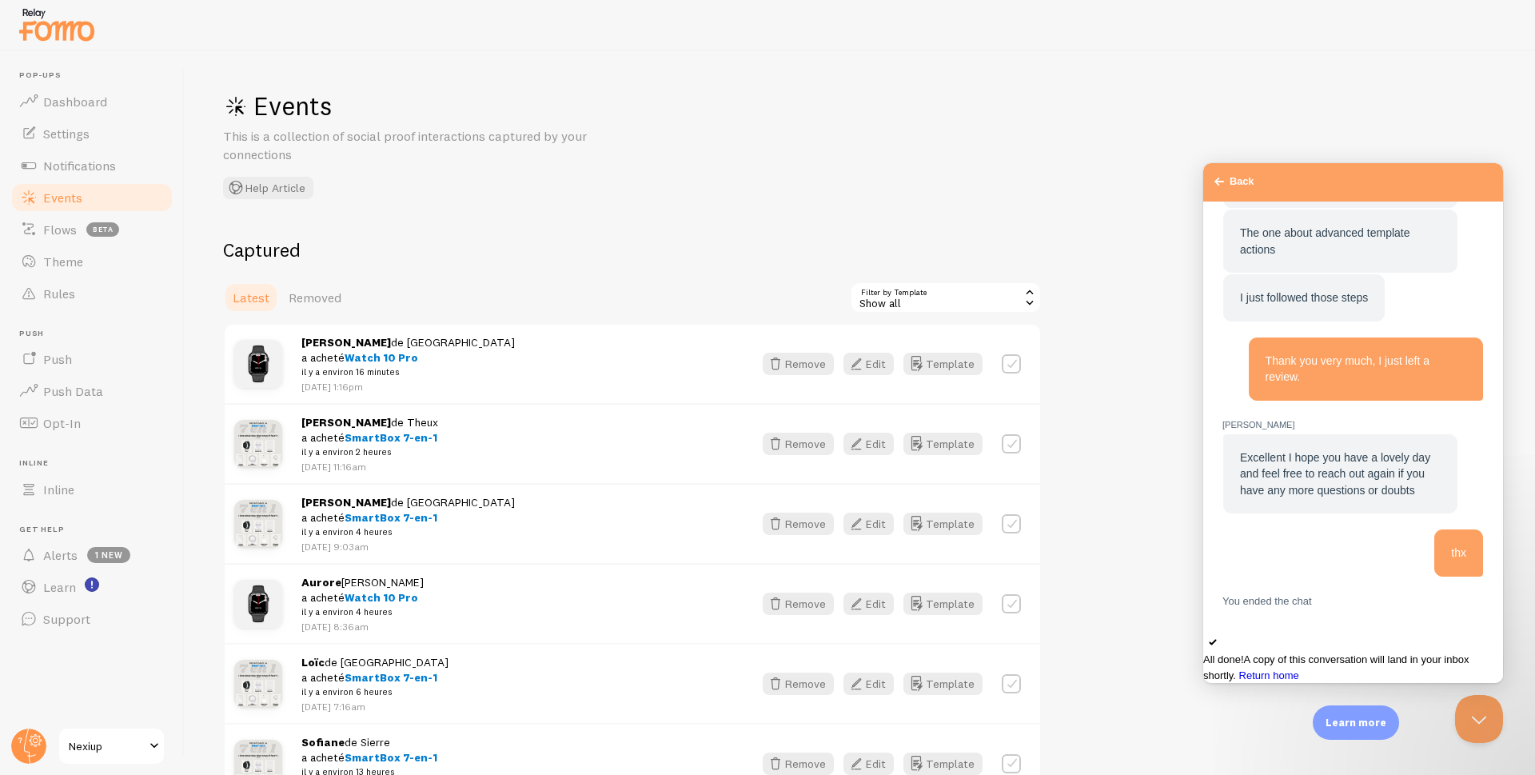
scroll to position [2117, 0]
click at [1480, 715] on button "Close Beacon popover" at bounding box center [1476, 716] width 48 height 48
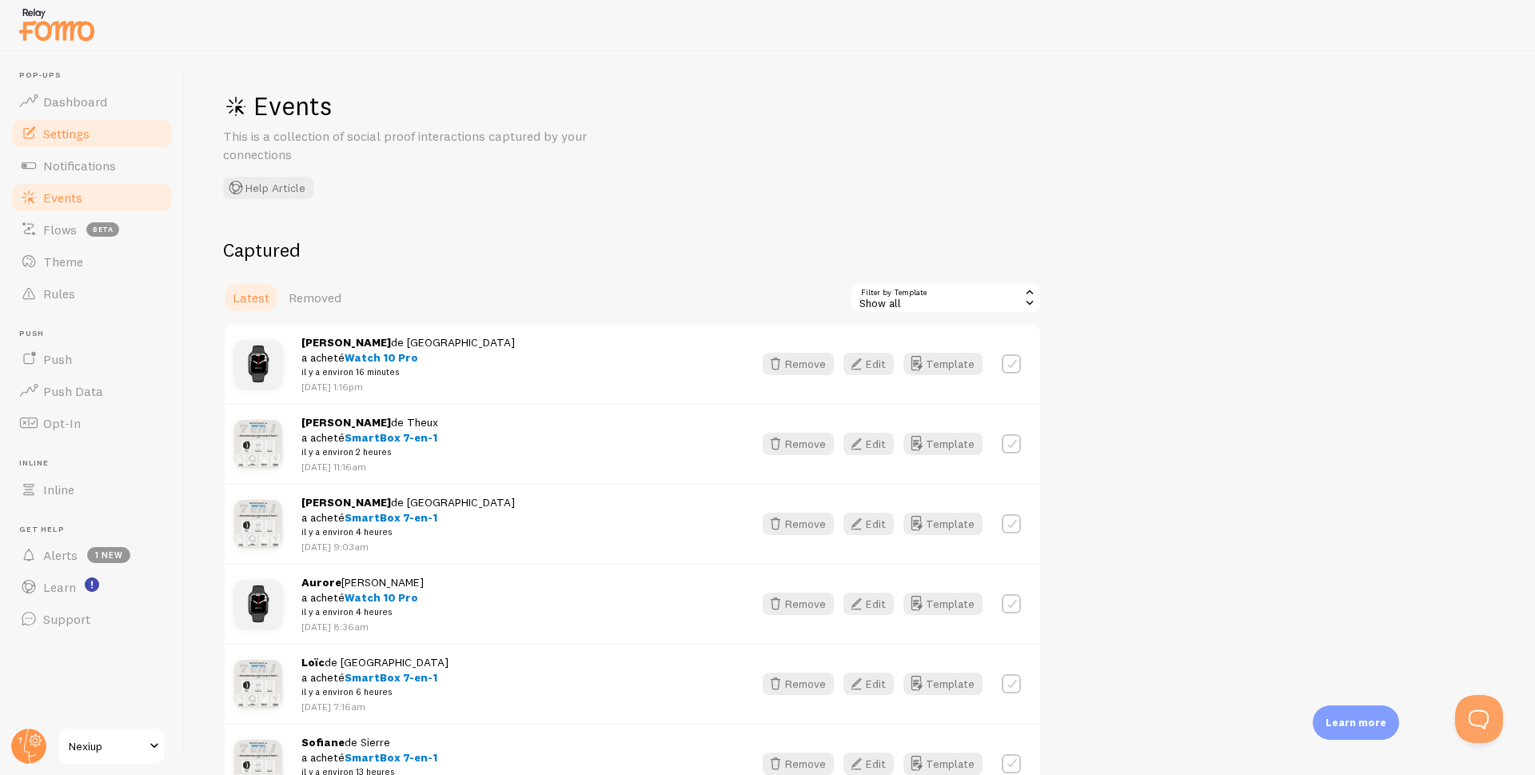
click at [55, 134] on span "Settings" at bounding box center [66, 134] width 46 height 16
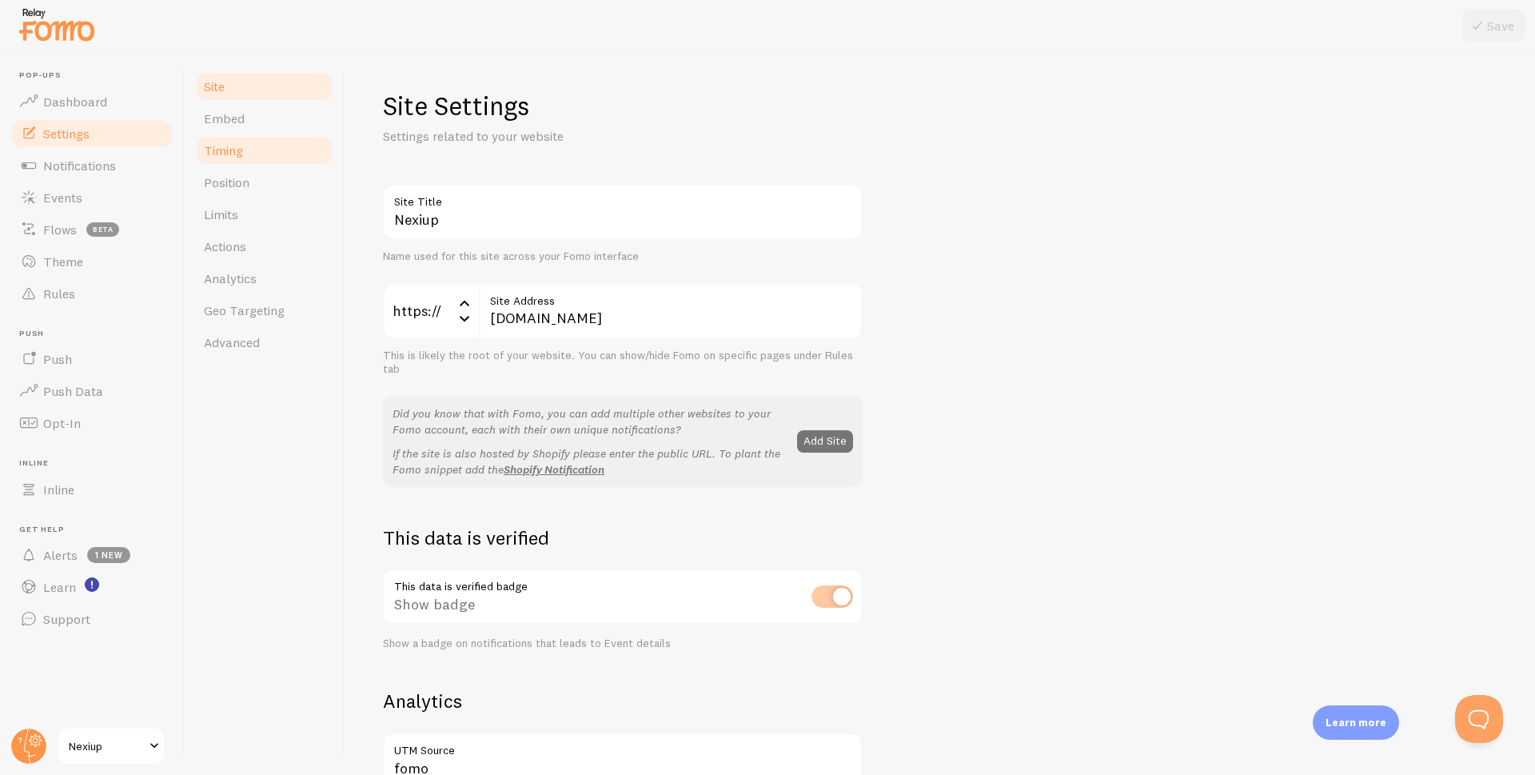
click at [212, 155] on span "Timing" at bounding box center [223, 150] width 39 height 16
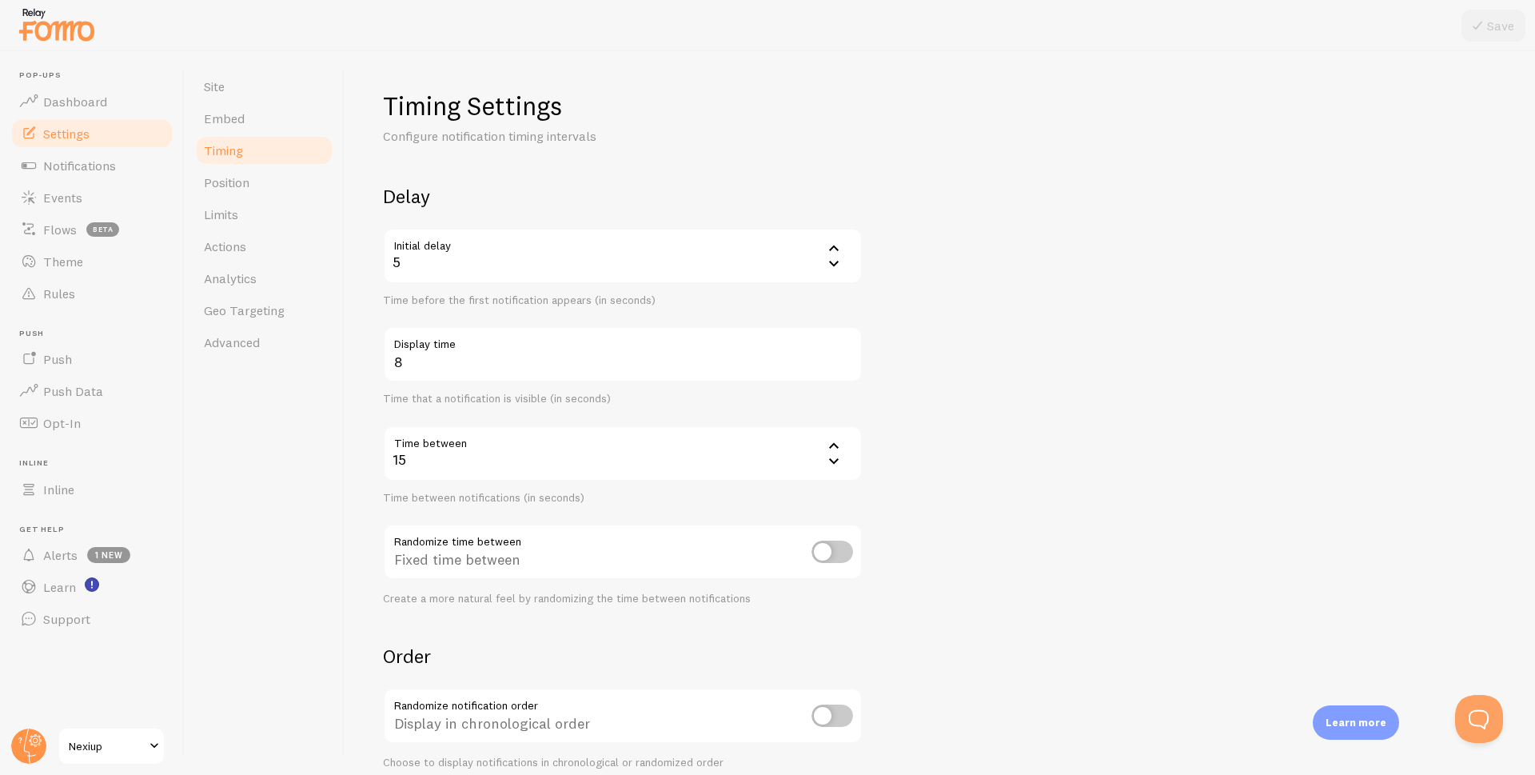
click at [836, 445] on icon at bounding box center [833, 445] width 19 height 19
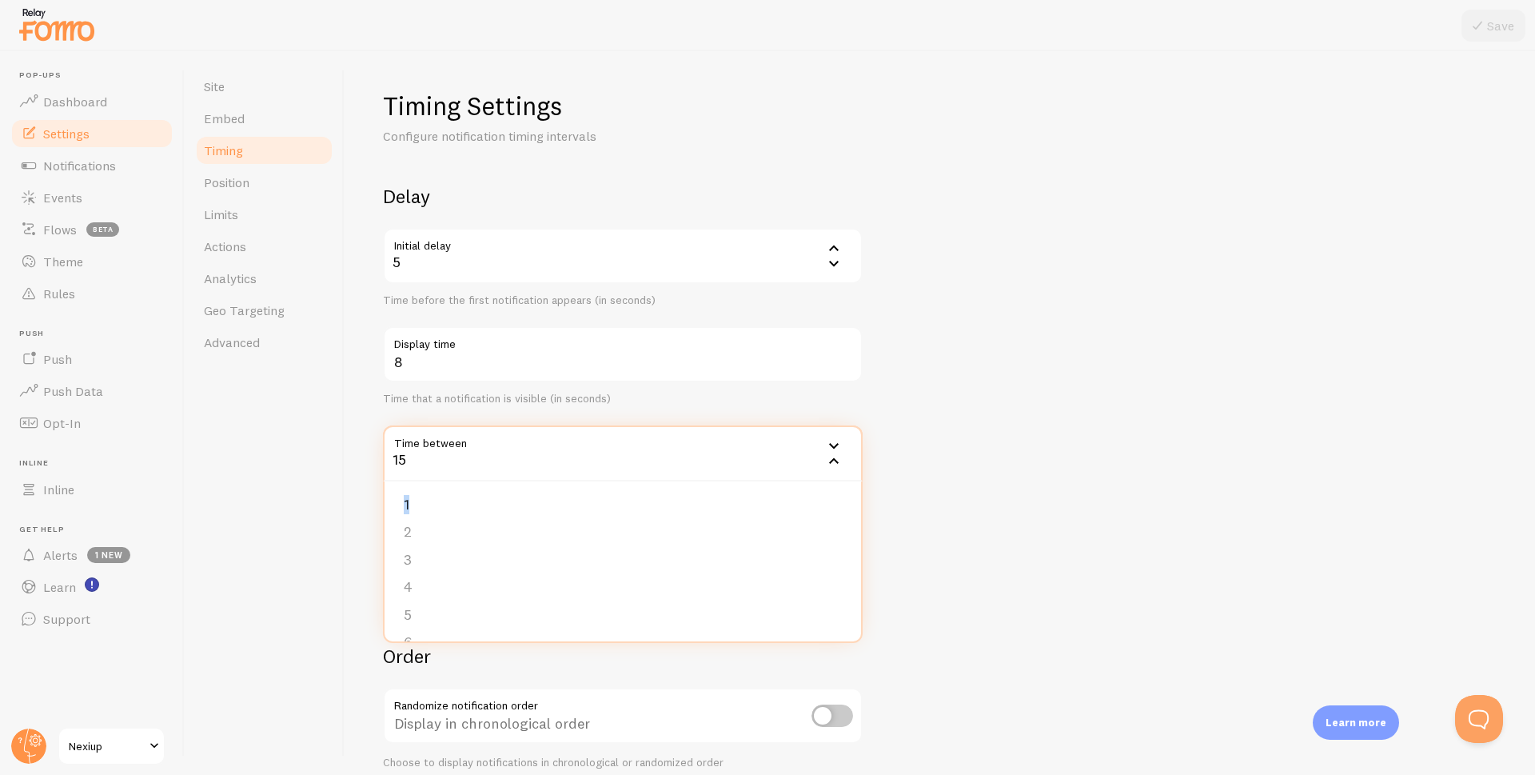
click at [836, 445] on icon at bounding box center [834, 446] width 10 height 6
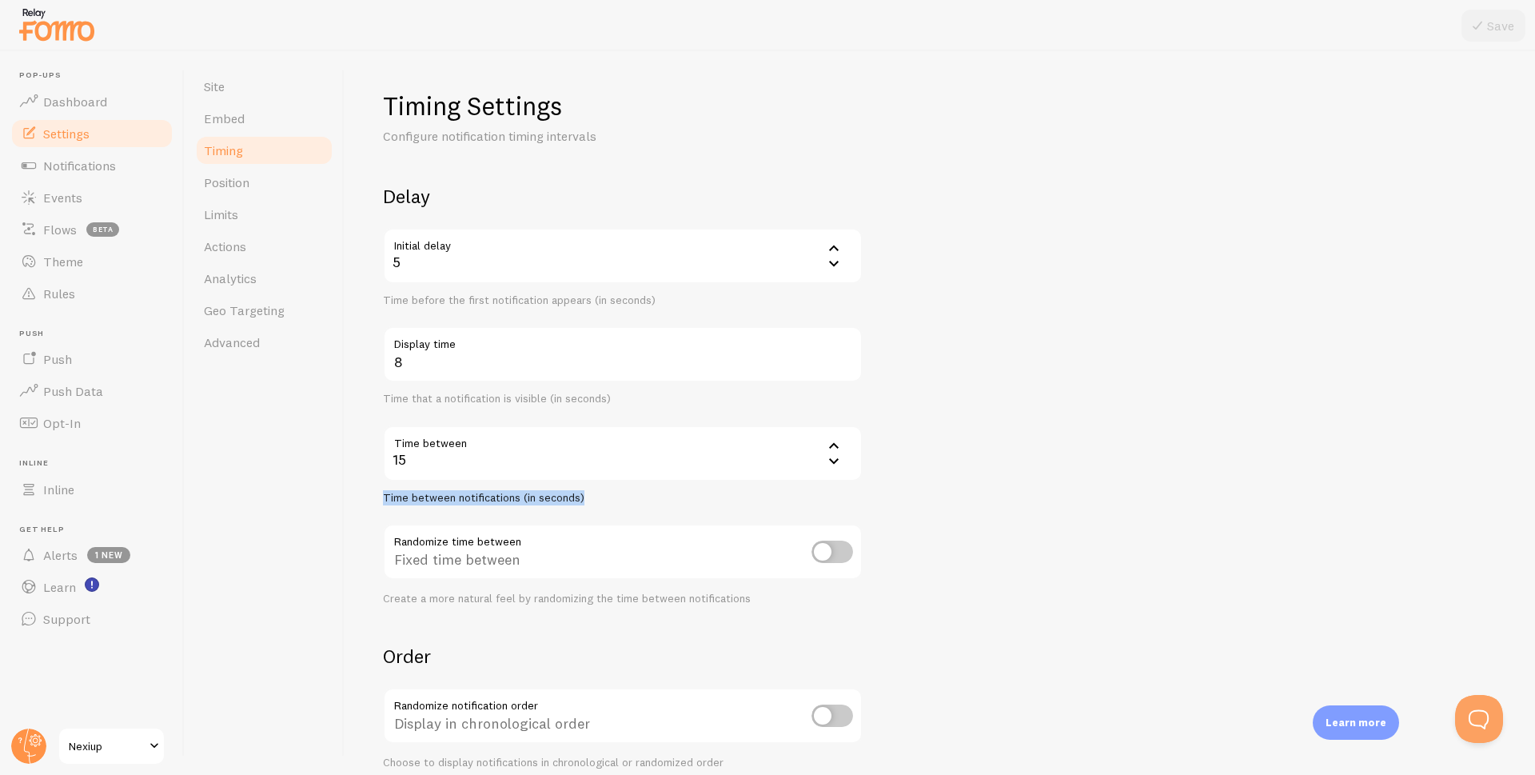
click at [836, 445] on icon at bounding box center [833, 445] width 19 height 19
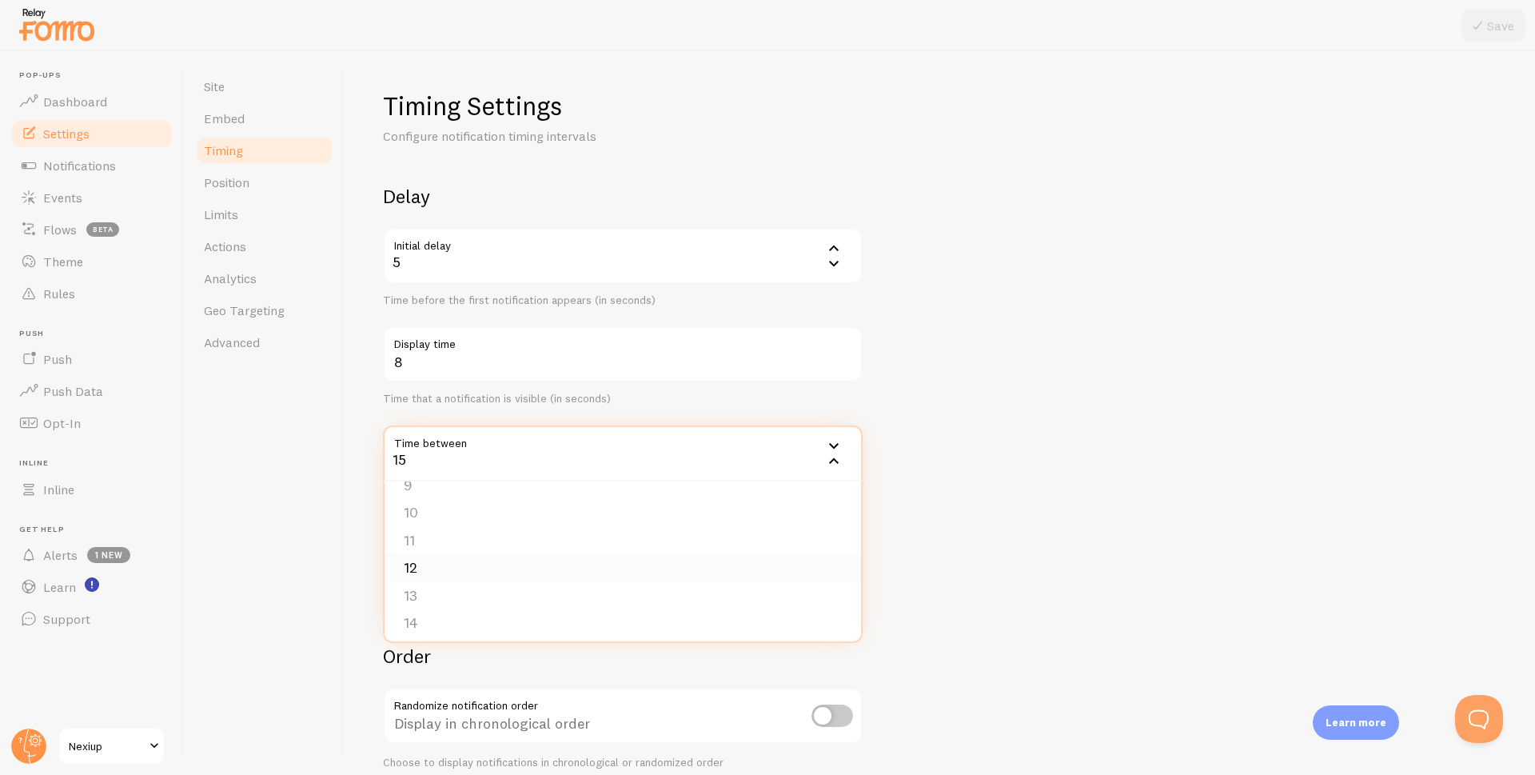
scroll to position [411, 0]
click at [427, 616] on li "20" at bounding box center [623, 618] width 476 height 28
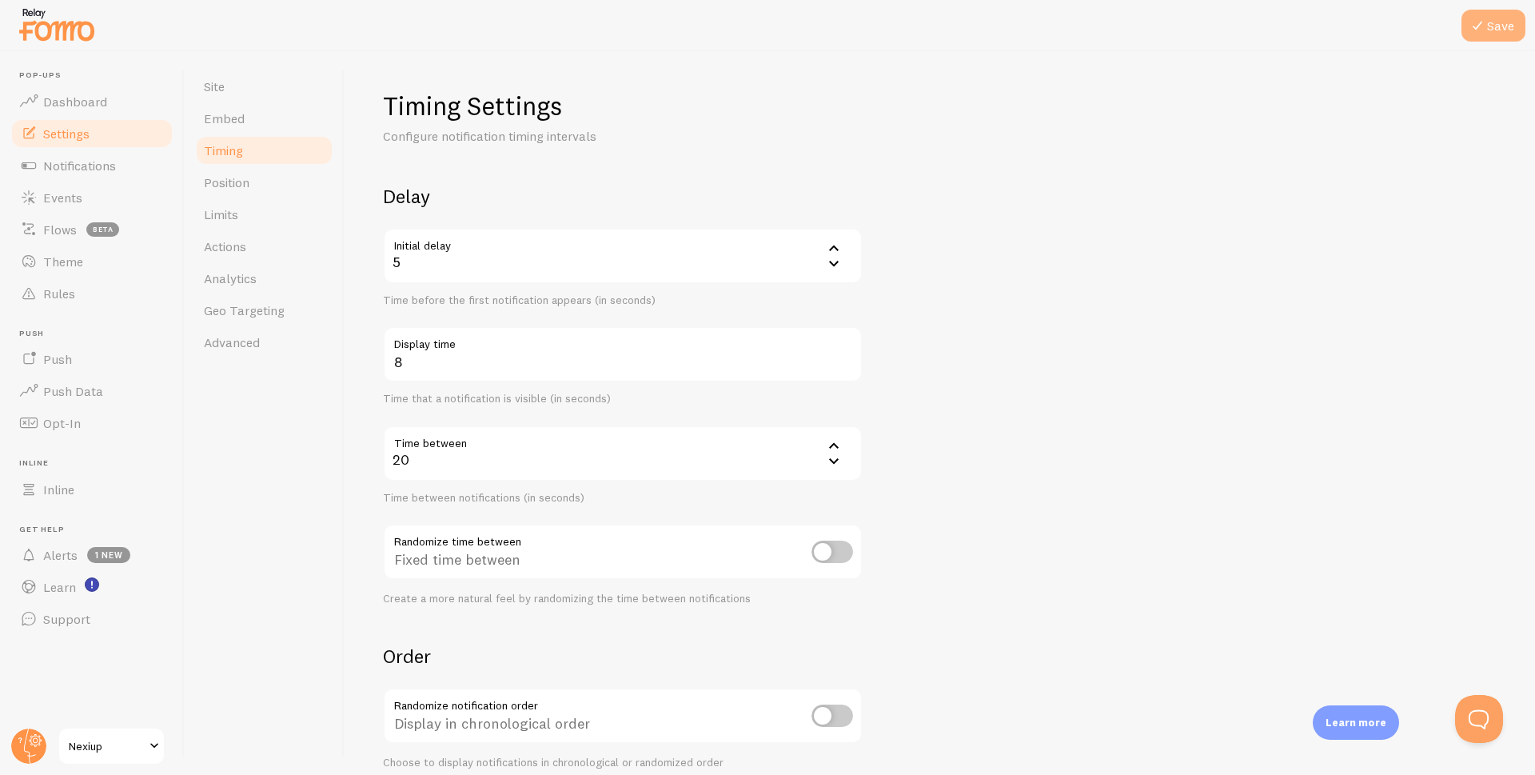
click at [1490, 32] on button "Save" at bounding box center [1493, 26] width 64 height 32
click at [69, 173] on span "Notifications" at bounding box center [79, 165] width 73 height 16
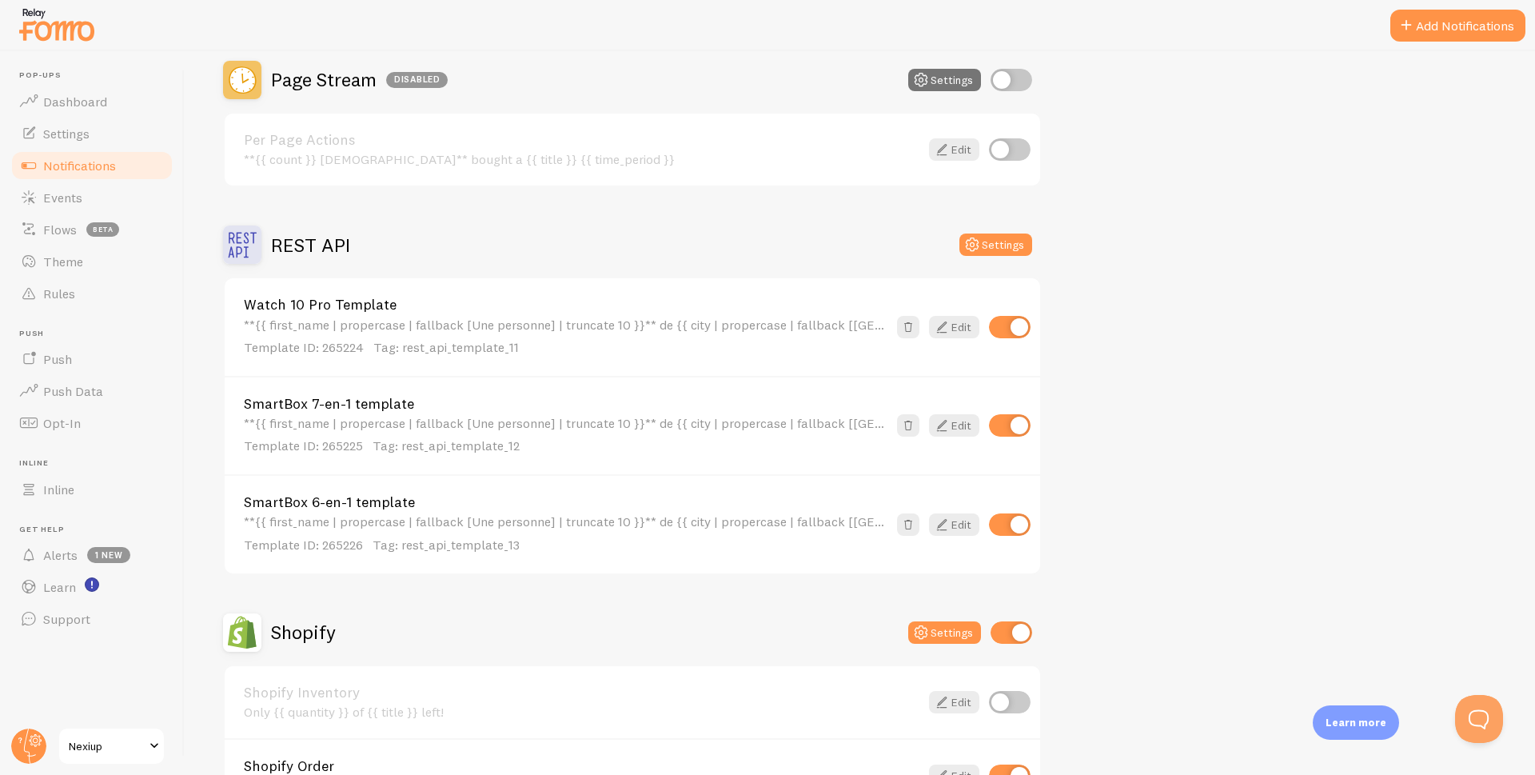
scroll to position [560, 0]
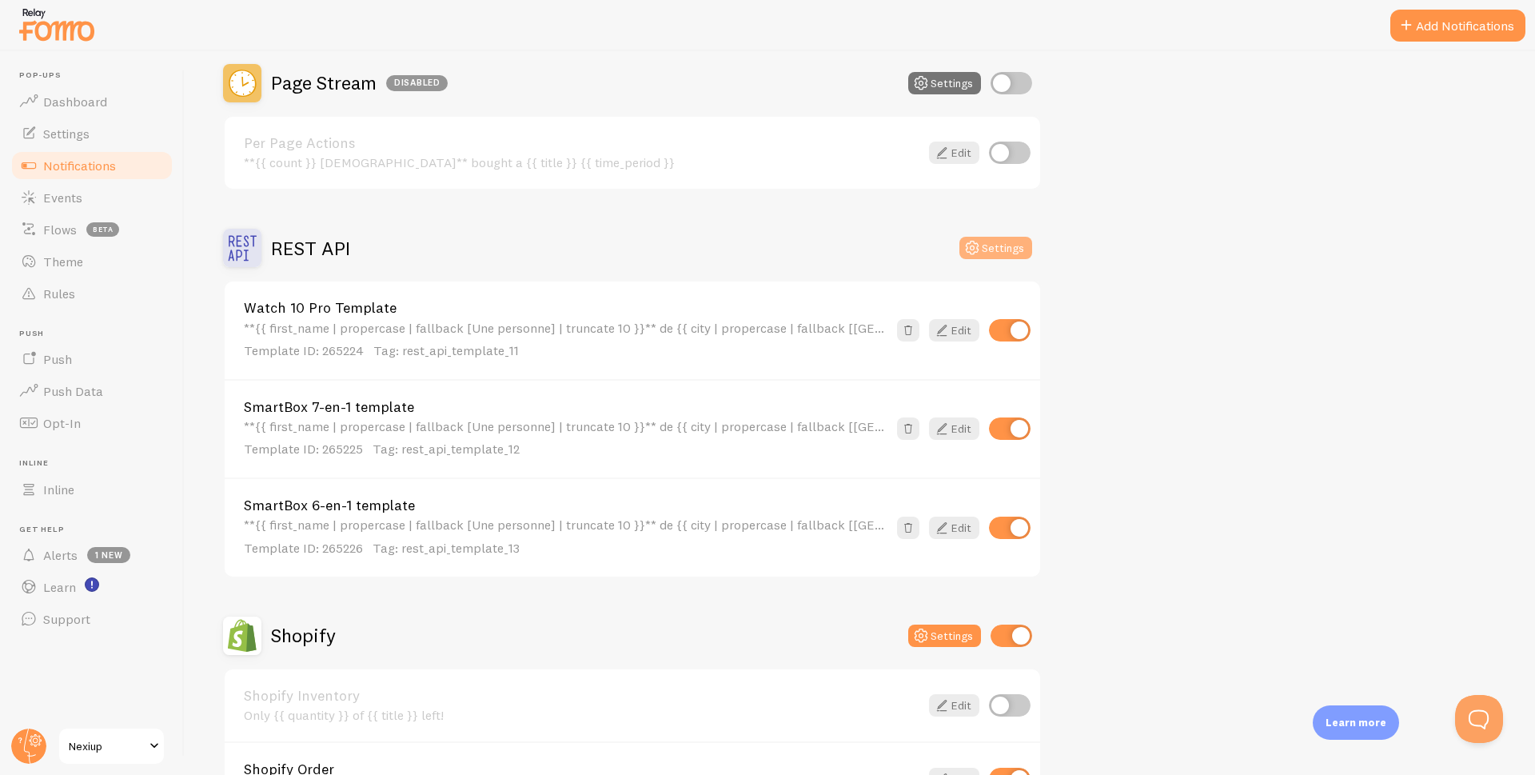
click at [998, 253] on button "Settings" at bounding box center [995, 248] width 73 height 22
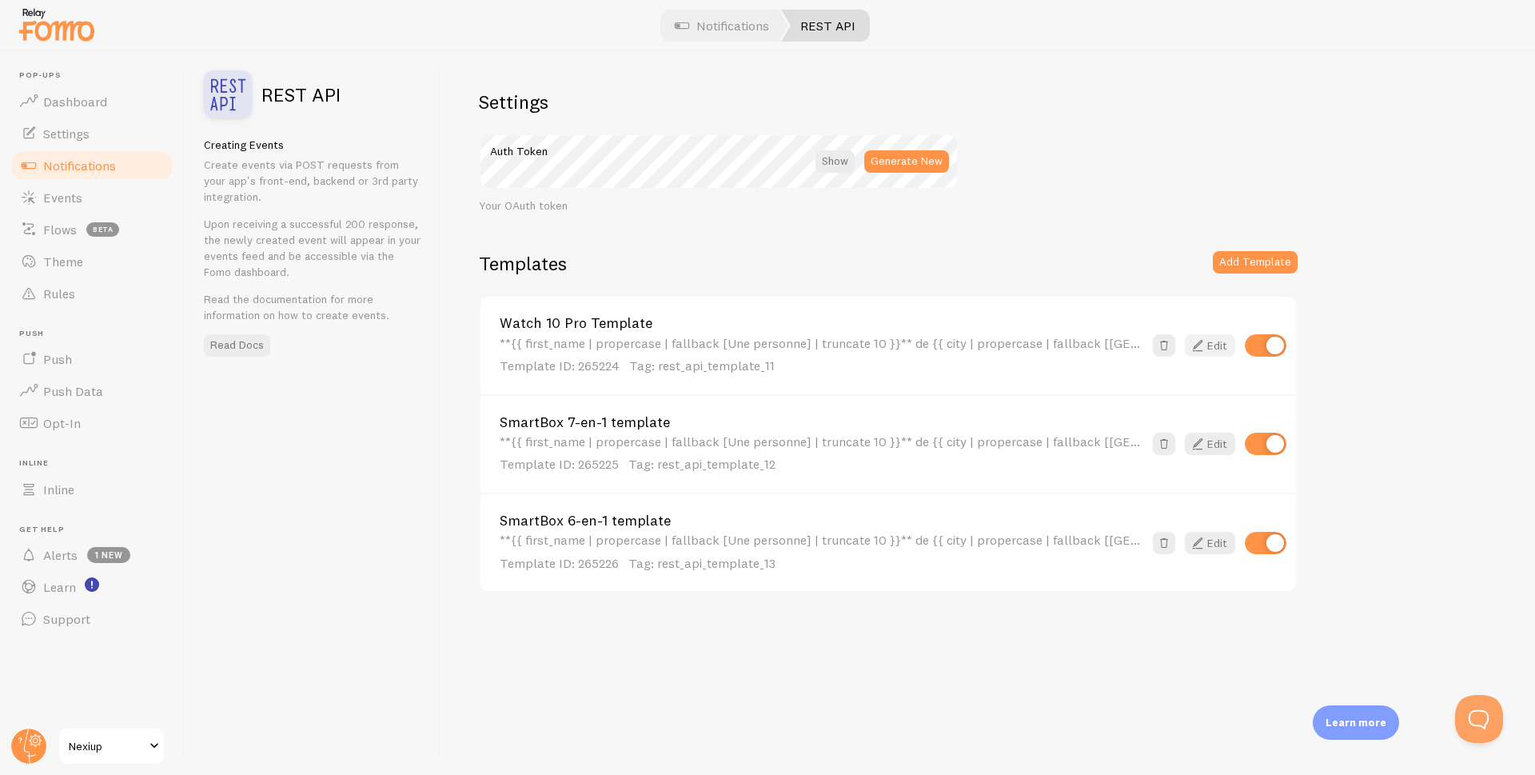
click at [1207, 353] on link "Edit" at bounding box center [1210, 345] width 50 height 22
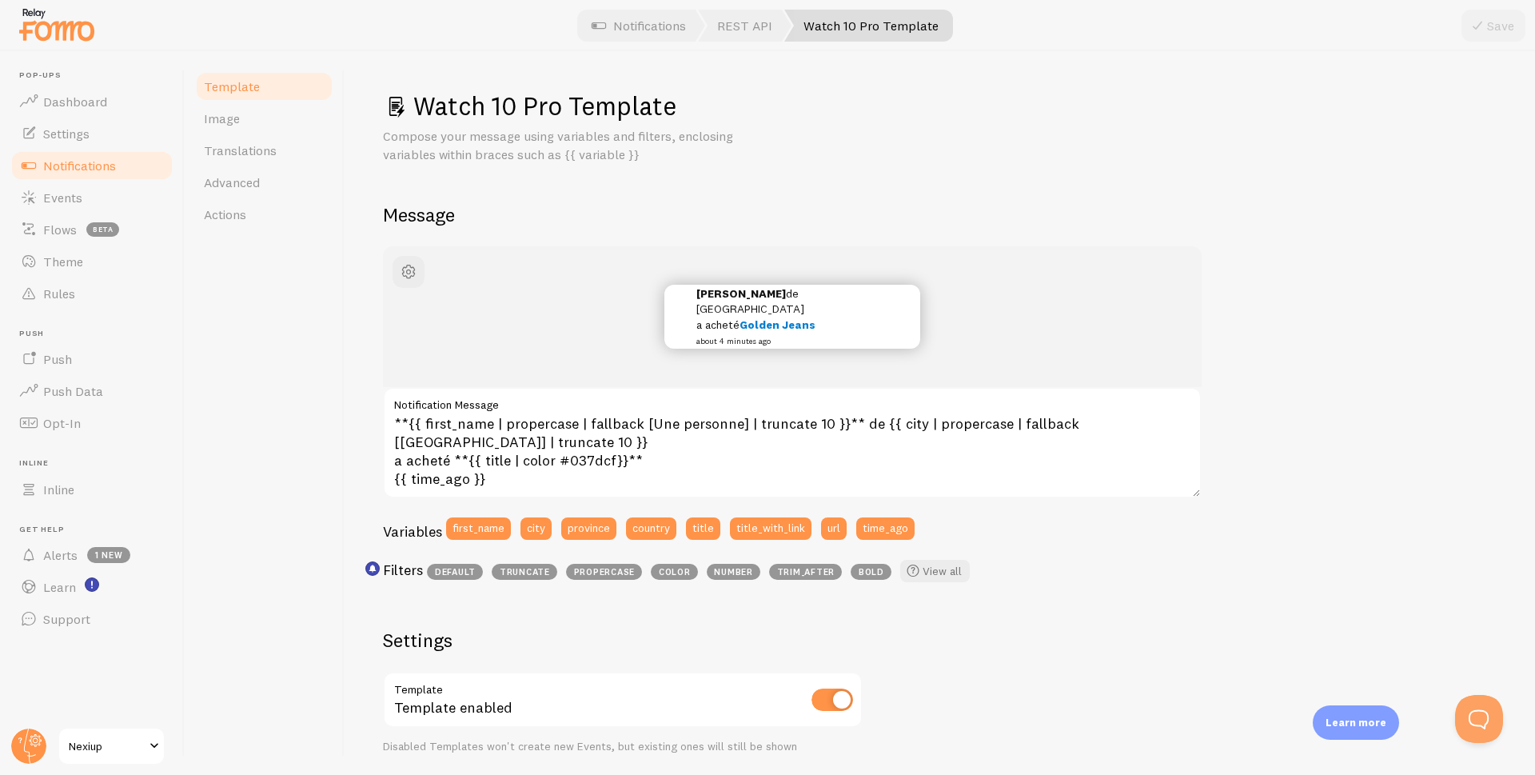
click at [71, 164] on span "Notifications" at bounding box center [79, 165] width 73 height 16
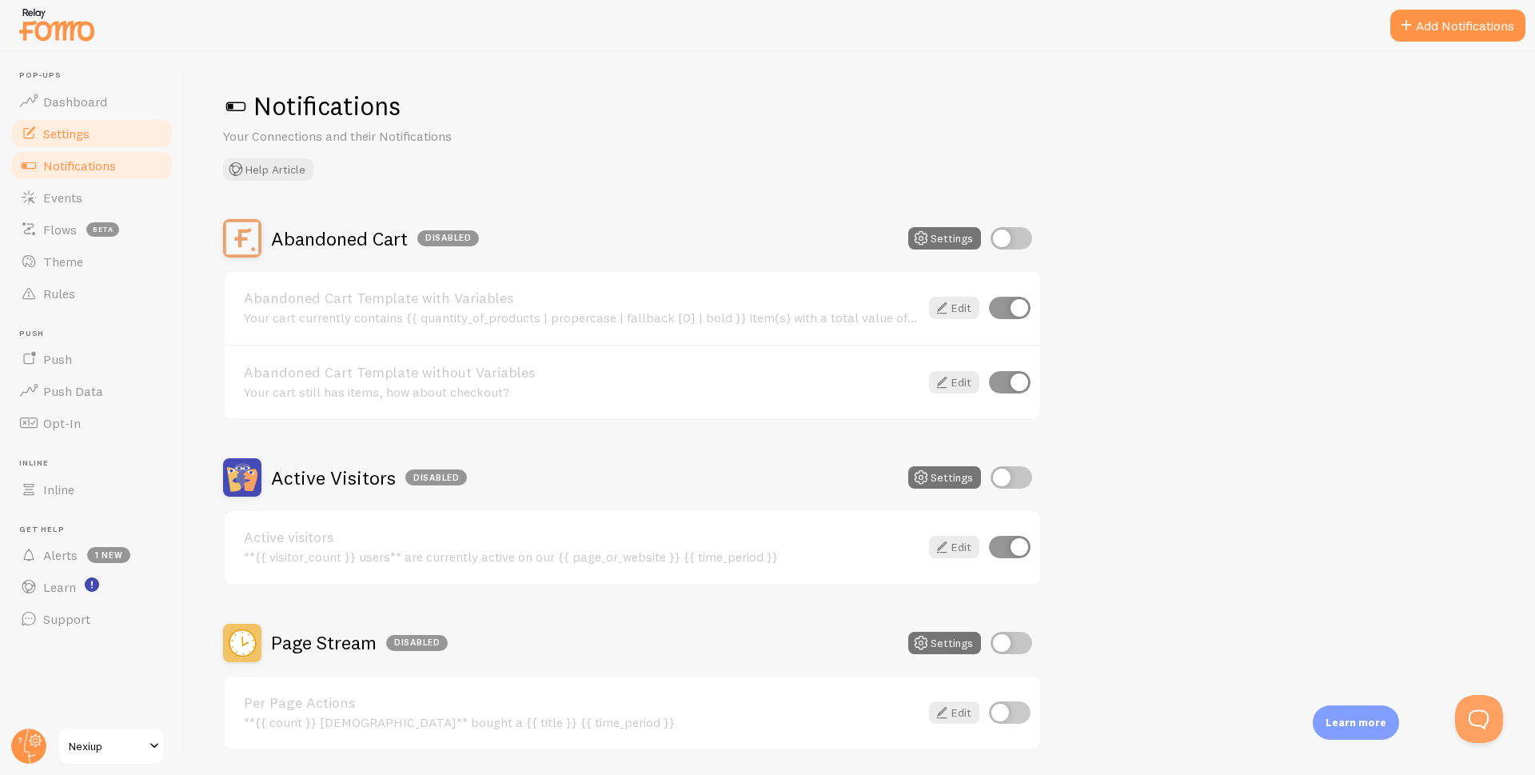
click at [74, 130] on span "Settings" at bounding box center [66, 134] width 46 height 16
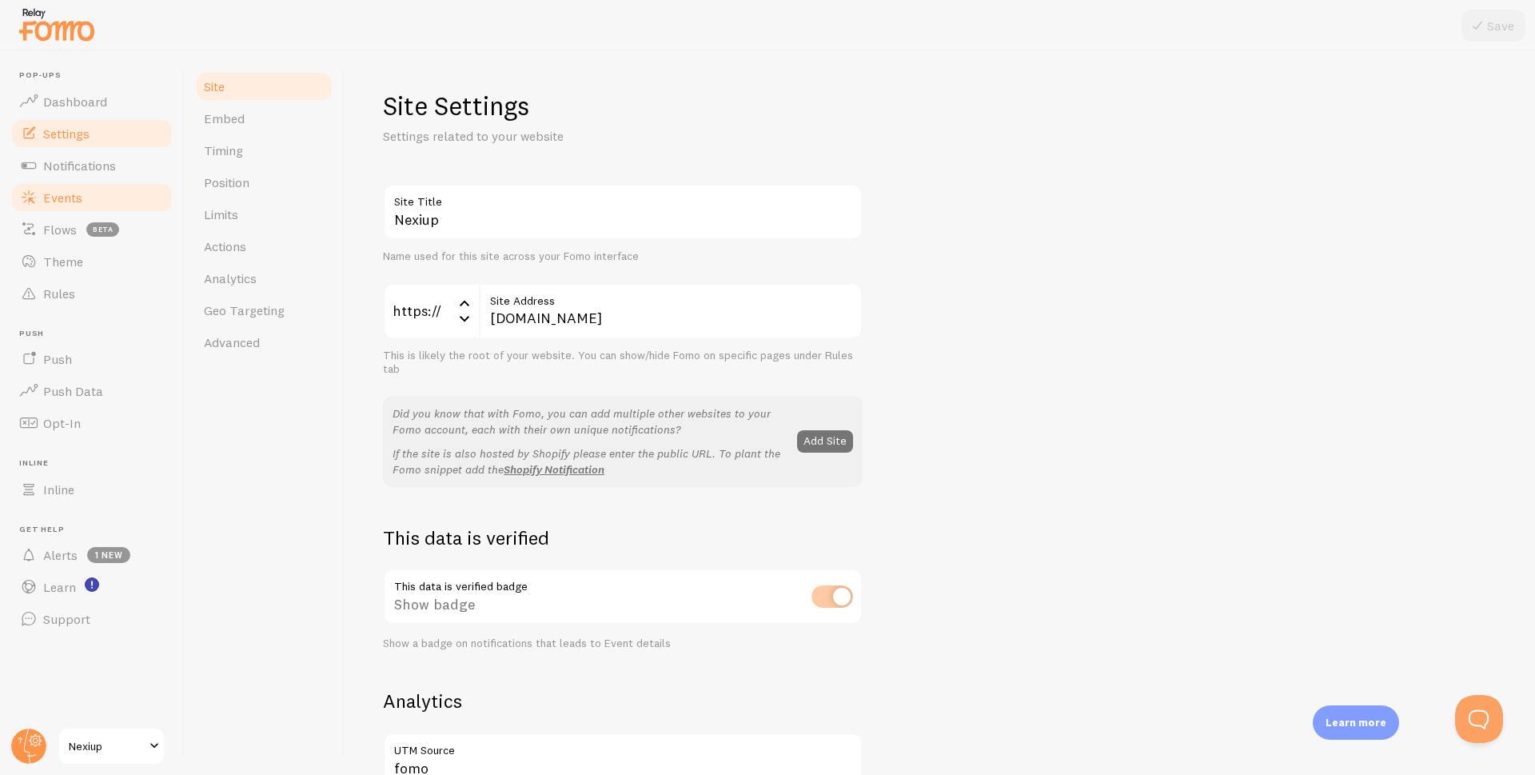
click at [71, 204] on span "Events" at bounding box center [62, 197] width 39 height 16
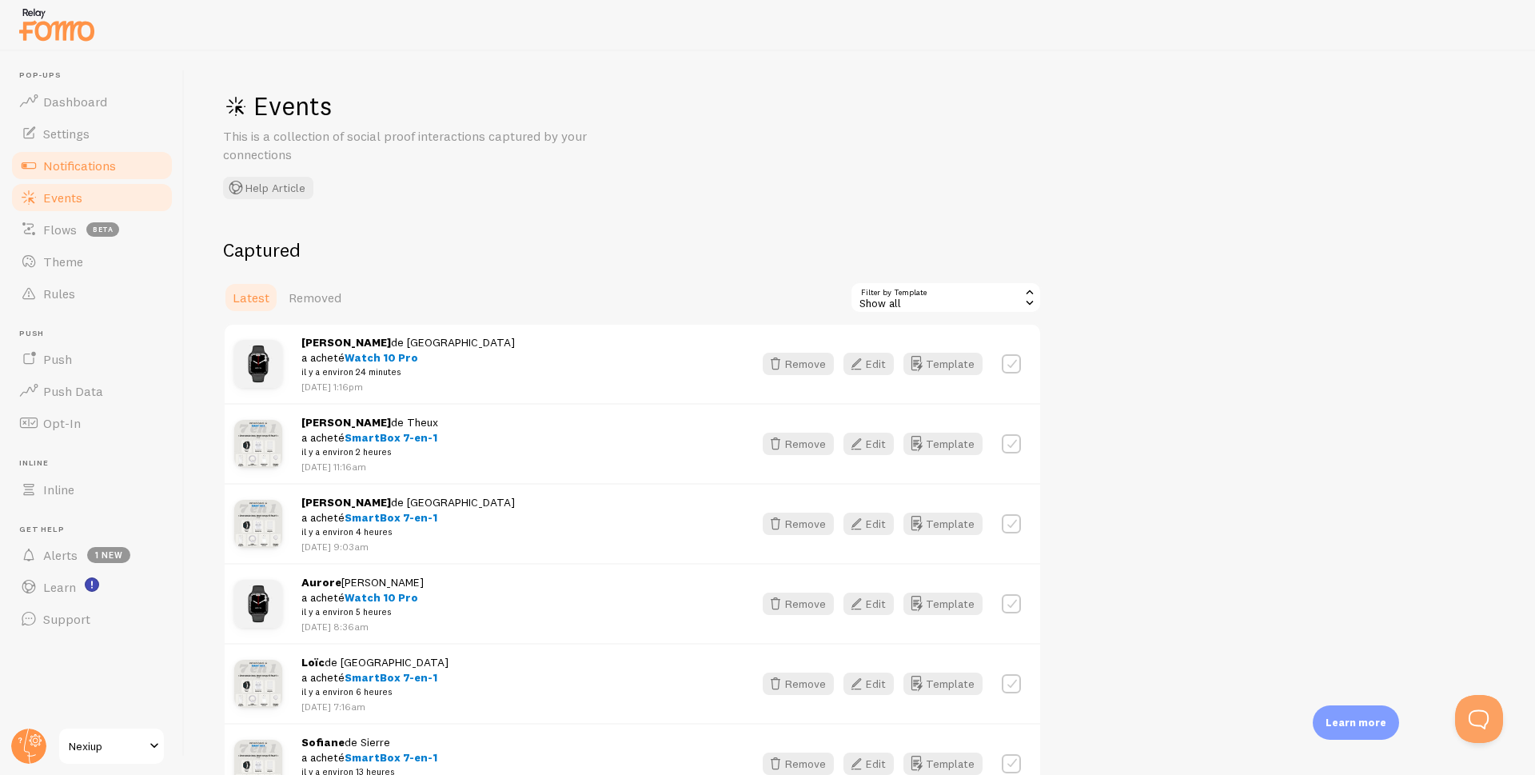
click at [74, 167] on span "Notifications" at bounding box center [79, 165] width 73 height 16
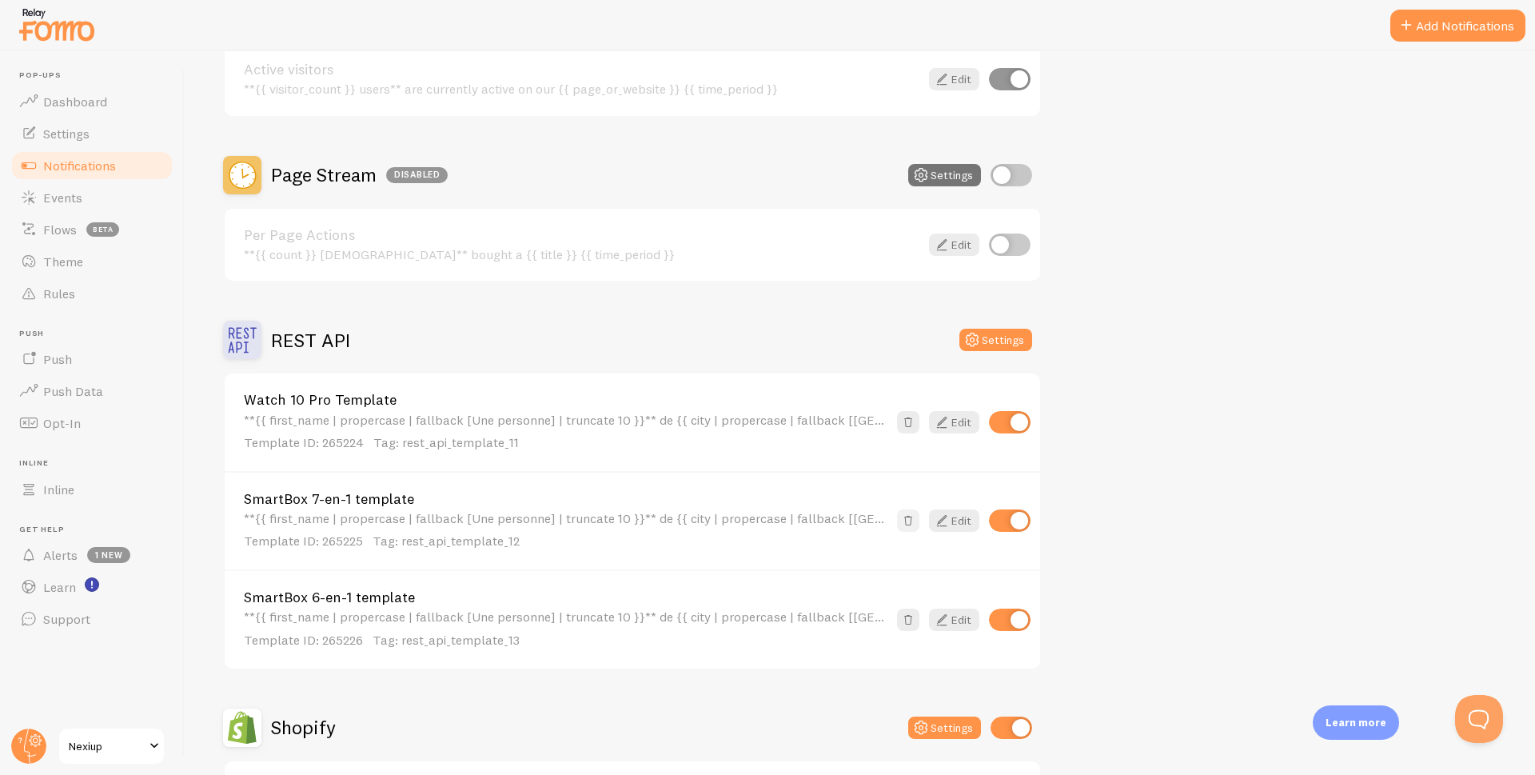
scroll to position [480, 0]
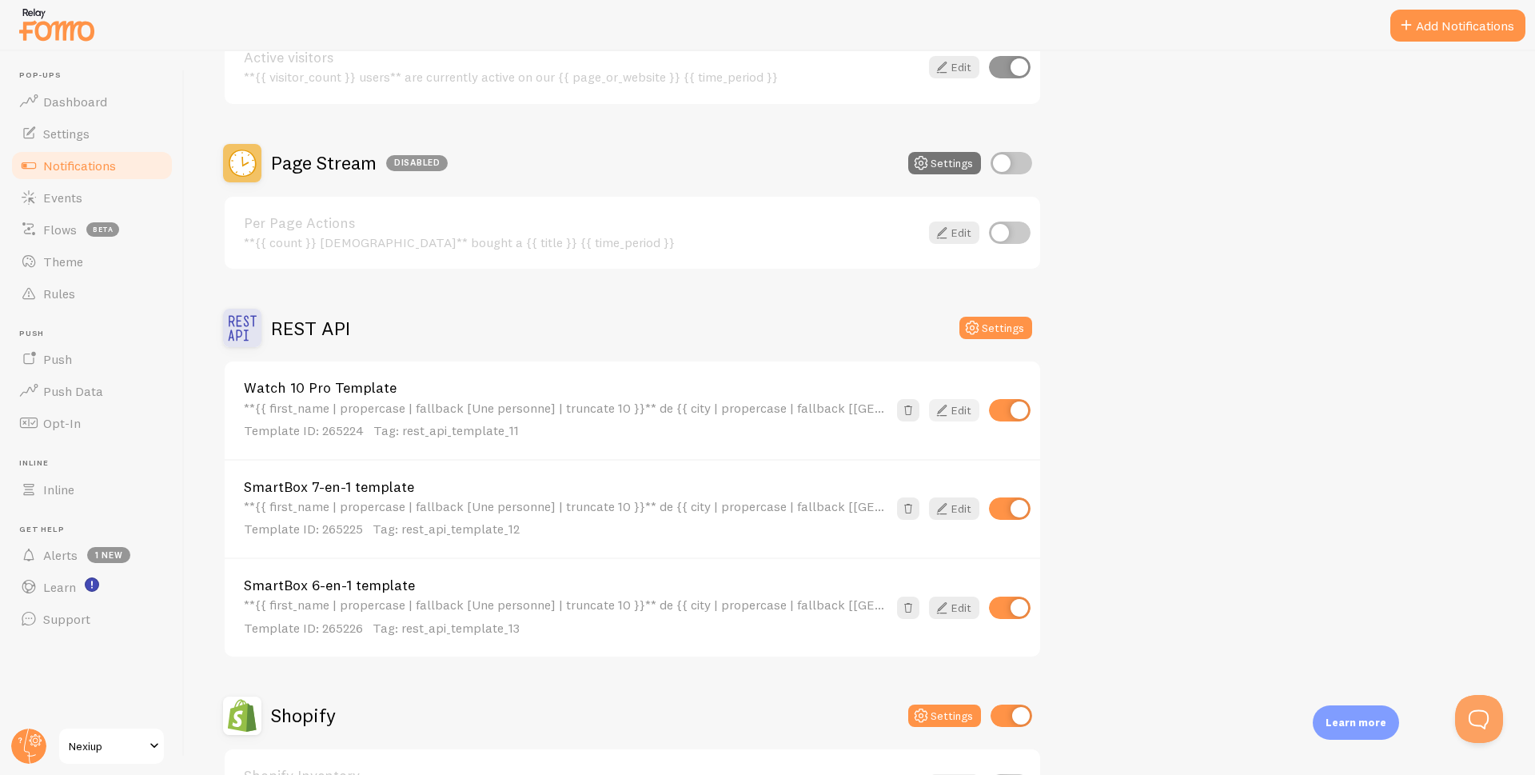
click at [951, 402] on link "Edit" at bounding box center [954, 410] width 50 height 22
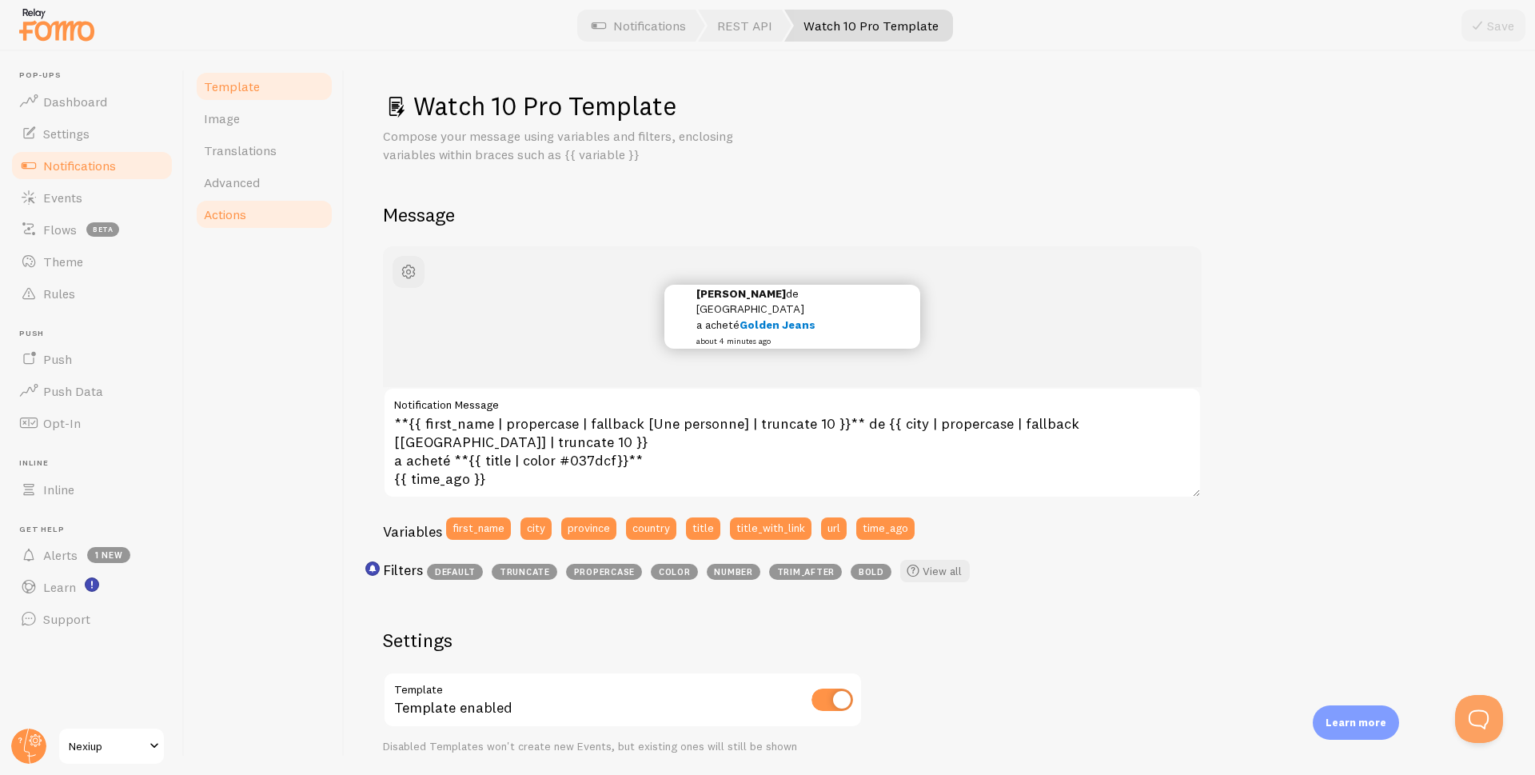
click at [229, 219] on span "Actions" at bounding box center [225, 214] width 42 height 16
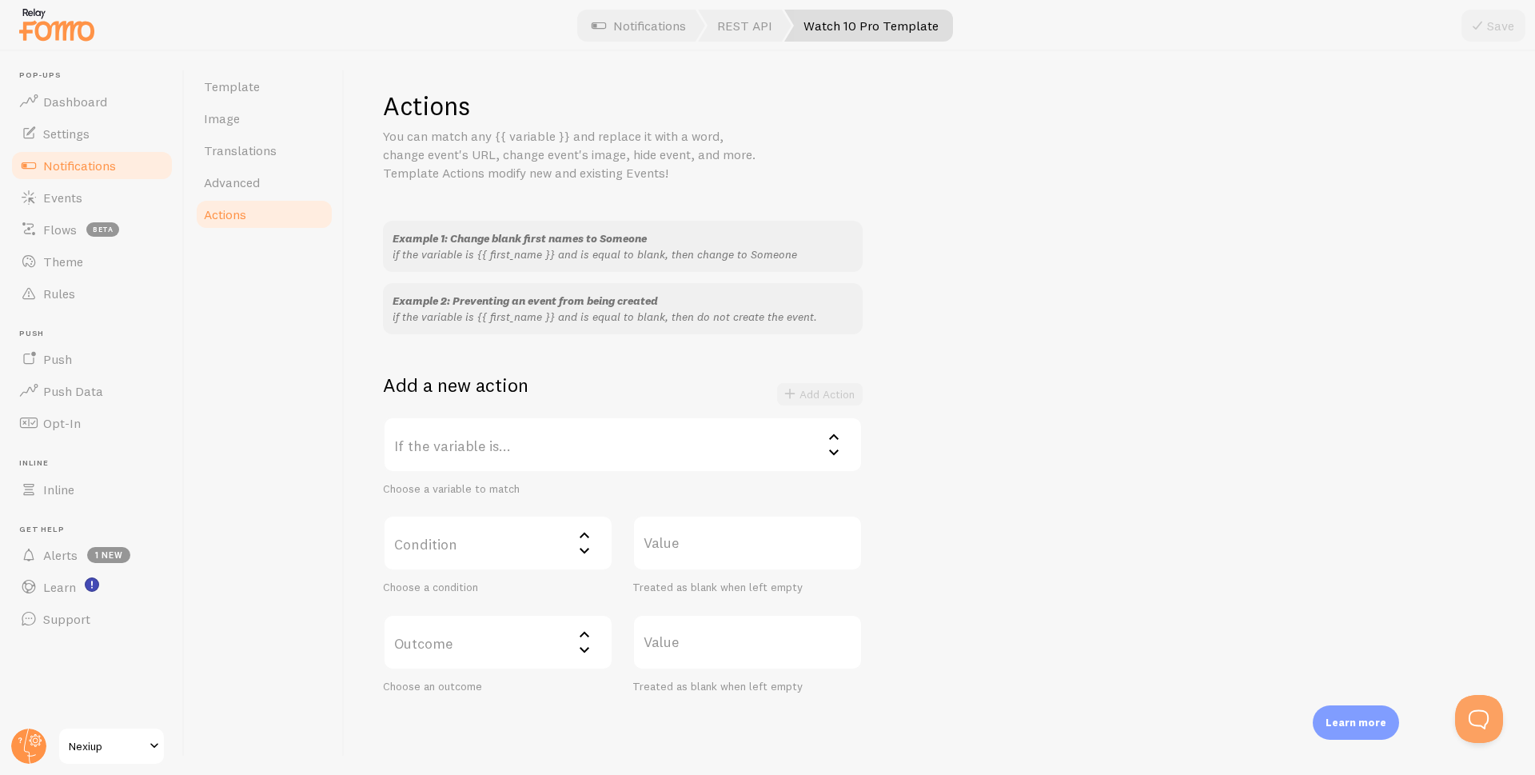
scroll to position [57, 0]
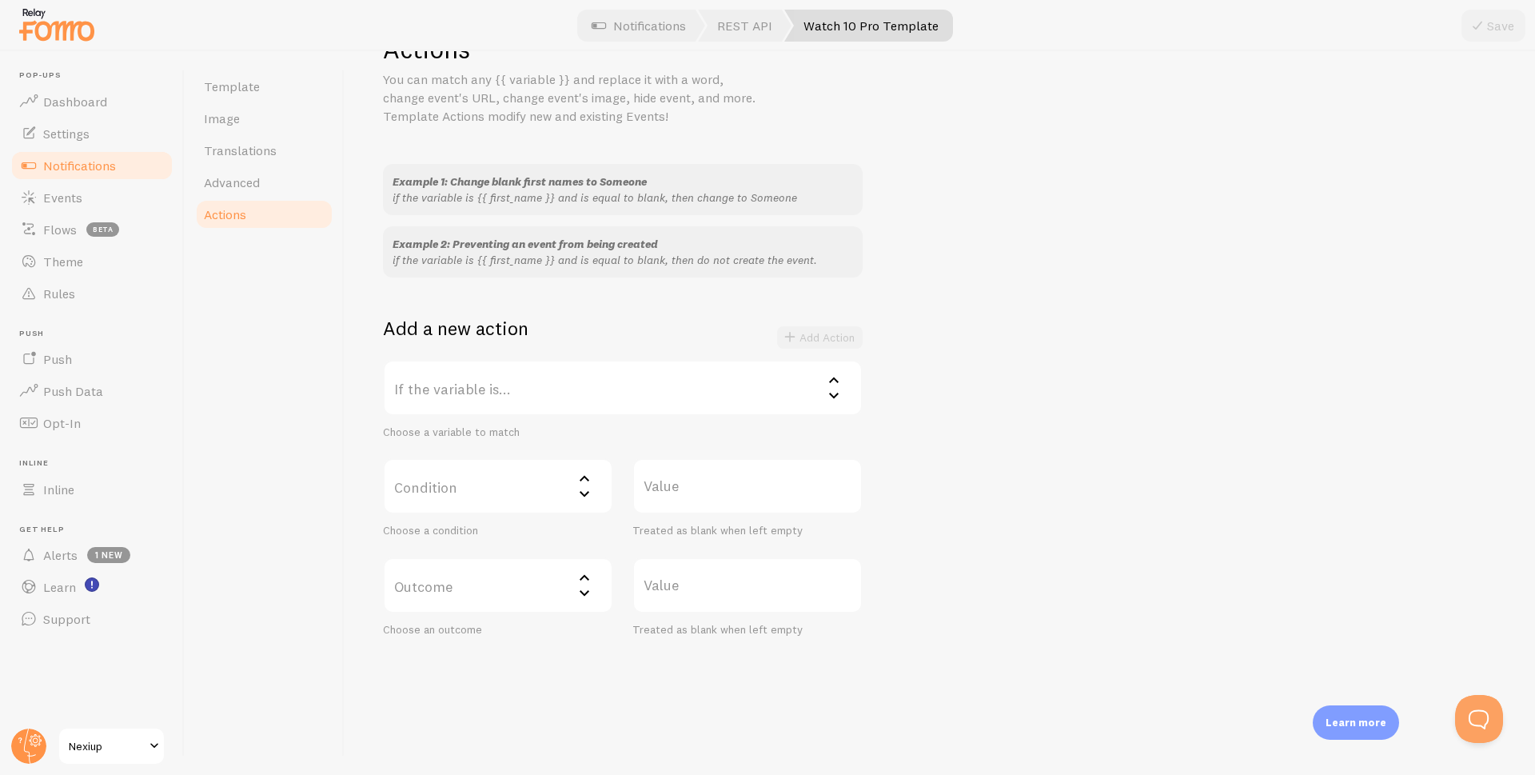
click at [70, 163] on span "Notifications" at bounding box center [79, 165] width 73 height 16
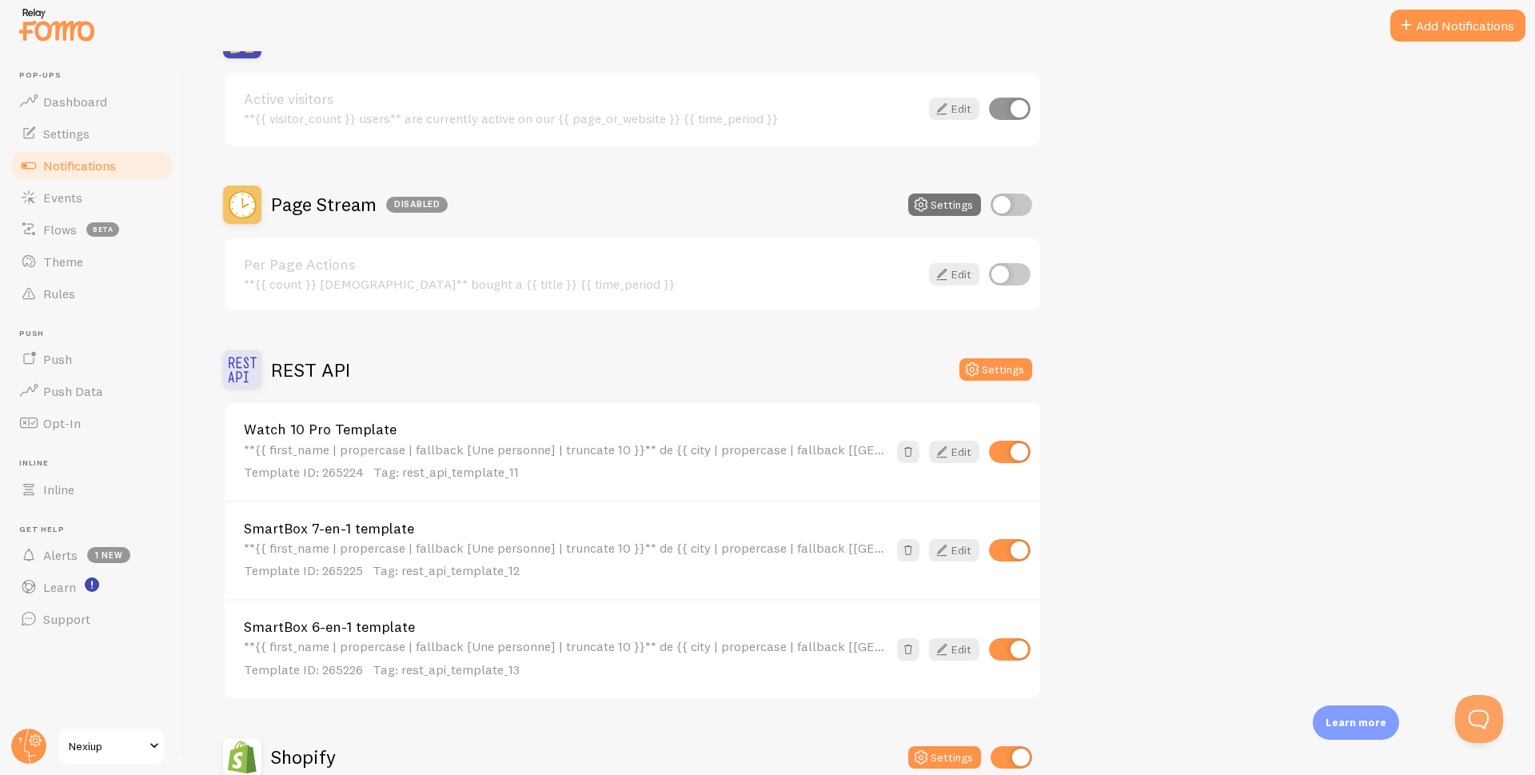
scroll to position [720, 0]
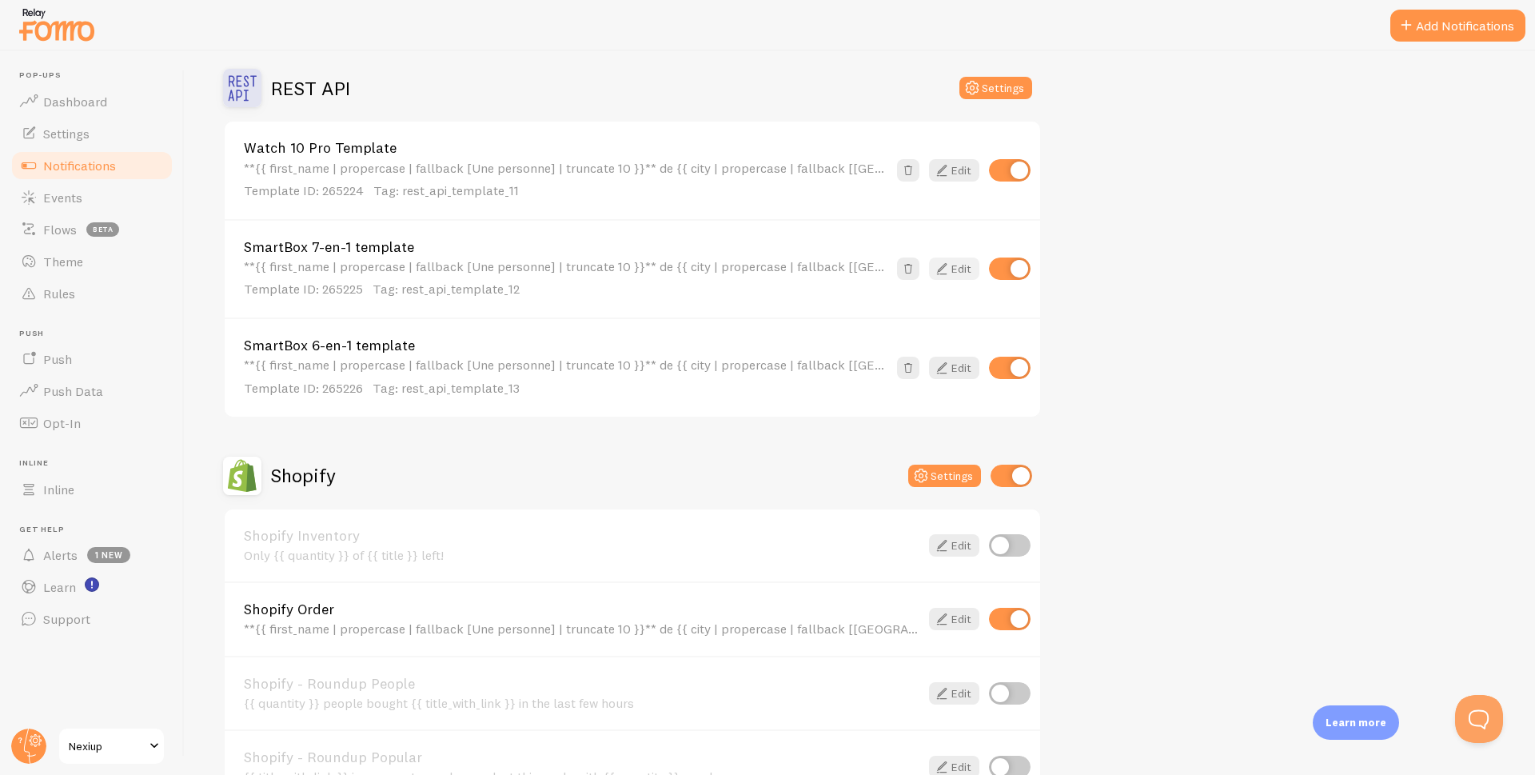
click at [947, 269] on icon at bounding box center [941, 268] width 19 height 19
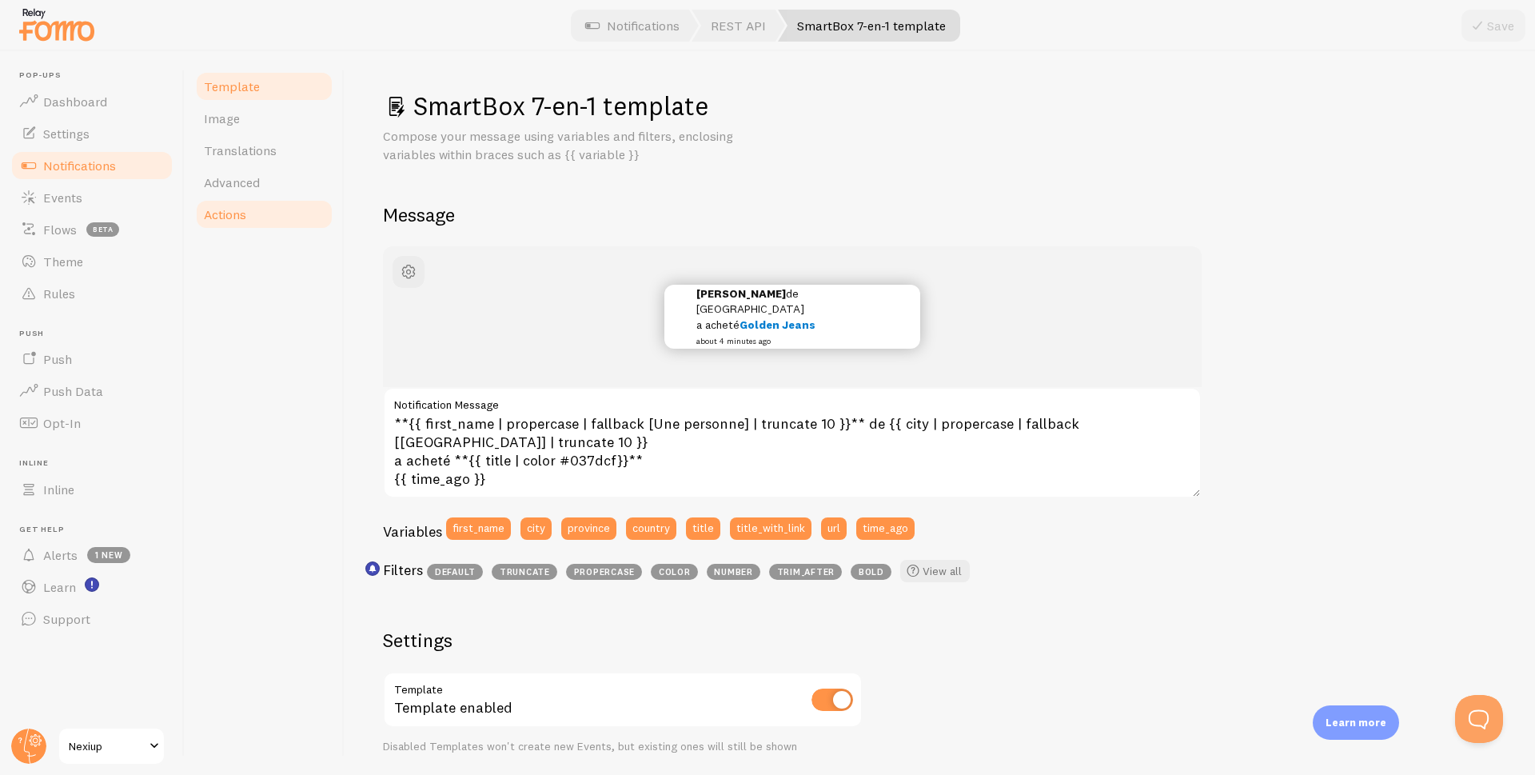
click at [213, 221] on span "Actions" at bounding box center [225, 214] width 42 height 16
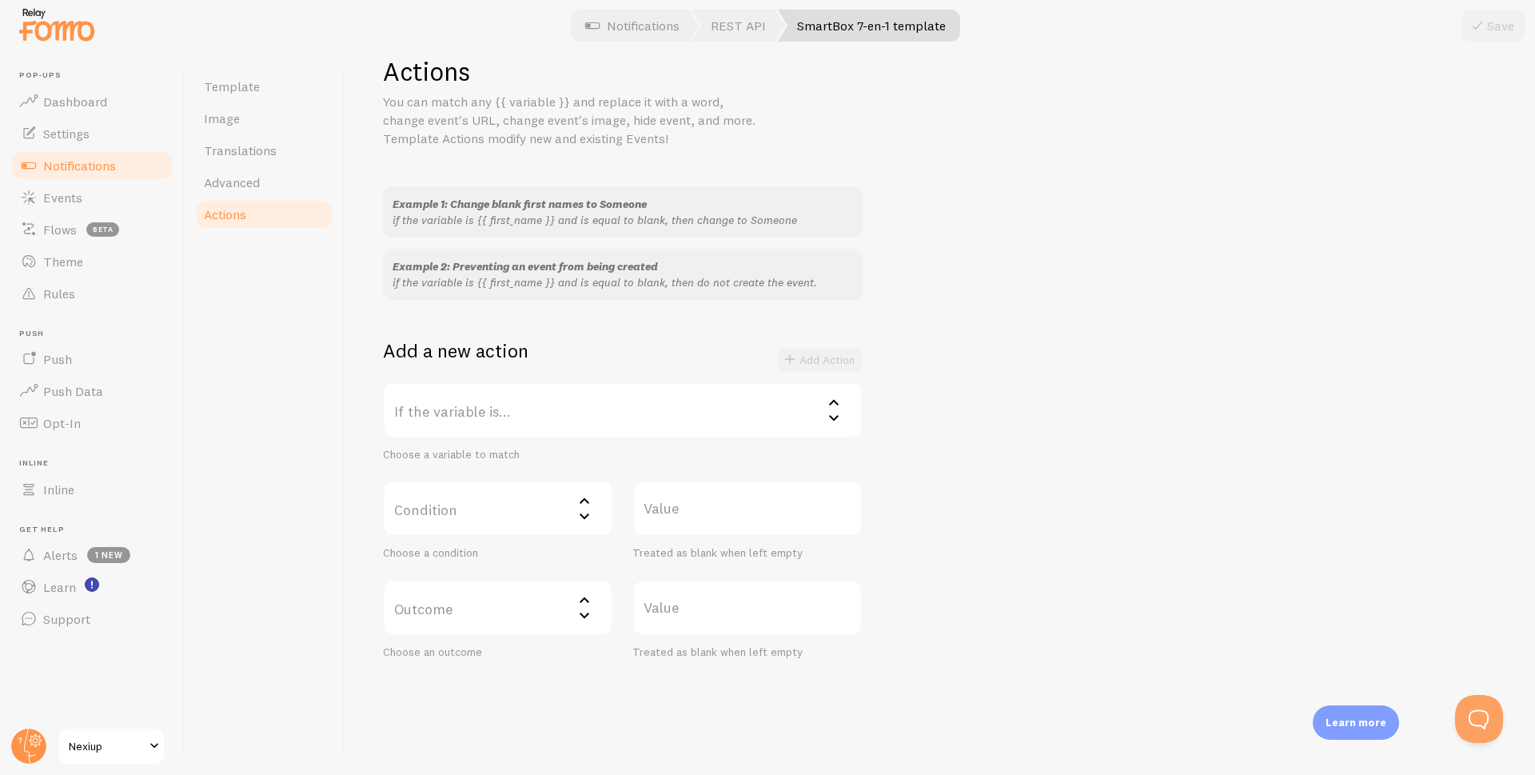
scroll to position [57, 0]
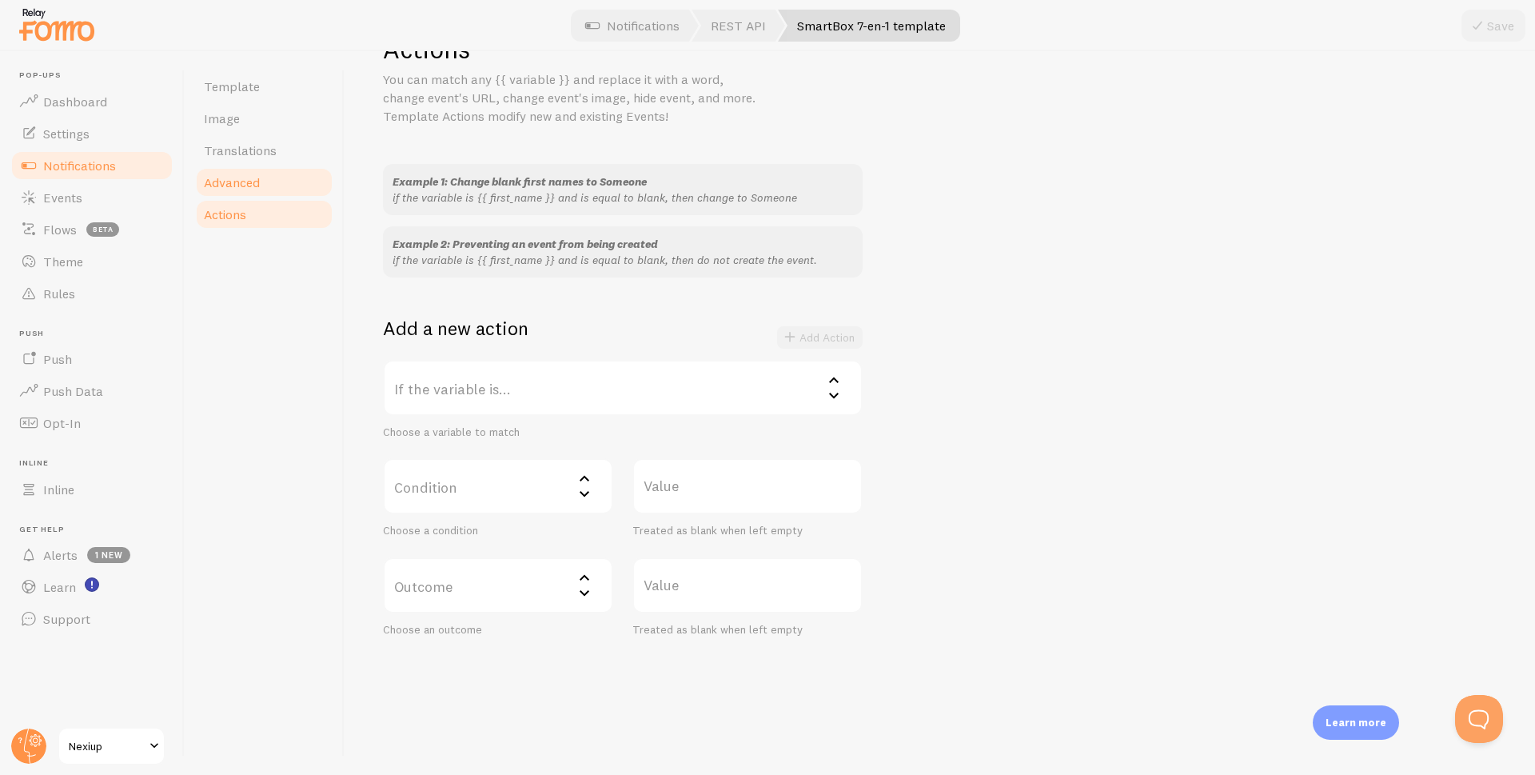
click at [231, 177] on span "Advanced" at bounding box center [232, 182] width 56 height 16
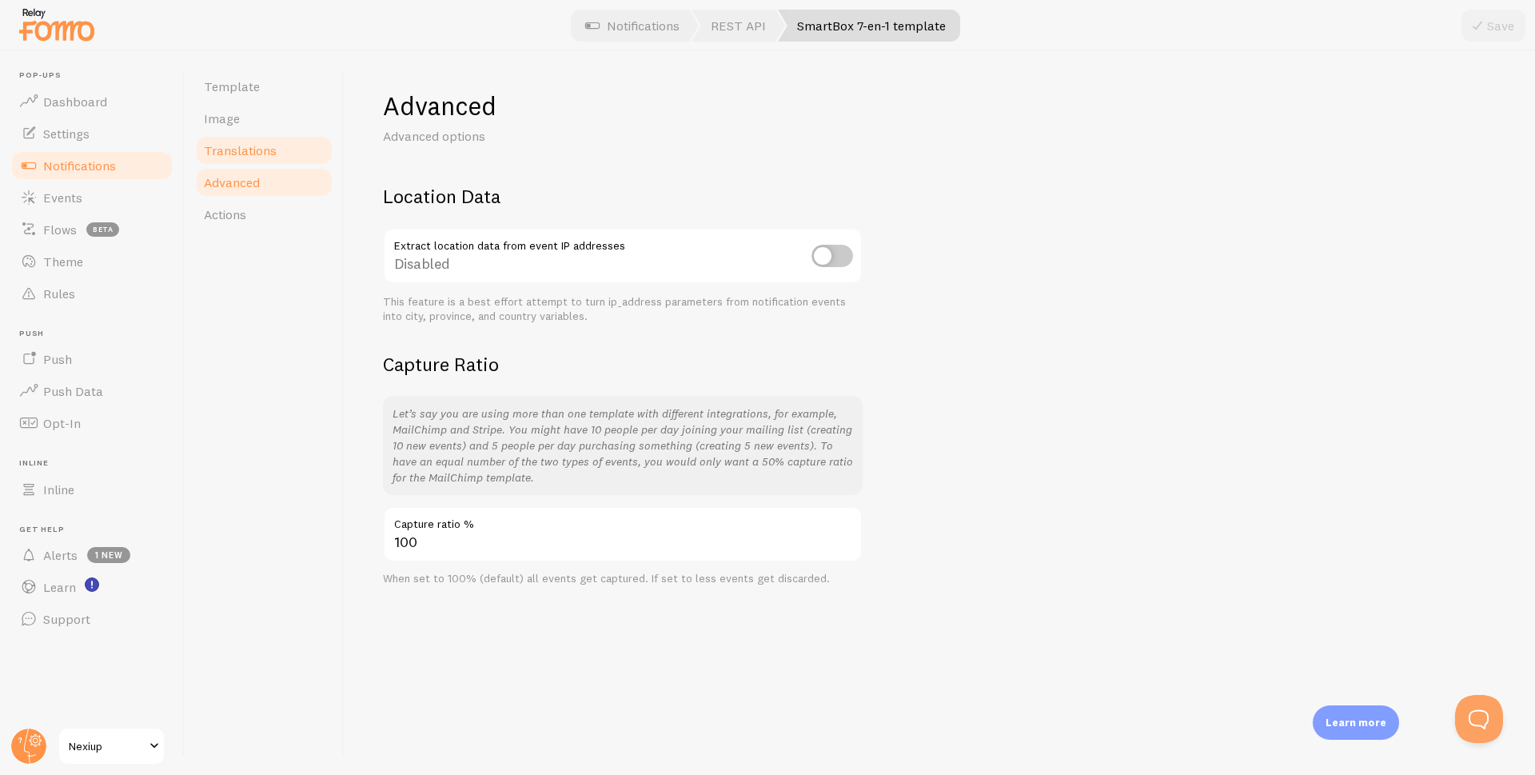
click at [245, 151] on span "Translations" at bounding box center [240, 150] width 73 height 16
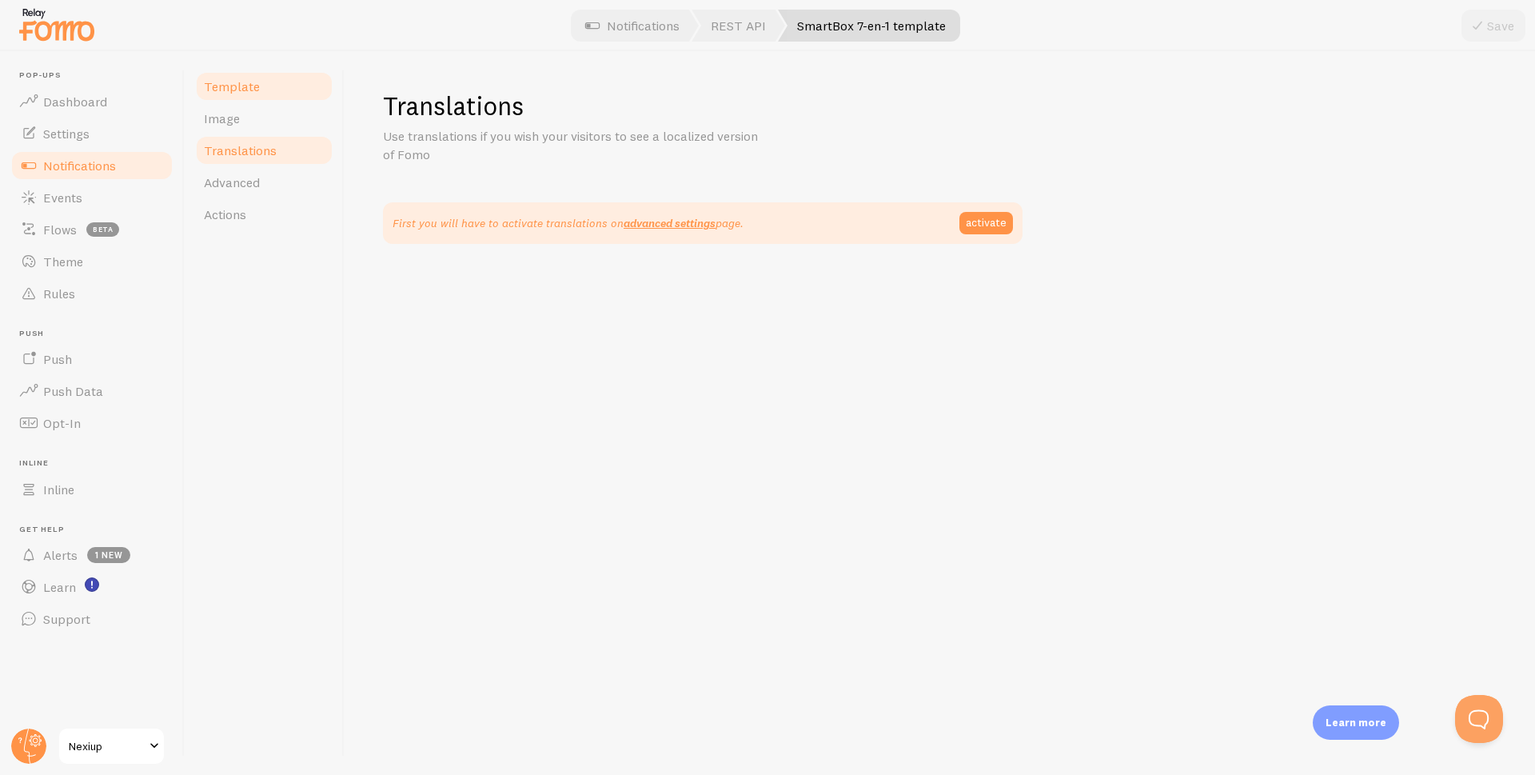
click at [243, 91] on span "Template" at bounding box center [232, 86] width 56 height 16
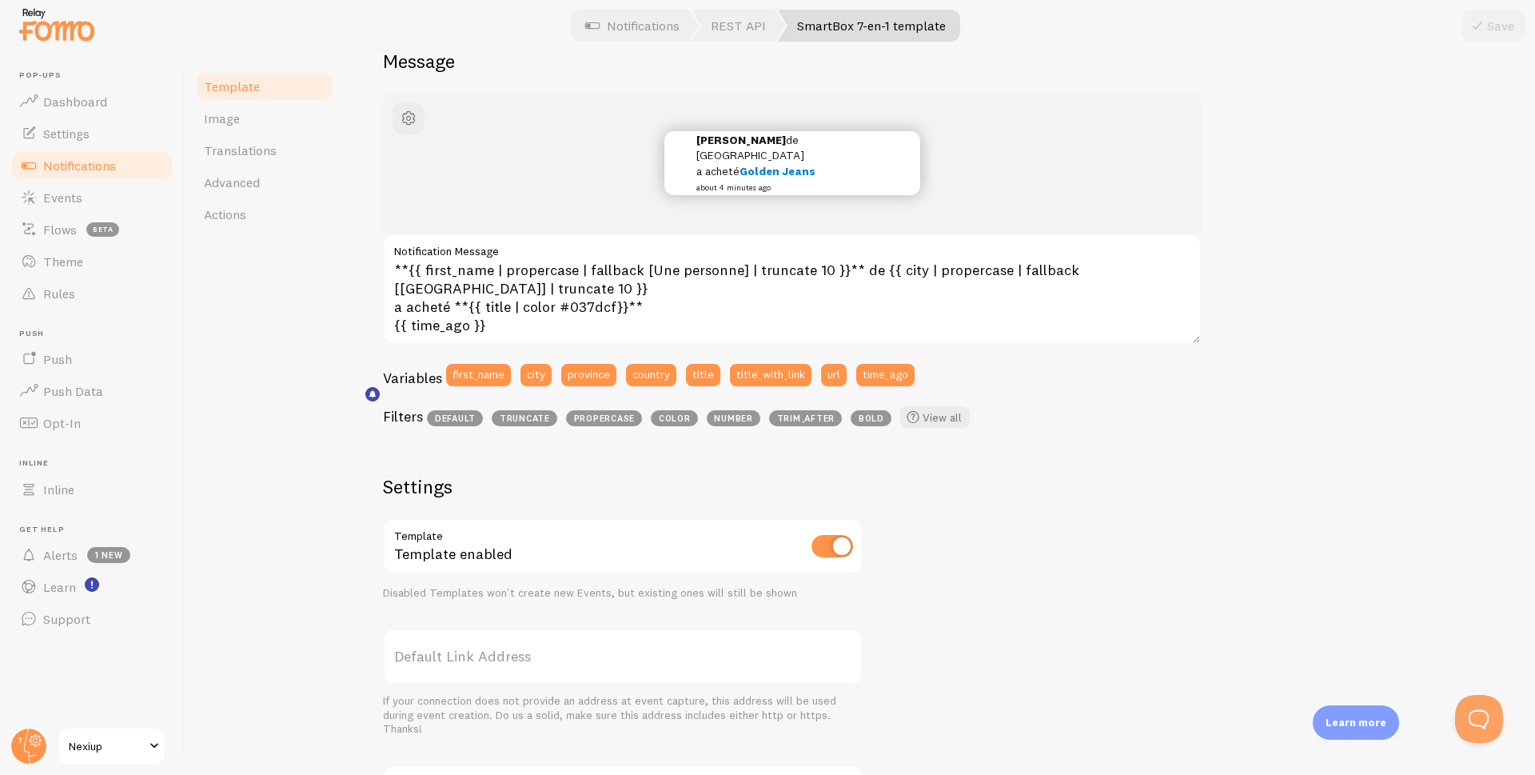
scroll to position [109, 0]
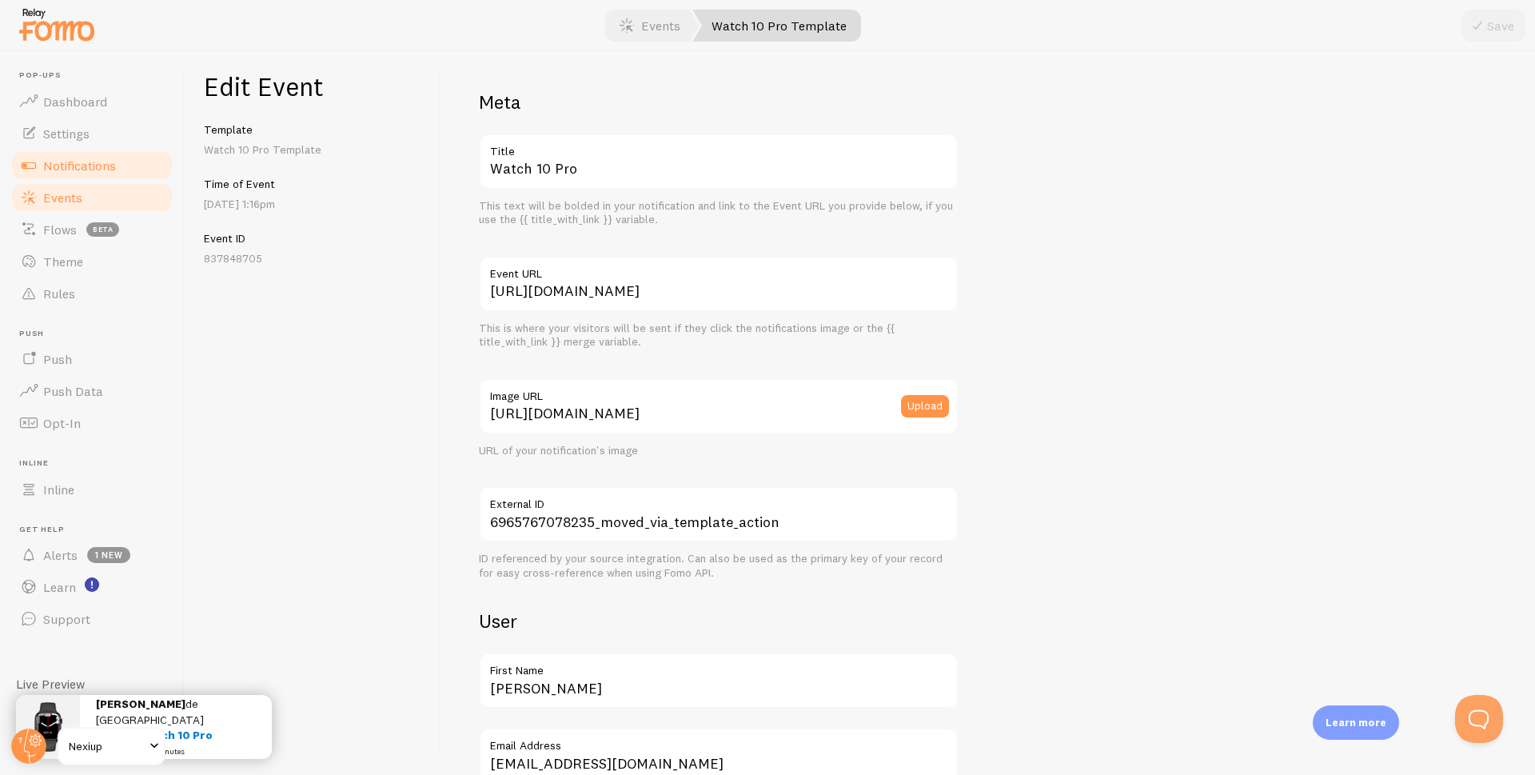
click at [92, 161] on span "Notifications" at bounding box center [79, 165] width 73 height 16
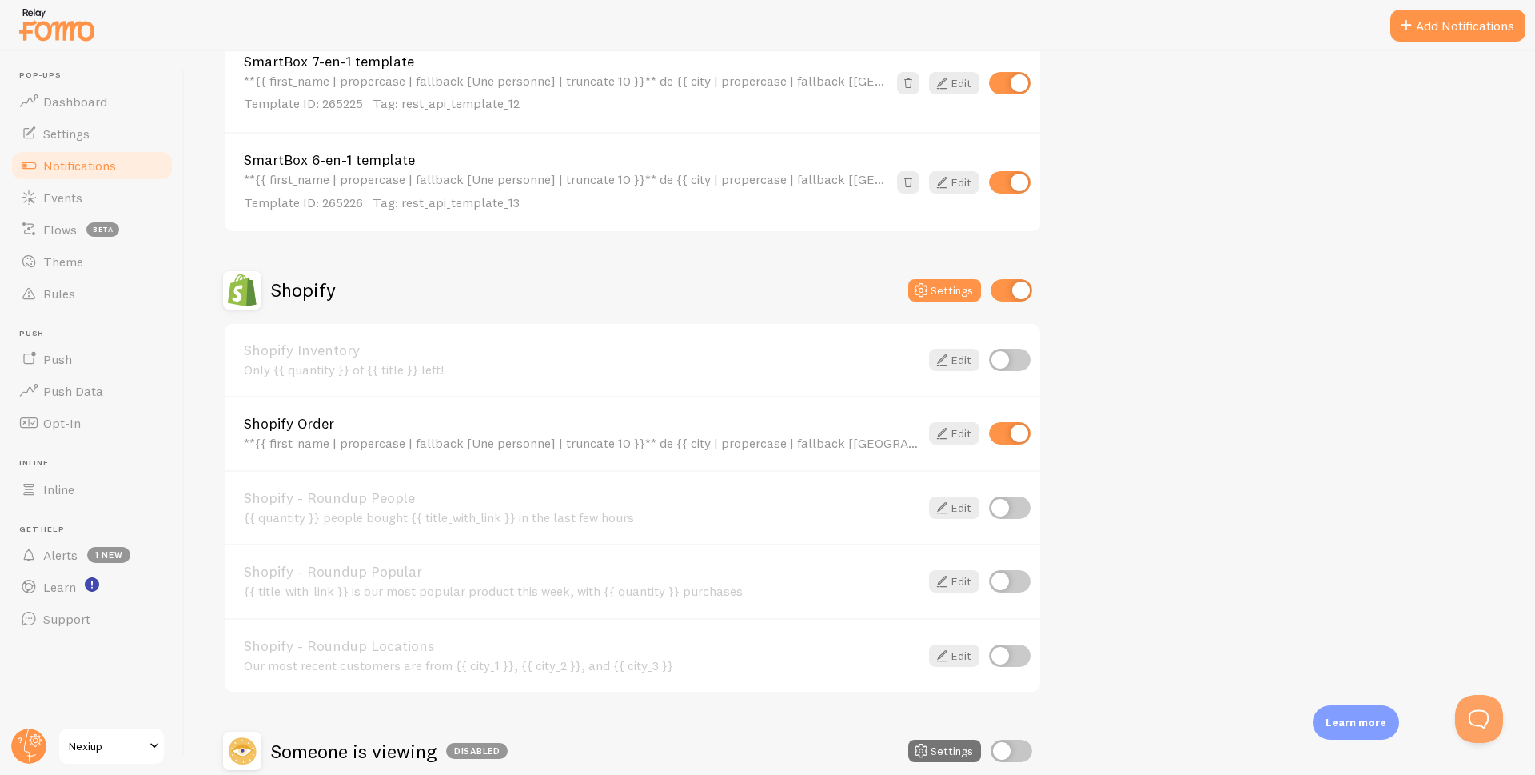
scroll to position [879, 0]
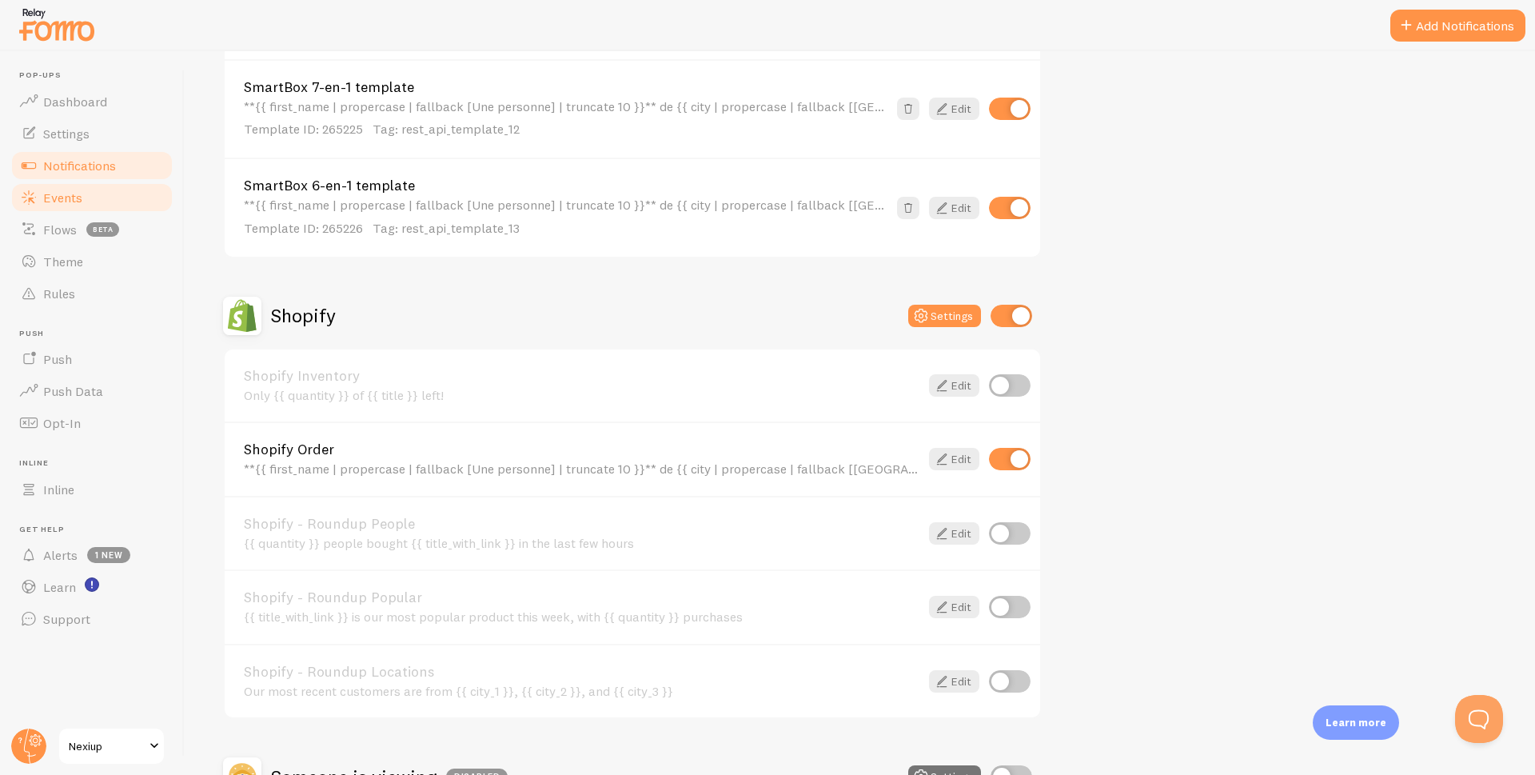
click at [62, 198] on span "Events" at bounding box center [62, 197] width 39 height 16
